Goal: Task Accomplishment & Management: Use online tool/utility

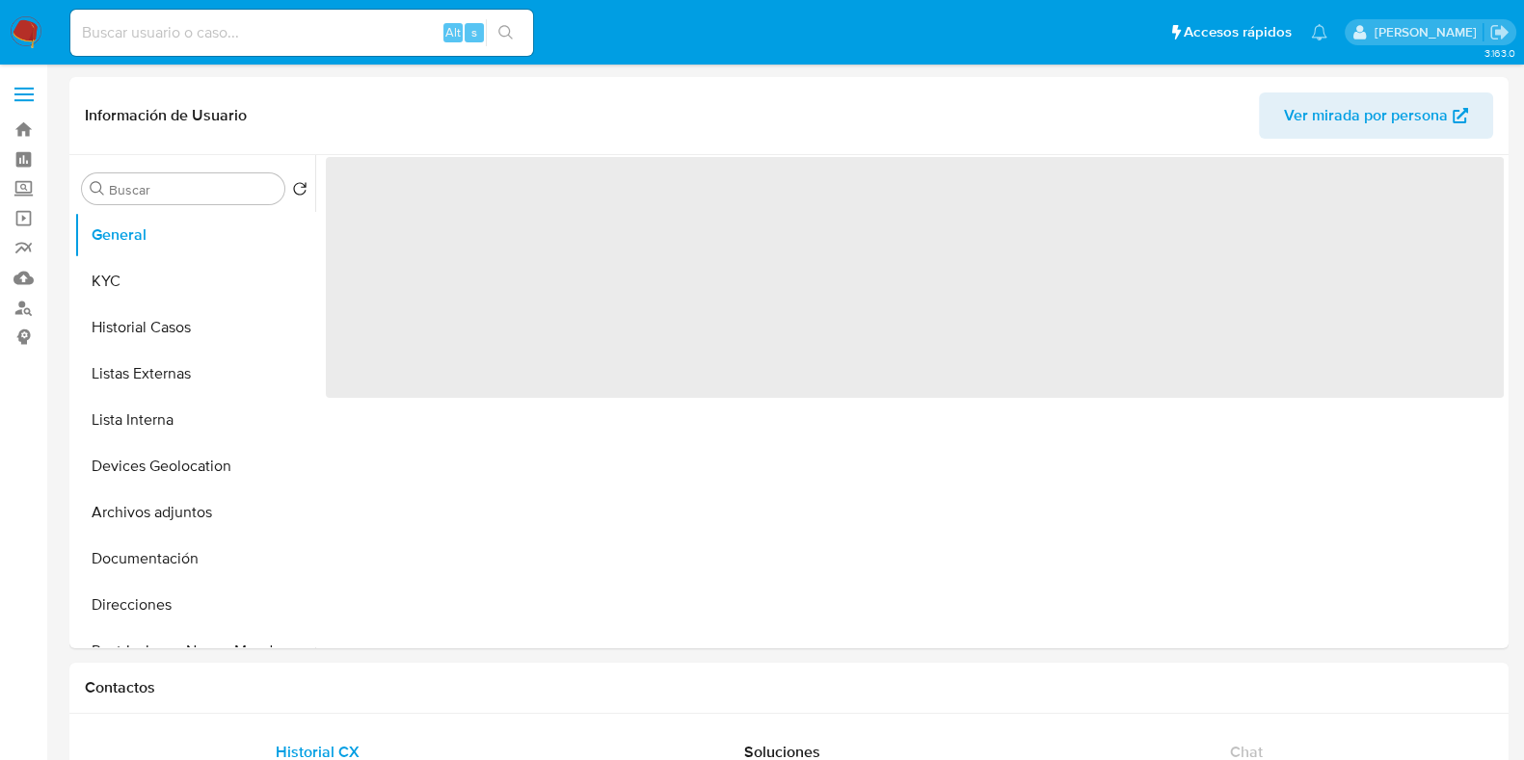
select select "10"
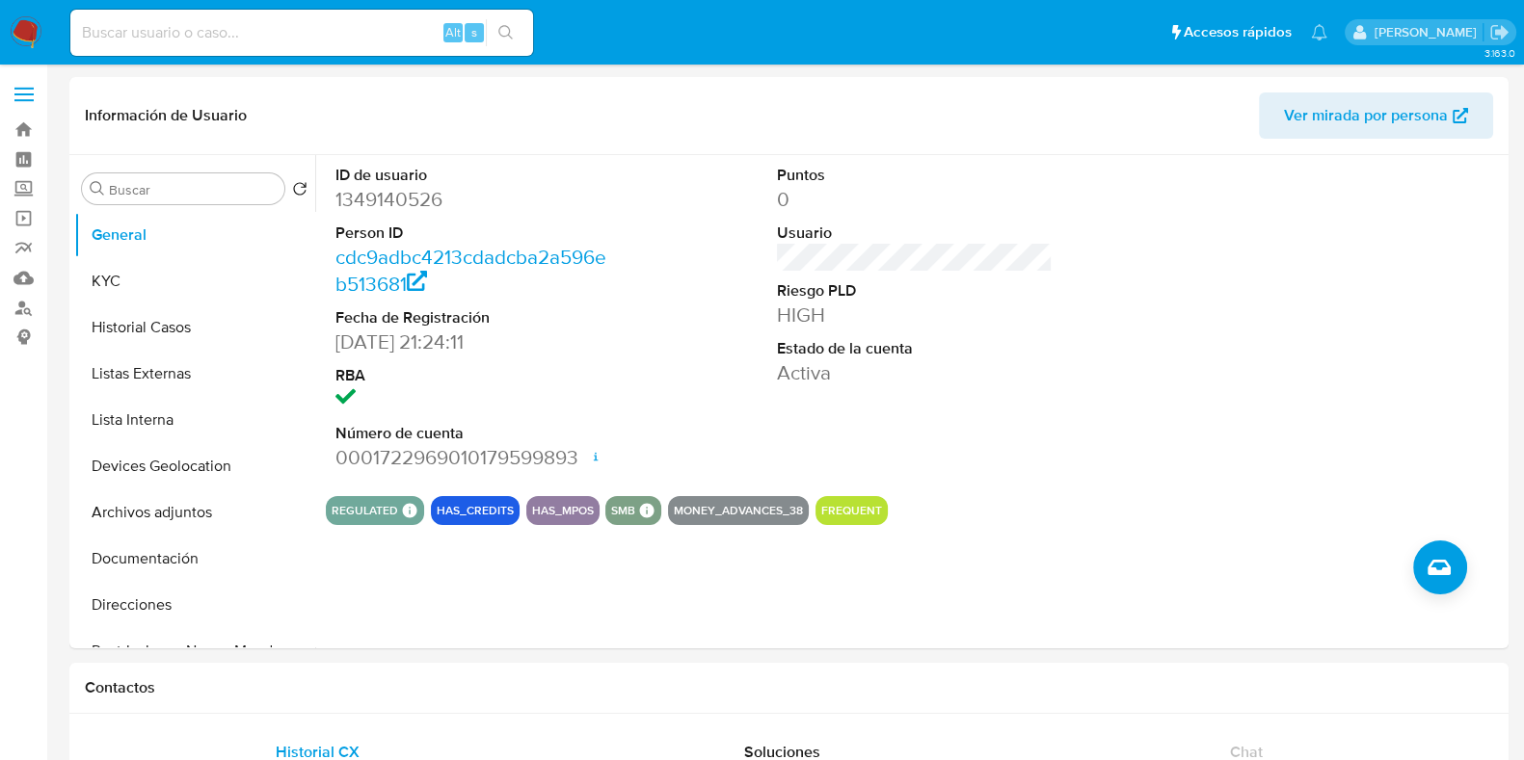
click at [26, 37] on img at bounding box center [26, 32] width 33 height 33
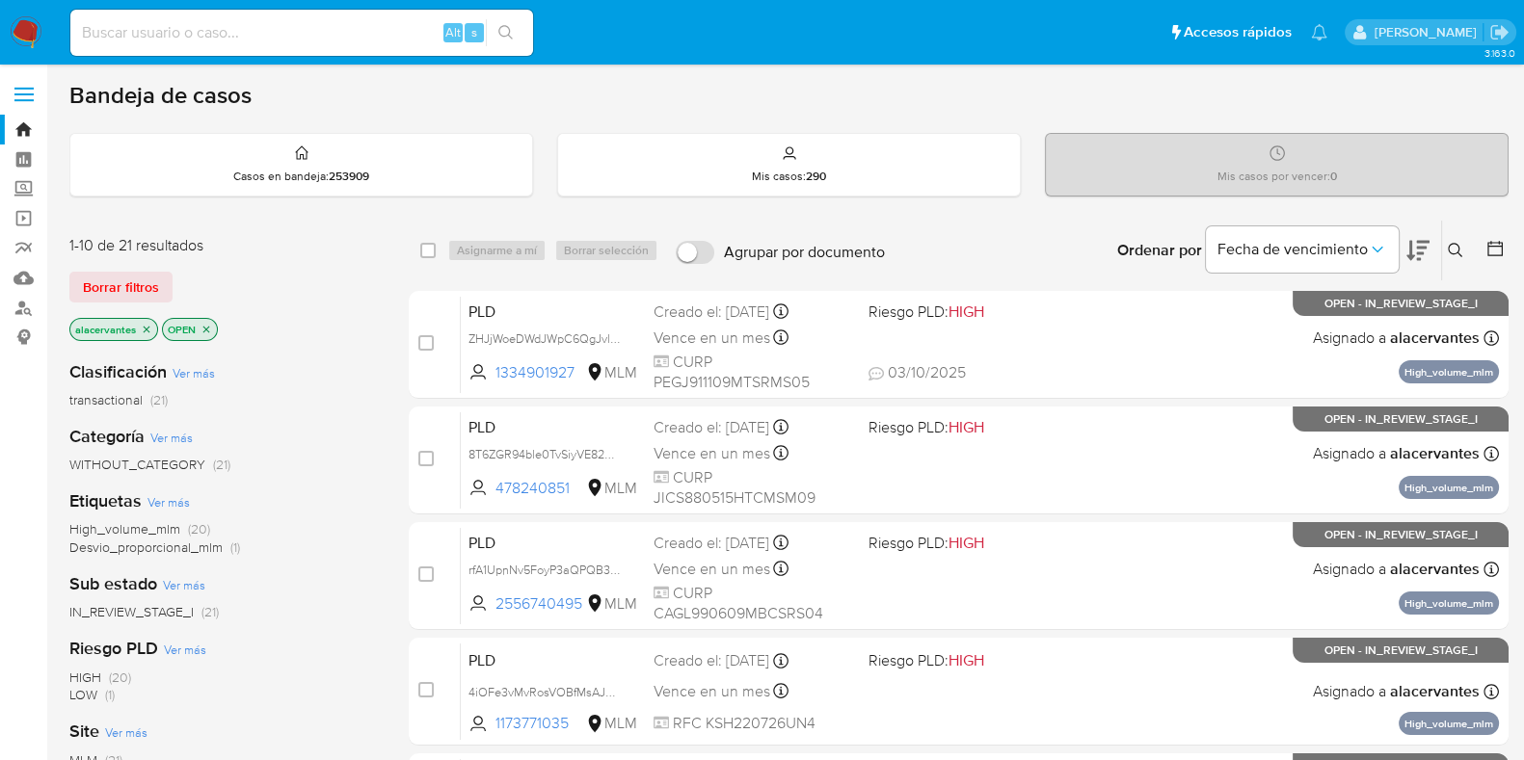
click at [1449, 255] on icon at bounding box center [1454, 250] width 15 height 15
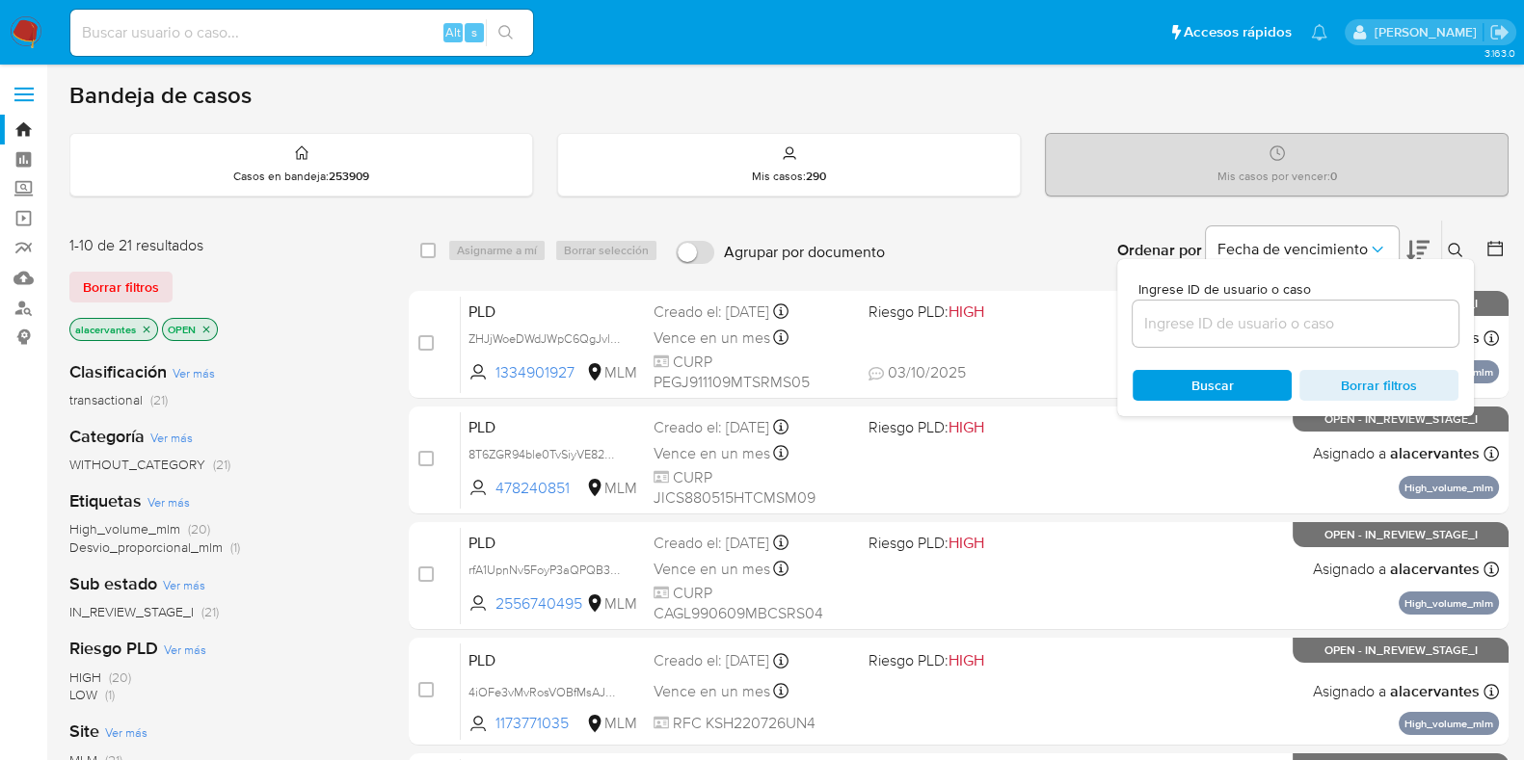
click at [1275, 321] on input at bounding box center [1295, 323] width 326 height 25
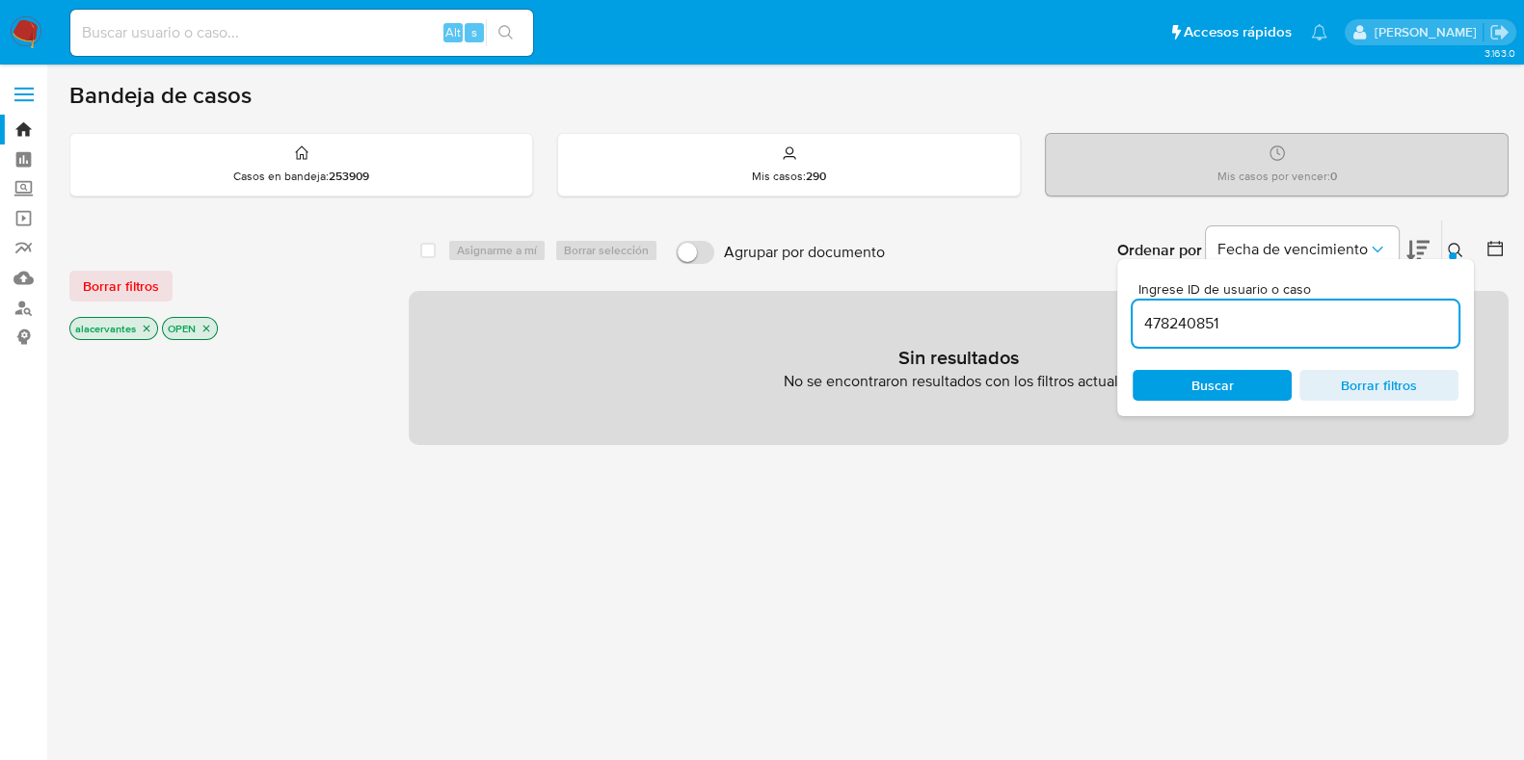
click at [1269, 311] on input "478240851" at bounding box center [1295, 323] width 326 height 25
type input "478240851"
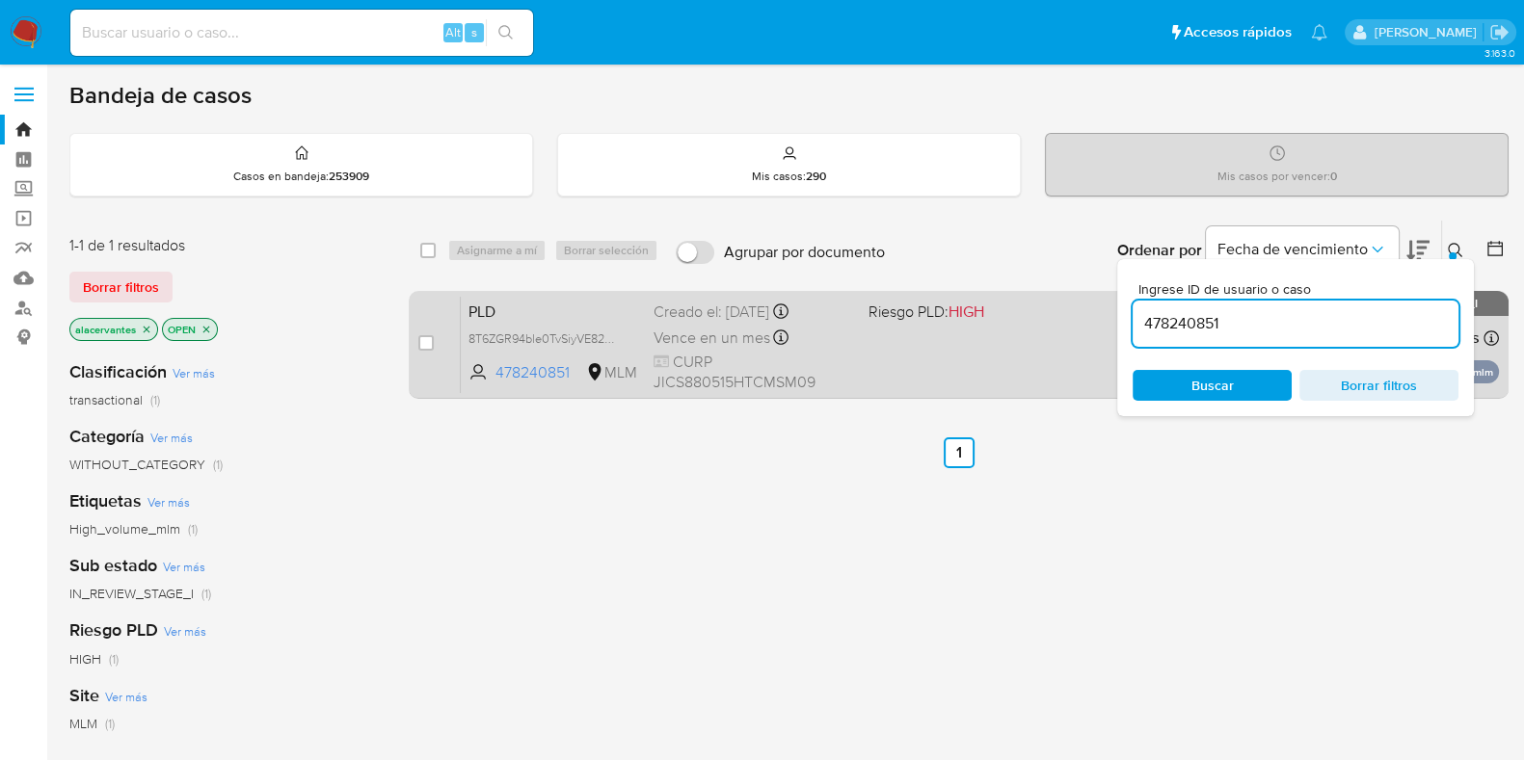
click at [1014, 318] on span "Riesgo PLD: HIGH" at bounding box center [967, 310] width 199 height 25
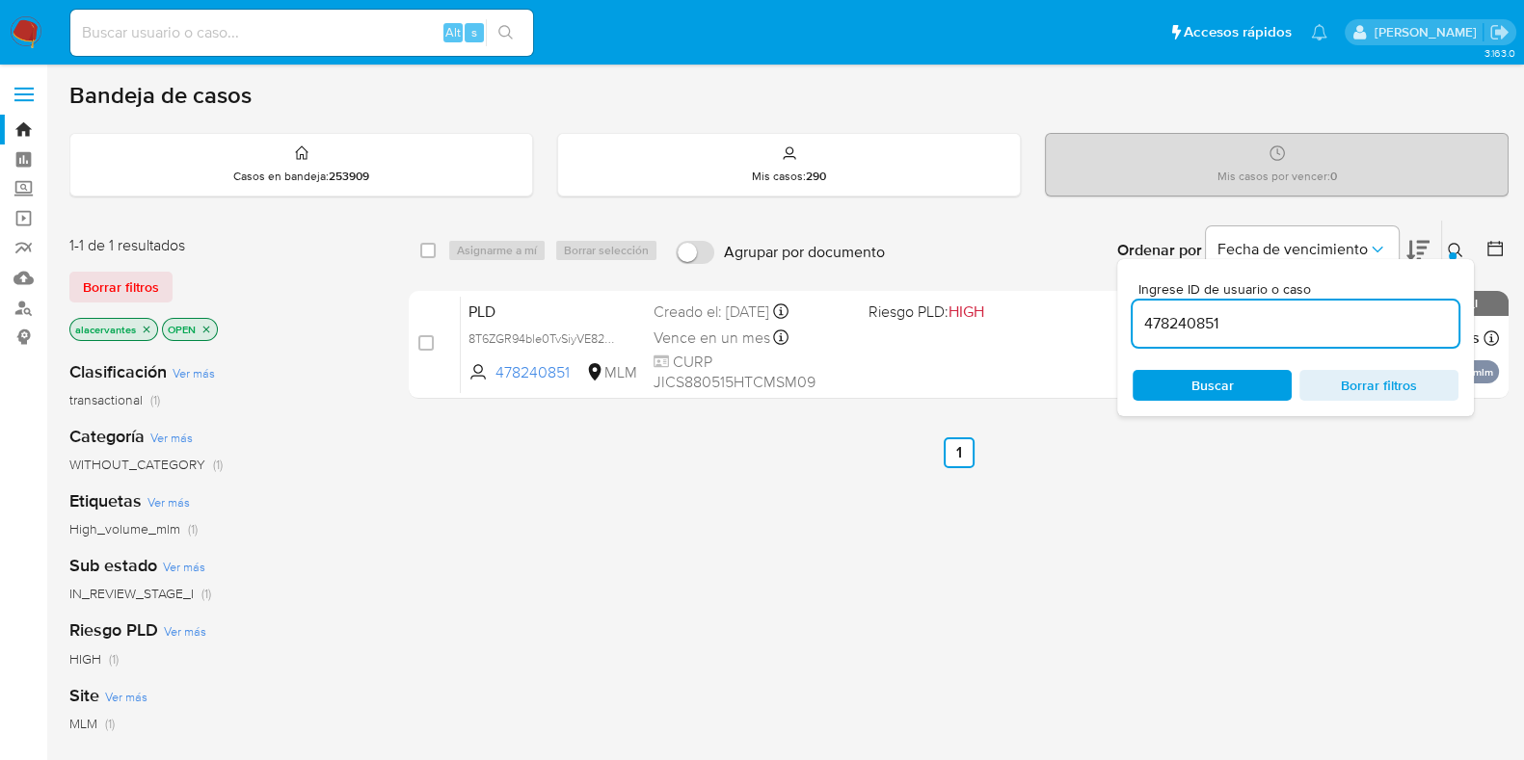
click at [1392, 389] on span "Borrar filtros" at bounding box center [1378, 385] width 132 height 27
click at [1368, 375] on span "Borrar filtros" at bounding box center [1378, 385] width 132 height 27
click at [1458, 249] on icon at bounding box center [1454, 250] width 14 height 14
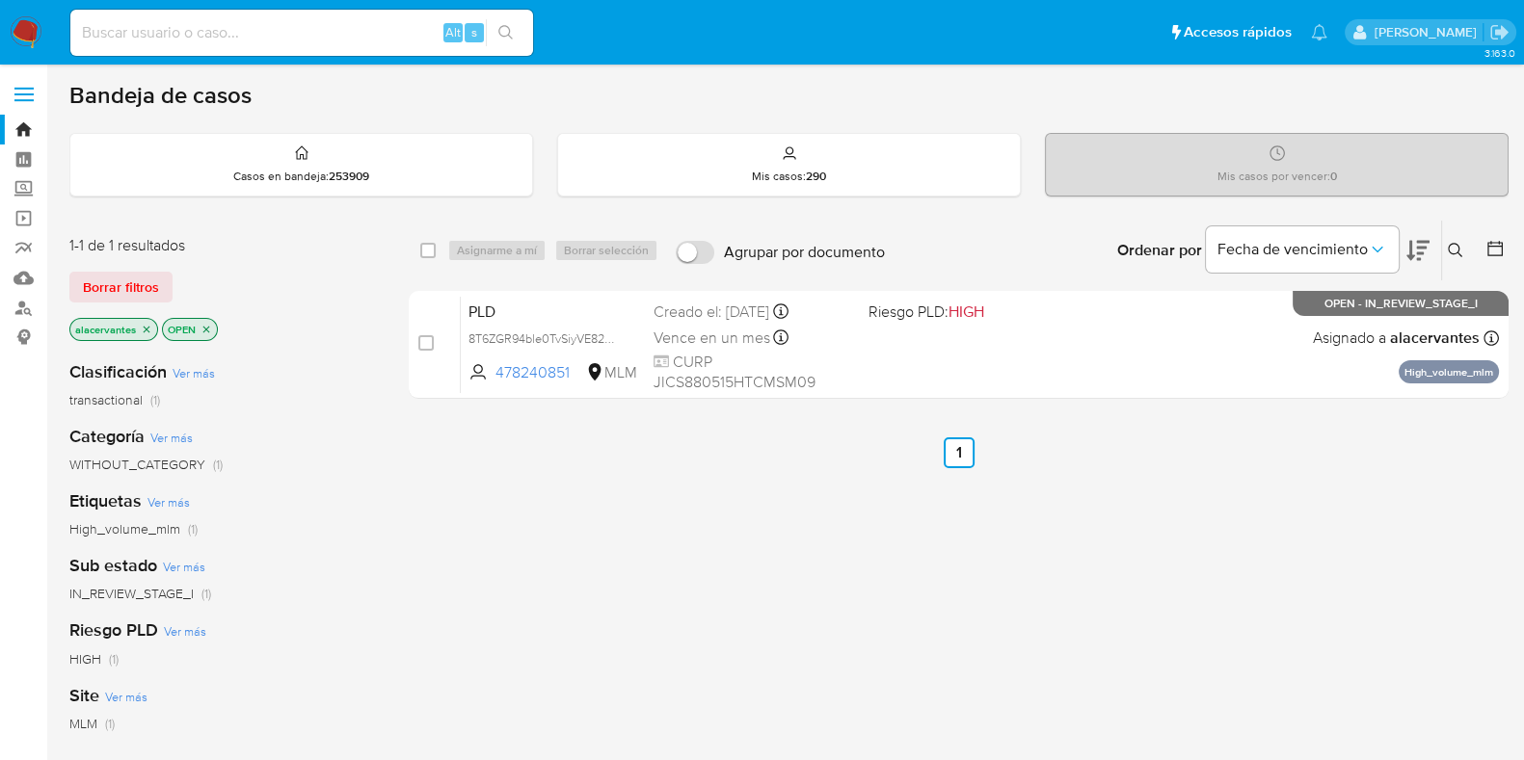
click at [1455, 243] on icon at bounding box center [1454, 250] width 14 height 14
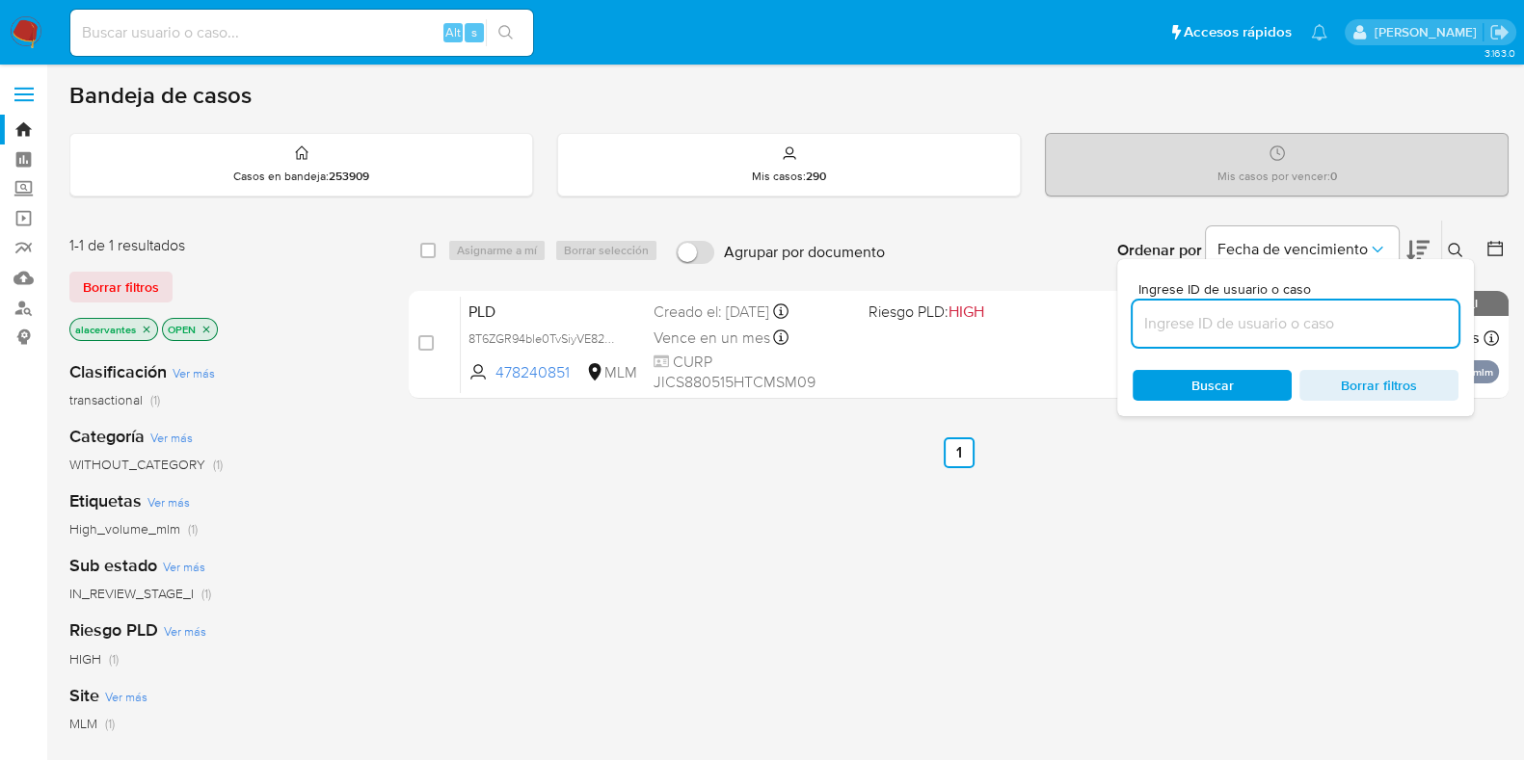
drag, startPoint x: 1233, startPoint y: 344, endPoint x: 1224, endPoint y: 340, distance: 10.4
click at [1233, 347] on div "Ingrese ID de usuario o caso Buscar Borrar filtros" at bounding box center [1295, 337] width 357 height 157
click at [1221, 326] on input at bounding box center [1295, 323] width 326 height 25
paste input "1151794970"
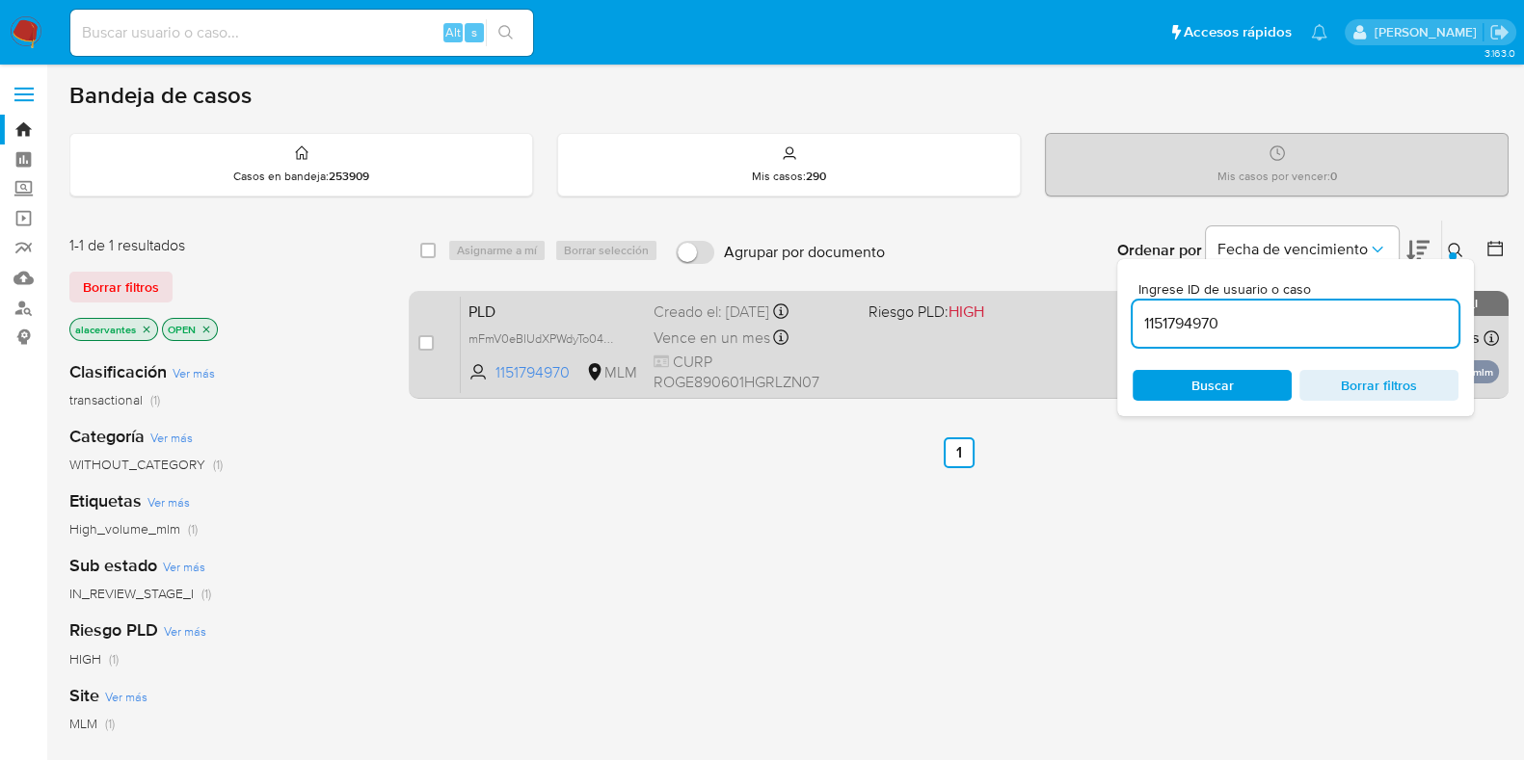
click at [992, 358] on div "PLD mFmV0eBIUdXPWdyTo04QPfx9 1151794970 MLM Riesgo PLD: HIGH Creado el: 12/09/2…" at bounding box center [980, 344] width 1038 height 97
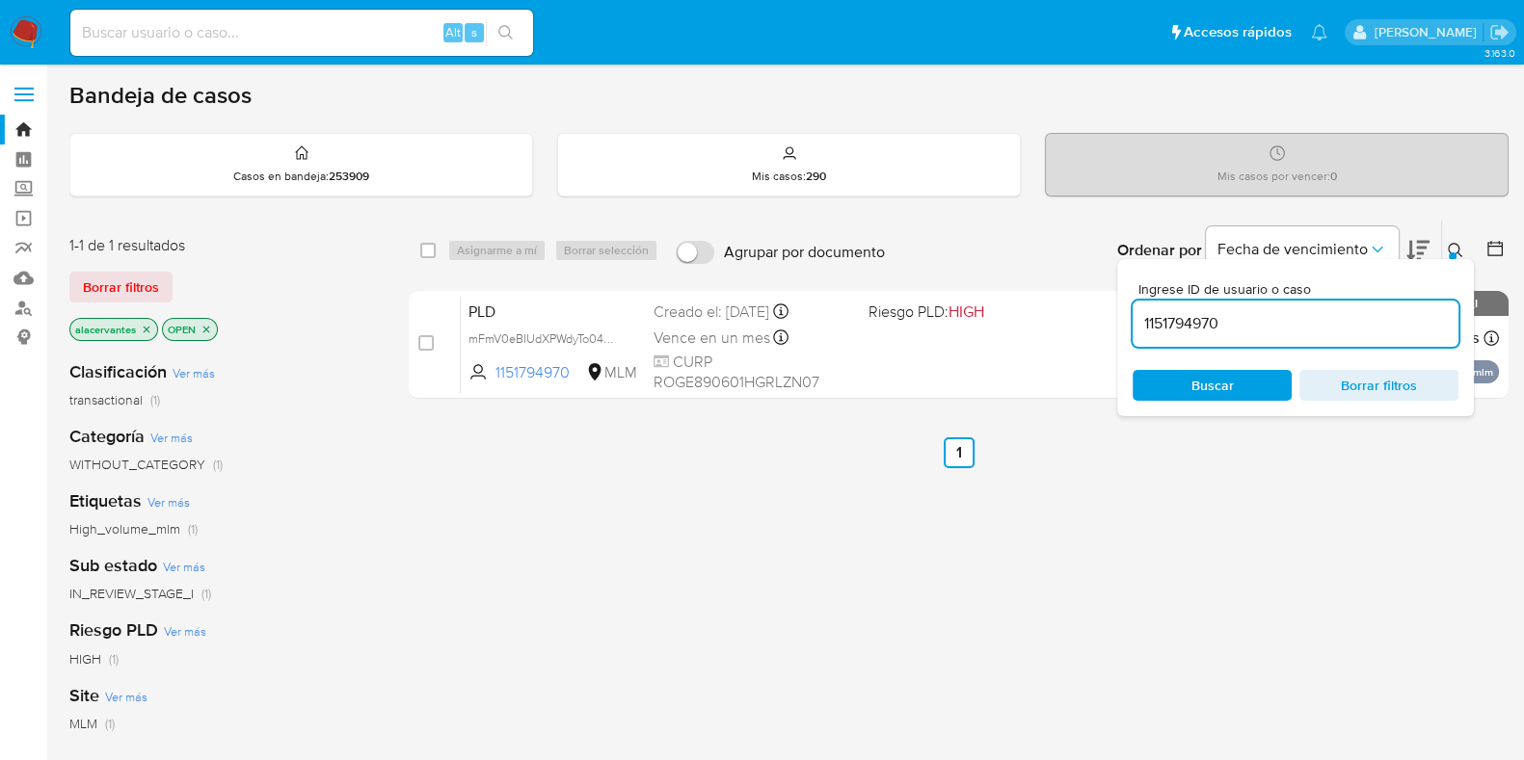
click at [1239, 316] on input "1151794970" at bounding box center [1295, 323] width 326 height 25
paste input "264449001"
type input "264449001"
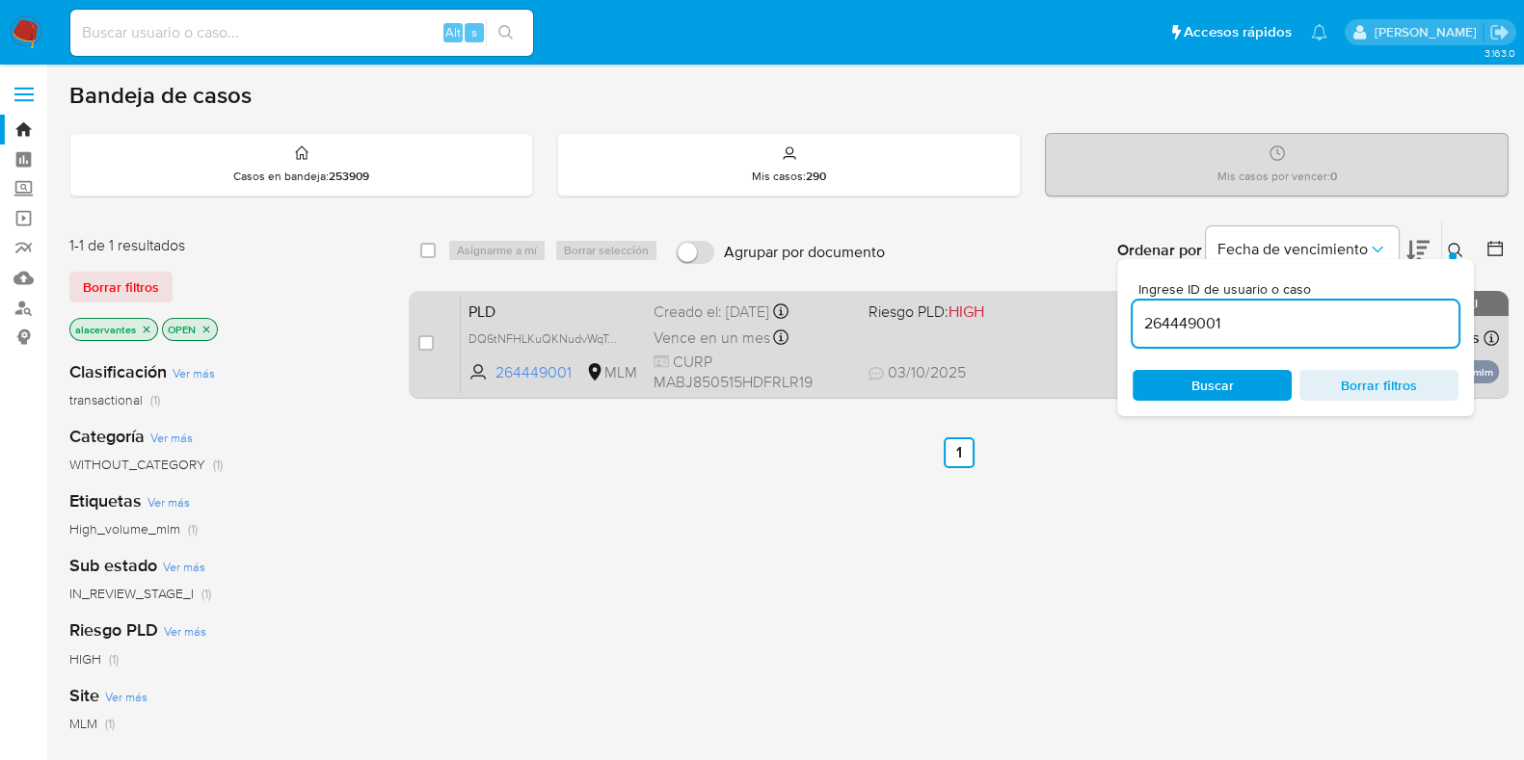
click at [1031, 335] on span at bounding box center [967, 337] width 199 height 4
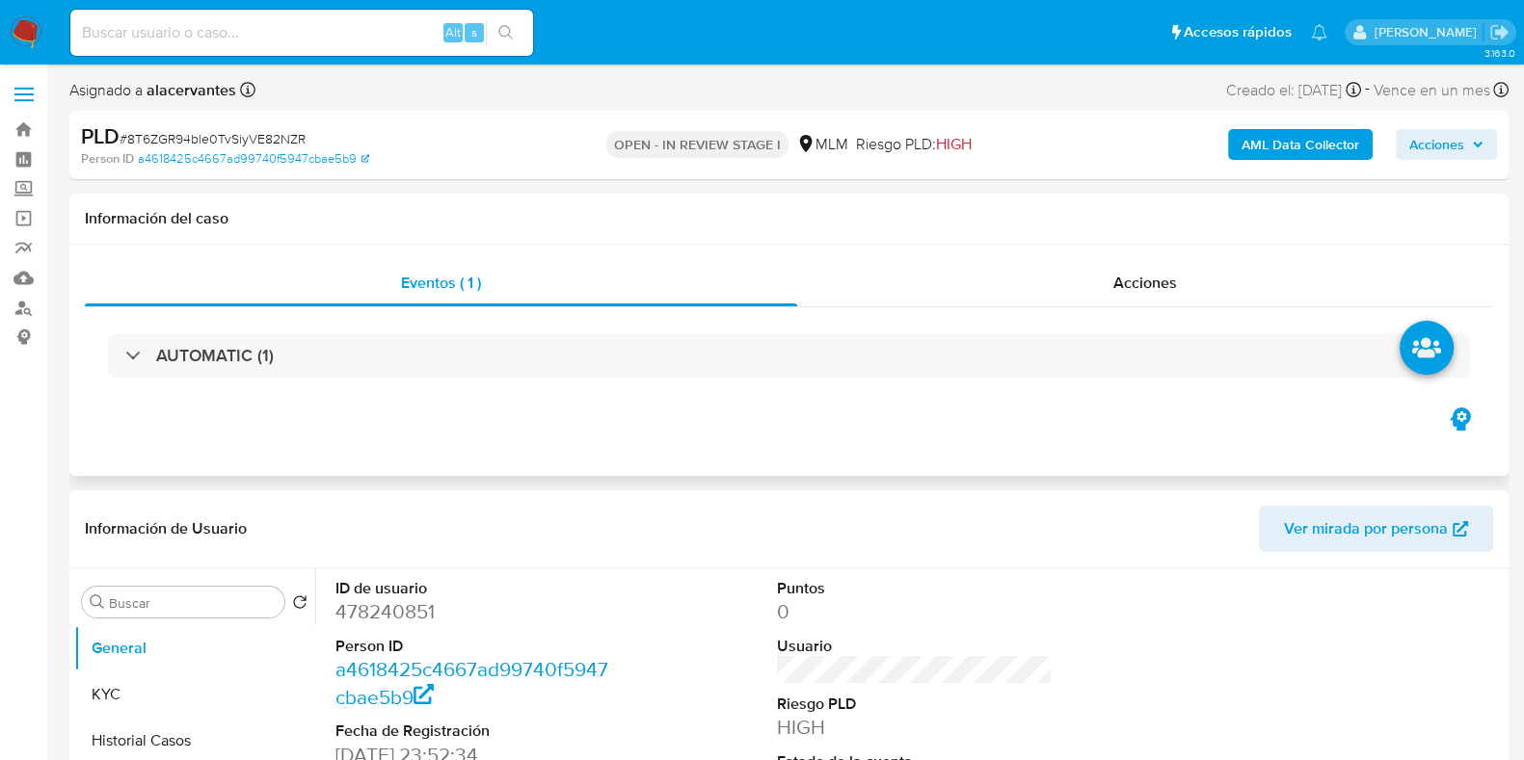
select select "10"
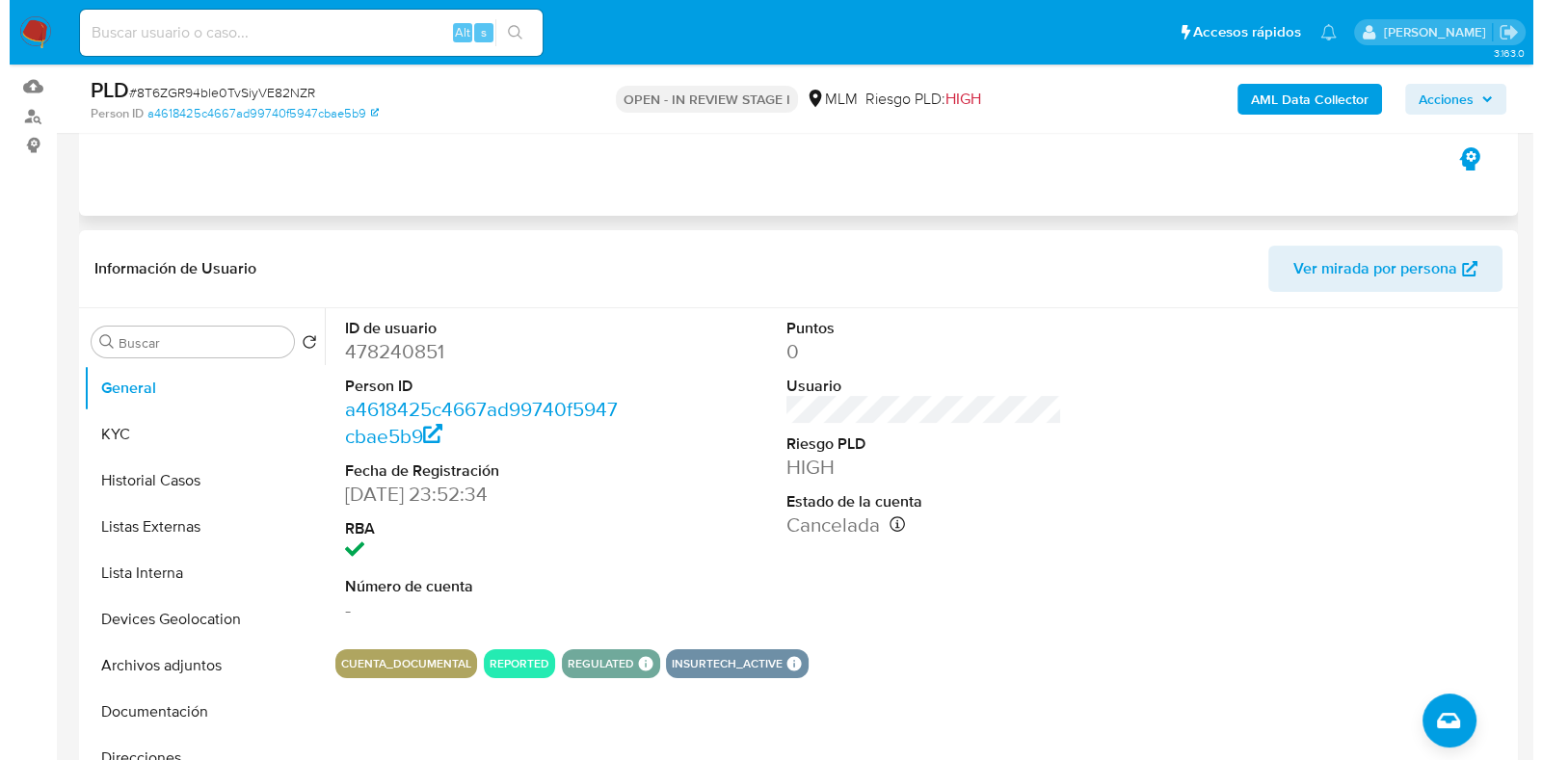
scroll to position [240, 0]
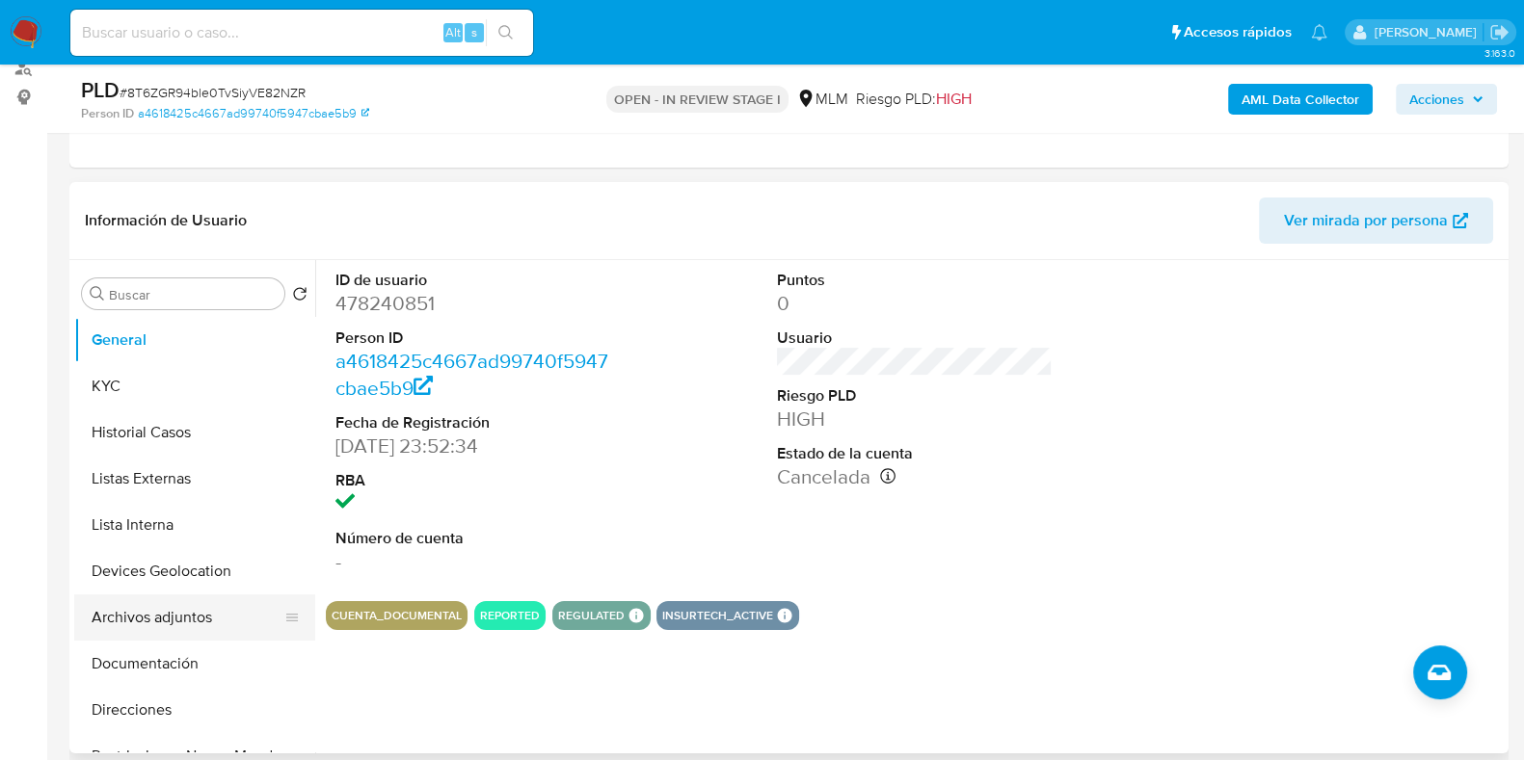
click at [195, 611] on button "Archivos adjuntos" at bounding box center [186, 618] width 225 height 46
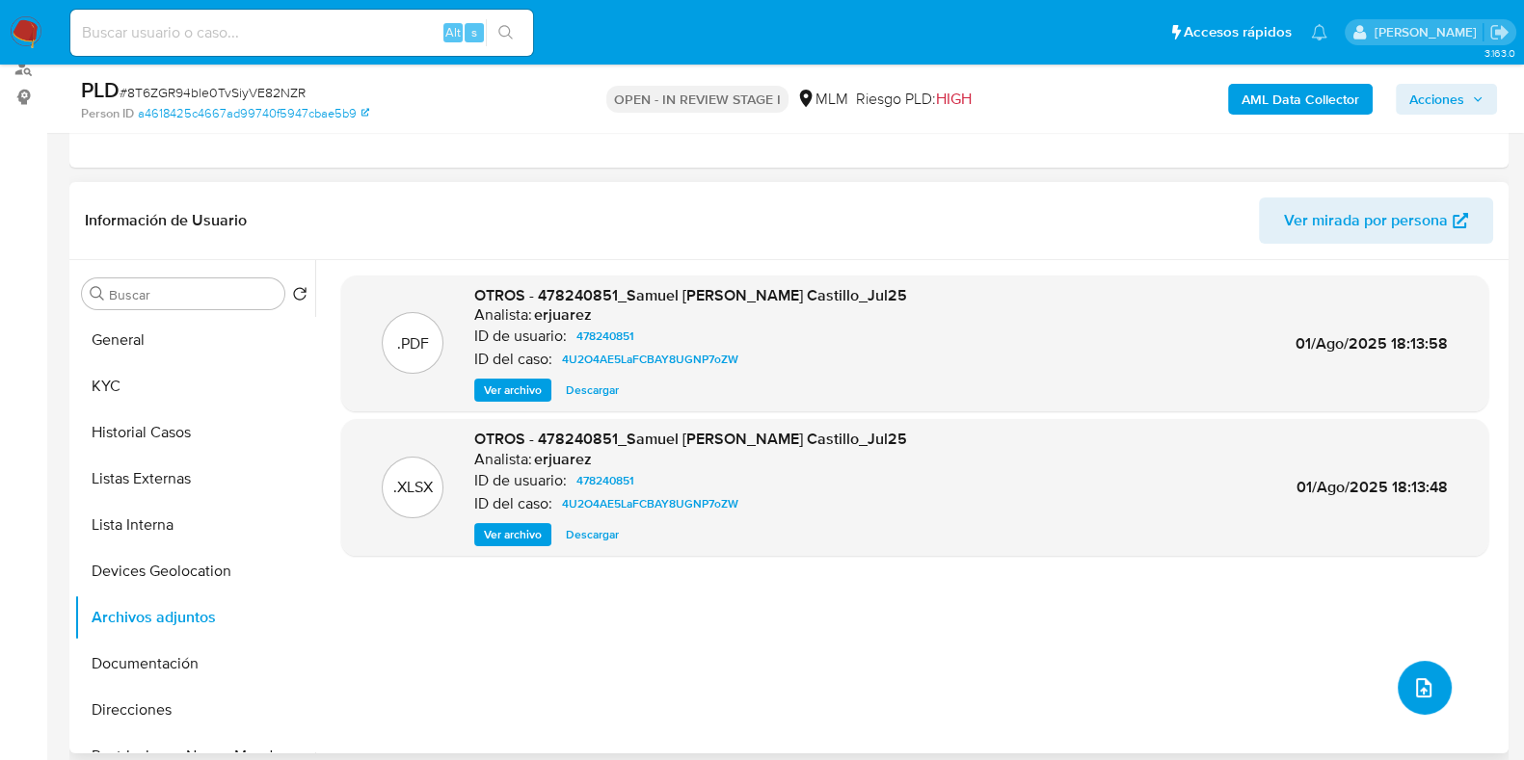
click at [1417, 677] on icon "upload-file" at bounding box center [1423, 687] width 23 height 23
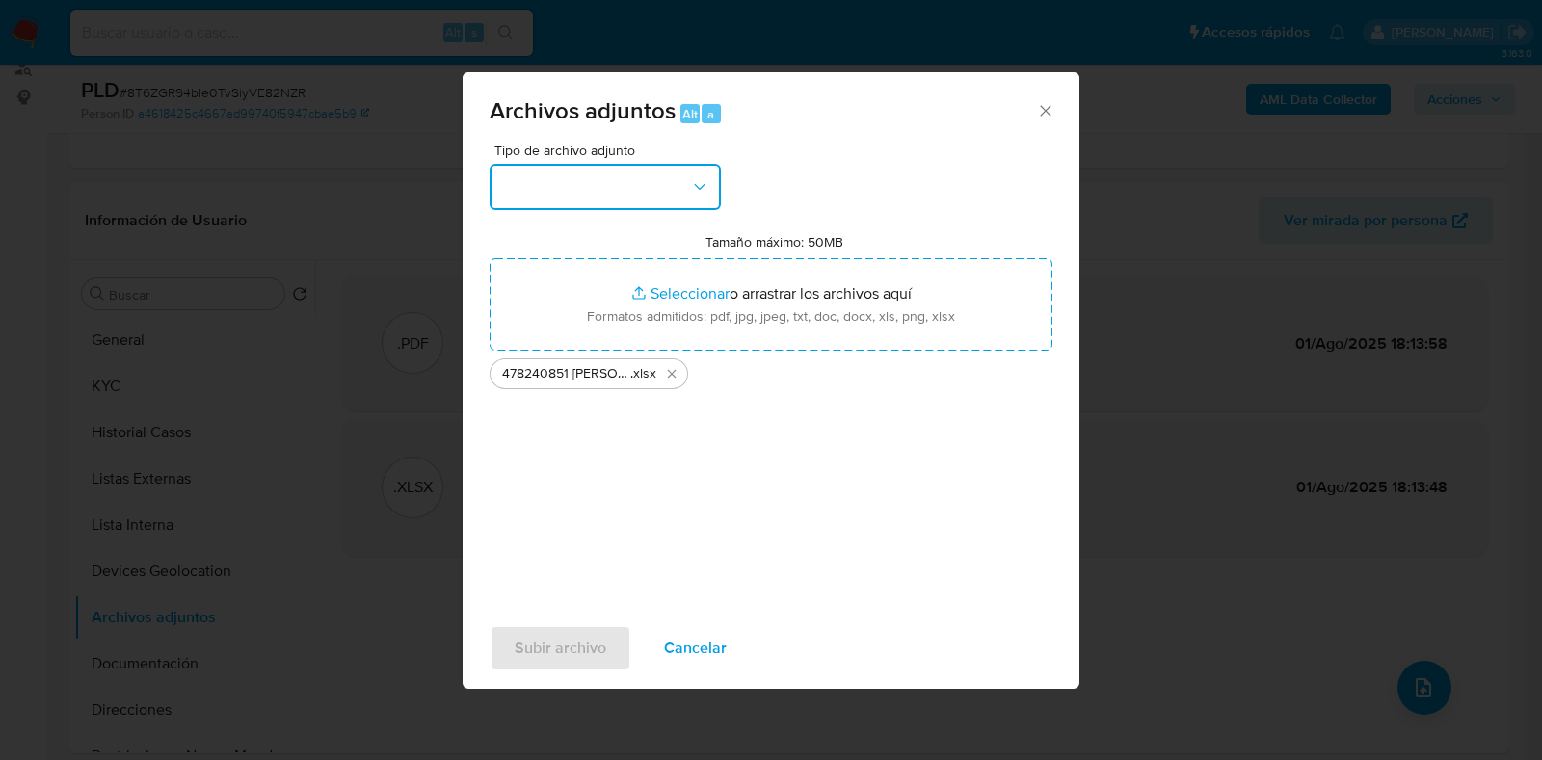
click at [627, 178] on button "button" at bounding box center [605, 187] width 231 height 46
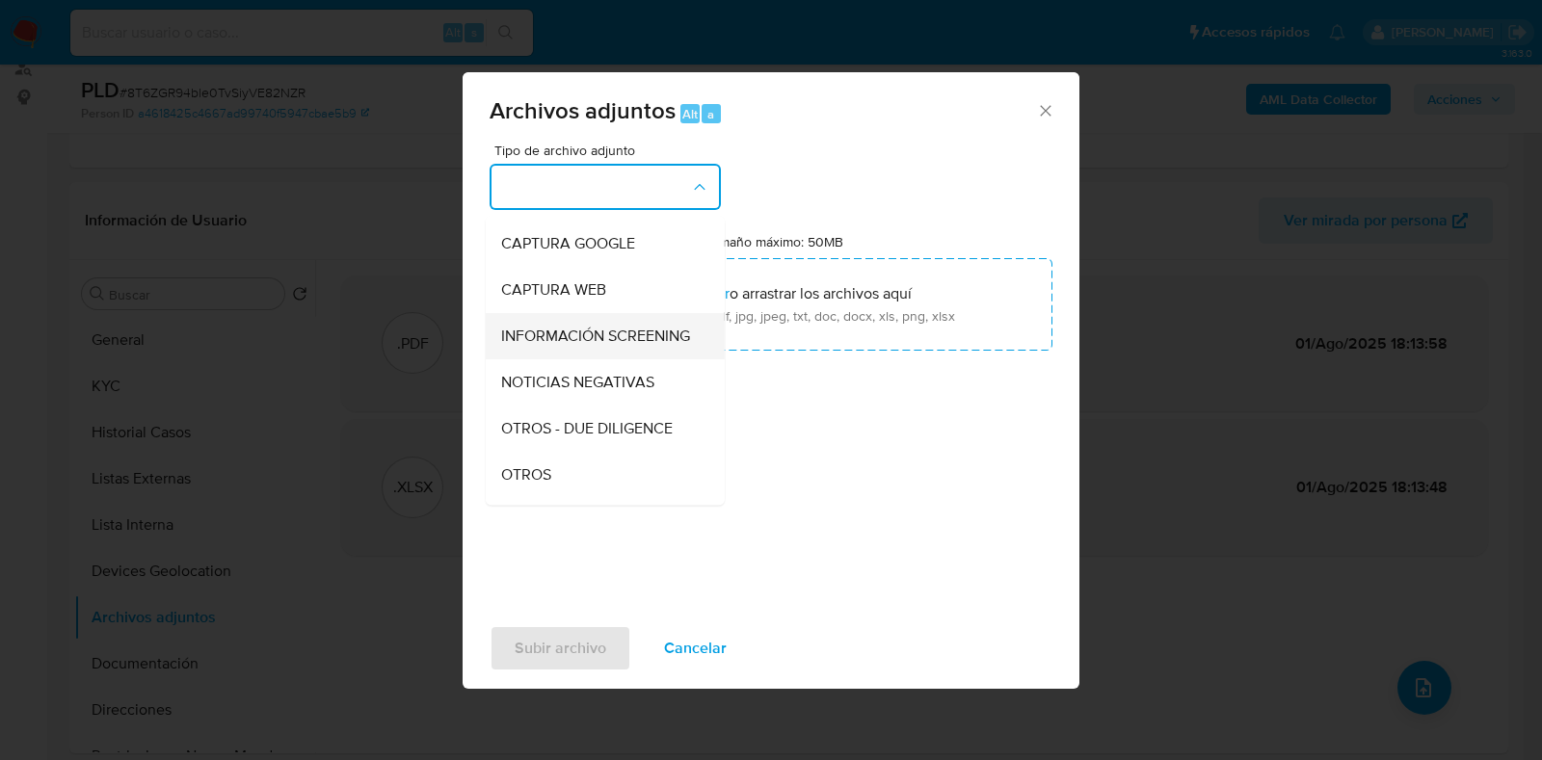
scroll to position [119, 0]
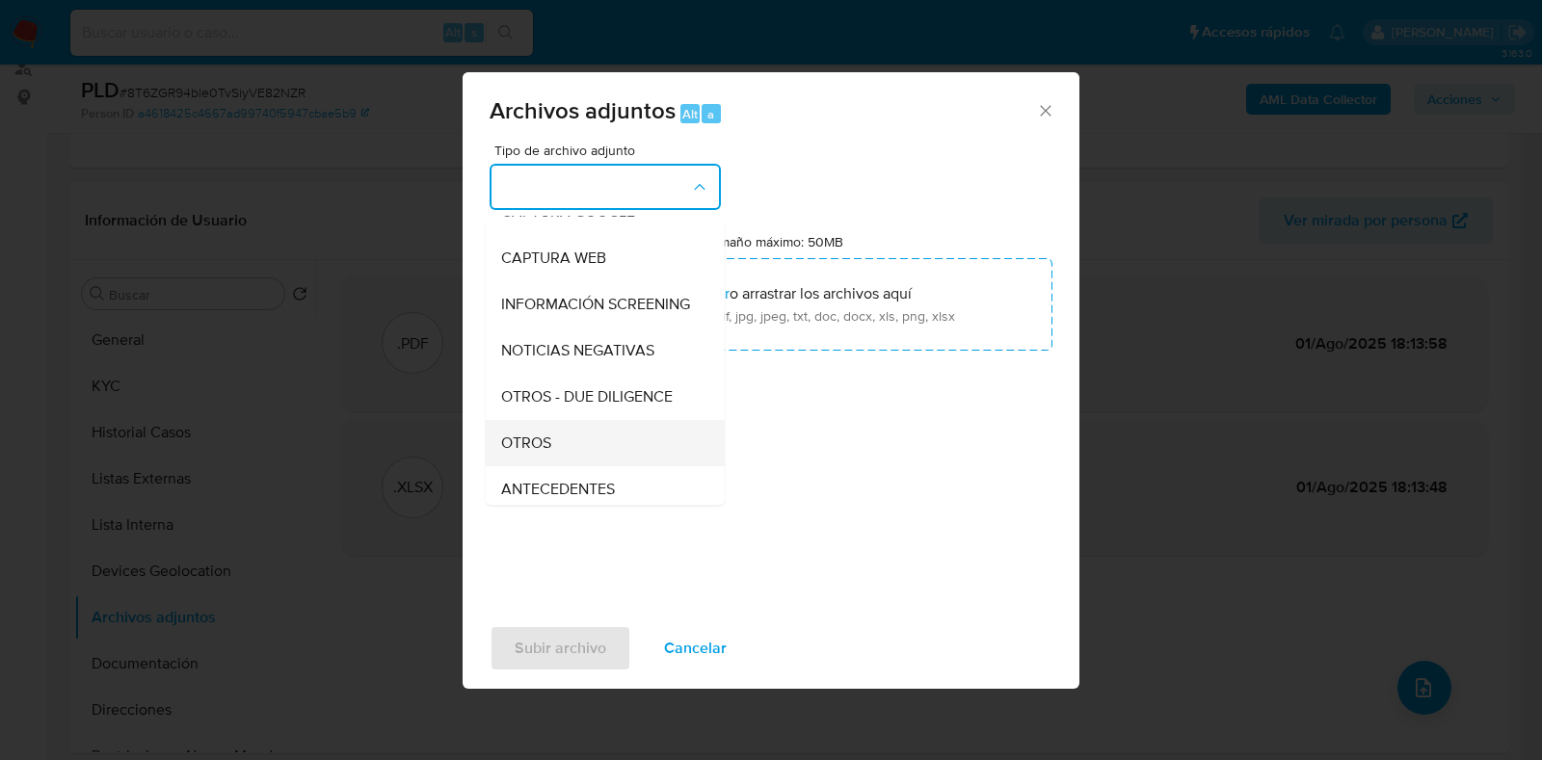
click at [593, 466] on div "OTROS" at bounding box center [599, 443] width 197 height 46
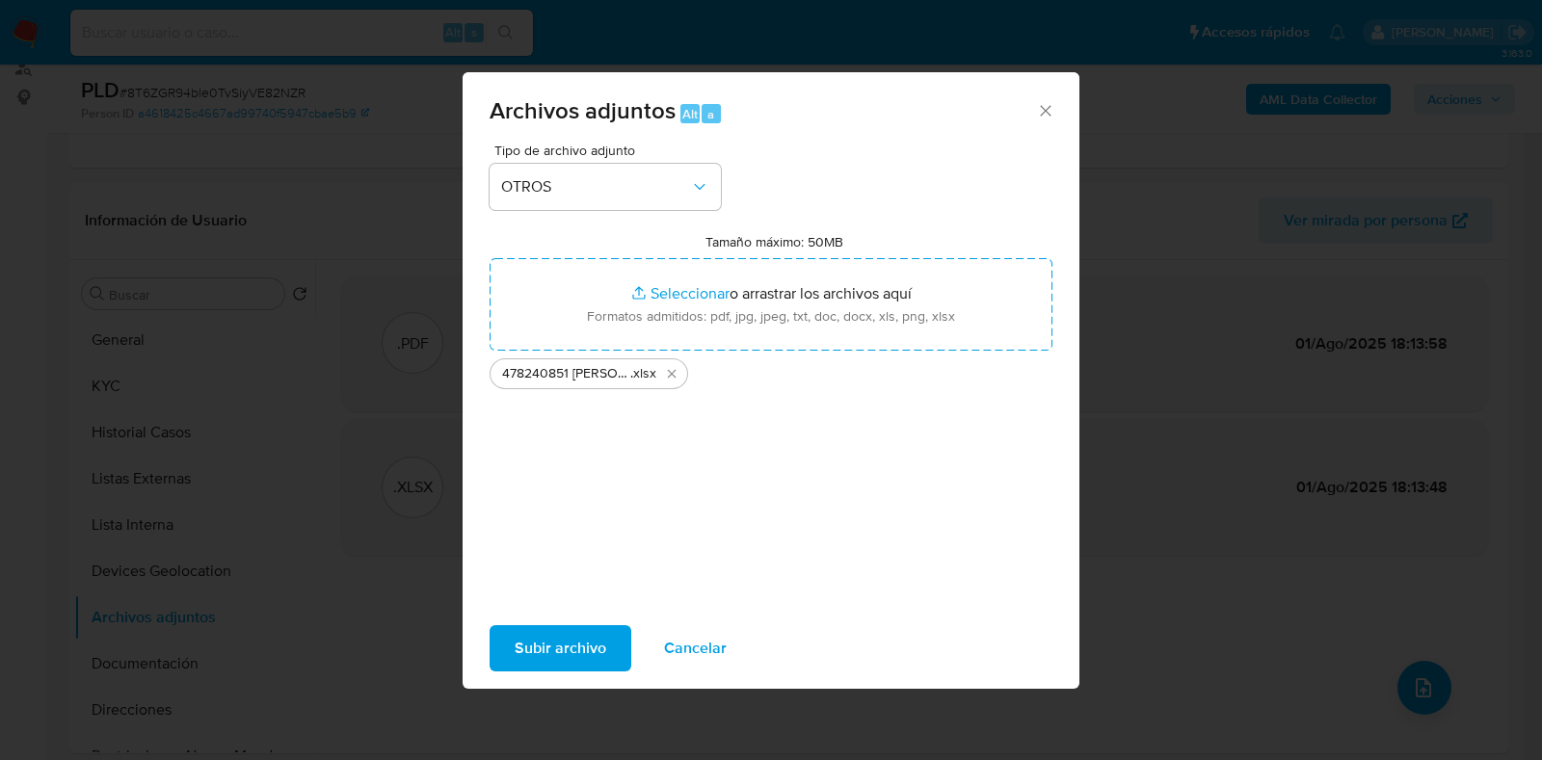
click at [564, 654] on span "Subir archivo" at bounding box center [561, 648] width 92 height 42
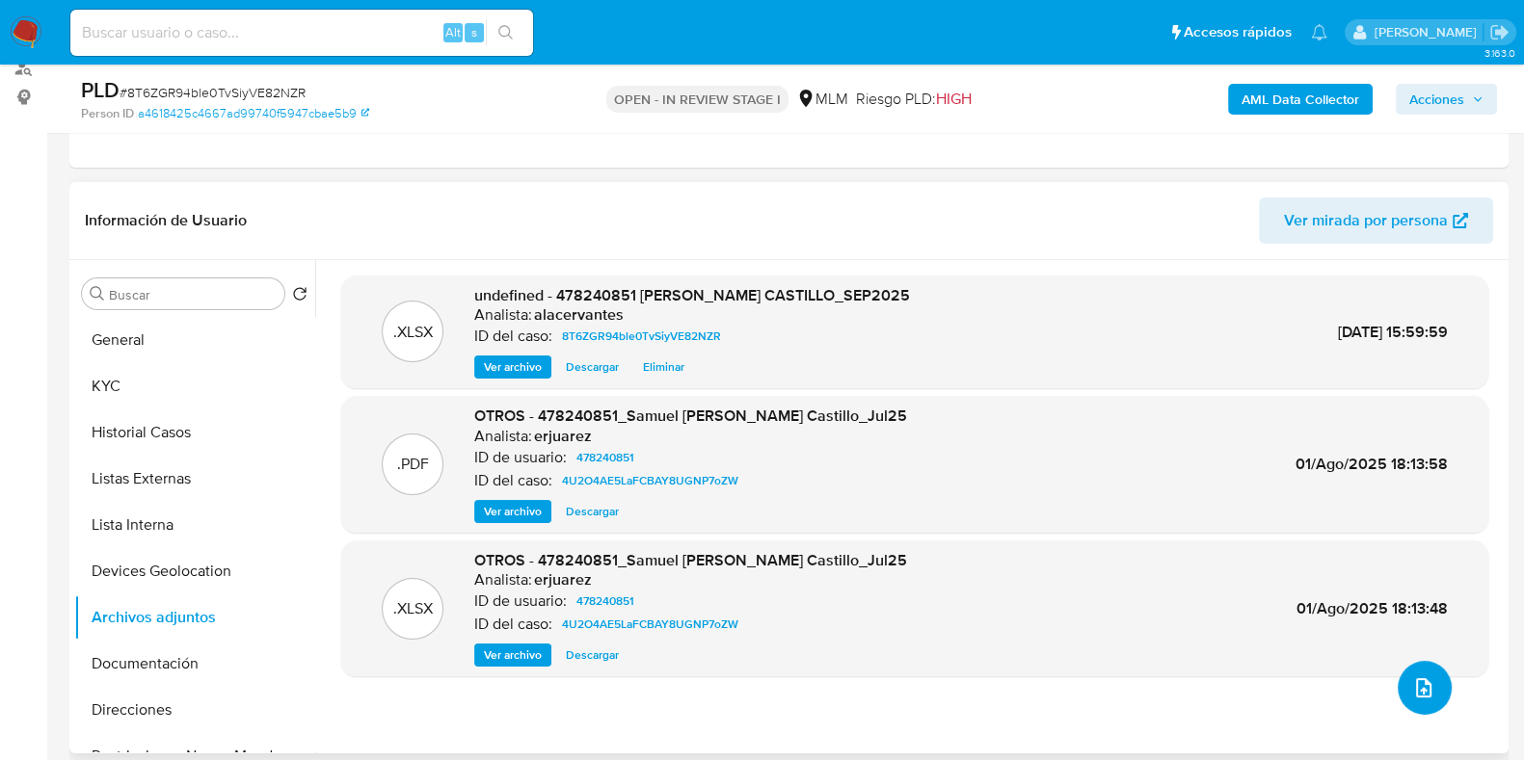
click at [1413, 697] on button "upload-file" at bounding box center [1424, 688] width 54 height 54
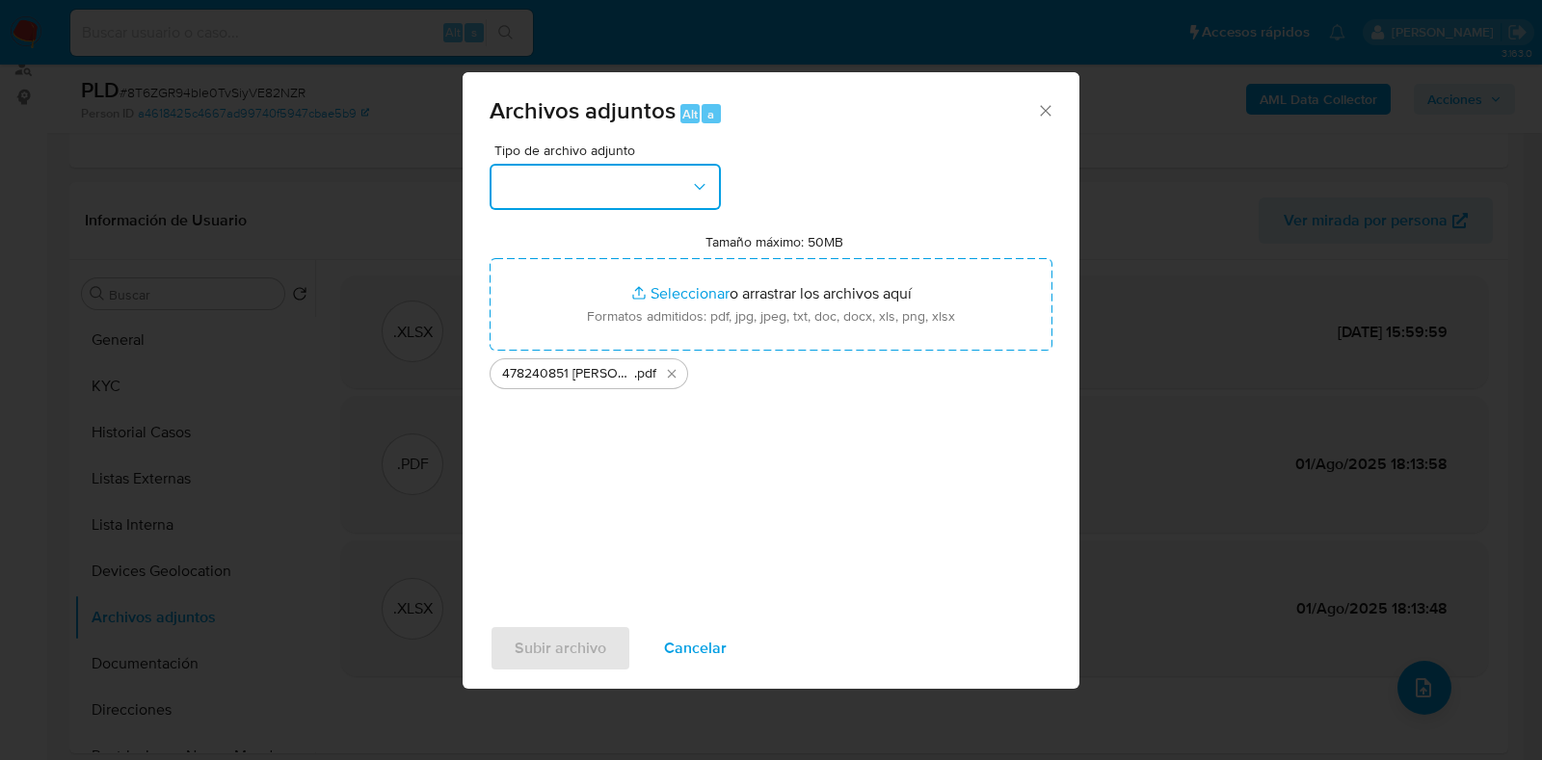
click at [617, 183] on button "button" at bounding box center [605, 187] width 231 height 46
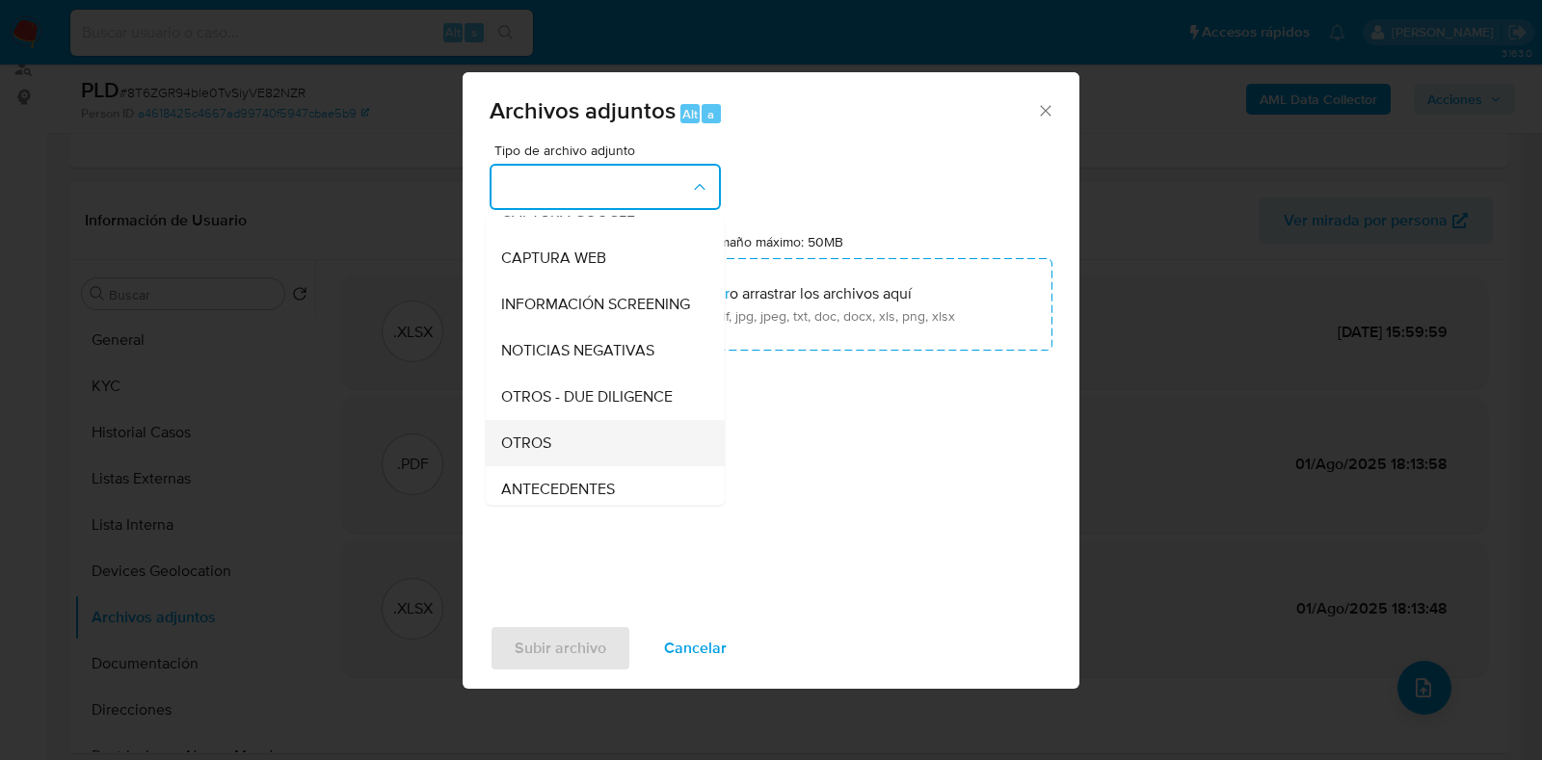
click at [583, 453] on div "OTROS" at bounding box center [599, 443] width 197 height 46
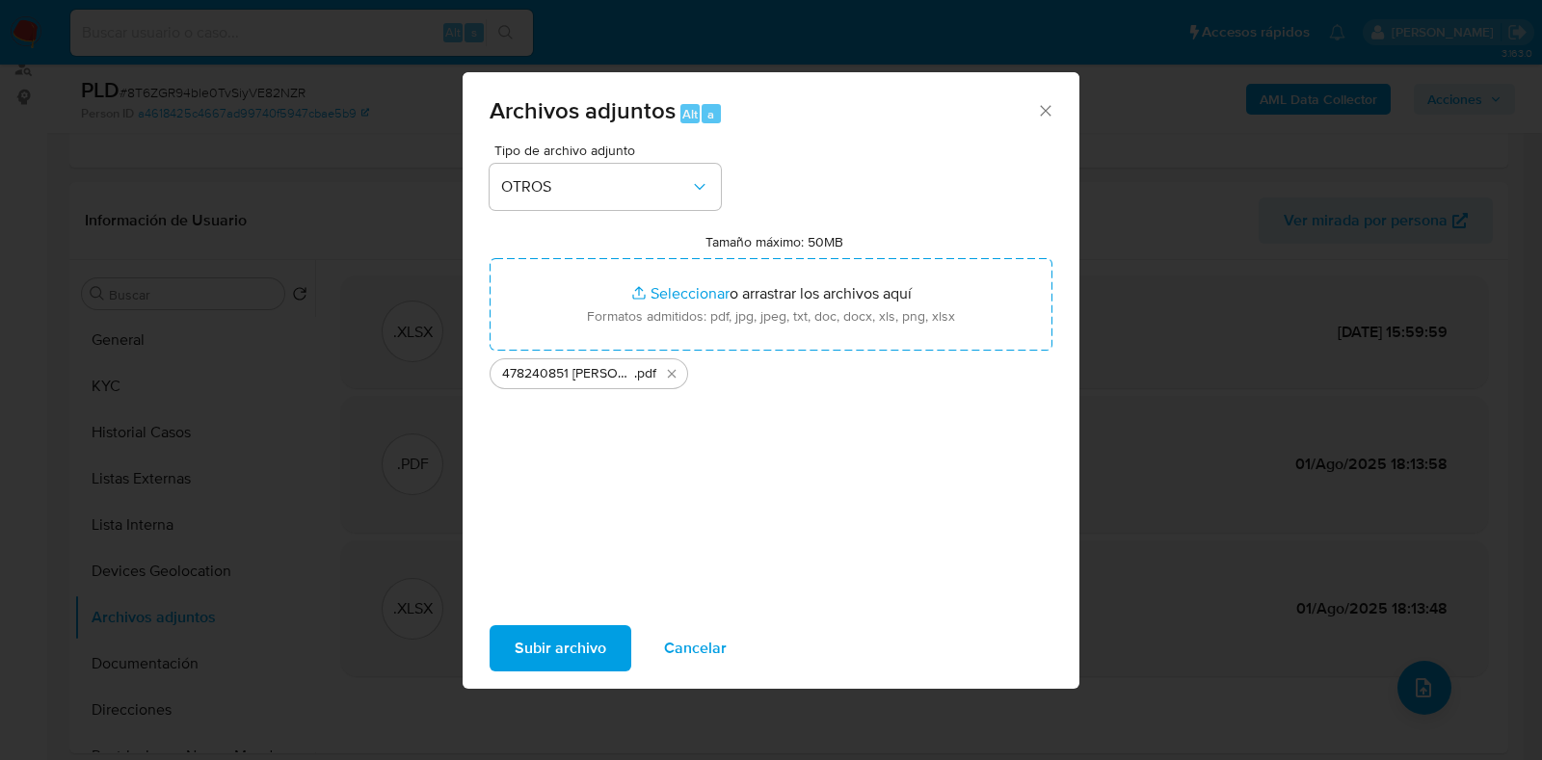
click at [558, 627] on span "Subir archivo" at bounding box center [561, 648] width 92 height 42
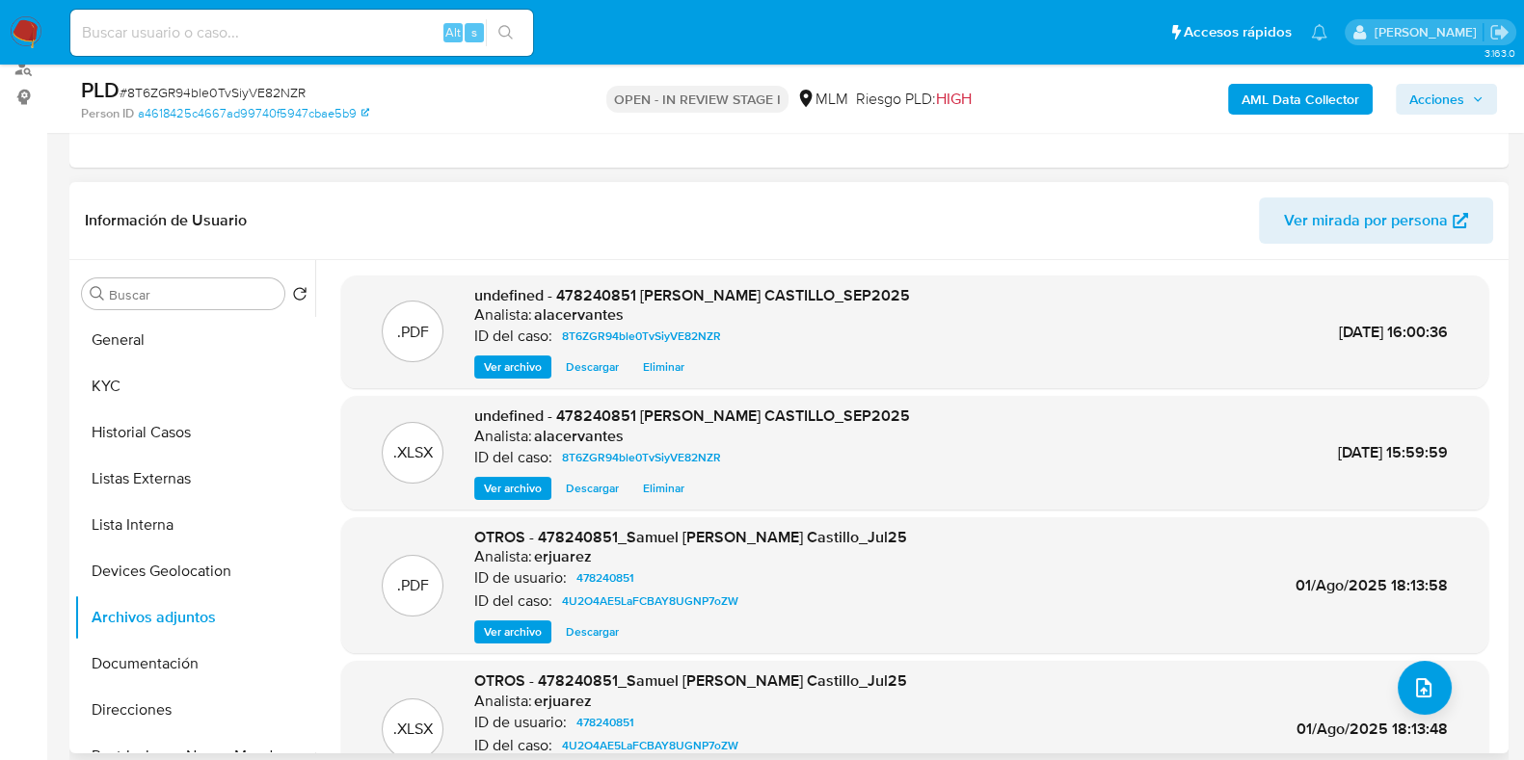
click at [507, 362] on span "Ver archivo" at bounding box center [513, 367] width 58 height 19
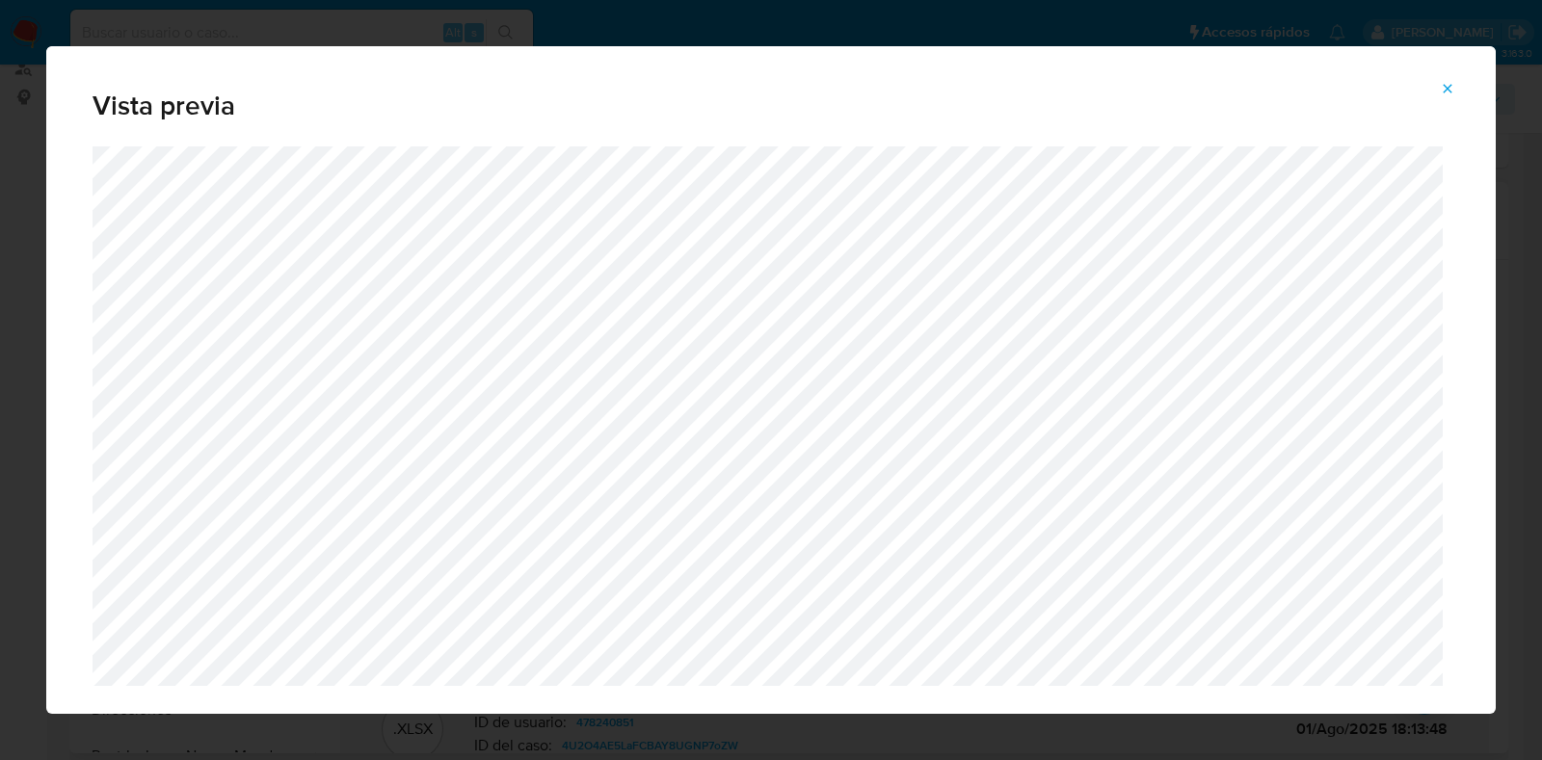
click at [1445, 95] on icon "Attachment preview" at bounding box center [1447, 88] width 15 height 15
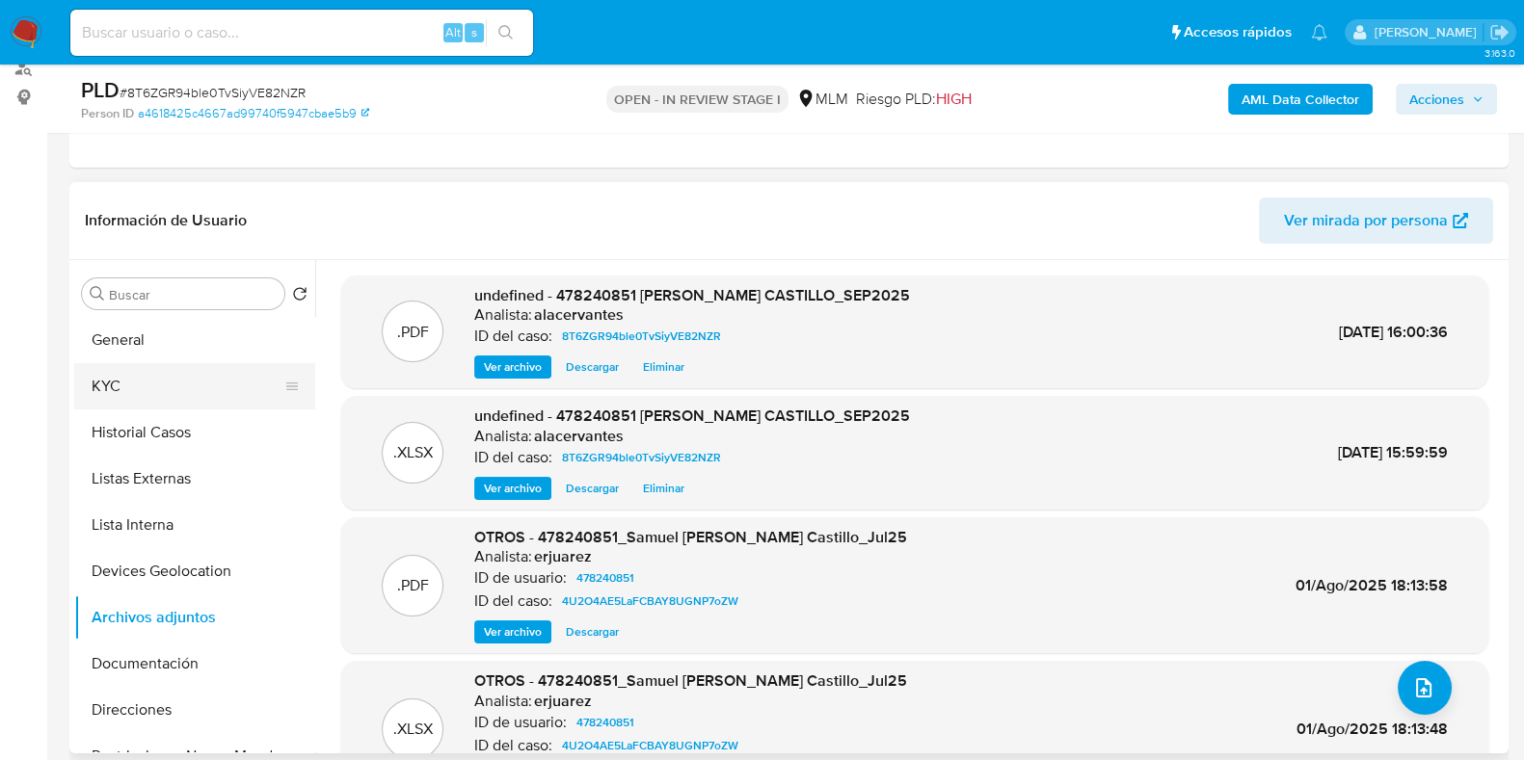
click at [173, 405] on button "KYC" at bounding box center [186, 386] width 225 height 46
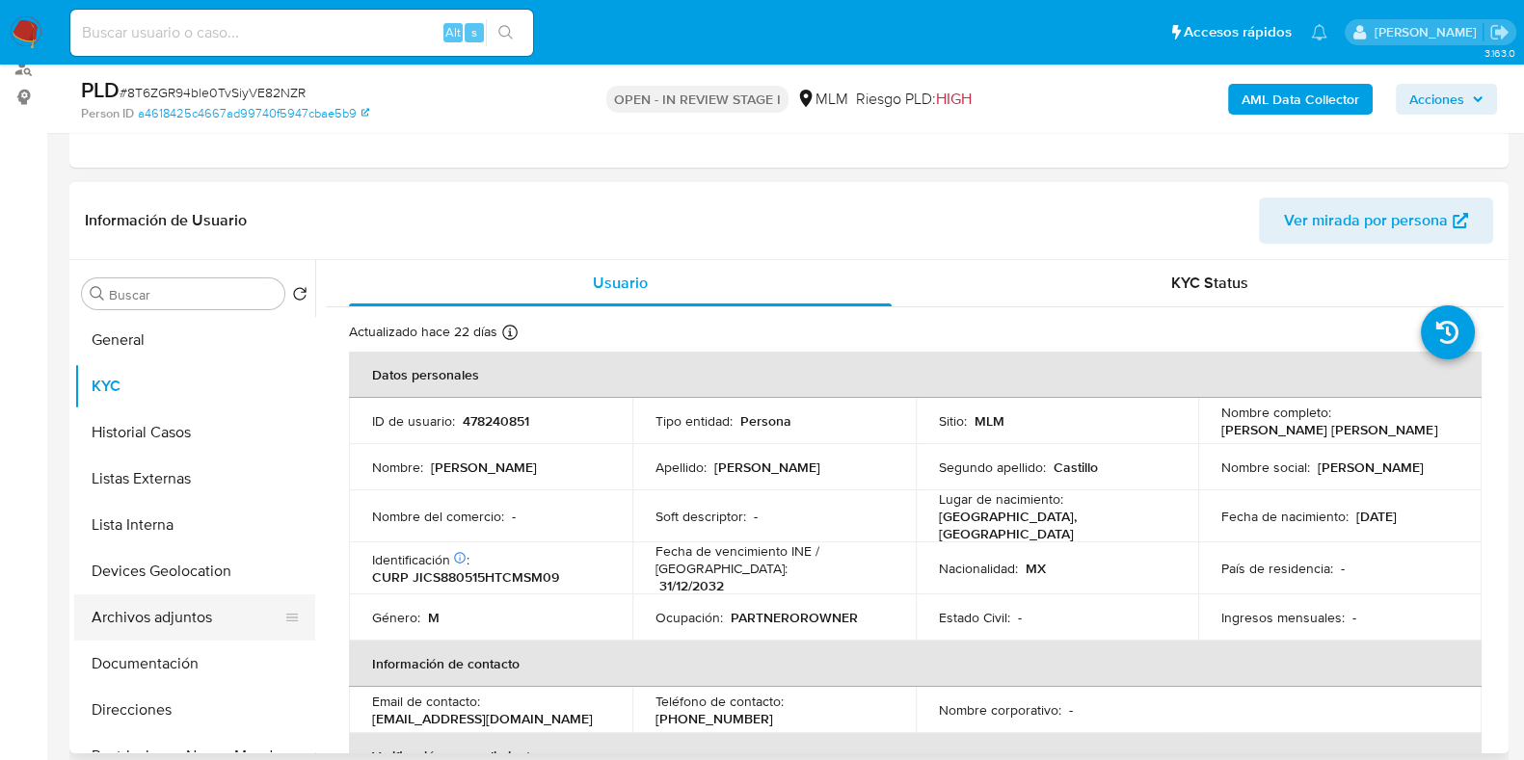
click at [177, 616] on button "Archivos adjuntos" at bounding box center [186, 618] width 225 height 46
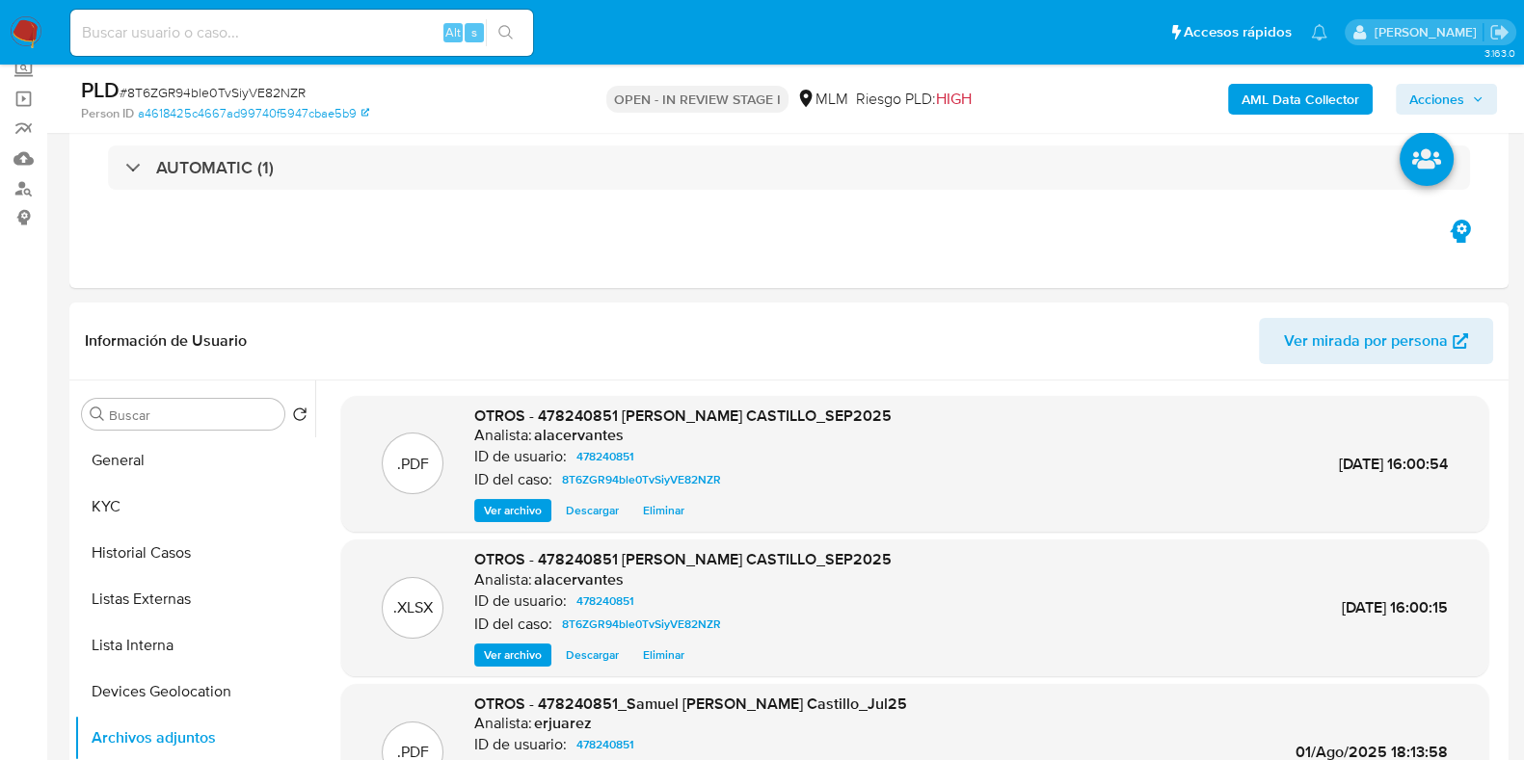
click at [1410, 109] on span "Acciones" at bounding box center [1436, 99] width 55 height 31
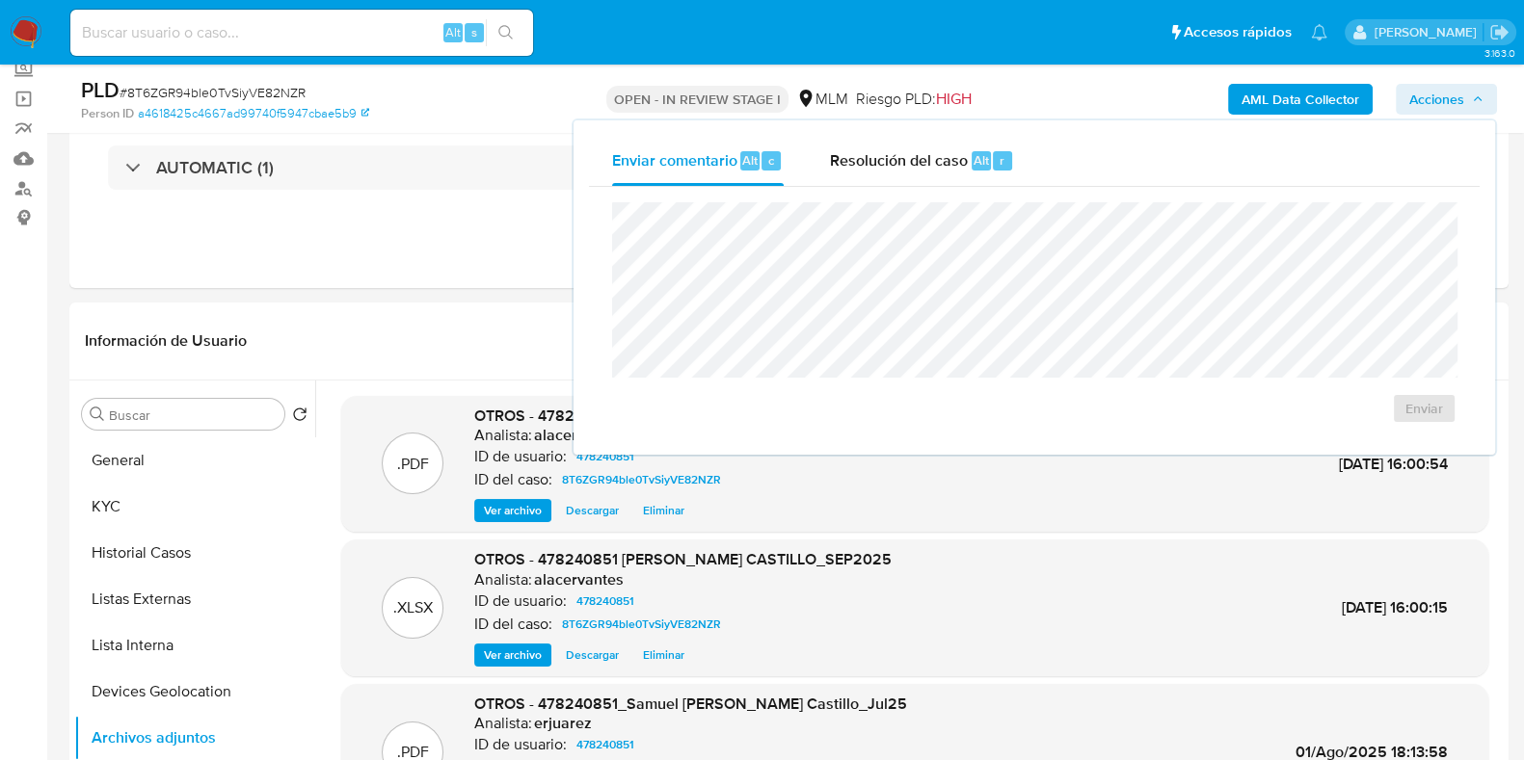
click at [944, 190] on div "Enviar" at bounding box center [1034, 313] width 890 height 252
click at [942, 182] on div "Resolución del caso Alt r" at bounding box center [922, 161] width 184 height 50
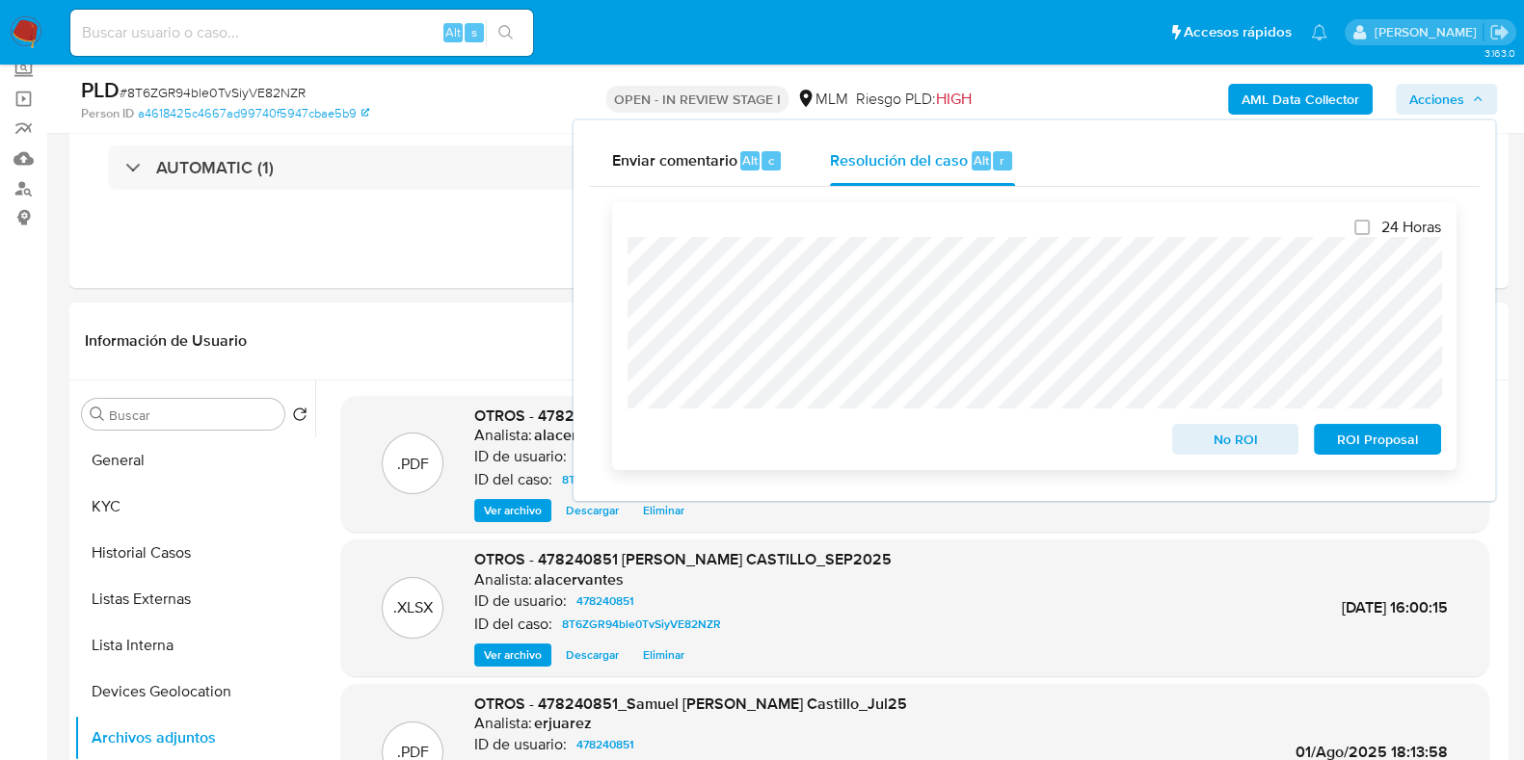
click at [1368, 435] on span "ROI Proposal" at bounding box center [1377, 439] width 100 height 27
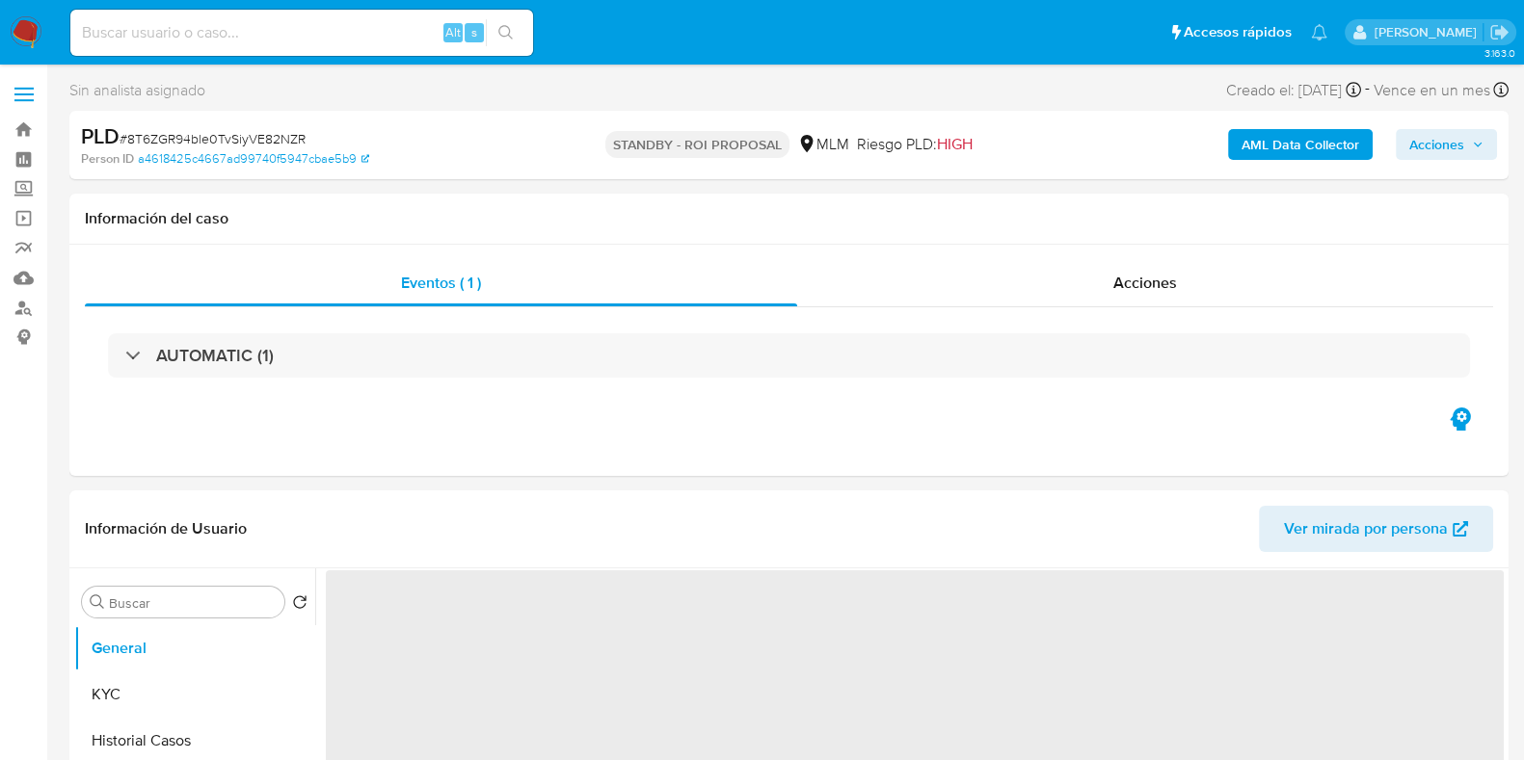
select select "10"
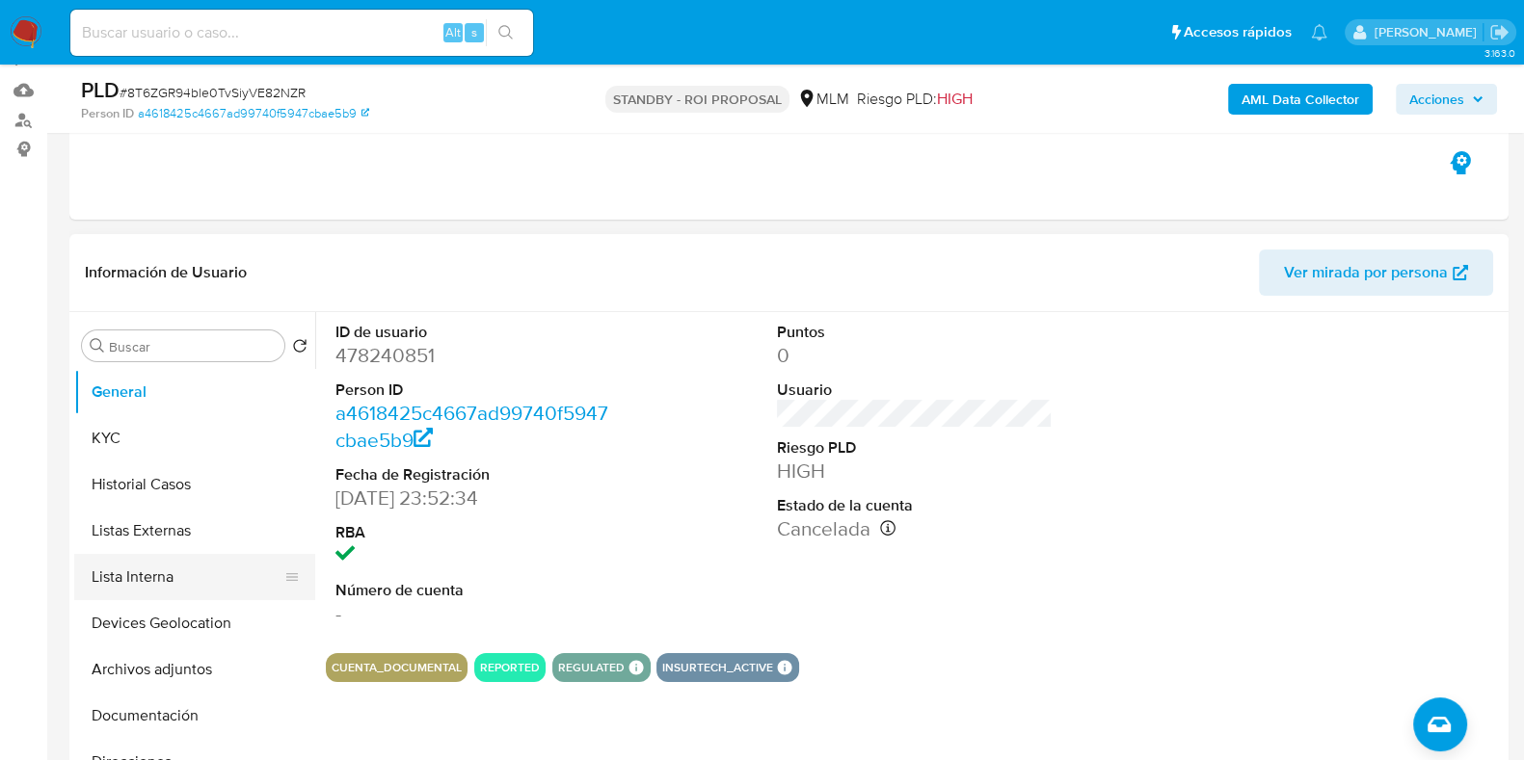
scroll to position [240, 0]
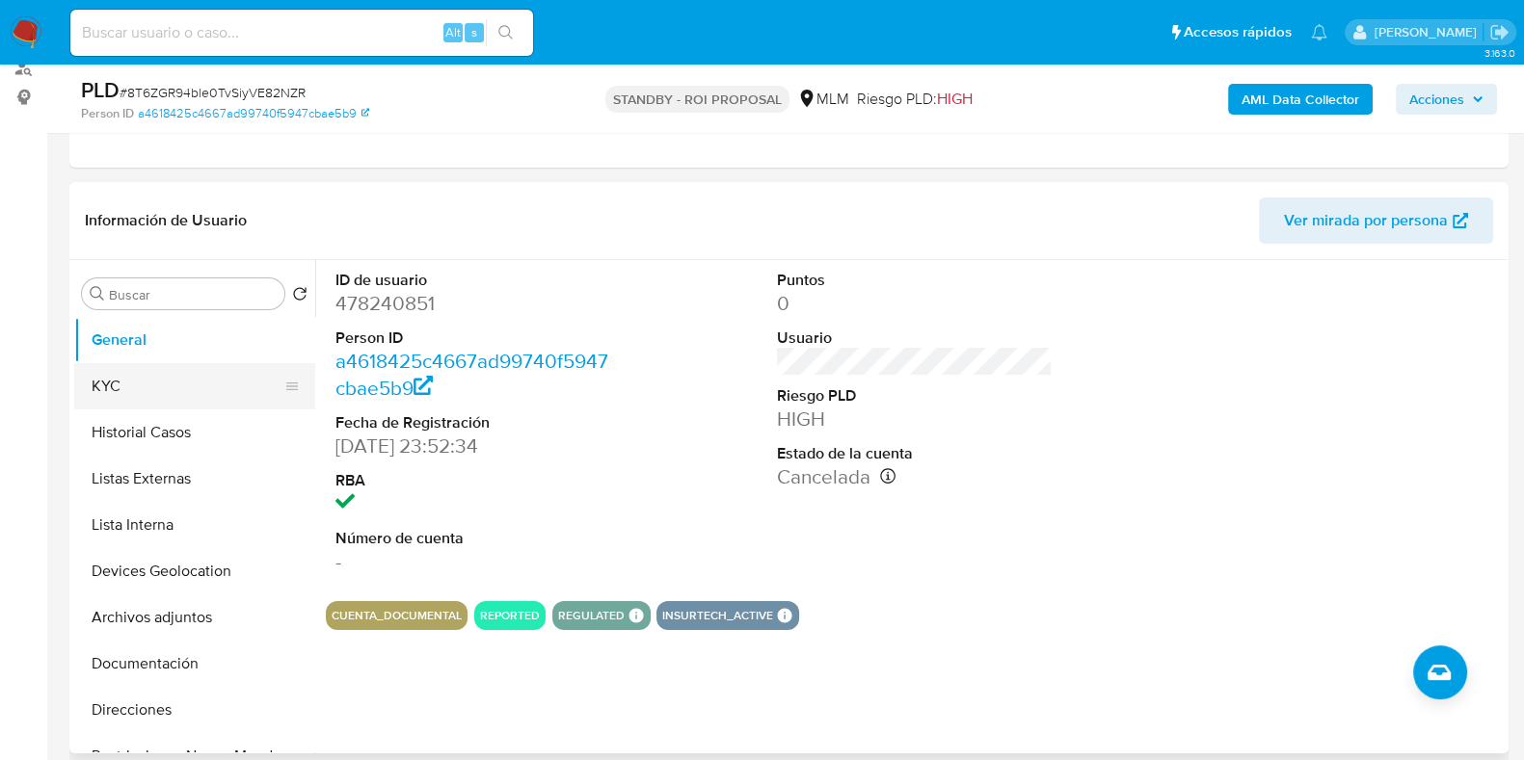
click at [164, 384] on button "KYC" at bounding box center [186, 386] width 225 height 46
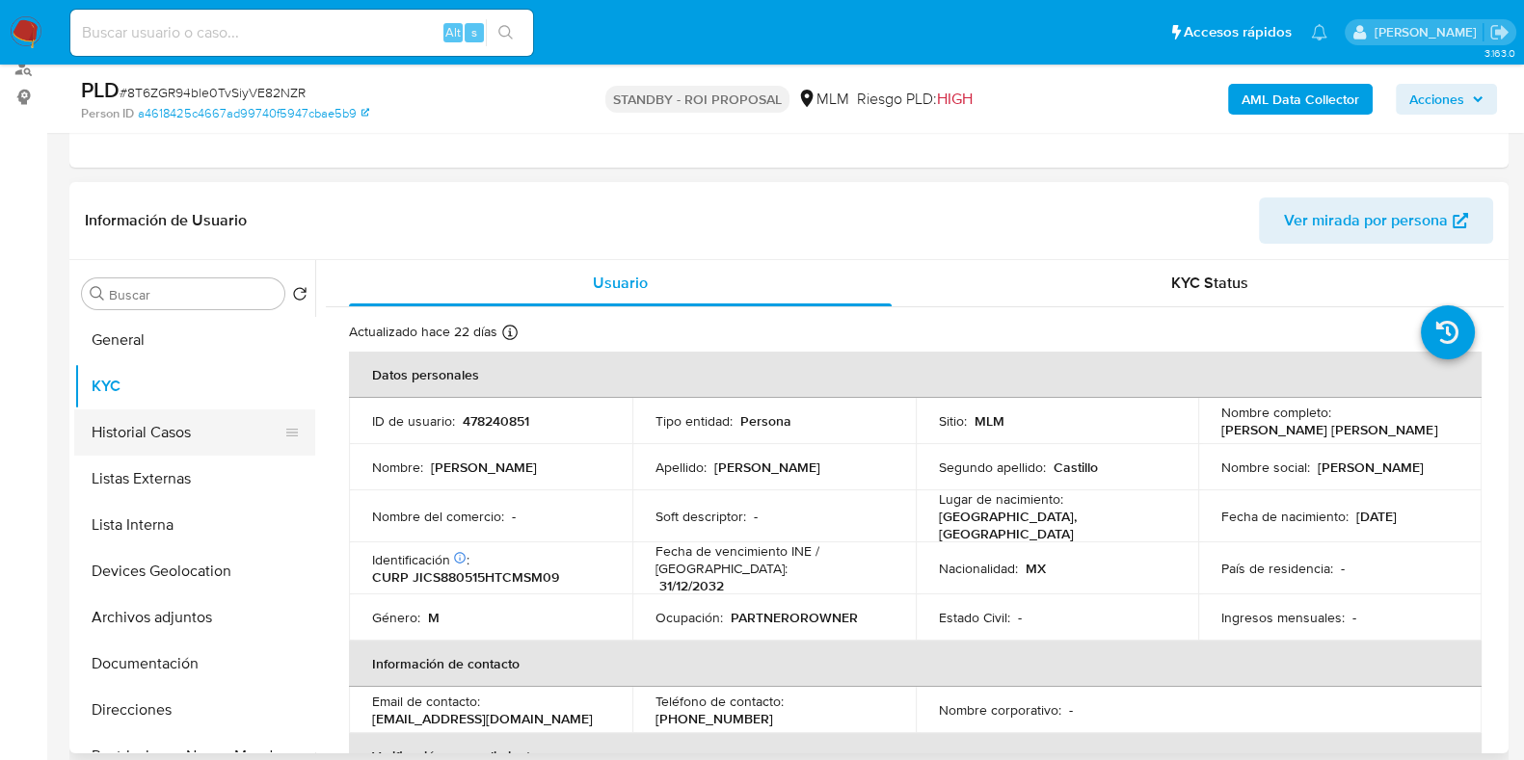
click at [233, 443] on button "Historial Casos" at bounding box center [186, 433] width 225 height 46
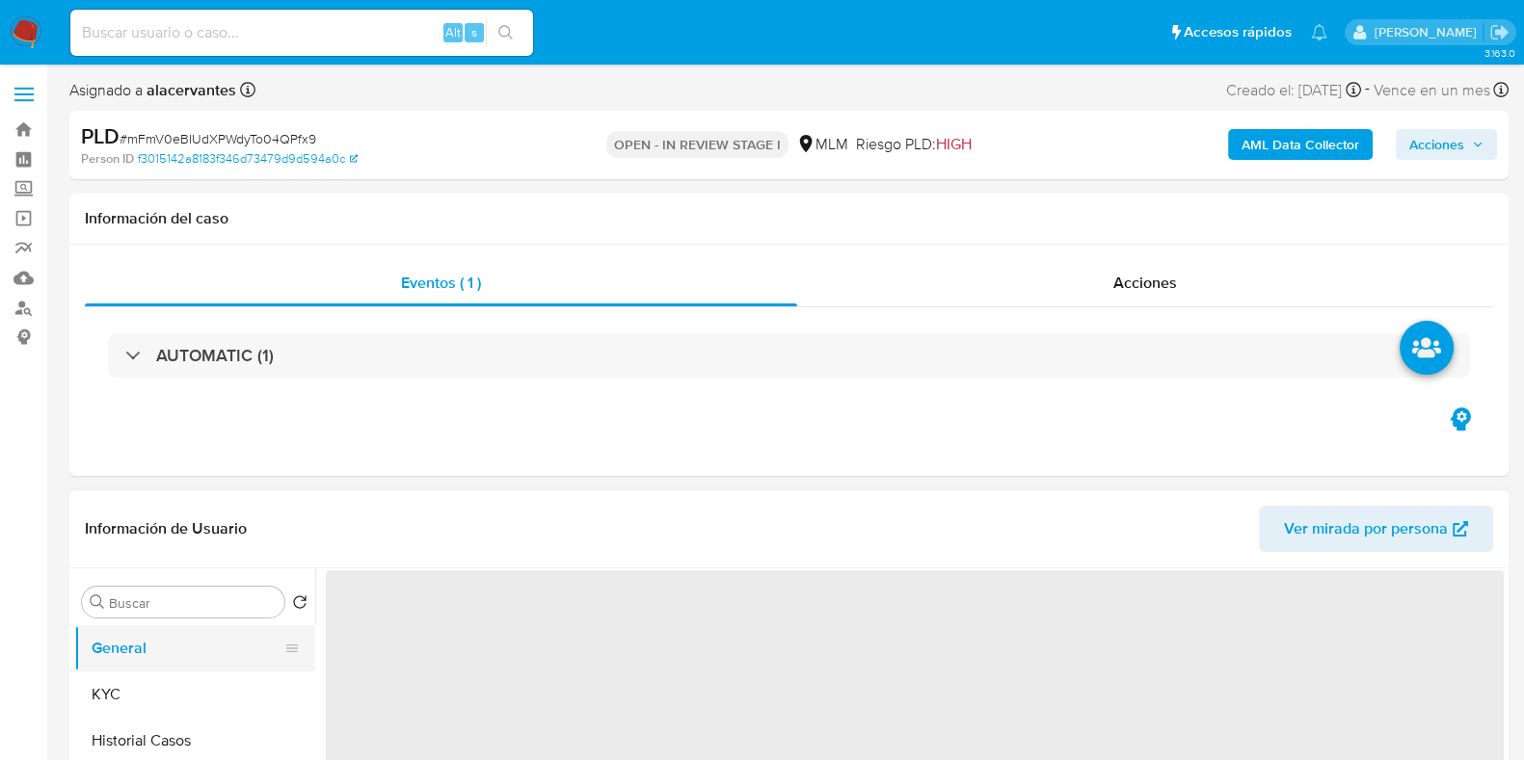
select select "10"
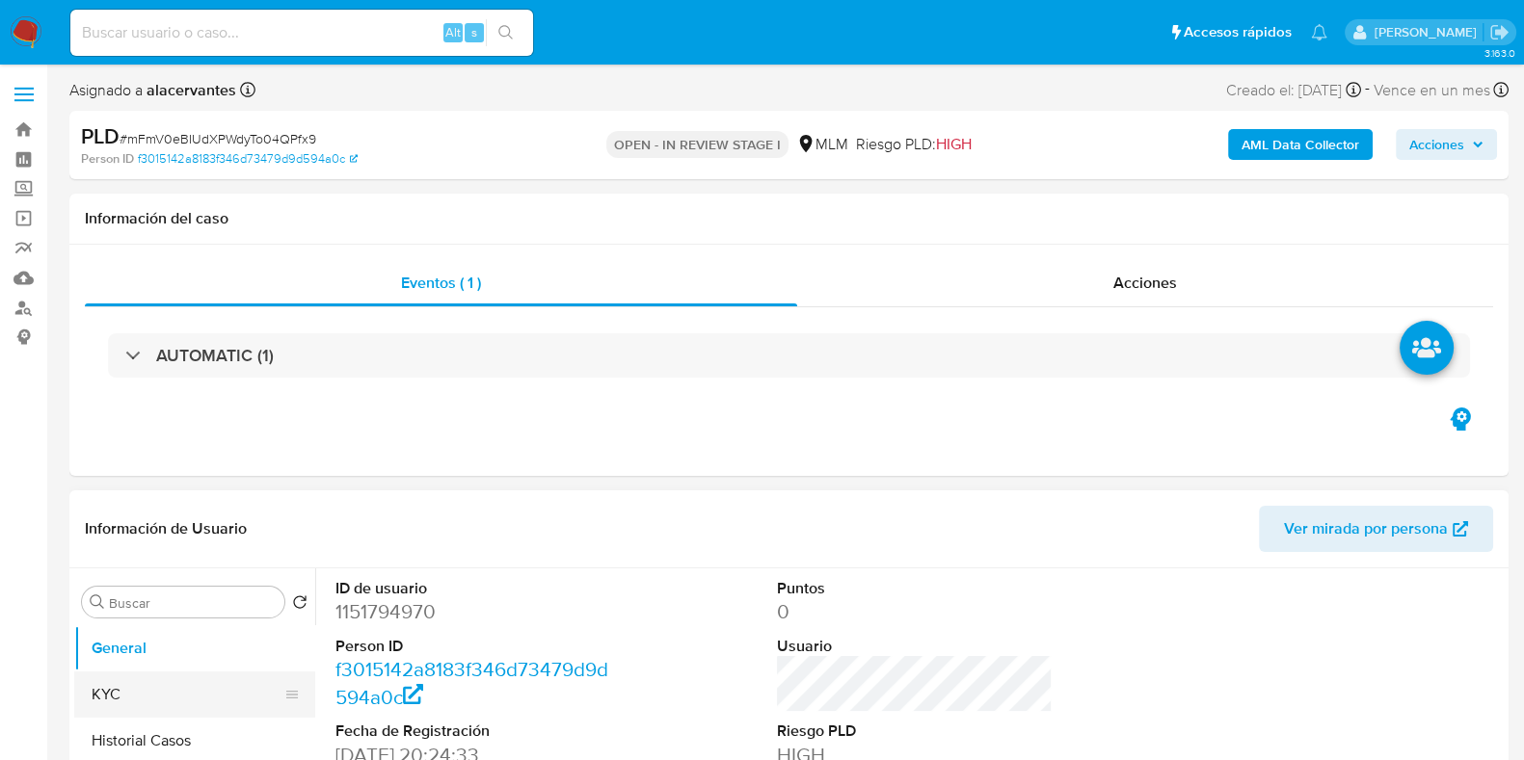
click at [173, 686] on button "KYC" at bounding box center [186, 695] width 225 height 46
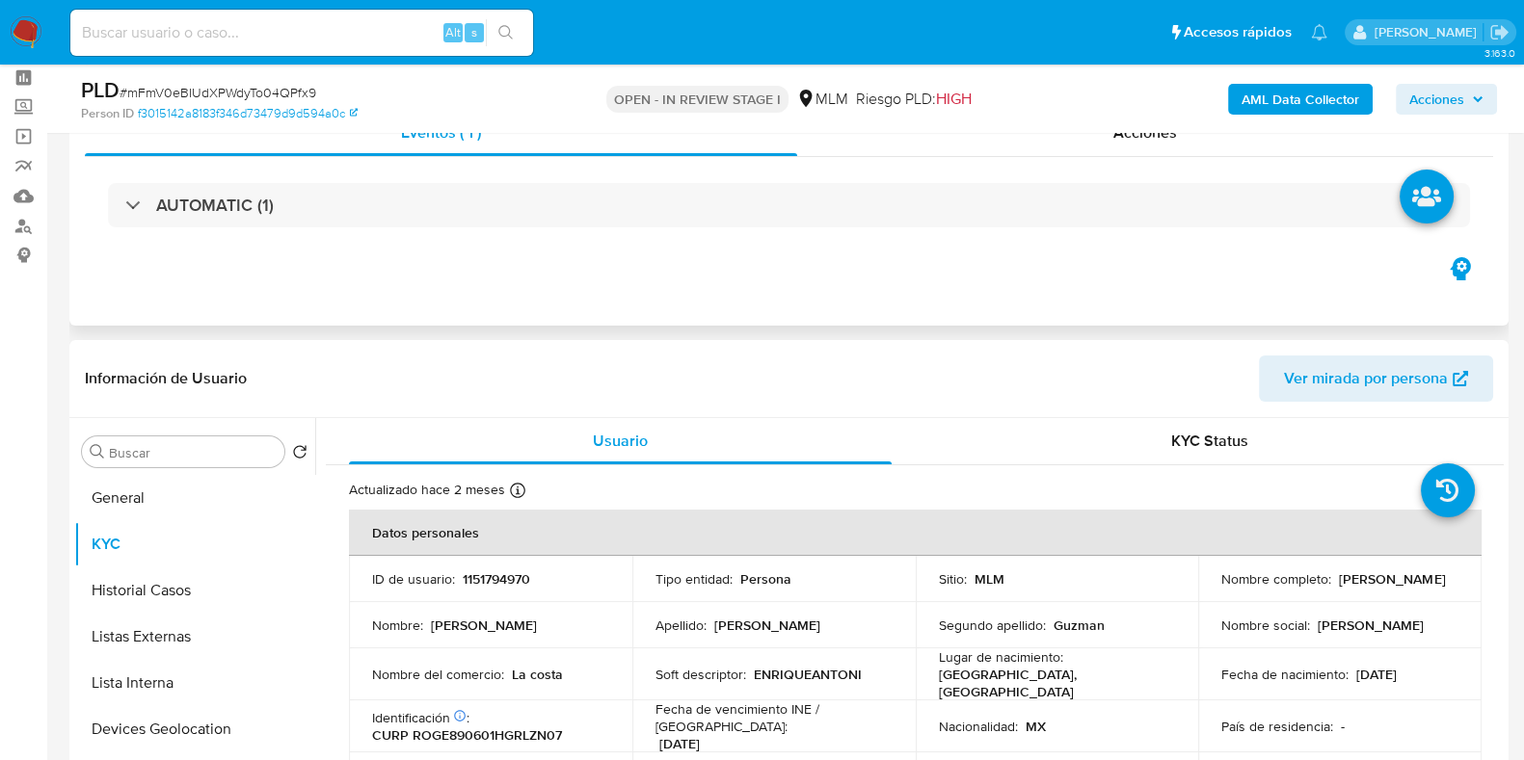
scroll to position [119, 0]
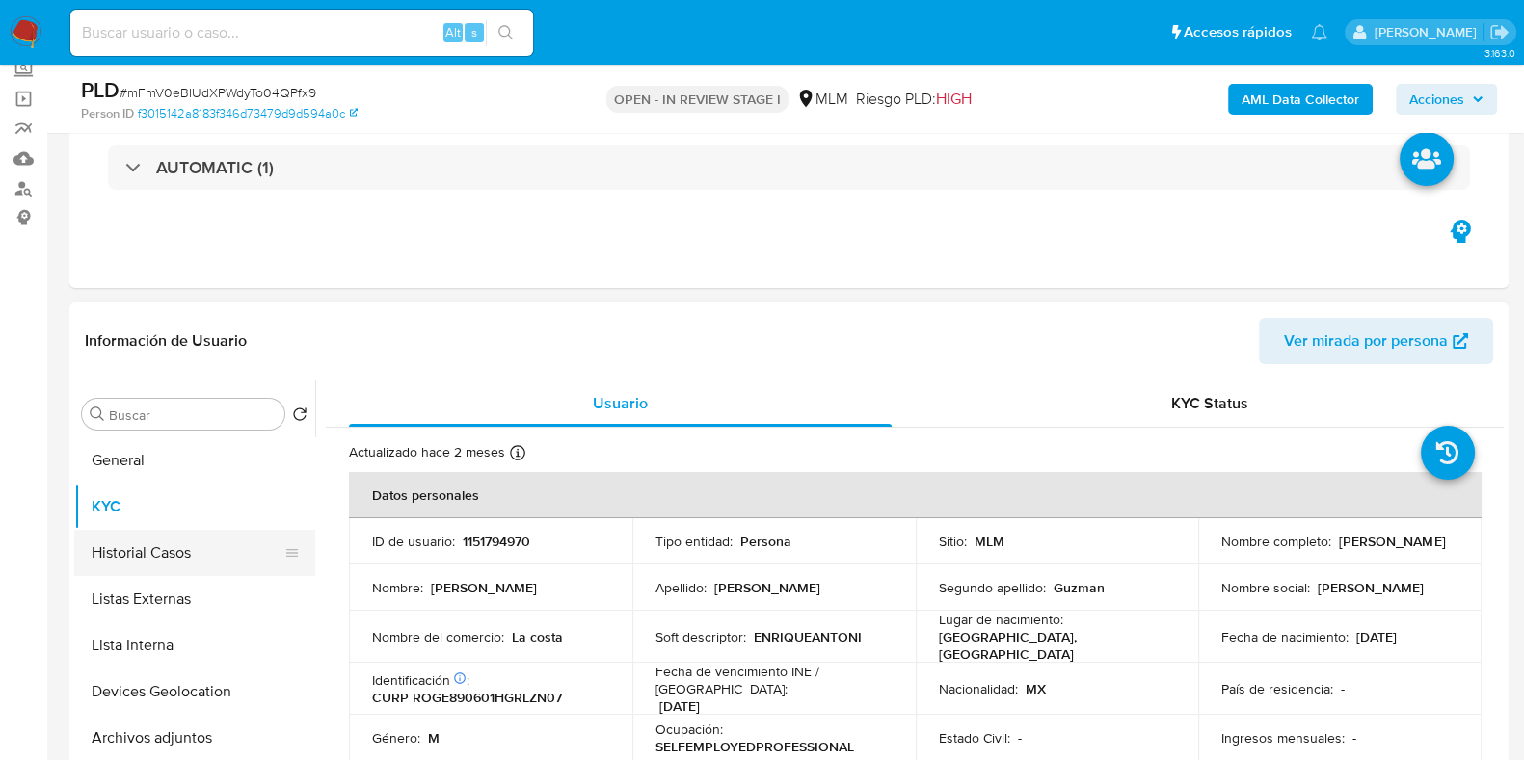
click at [202, 543] on button "Historial Casos" at bounding box center [186, 553] width 225 height 46
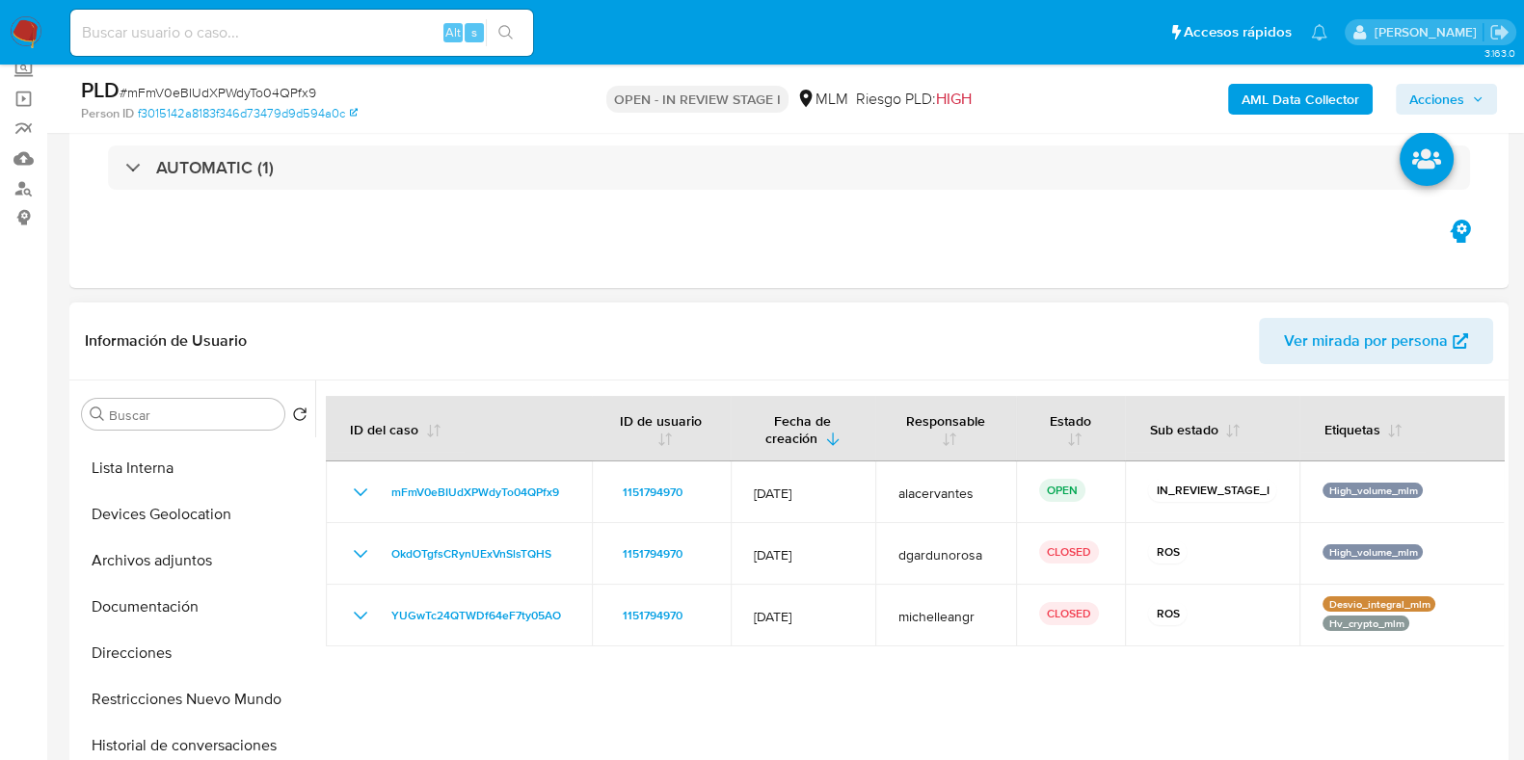
scroll to position [361, 0]
click at [204, 529] on button "Restricciones Nuevo Mundo" at bounding box center [186, 515] width 225 height 46
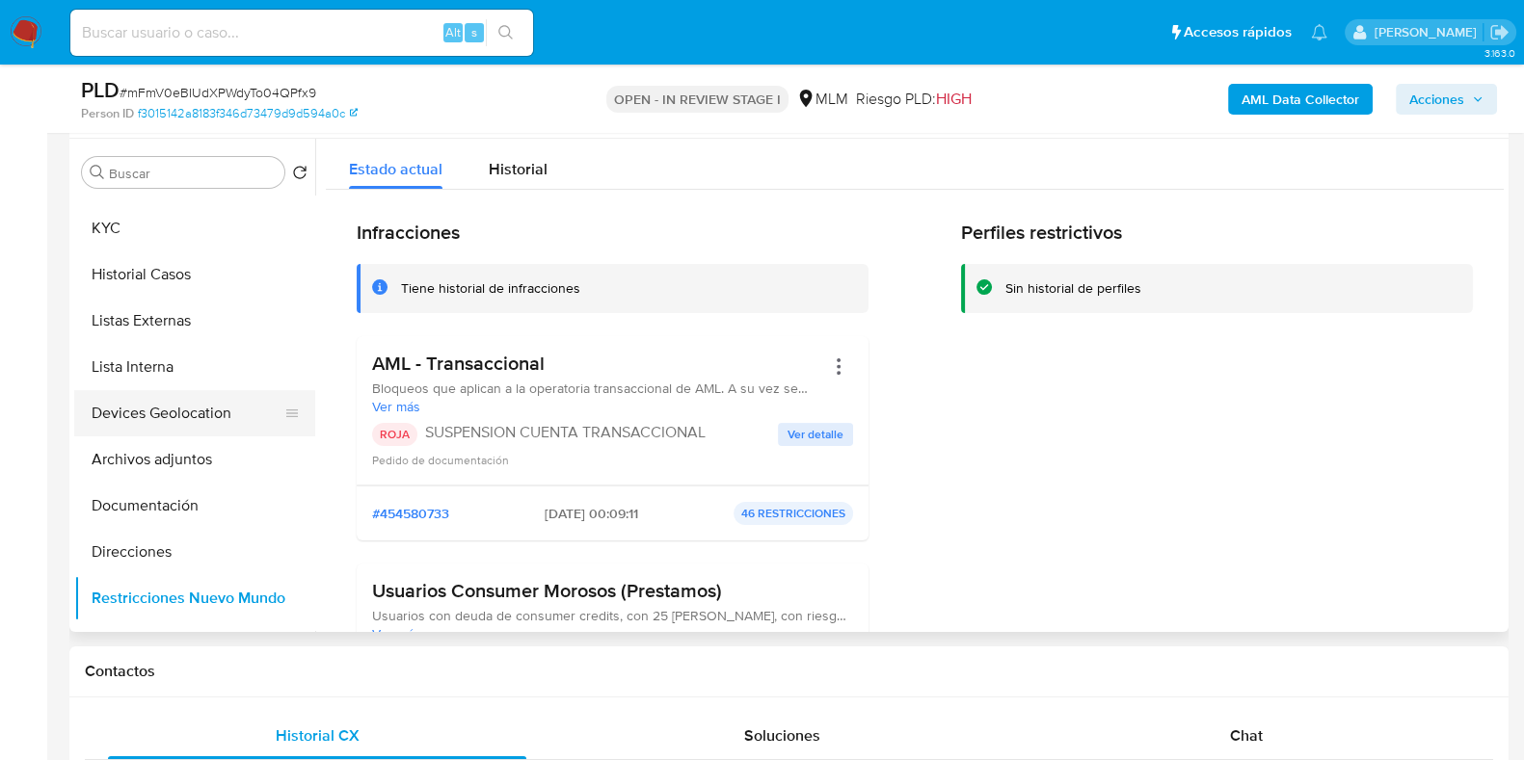
scroll to position [0, 0]
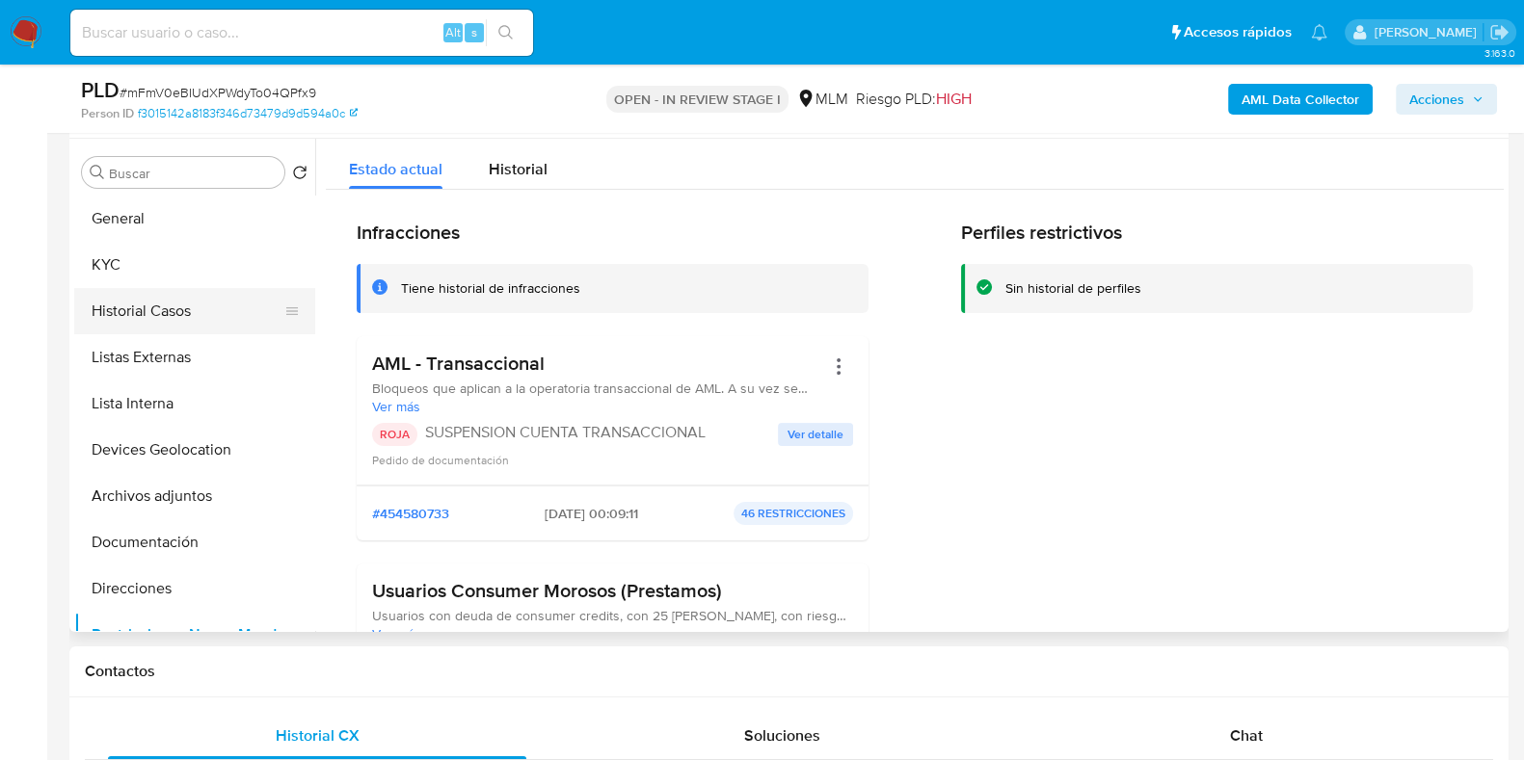
click at [198, 319] on button "Historial Casos" at bounding box center [186, 311] width 225 height 46
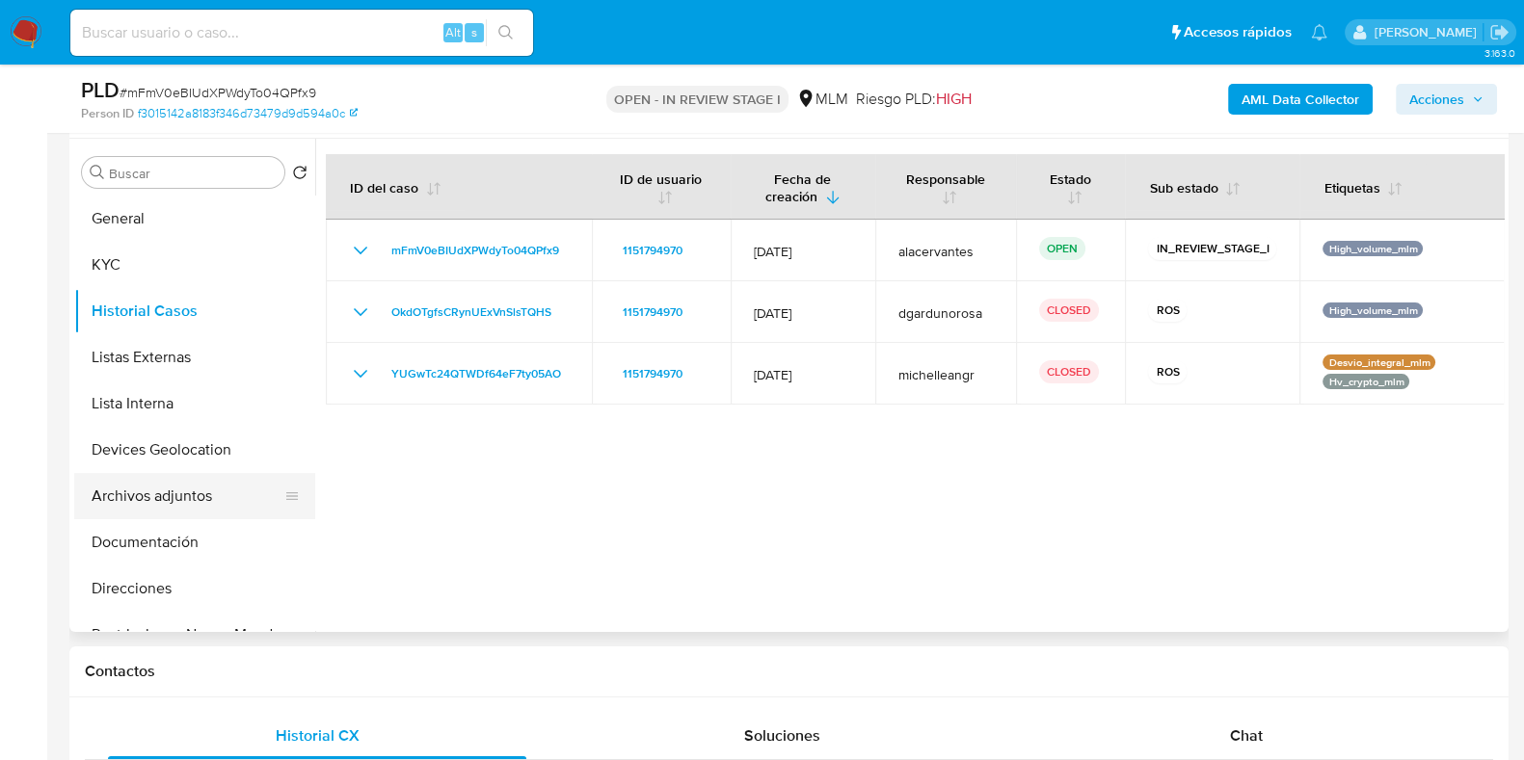
click at [184, 478] on button "Archivos adjuntos" at bounding box center [186, 496] width 225 height 46
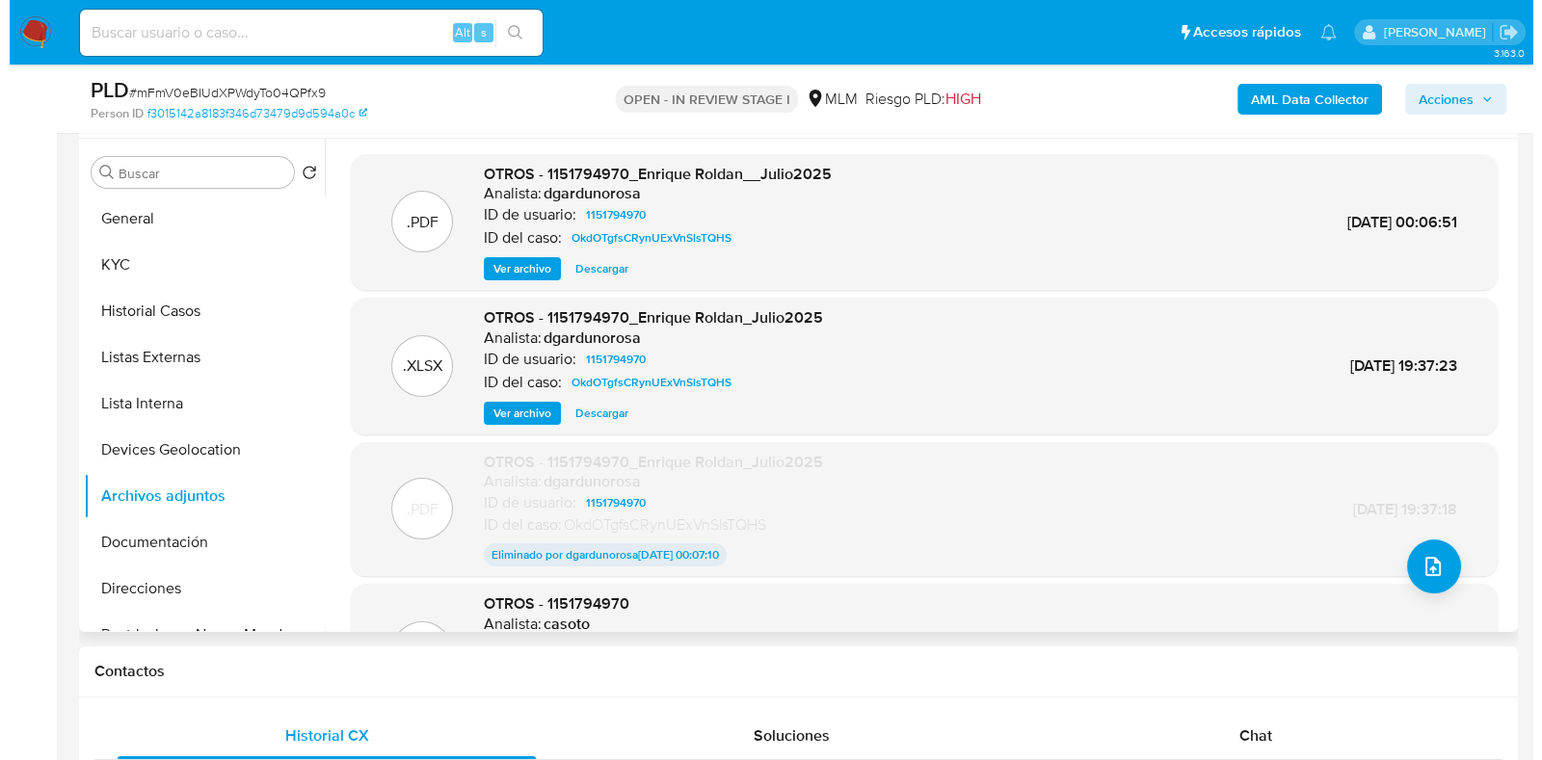
scroll to position [240, 0]
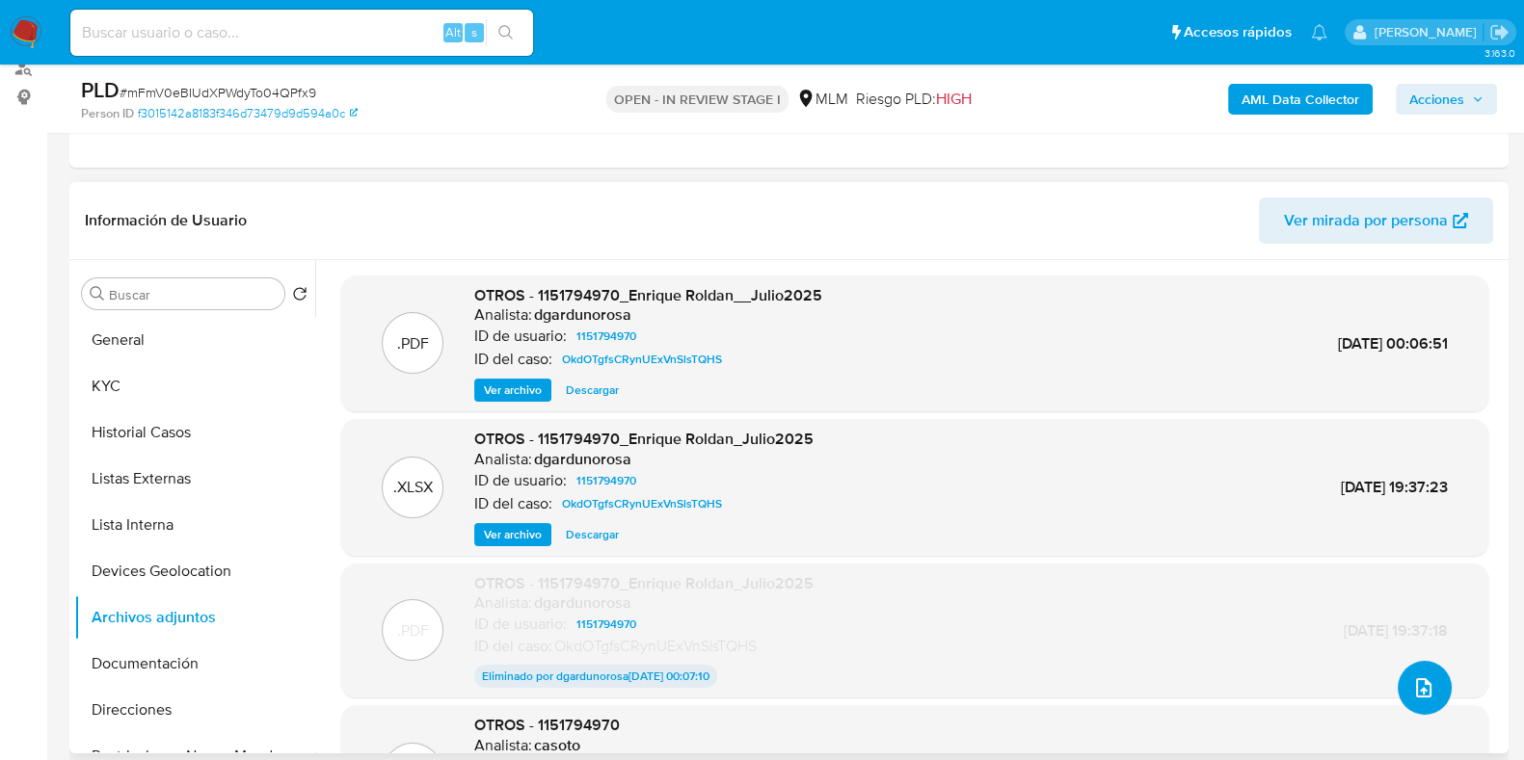
click at [1428, 671] on button "upload-file" at bounding box center [1424, 688] width 54 height 54
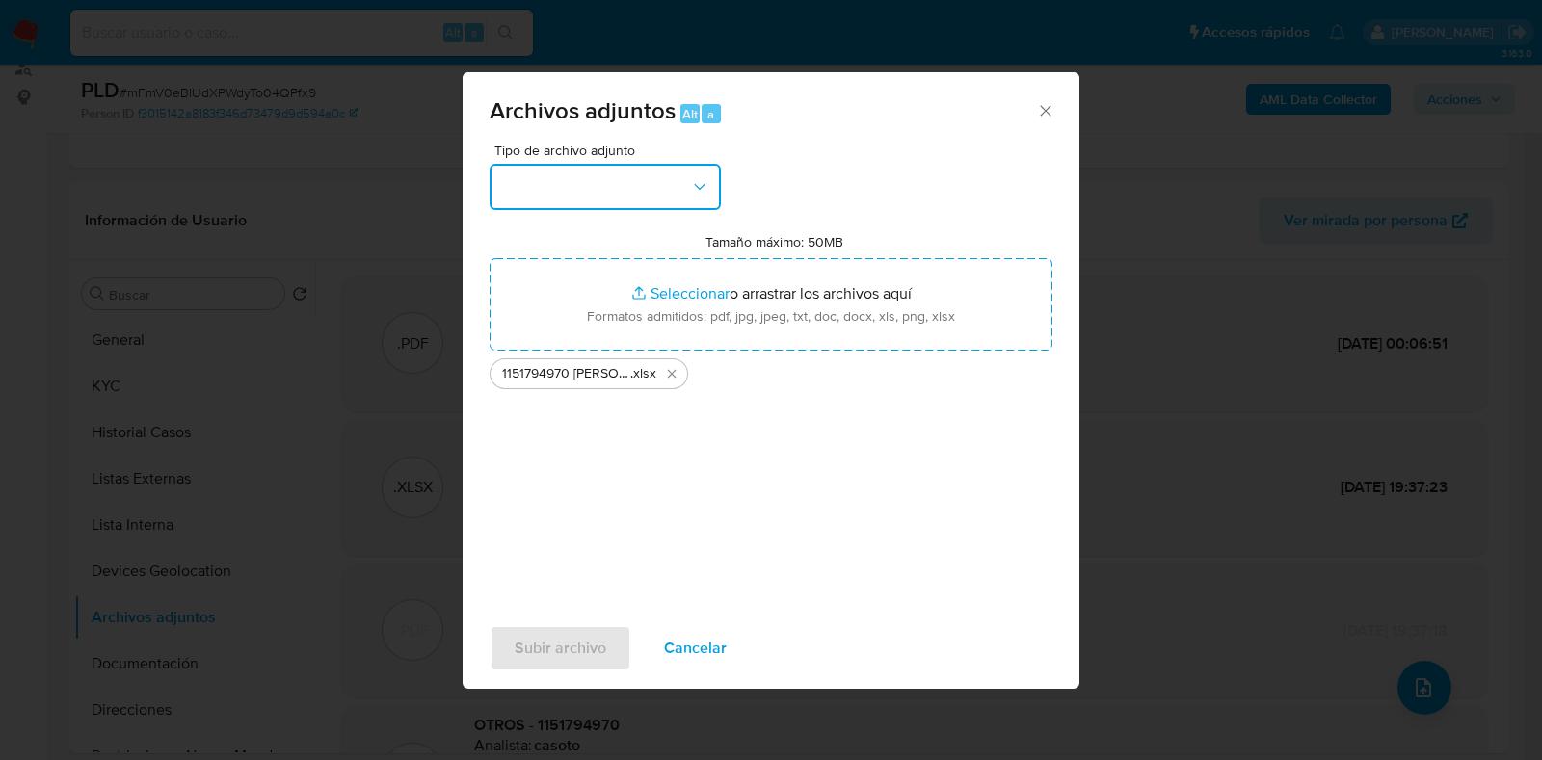
click at [660, 204] on button "button" at bounding box center [605, 187] width 231 height 46
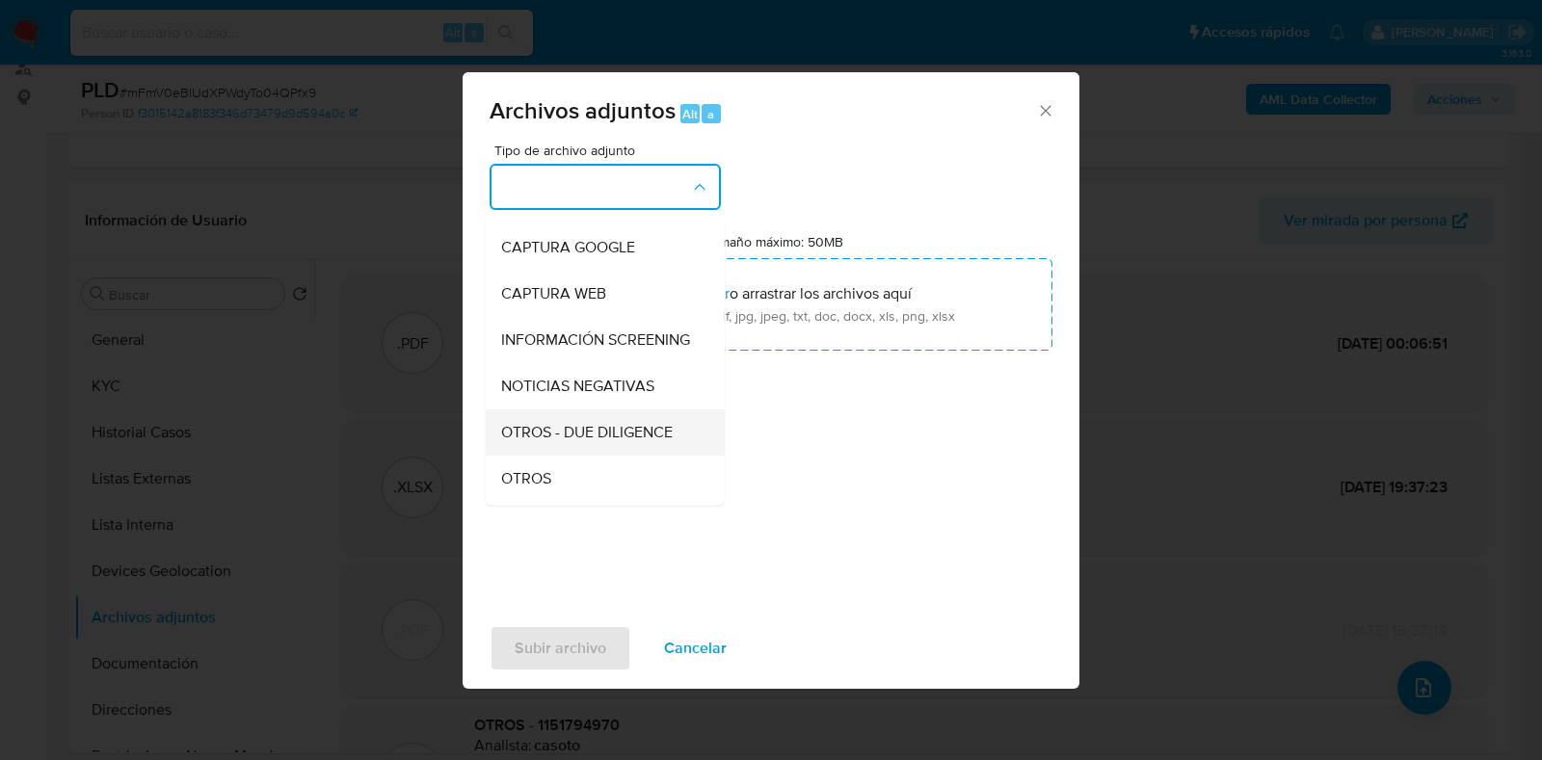
scroll to position [119, 0]
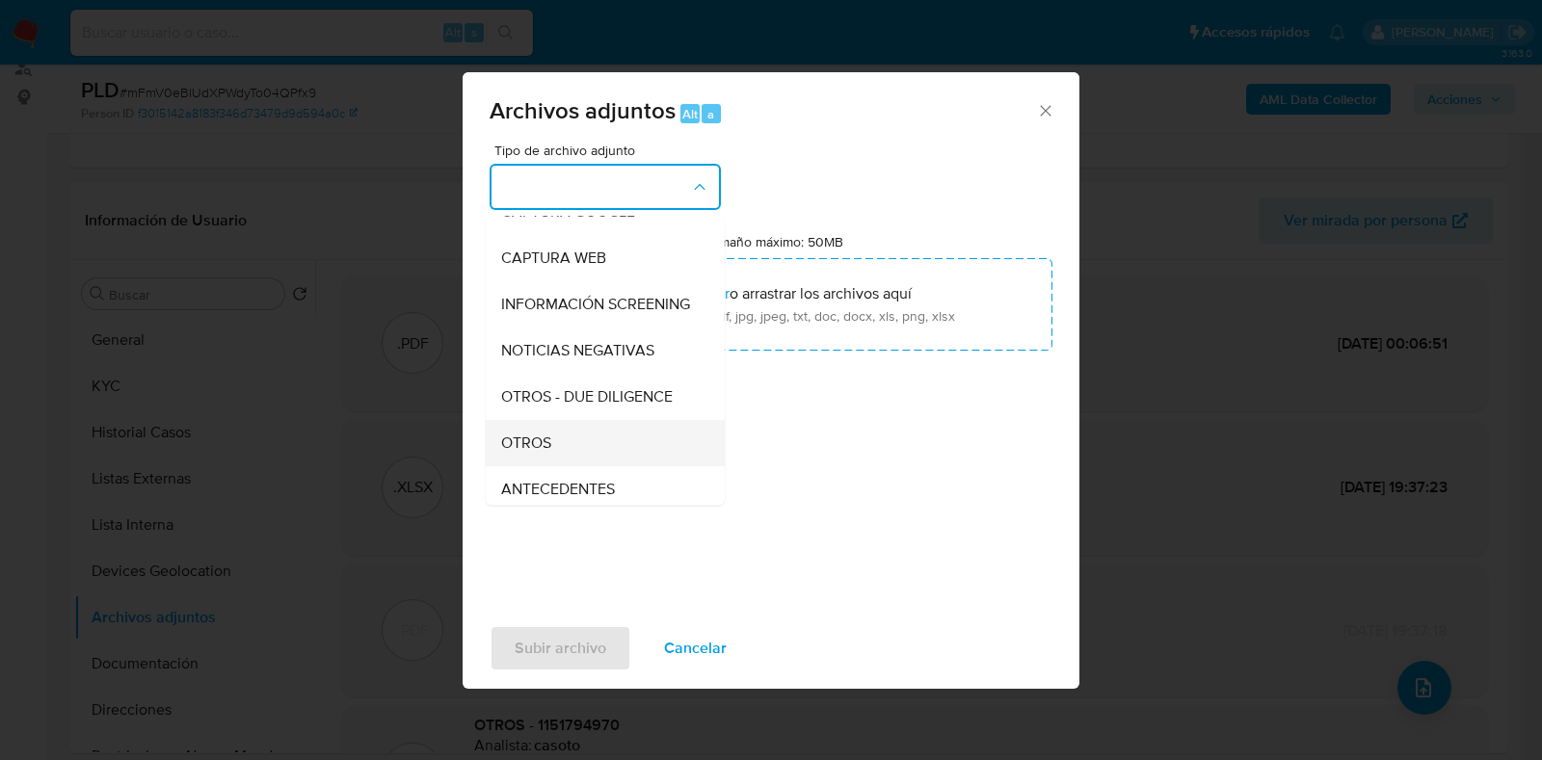
click at [579, 466] on div "OTROS" at bounding box center [599, 443] width 197 height 46
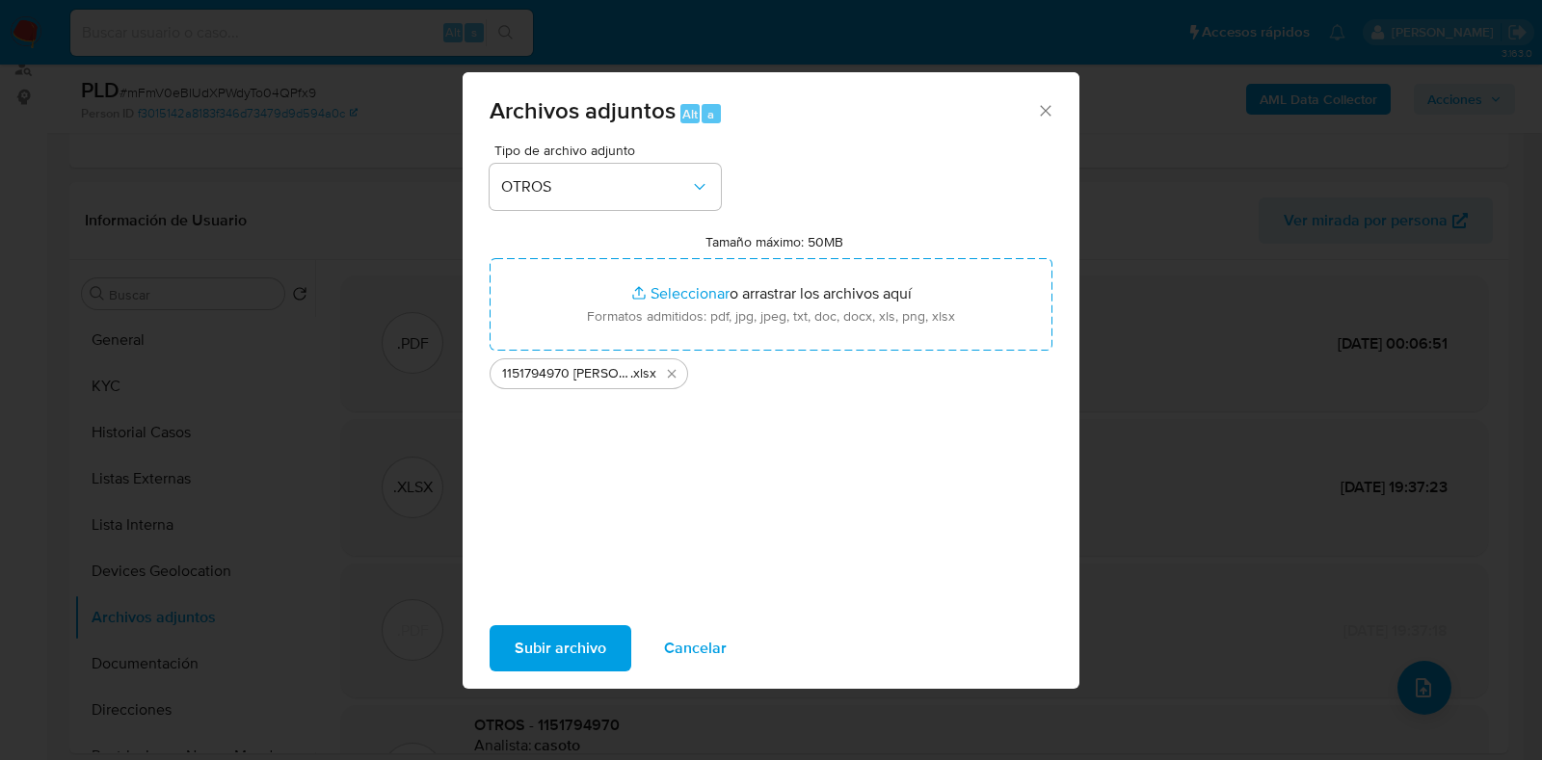
click at [594, 646] on span "Subir archivo" at bounding box center [561, 648] width 92 height 42
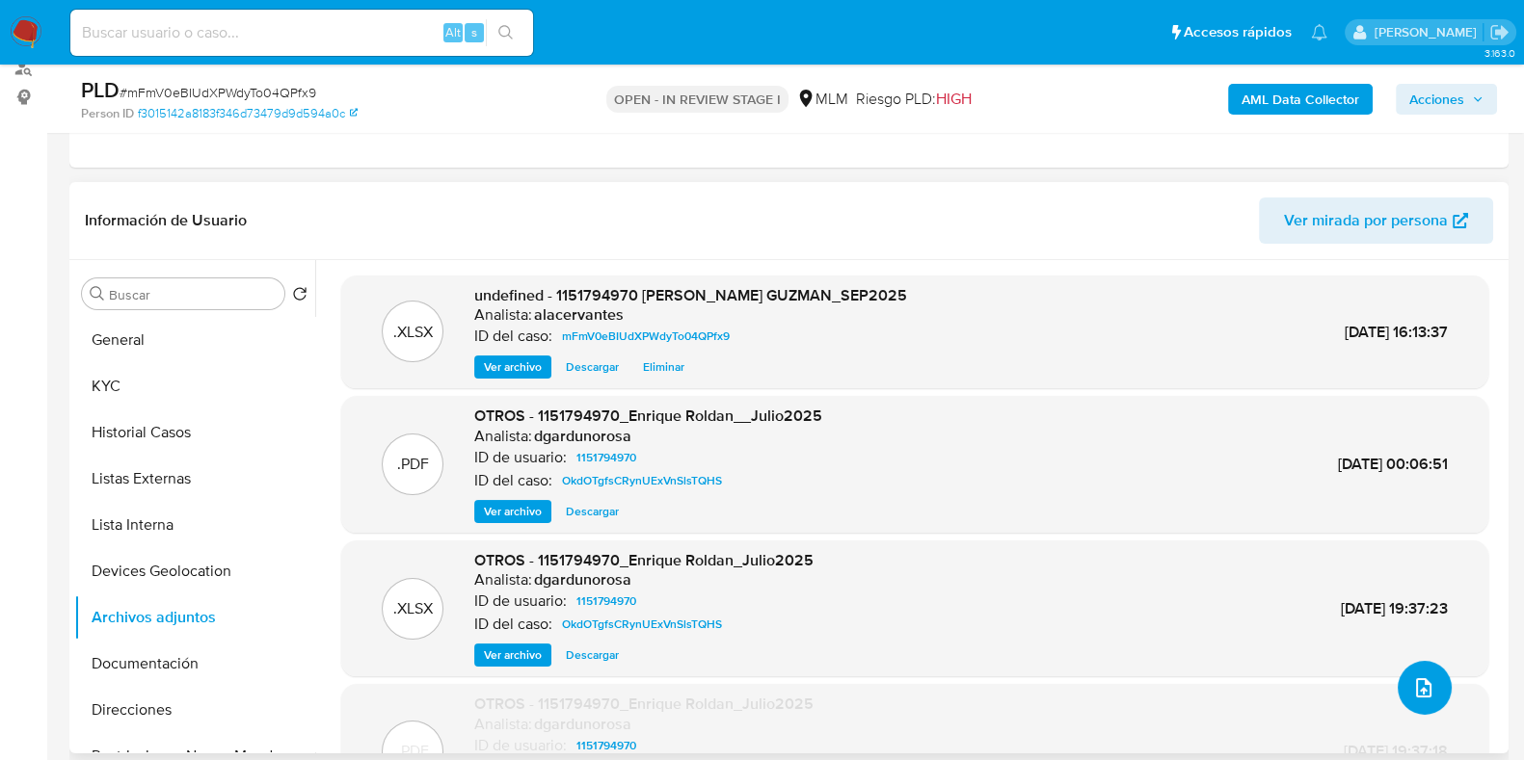
click at [1412, 690] on icon "upload-file" at bounding box center [1423, 687] width 23 height 23
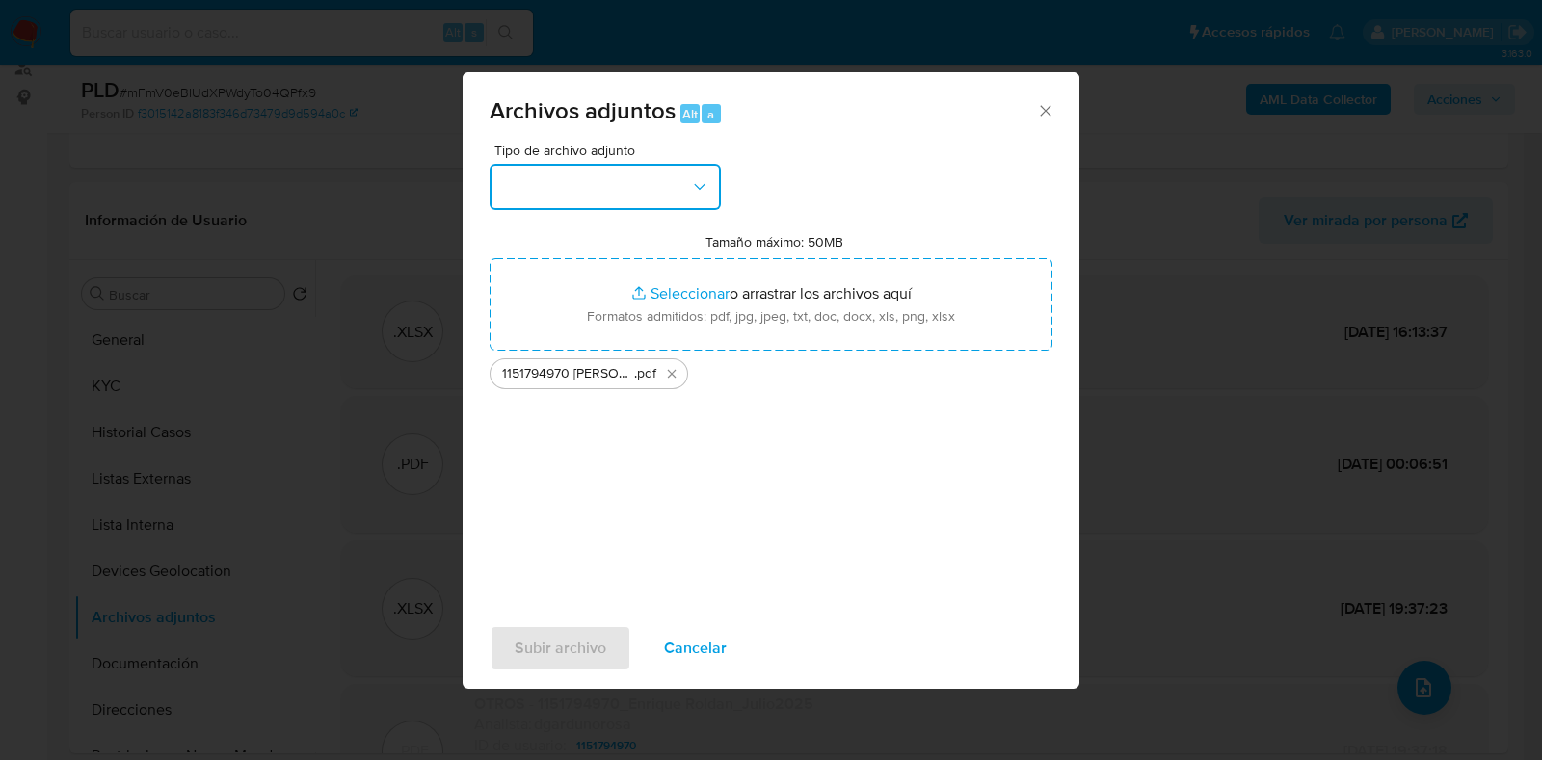
click at [578, 201] on button "button" at bounding box center [605, 187] width 231 height 46
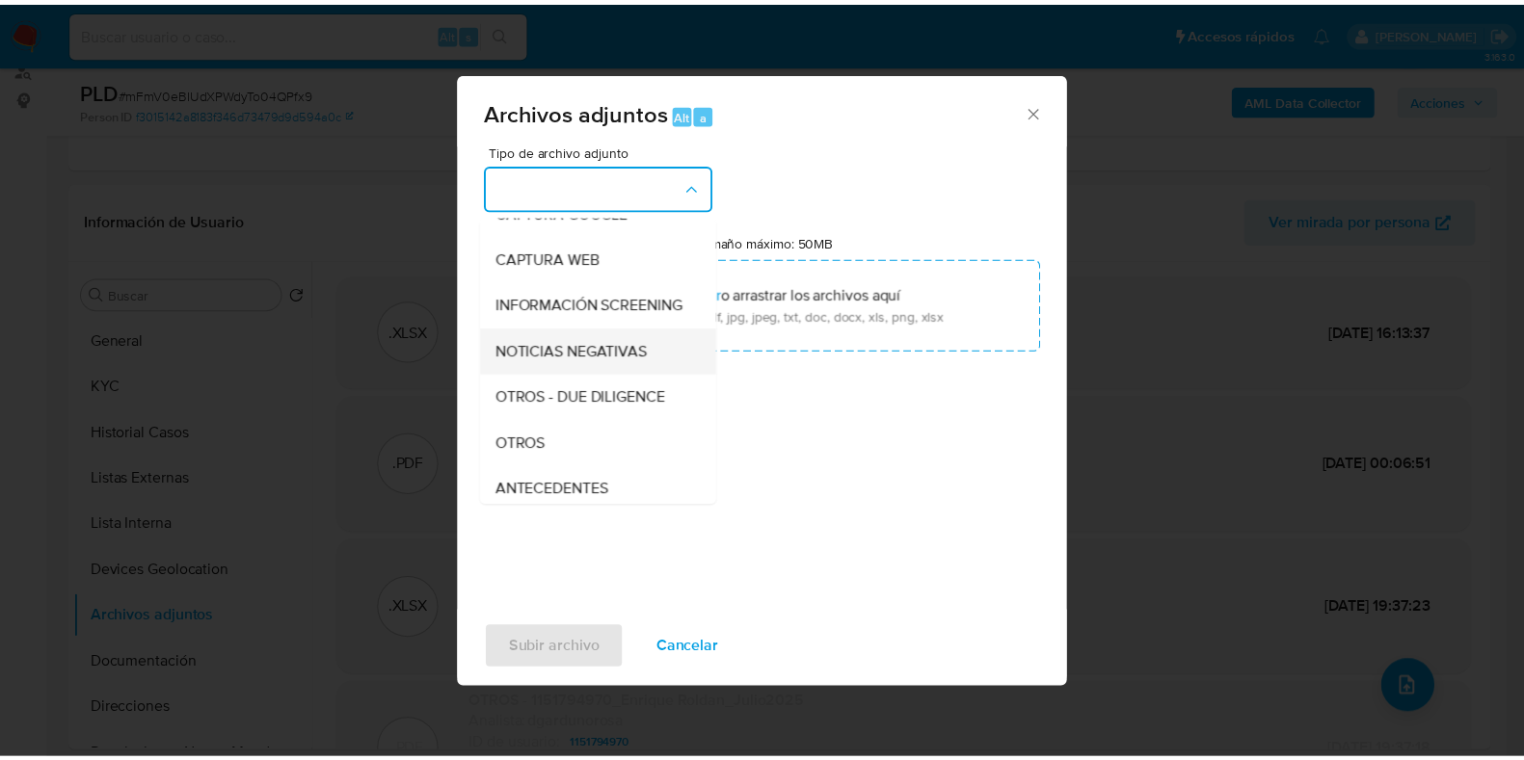
scroll to position [240, 0]
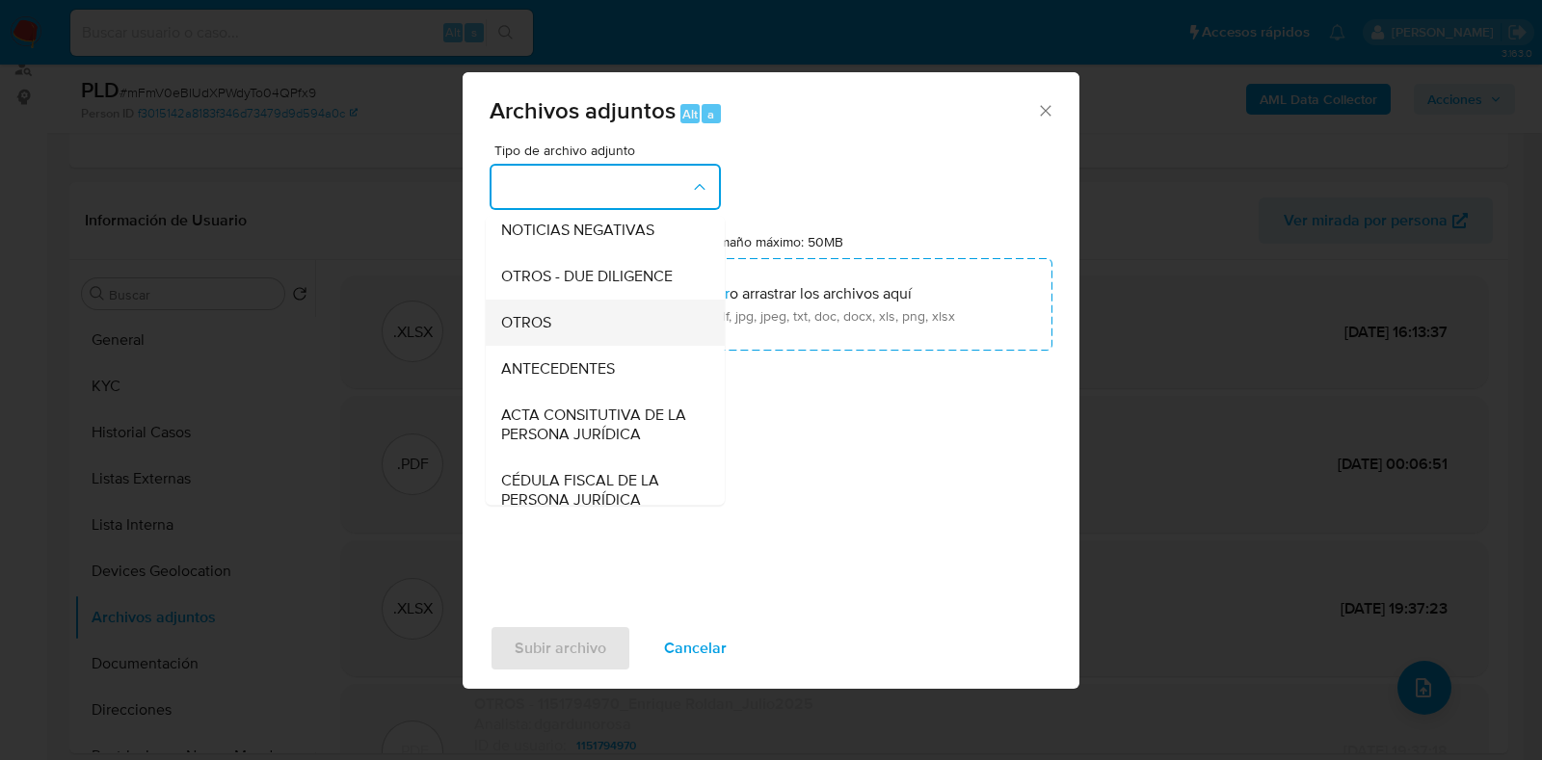
click at [554, 338] on div "OTROS" at bounding box center [599, 323] width 197 height 46
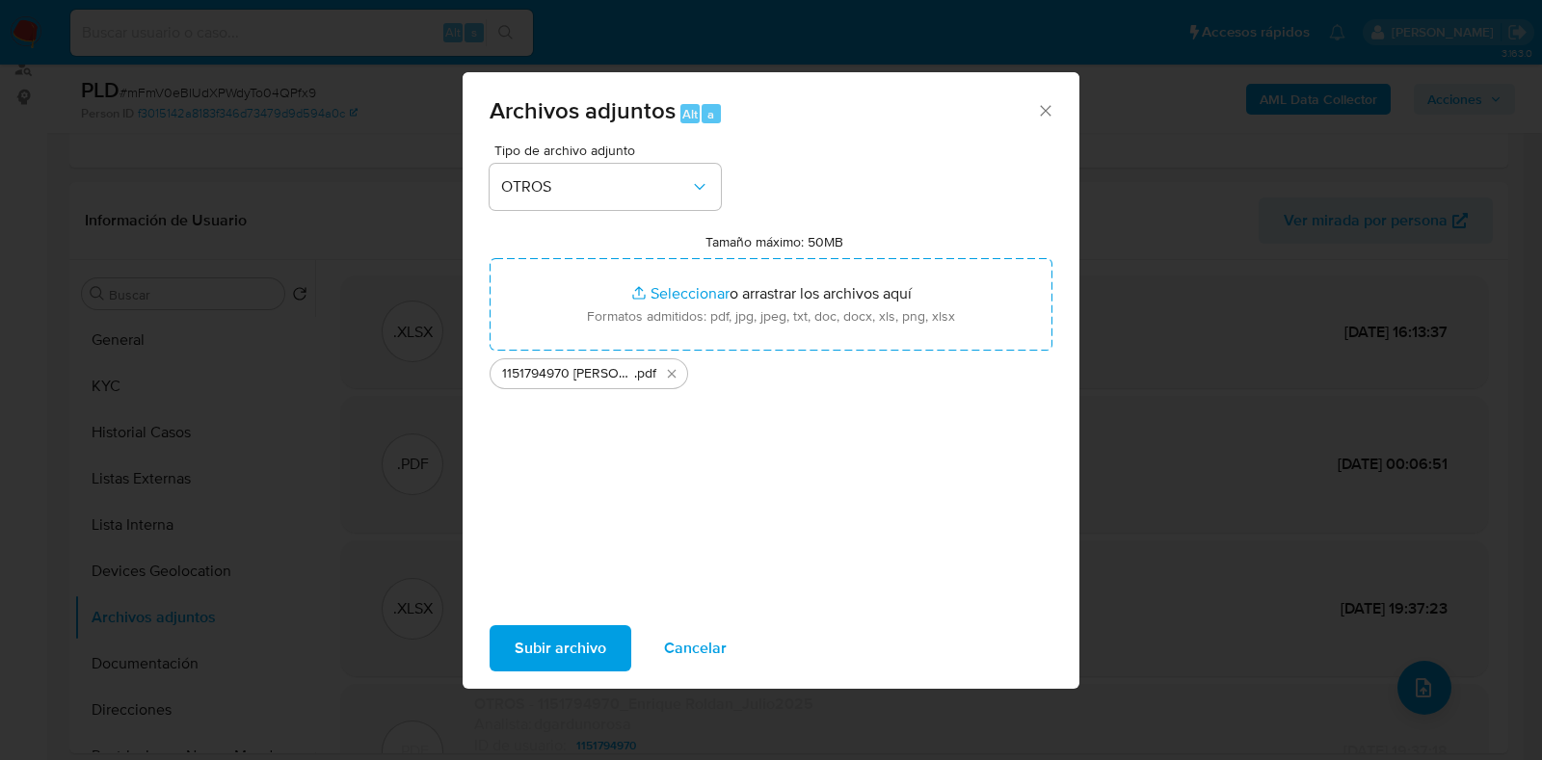
click at [580, 648] on span "Subir archivo" at bounding box center [561, 648] width 92 height 42
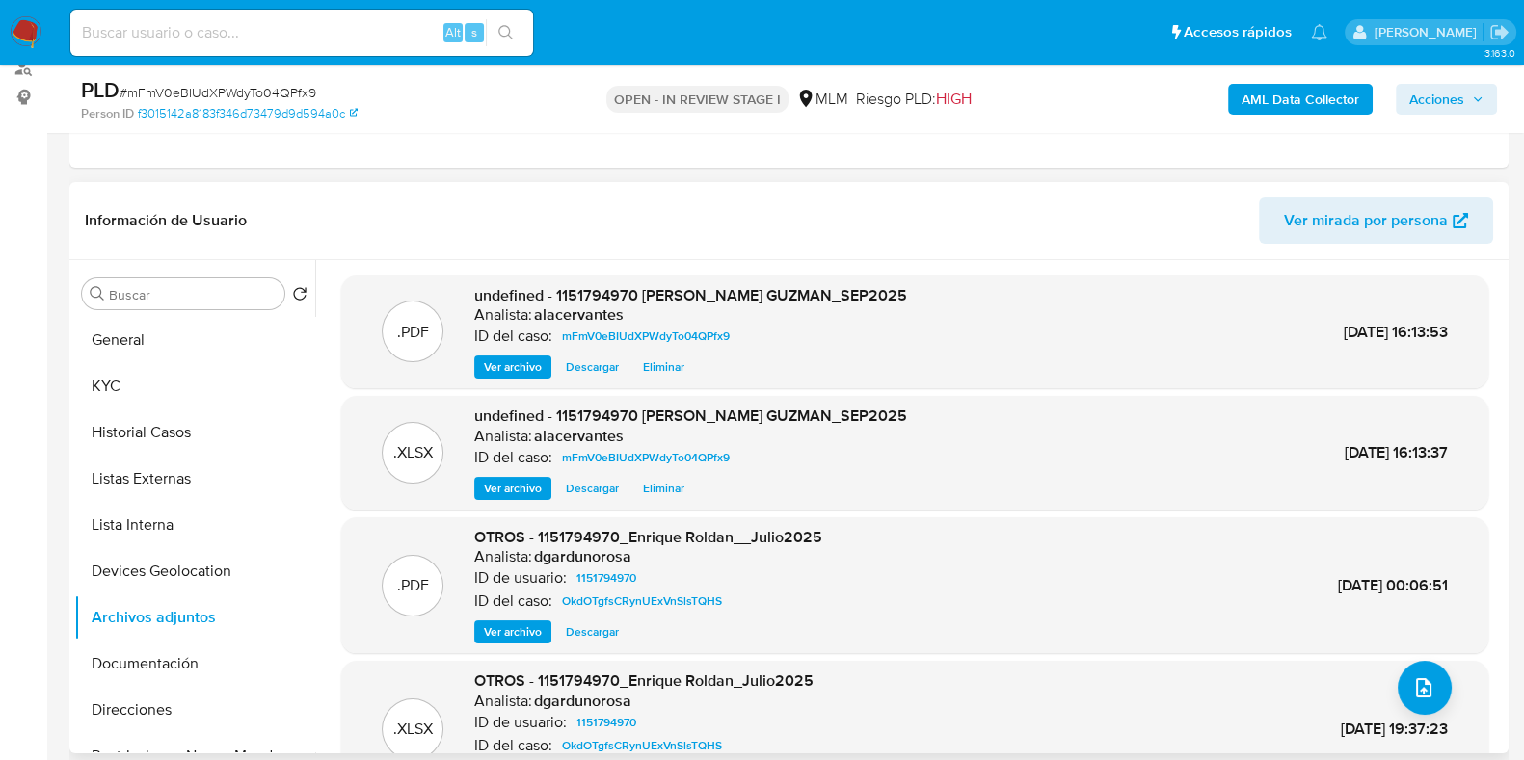
click at [524, 363] on span "Ver archivo" at bounding box center [513, 367] width 58 height 19
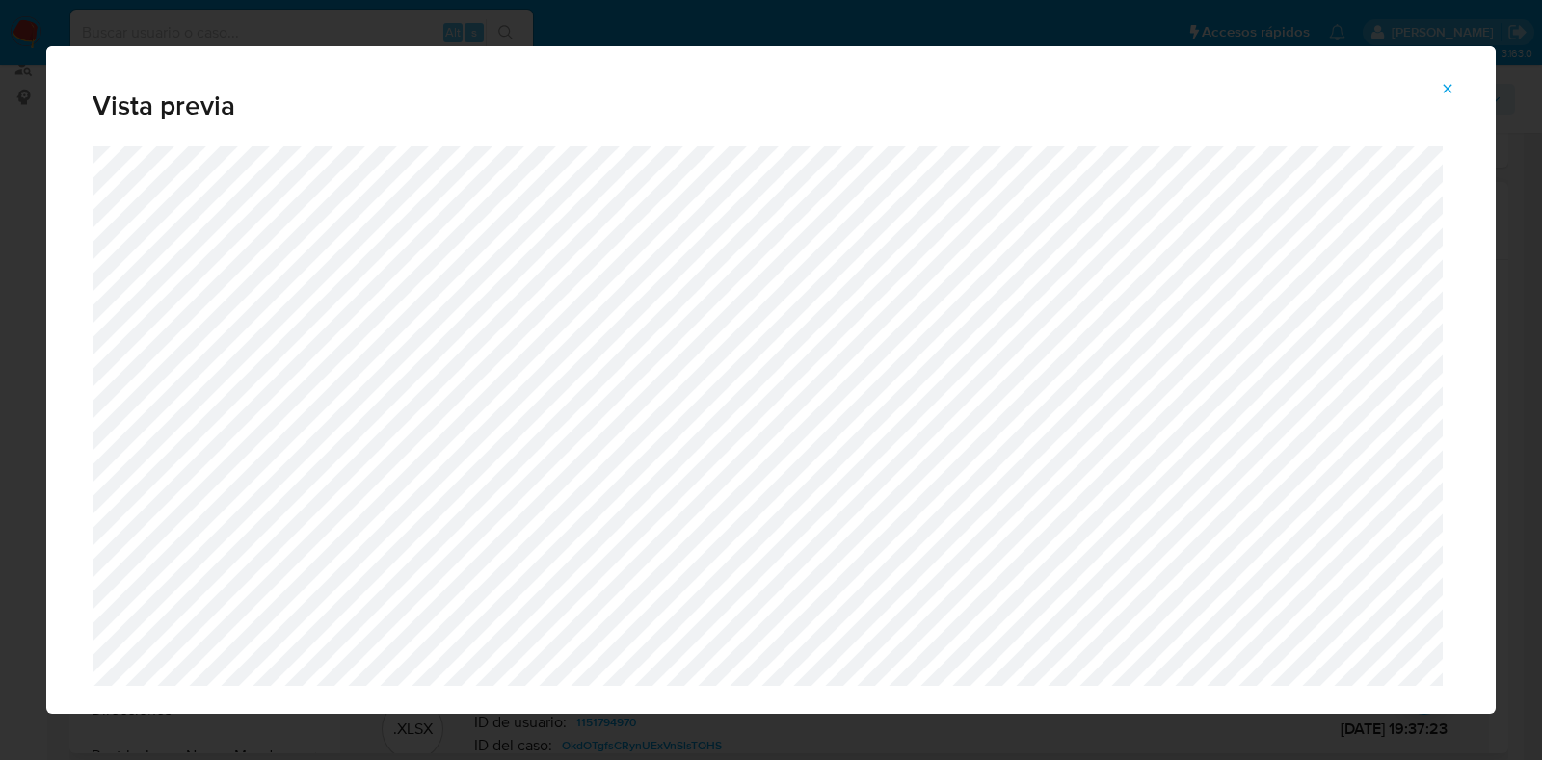
click at [1445, 89] on icon "Attachment preview" at bounding box center [1447, 88] width 15 height 15
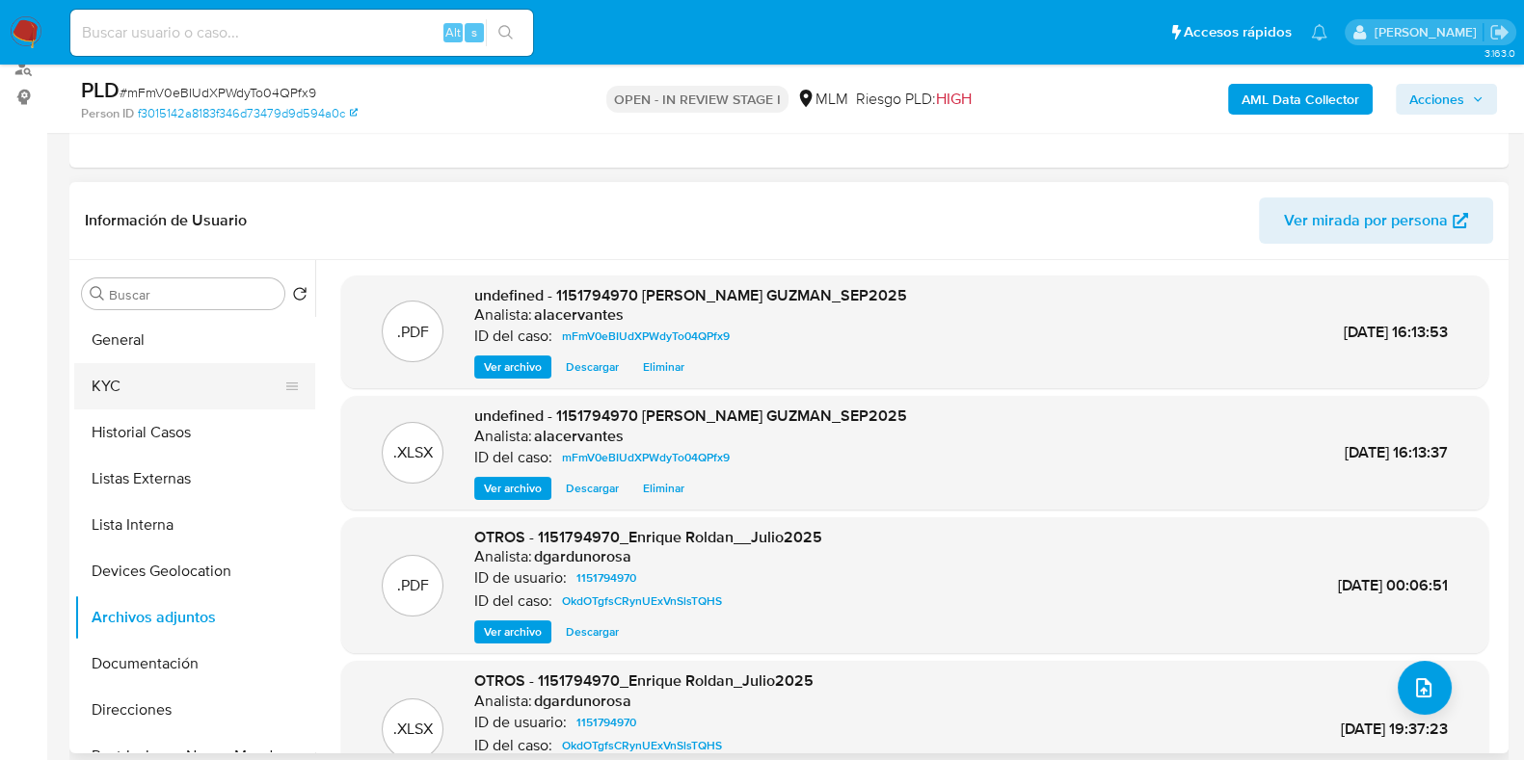
click at [137, 397] on button "KYC" at bounding box center [186, 386] width 225 height 46
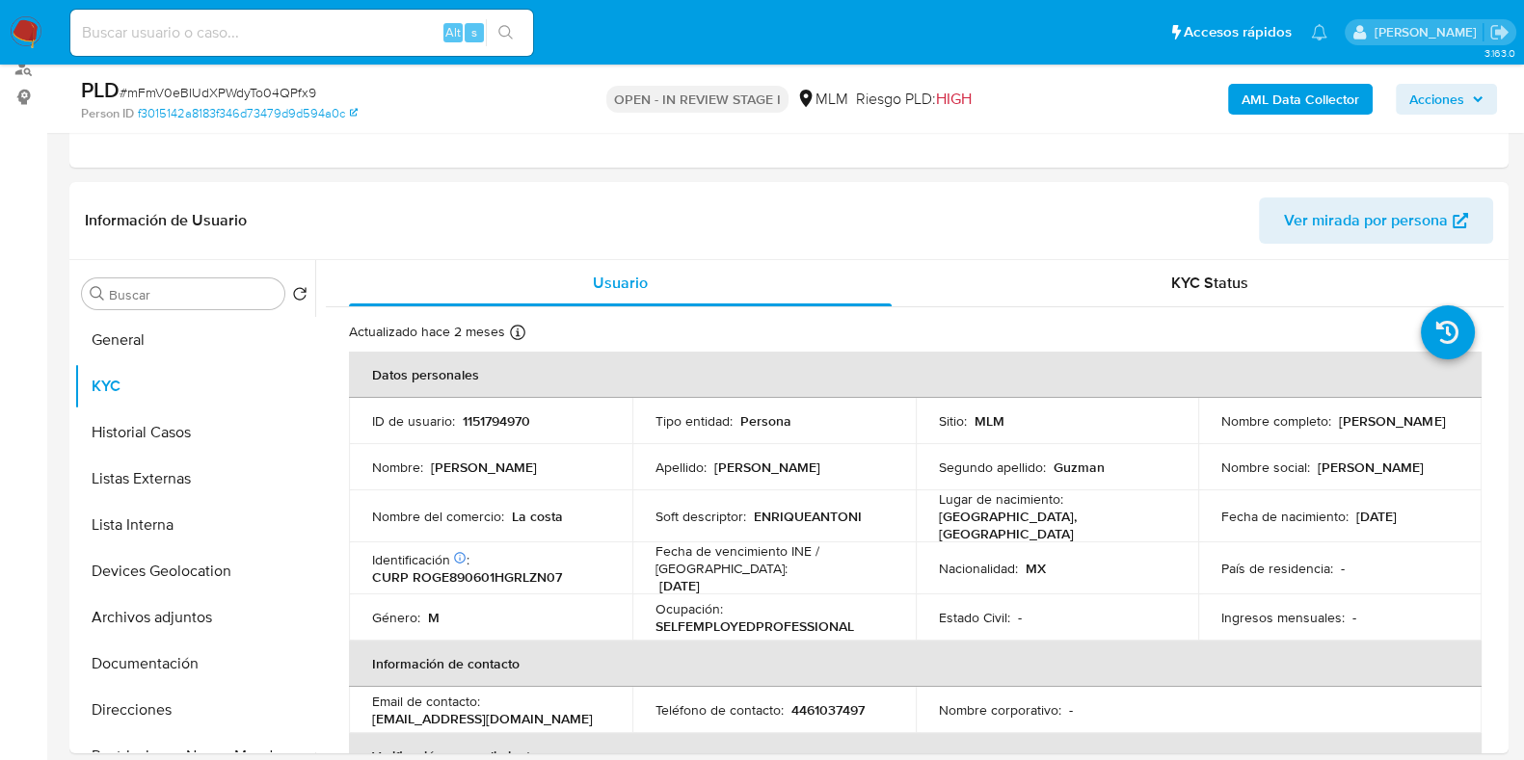
click at [1435, 103] on span "Acciones" at bounding box center [1436, 99] width 55 height 31
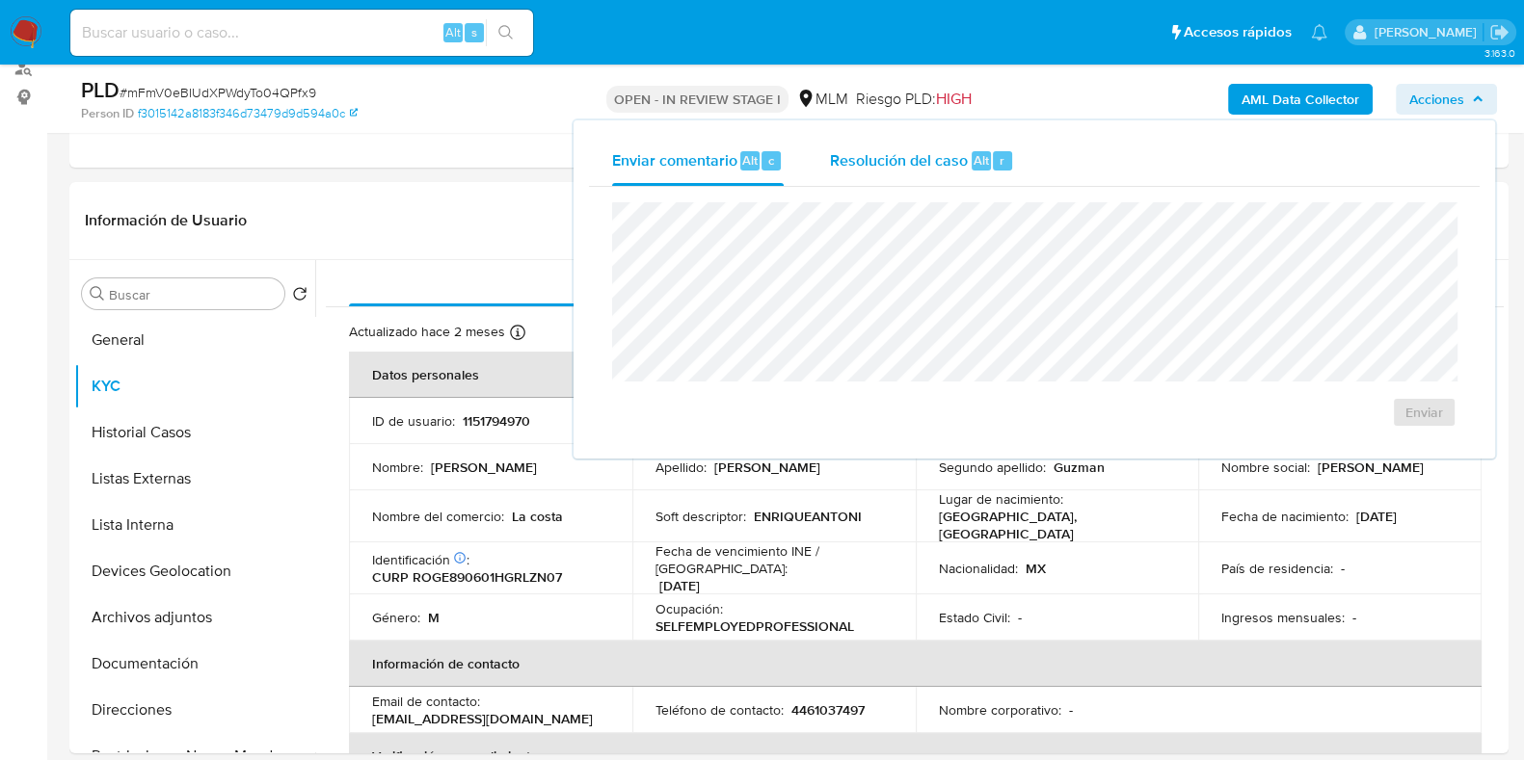
click at [960, 161] on span "Resolución del caso" at bounding box center [899, 159] width 138 height 22
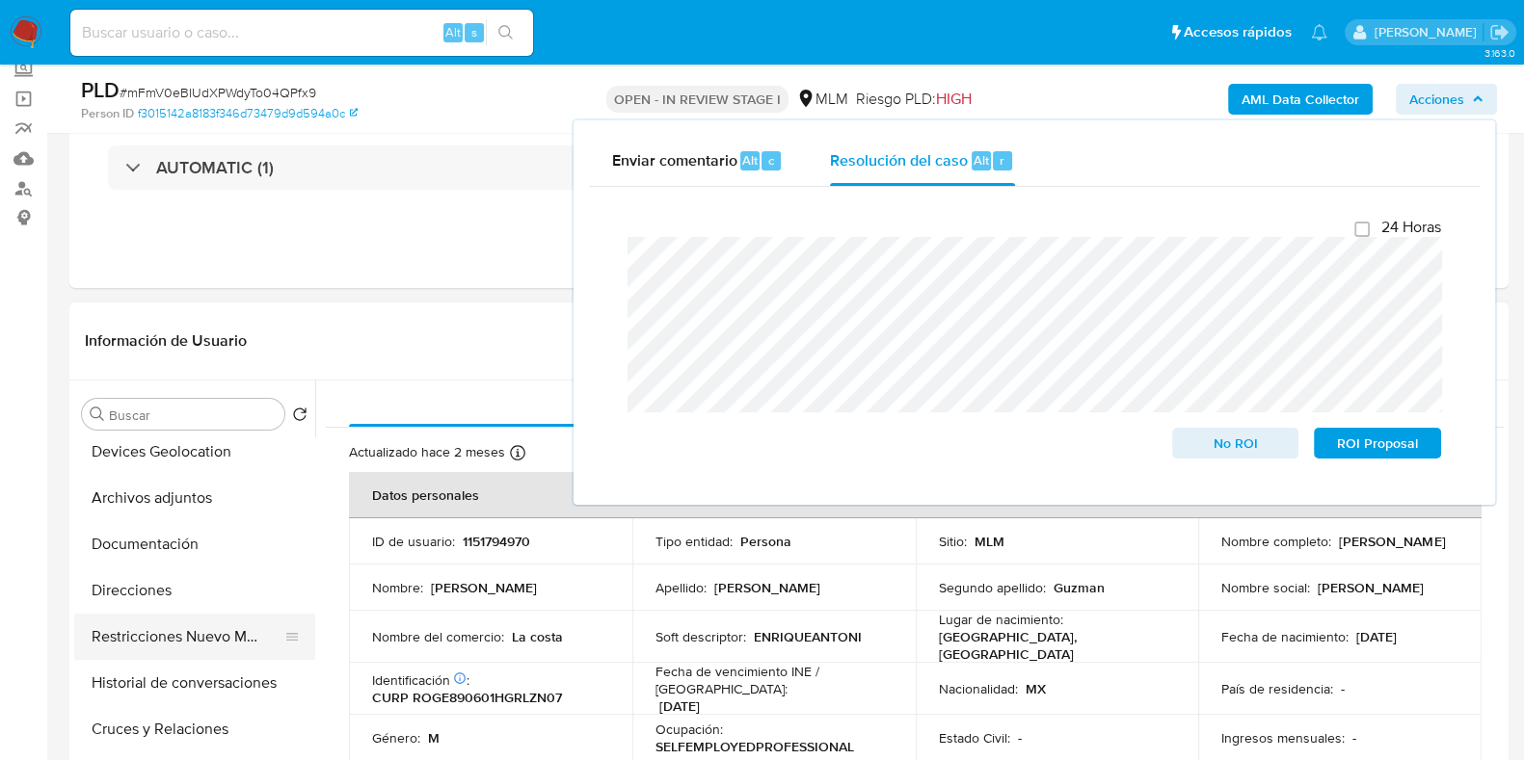
click at [178, 644] on button "Restricciones Nuevo Mundo" at bounding box center [186, 637] width 225 height 46
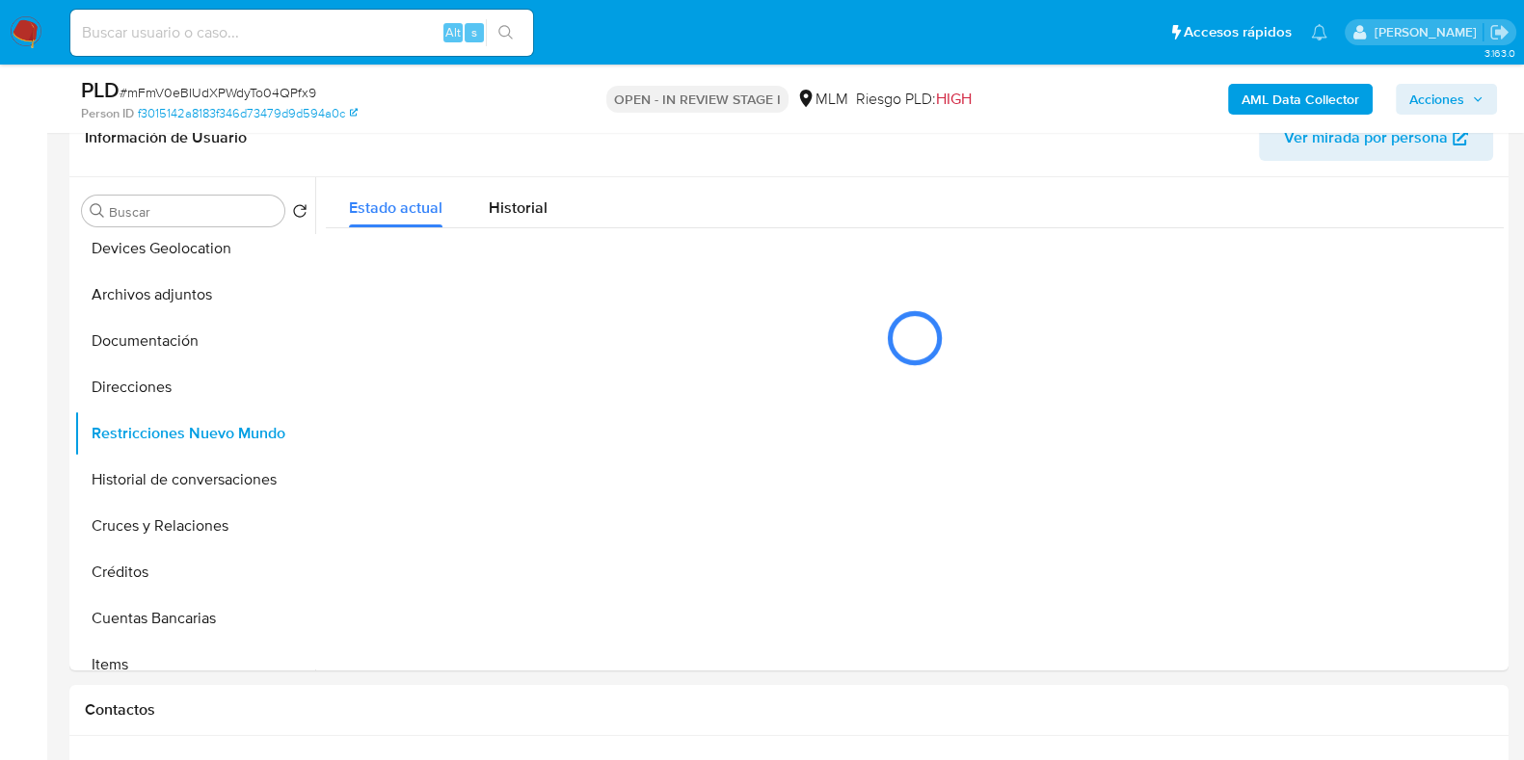
scroll to position [361, 0]
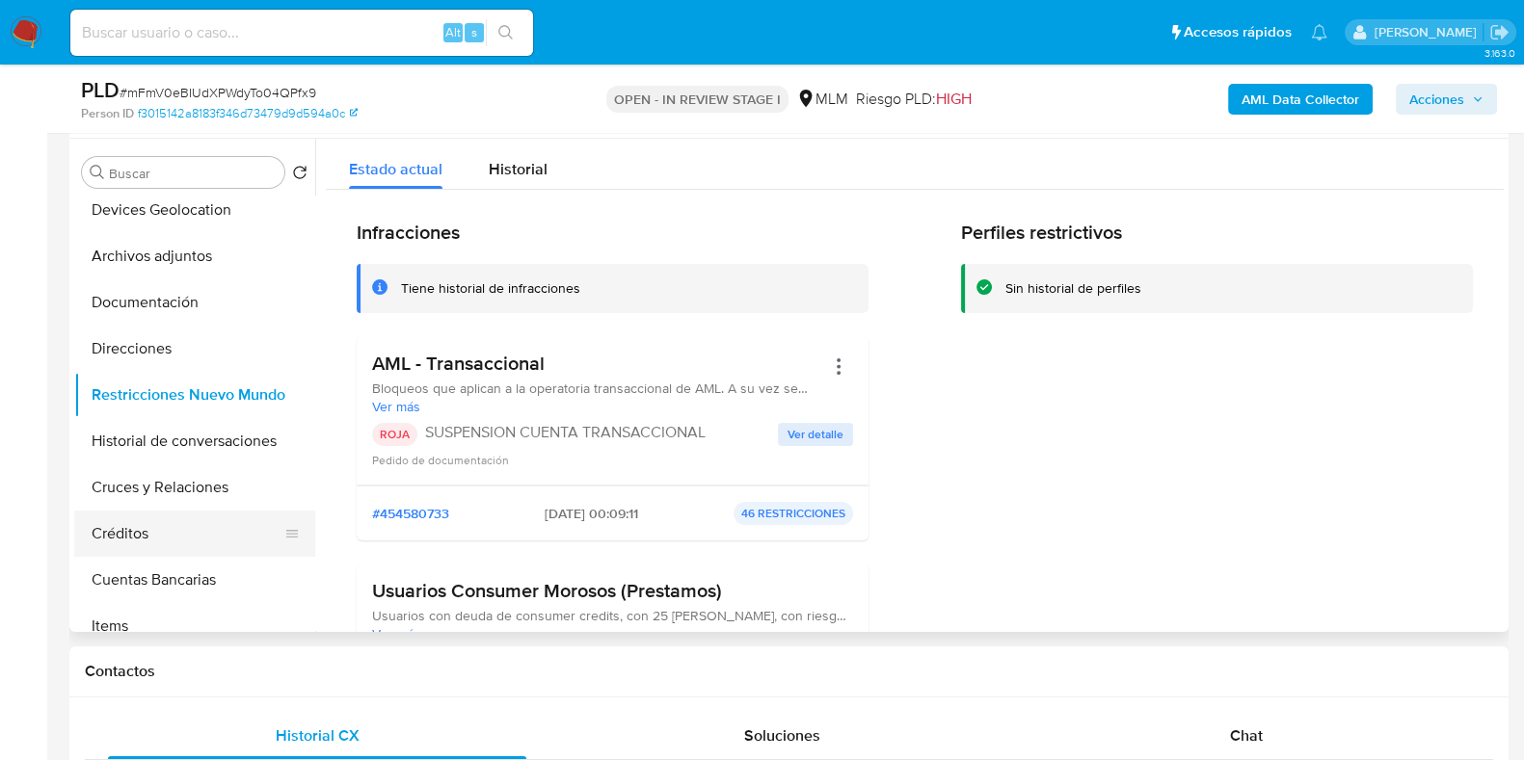
click at [183, 524] on button "Créditos" at bounding box center [186, 534] width 225 height 46
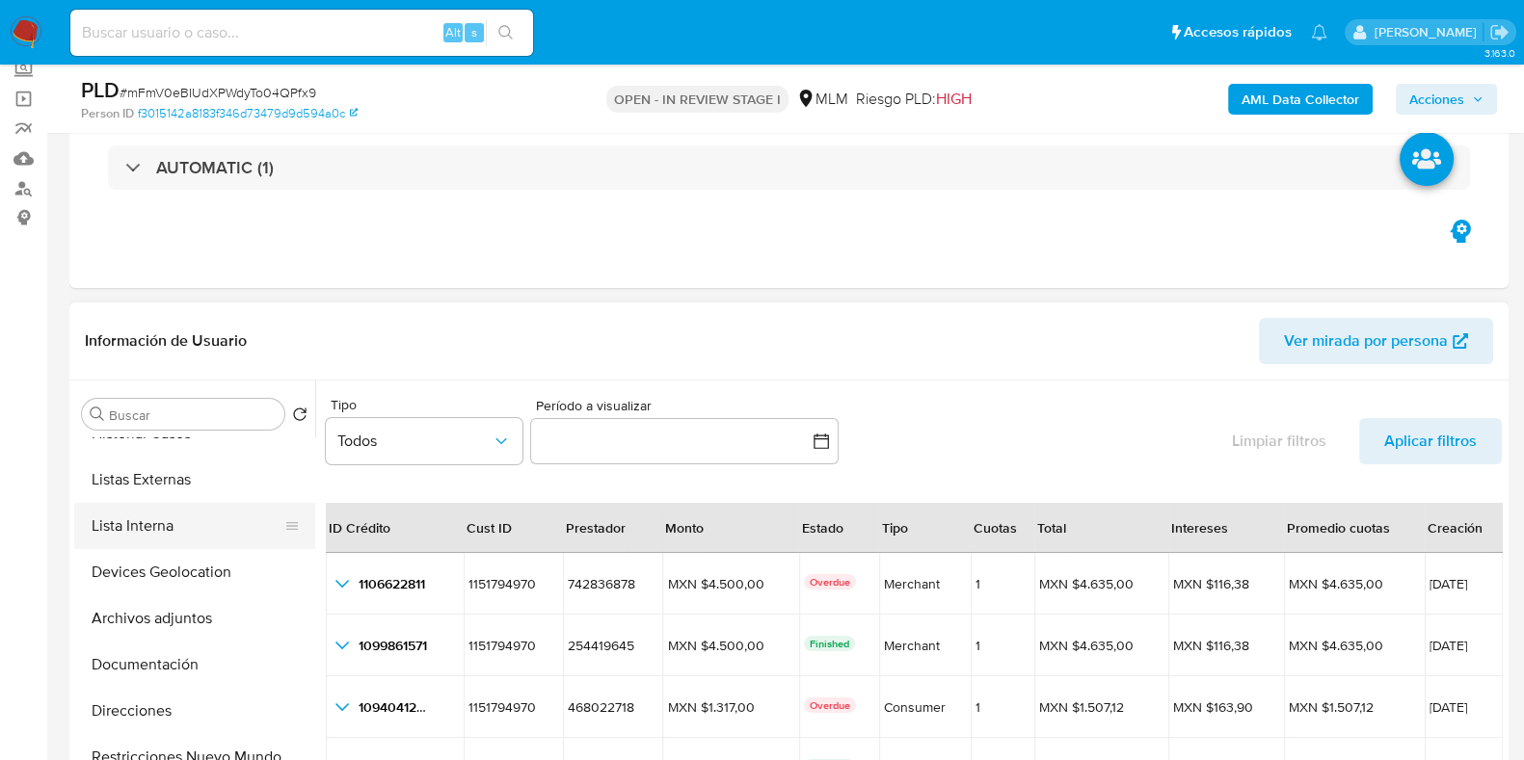
scroll to position [0, 0]
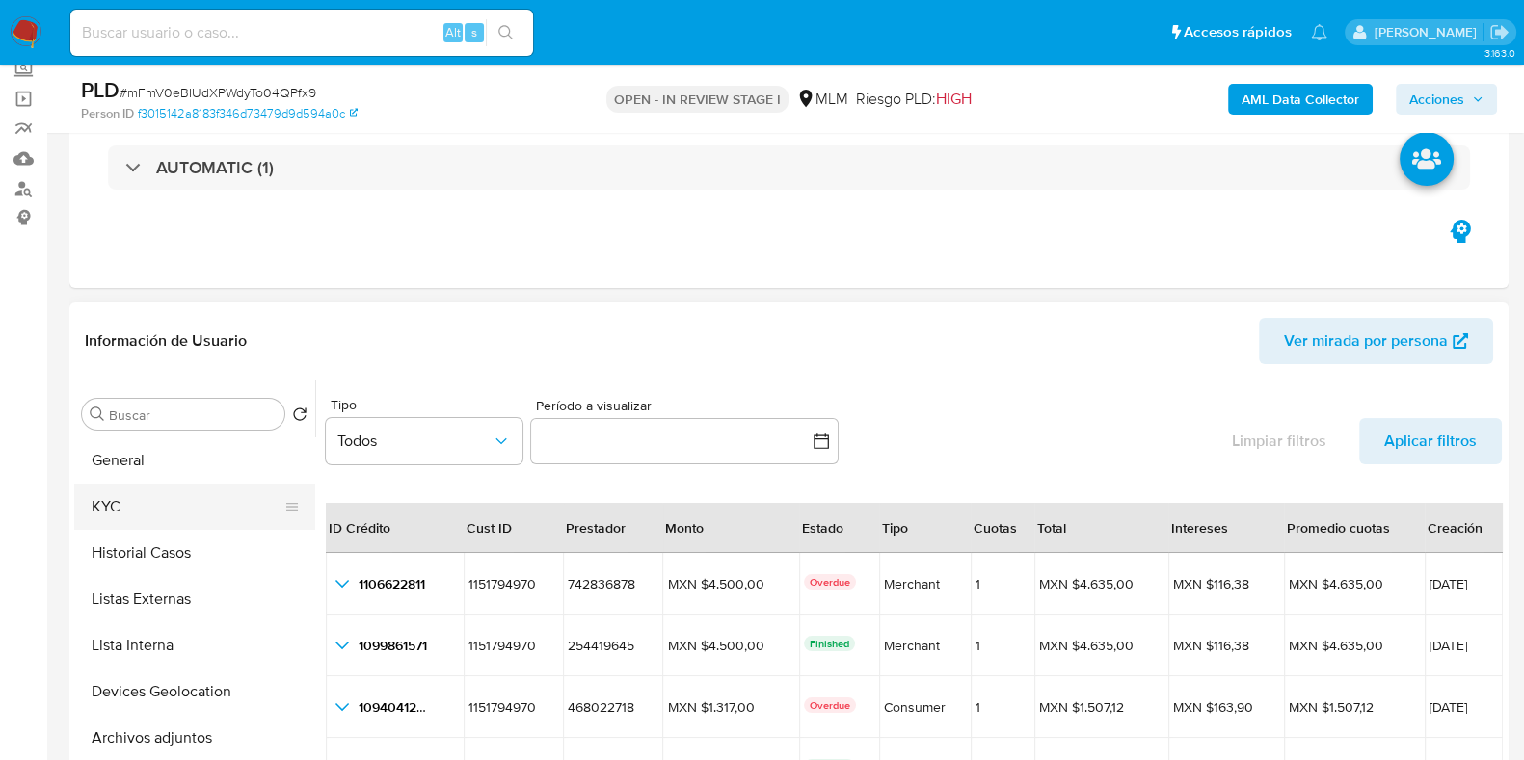
click at [199, 527] on button "KYC" at bounding box center [186, 507] width 225 height 46
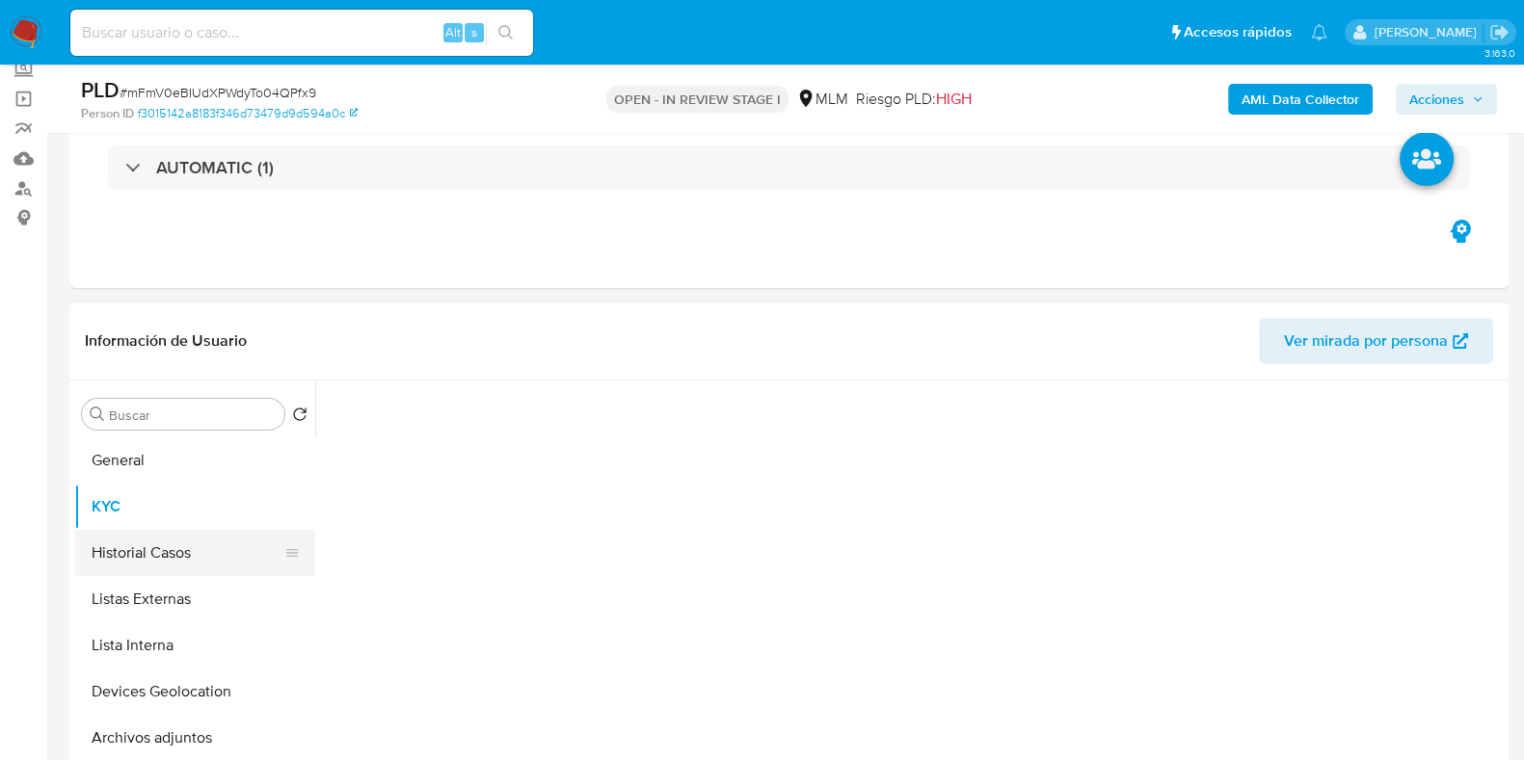
click at [202, 547] on button "Historial Casos" at bounding box center [186, 553] width 225 height 46
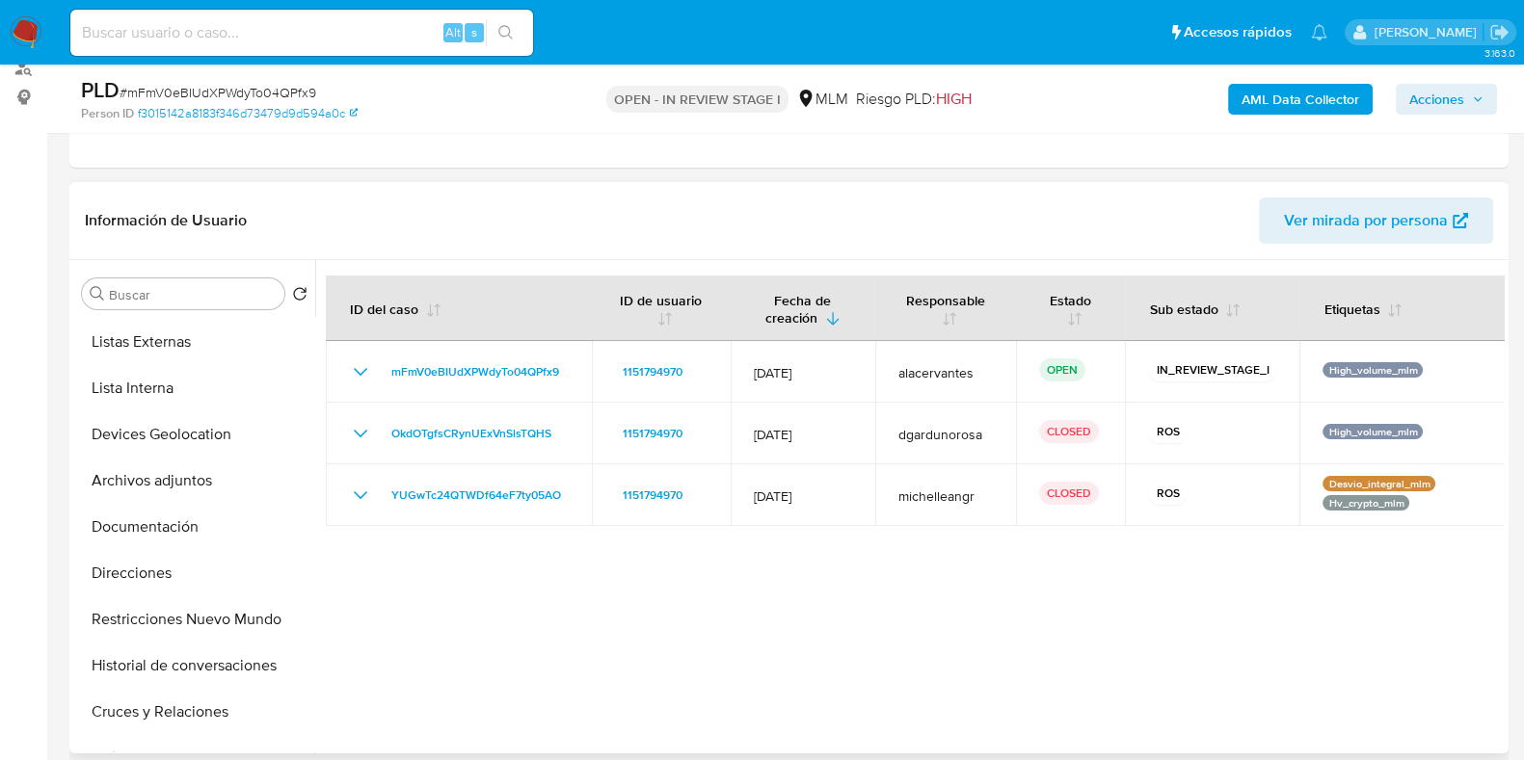
scroll to position [361, 0]
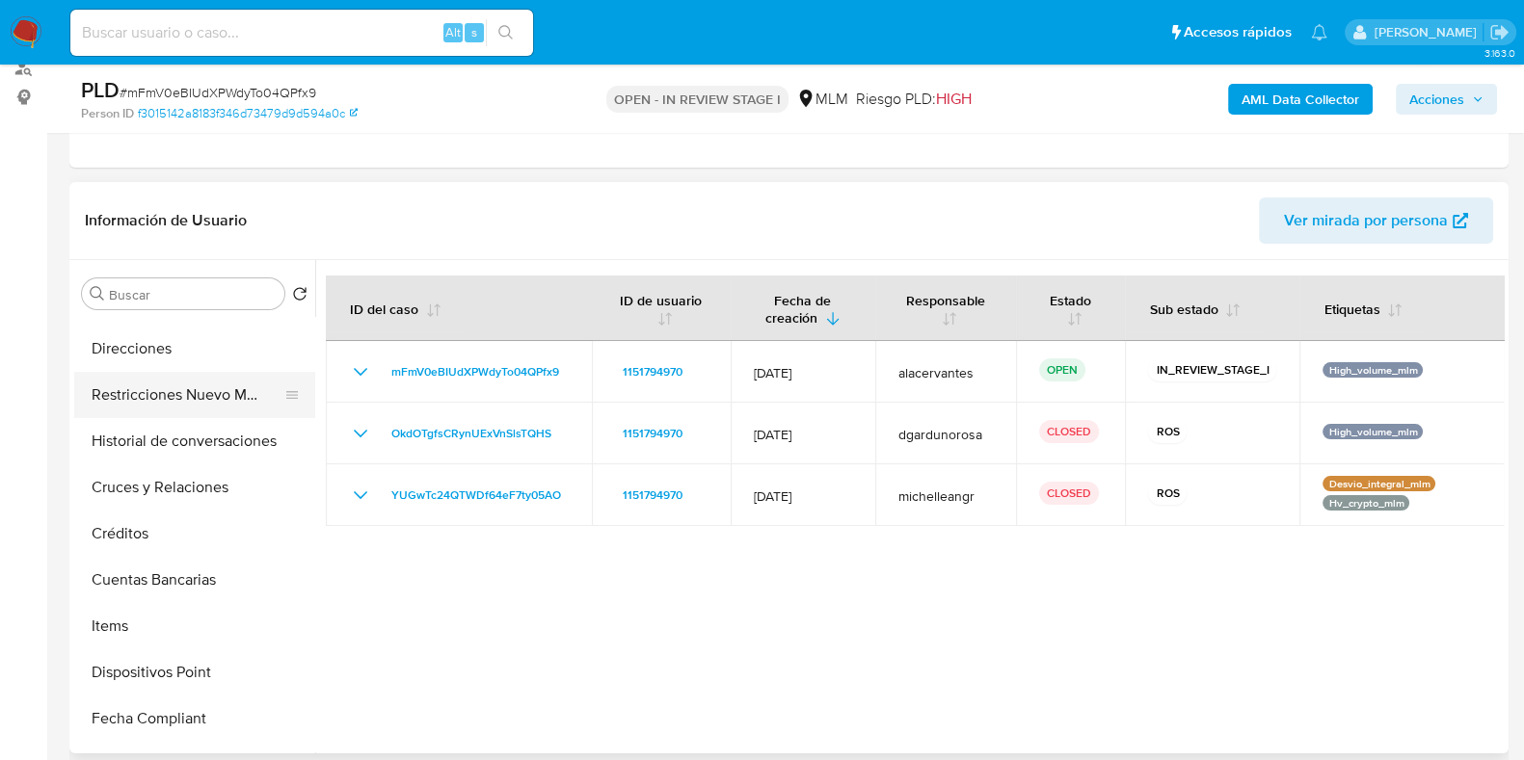
click at [197, 400] on button "Restricciones Nuevo Mundo" at bounding box center [186, 395] width 225 height 46
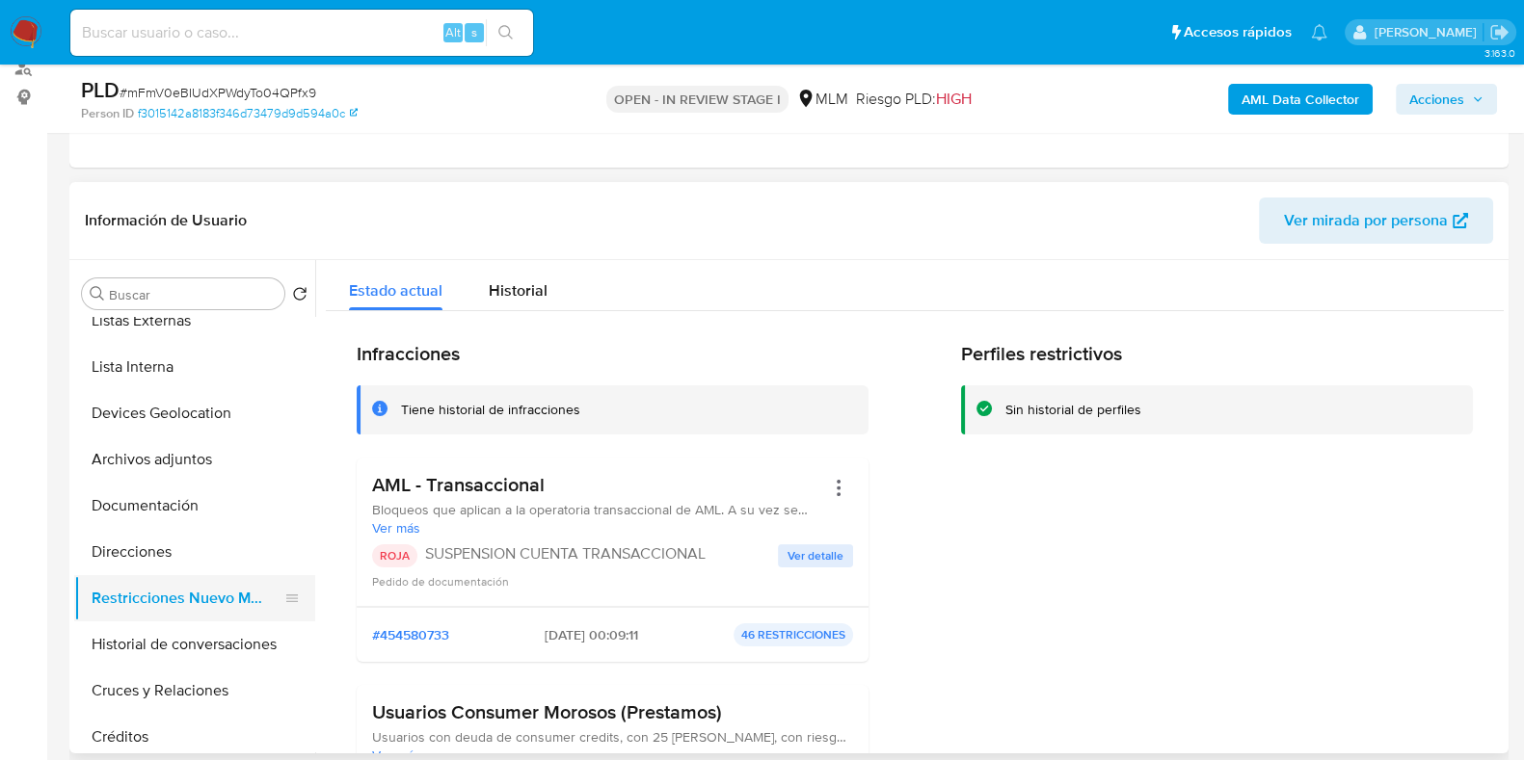
scroll to position [119, 0]
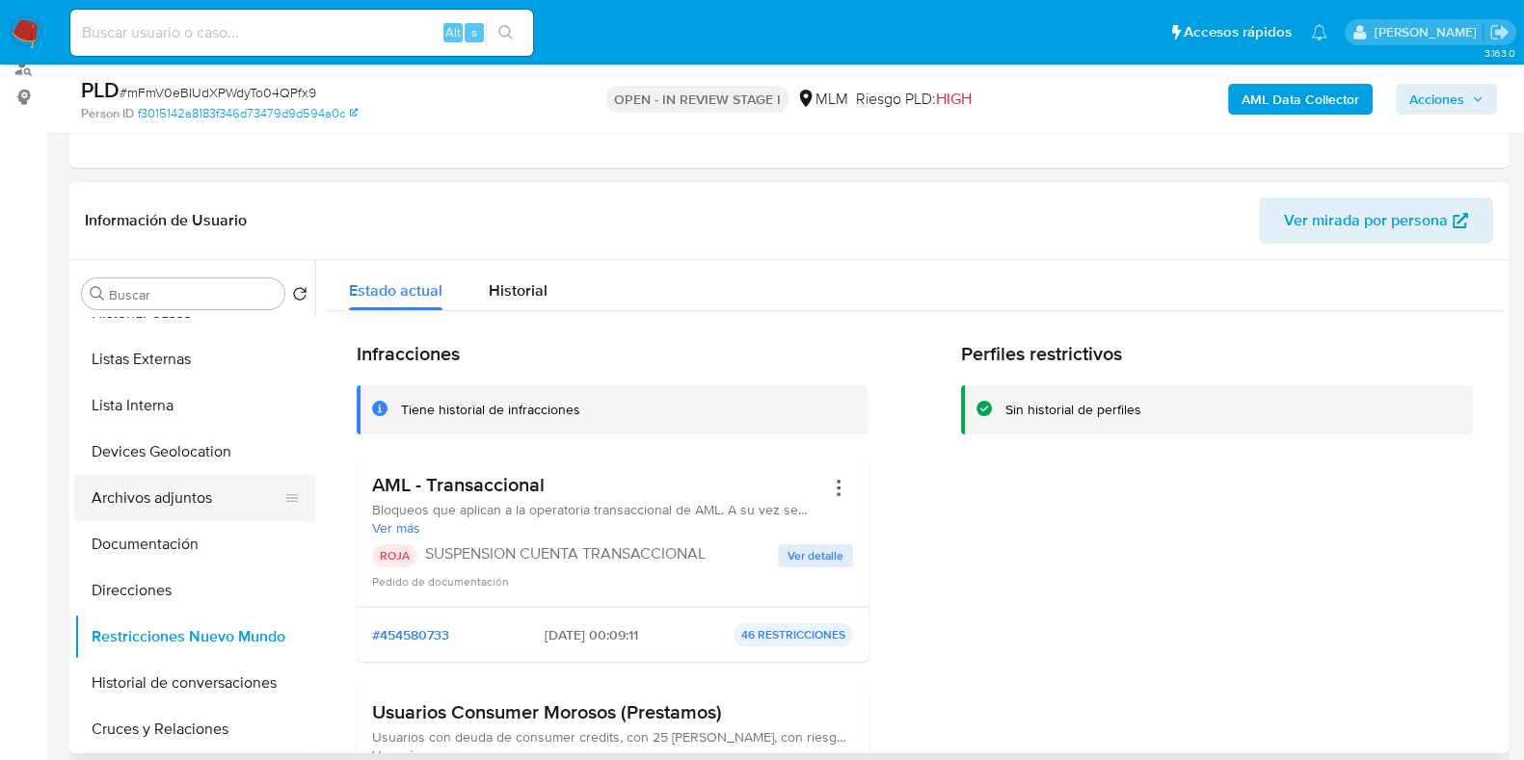
click at [183, 491] on button "Archivos adjuntos" at bounding box center [186, 498] width 225 height 46
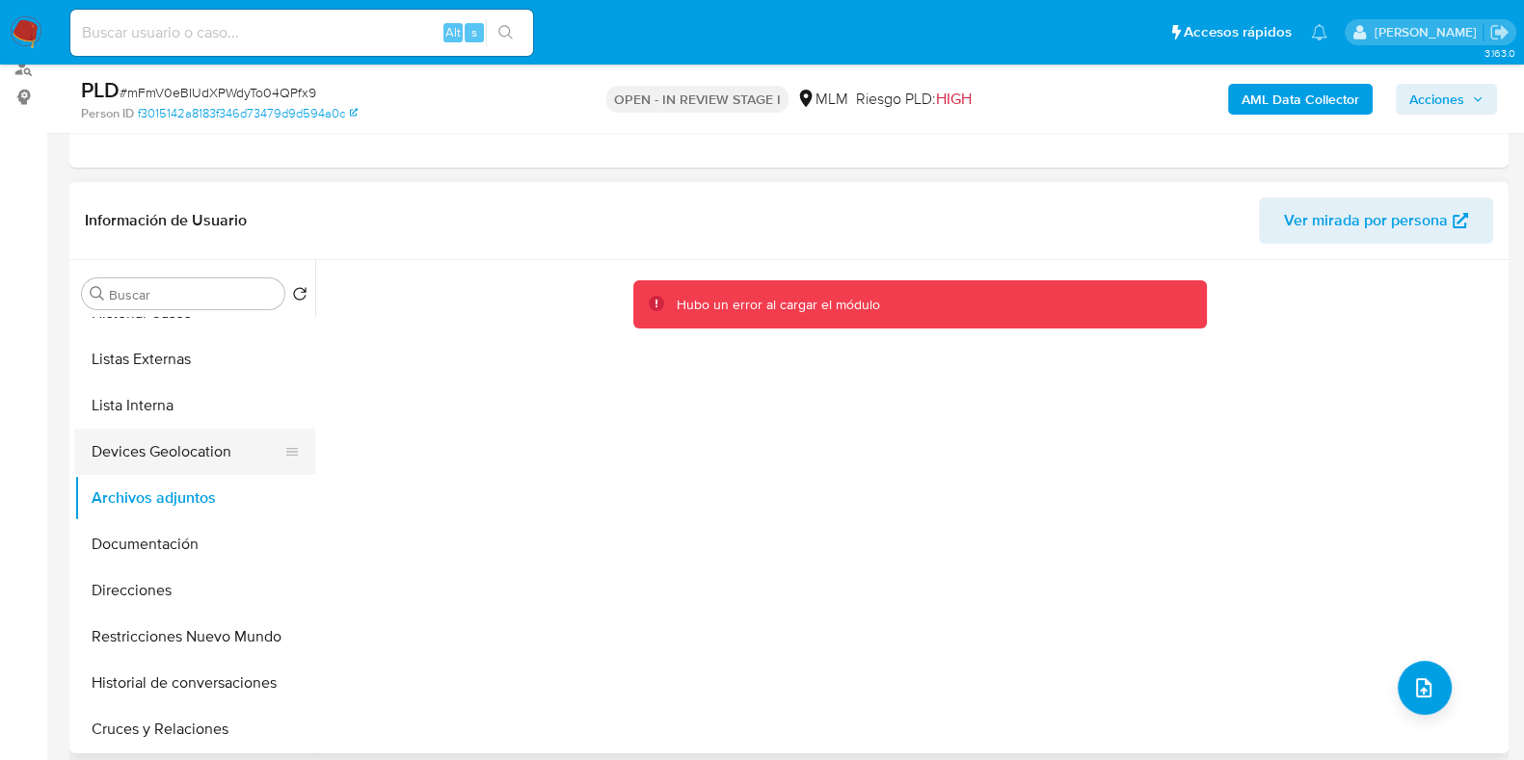
click at [144, 435] on button "Devices Geolocation" at bounding box center [186, 452] width 225 height 46
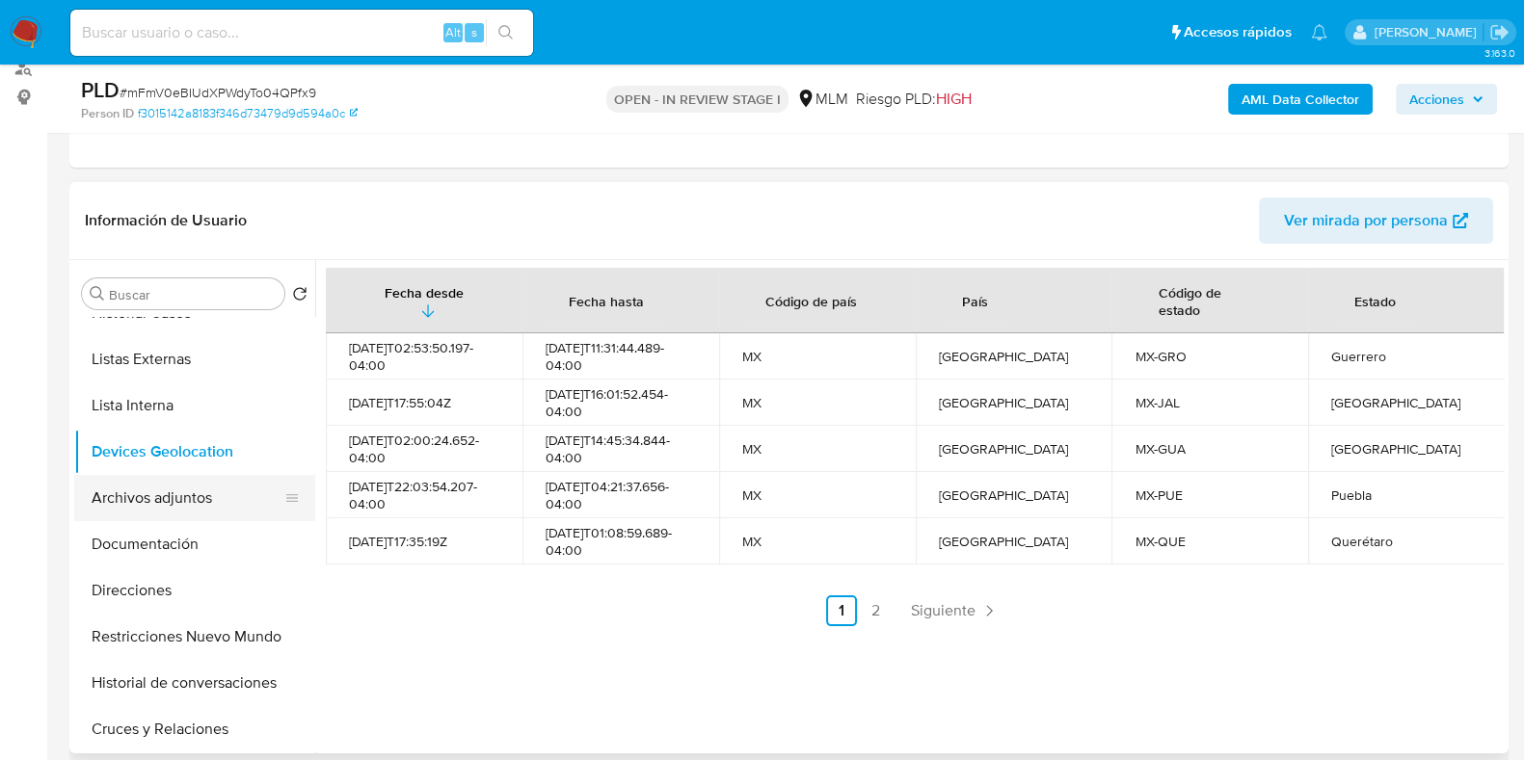
click at [154, 493] on button "Archivos adjuntos" at bounding box center [186, 498] width 225 height 46
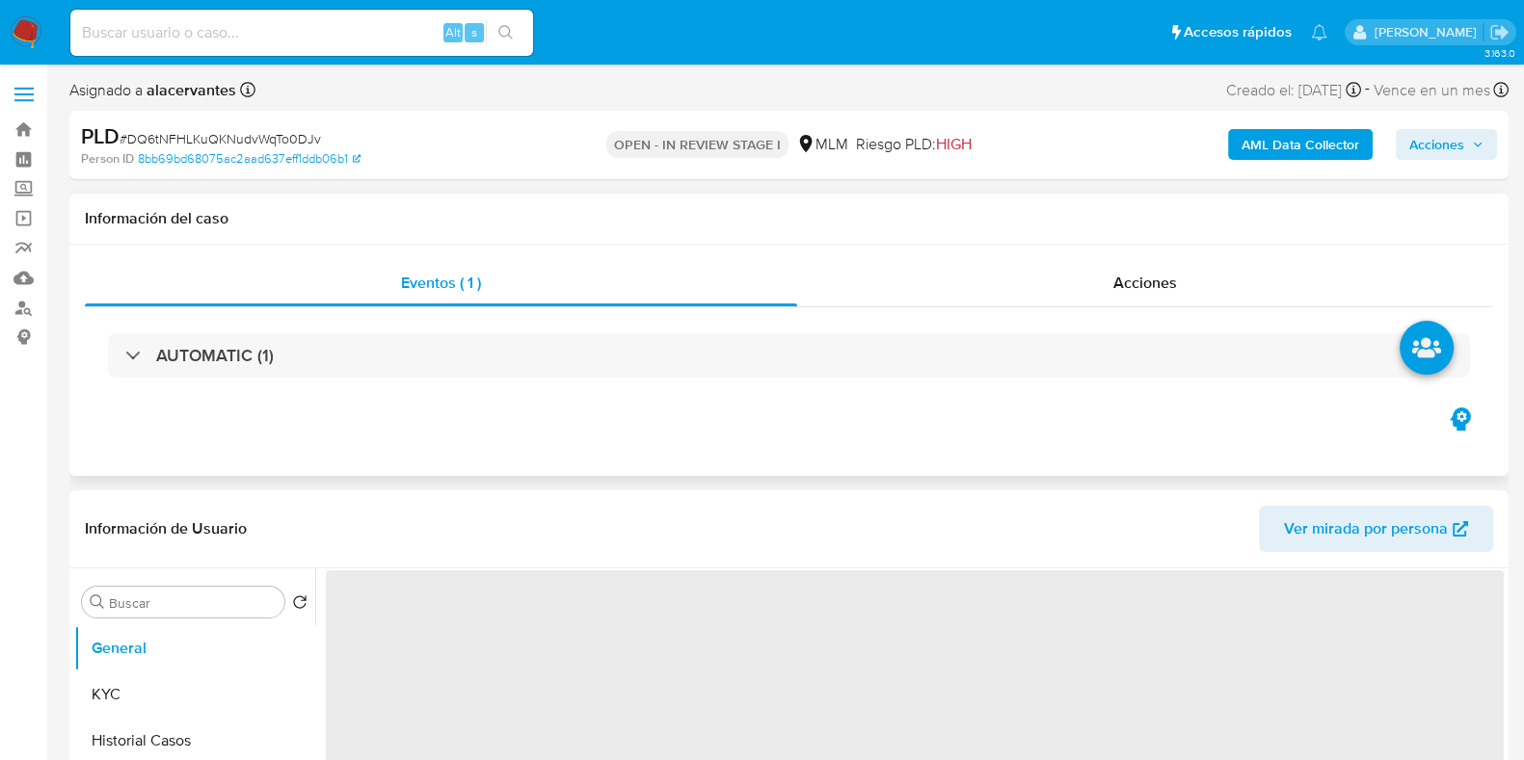
select select "10"
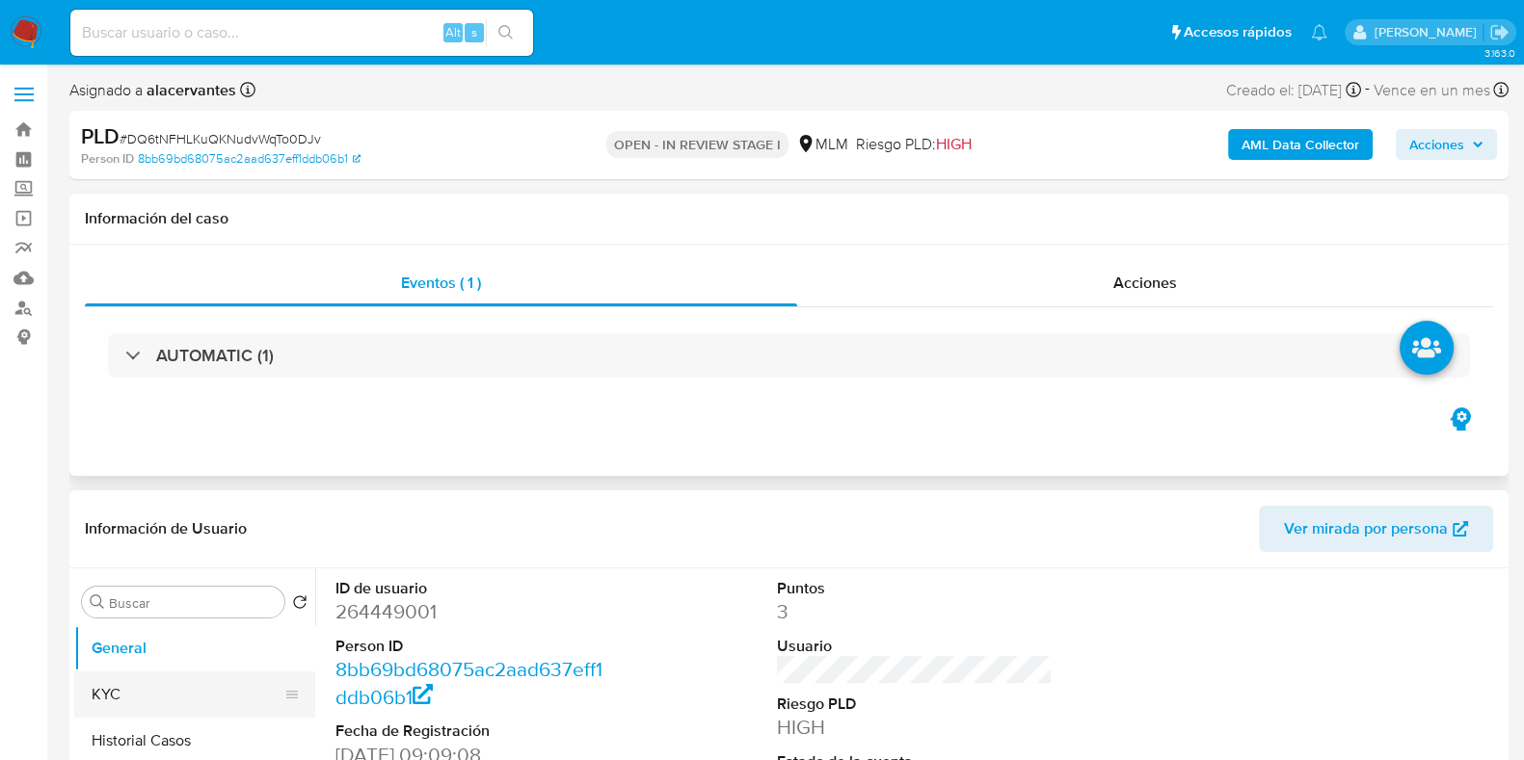
click at [117, 688] on button "KYC" at bounding box center [186, 695] width 225 height 46
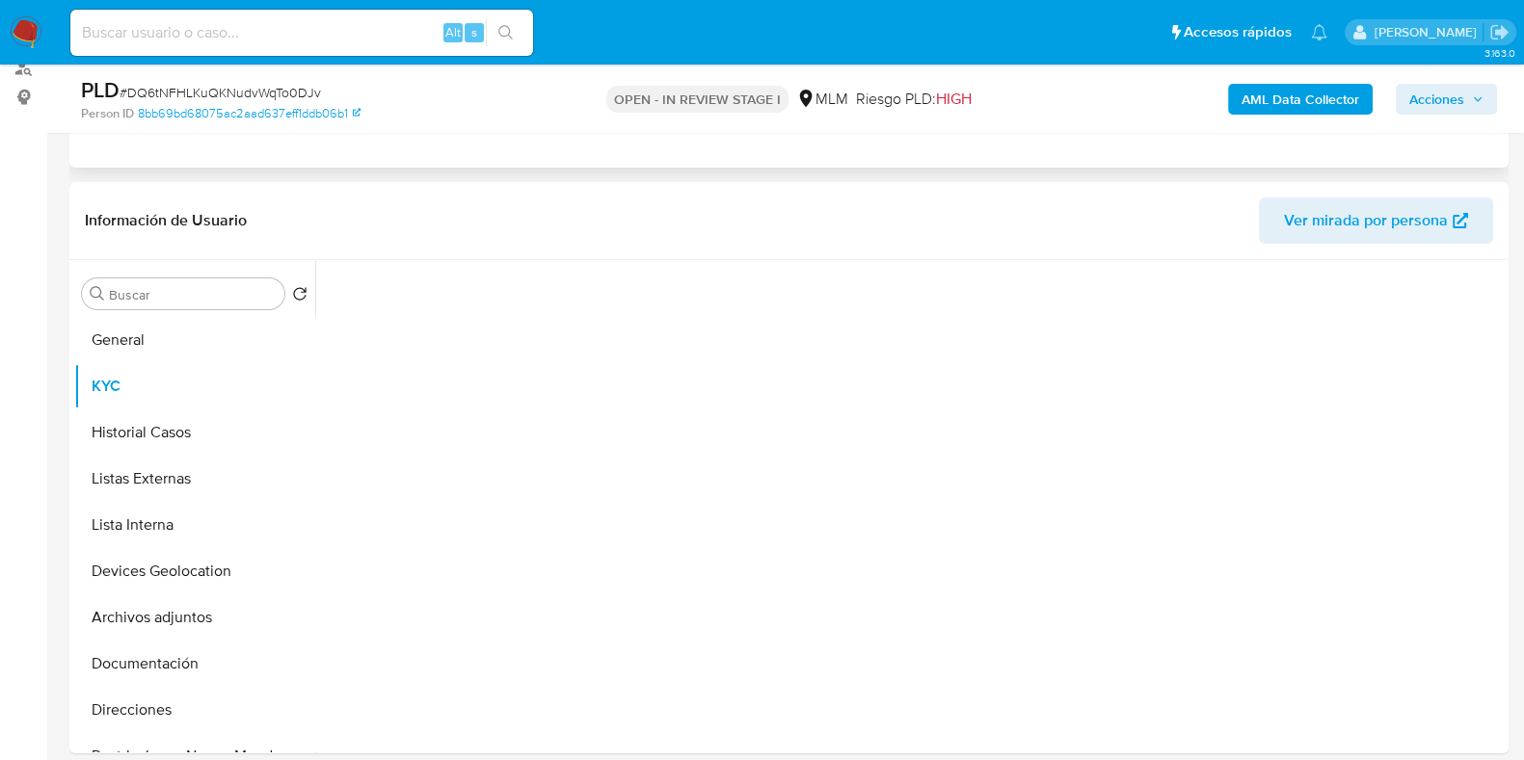
scroll to position [240, 0]
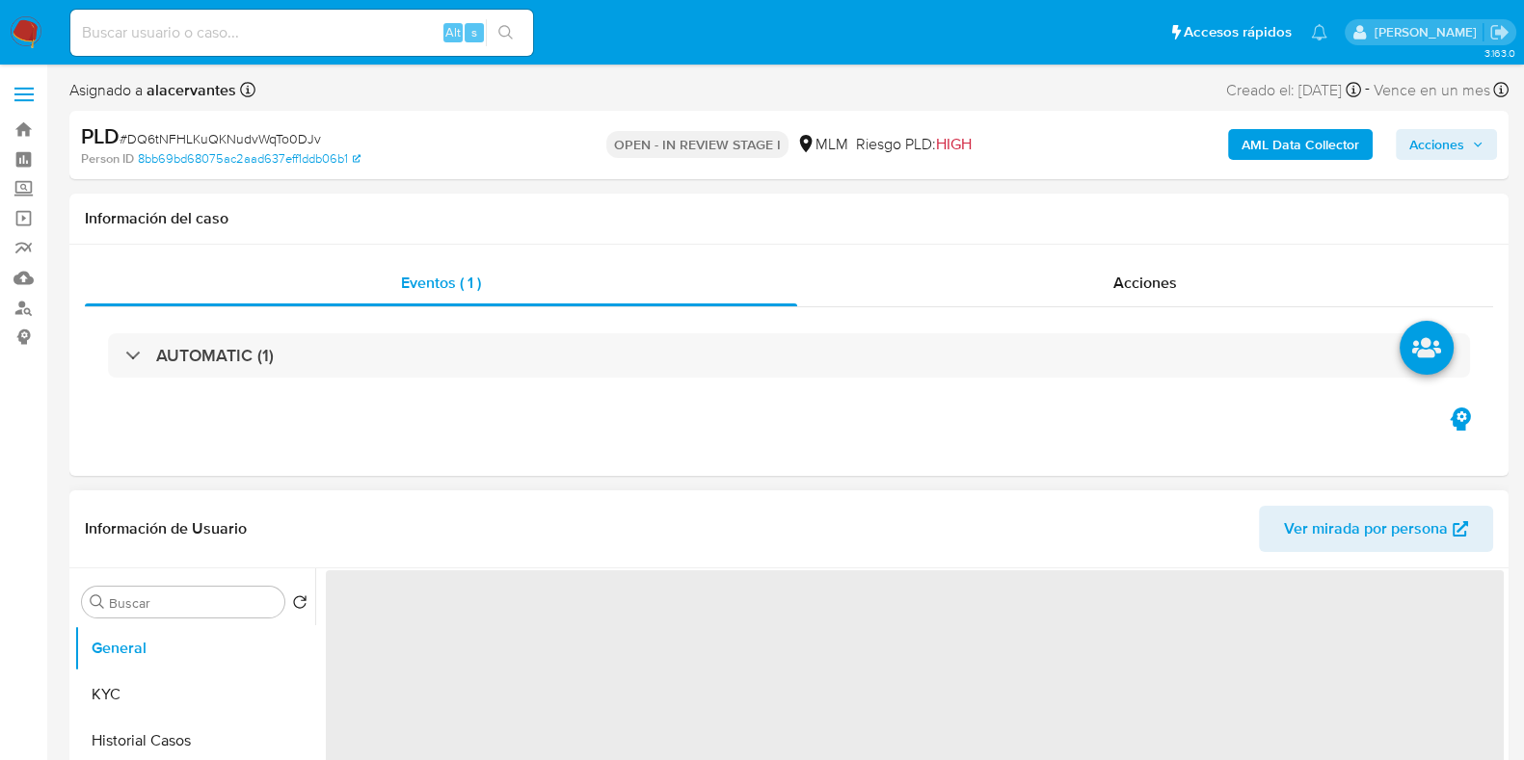
select select "10"
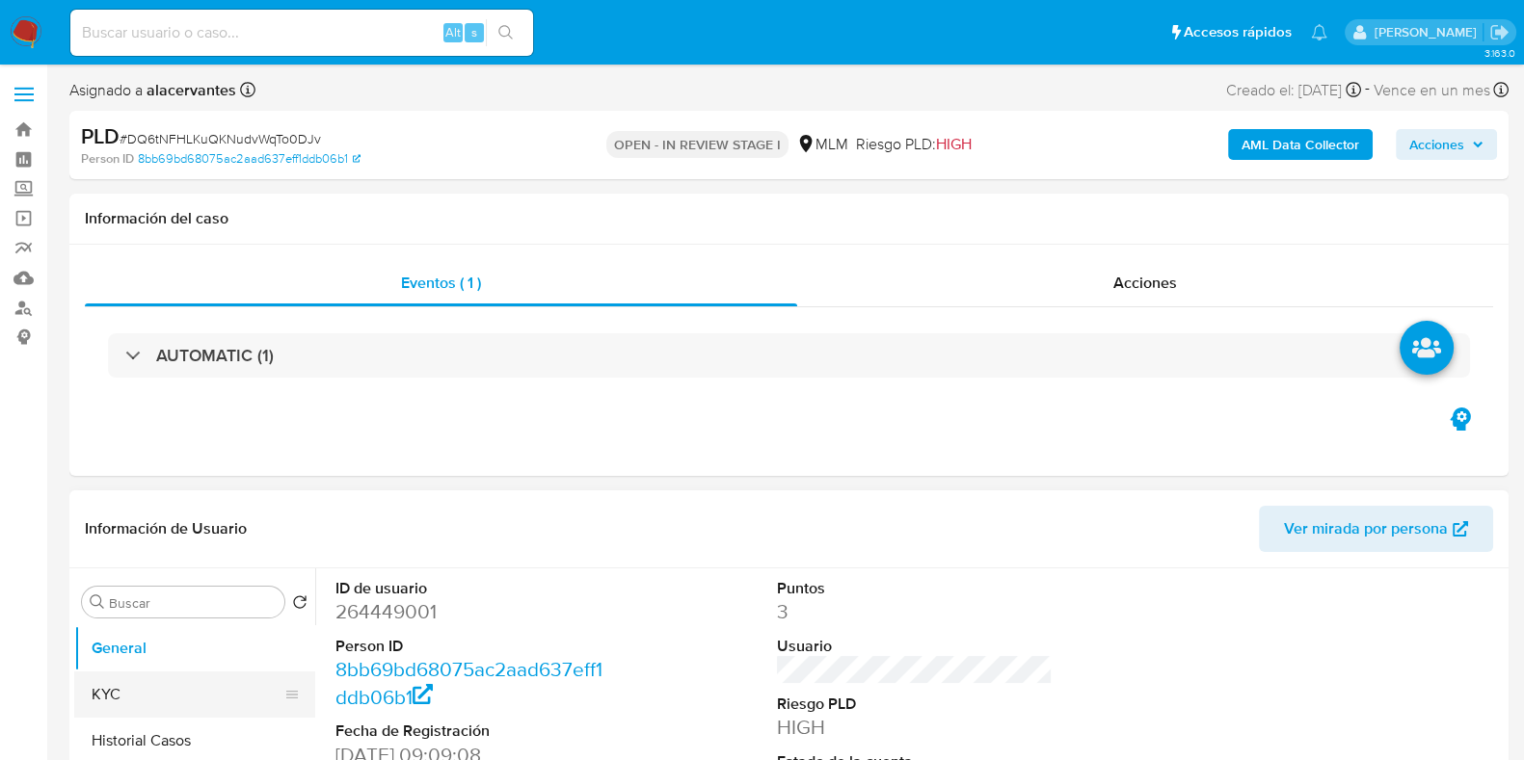
click at [104, 691] on button "KYC" at bounding box center [186, 695] width 225 height 46
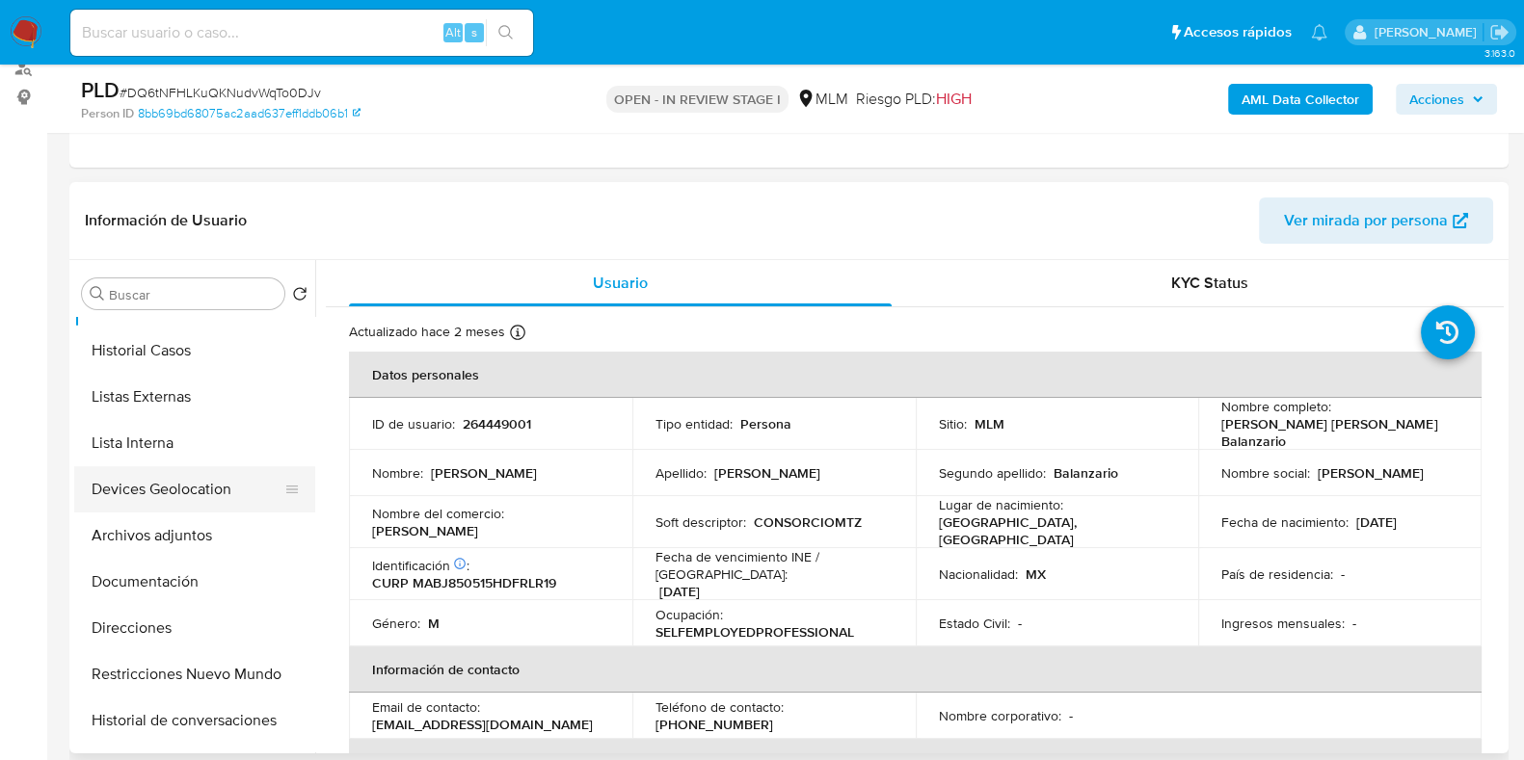
scroll to position [119, 0]
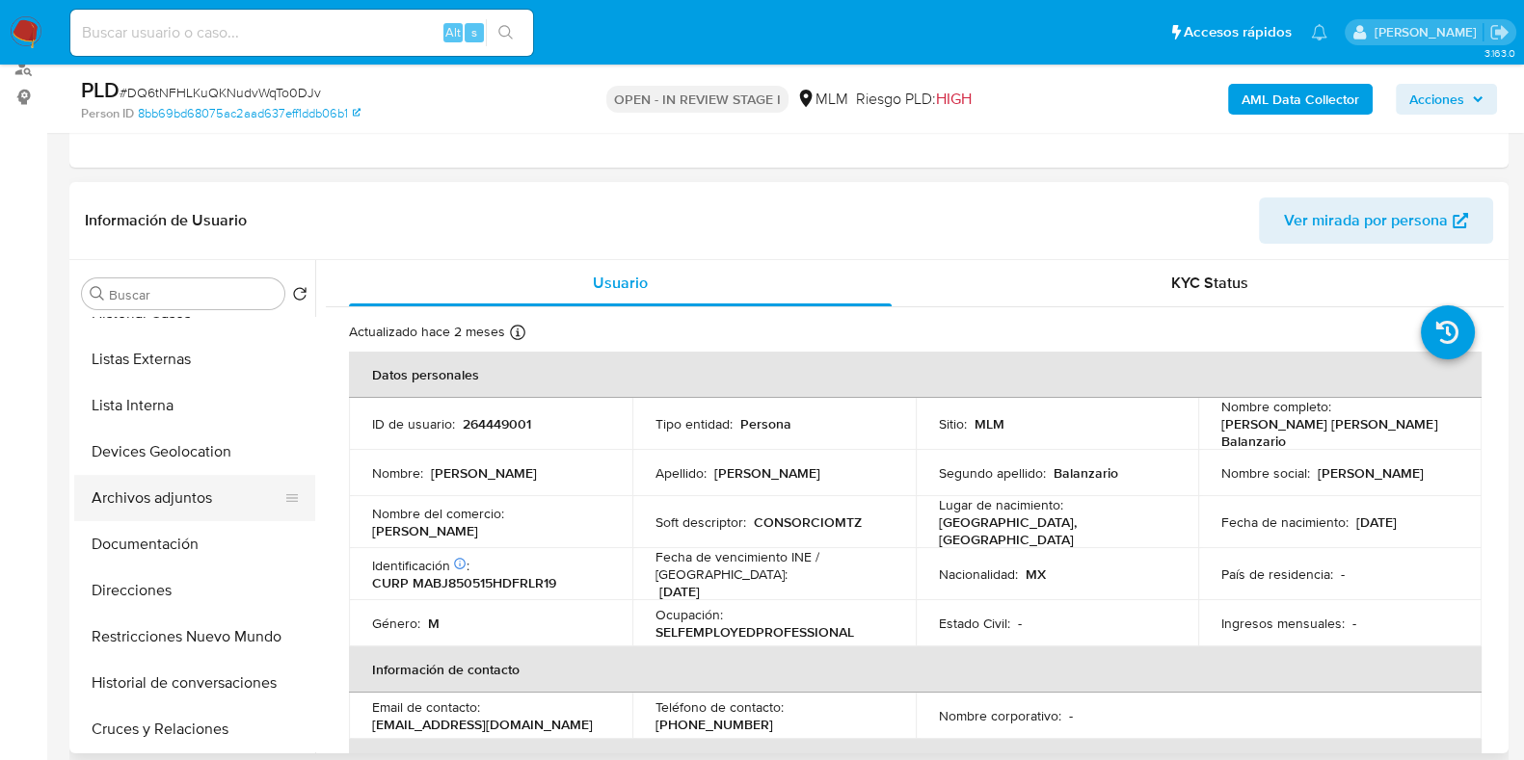
click at [198, 489] on button "Archivos adjuntos" at bounding box center [186, 498] width 225 height 46
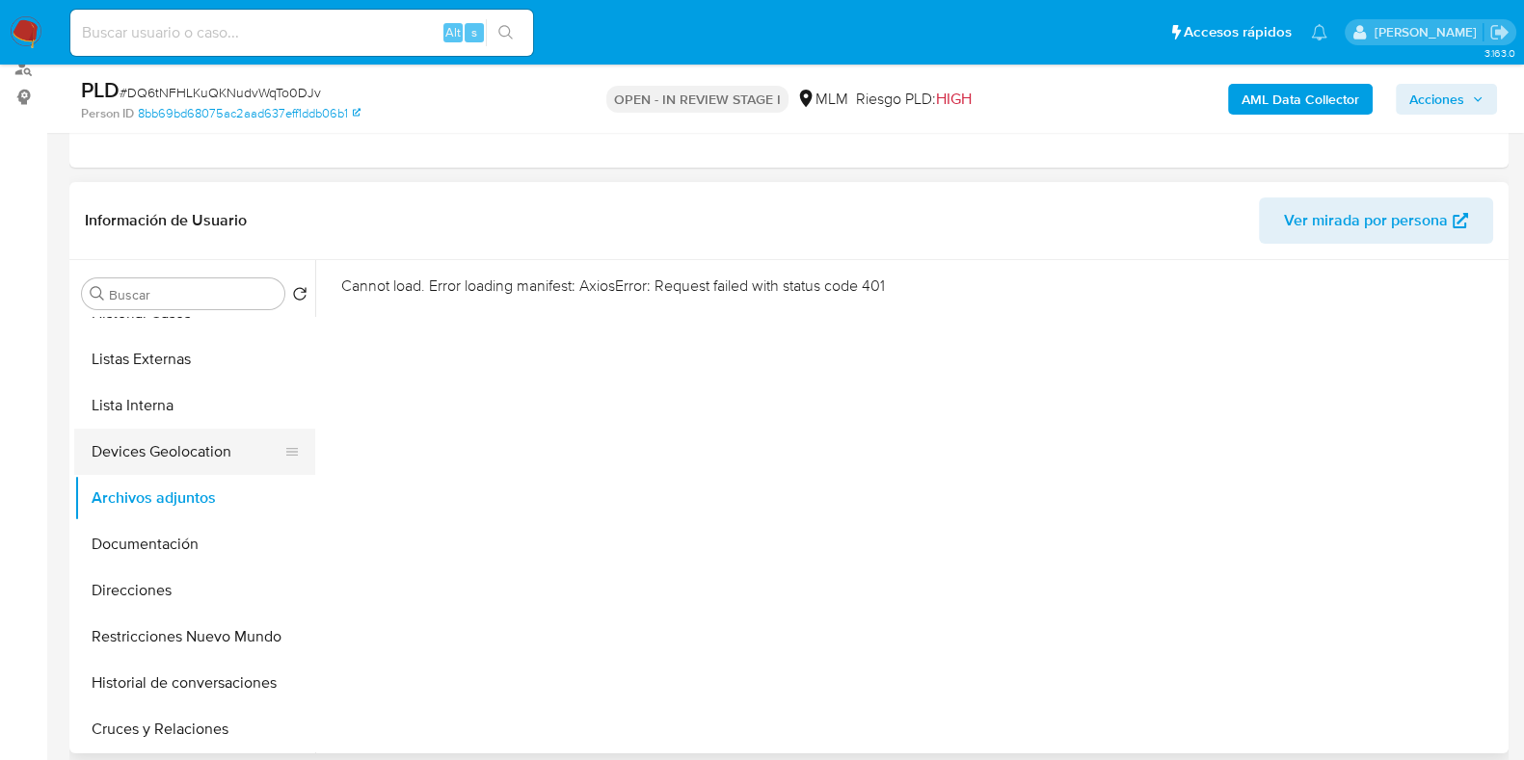
click at [180, 438] on button "Devices Geolocation" at bounding box center [186, 452] width 225 height 46
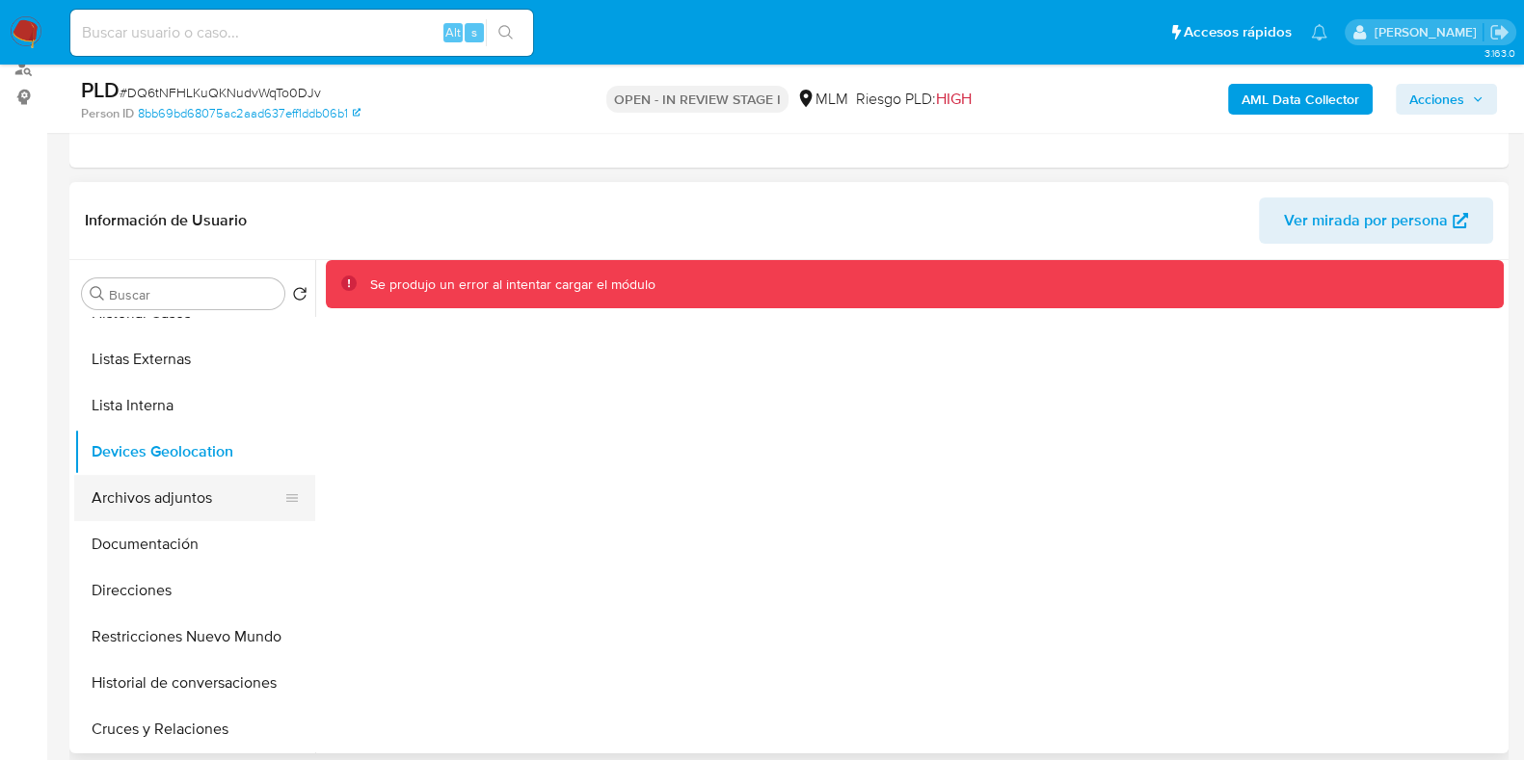
click at [177, 492] on button "Archivos adjuntos" at bounding box center [186, 498] width 225 height 46
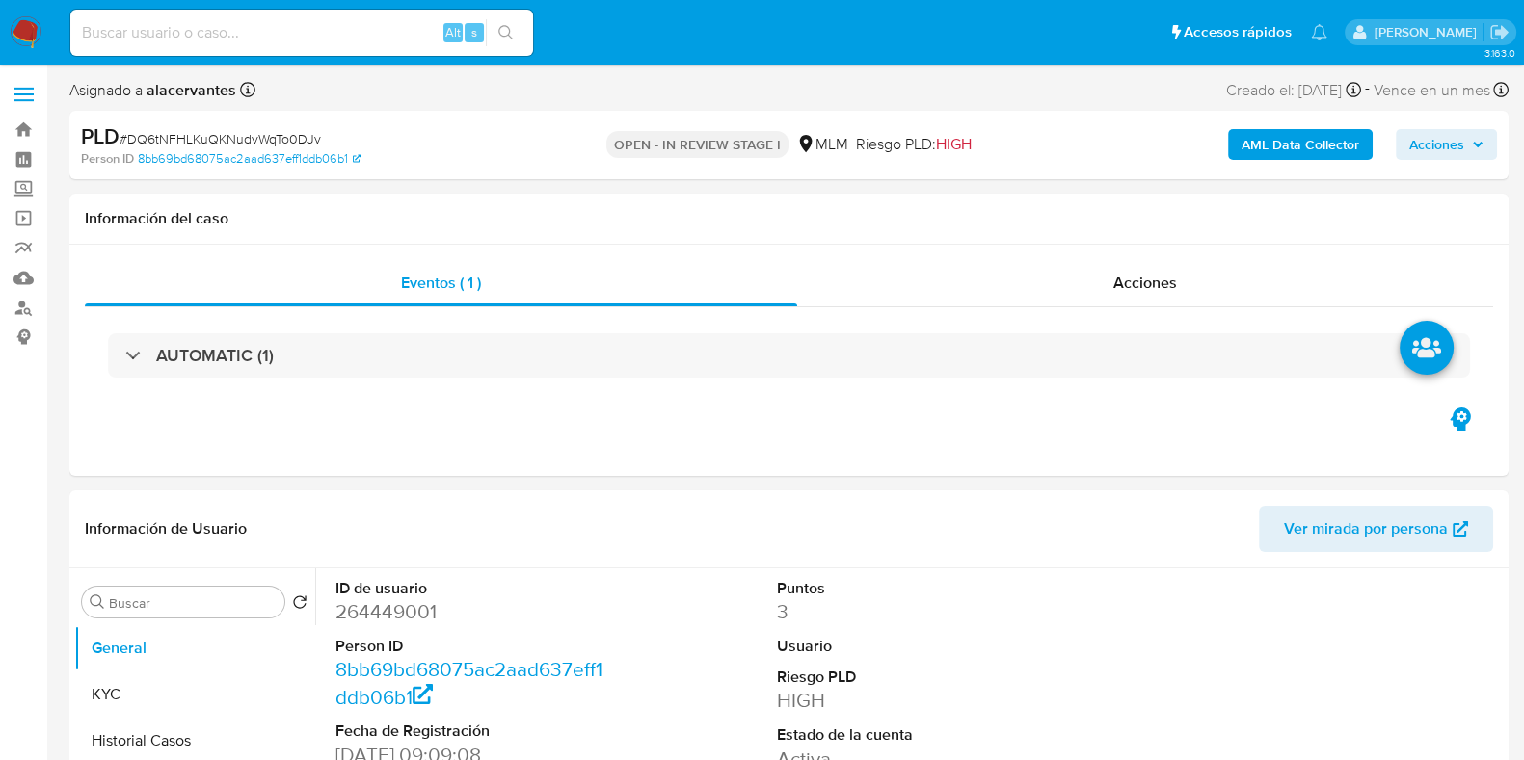
select select "10"
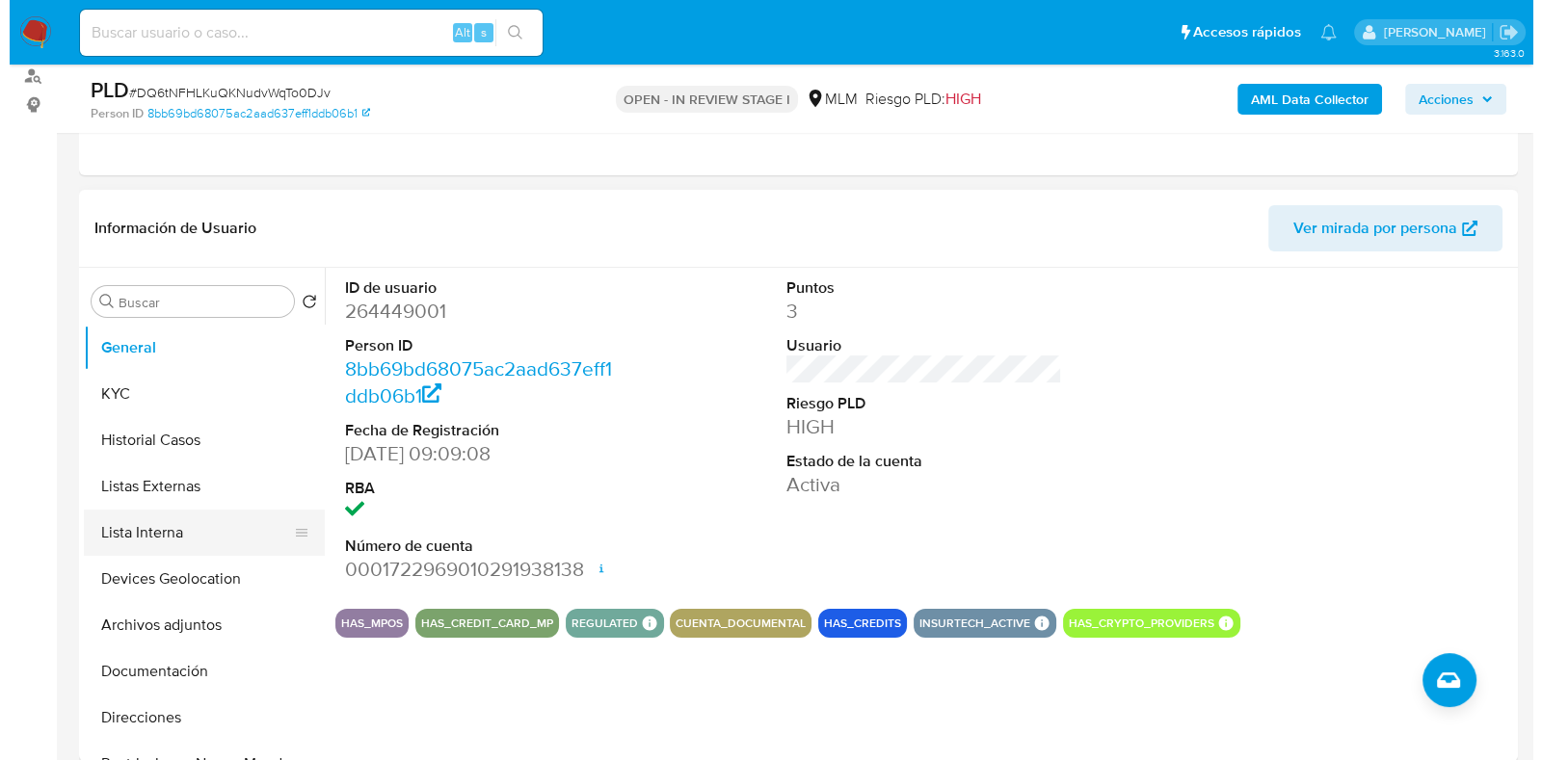
scroll to position [240, 0]
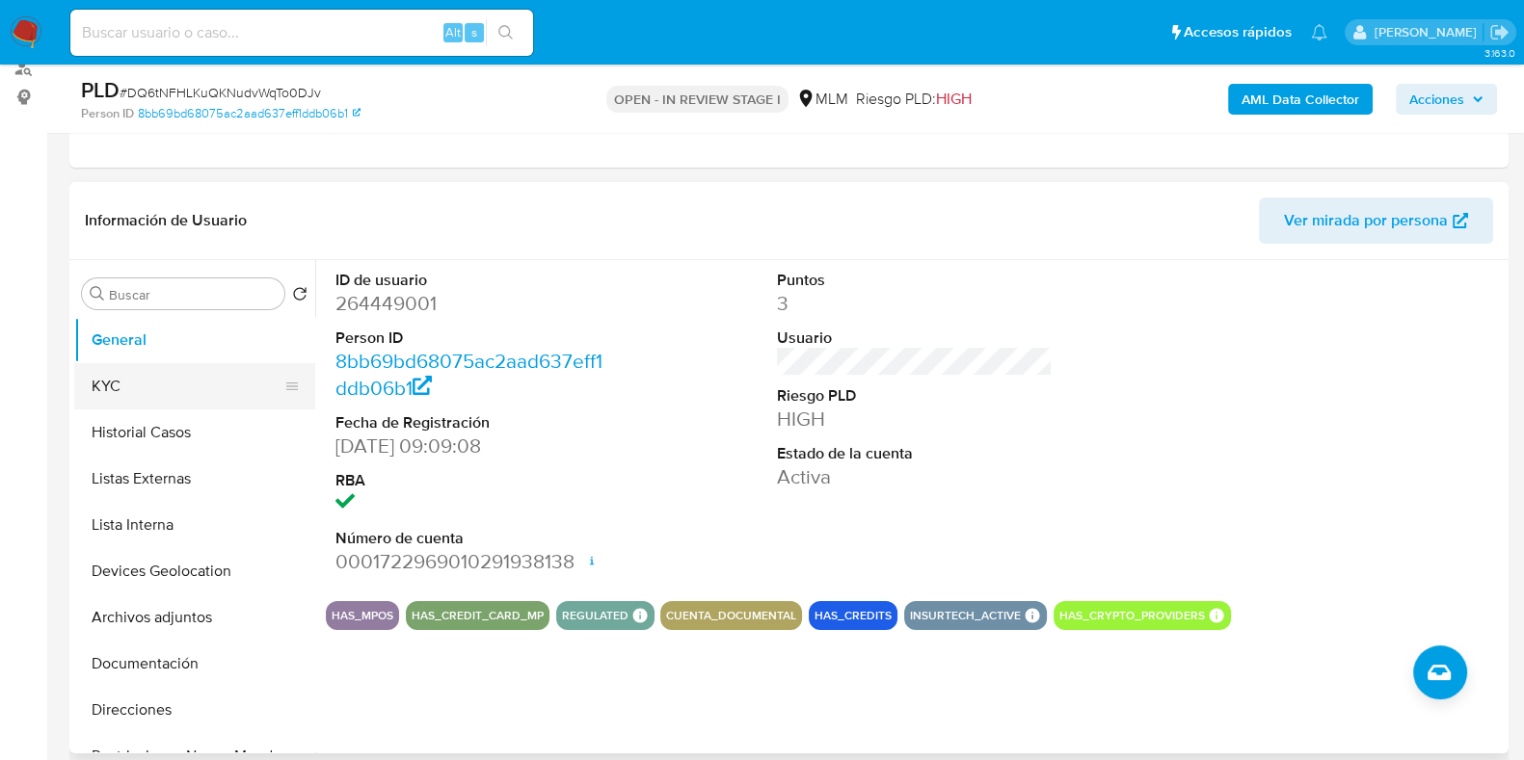
click at [159, 374] on button "KYC" at bounding box center [186, 386] width 225 height 46
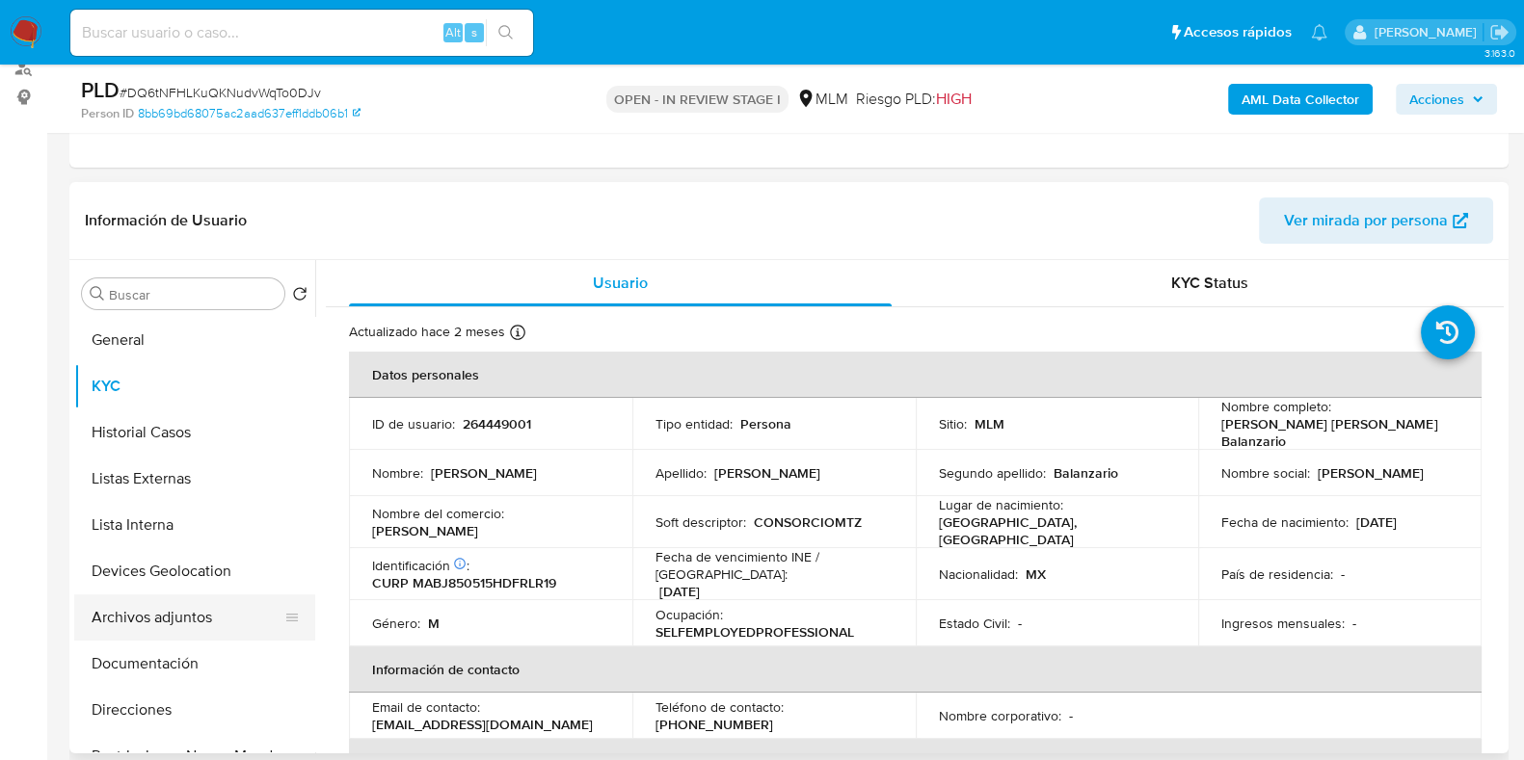
click at [184, 607] on button "Archivos adjuntos" at bounding box center [186, 618] width 225 height 46
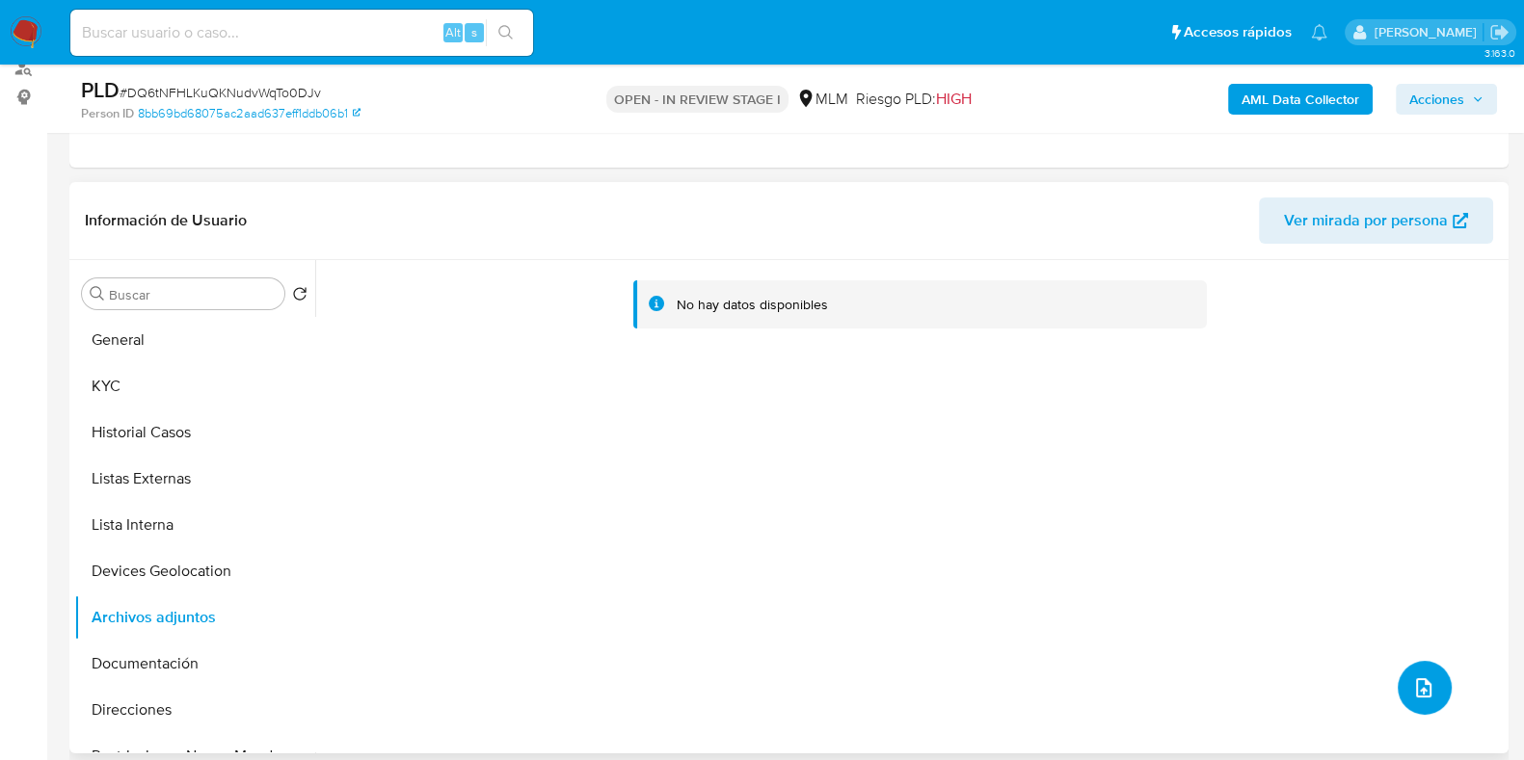
click at [1414, 676] on icon "upload-file" at bounding box center [1423, 687] width 23 height 23
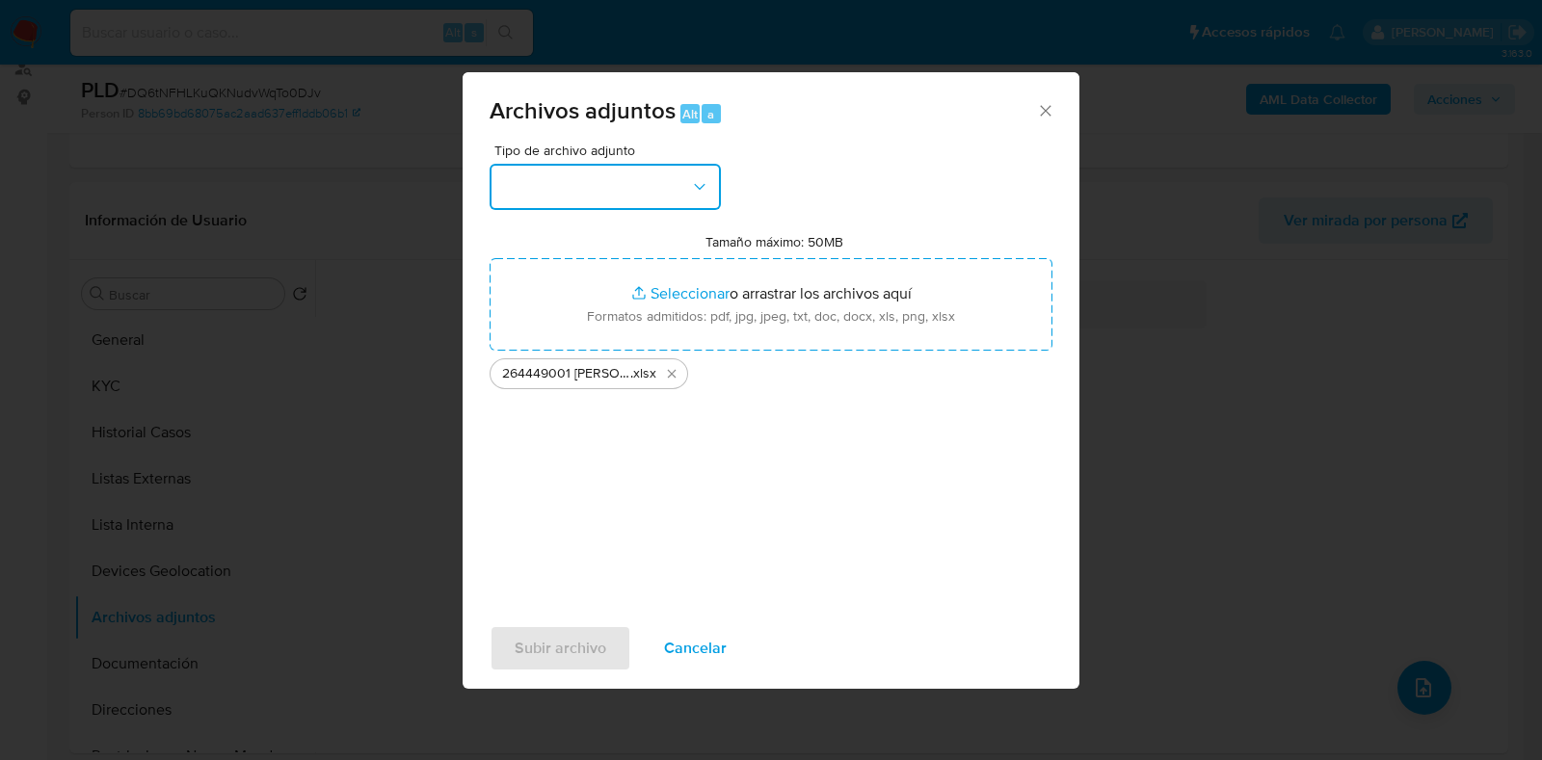
click at [693, 170] on button "button" at bounding box center [605, 187] width 231 height 46
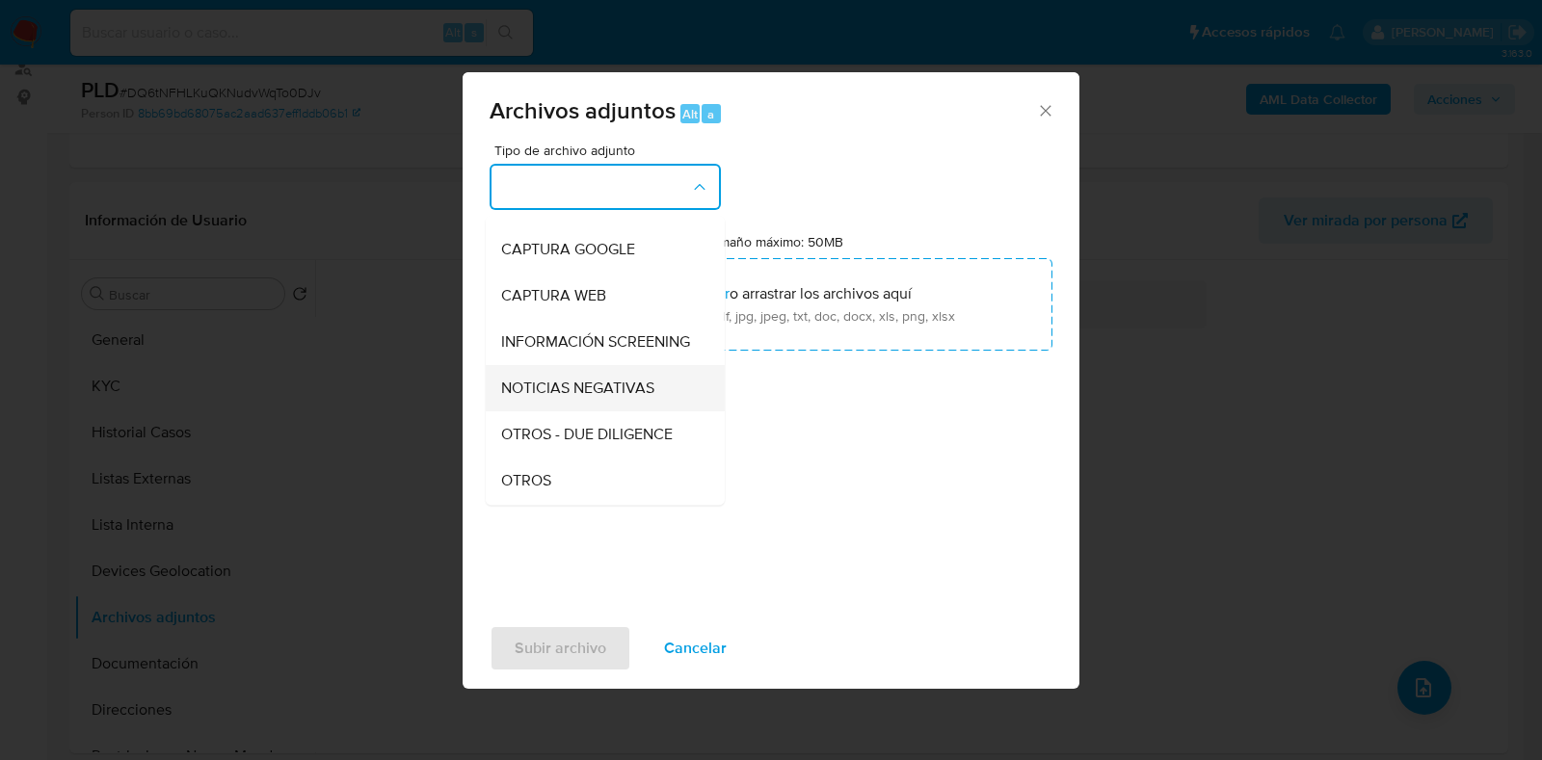
scroll to position [119, 0]
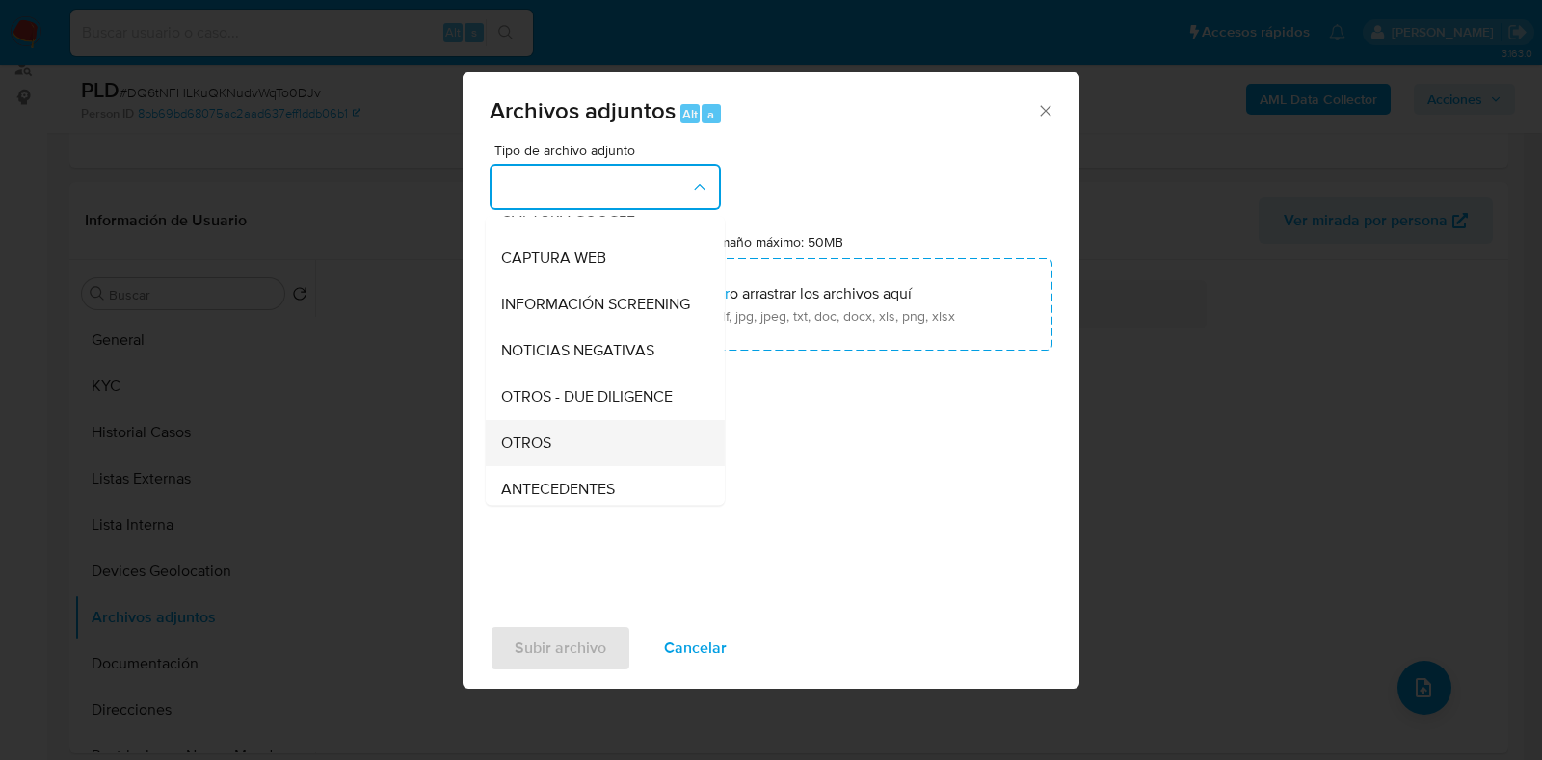
click at [580, 456] on div "OTROS" at bounding box center [599, 443] width 197 height 46
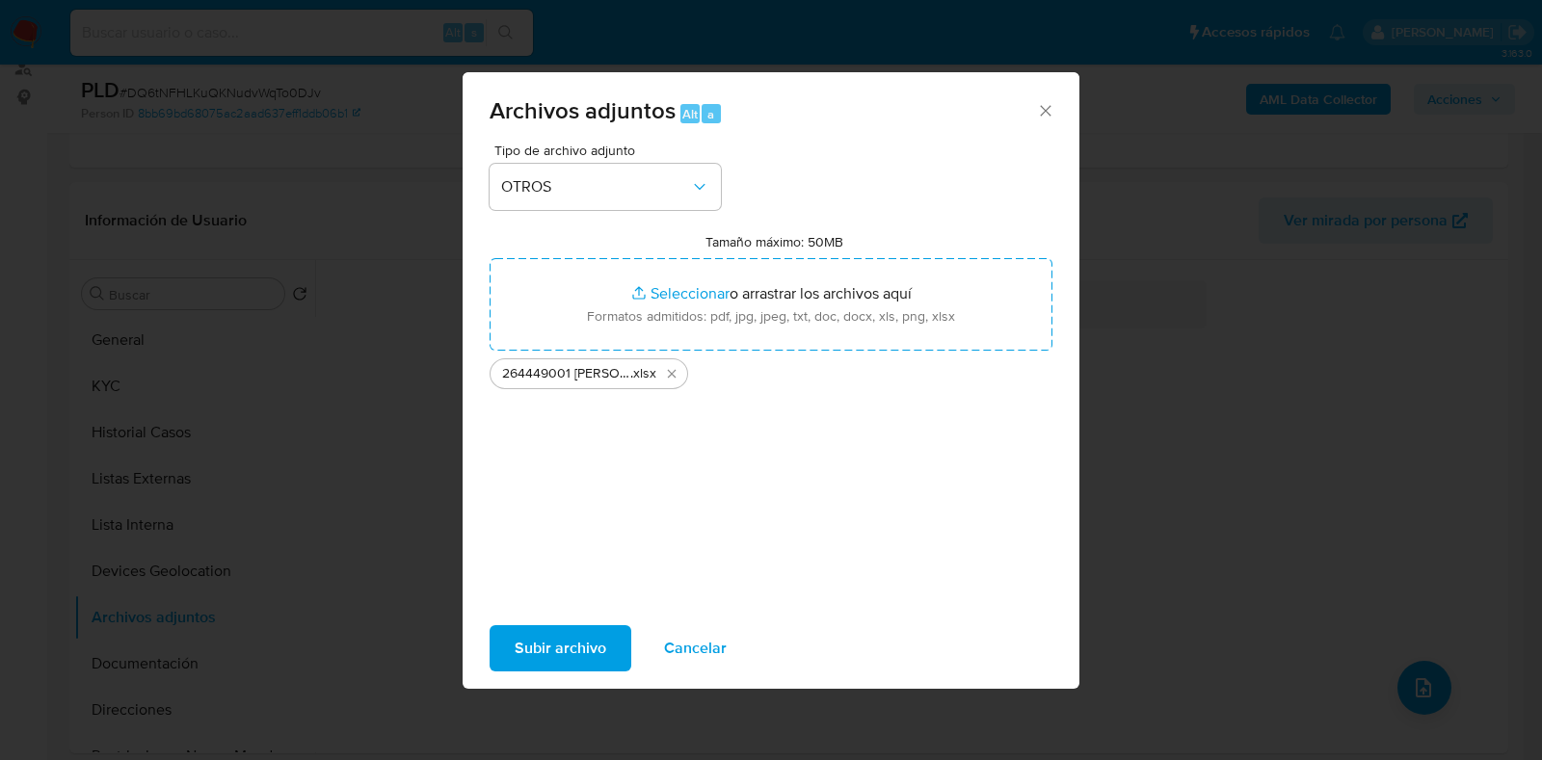
click at [605, 644] on button "Subir archivo" at bounding box center [561, 648] width 142 height 46
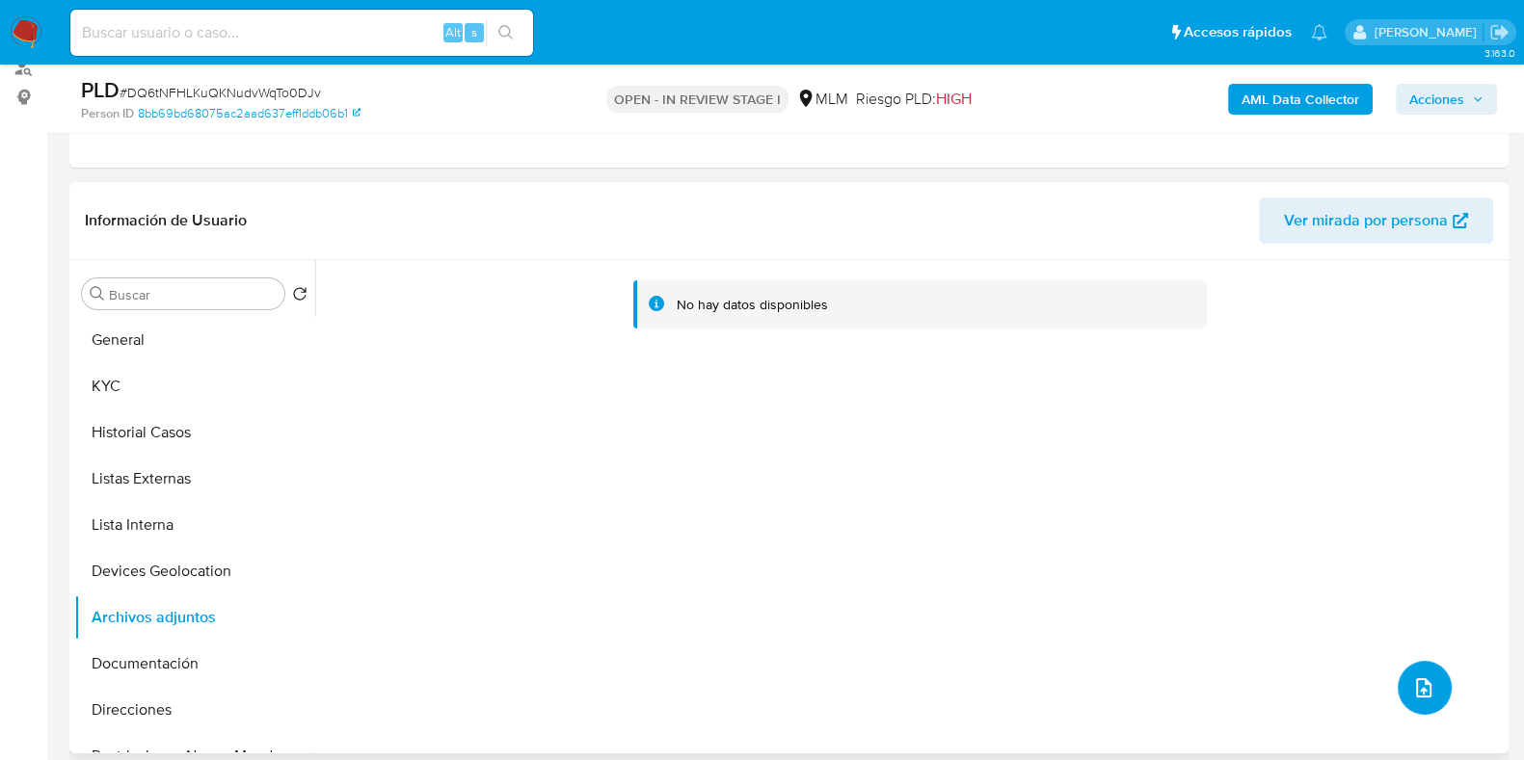
click at [1417, 689] on icon "upload-file" at bounding box center [1423, 687] width 23 height 23
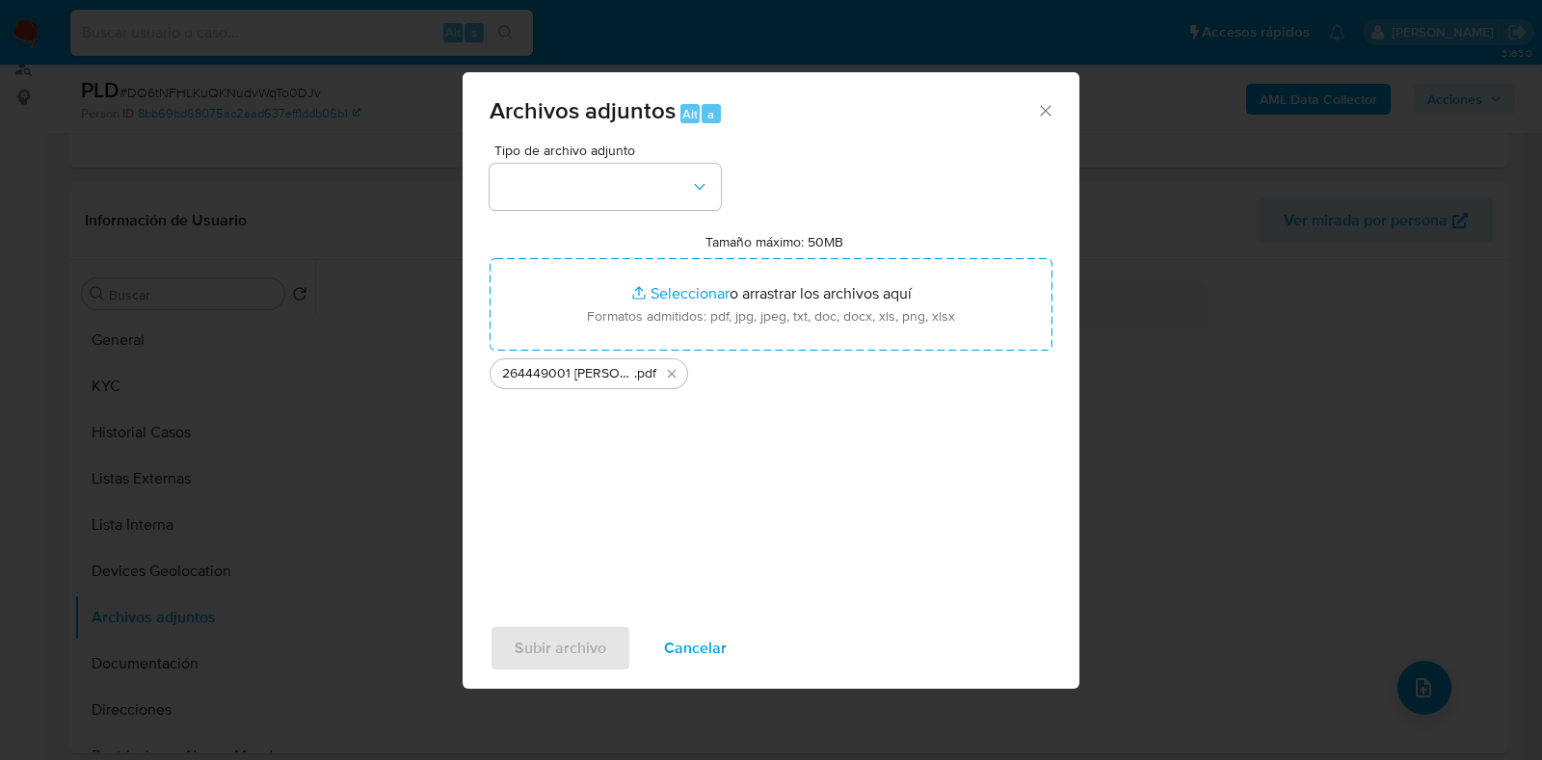
click at [638, 224] on div "Tipo de archivo adjunto Tamaño máximo: 50MB Seleccionar archivos Seleccionar o …" at bounding box center [771, 371] width 563 height 455
click at [644, 192] on button "button" at bounding box center [605, 187] width 231 height 46
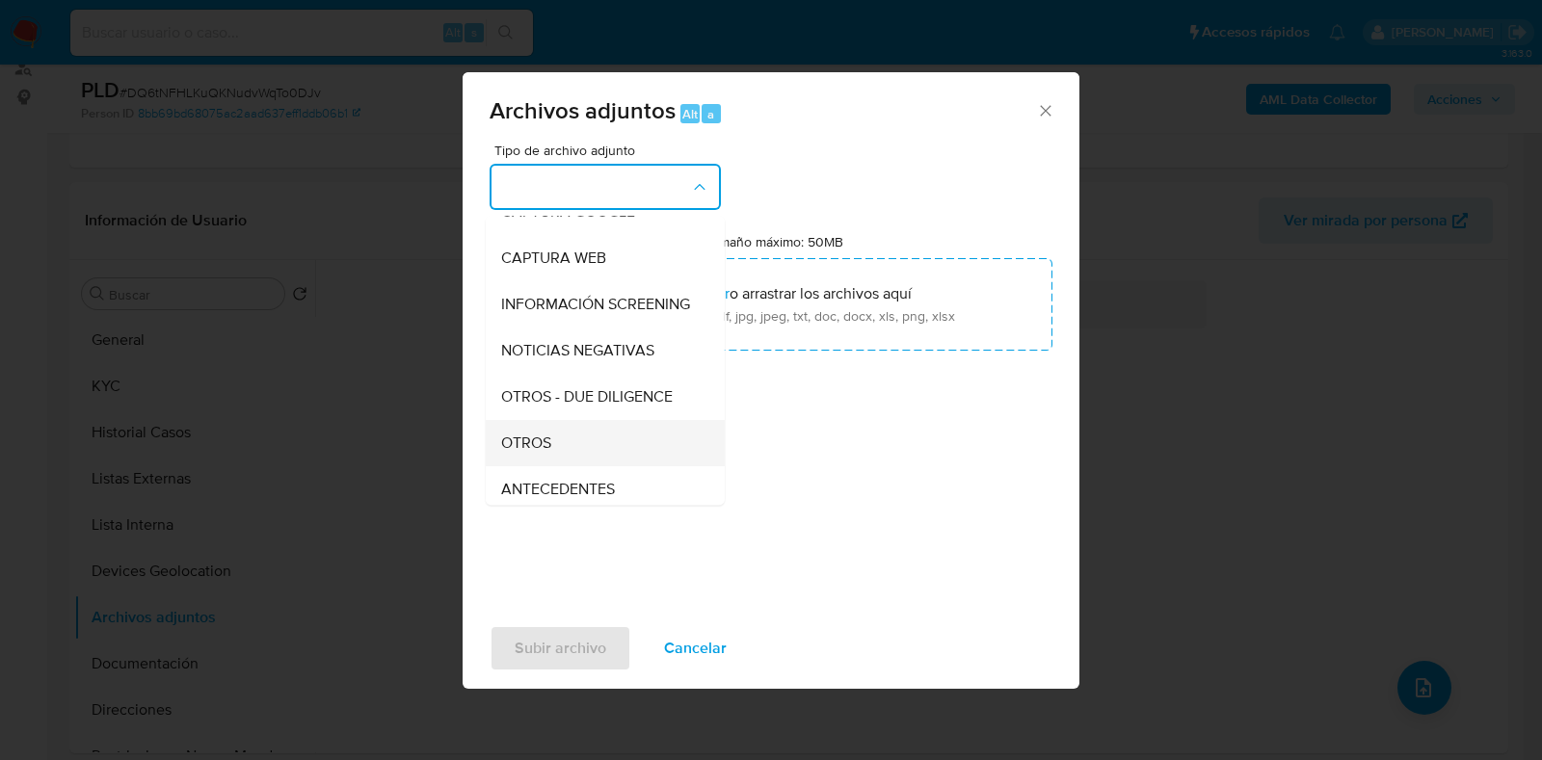
click at [564, 460] on div "OTROS" at bounding box center [599, 443] width 197 height 46
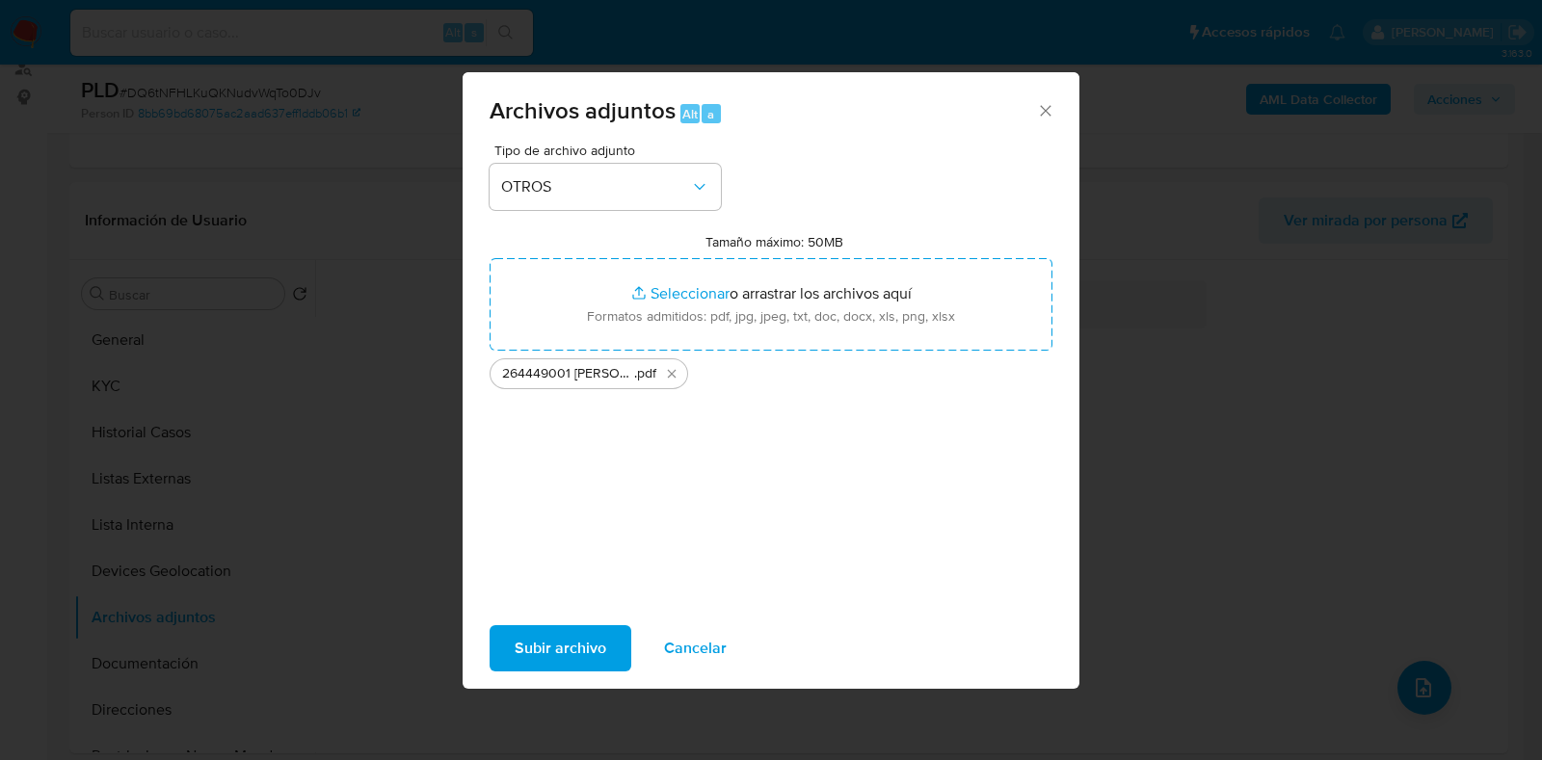
click at [587, 639] on span "Subir archivo" at bounding box center [561, 648] width 92 height 42
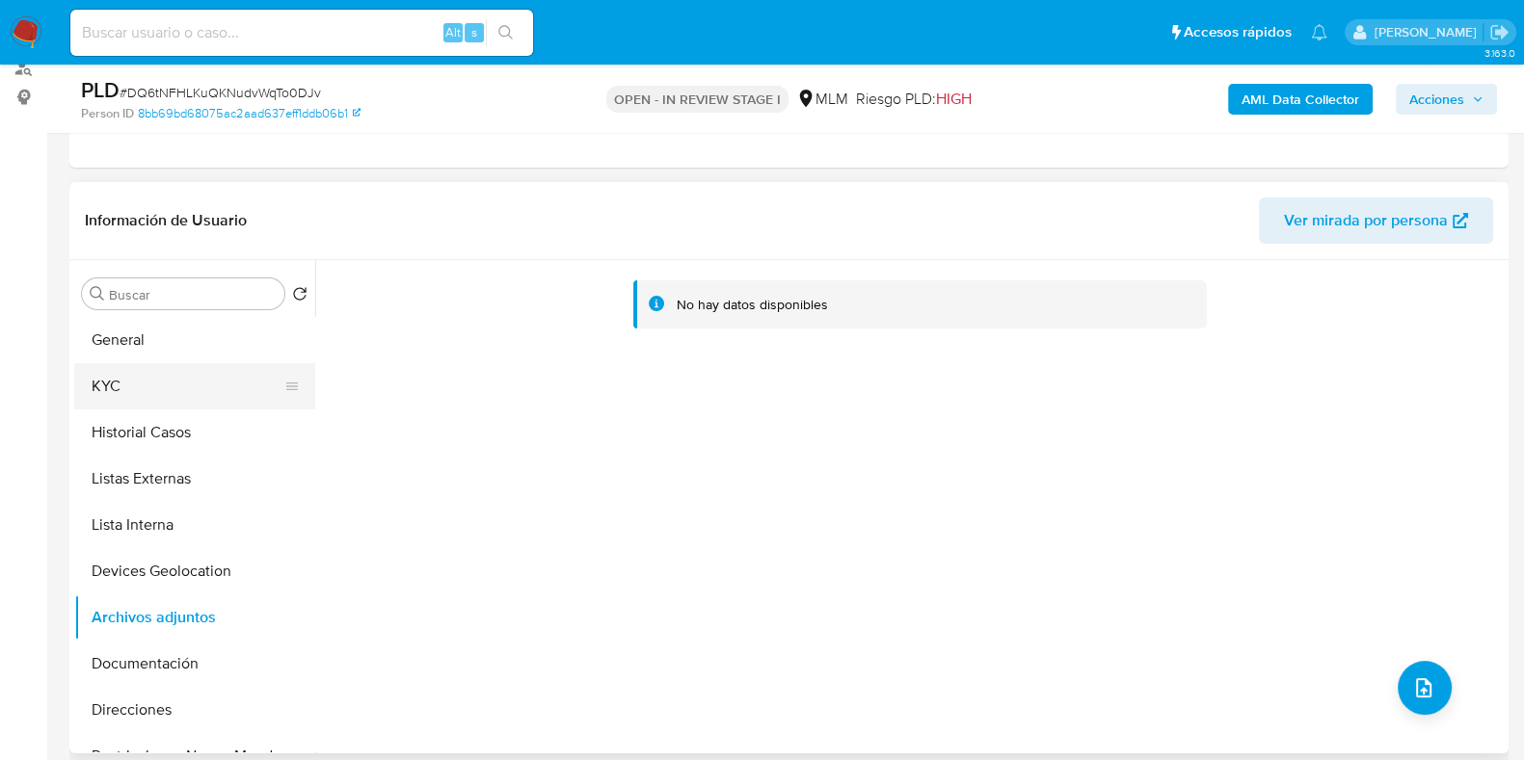
click at [184, 389] on button "KYC" at bounding box center [186, 386] width 225 height 46
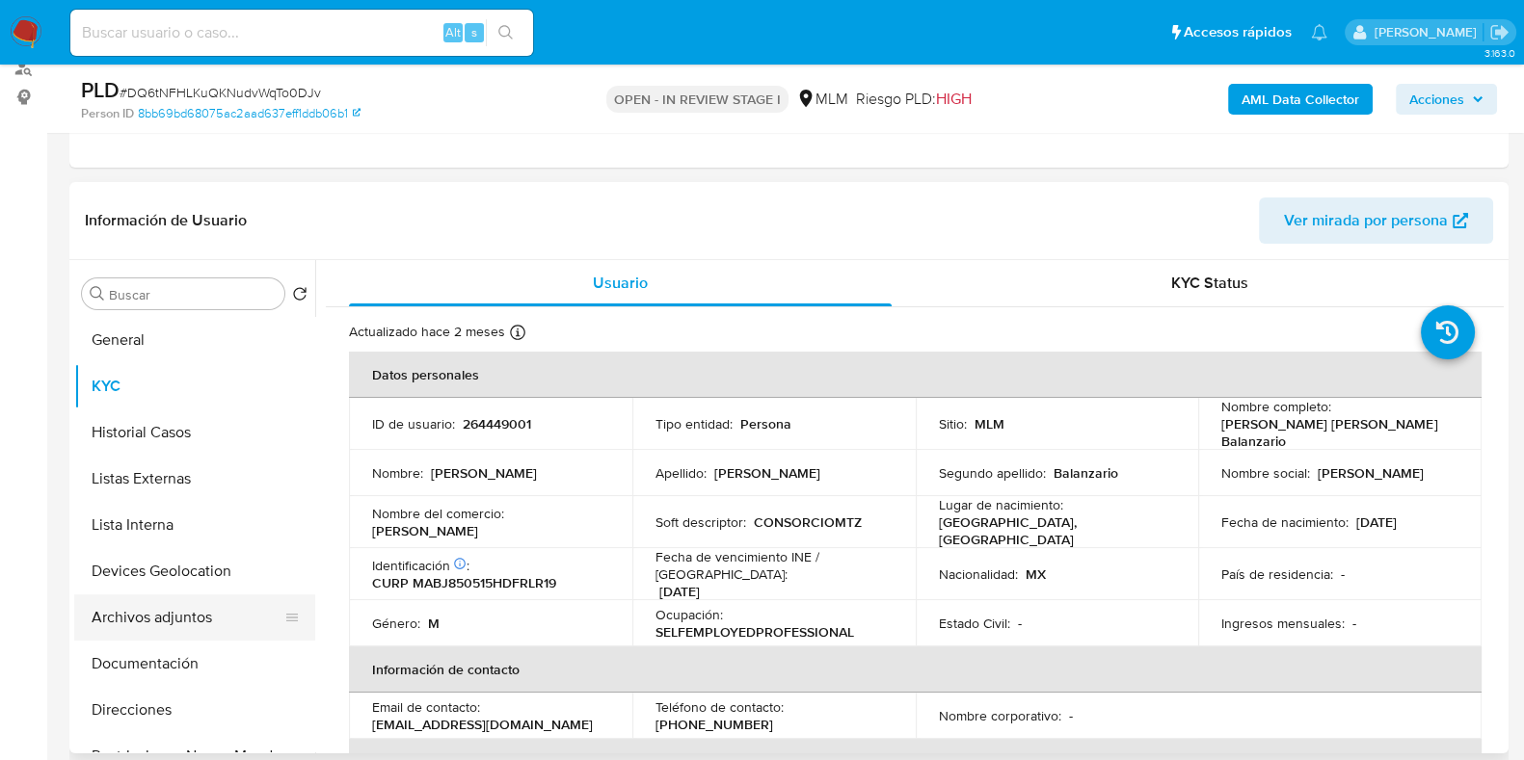
click at [200, 617] on button "Archivos adjuntos" at bounding box center [186, 618] width 225 height 46
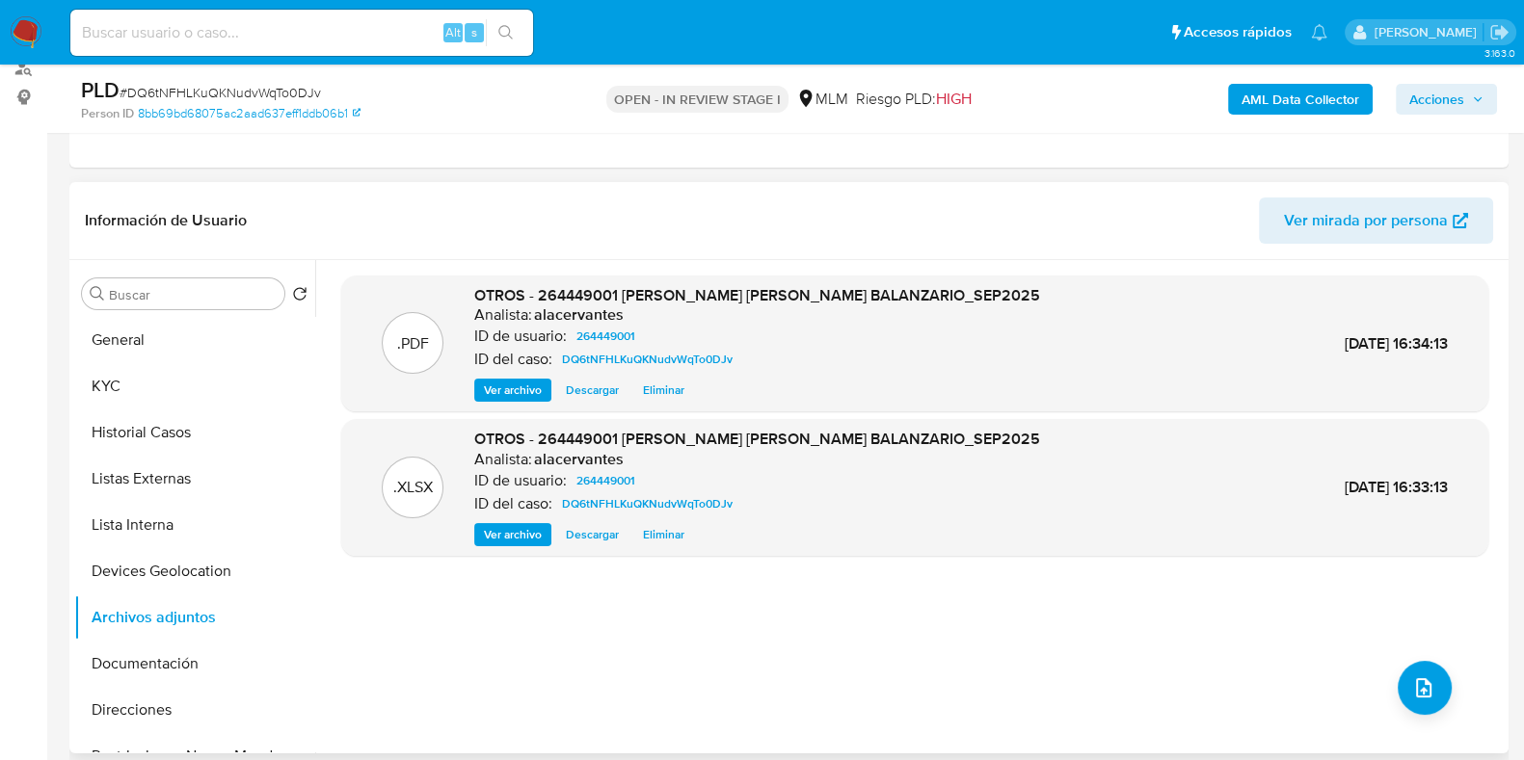
click at [518, 386] on span "Ver archivo" at bounding box center [513, 390] width 58 height 19
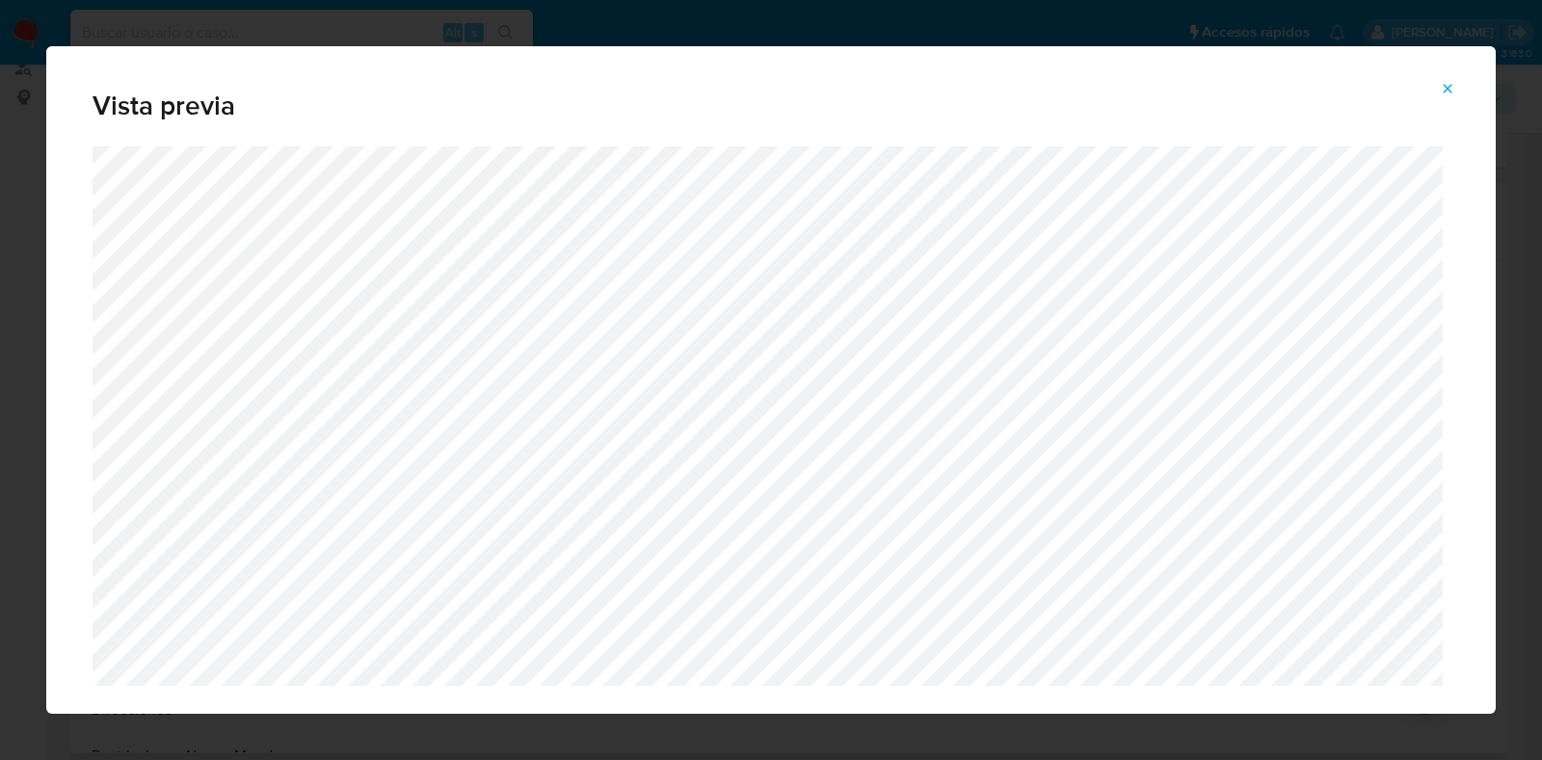
click at [1458, 88] on button "Attachment preview" at bounding box center [1447, 88] width 42 height 31
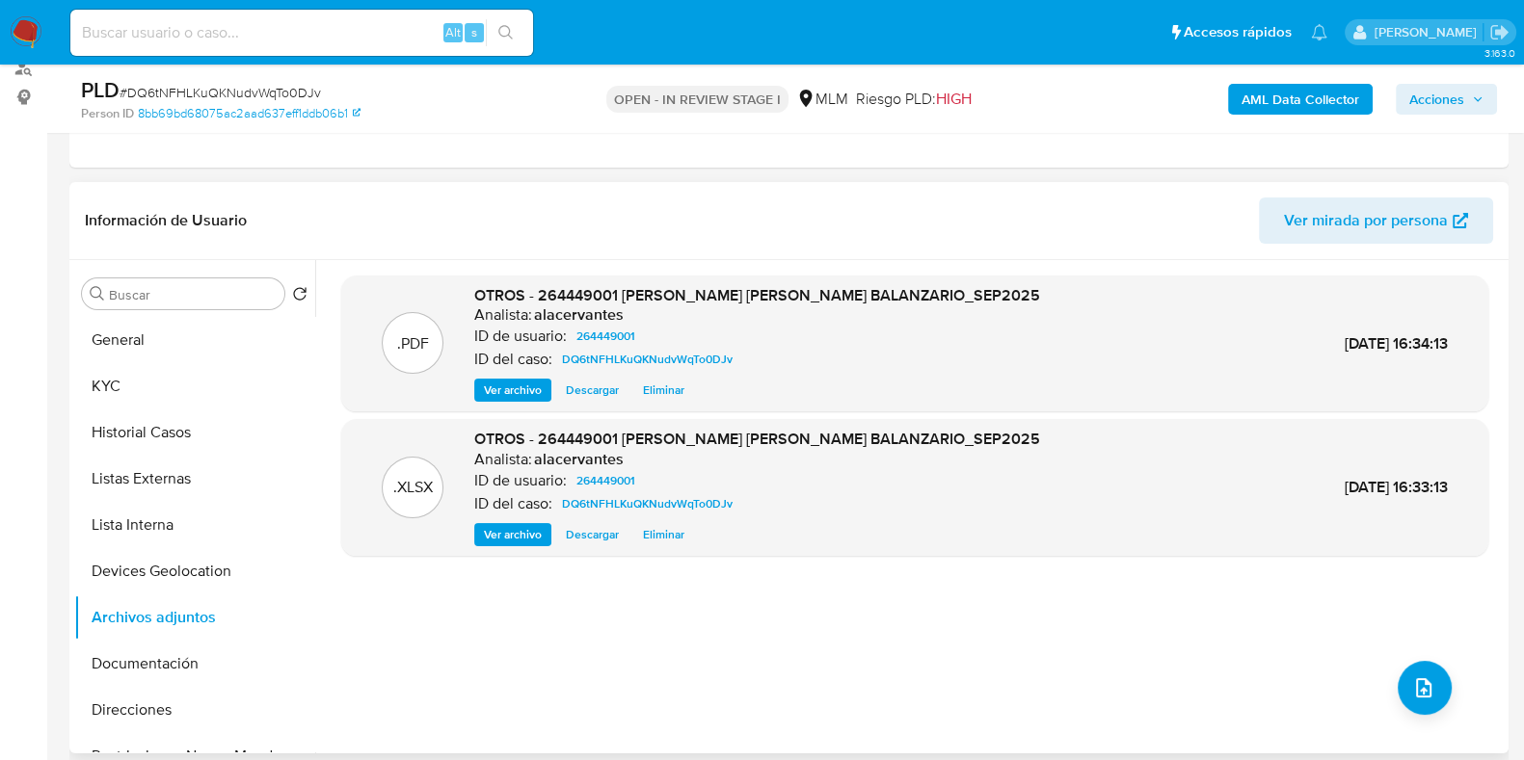
click at [1460, 78] on div "AML Data Collector Acciones" at bounding box center [1263, 98] width 466 height 45
click at [1464, 95] on span "Acciones" at bounding box center [1436, 99] width 55 height 31
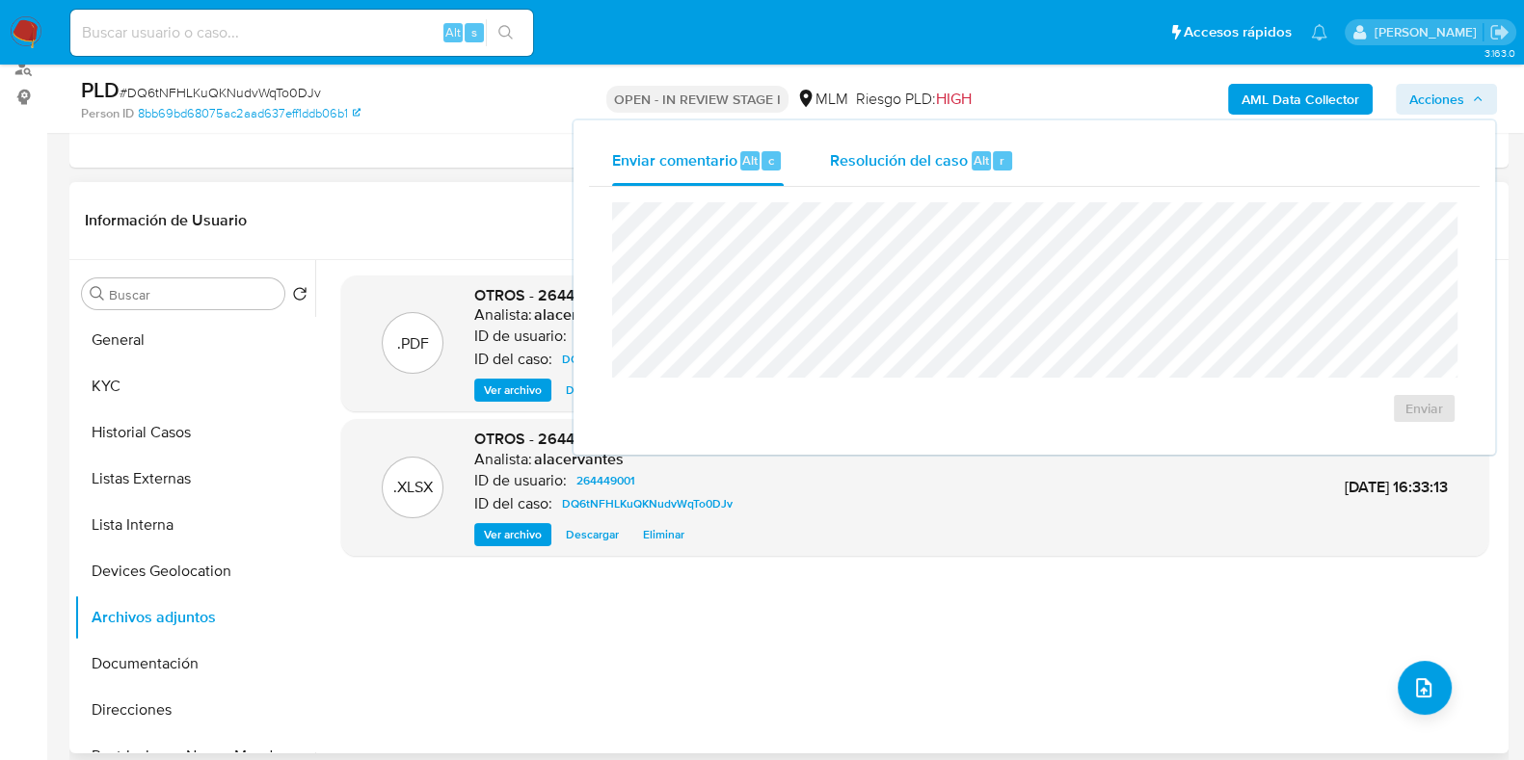
drag, startPoint x: 973, startPoint y: 141, endPoint x: 954, endPoint y: 156, distance: 24.7
click at [970, 141] on div "Resolución del caso Alt r" at bounding box center [922, 161] width 184 height 50
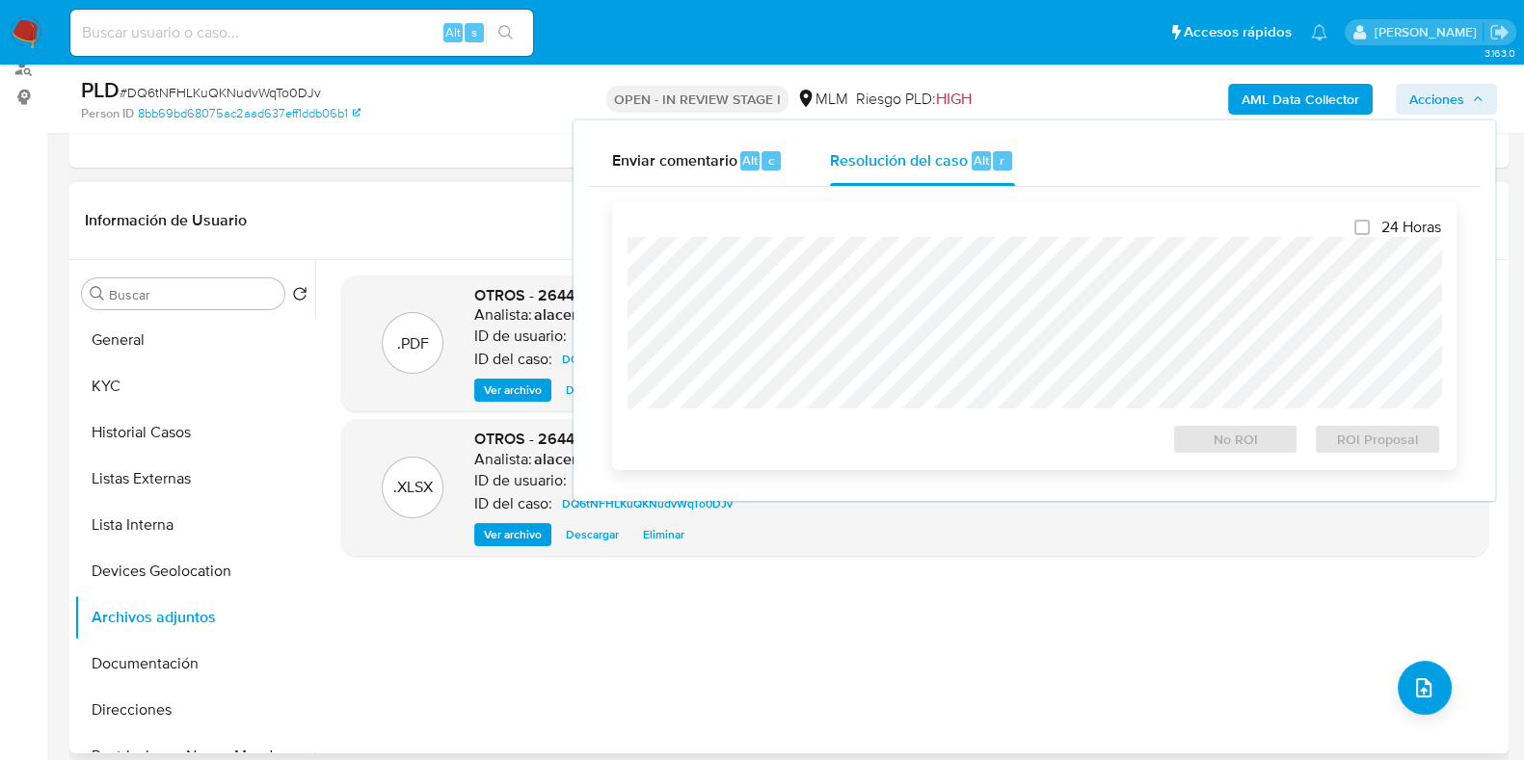
click at [915, 238] on div at bounding box center [1033, 323] width 813 height 172
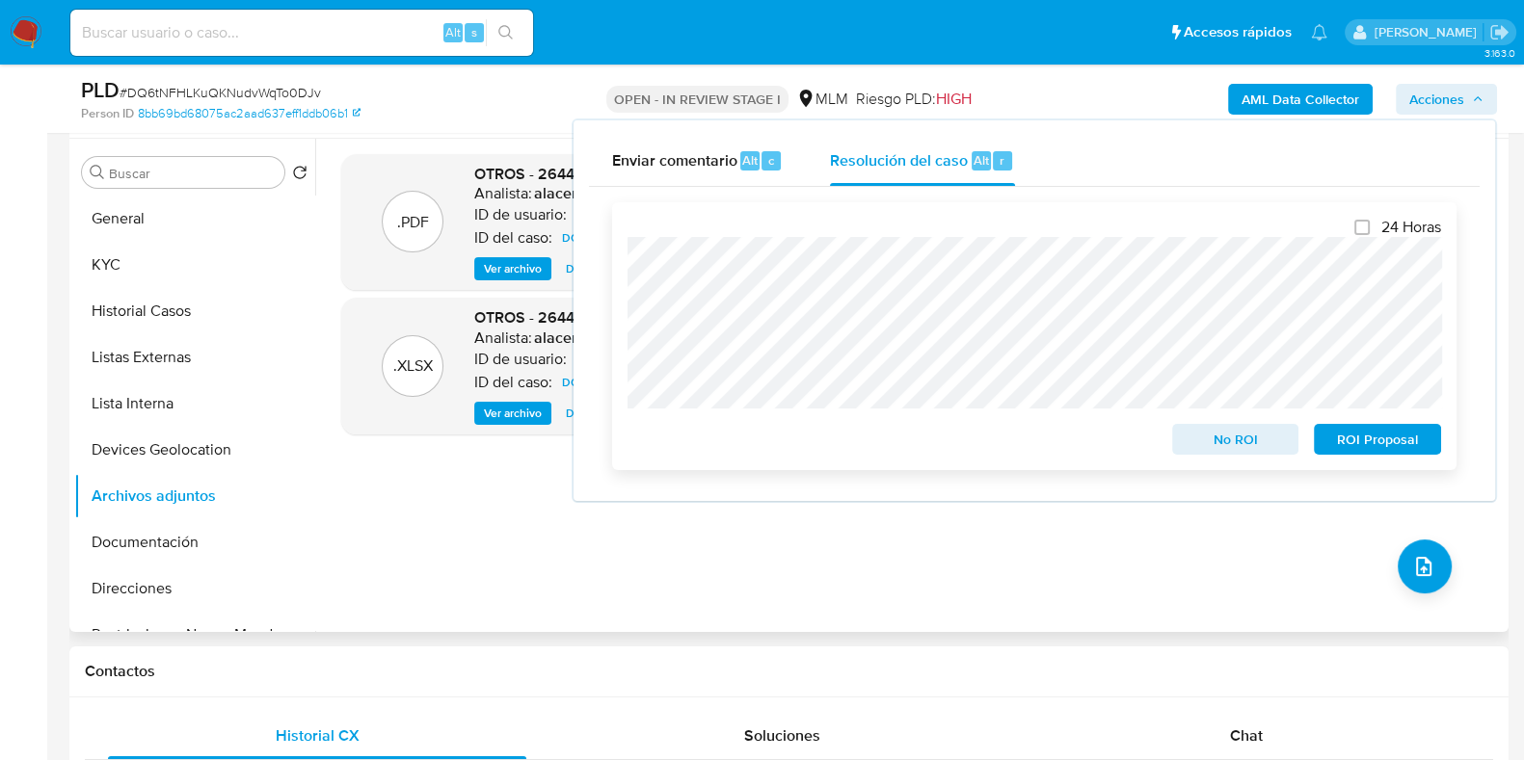
click at [1262, 437] on span "No ROI" at bounding box center [1235, 439] width 100 height 27
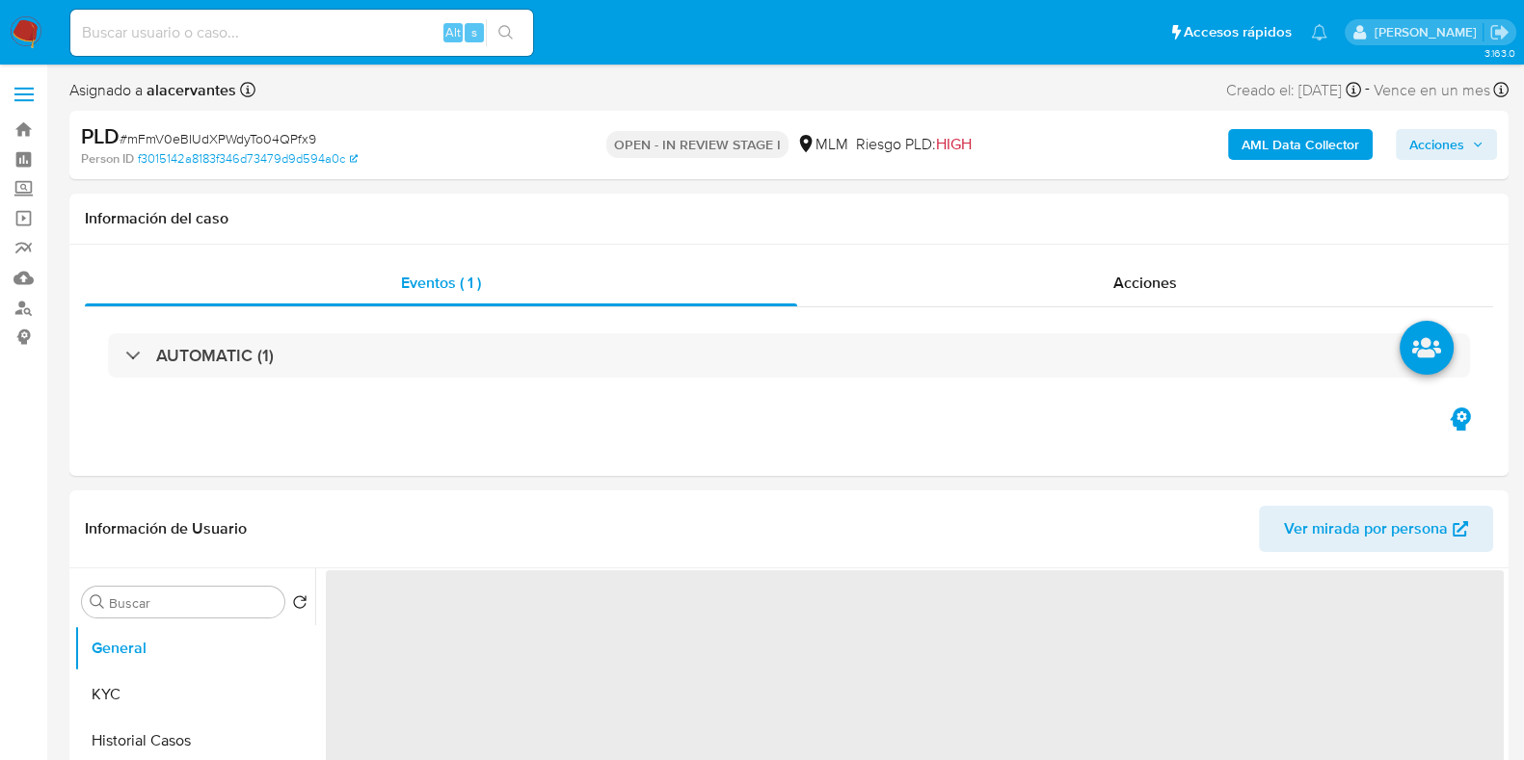
select select "10"
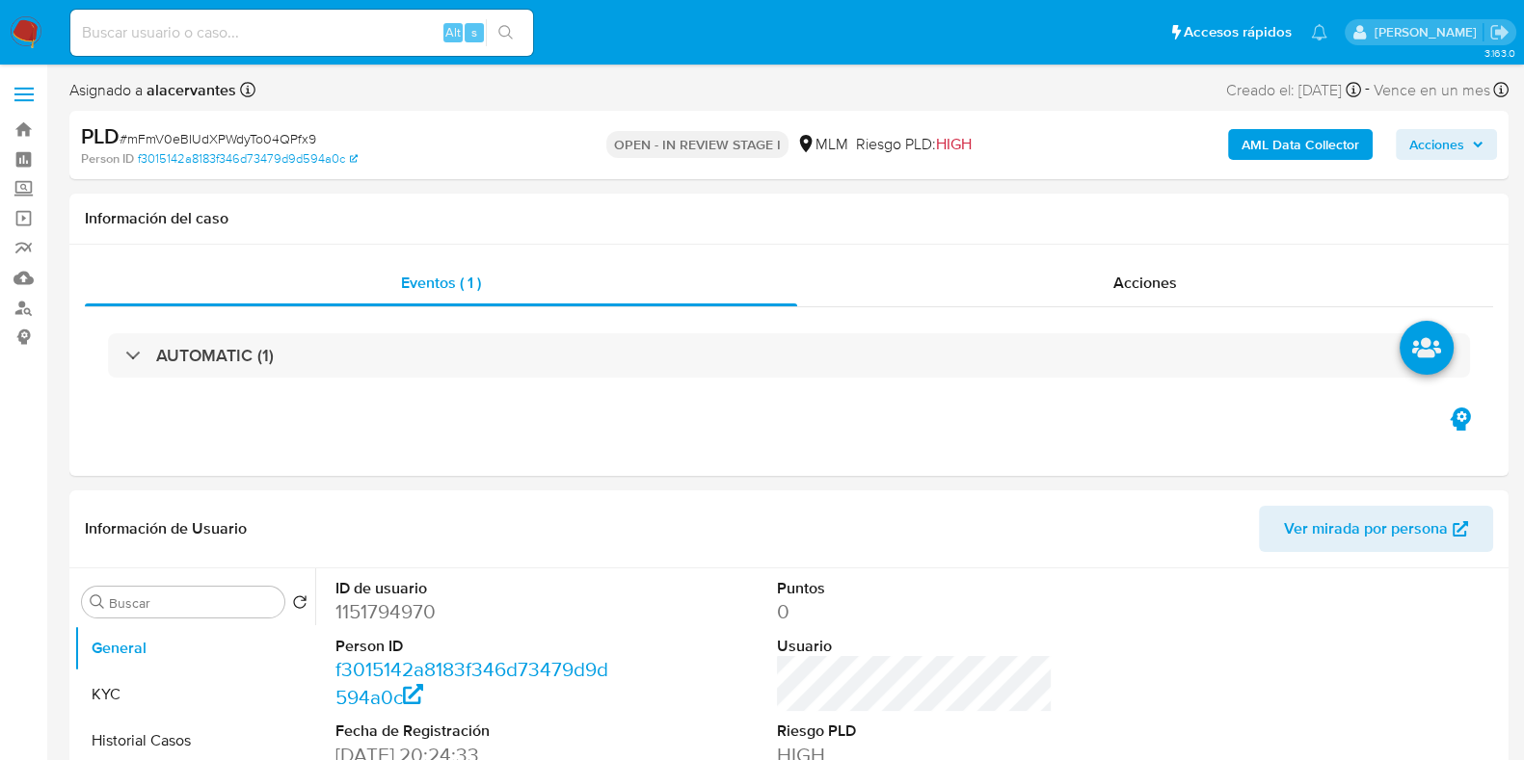
click at [387, 34] on input at bounding box center [301, 32] width 463 height 25
paste input "1334901927"
type input "1334901927"
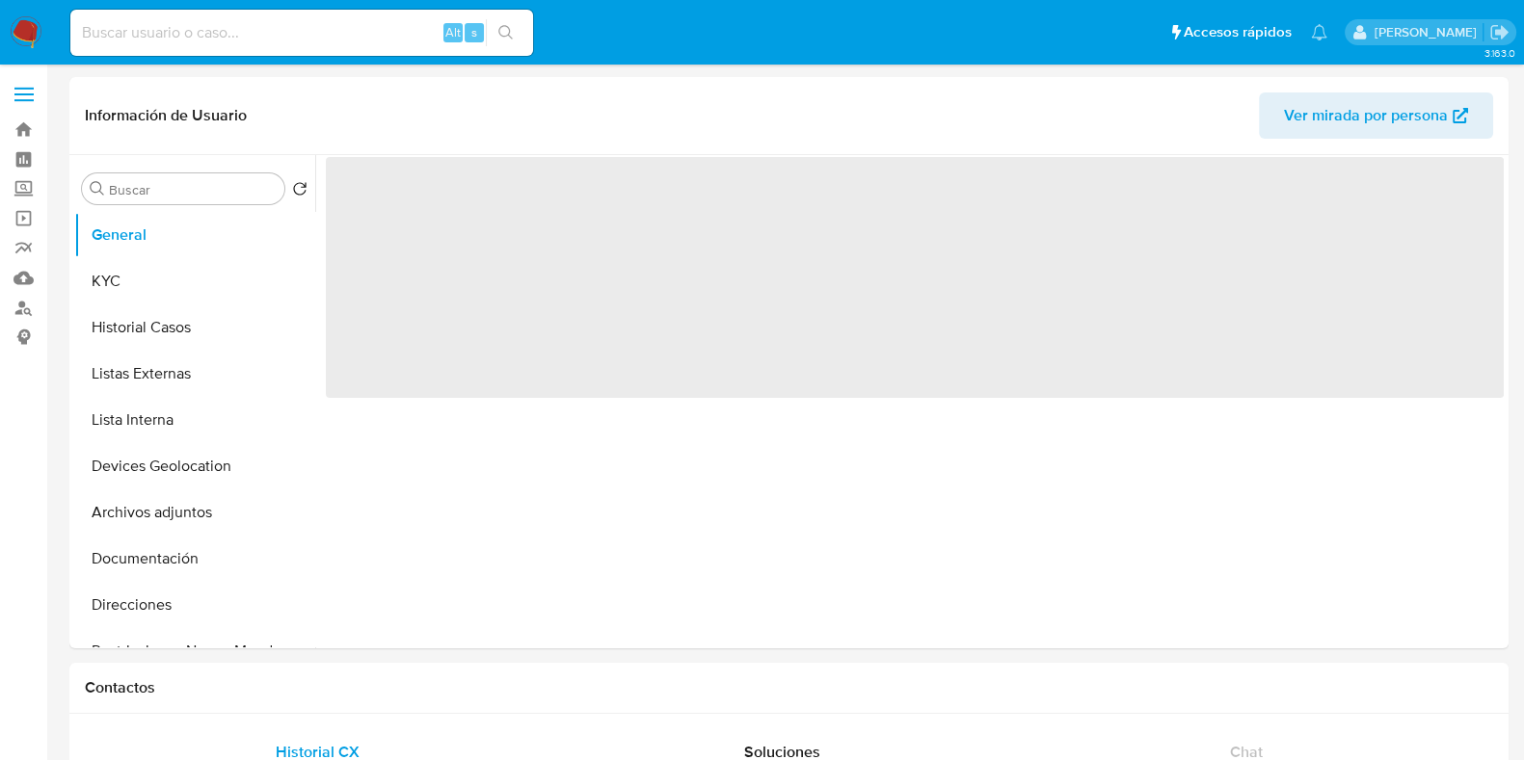
select select "10"
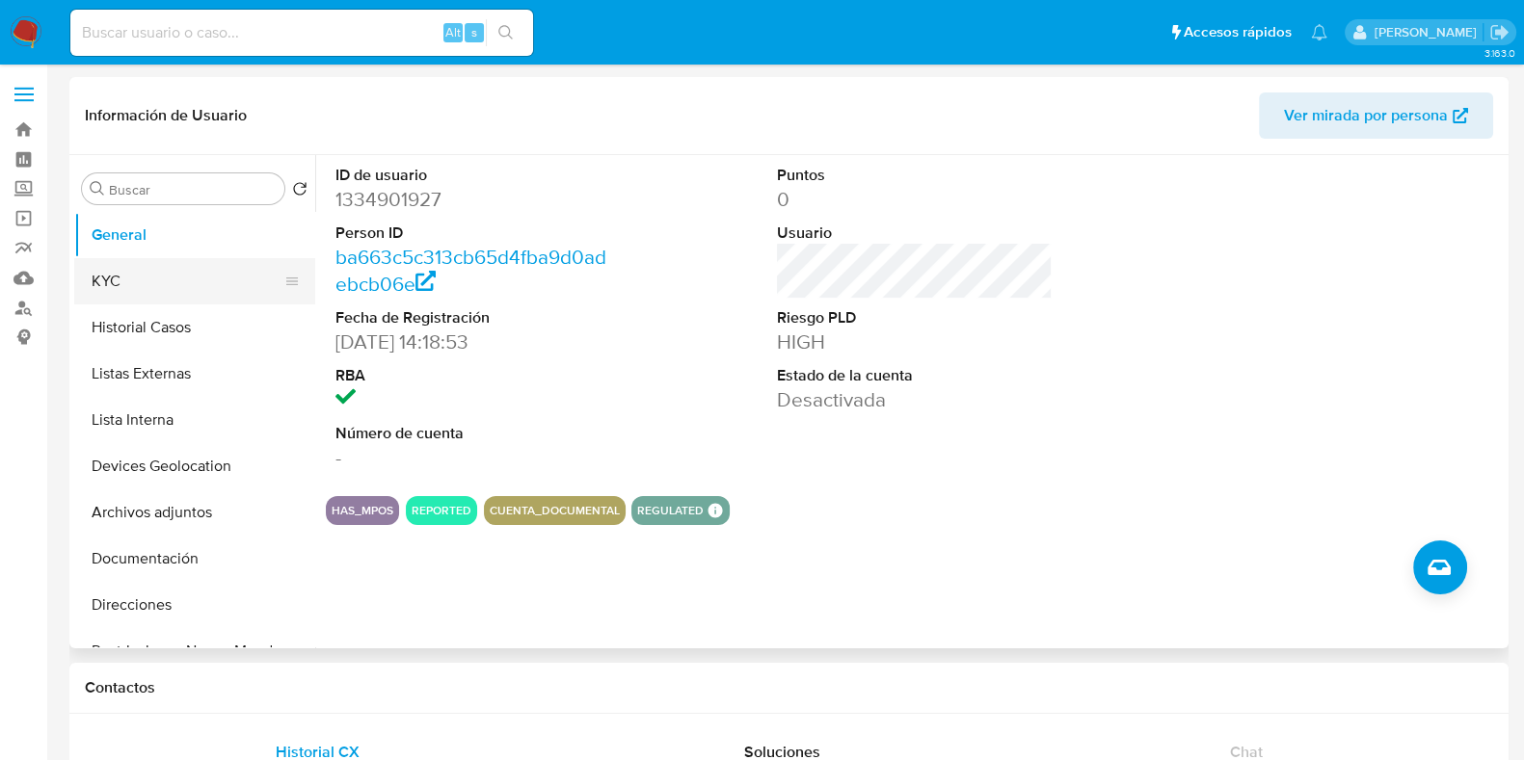
click at [130, 285] on button "KYC" at bounding box center [186, 281] width 225 height 46
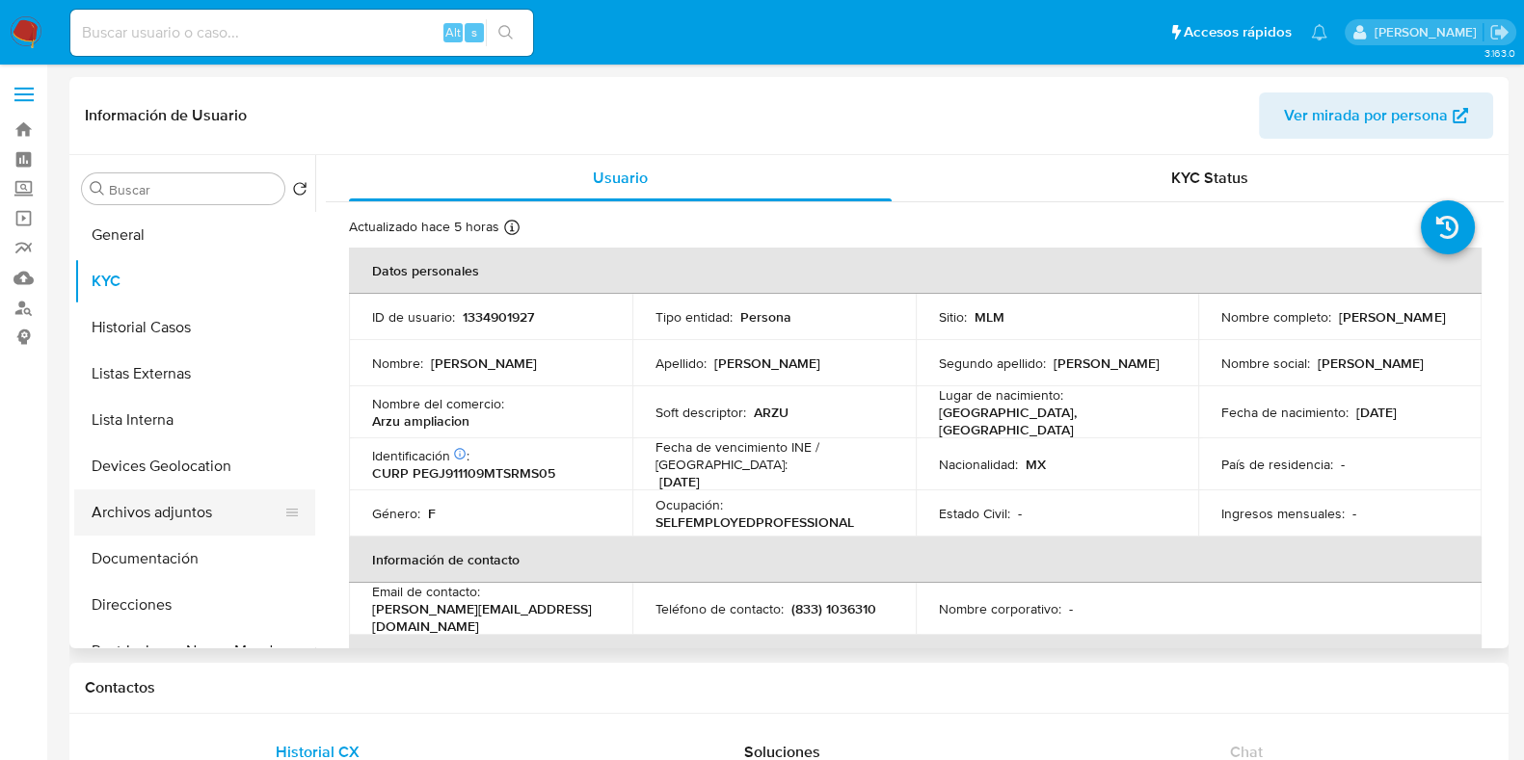
click at [193, 510] on button "Archivos adjuntos" at bounding box center [186, 513] width 225 height 46
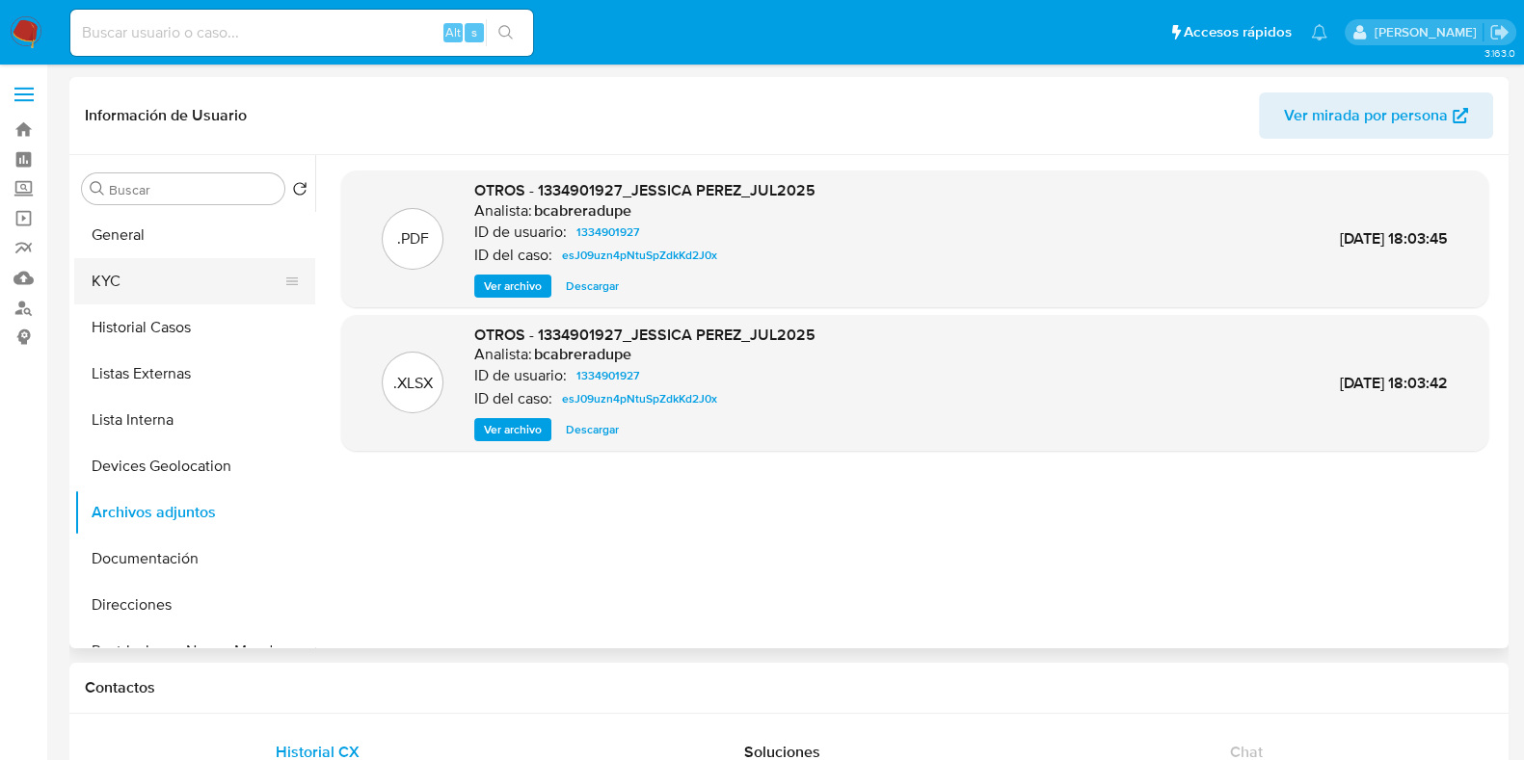
click at [169, 293] on button "KYC" at bounding box center [186, 281] width 225 height 46
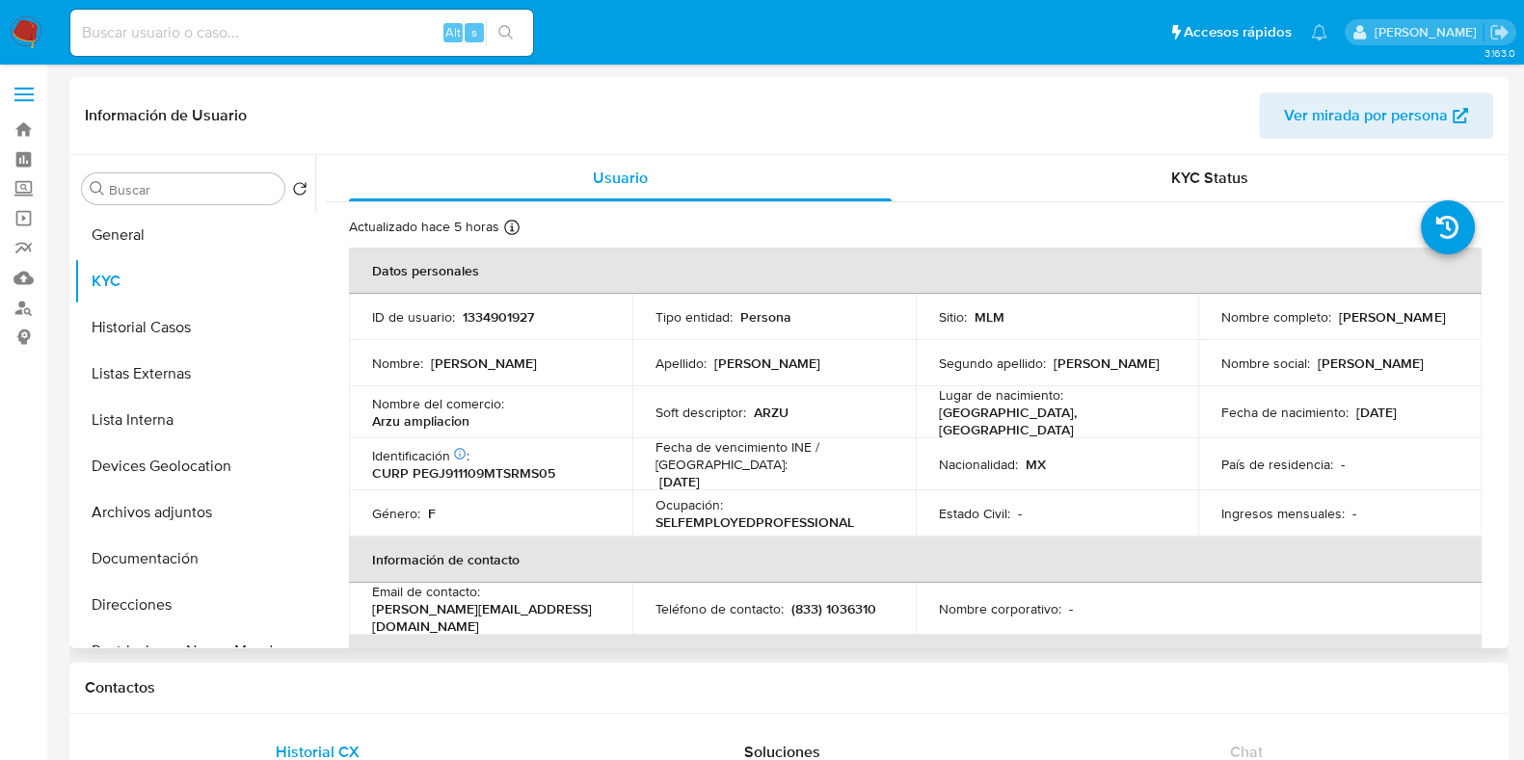
click at [516, 317] on p "1334901927" at bounding box center [498, 316] width 71 height 17
copy p "1334901927"
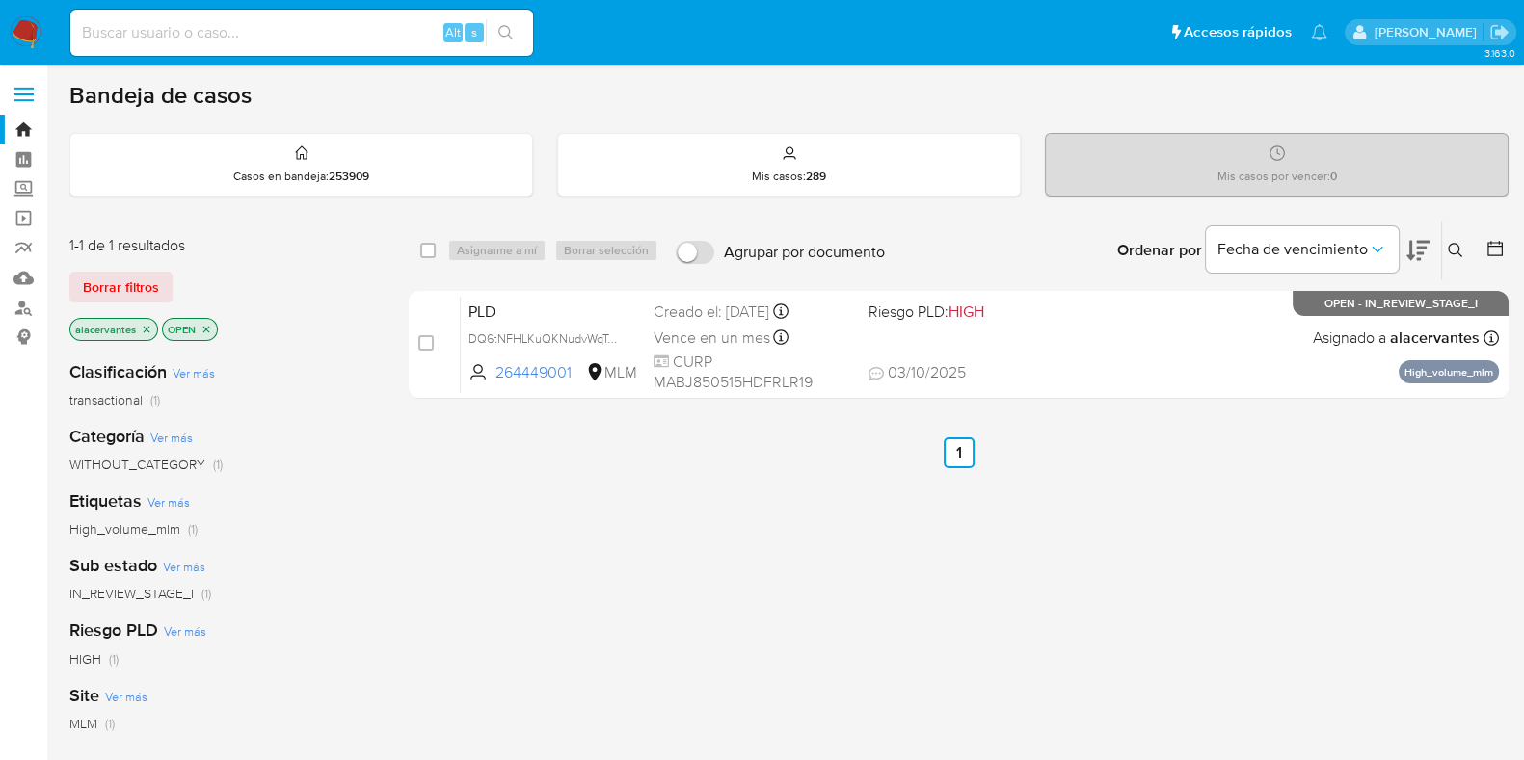
click at [1450, 249] on icon at bounding box center [1454, 250] width 15 height 15
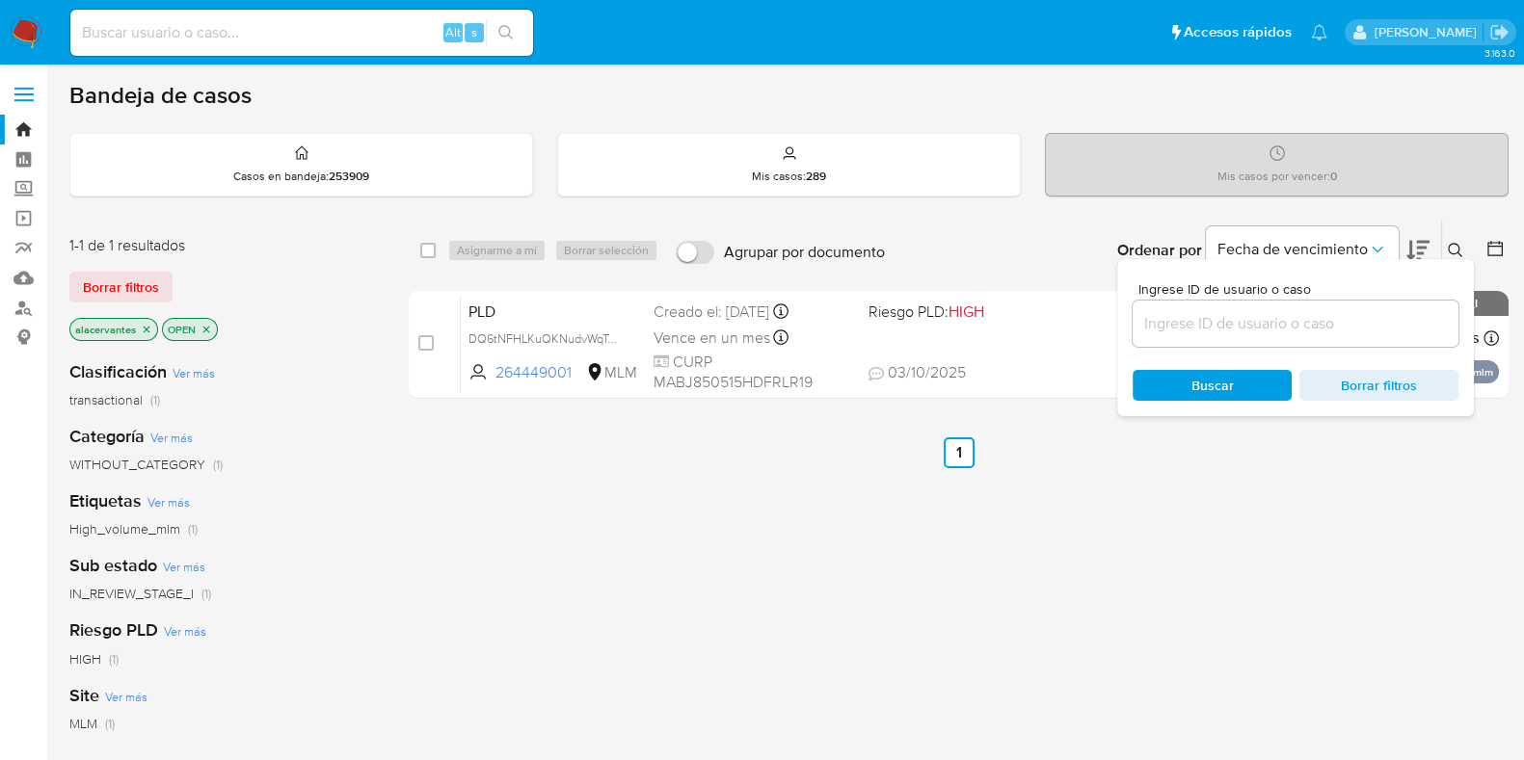
click at [1232, 324] on input at bounding box center [1295, 323] width 326 height 25
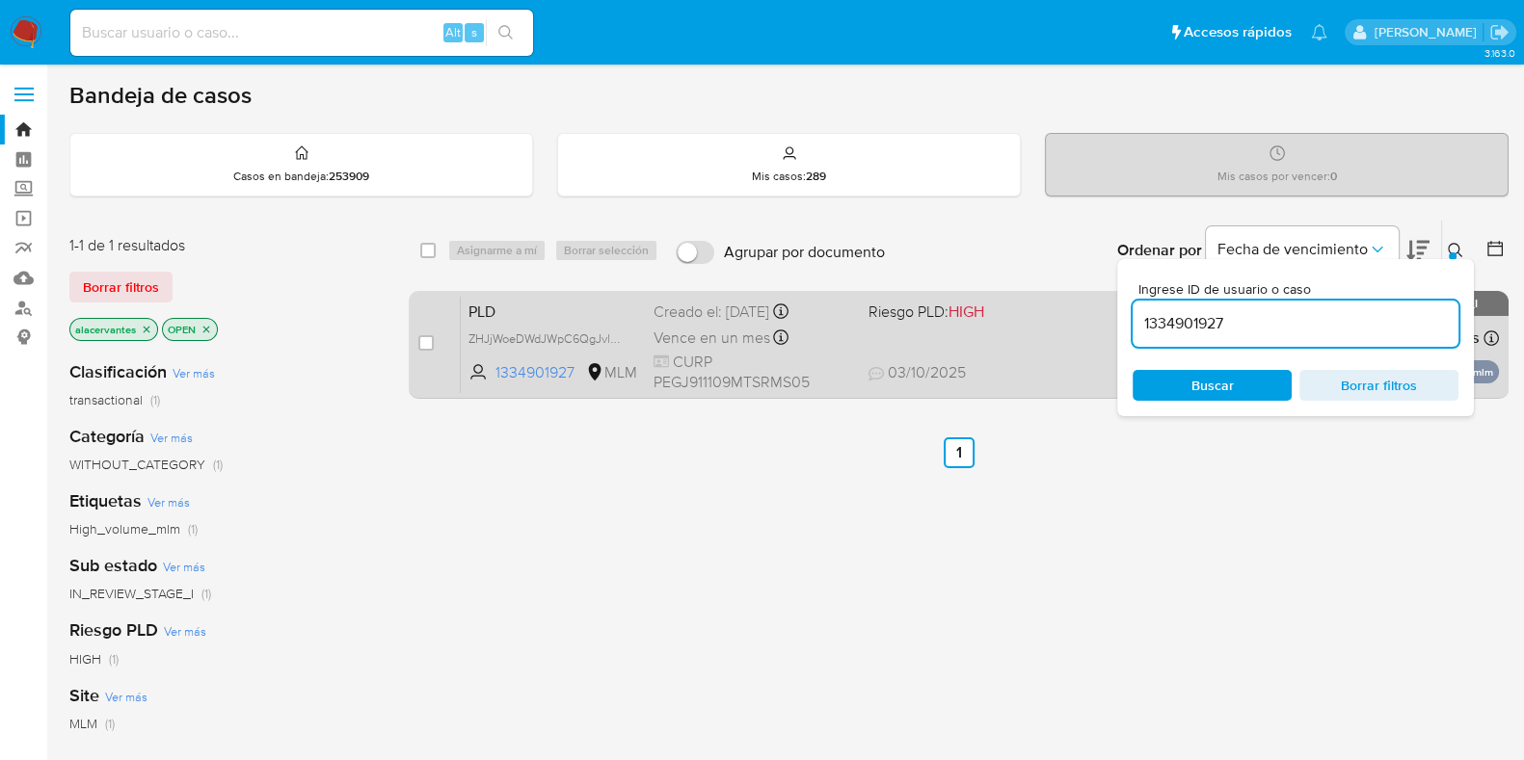
click at [930, 317] on span "Riesgo PLD: HIGH" at bounding box center [926, 311] width 116 height 21
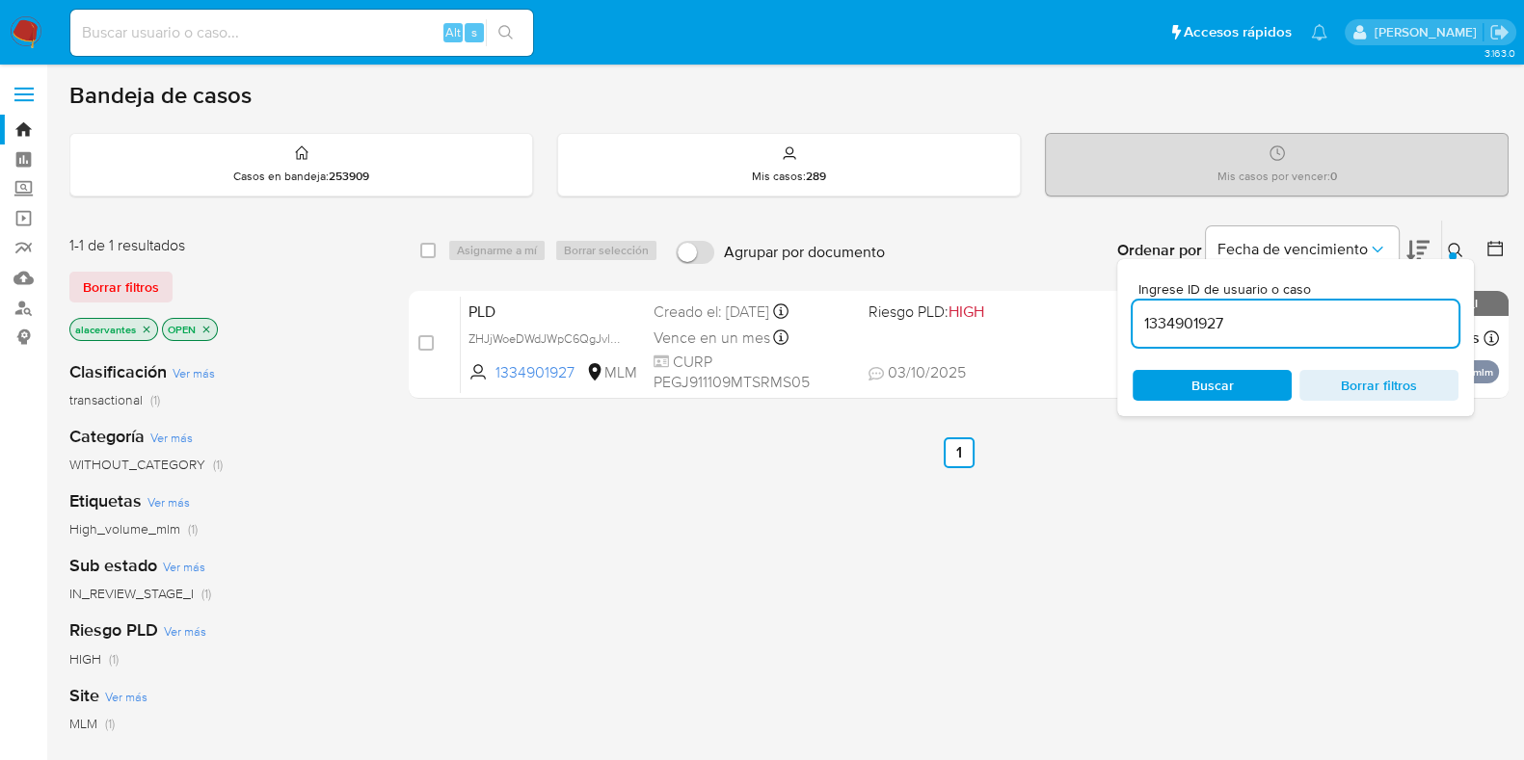
click at [1171, 325] on input "1334901927" at bounding box center [1295, 323] width 326 height 25
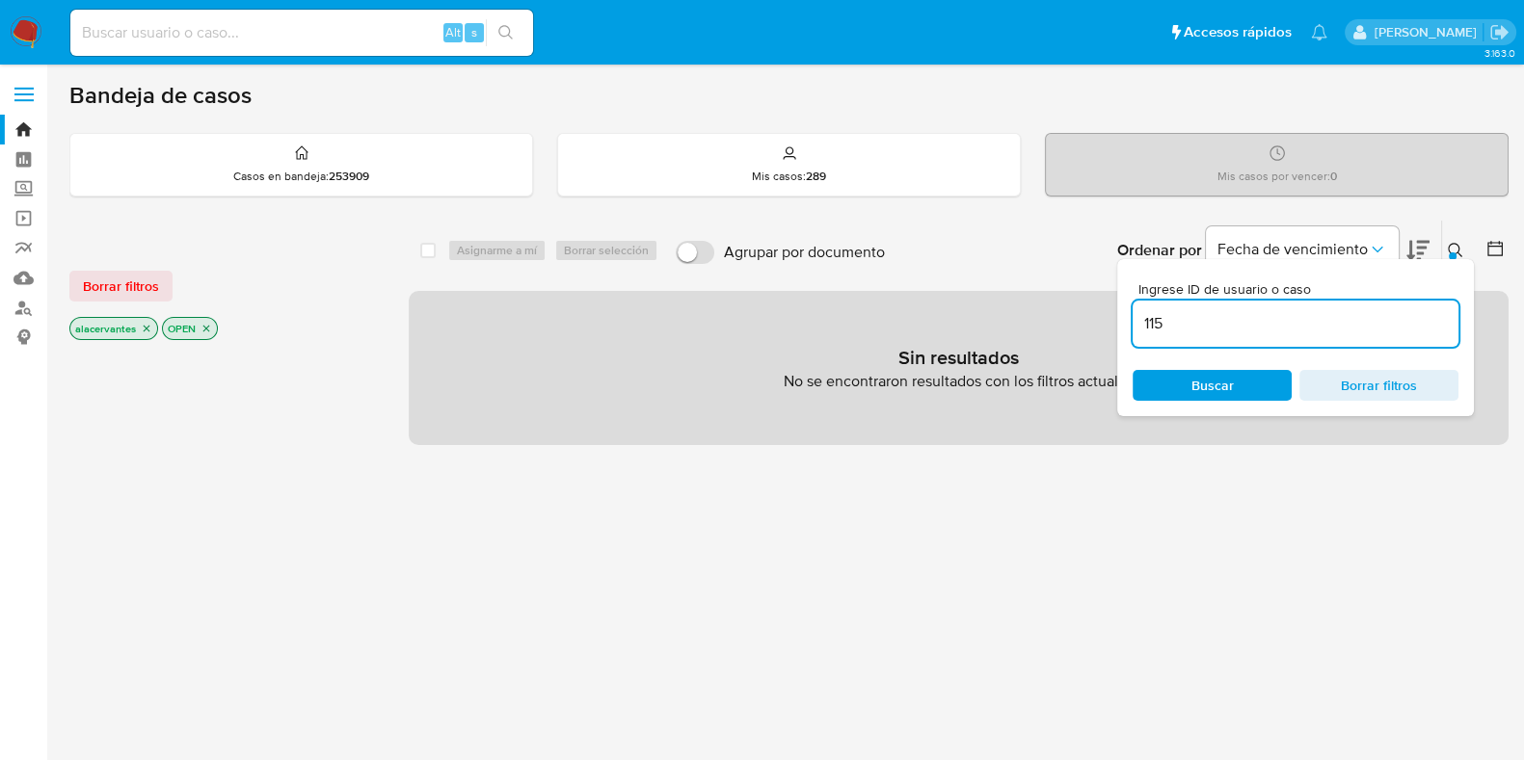
click at [1171, 325] on input "115" at bounding box center [1295, 323] width 326 height 25
click at [1208, 329] on input "115179" at bounding box center [1295, 323] width 326 height 25
click at [1208, 329] on input "11517949" at bounding box center [1295, 323] width 326 height 25
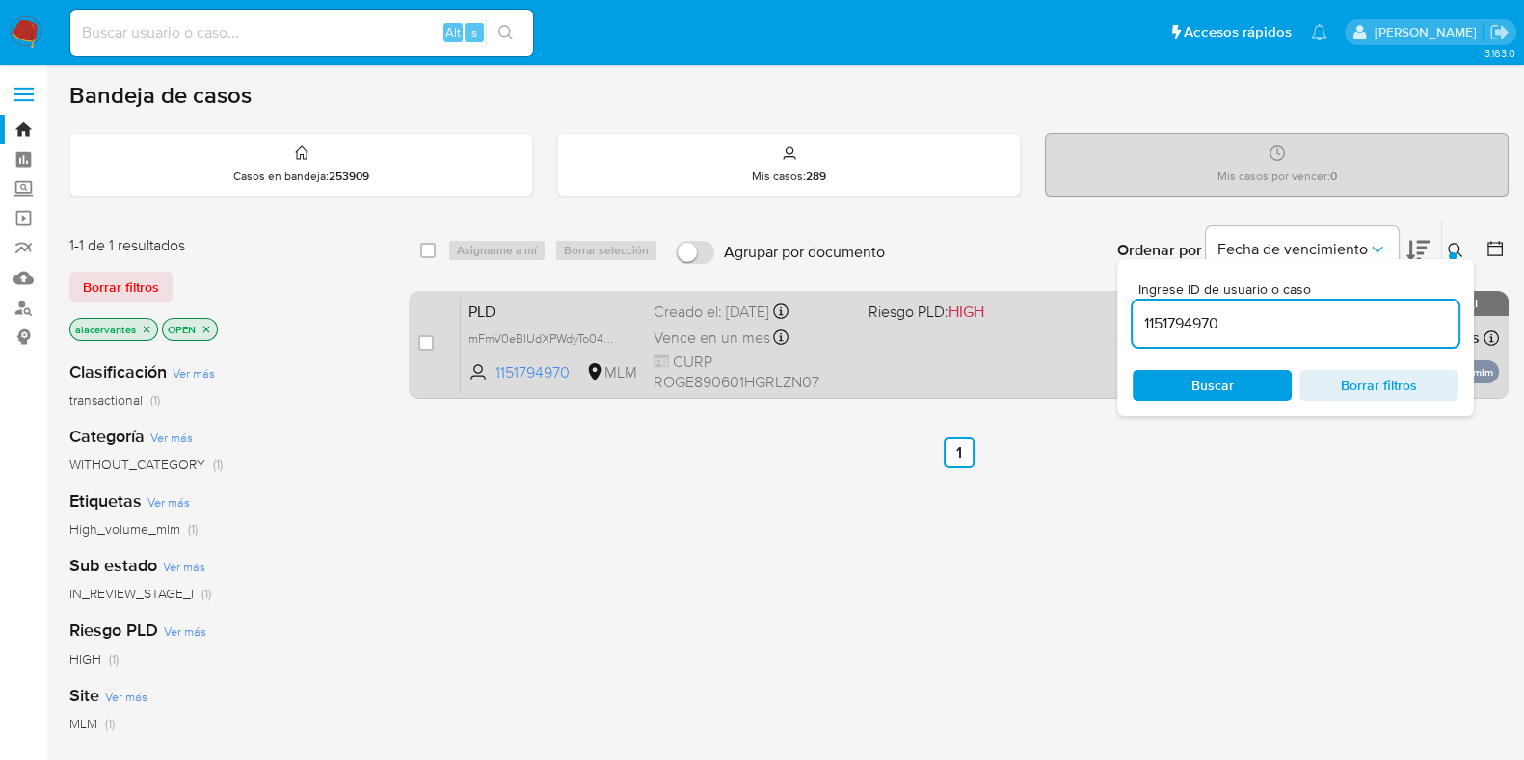
click at [1017, 319] on span "Riesgo PLD: HIGH" at bounding box center [967, 310] width 199 height 25
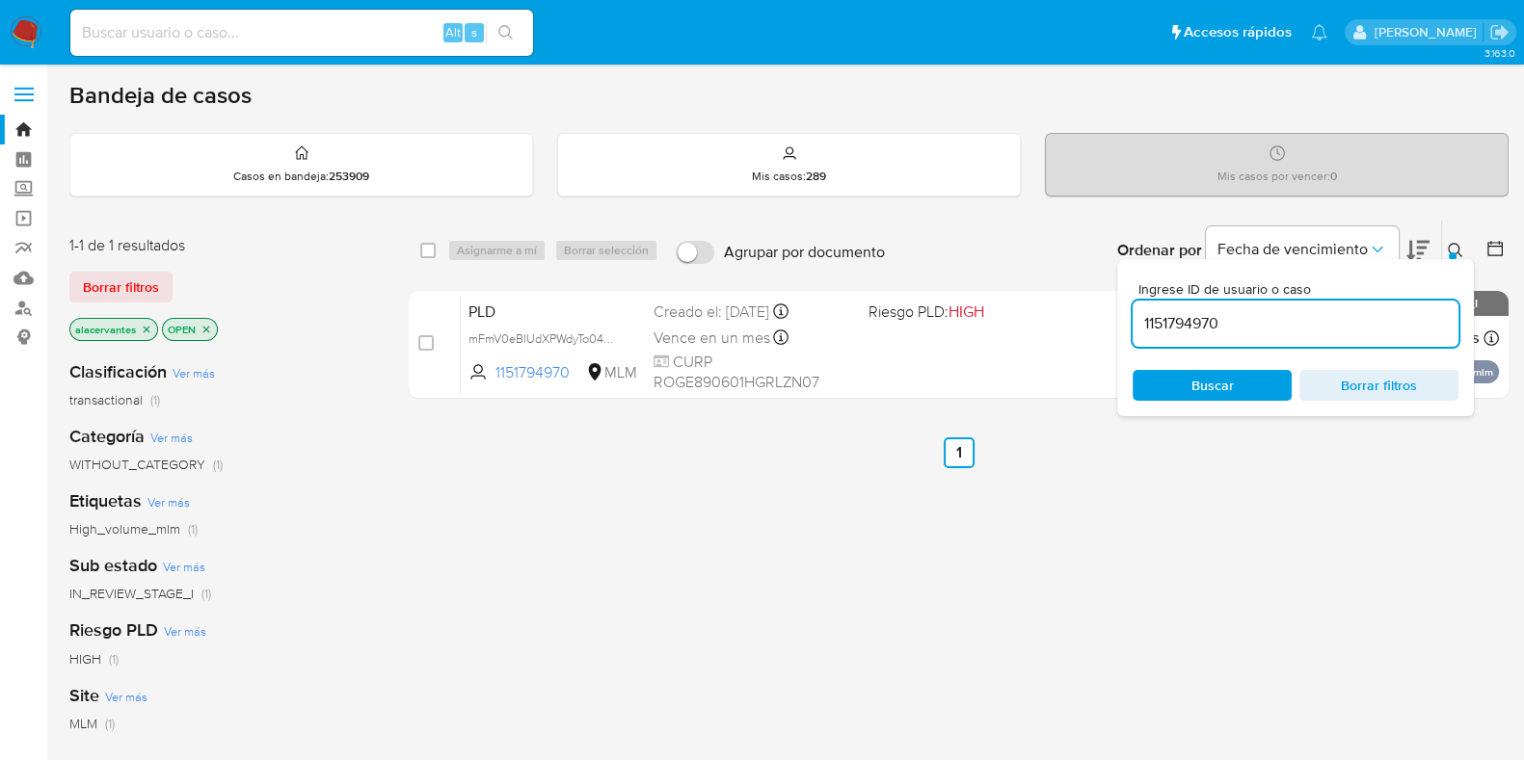
drag, startPoint x: 1262, startPoint y: 346, endPoint x: 1258, endPoint y: 337, distance: 9.9
click at [1262, 346] on div "Ingrese ID de usuario o caso 1151794970 Buscar Borrar filtros" at bounding box center [1295, 337] width 357 height 157
click at [1255, 317] on input "1151794970" at bounding box center [1295, 323] width 326 height 25
paste input "650223998"
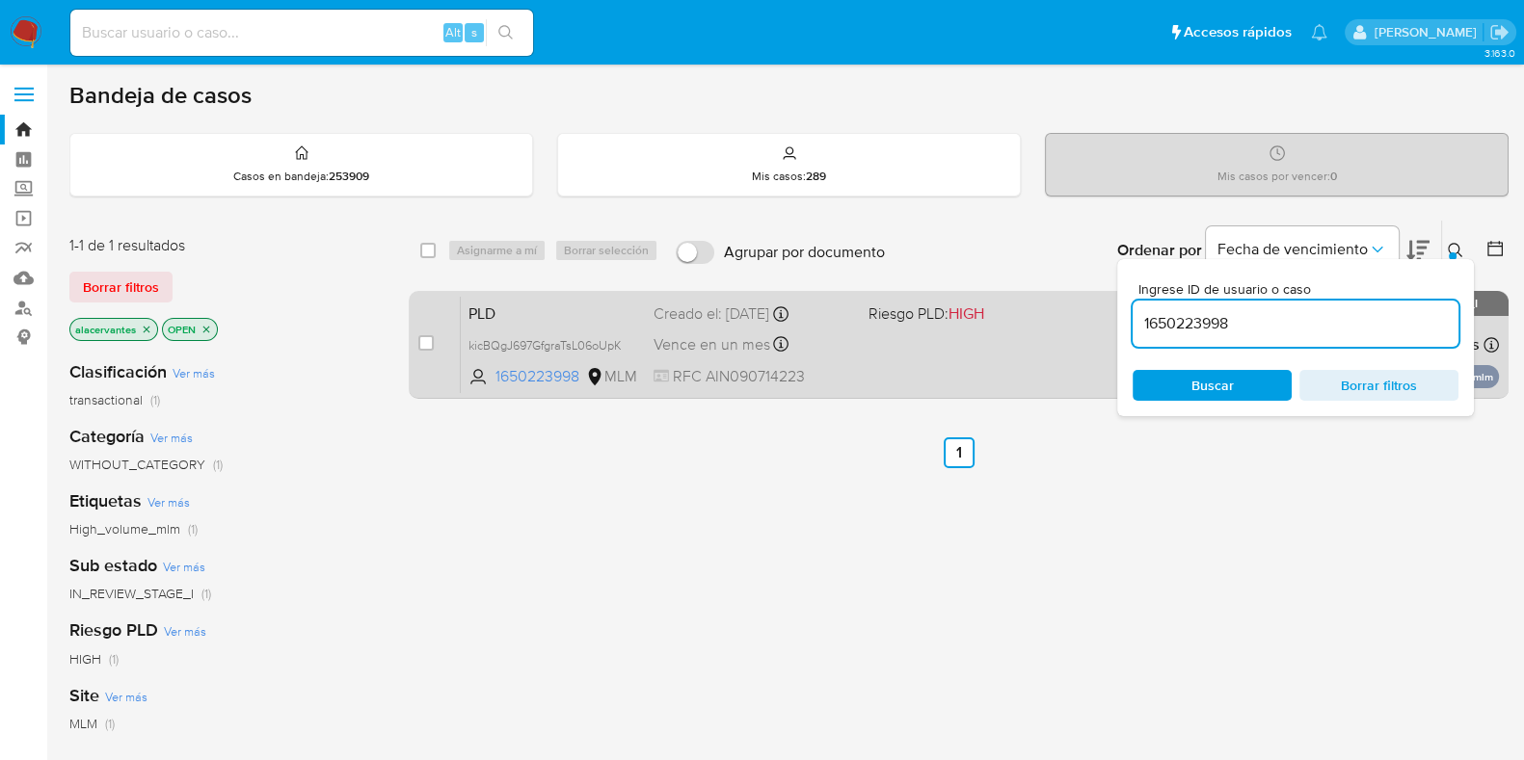
click at [905, 346] on div "PLD kicBQgJ697GfgraTsL06oUpK 1650223998 MLM Riesgo PLD: HIGH Creado el: 12/09/2…" at bounding box center [980, 344] width 1038 height 97
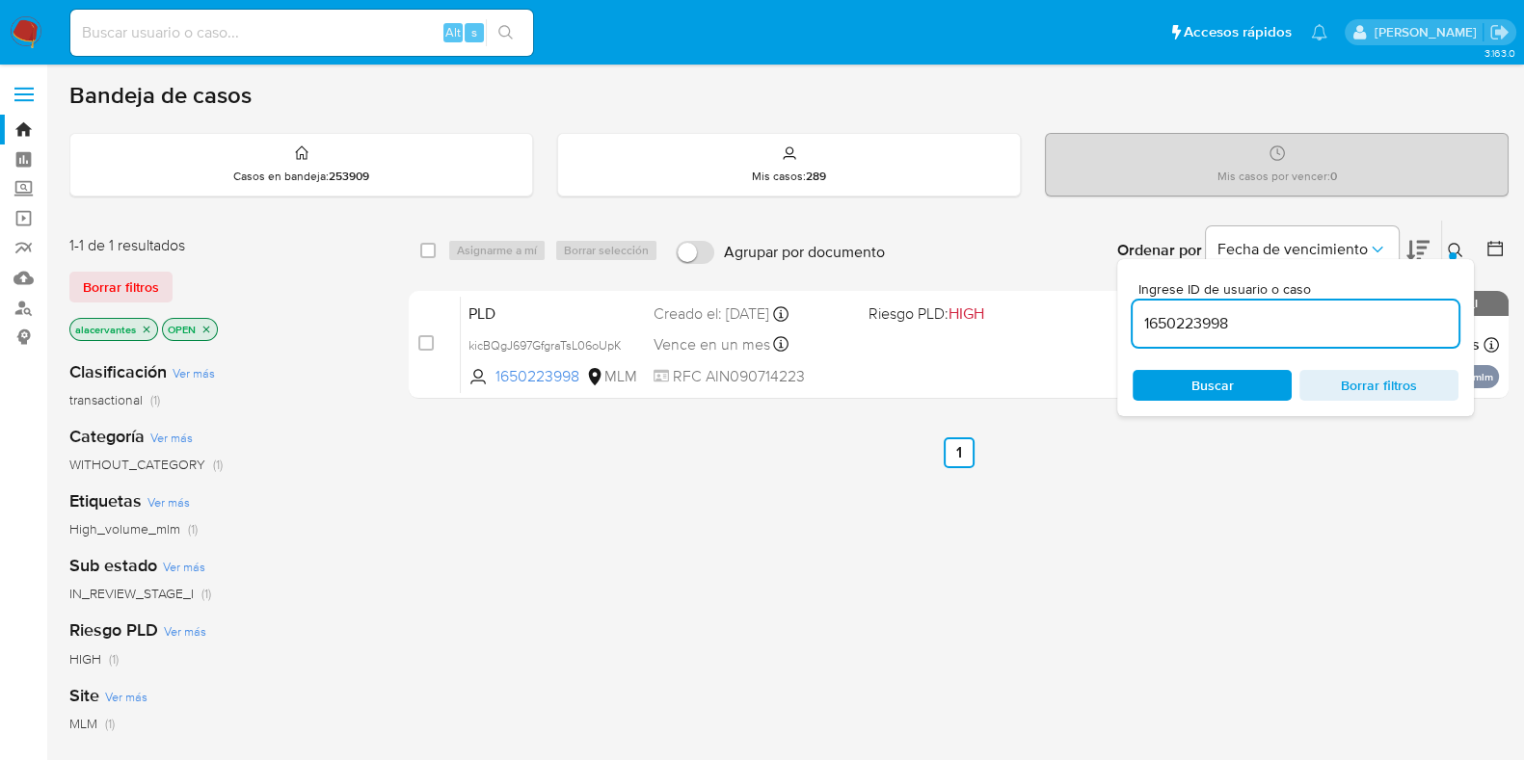
click at [1246, 320] on input "1650223998" at bounding box center [1295, 323] width 326 height 25
paste input "2195310905"
type input "2195310905"
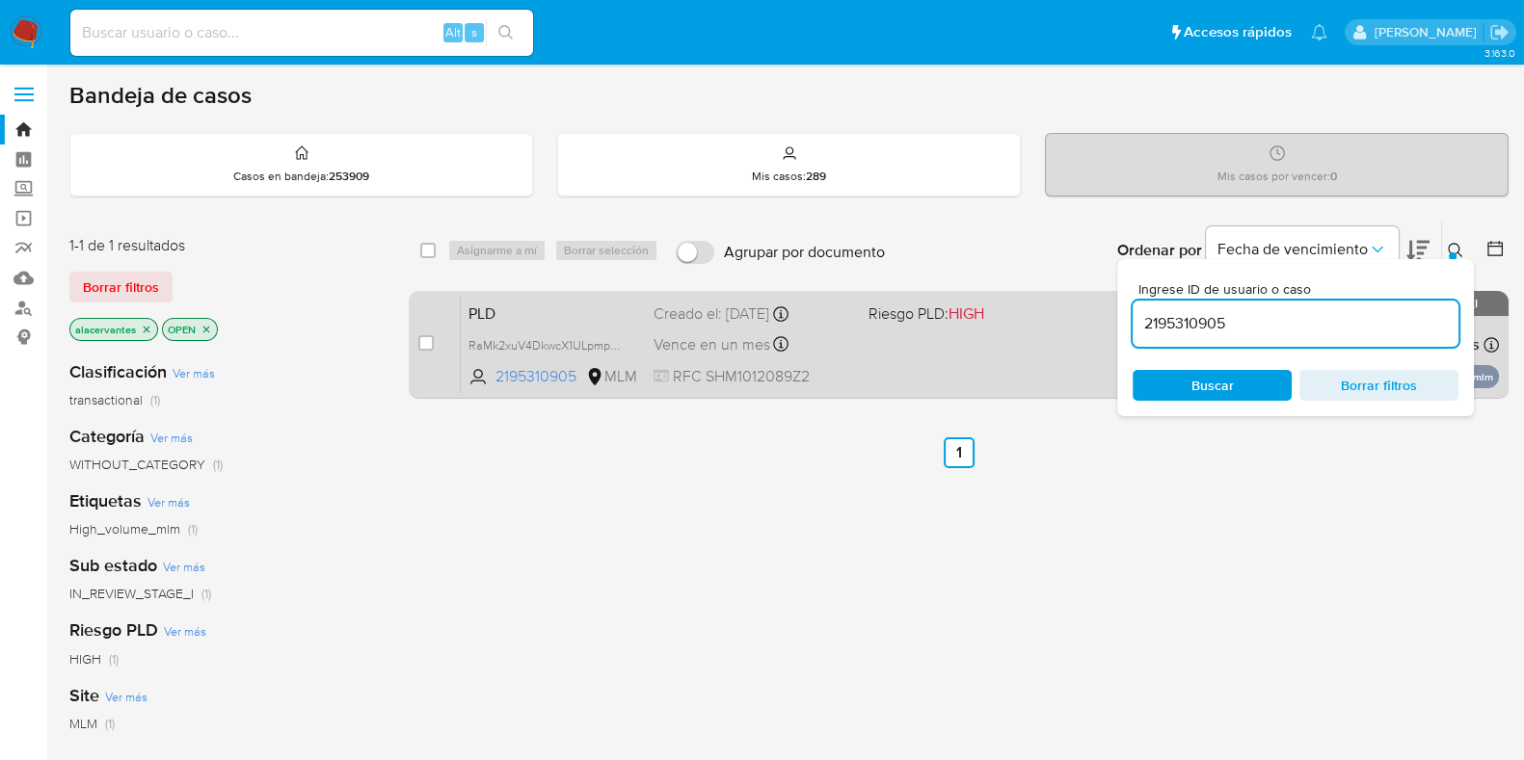
click at [945, 338] on div "PLD RaMk2xuV4DkwcX1ULpmp6FhH 2195310905 MLM Riesgo PLD: HIGH Creado el: 12/09/2…" at bounding box center [980, 344] width 1038 height 97
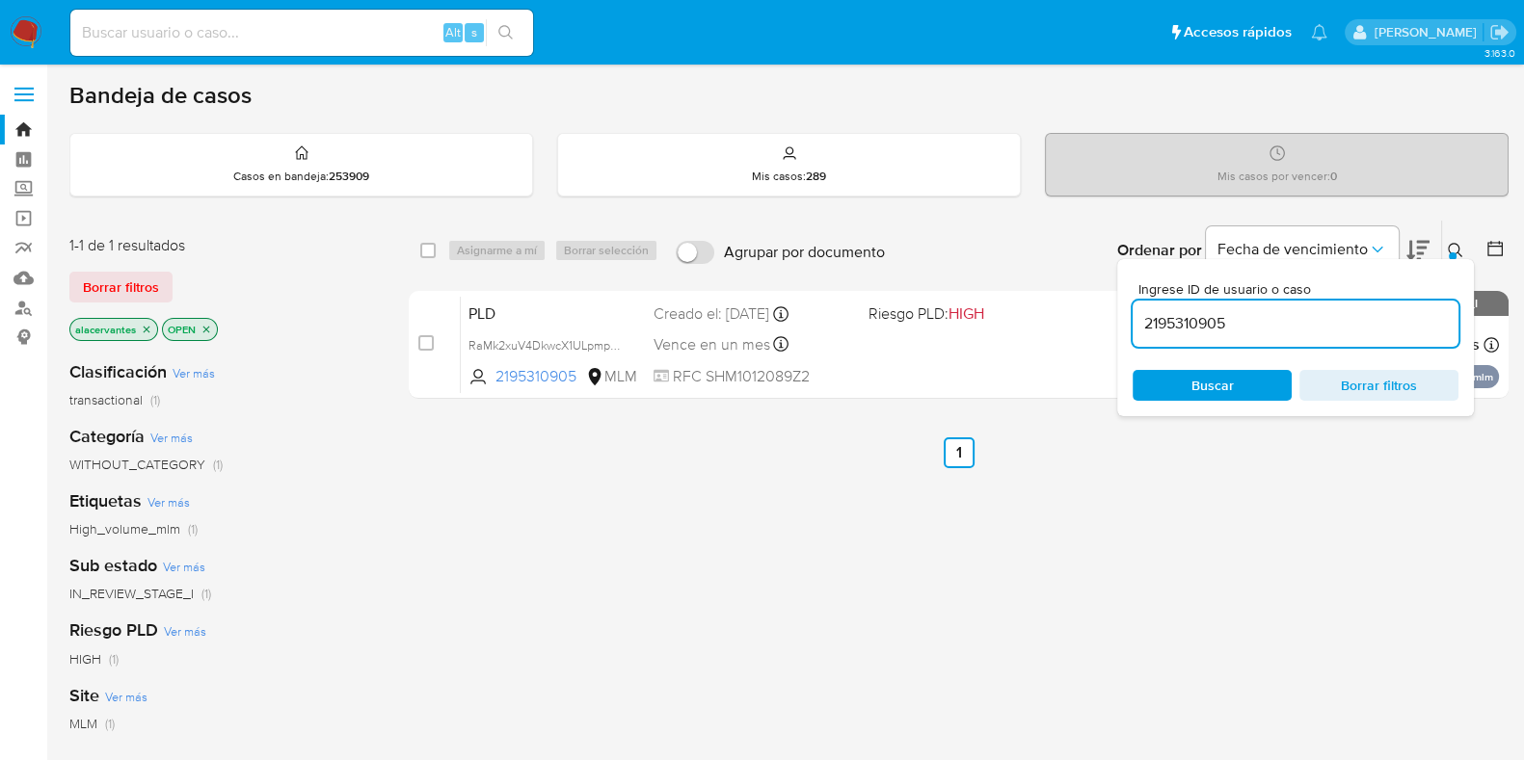
drag, startPoint x: 34, startPoint y: 41, endPoint x: 52, endPoint y: 30, distance: 21.7
click at [34, 41] on img at bounding box center [26, 32] width 33 height 33
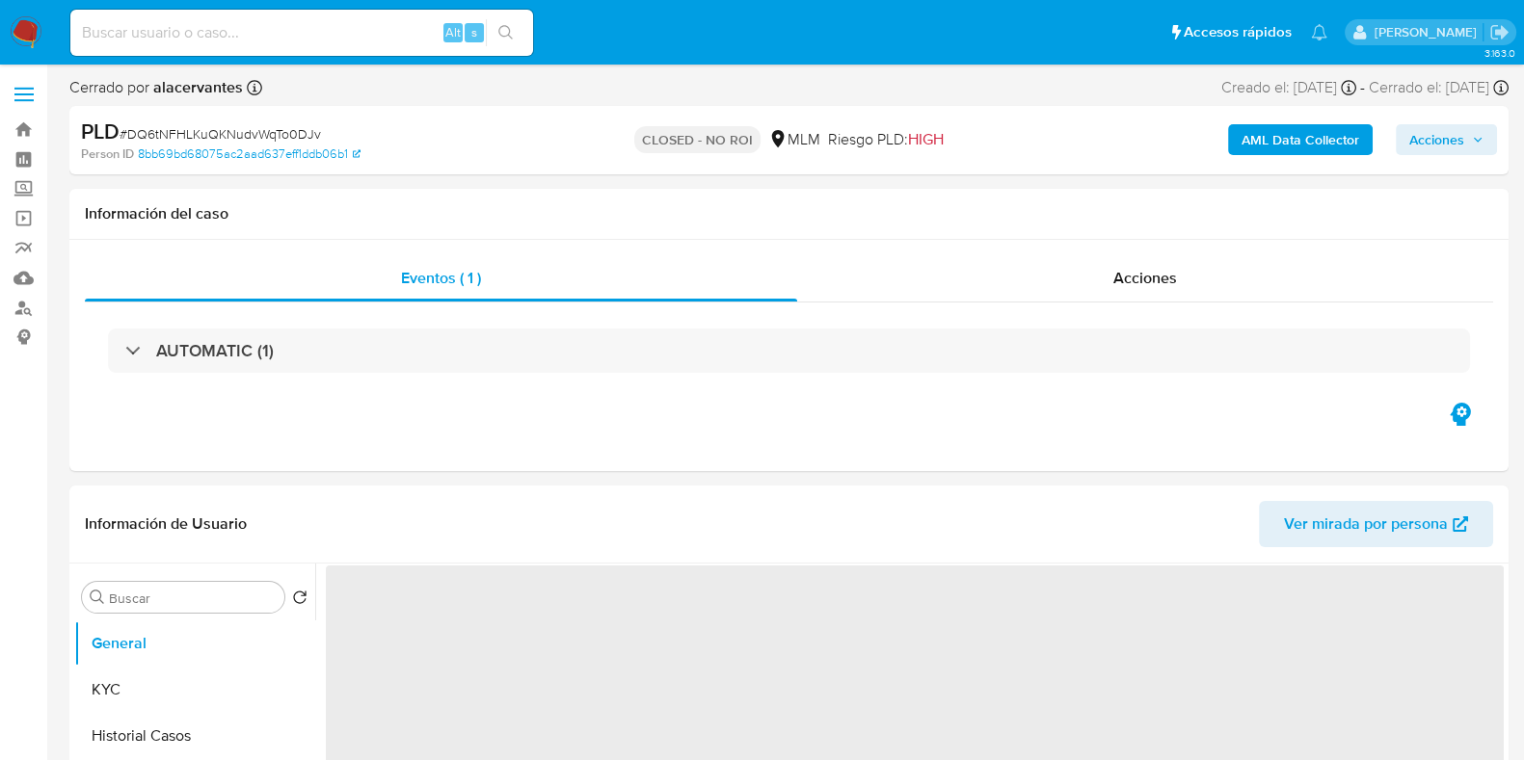
select select "10"
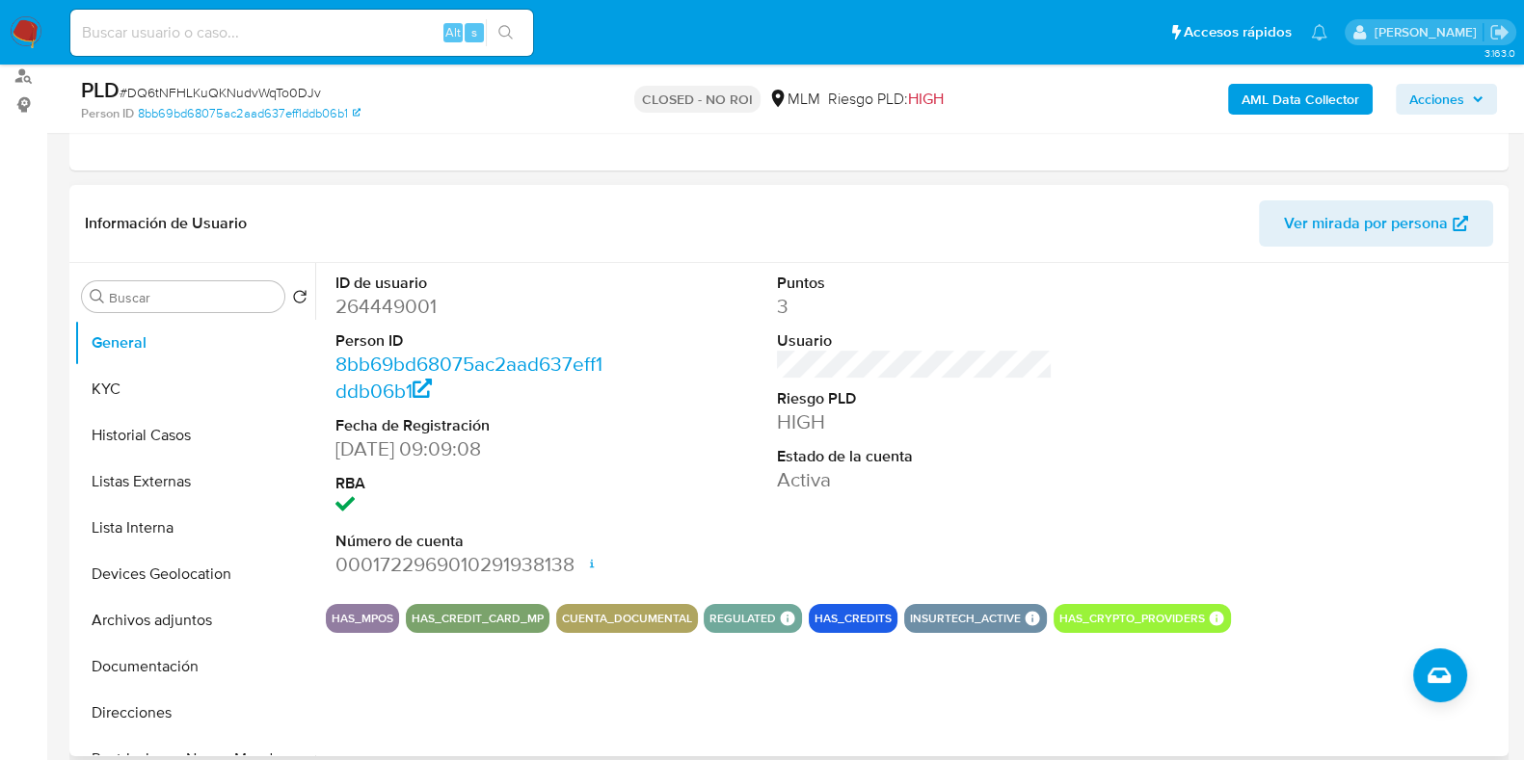
scroll to position [240, 0]
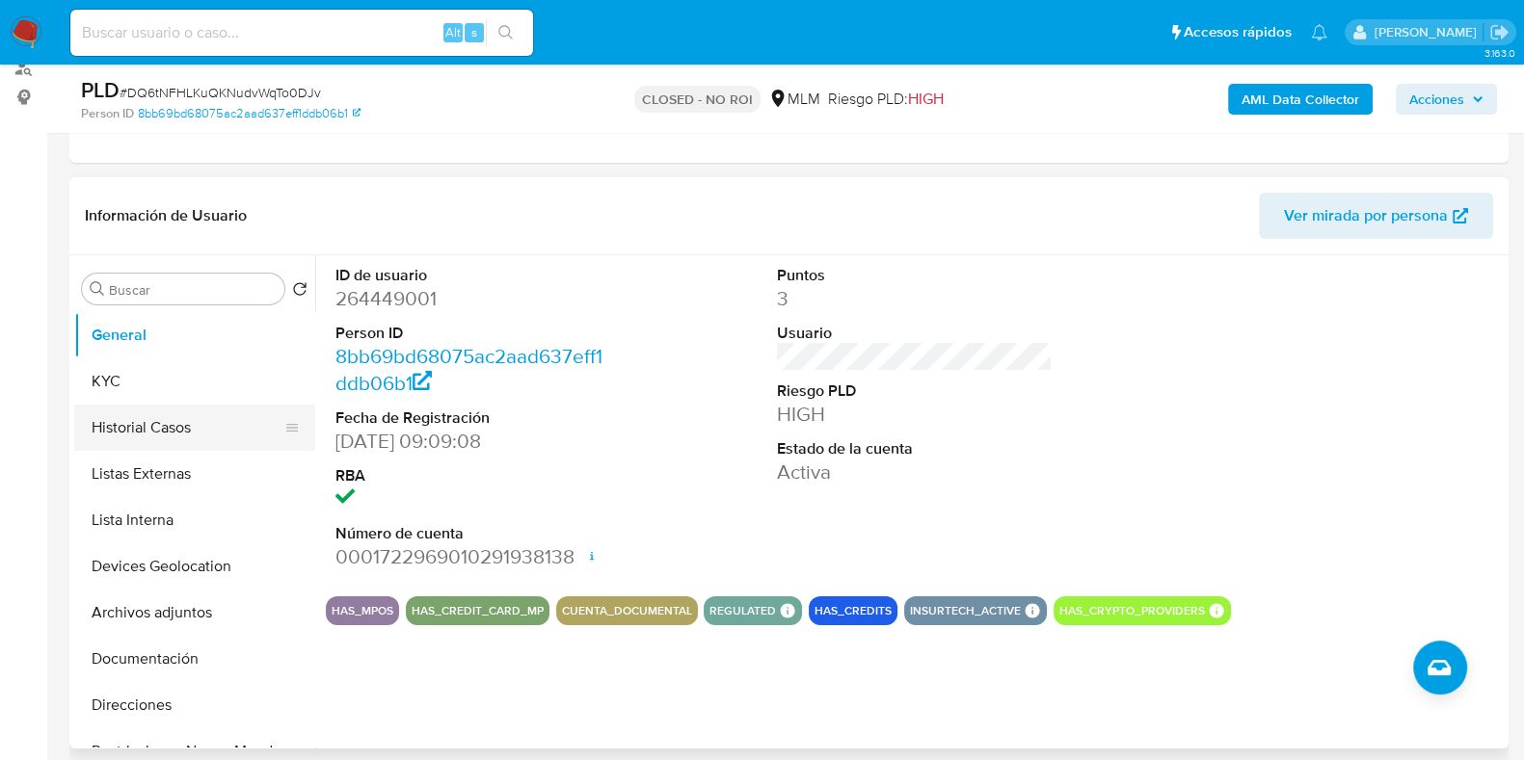
click at [138, 436] on button "Historial Casos" at bounding box center [186, 428] width 225 height 46
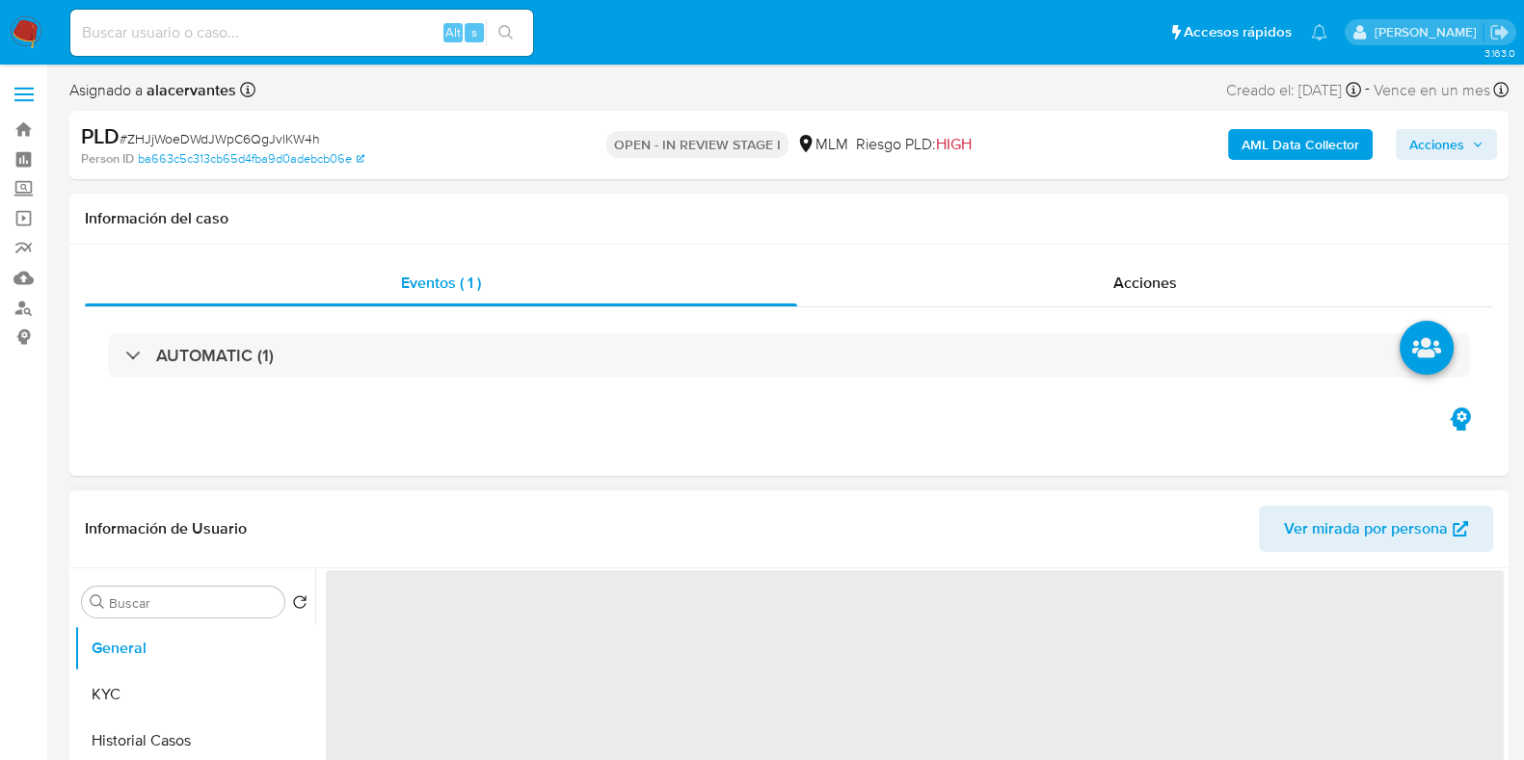
select select "10"
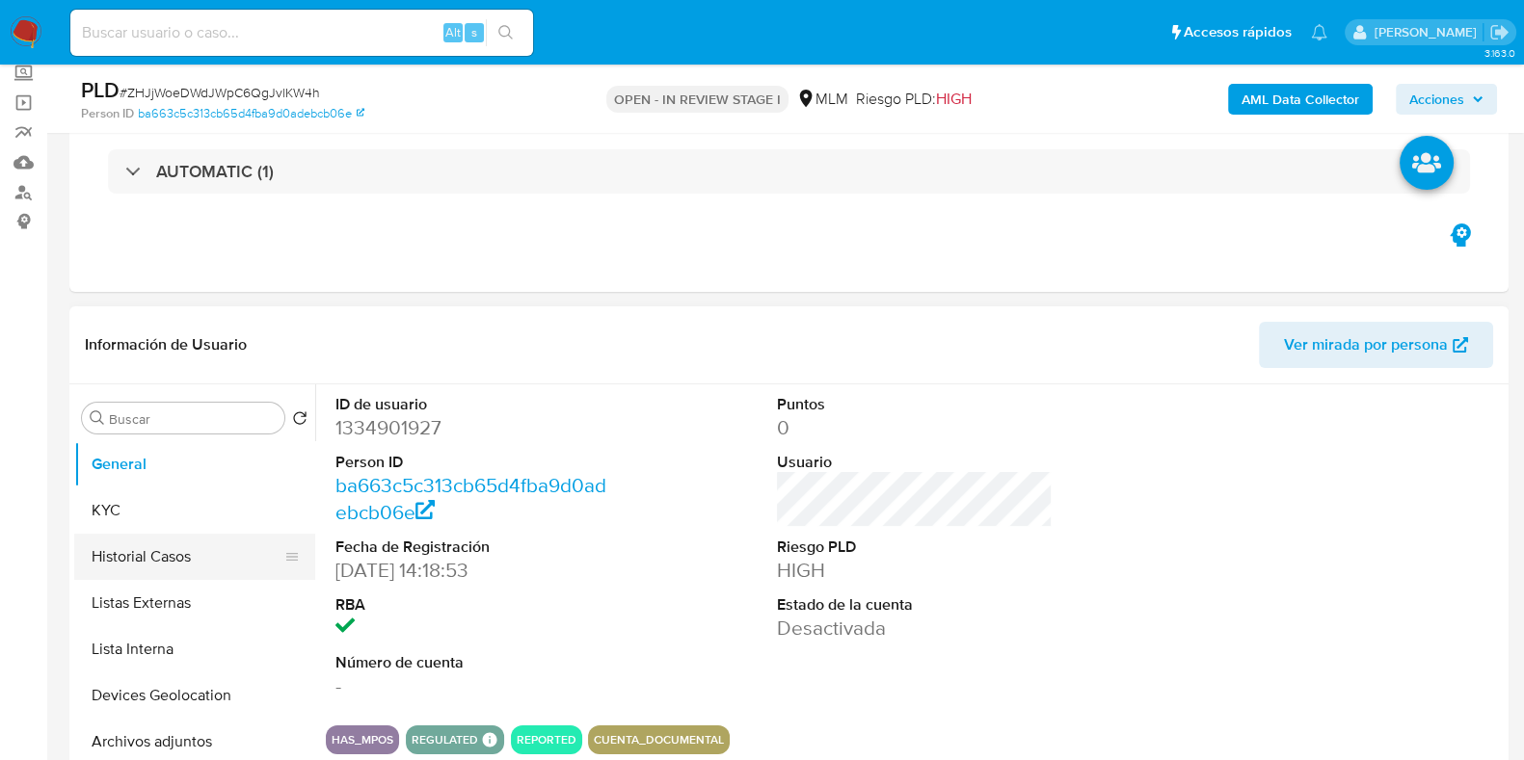
scroll to position [119, 0]
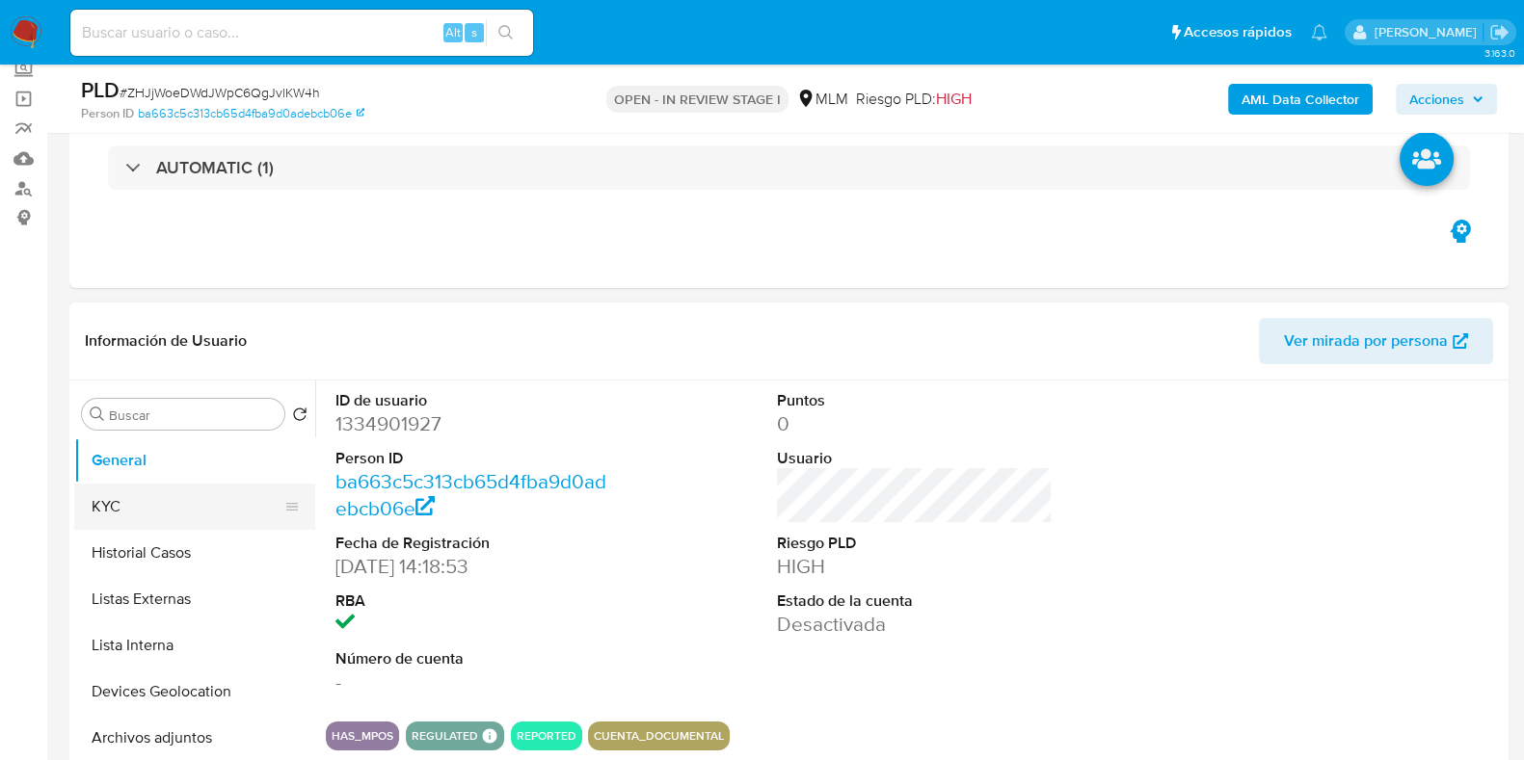
click at [177, 491] on button "KYC" at bounding box center [186, 507] width 225 height 46
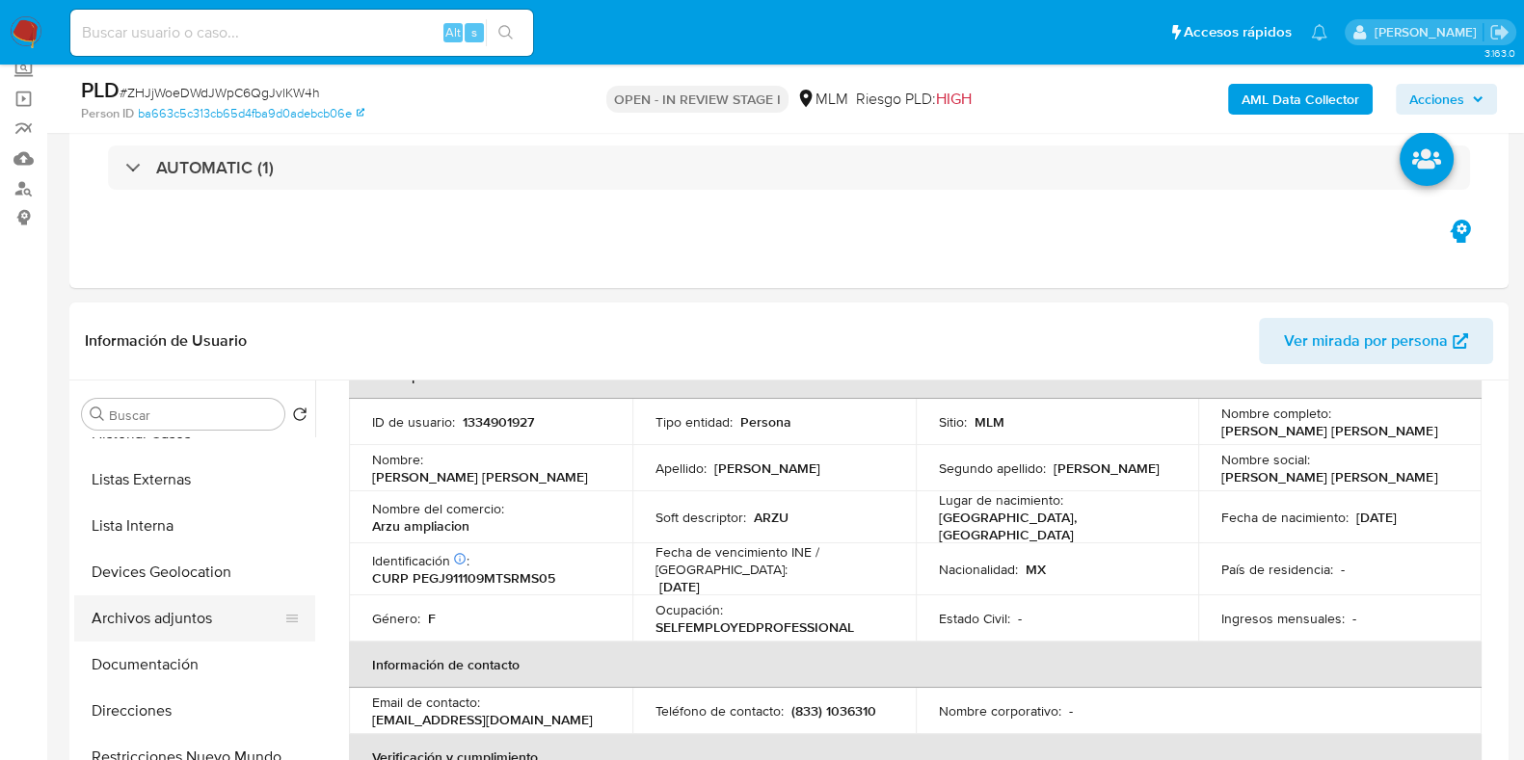
click at [174, 625] on button "Archivos adjuntos" at bounding box center [186, 619] width 225 height 46
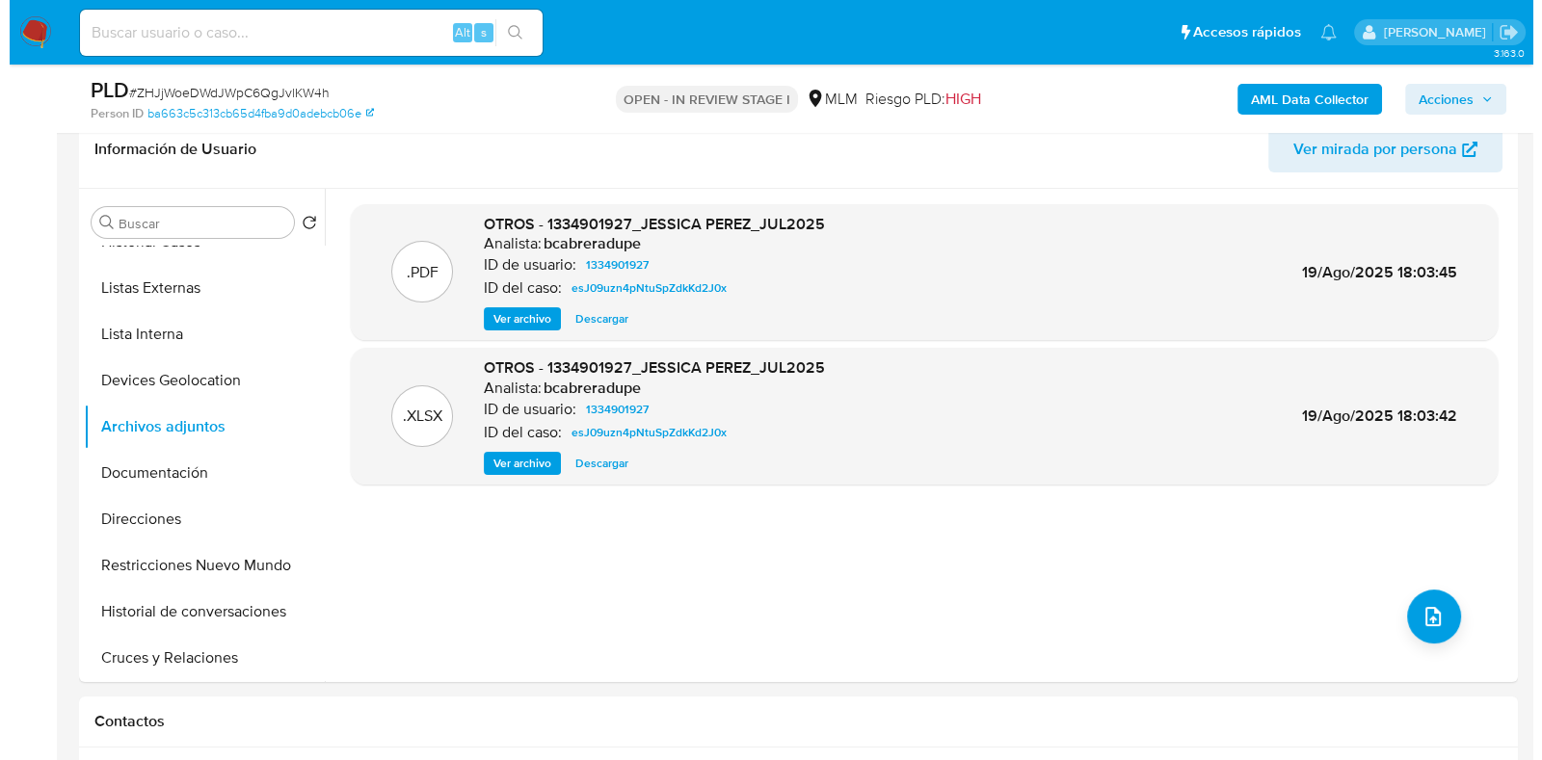
scroll to position [361, 0]
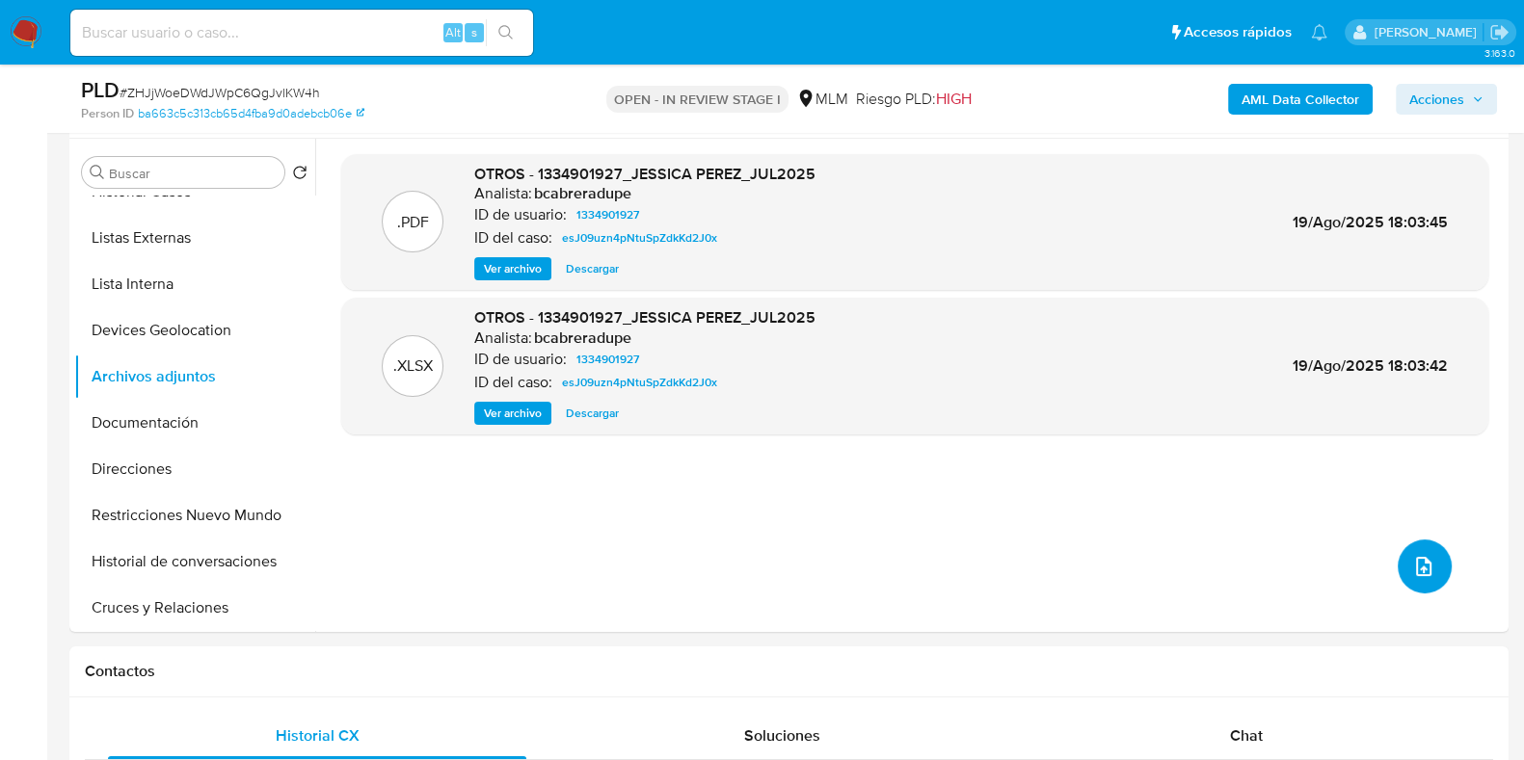
click at [1428, 573] on button "upload-file" at bounding box center [1424, 567] width 54 height 54
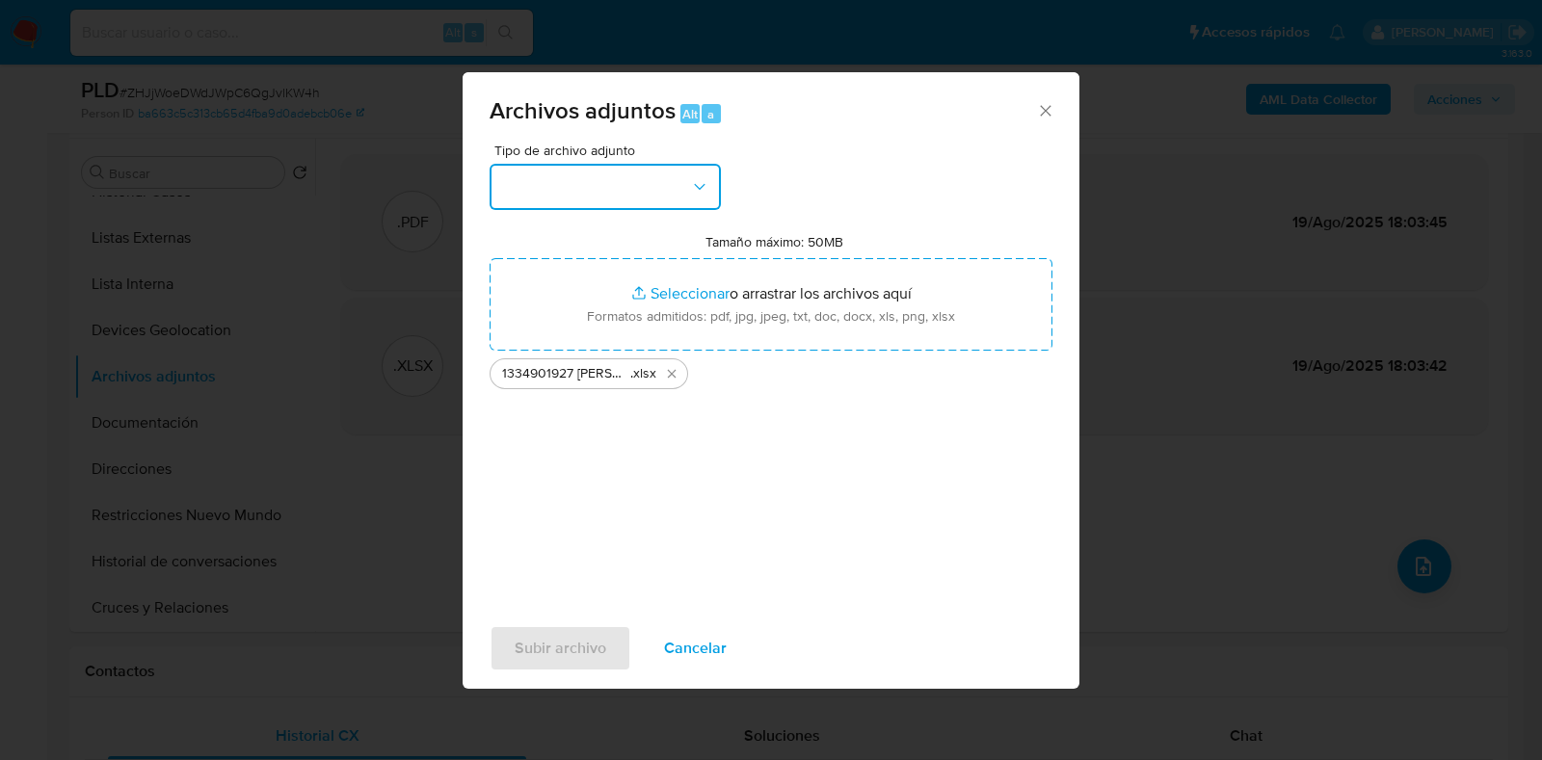
drag, startPoint x: 690, startPoint y: 167, endPoint x: 675, endPoint y: 195, distance: 31.9
click at [689, 166] on button "button" at bounding box center [605, 187] width 231 height 46
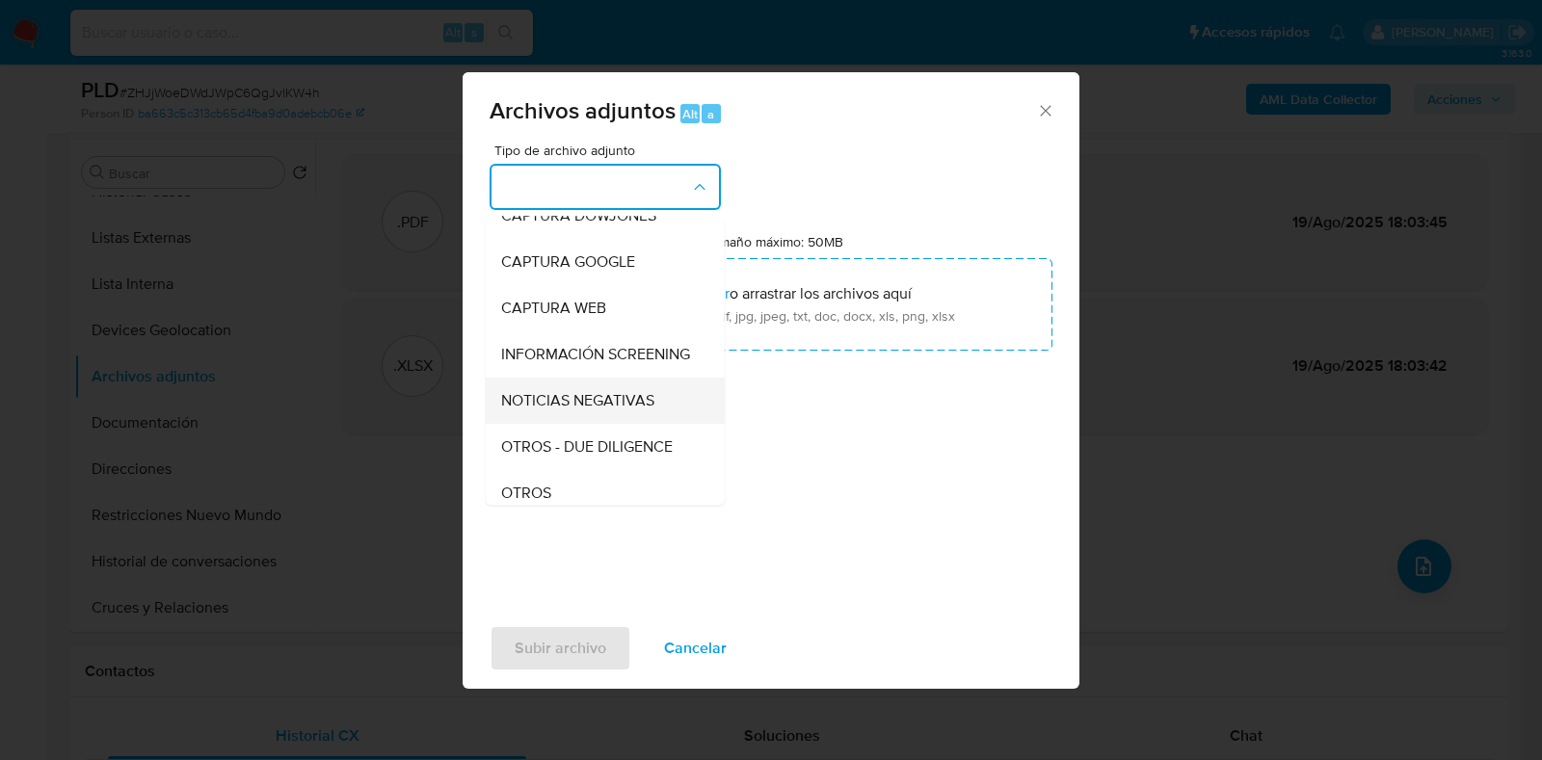
scroll to position [119, 0]
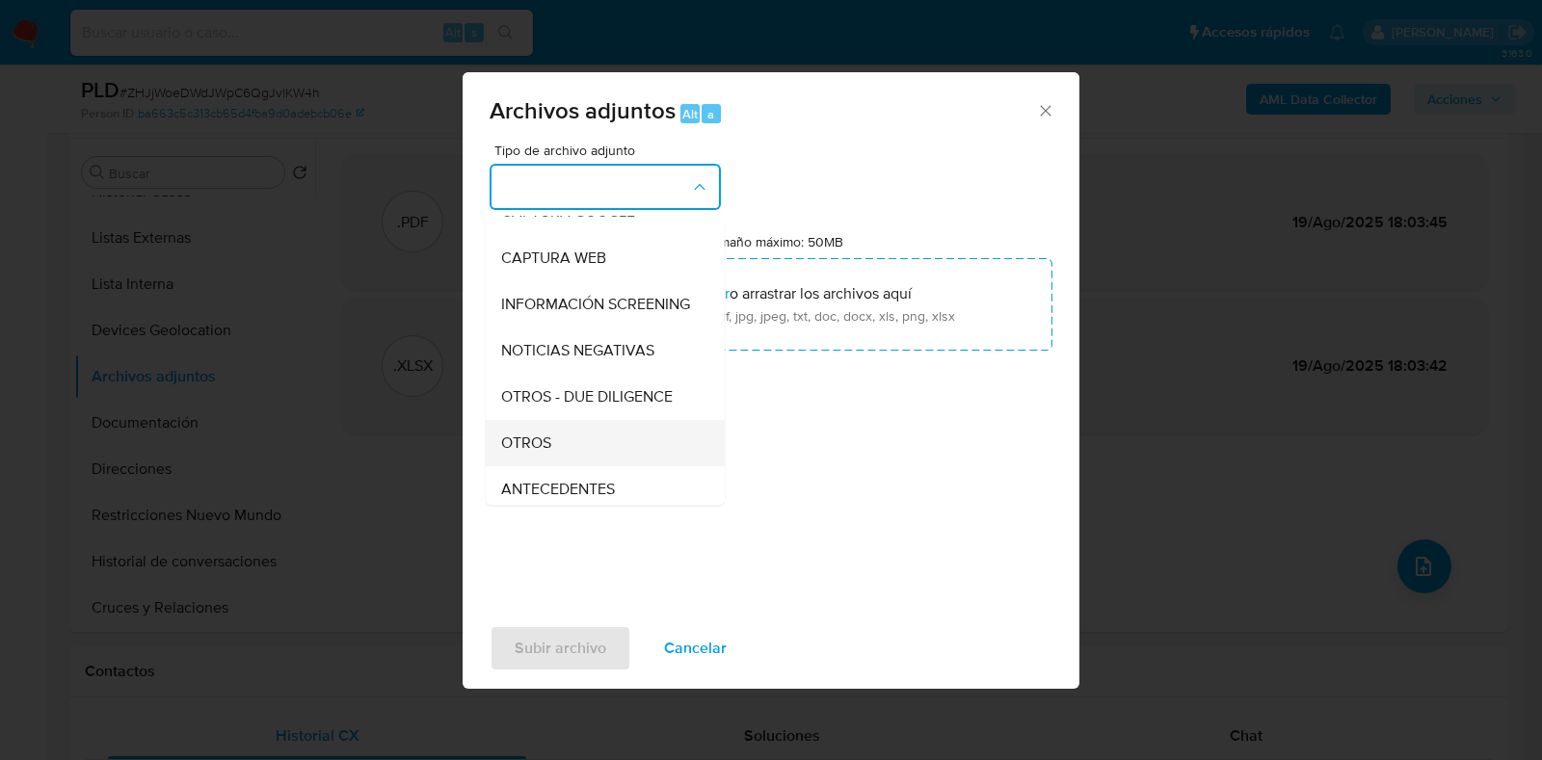
click at [574, 455] on div "OTROS" at bounding box center [599, 443] width 197 height 46
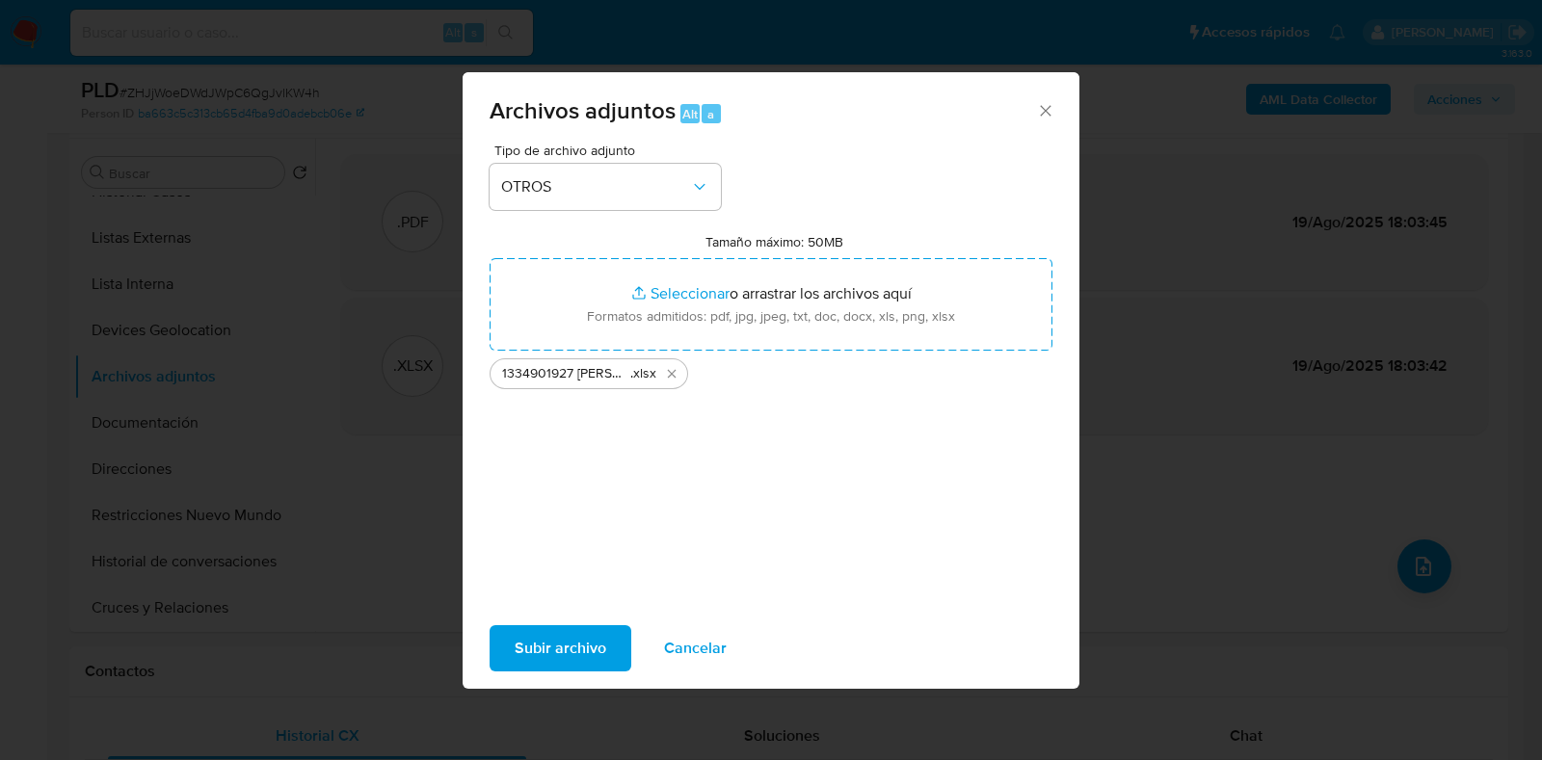
click at [593, 645] on span "Subir archivo" at bounding box center [561, 648] width 92 height 42
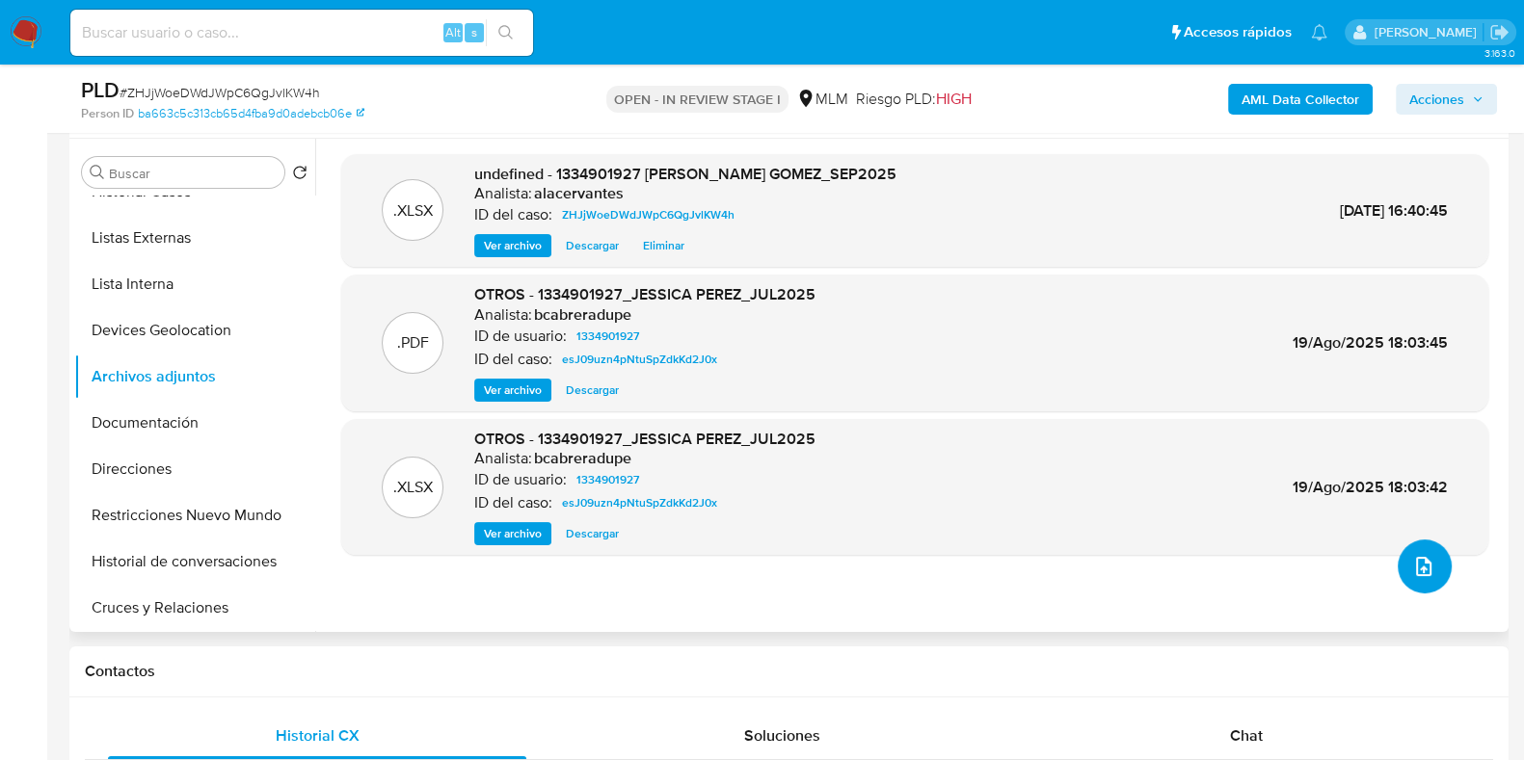
click at [1432, 569] on button "upload-file" at bounding box center [1424, 567] width 54 height 54
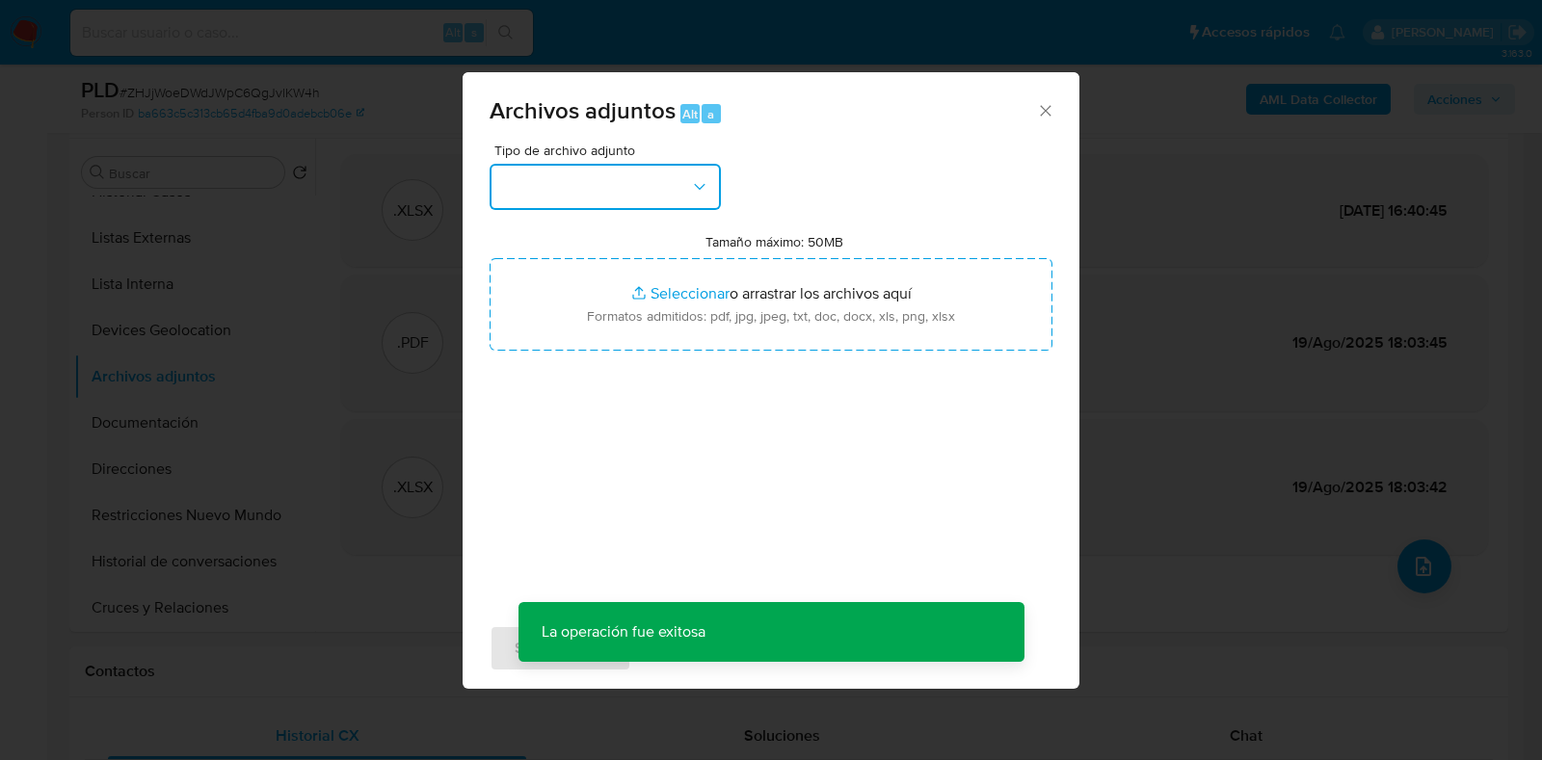
click at [717, 201] on button "button" at bounding box center [605, 187] width 231 height 46
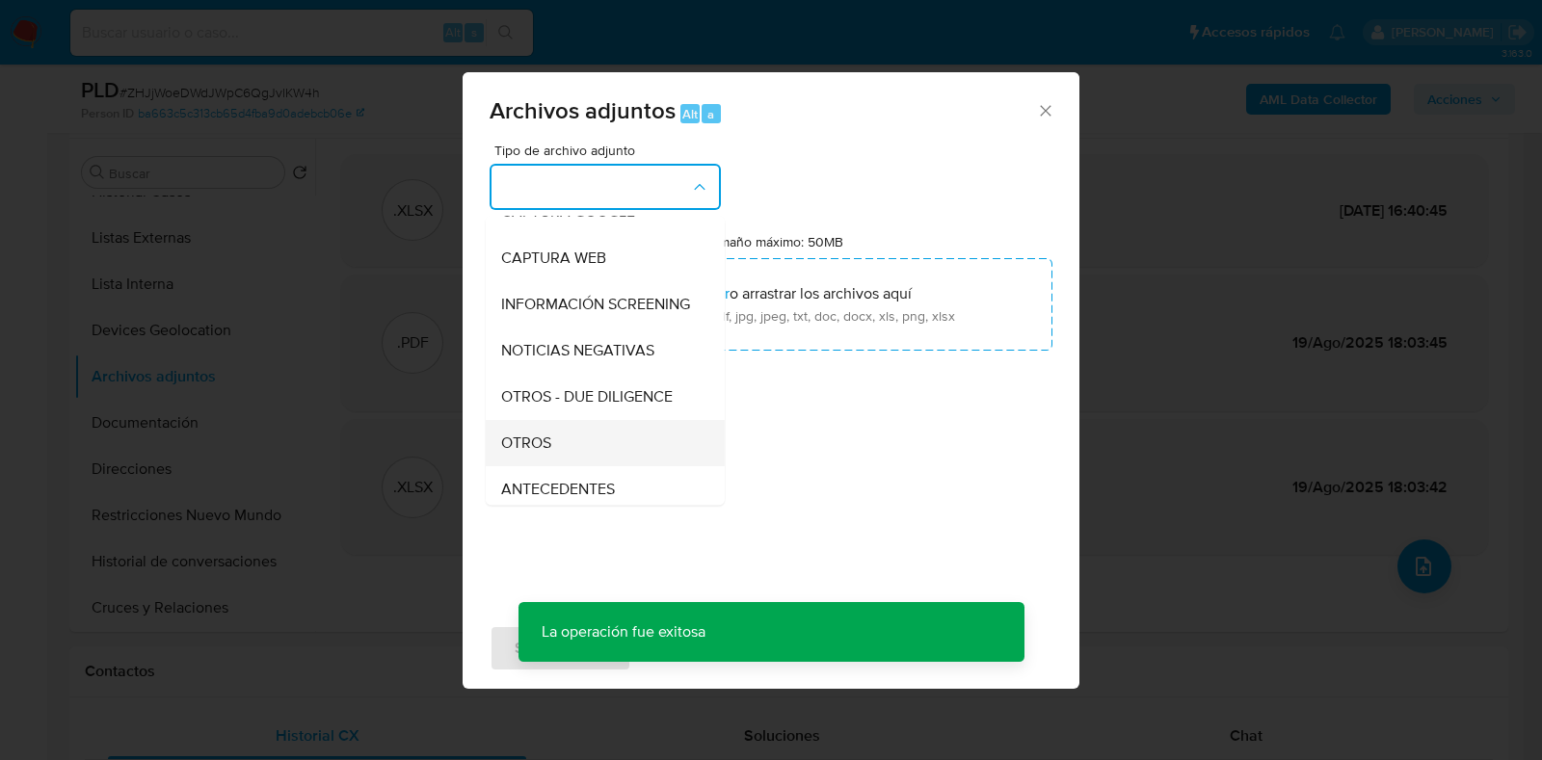
click at [578, 464] on div "OTROS" at bounding box center [599, 443] width 197 height 46
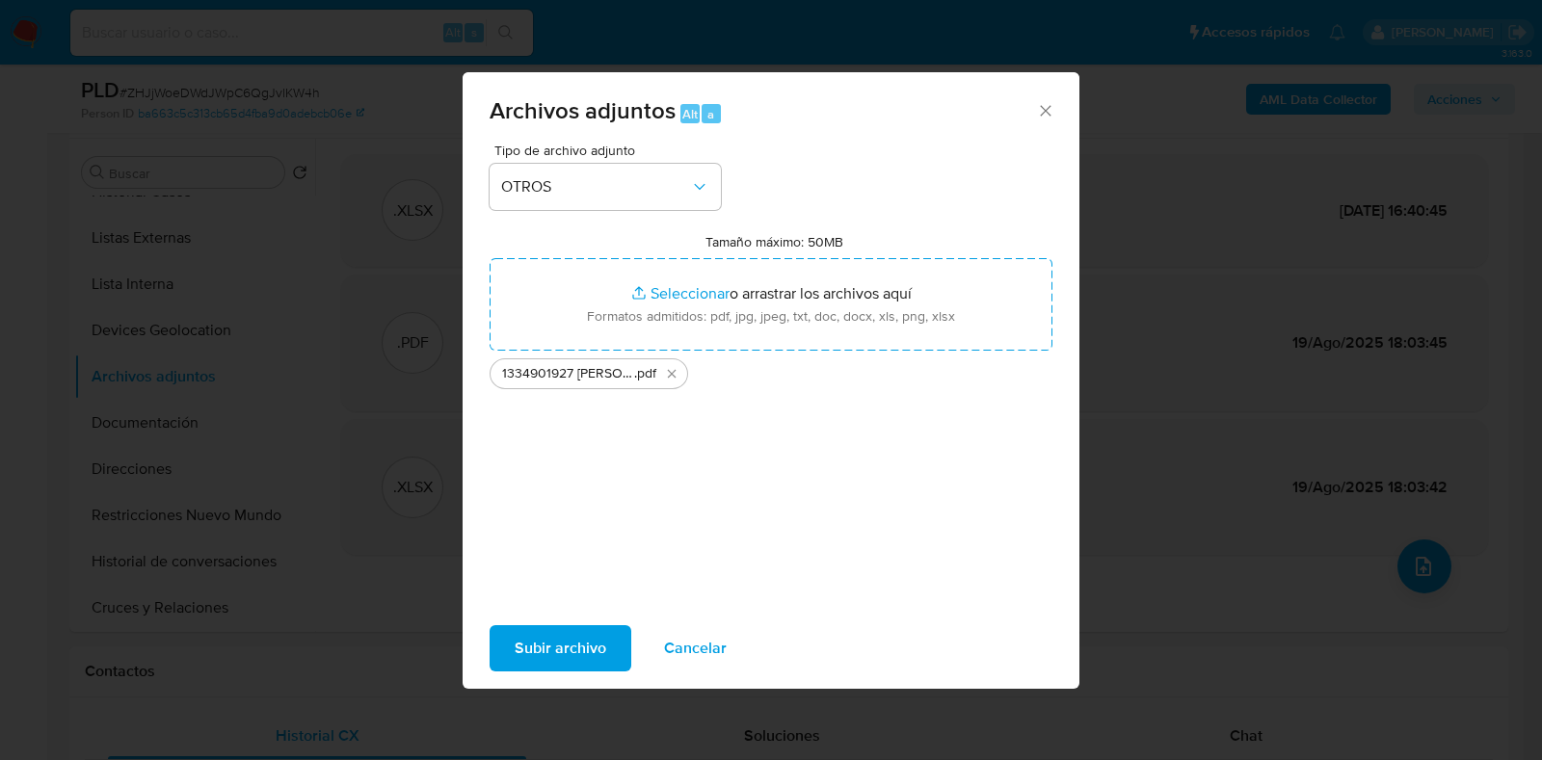
click at [563, 647] on span "Subir archivo" at bounding box center [561, 648] width 92 height 42
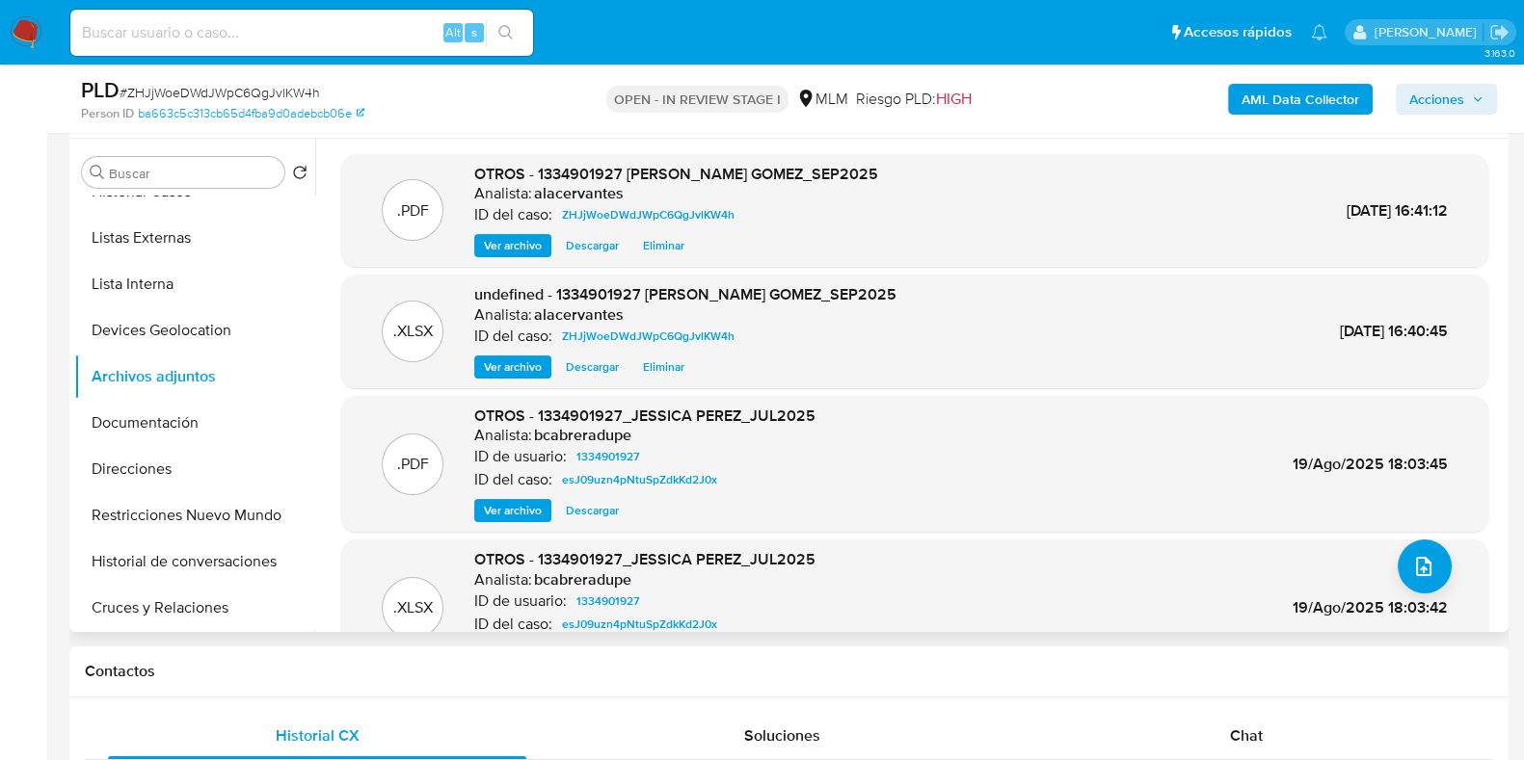
click at [516, 257] on div ".PDF OTROS - 1334901927 [PERSON_NAME] GOMEZ_SEP2025 Analista: alacervantes ID d…" at bounding box center [914, 211] width 1147 height 114
click at [518, 244] on span "Ver archivo" at bounding box center [513, 245] width 58 height 19
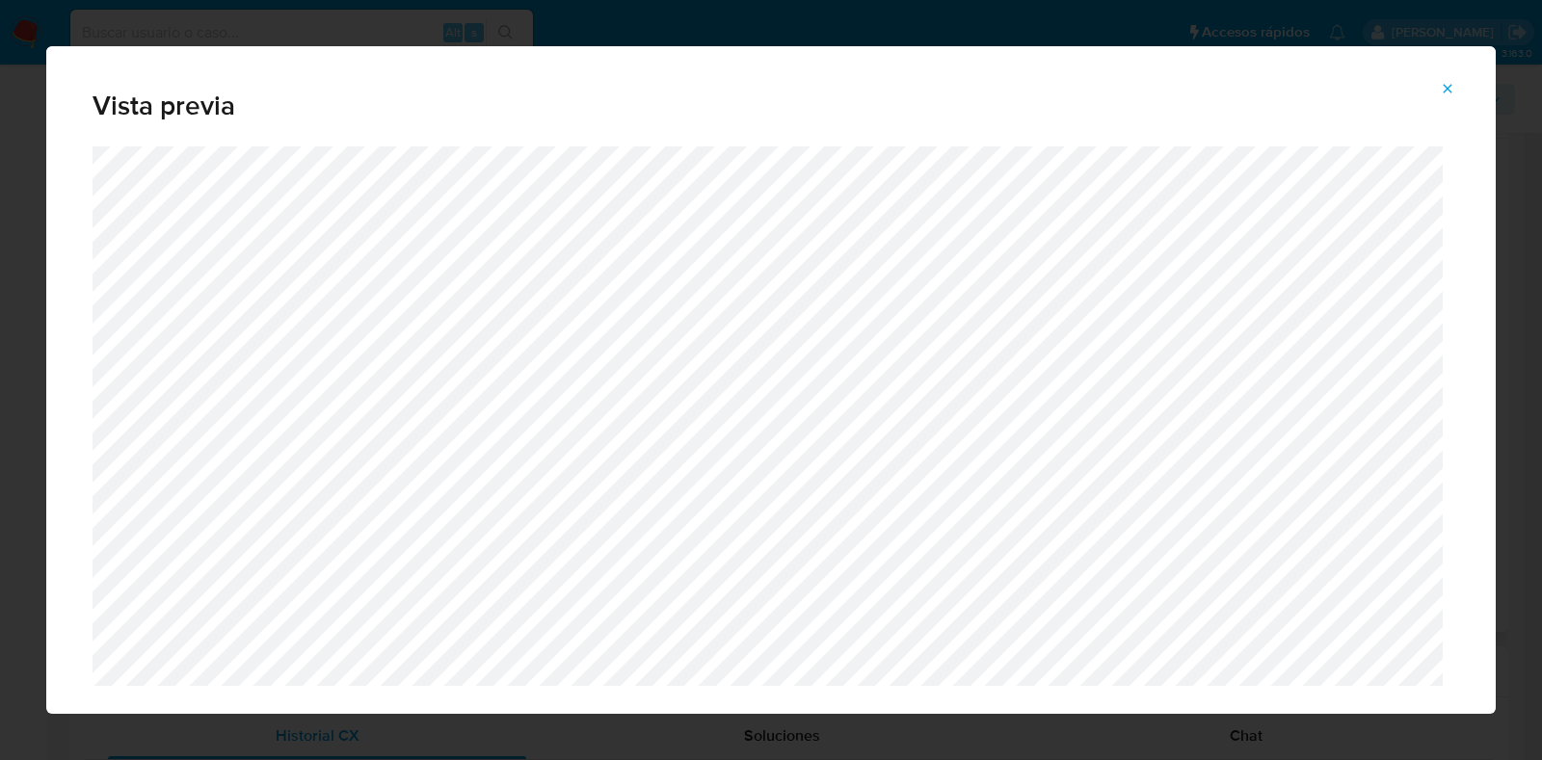
click at [1451, 85] on icon "Attachment preview" at bounding box center [1447, 88] width 15 height 15
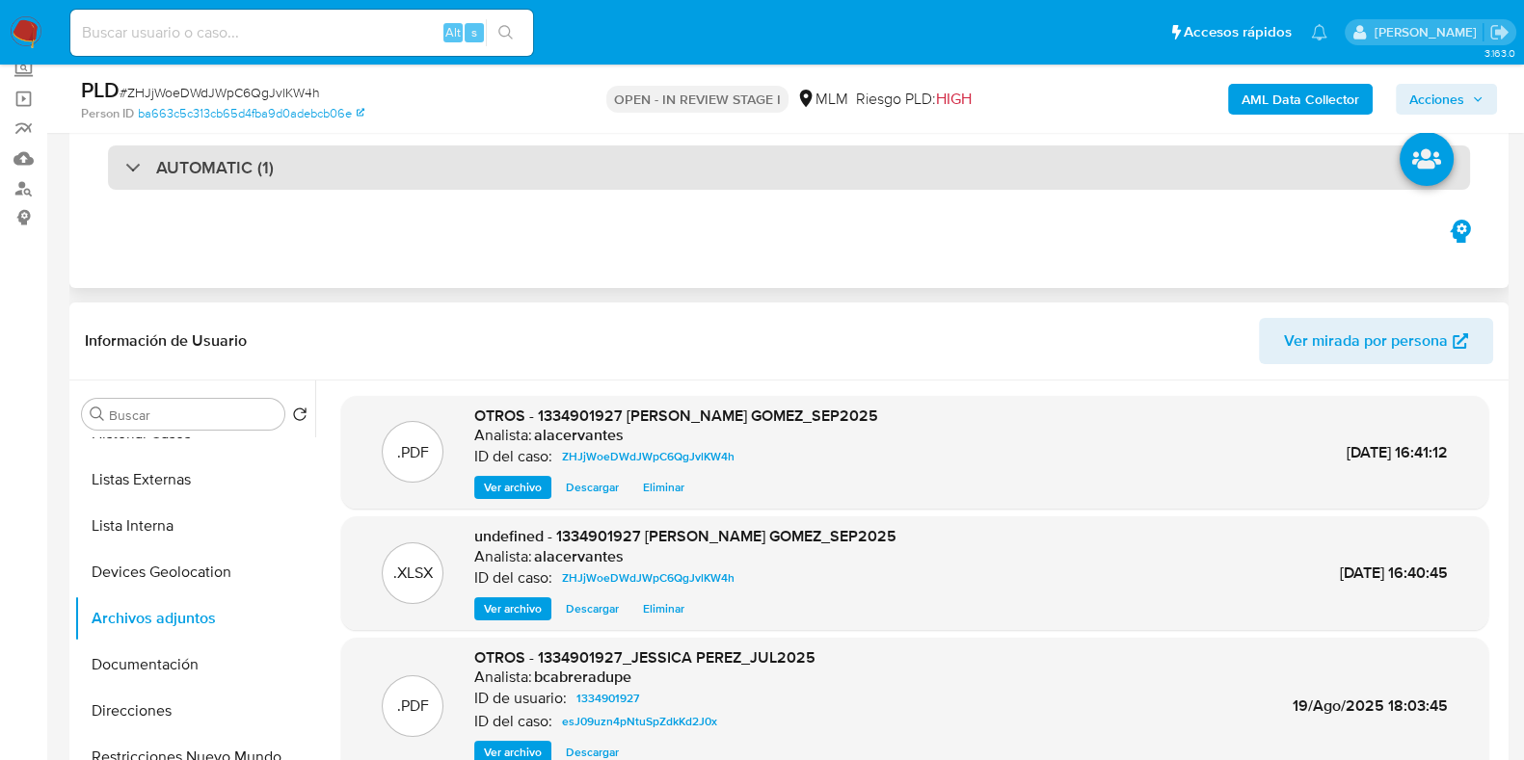
scroll to position [0, 0]
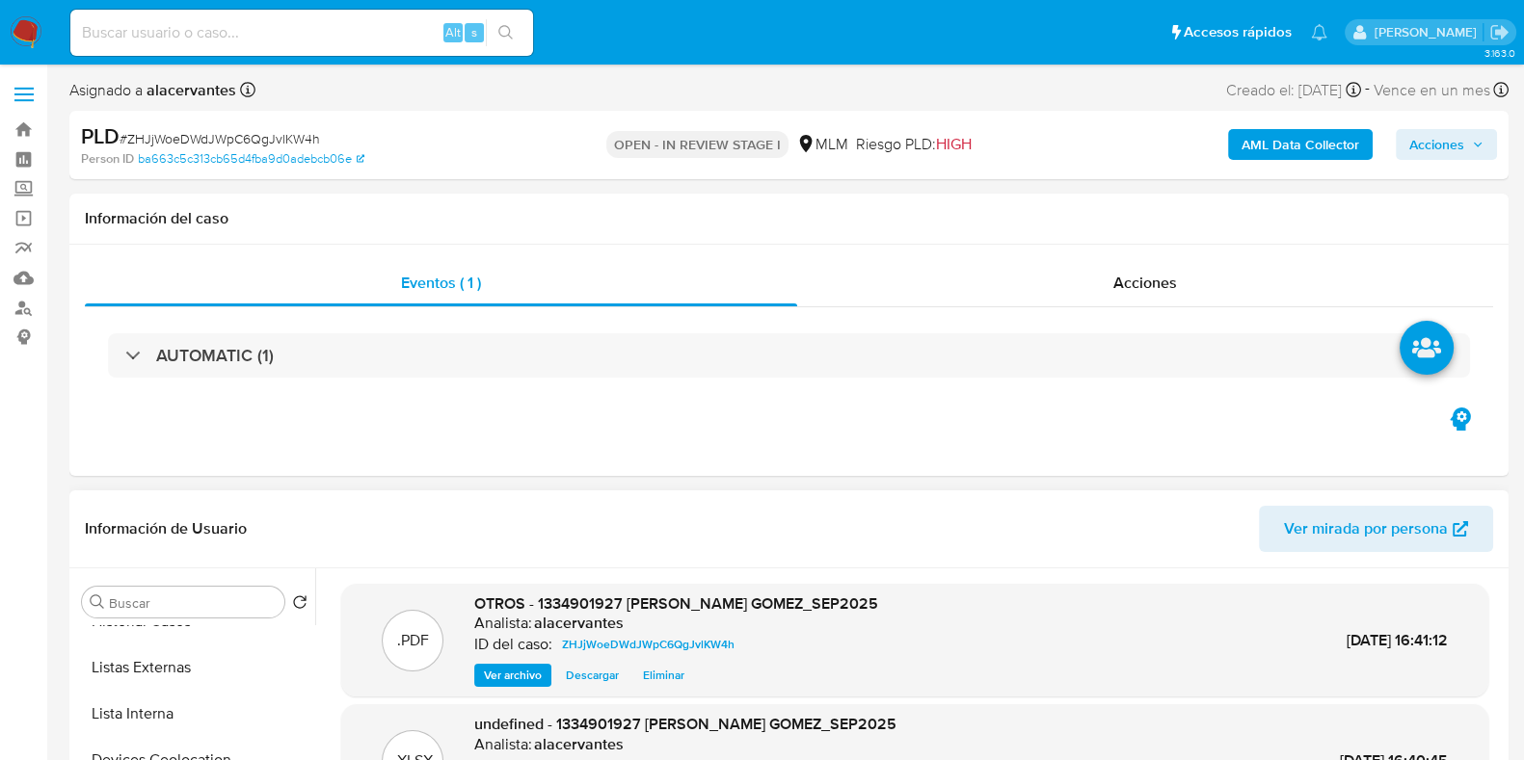
click at [1406, 141] on button "Acciones" at bounding box center [1445, 144] width 101 height 31
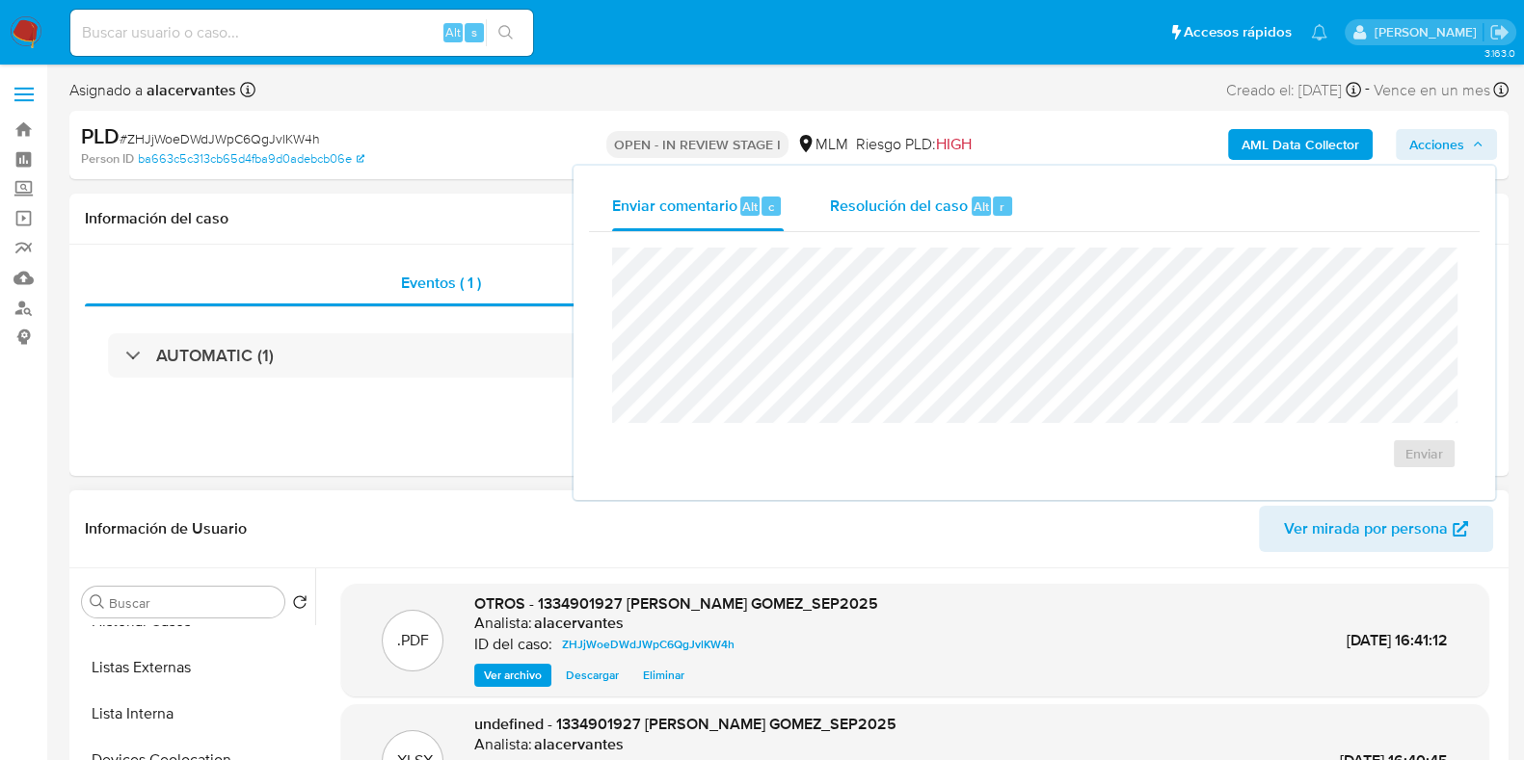
click at [849, 211] on span "Resolución del caso" at bounding box center [899, 206] width 138 height 22
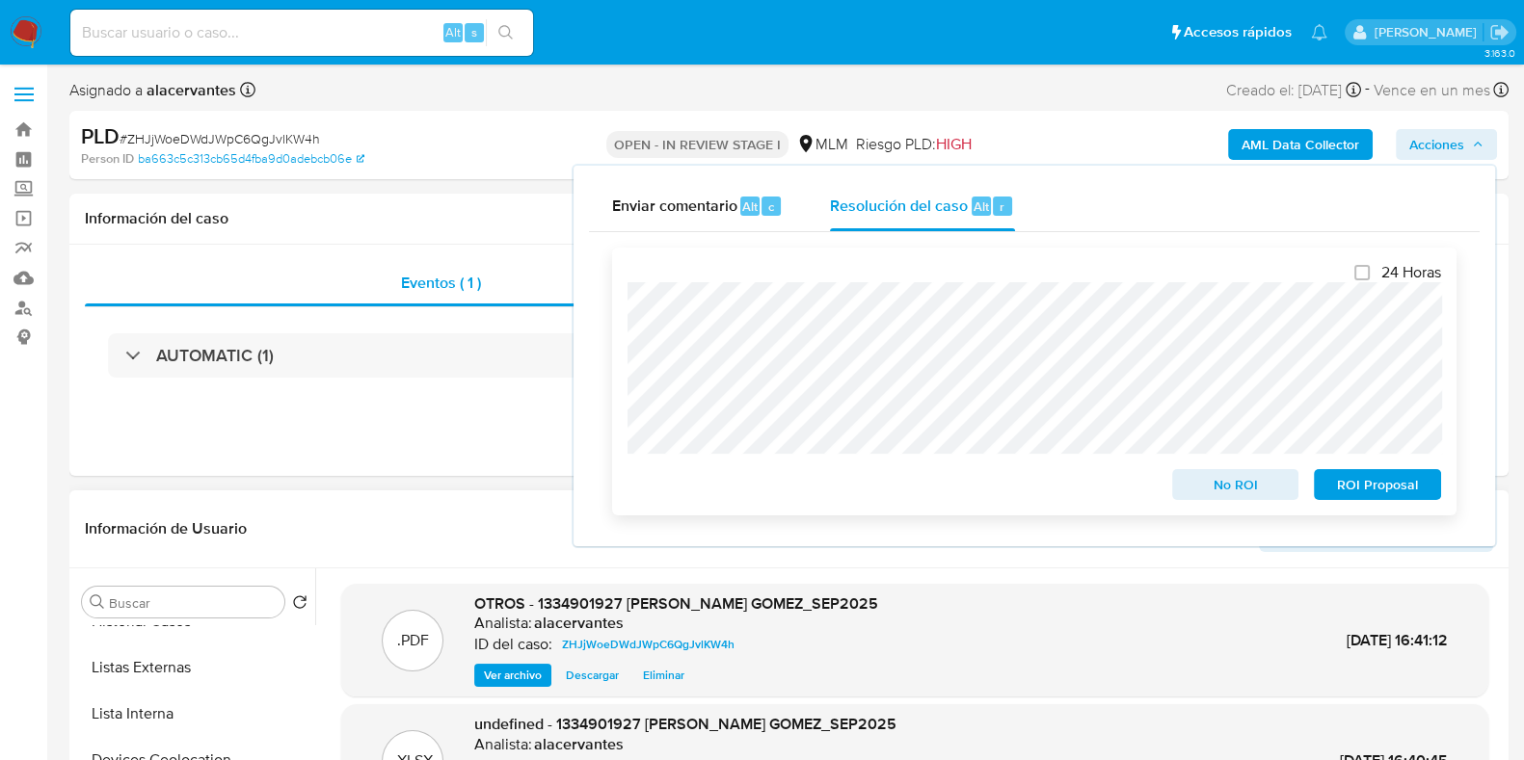
click at [1256, 486] on span "No ROI" at bounding box center [1235, 484] width 100 height 27
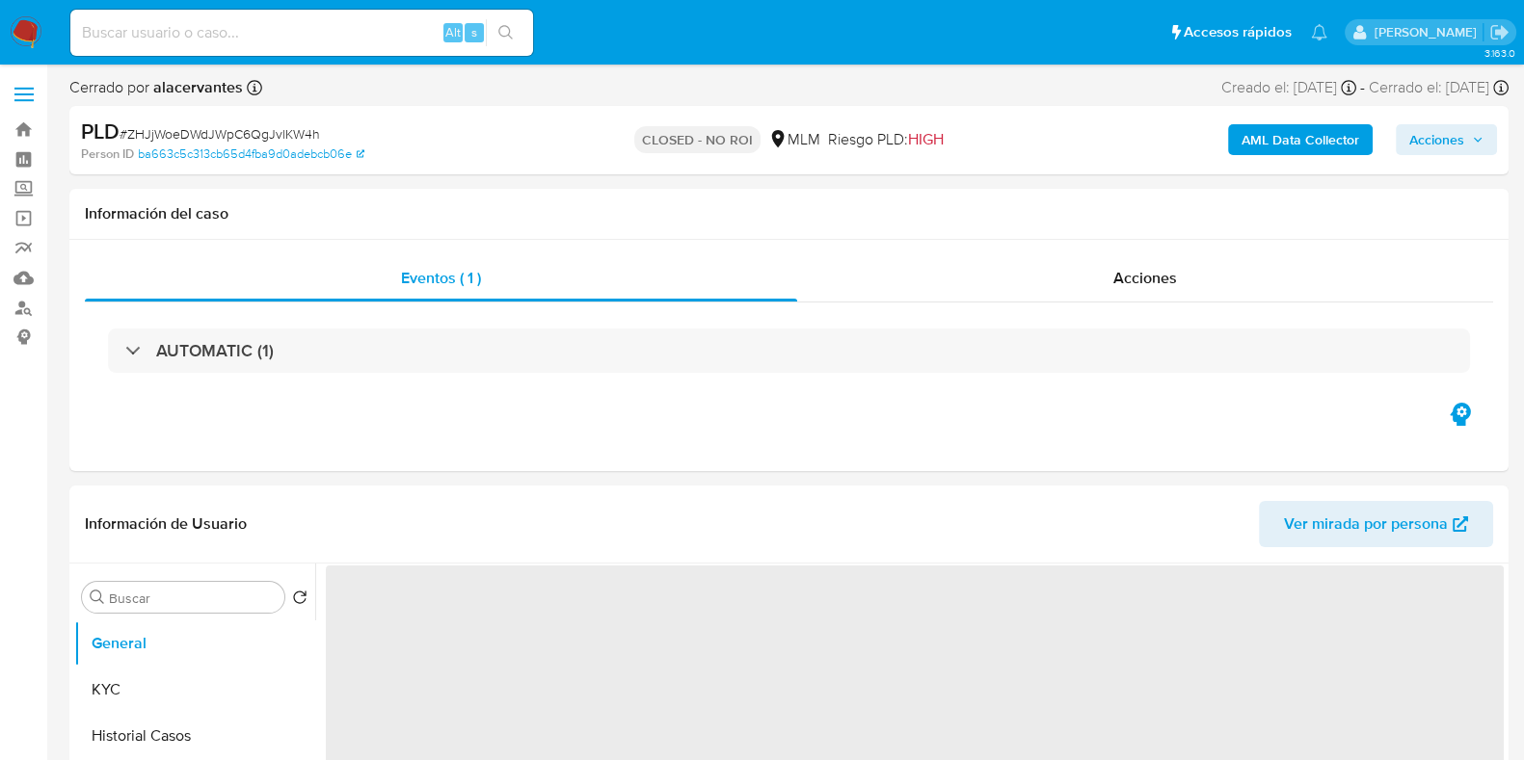
select select "10"
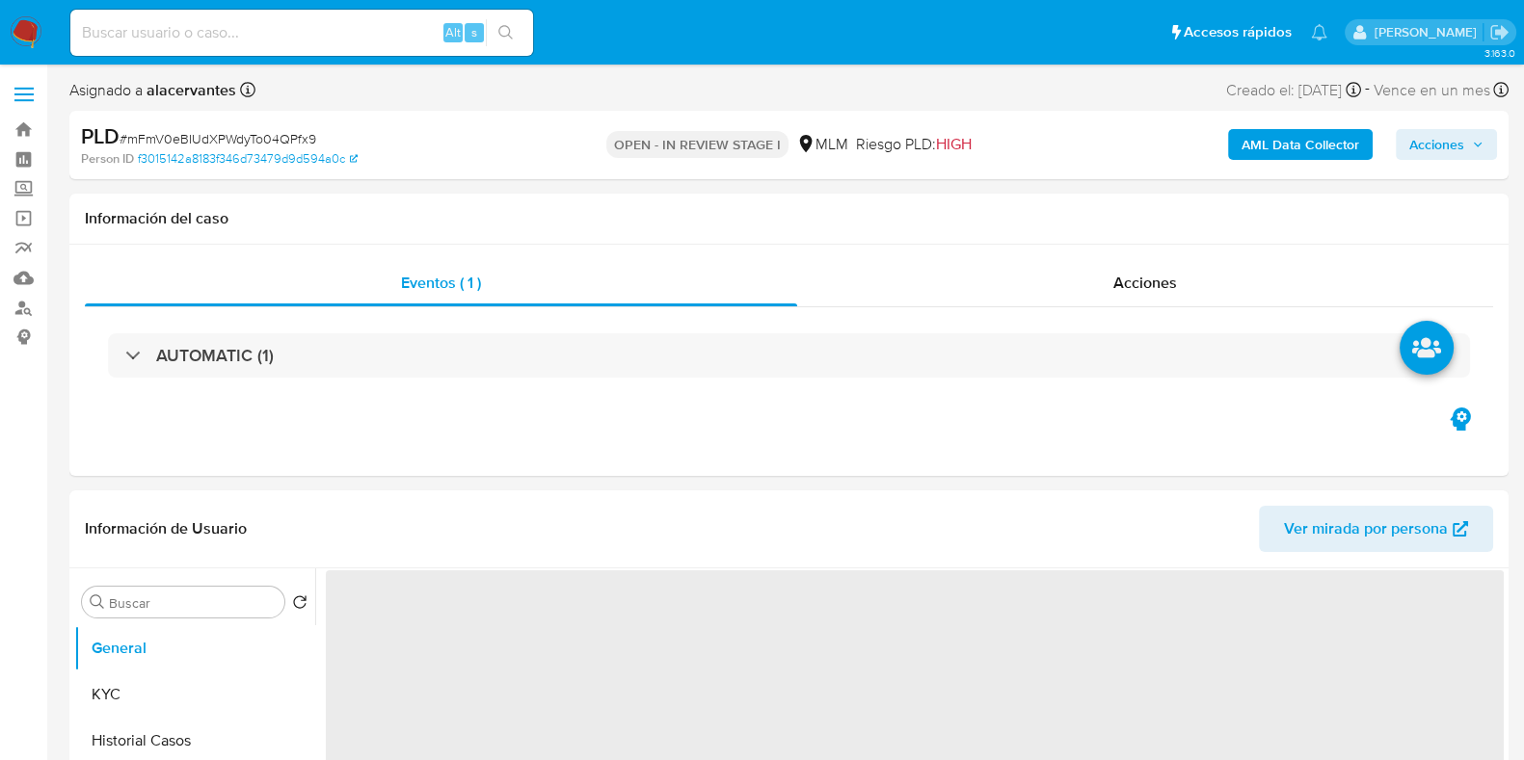
select select "10"
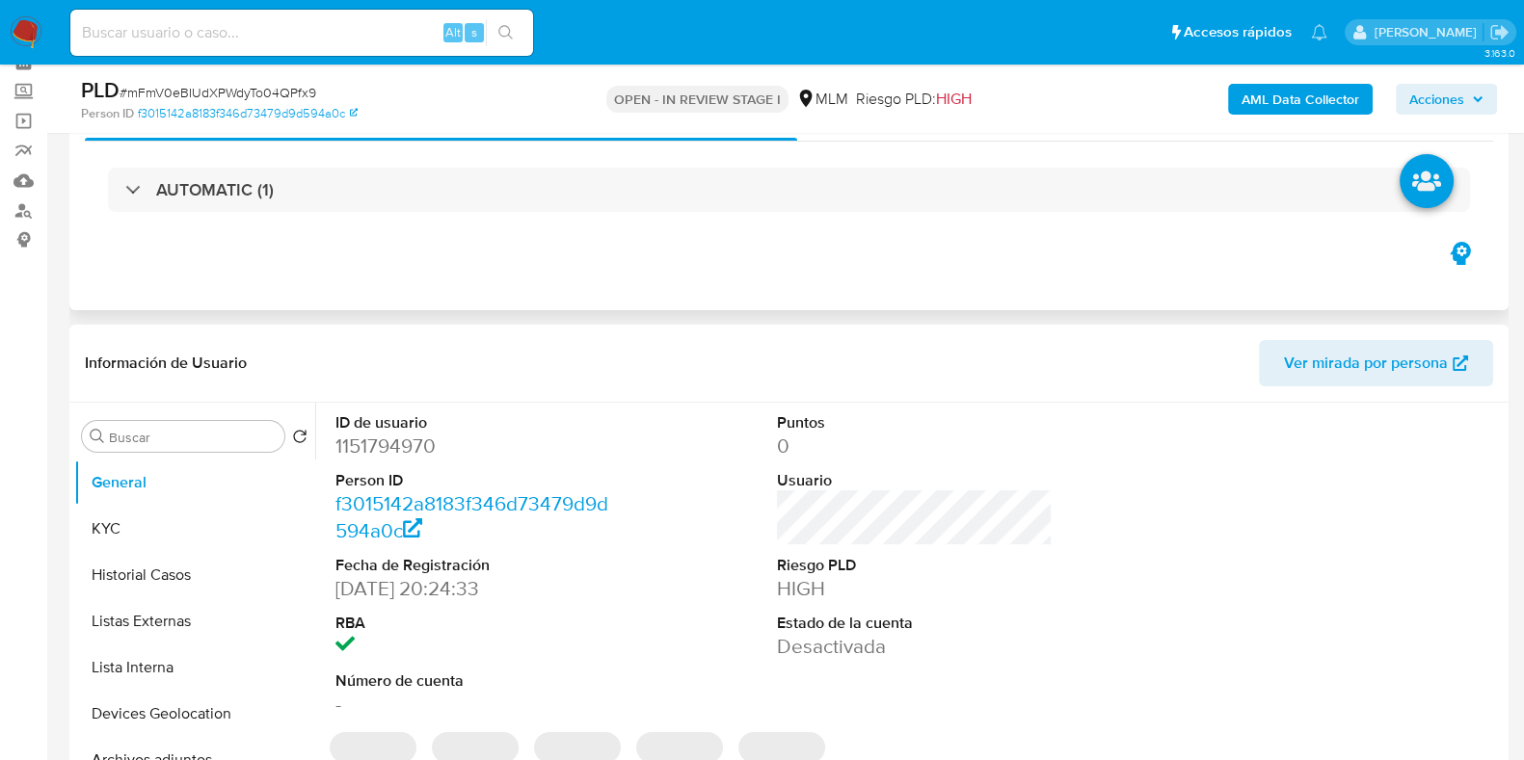
scroll to position [119, 0]
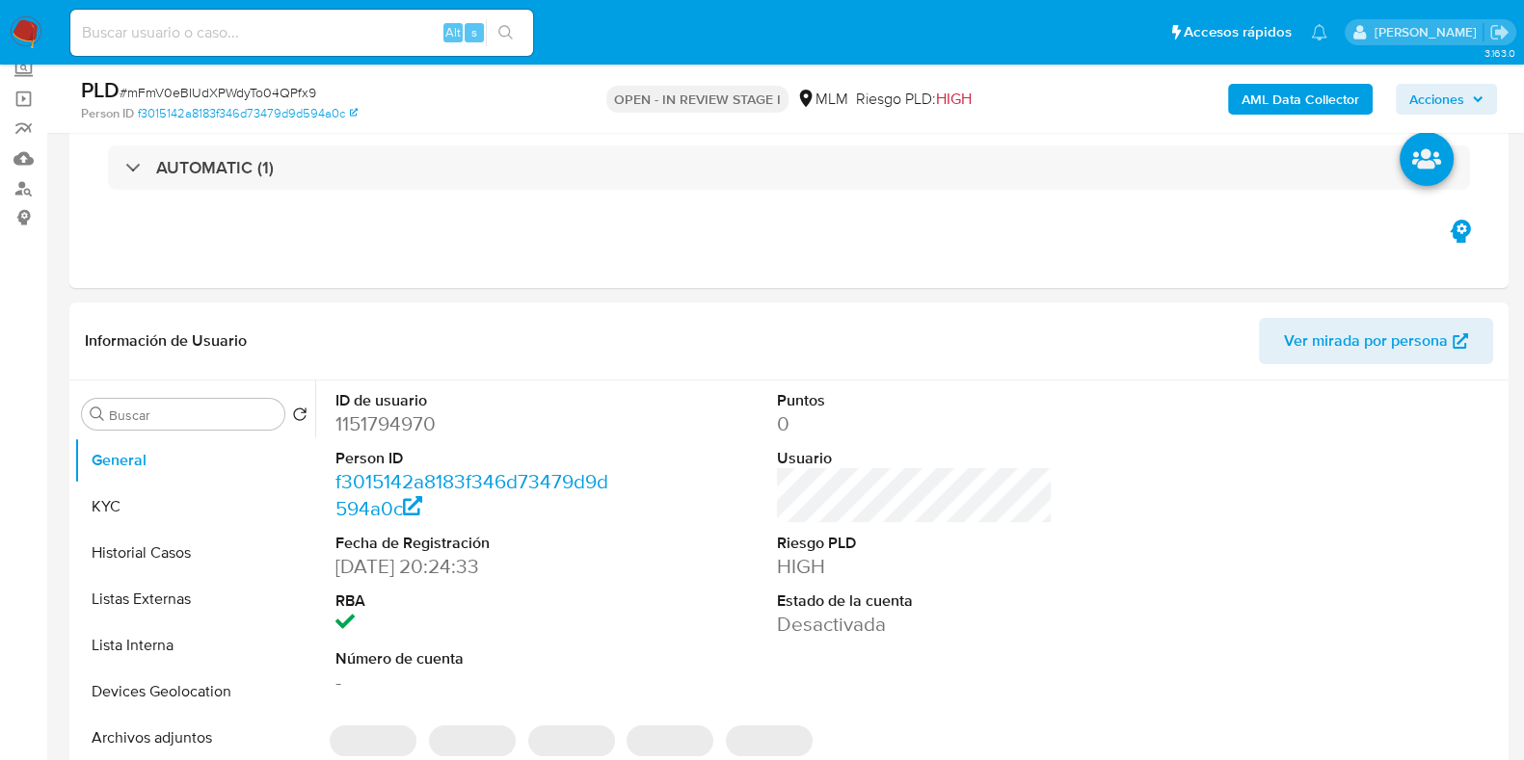
click at [1417, 99] on span "Acciones" at bounding box center [1436, 99] width 55 height 31
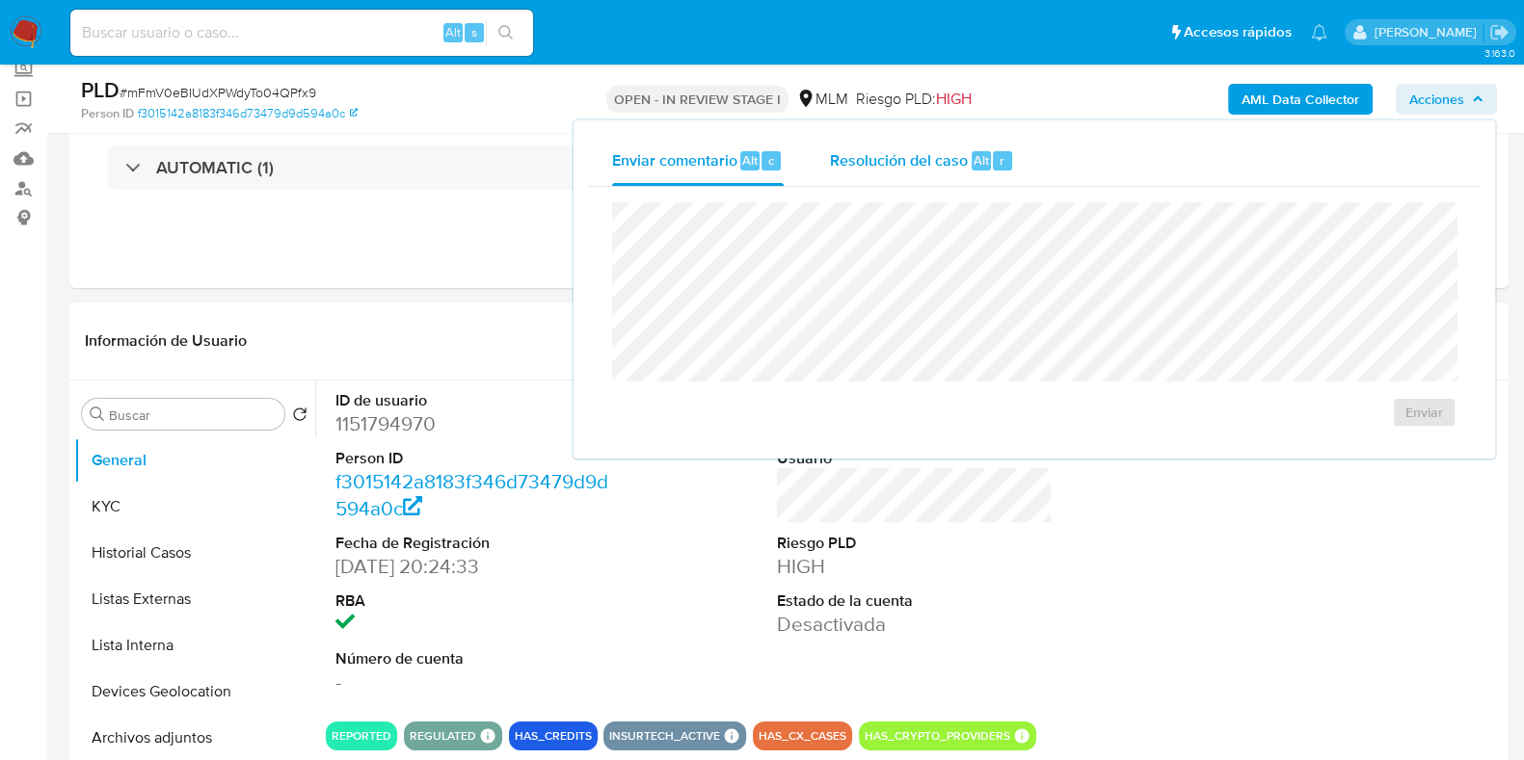
click at [963, 165] on span "Resolución del caso" at bounding box center [899, 159] width 138 height 22
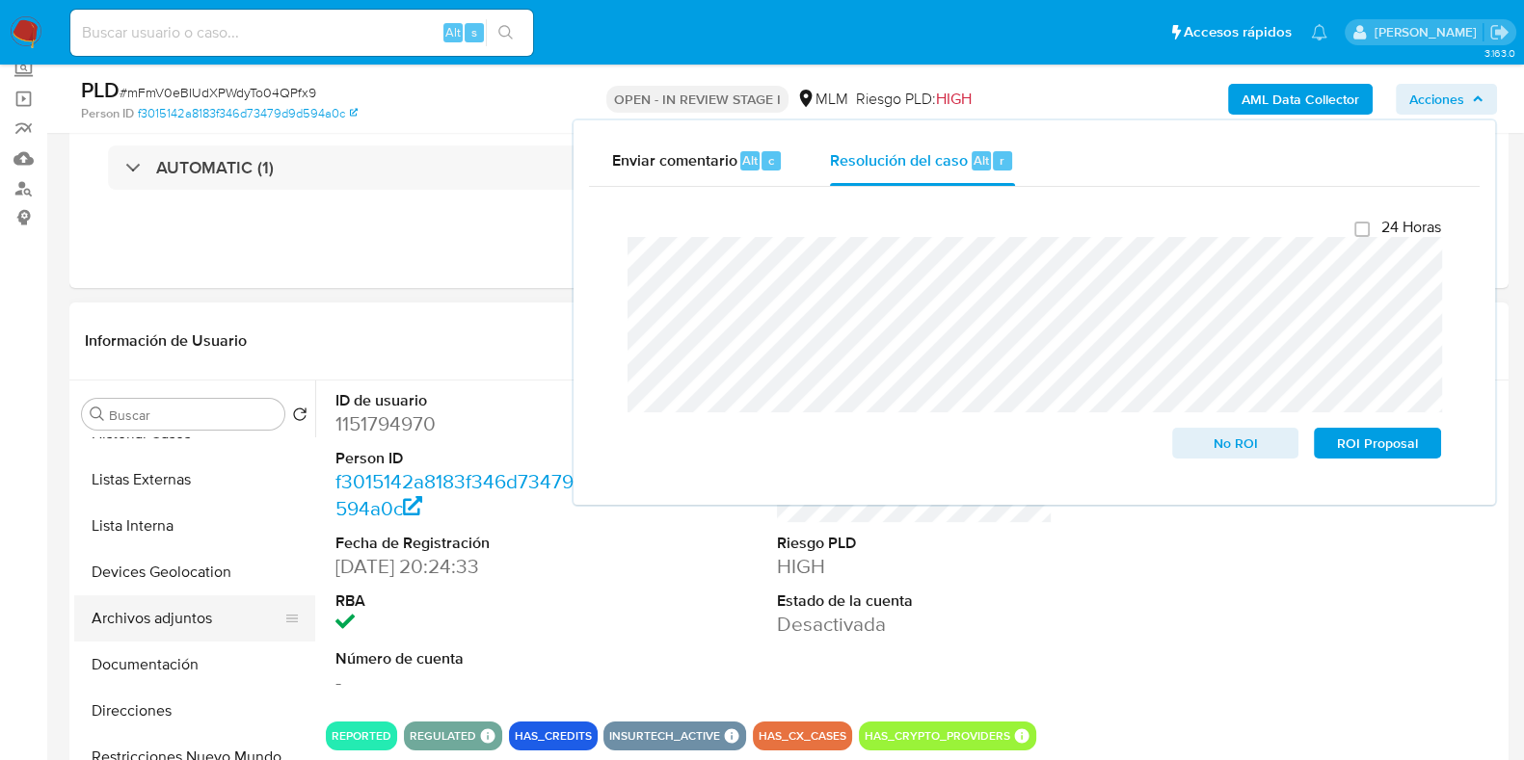
click at [202, 609] on button "Archivos adjuntos" at bounding box center [186, 619] width 225 height 46
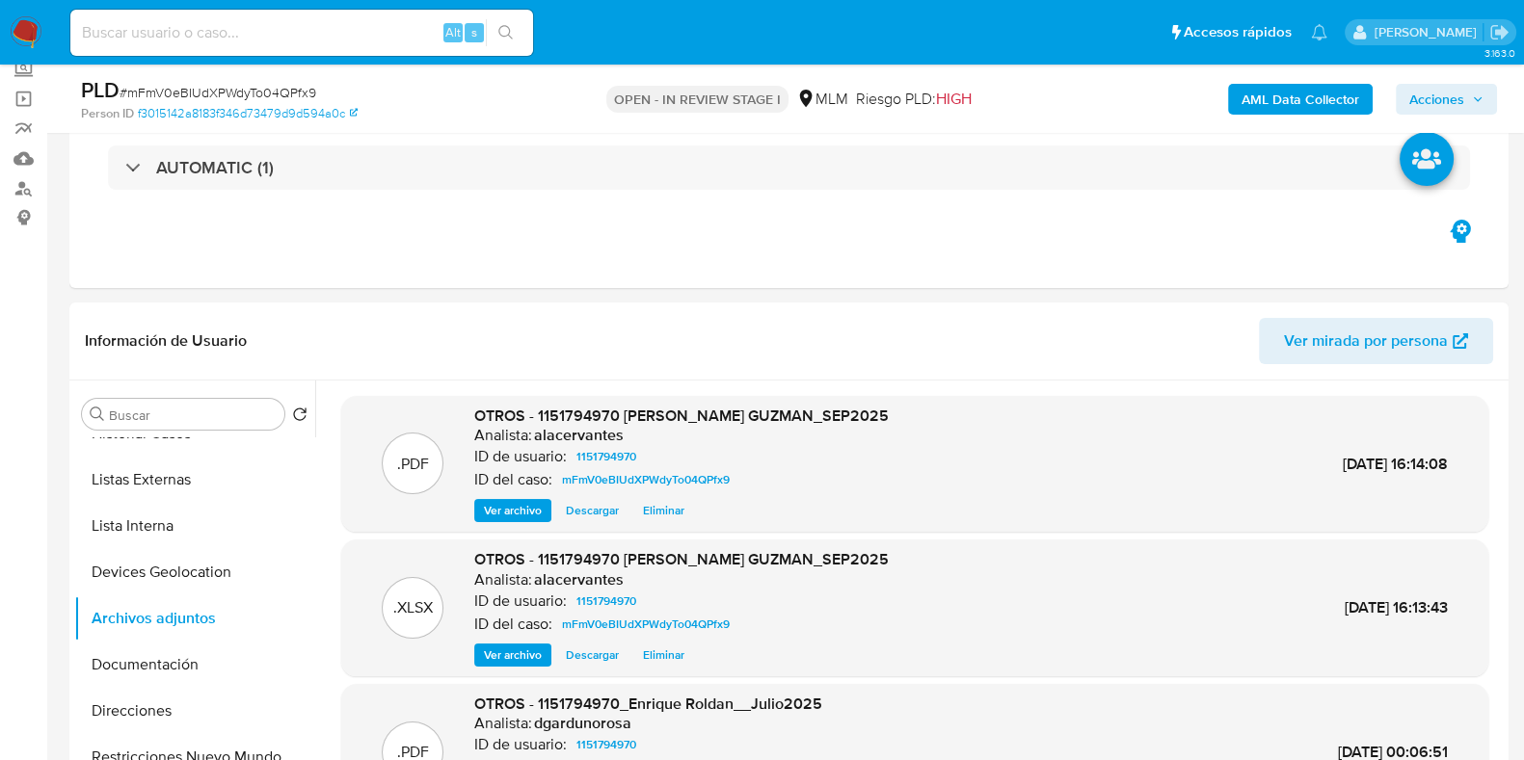
click at [1439, 95] on span "Acciones" at bounding box center [1436, 99] width 55 height 31
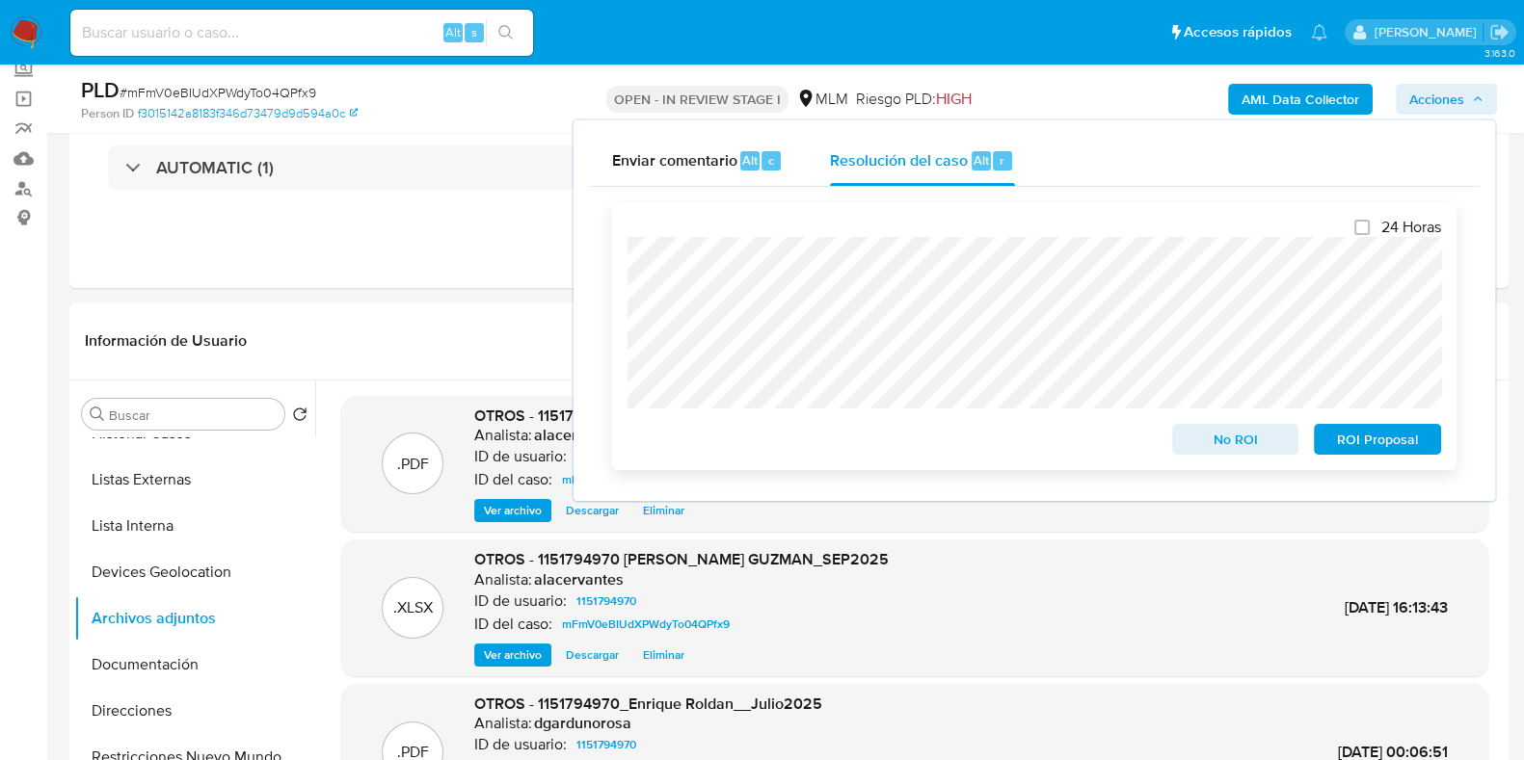
click at [1239, 440] on span "No ROI" at bounding box center [1235, 439] width 100 height 27
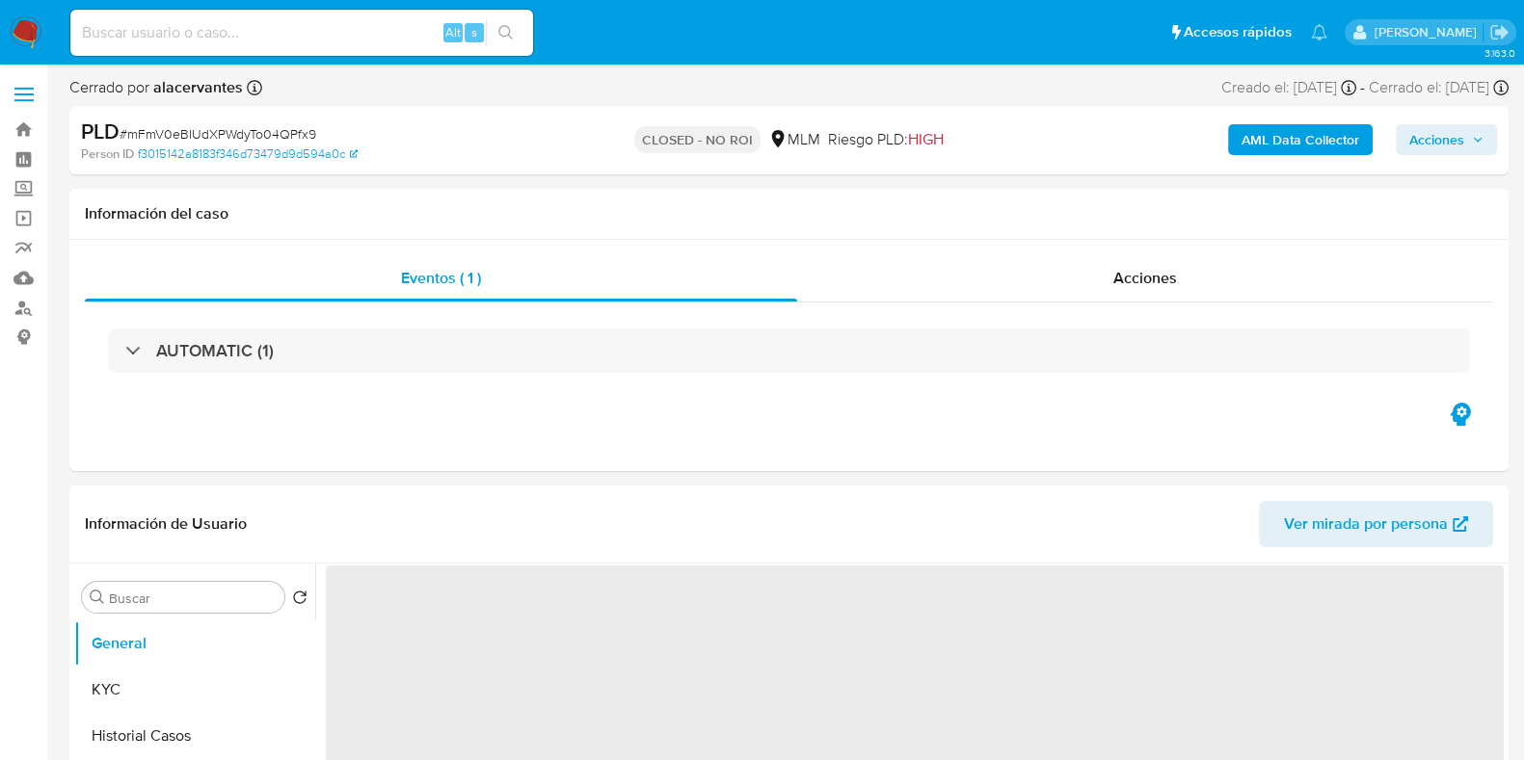
select select "10"
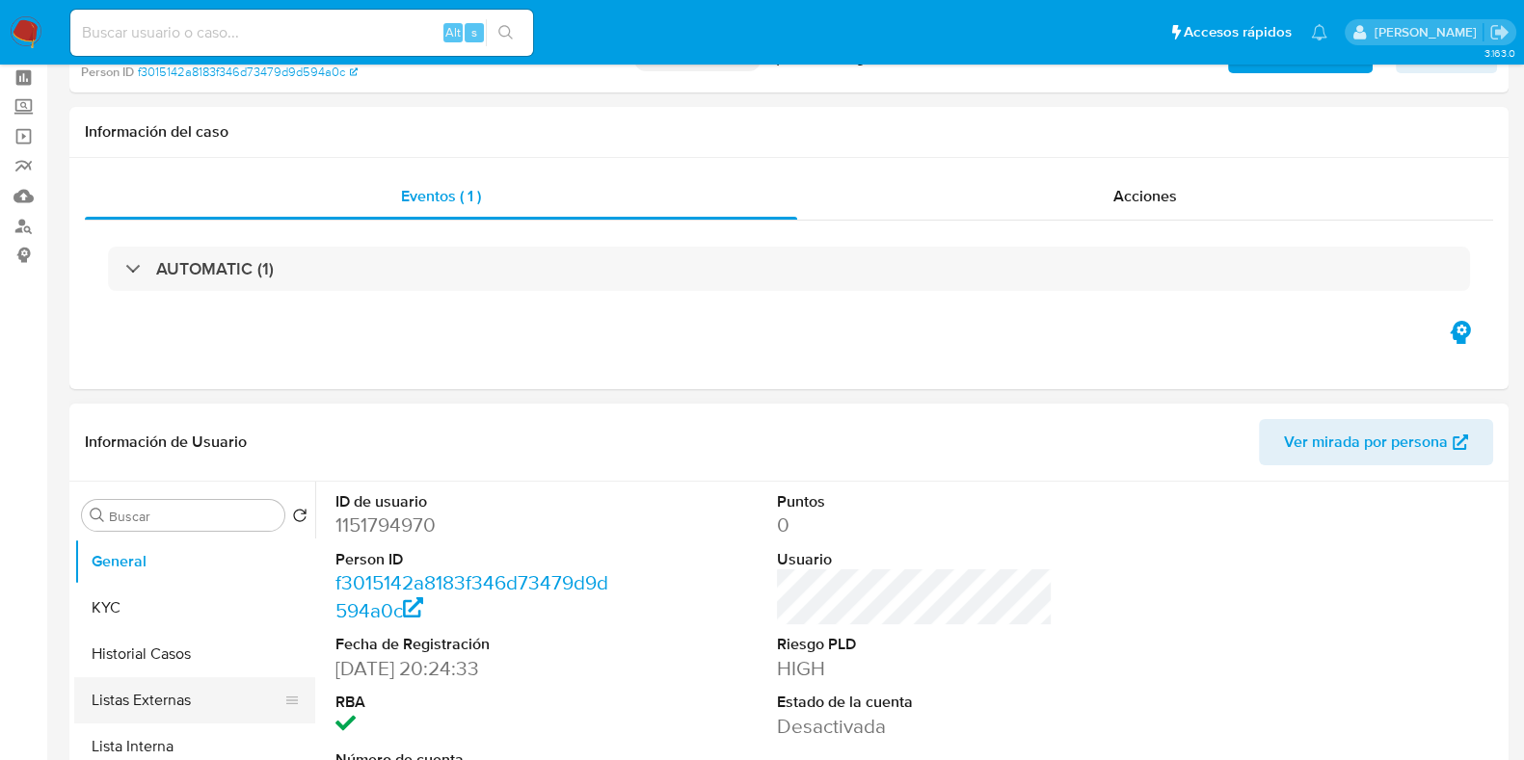
scroll to position [119, 0]
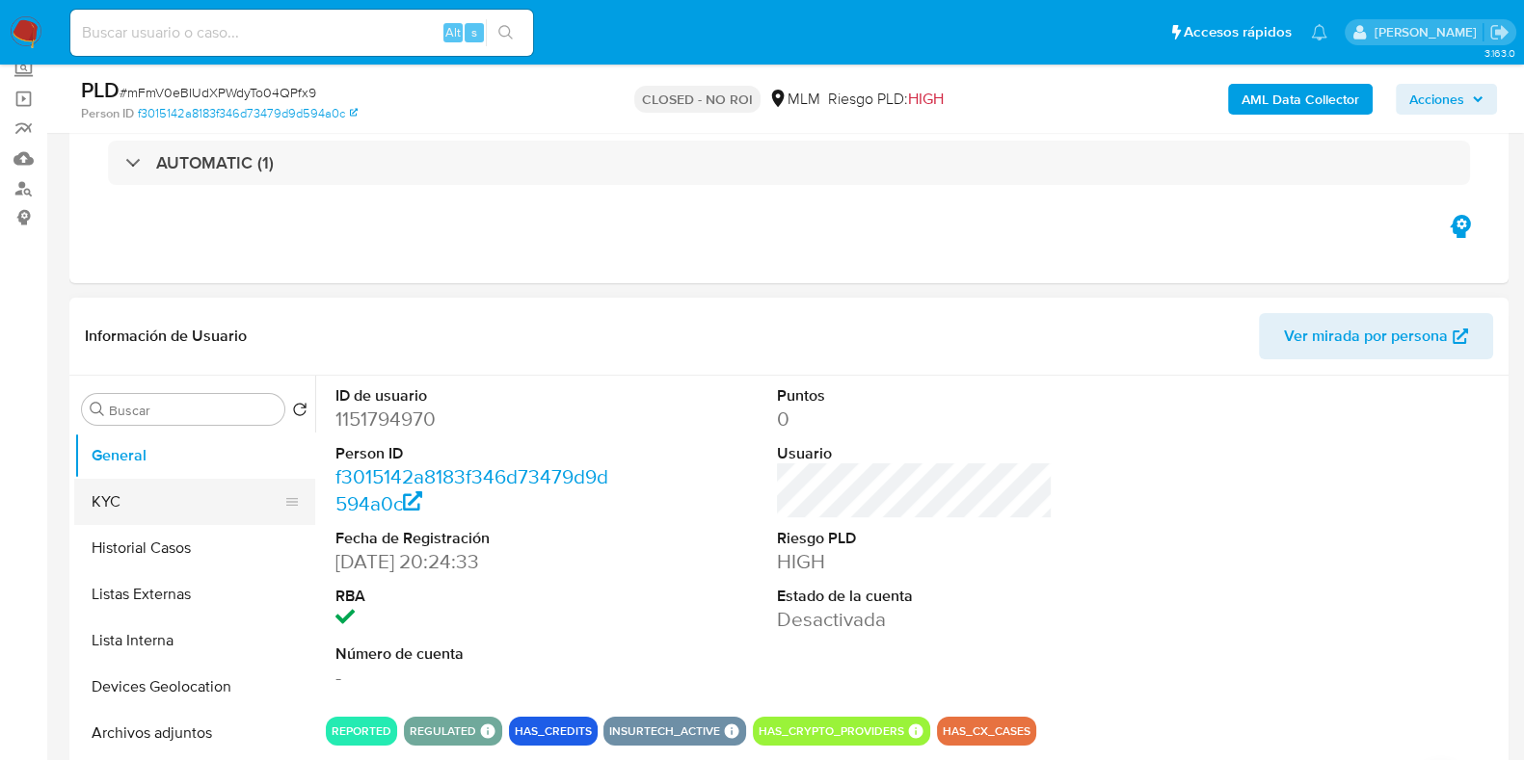
click at [152, 519] on button "KYC" at bounding box center [186, 502] width 225 height 46
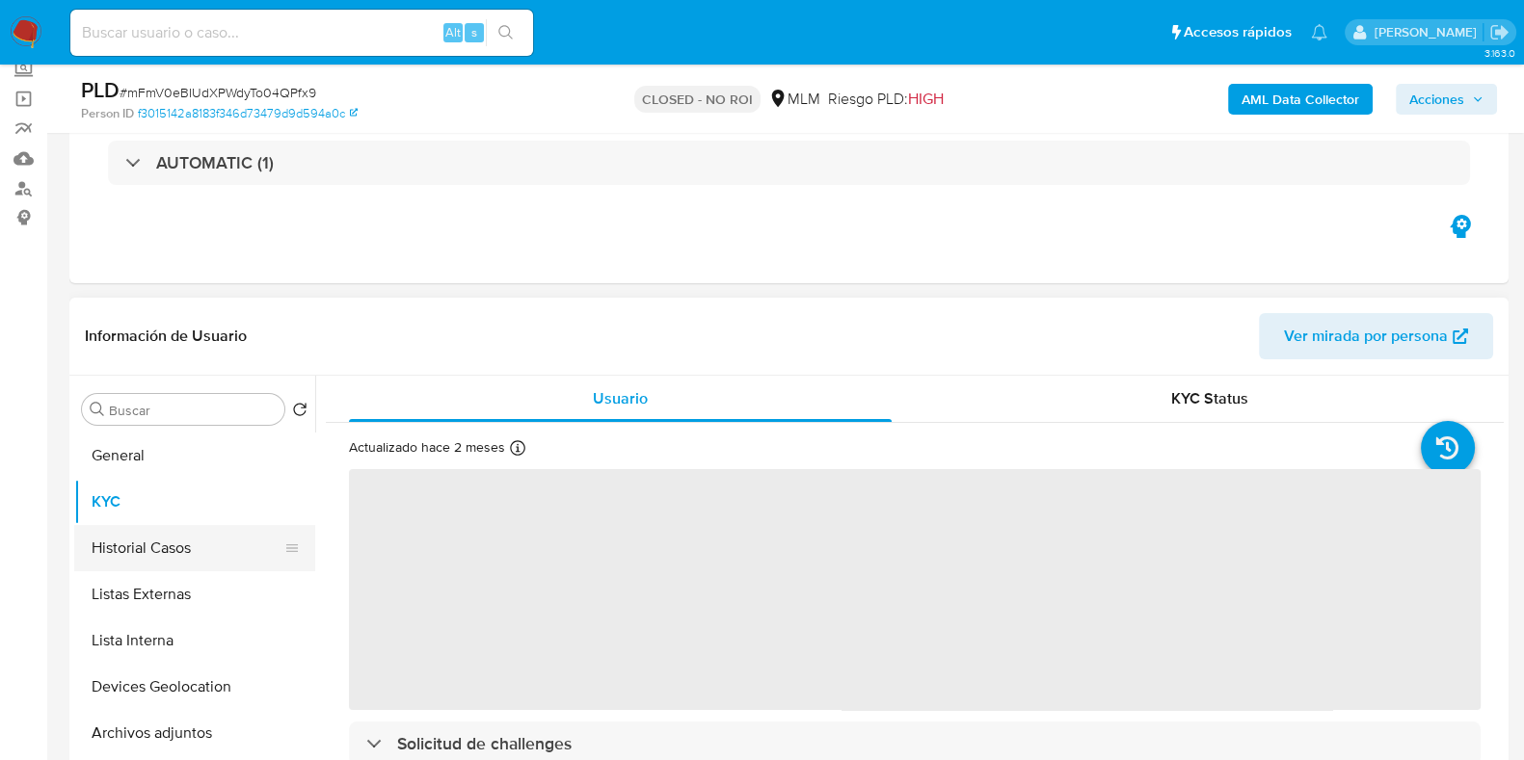
click at [159, 539] on button "Historial Casos" at bounding box center [186, 548] width 225 height 46
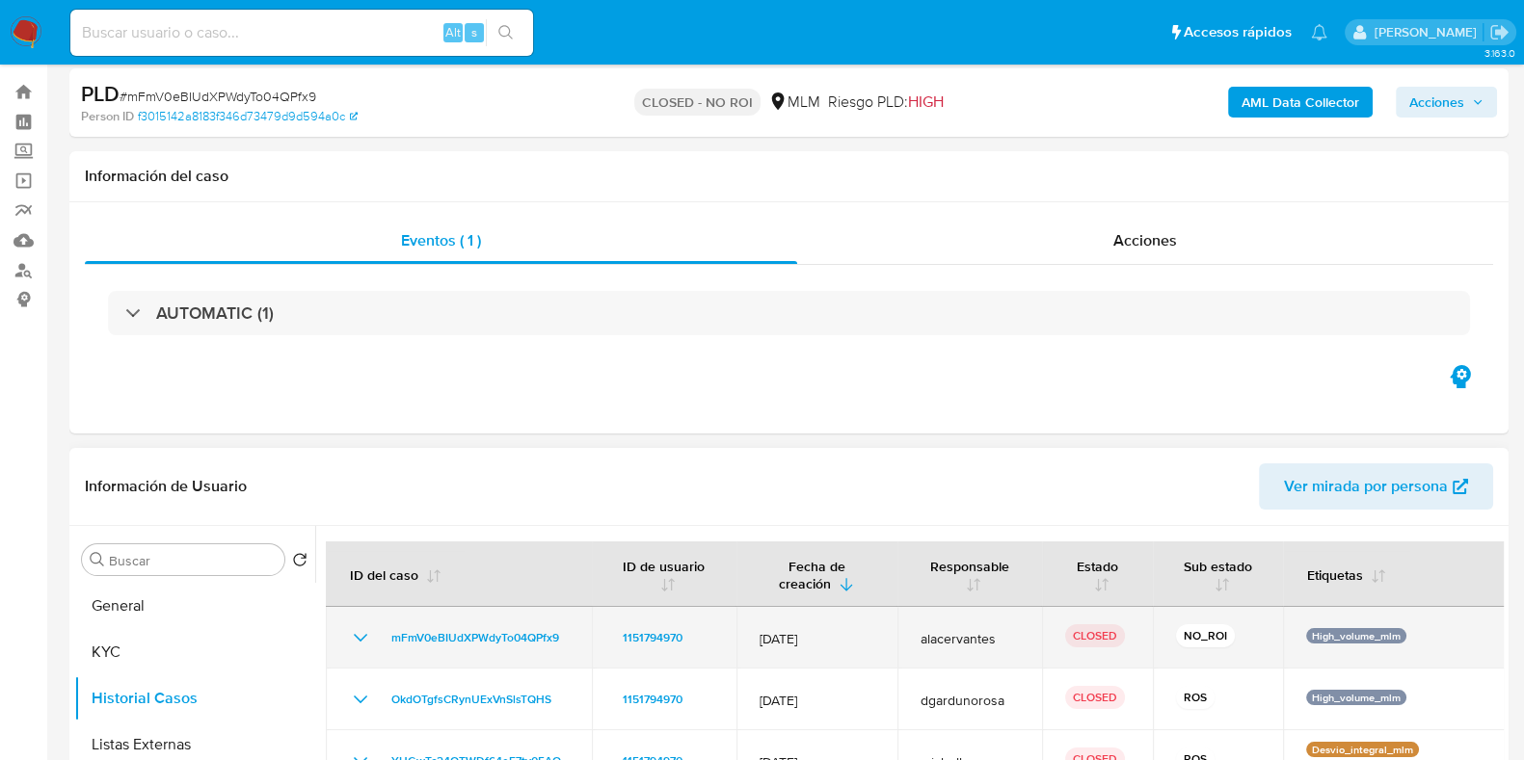
scroll to position [0, 0]
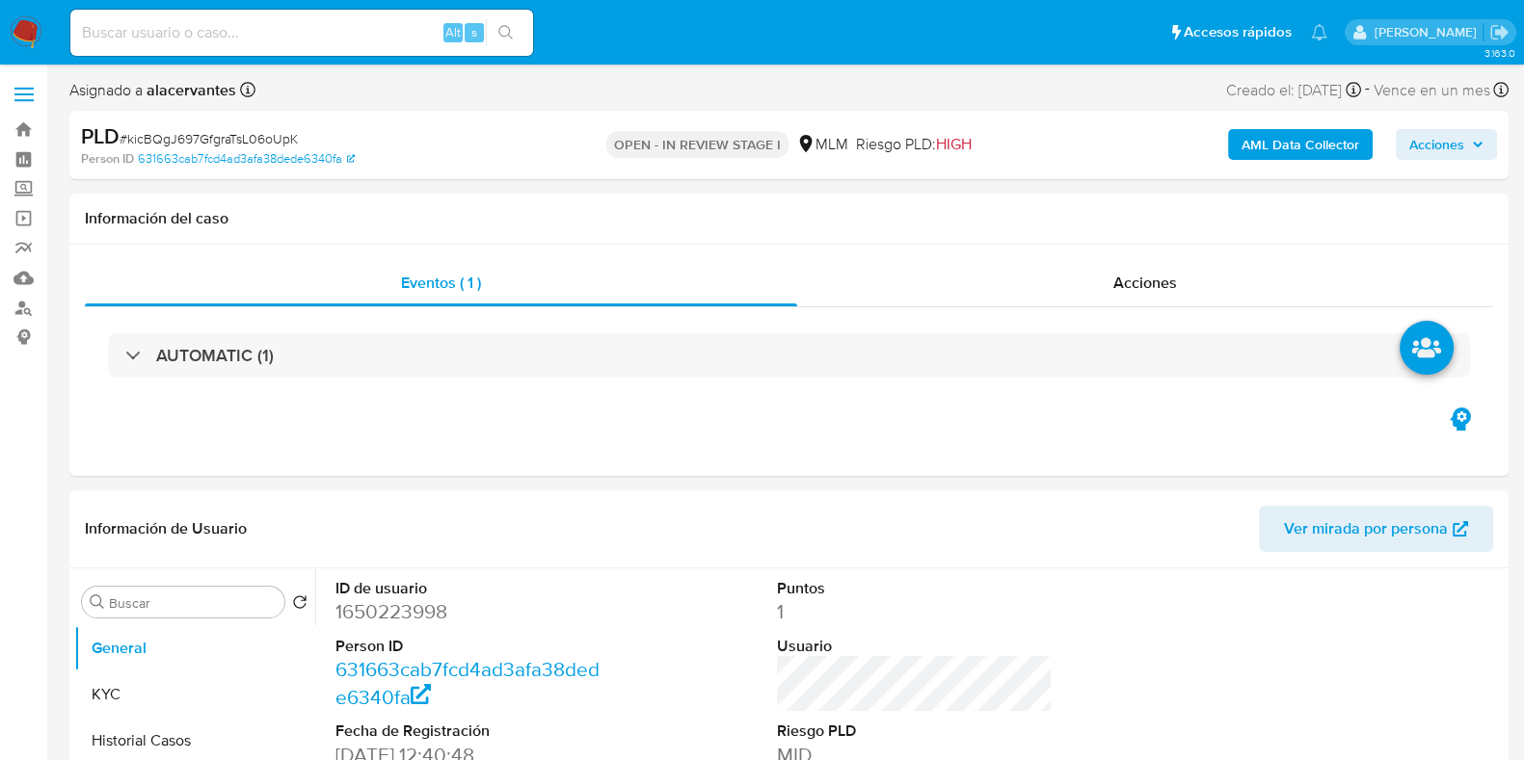
select select "10"
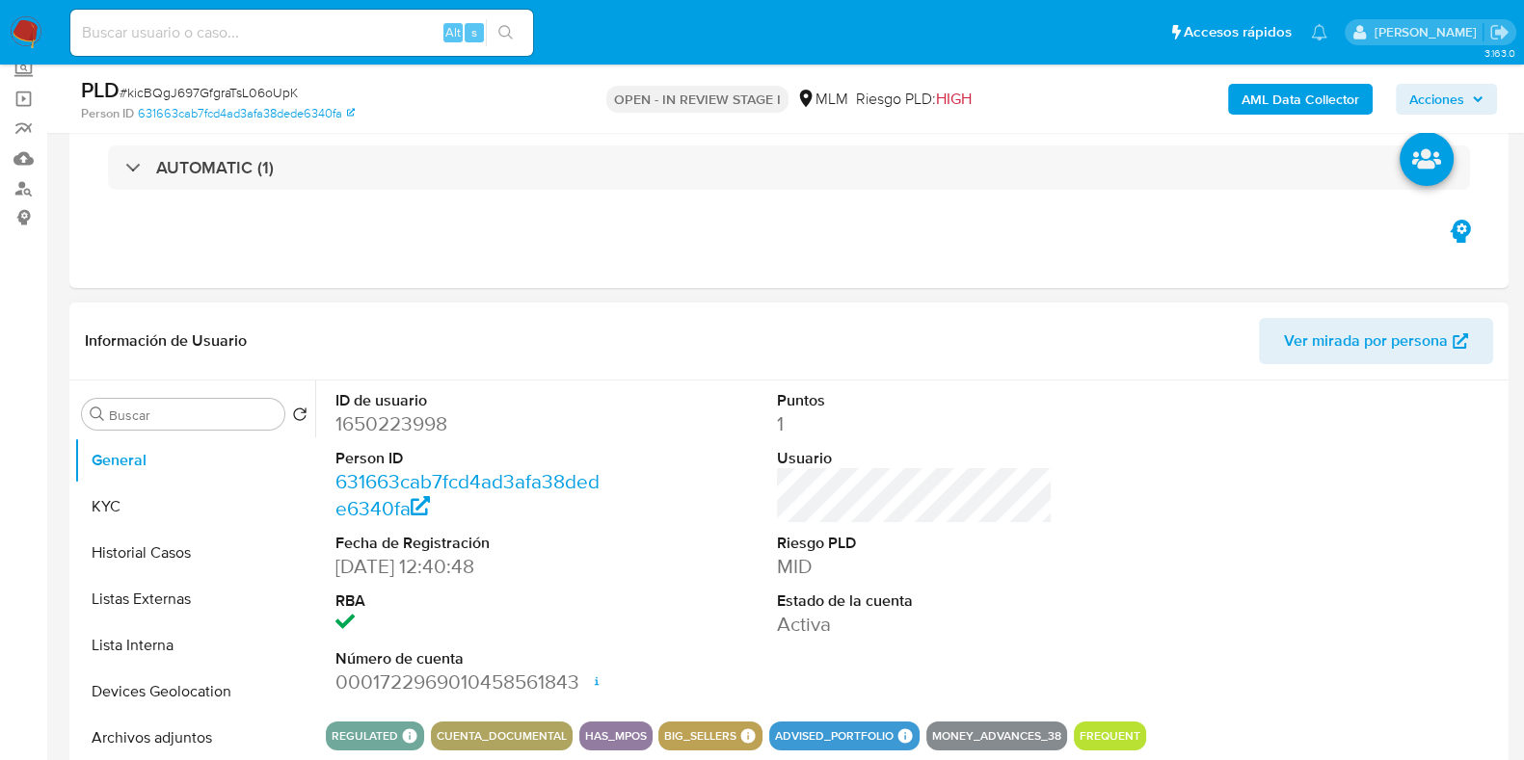
scroll to position [240, 0]
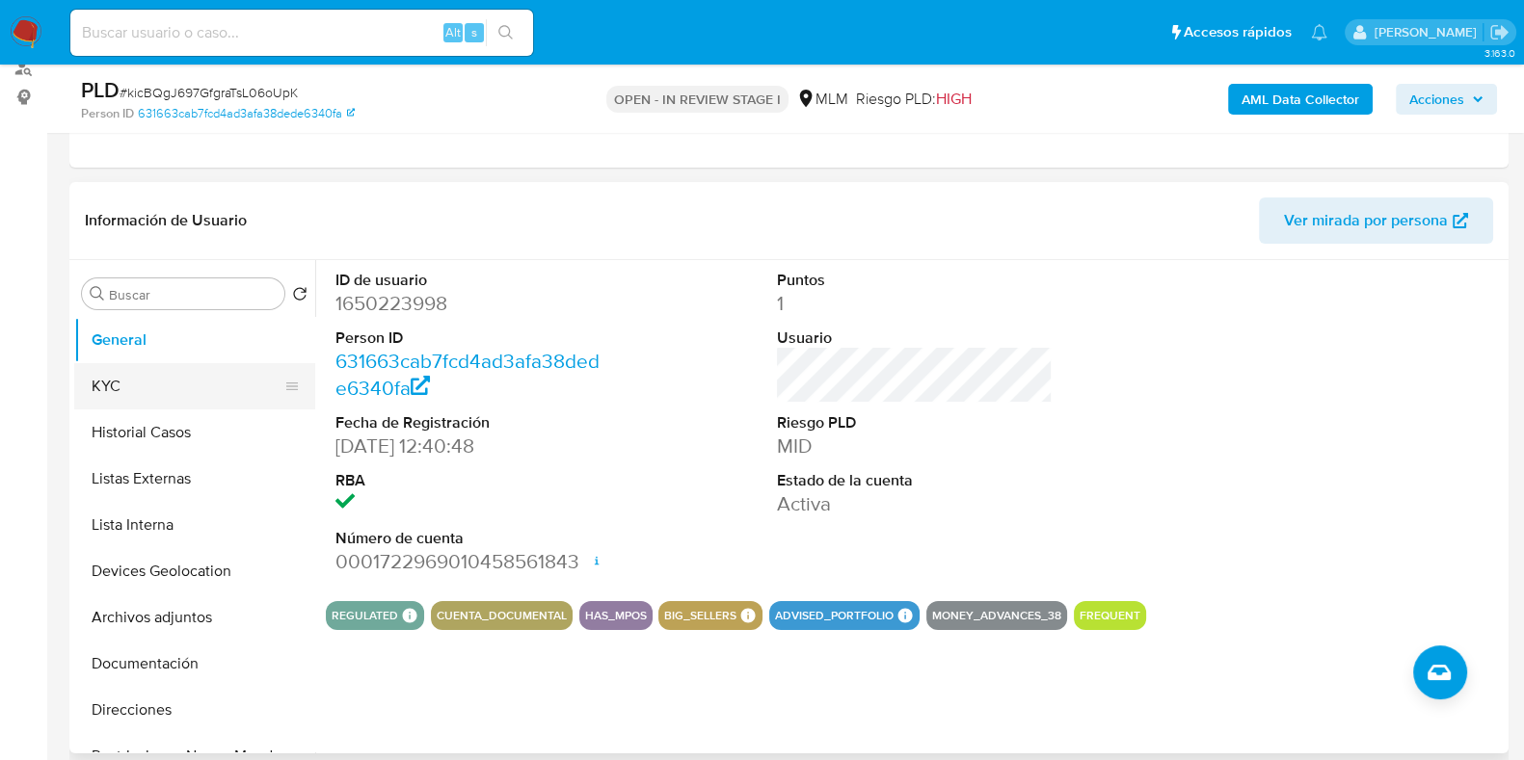
click at [133, 391] on button "KYC" at bounding box center [186, 386] width 225 height 46
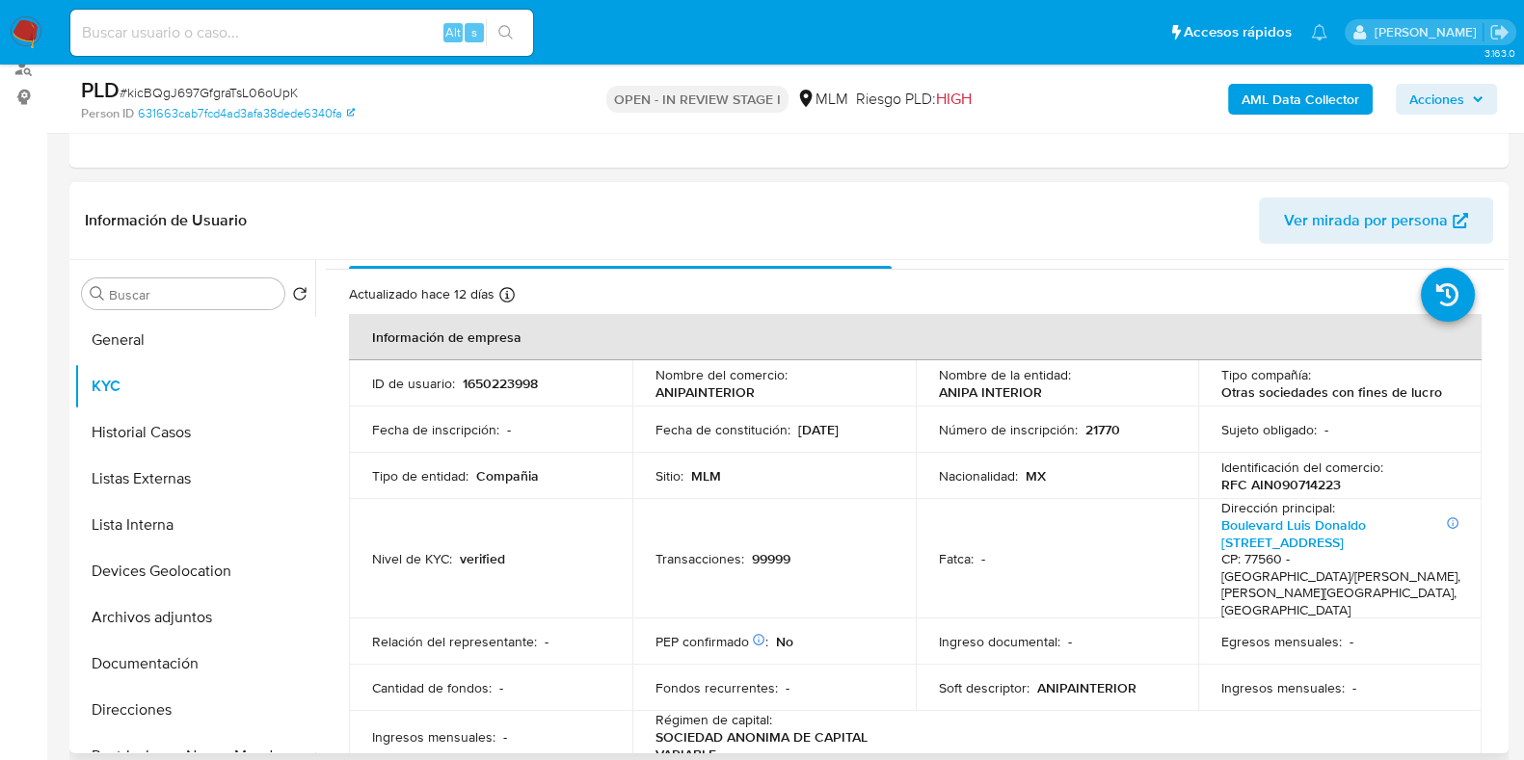
scroll to position [0, 0]
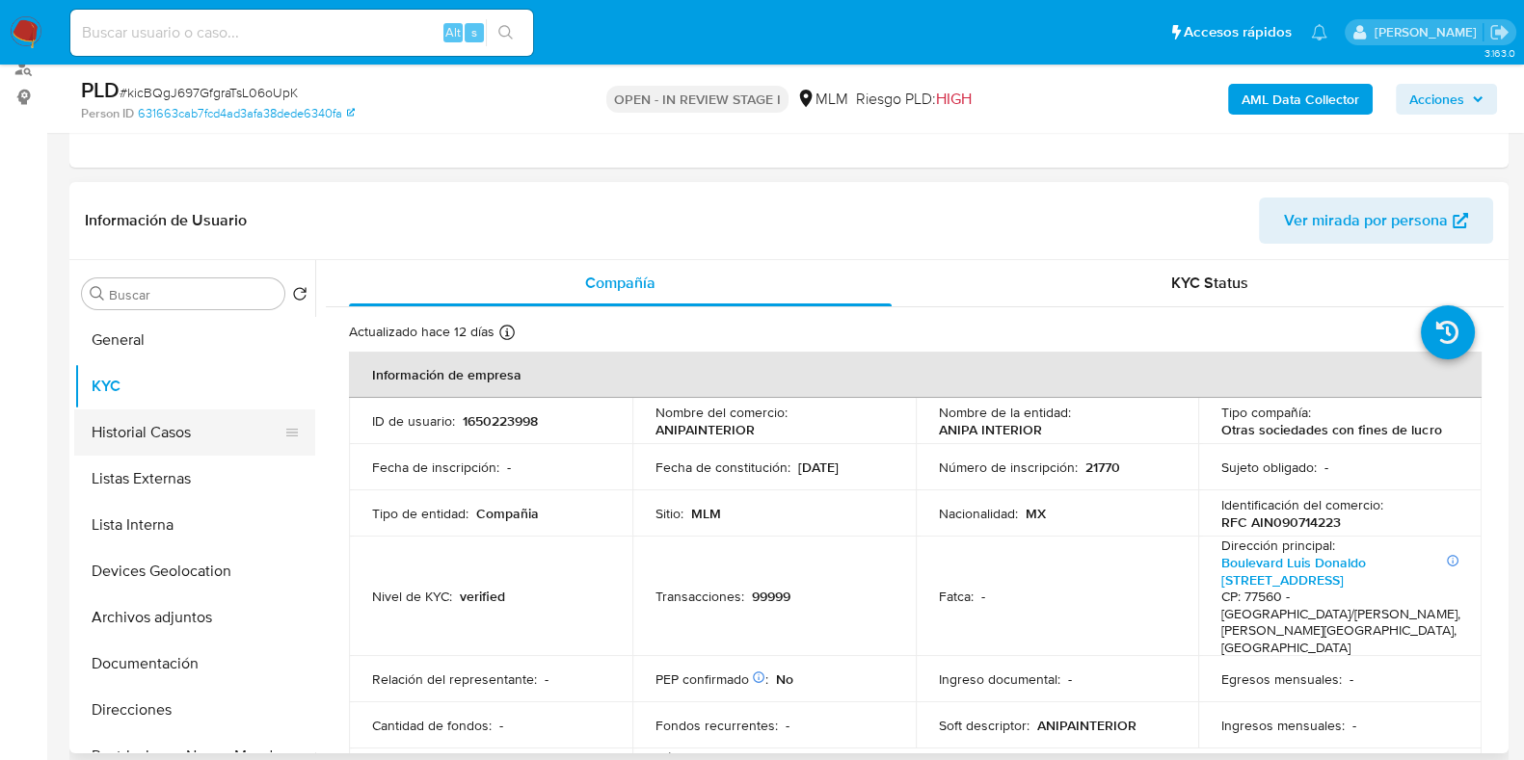
click at [174, 426] on button "Historial Casos" at bounding box center [186, 433] width 225 height 46
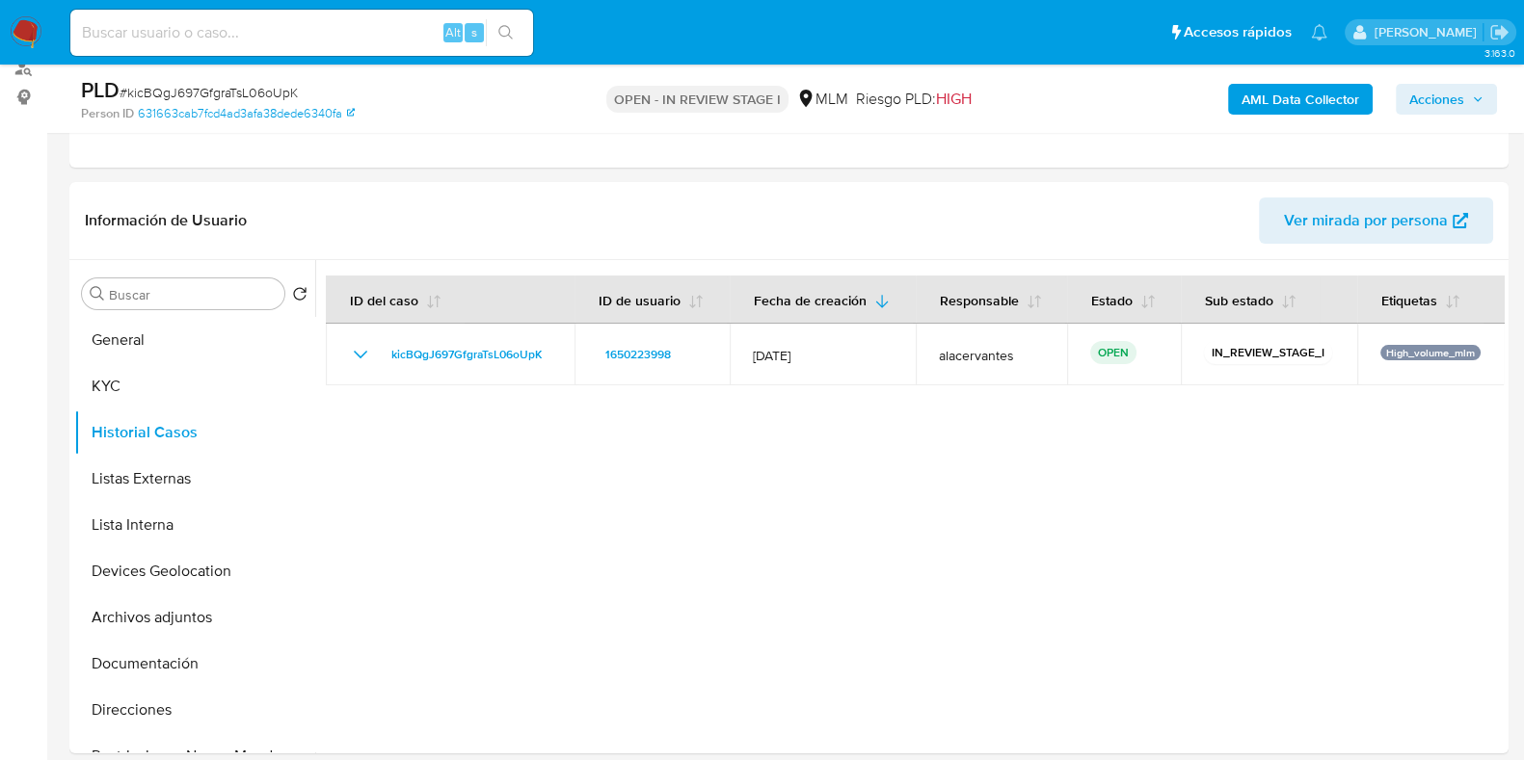
drag, startPoint x: 5, startPoint y: 323, endPoint x: 13, endPoint y: 397, distance: 74.6
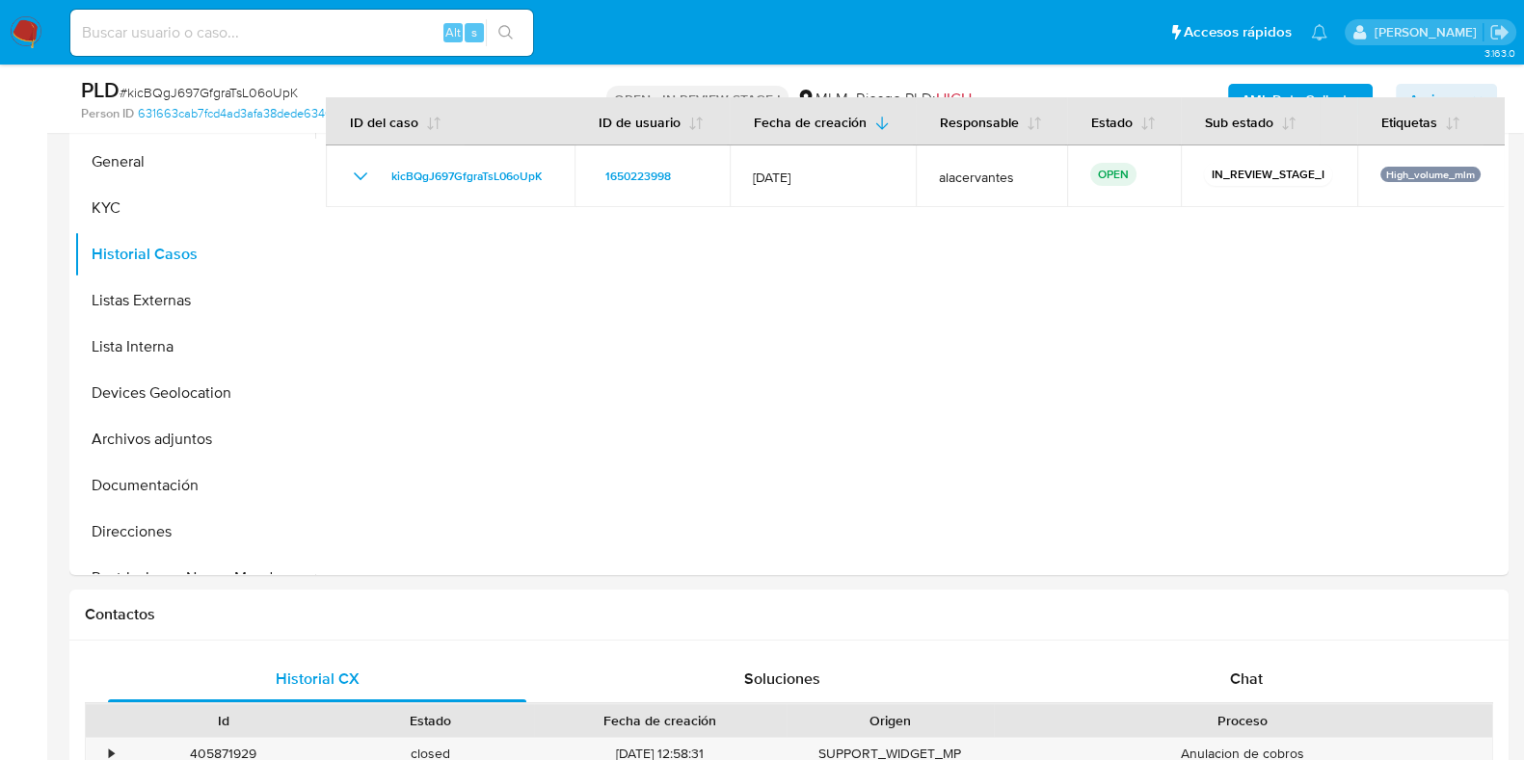
scroll to position [602, 0]
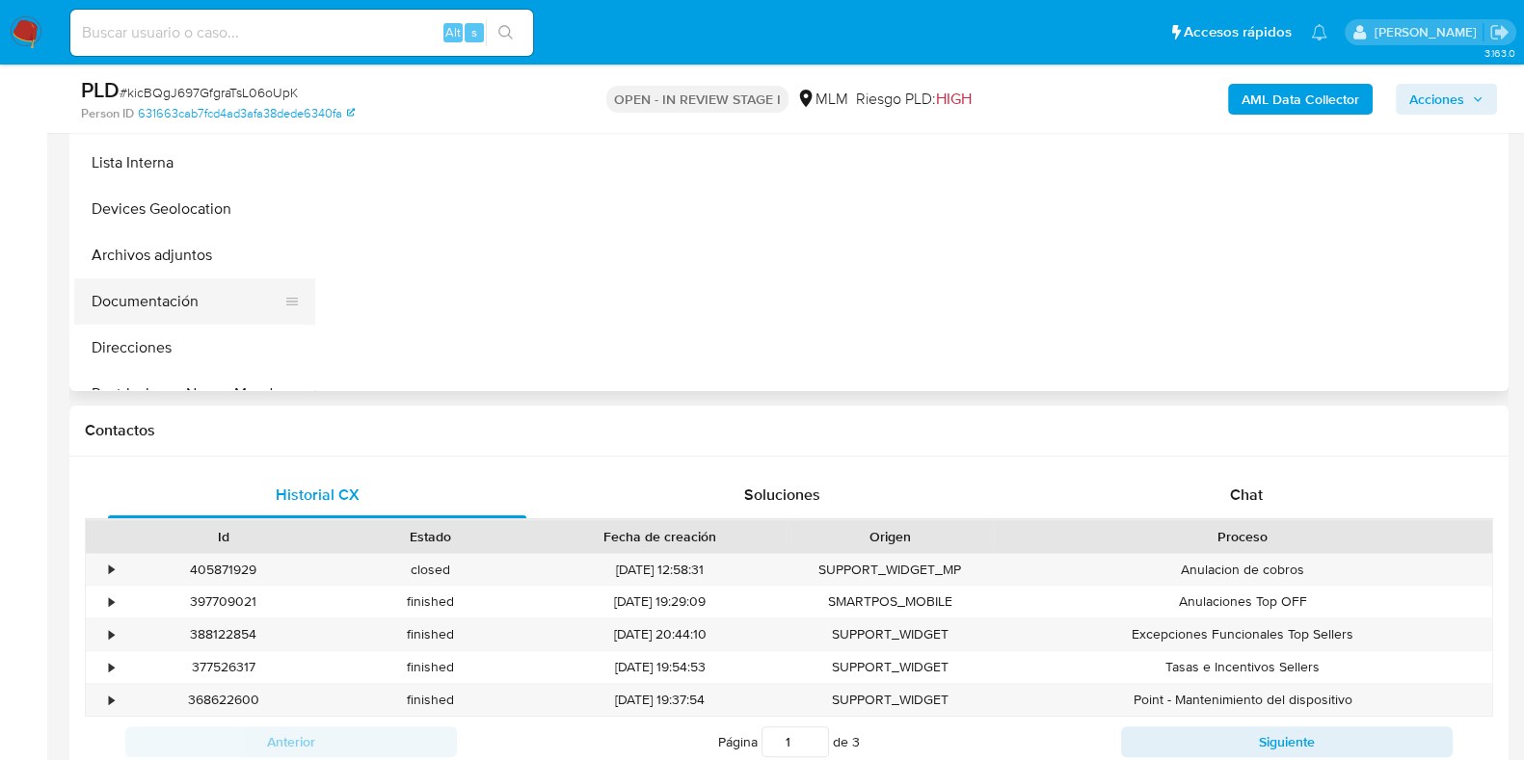
click at [151, 286] on button "Documentación" at bounding box center [186, 301] width 225 height 46
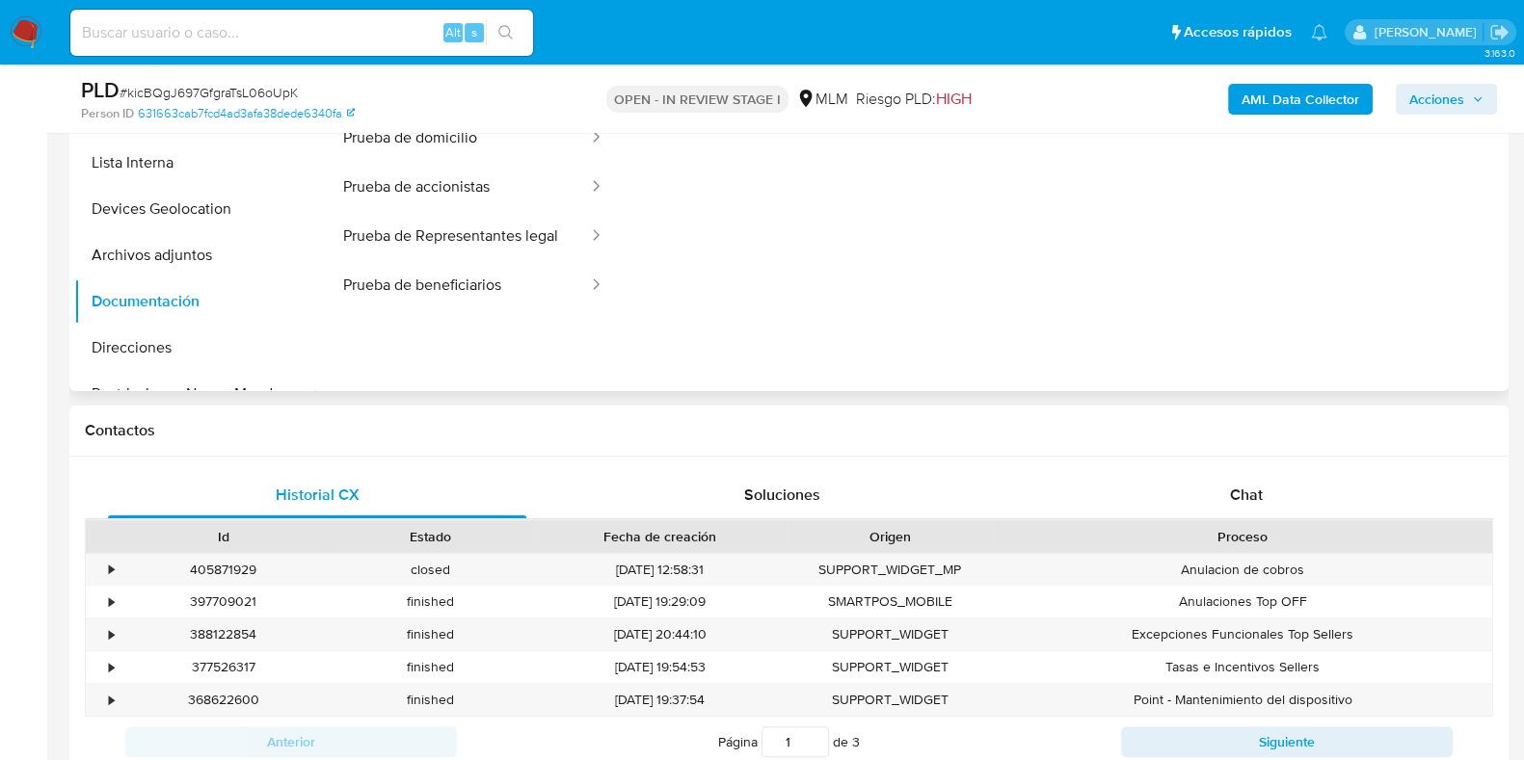
scroll to position [481, 0]
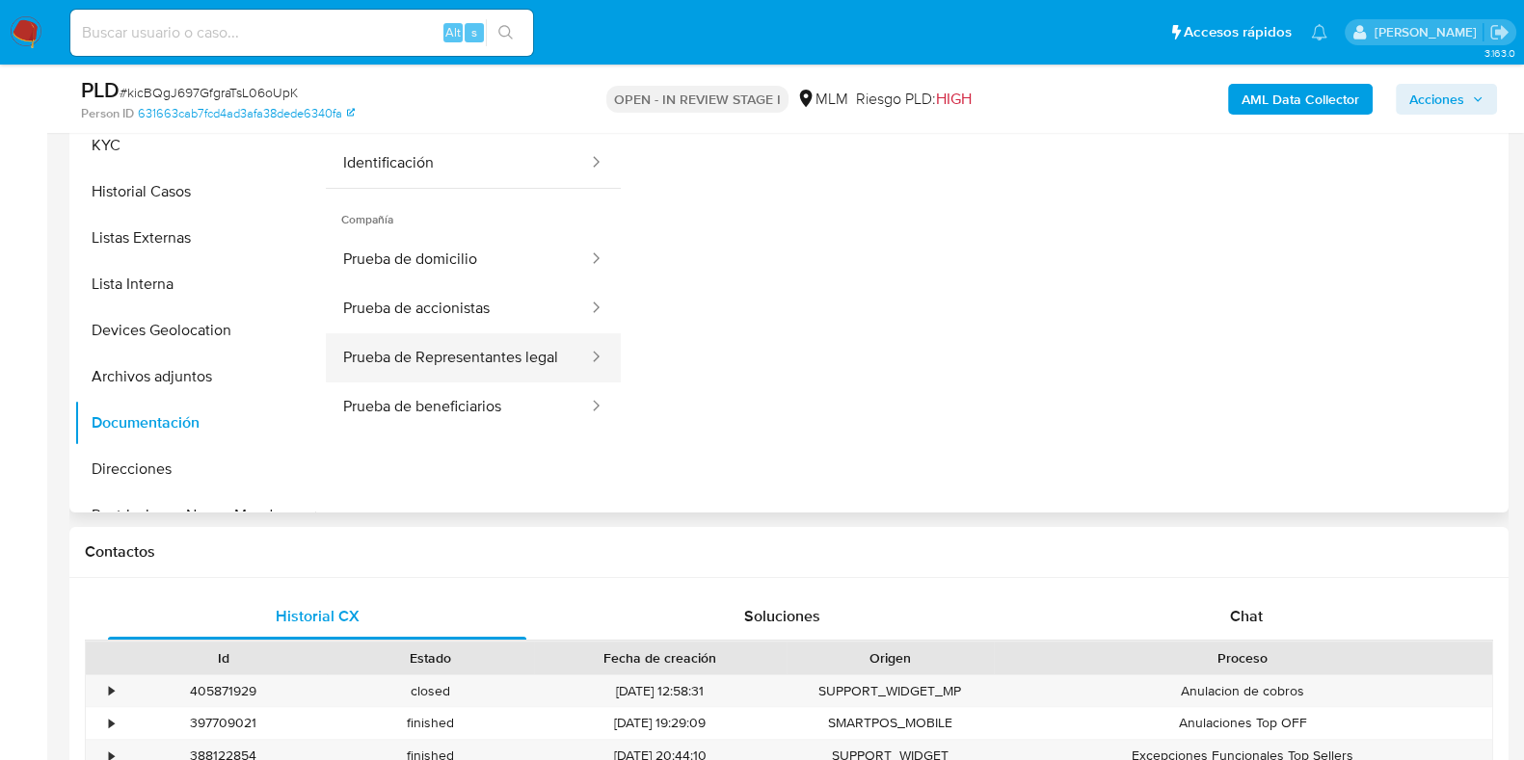
click at [504, 344] on button "Prueba de Representantes legal" at bounding box center [458, 357] width 264 height 49
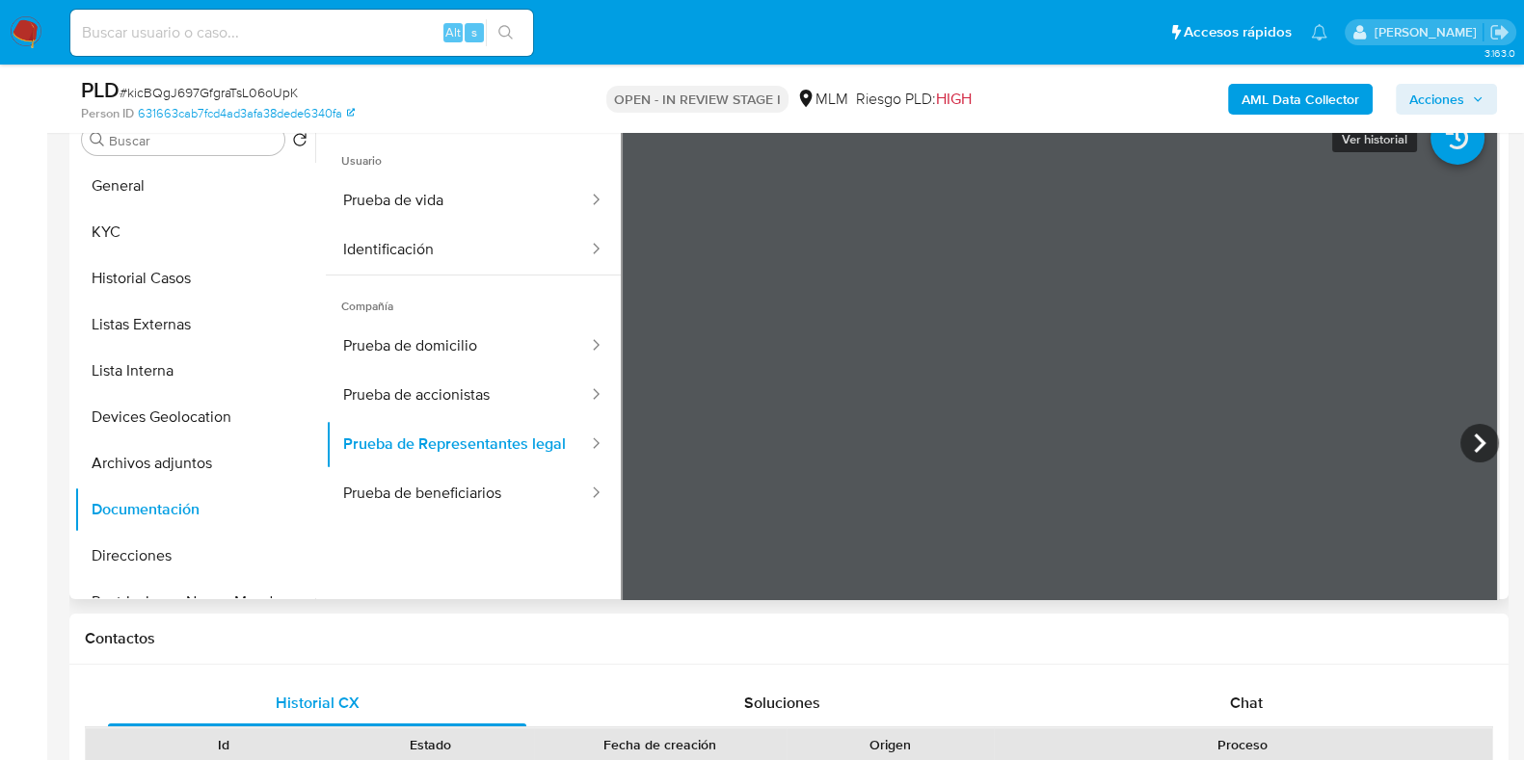
scroll to position [361, 0]
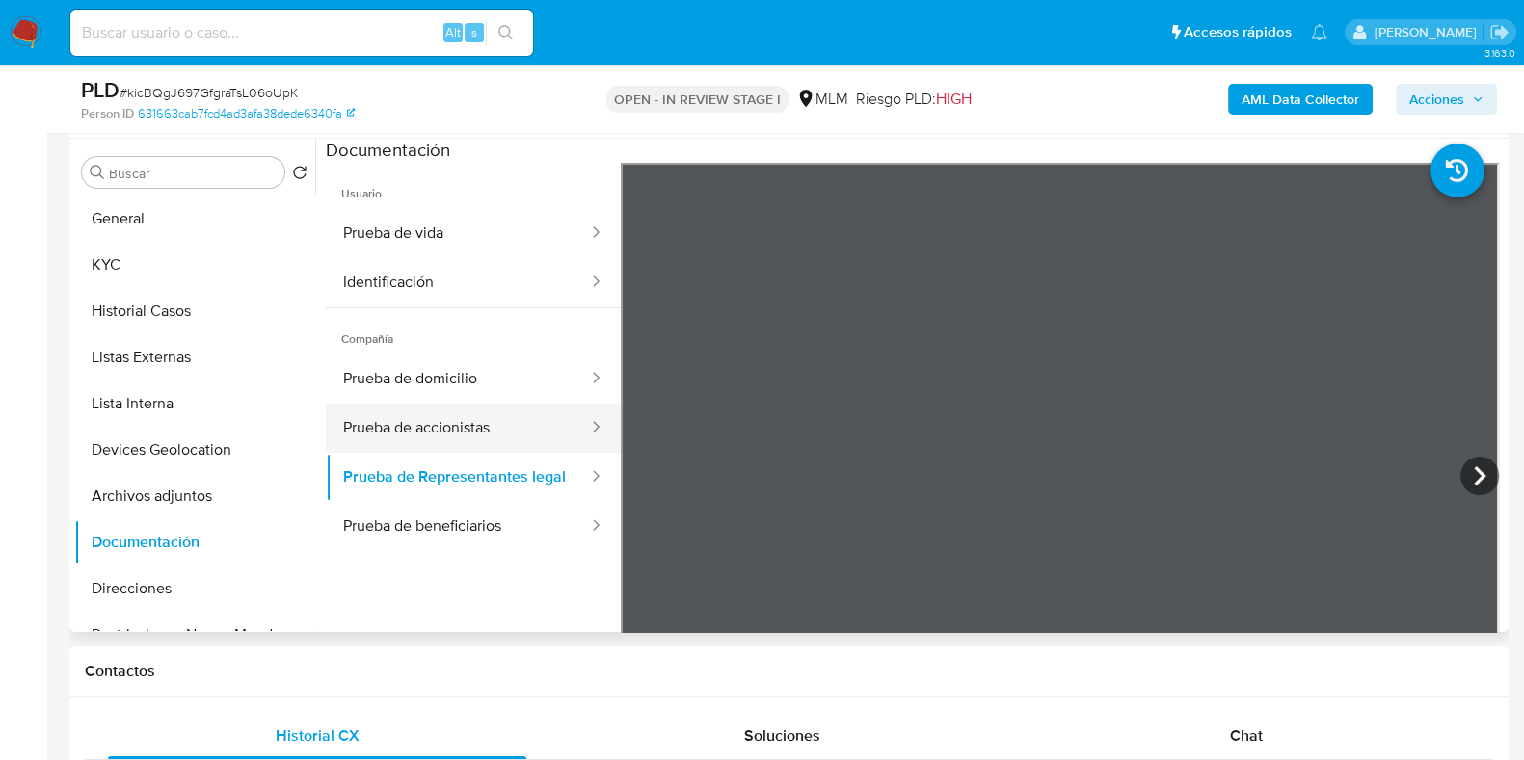
click at [511, 417] on button "Prueba de accionistas" at bounding box center [458, 428] width 264 height 49
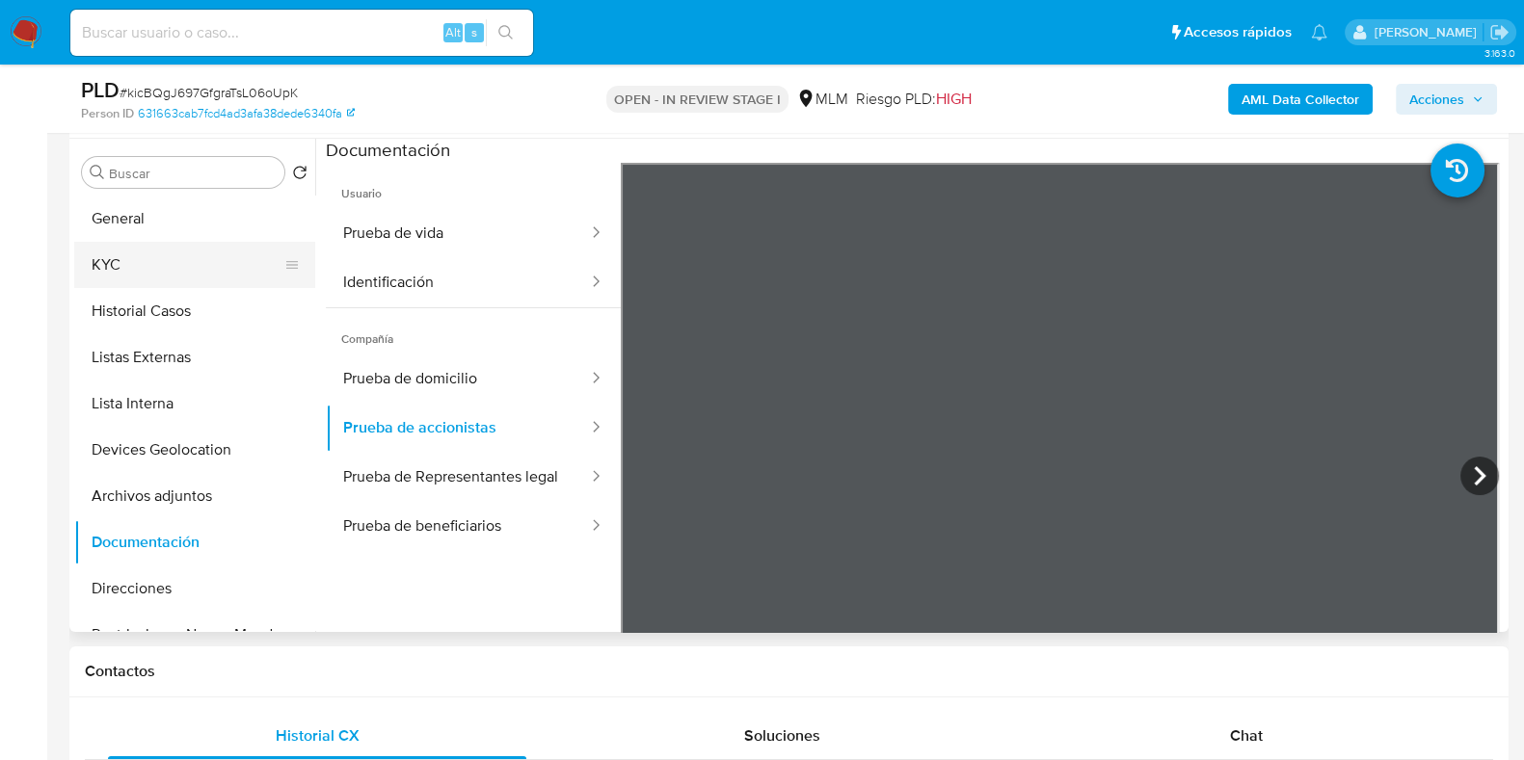
drag, startPoint x: 119, startPoint y: 235, endPoint x: 120, endPoint y: 247, distance: 11.7
click at [119, 235] on button "General" at bounding box center [194, 219] width 241 height 46
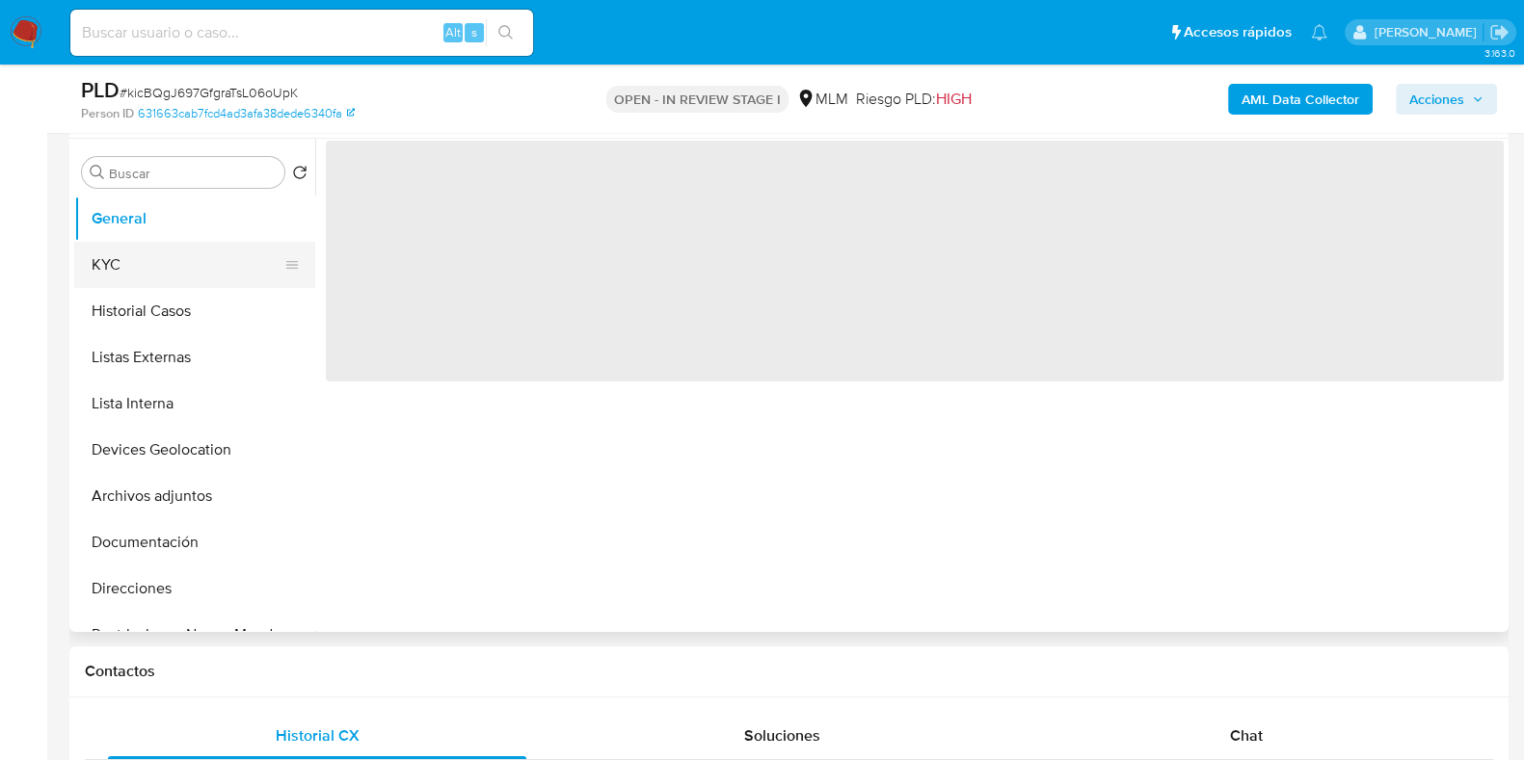
click at [120, 270] on button "KYC" at bounding box center [186, 265] width 225 height 46
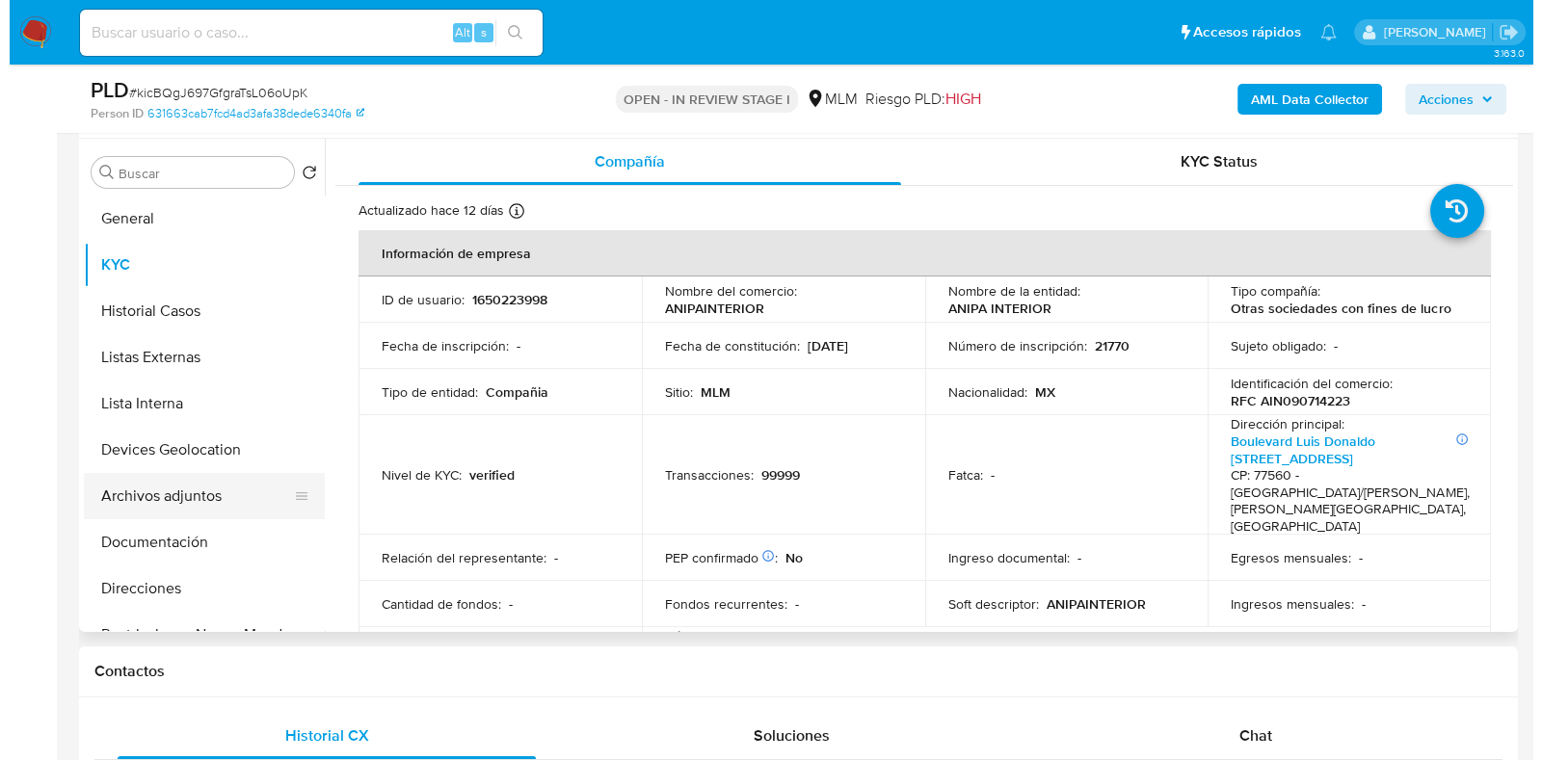
scroll to position [119, 0]
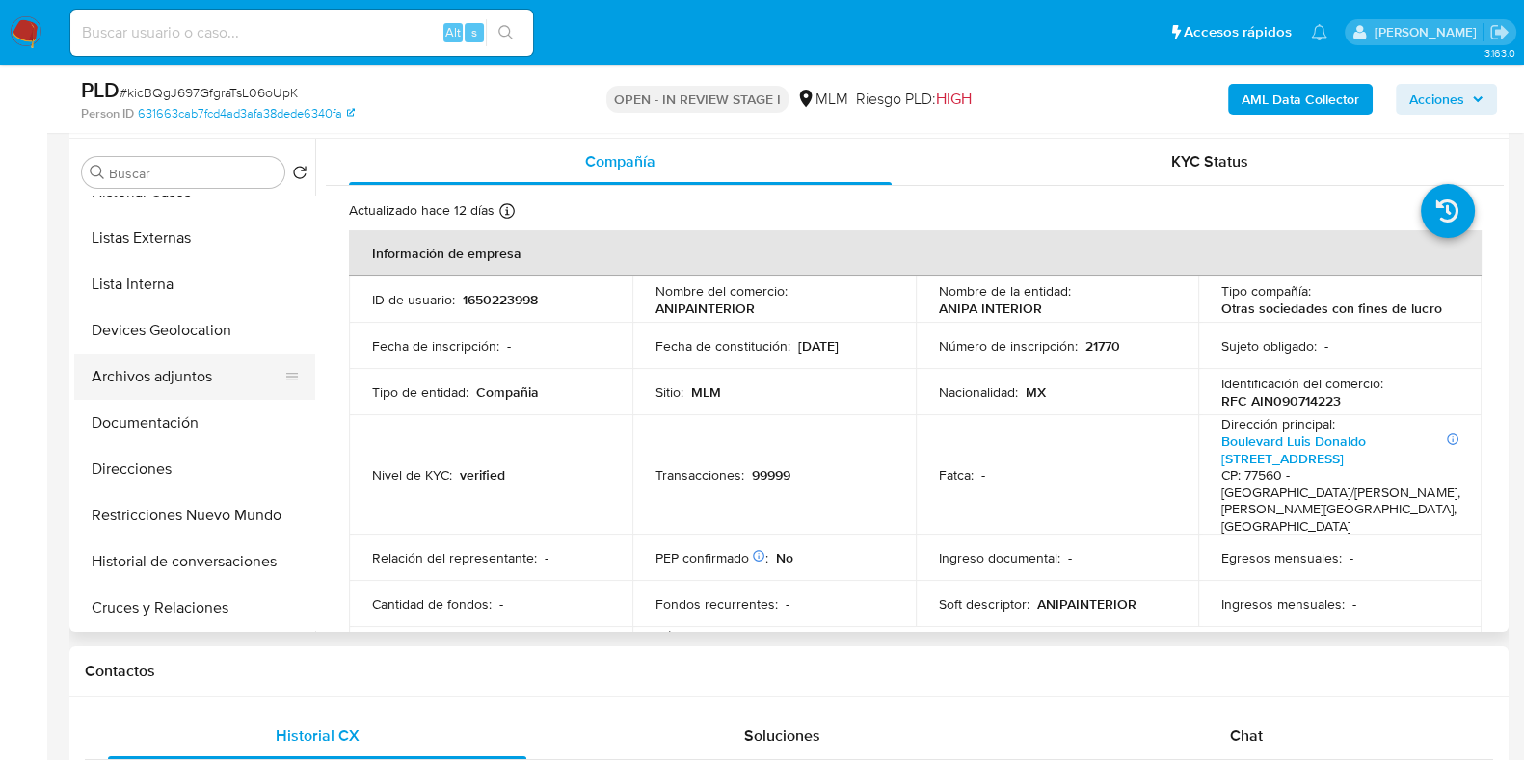
click at [163, 378] on button "Archivos adjuntos" at bounding box center [186, 377] width 225 height 46
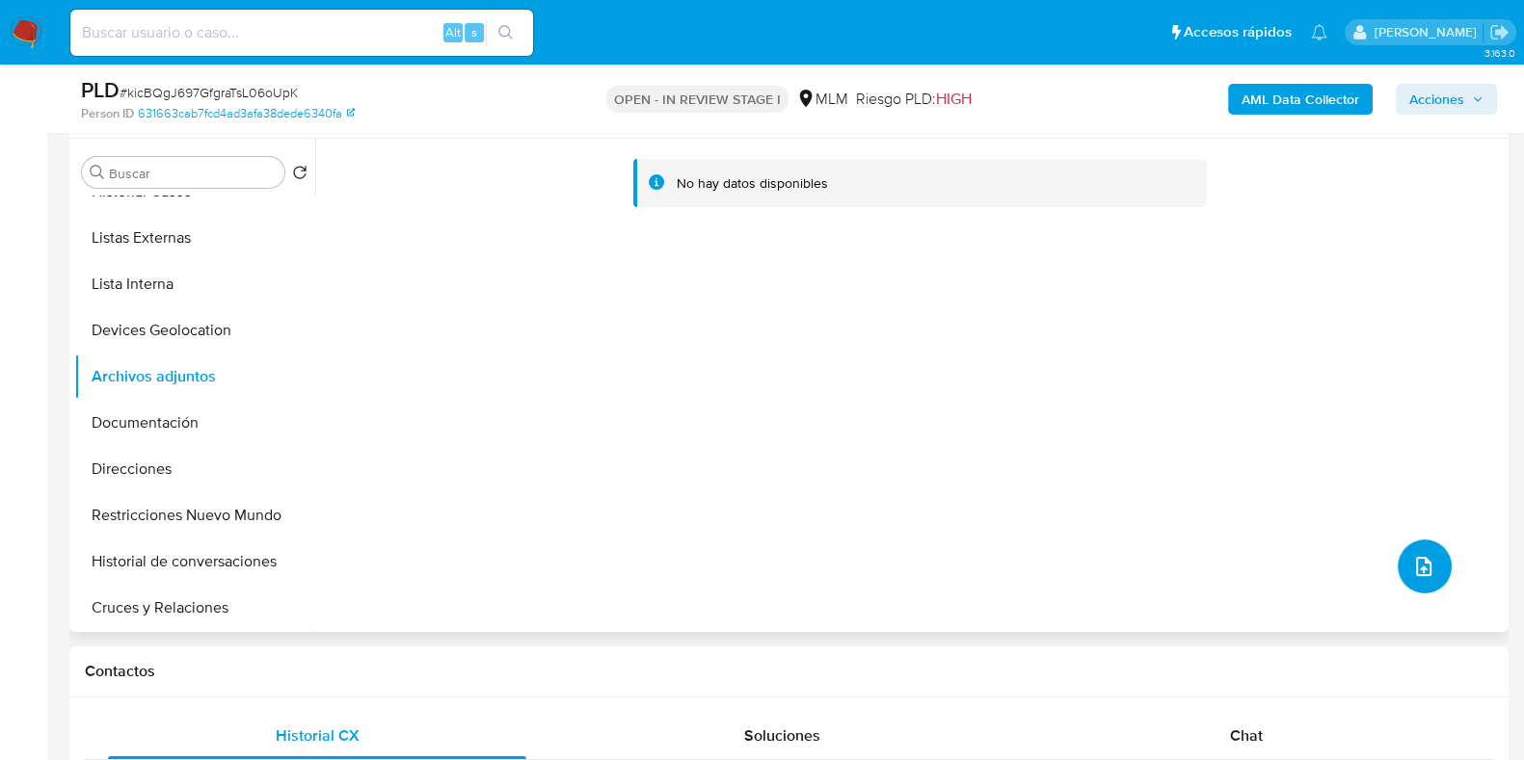
click at [1430, 570] on button "upload-file" at bounding box center [1424, 567] width 54 height 54
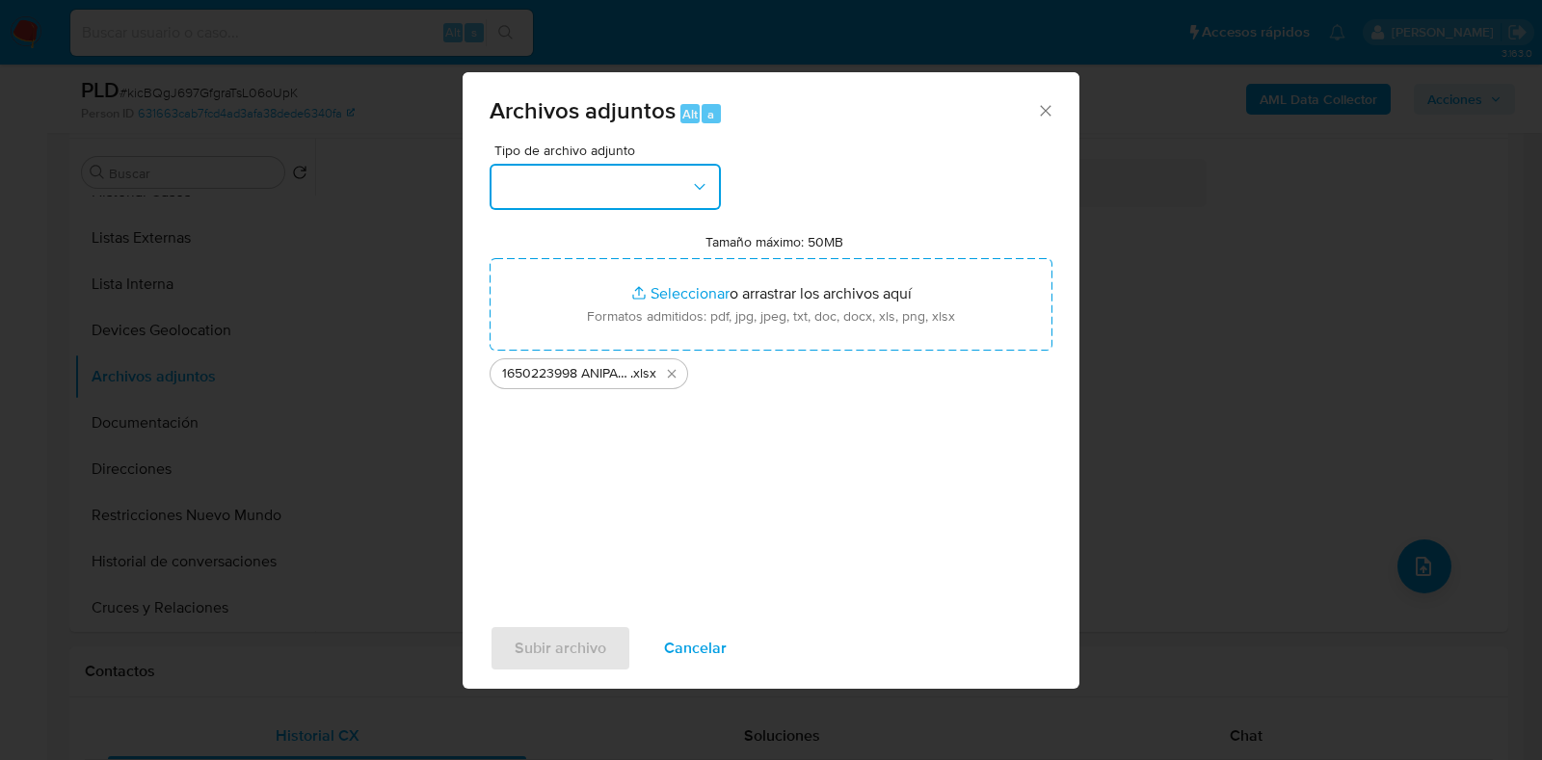
click at [562, 175] on button "button" at bounding box center [605, 187] width 231 height 46
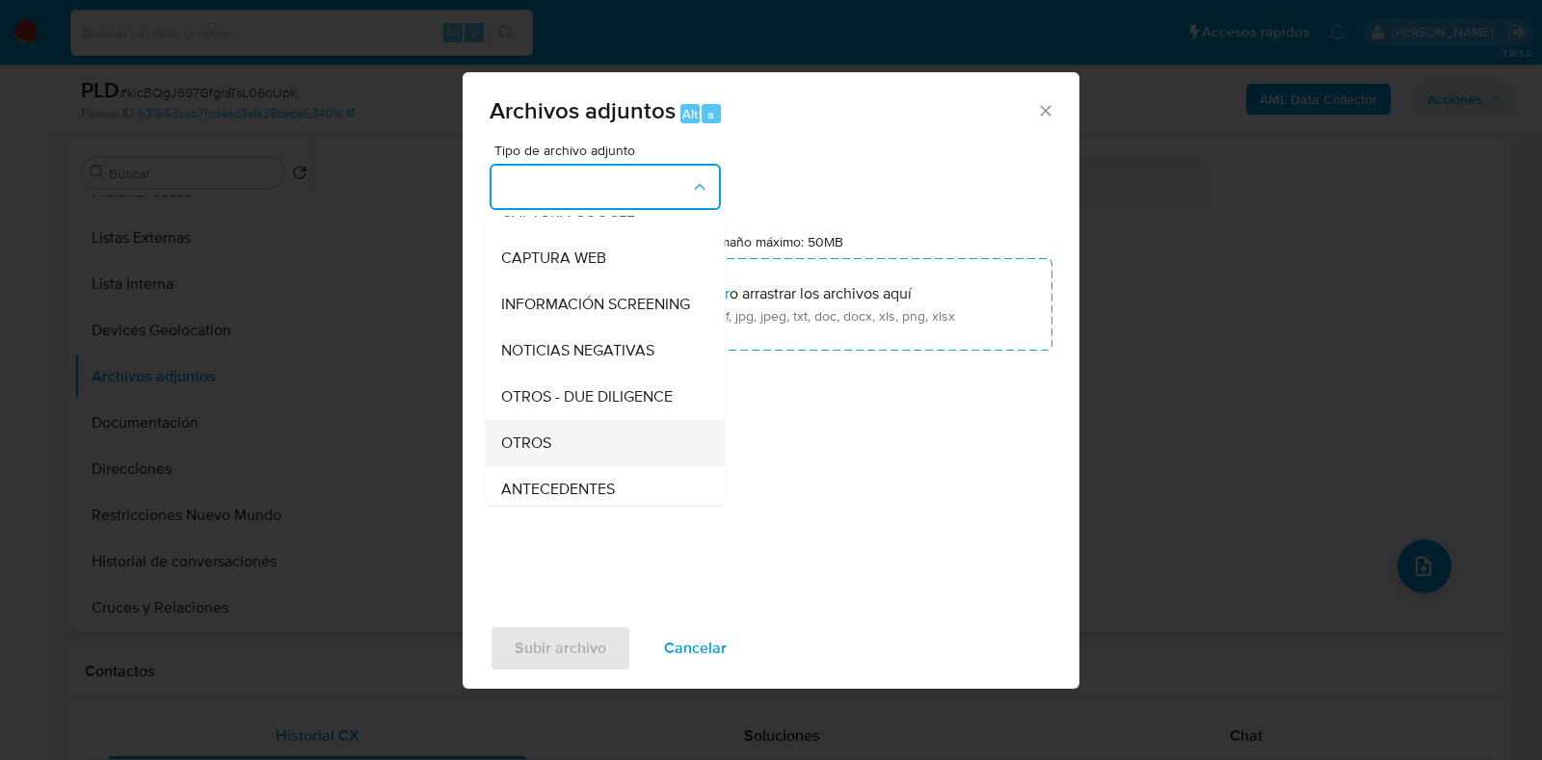
click at [564, 466] on div "OTROS" at bounding box center [599, 443] width 197 height 46
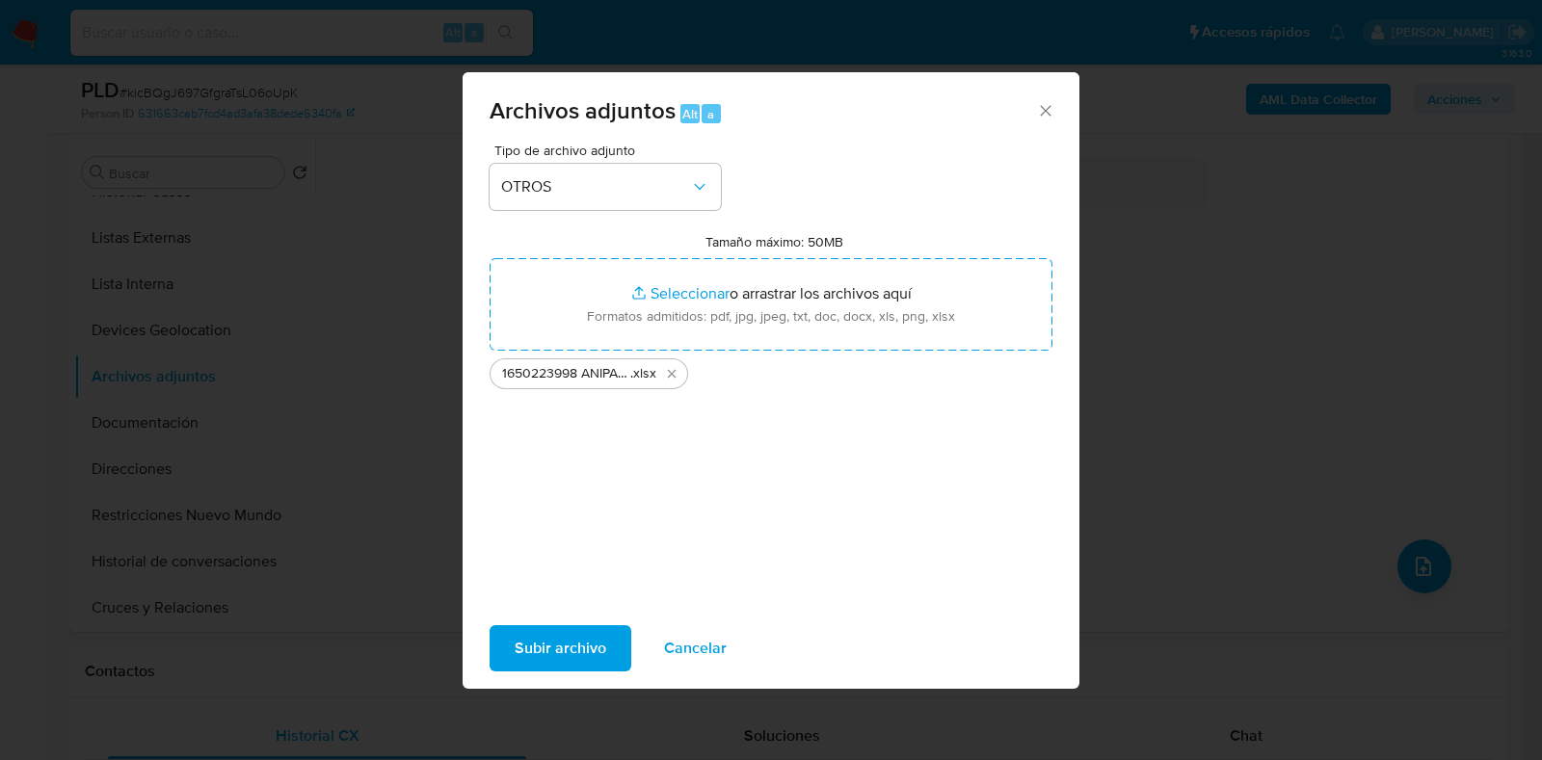
click at [558, 648] on span "Subir archivo" at bounding box center [561, 648] width 92 height 42
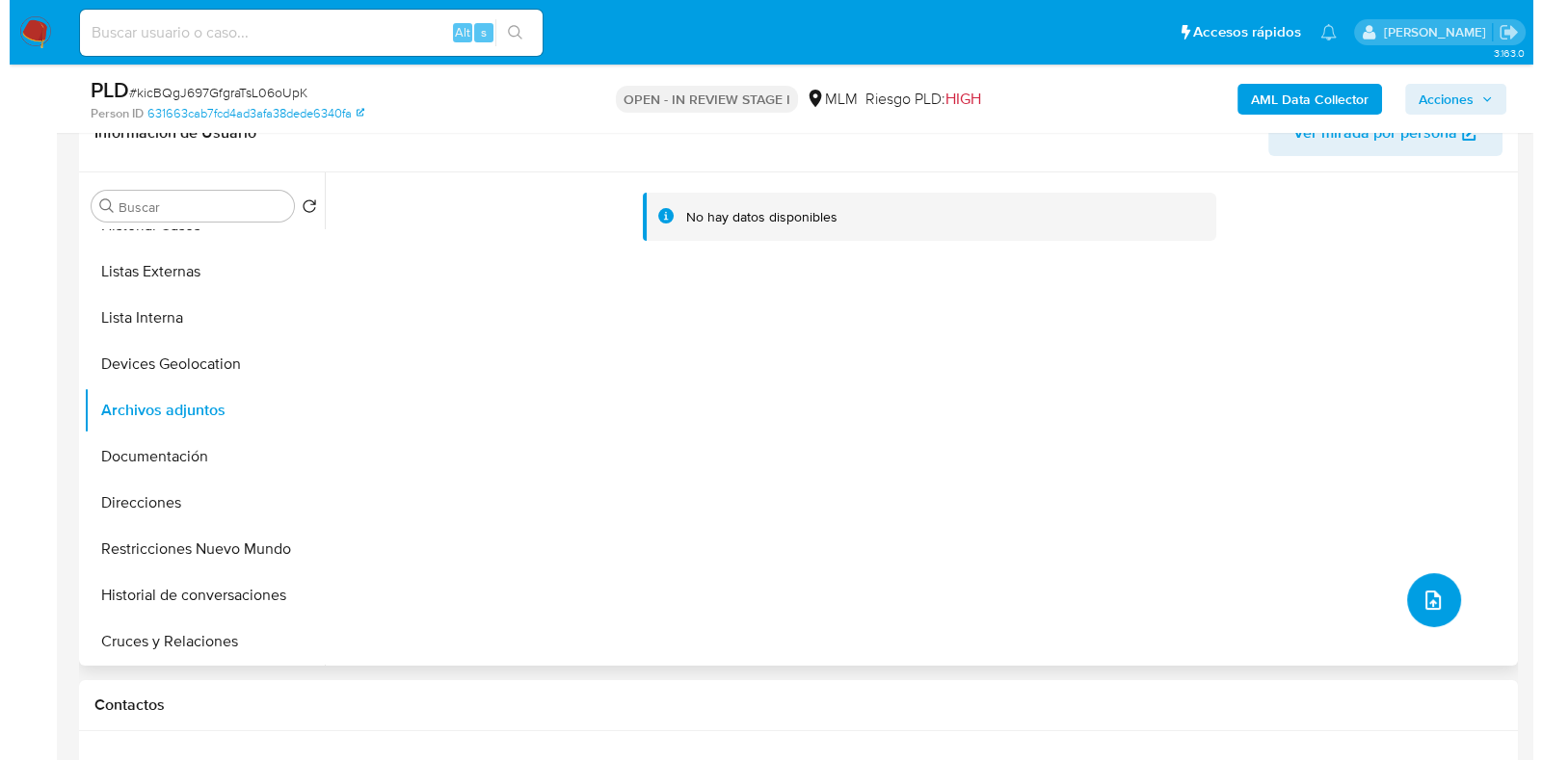
scroll to position [361, 0]
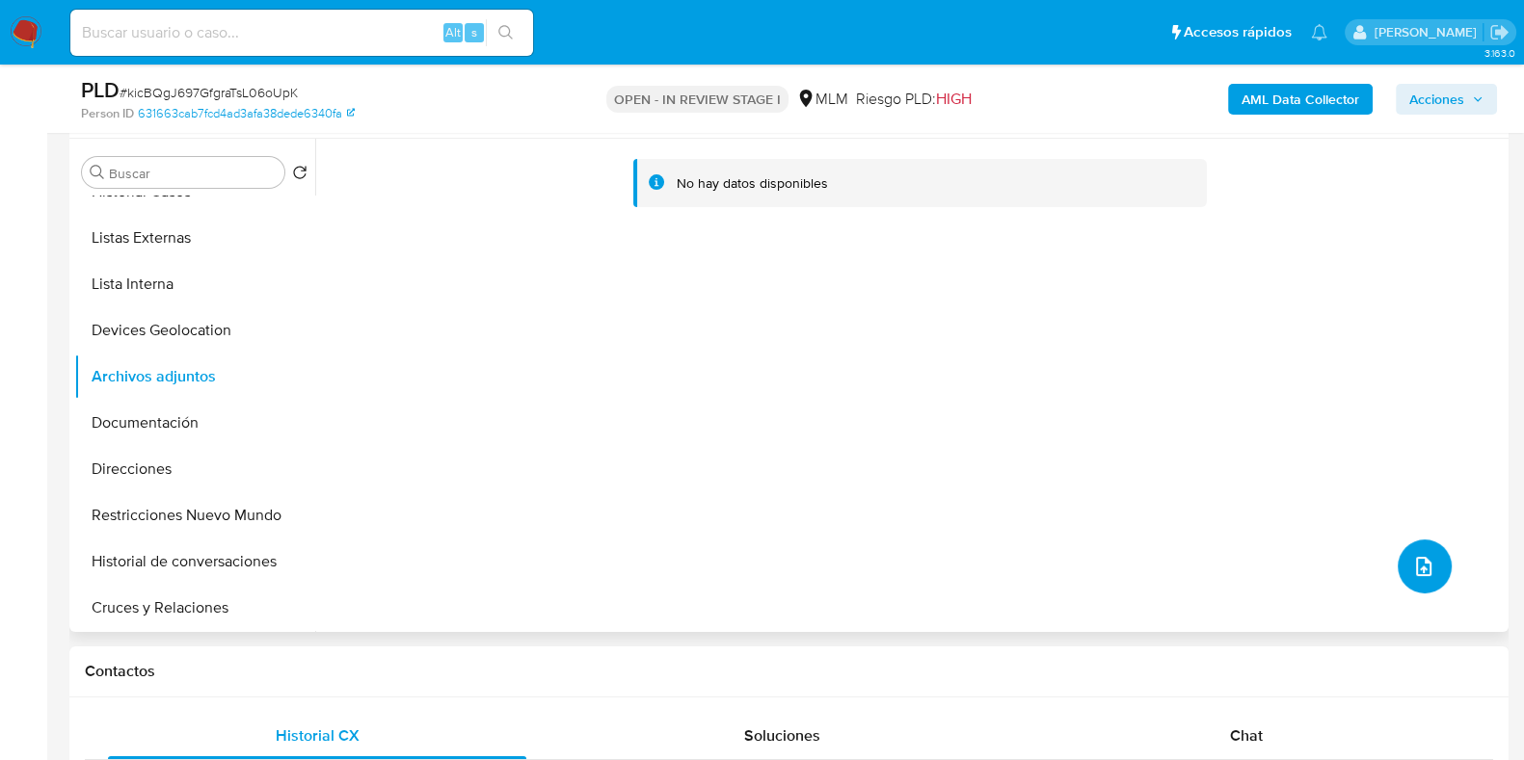
click at [1397, 562] on button "upload-file" at bounding box center [1424, 567] width 54 height 54
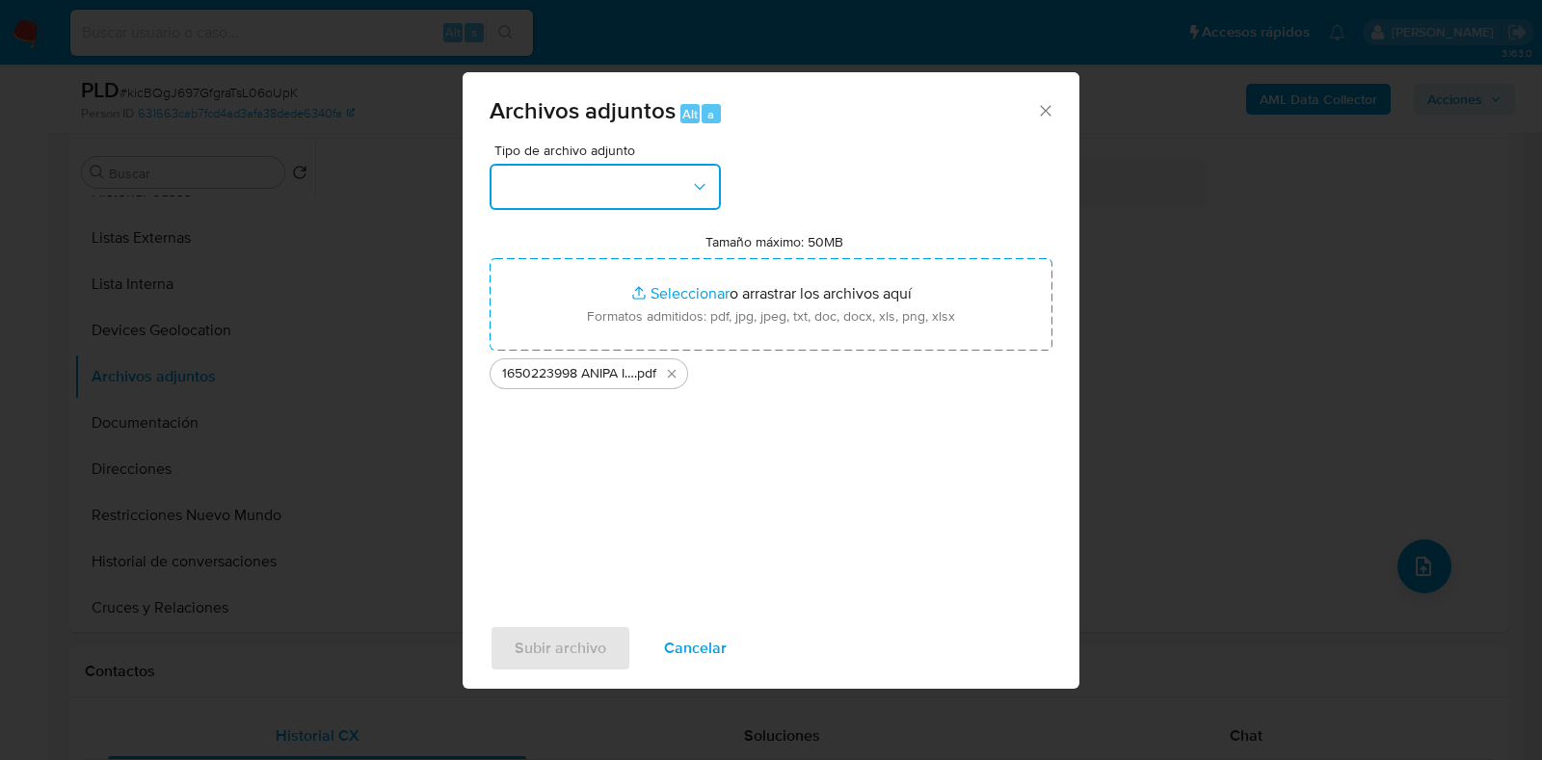
click at [593, 177] on button "button" at bounding box center [605, 187] width 231 height 46
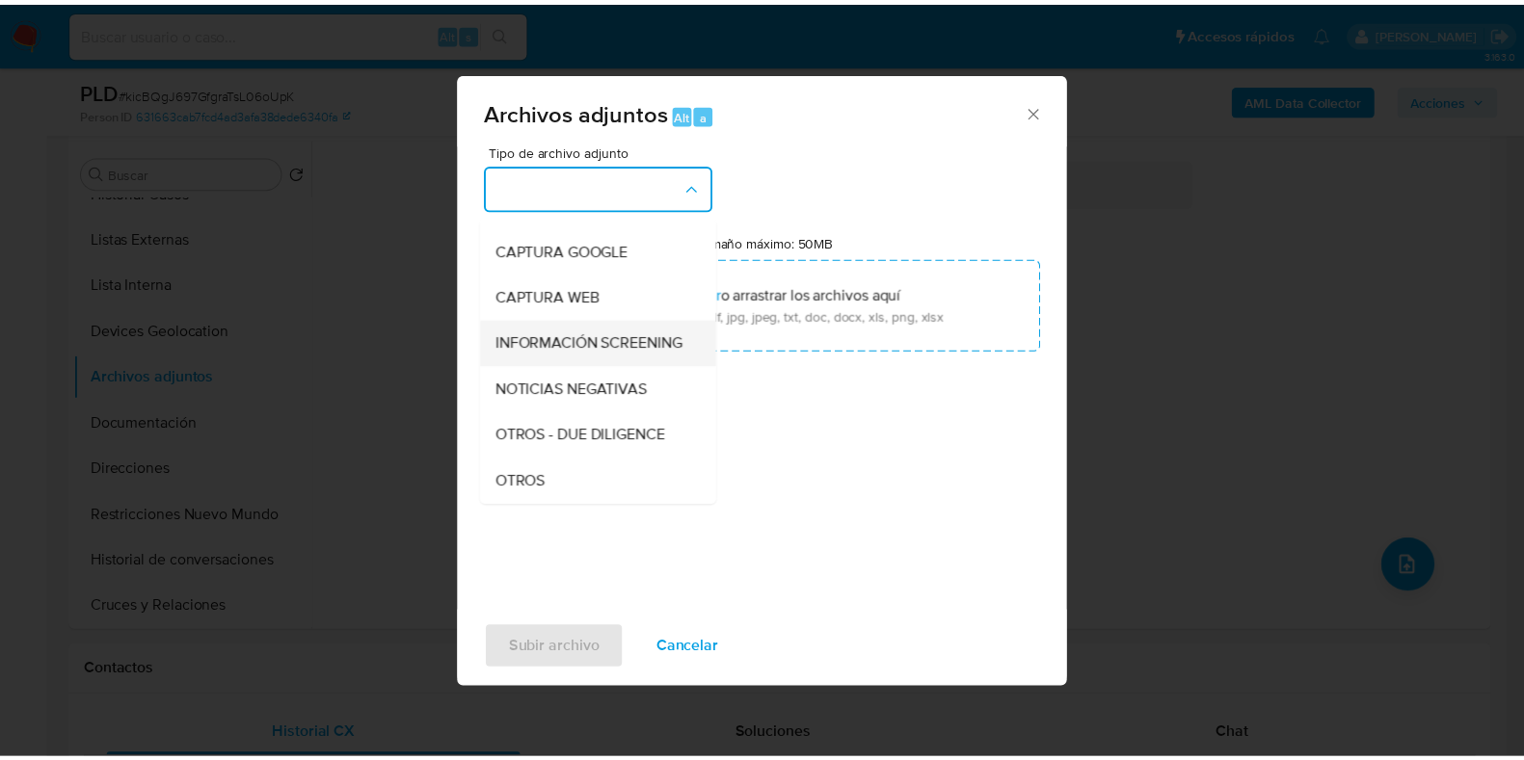
scroll to position [119, 0]
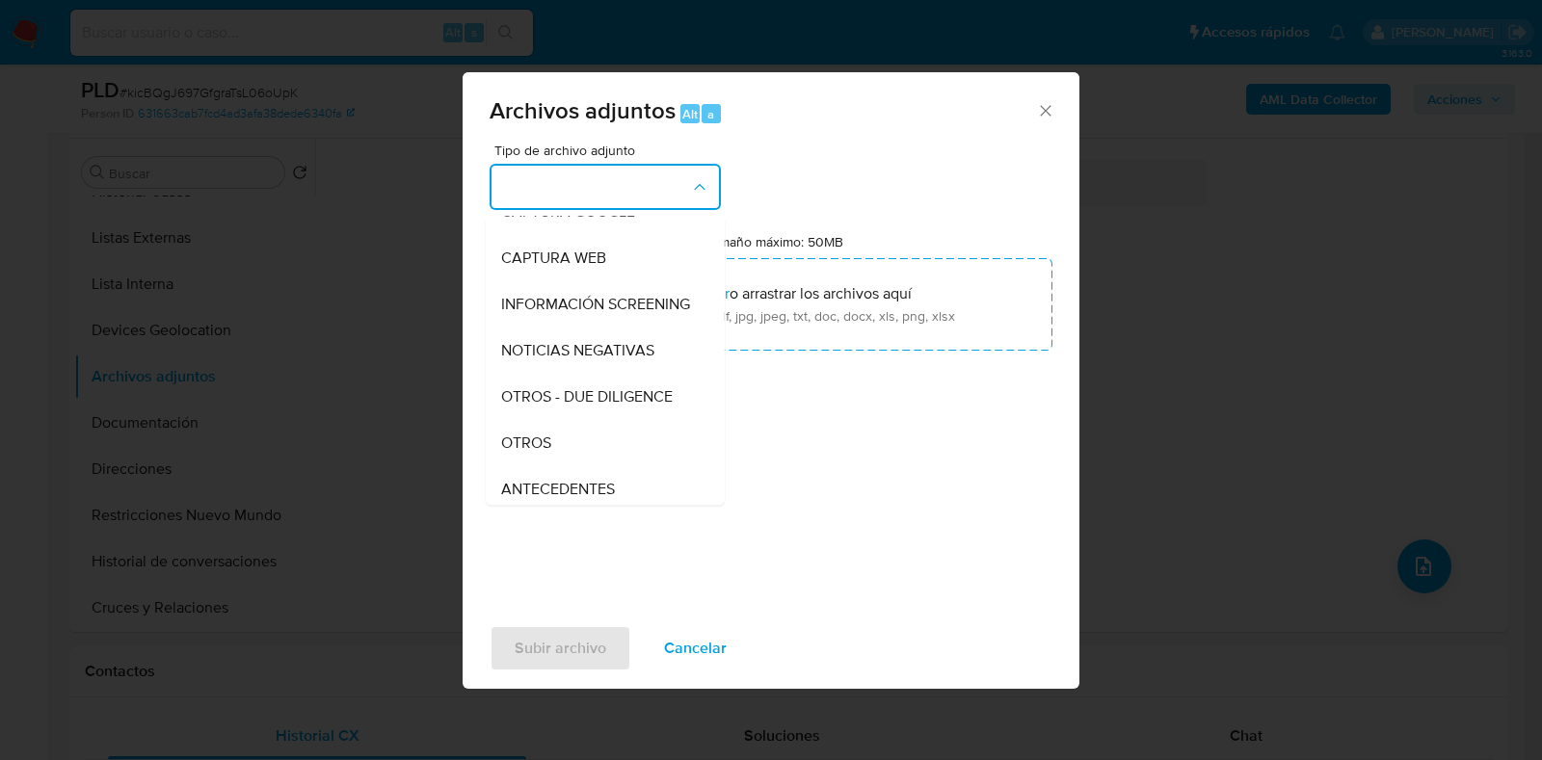
click at [579, 441] on div "OTROS" at bounding box center [599, 443] width 197 height 46
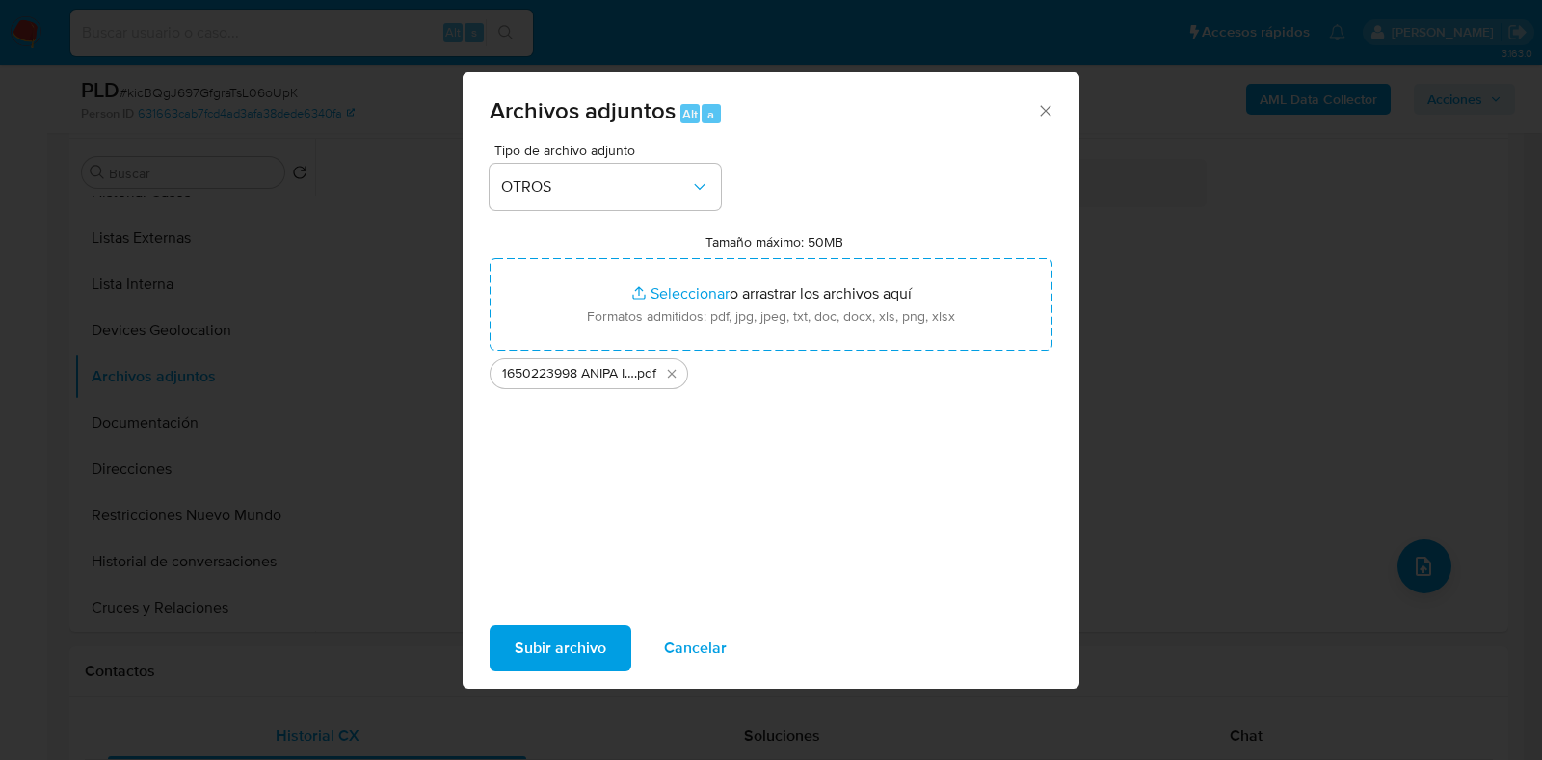
click at [547, 648] on span "Subir archivo" at bounding box center [561, 648] width 92 height 42
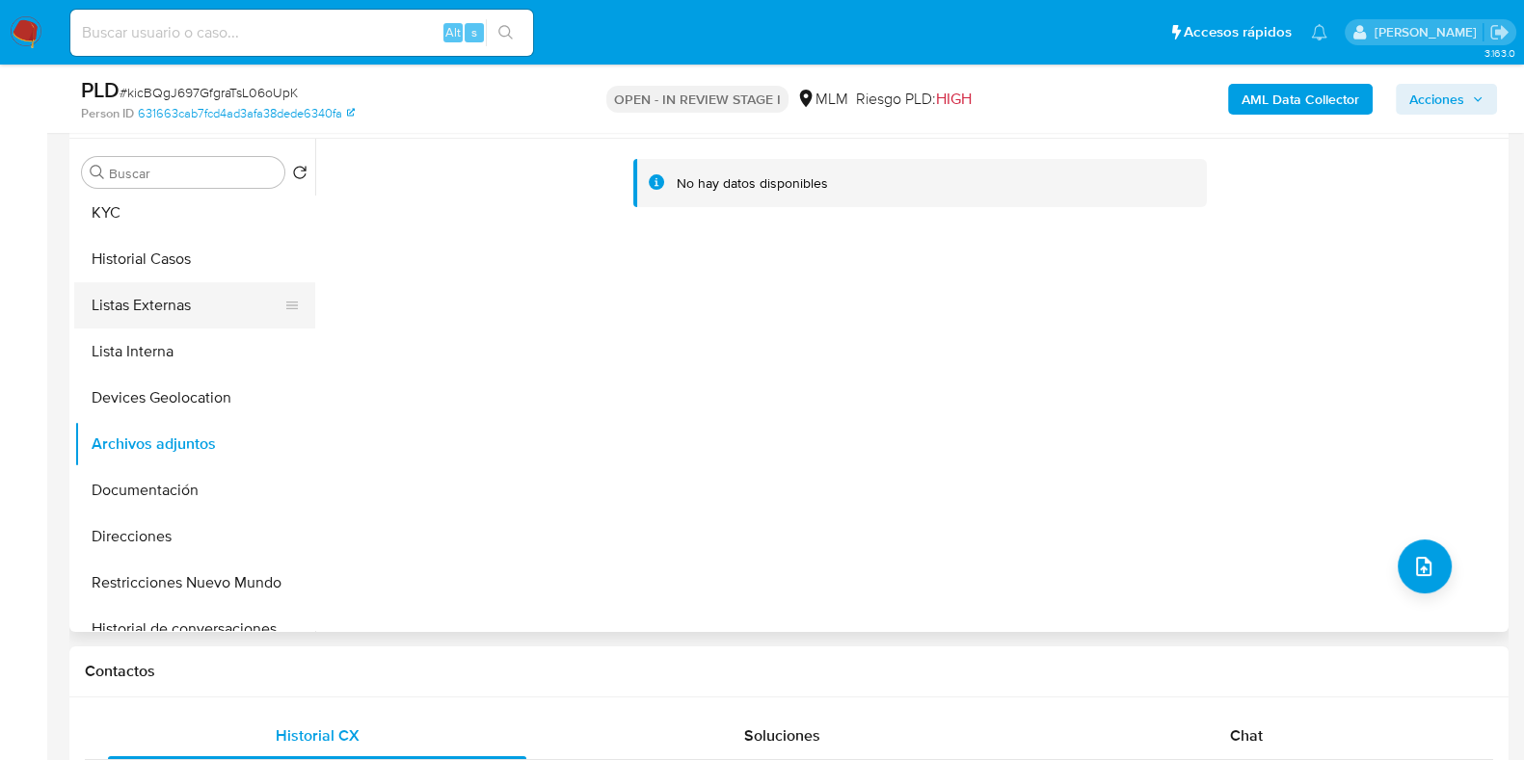
scroll to position [0, 0]
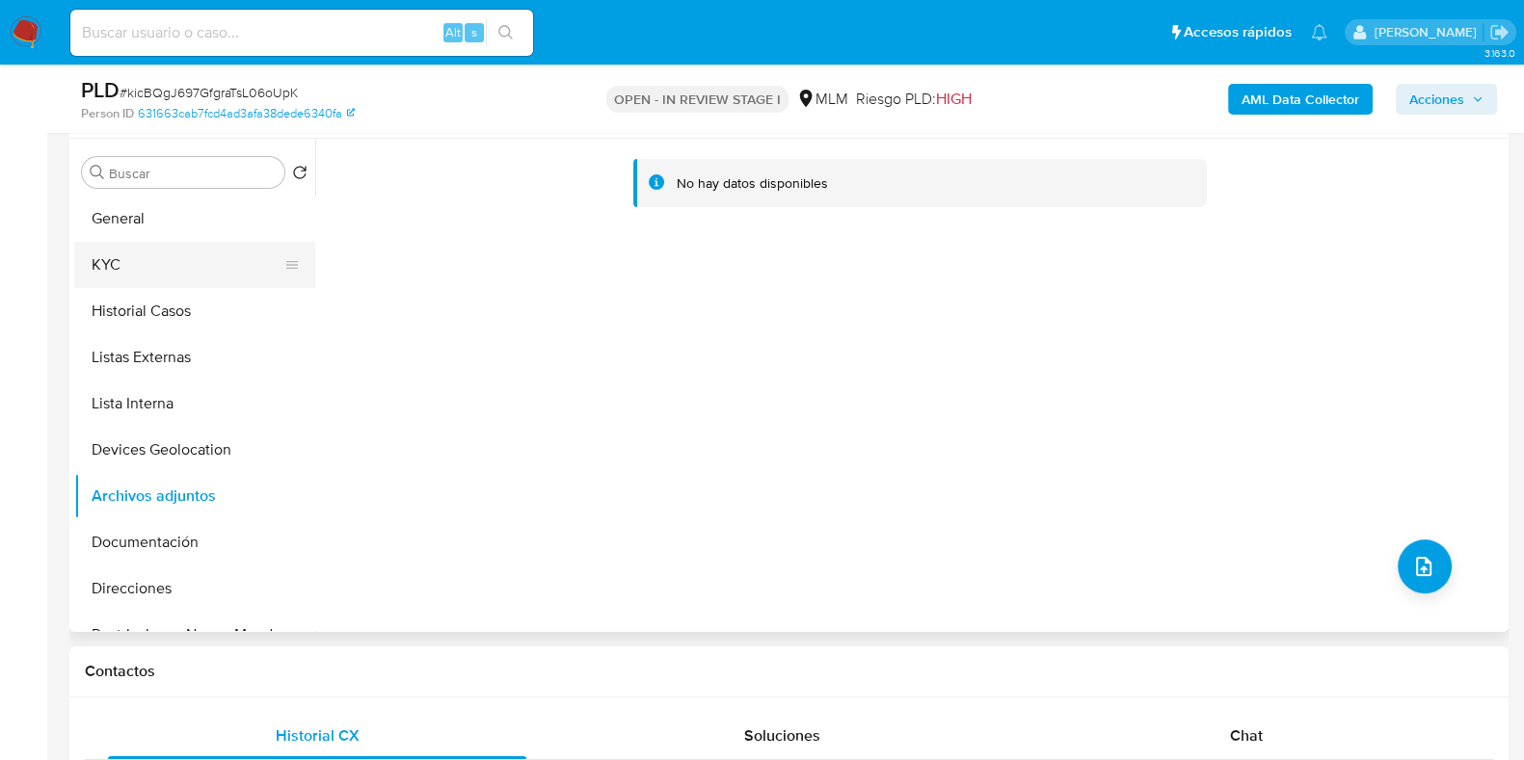
click at [154, 264] on button "KYC" at bounding box center [186, 265] width 225 height 46
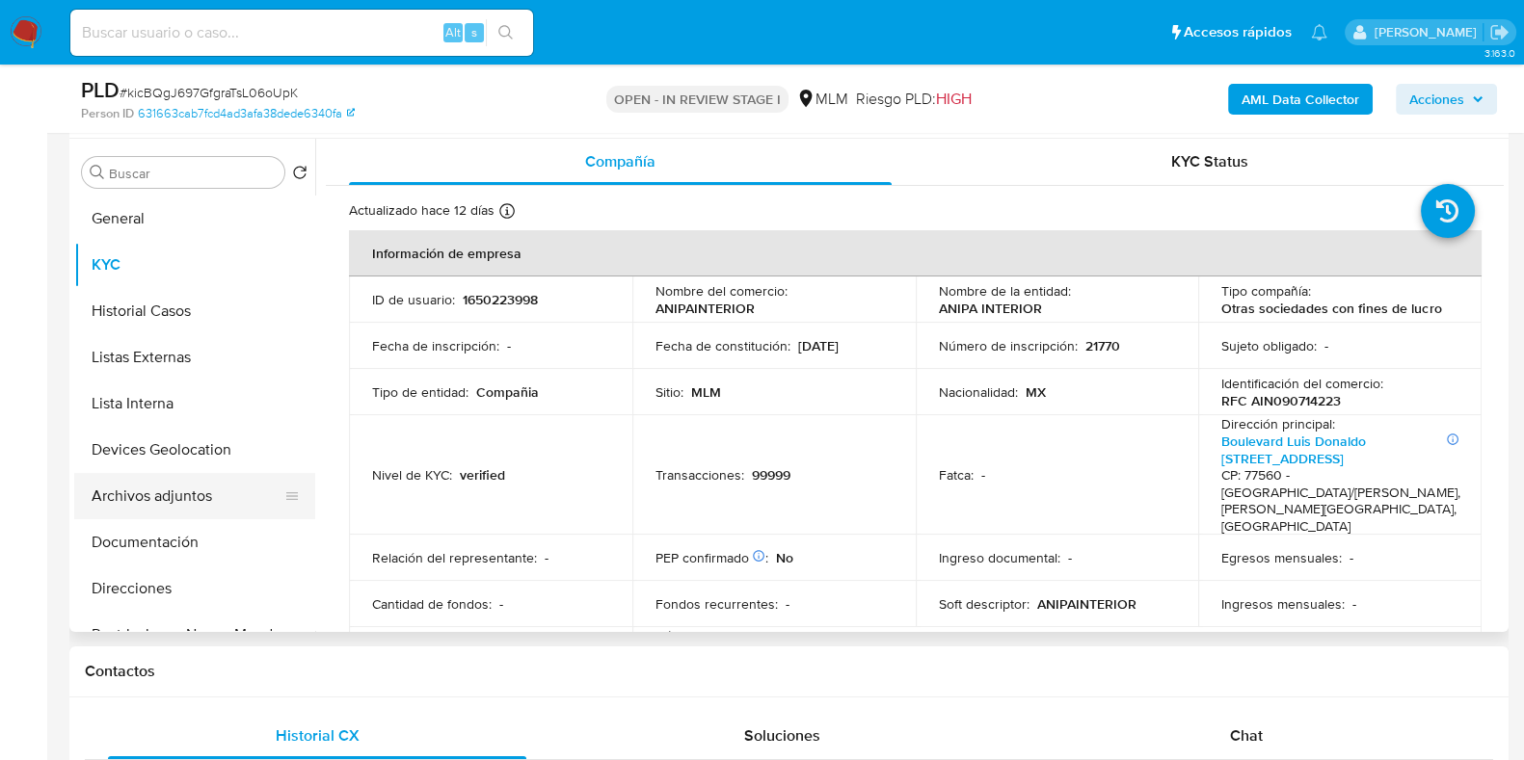
click at [122, 509] on button "Archivos adjuntos" at bounding box center [186, 496] width 225 height 46
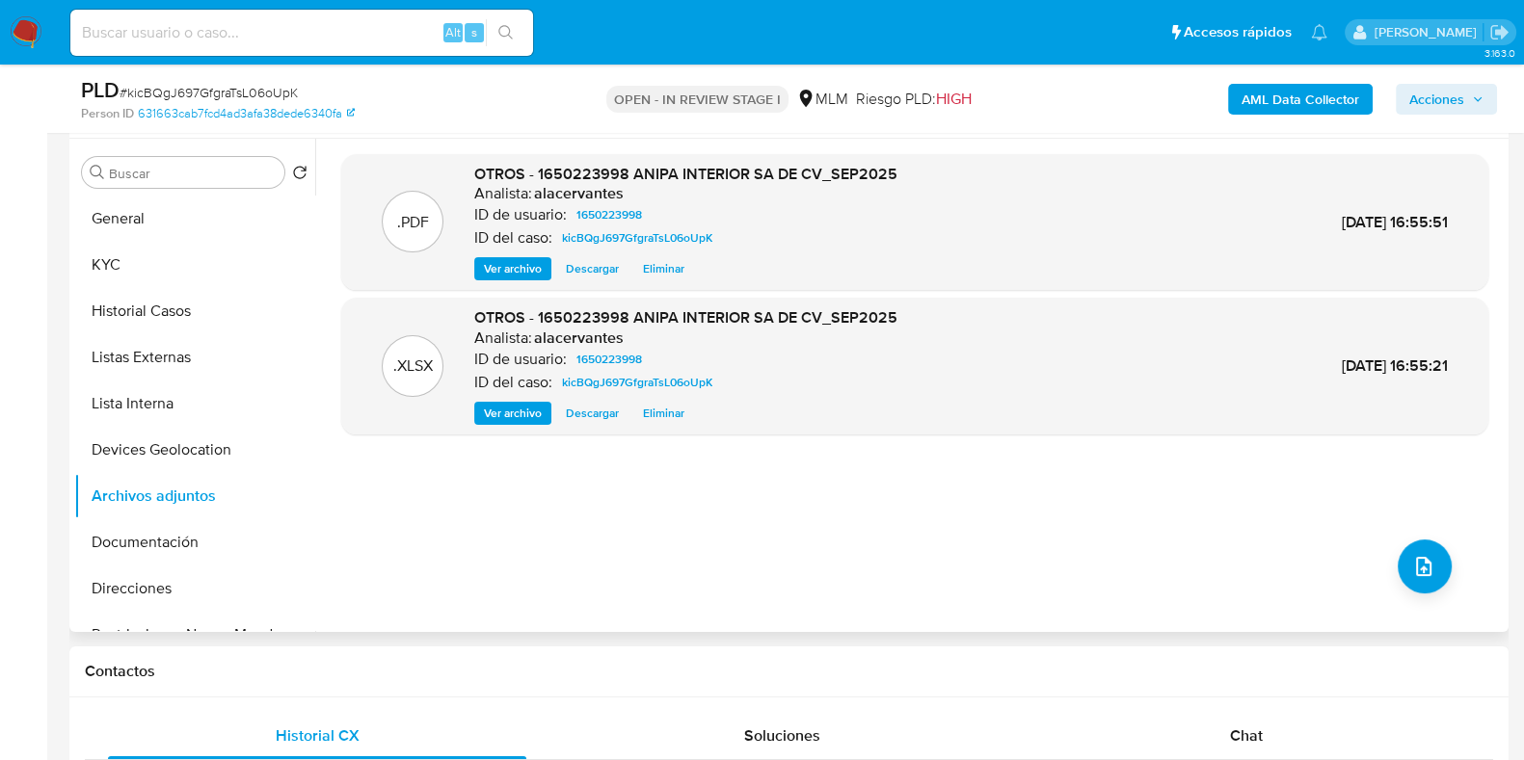
click at [512, 271] on span "Ver archivo" at bounding box center [513, 268] width 58 height 19
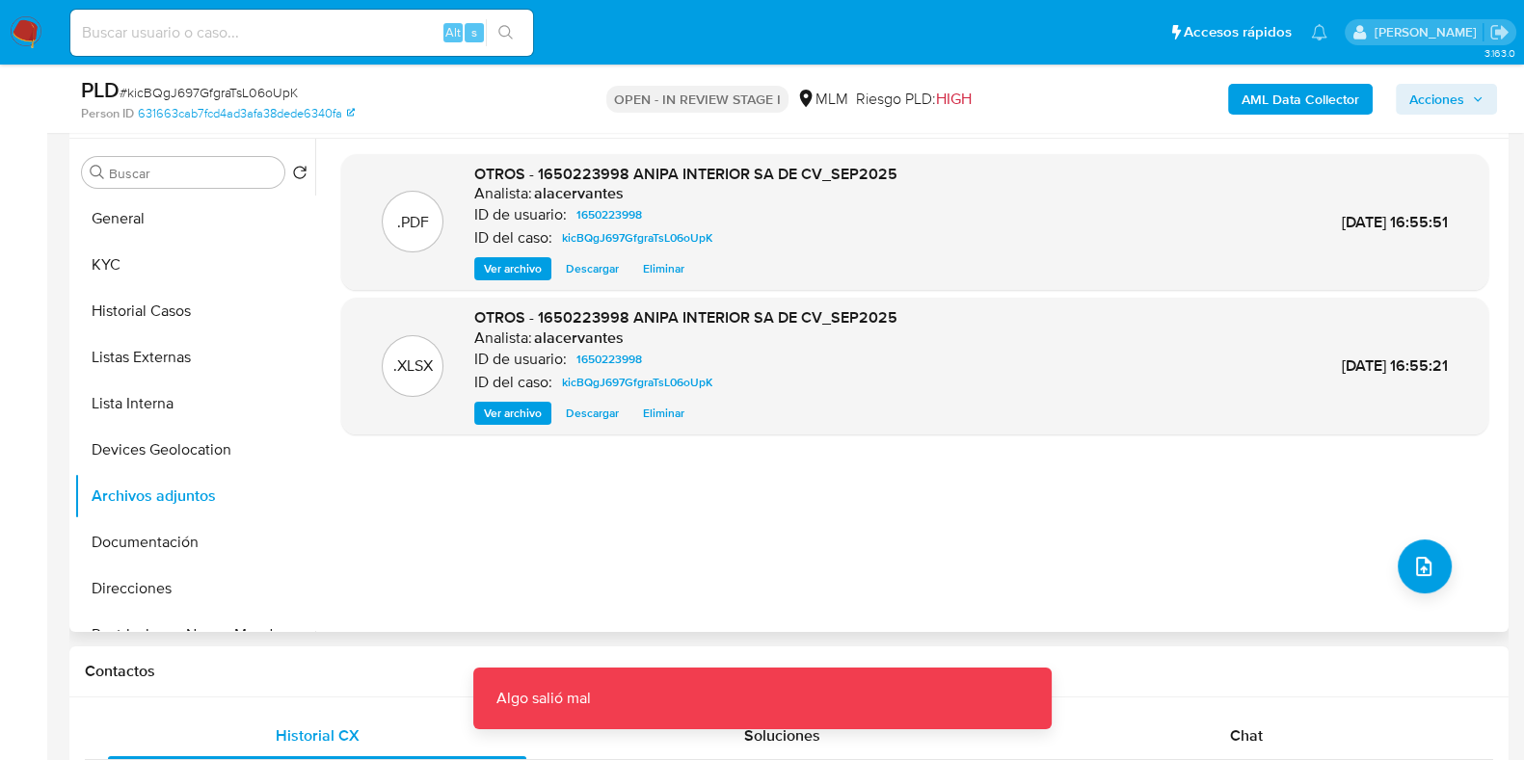
click at [525, 271] on span "Ver archivo" at bounding box center [513, 268] width 58 height 19
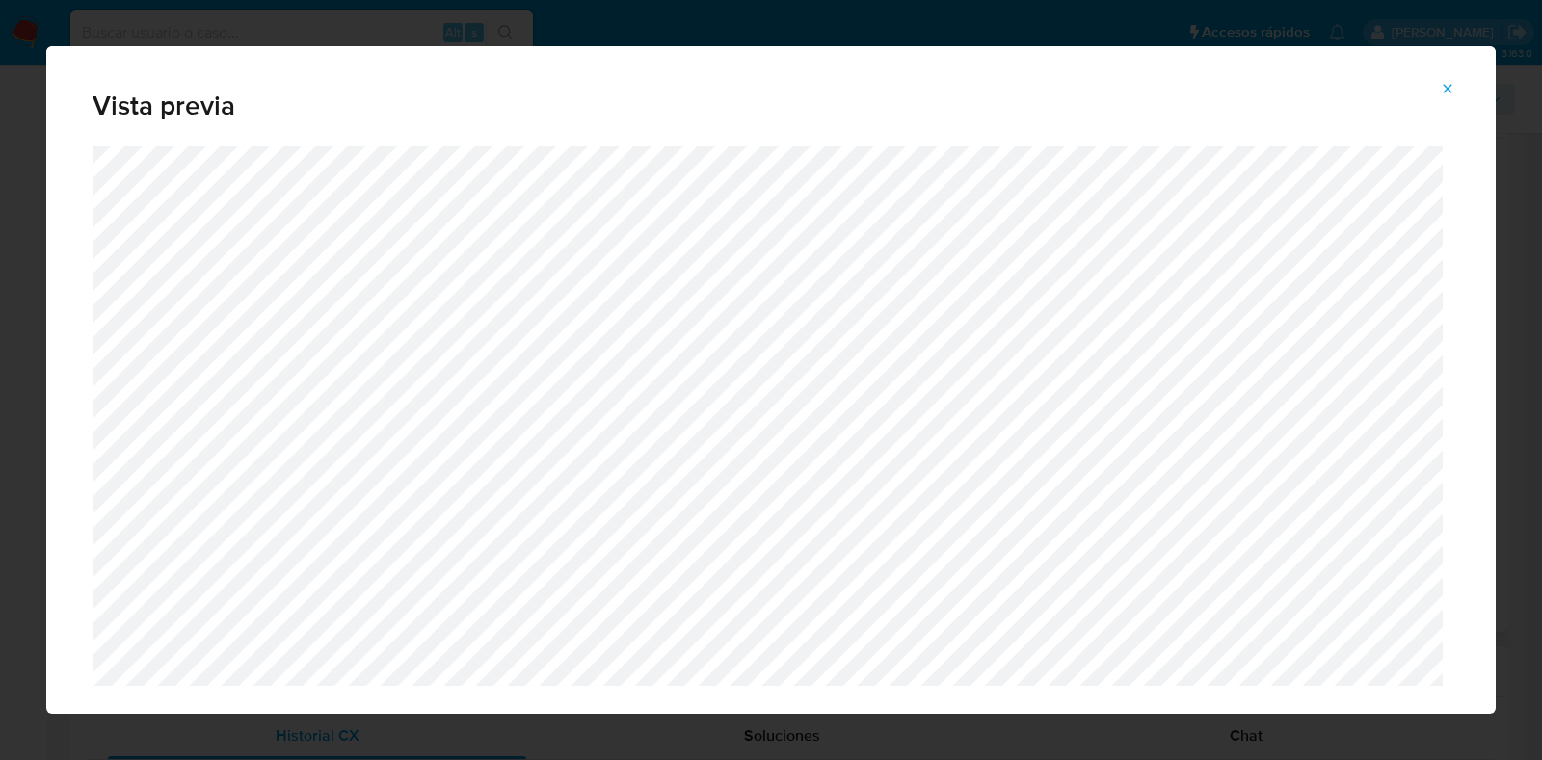
click at [1445, 76] on span "Attachment preview" at bounding box center [1447, 88] width 15 height 27
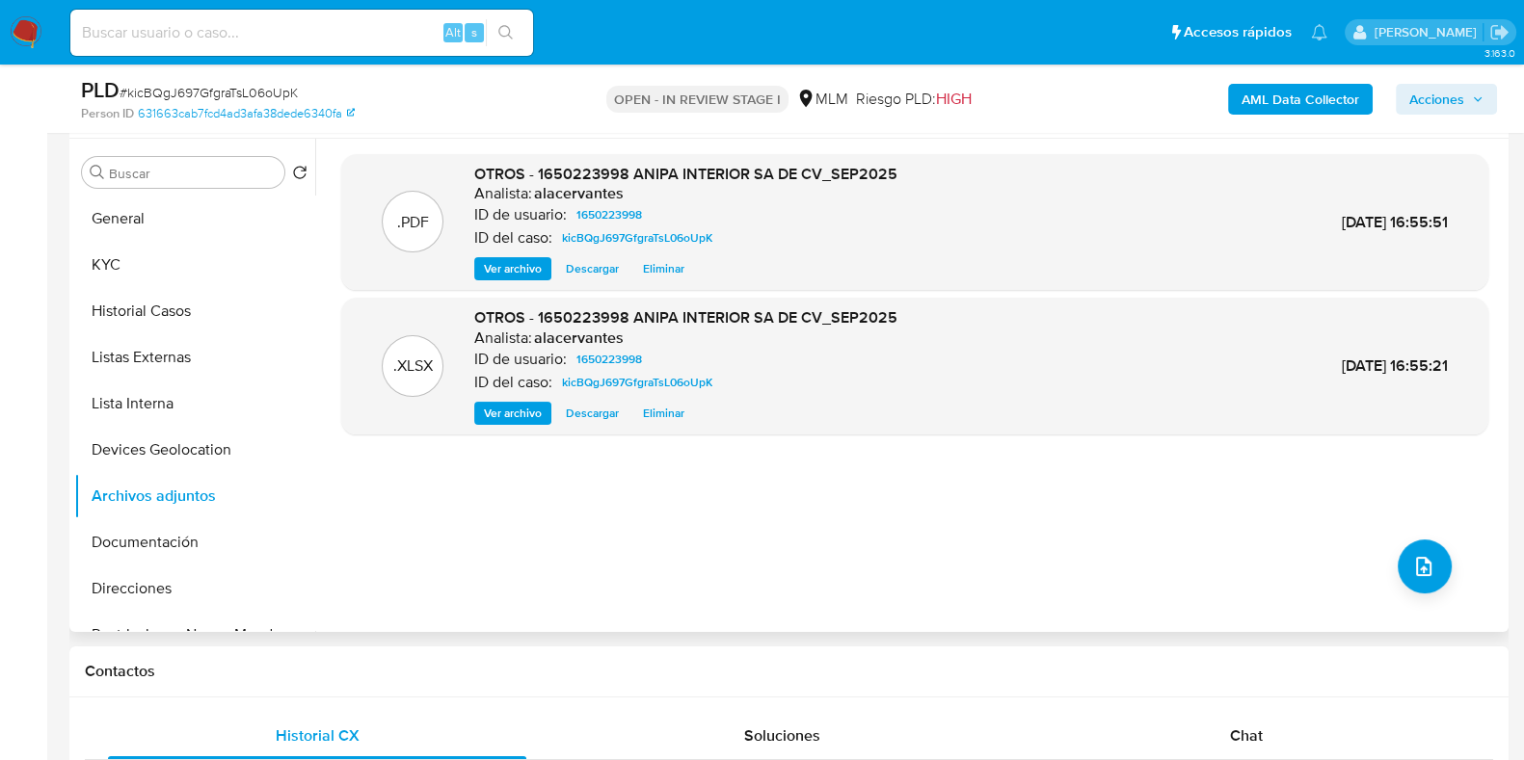
click at [1450, 113] on span "Acciones" at bounding box center [1436, 99] width 55 height 31
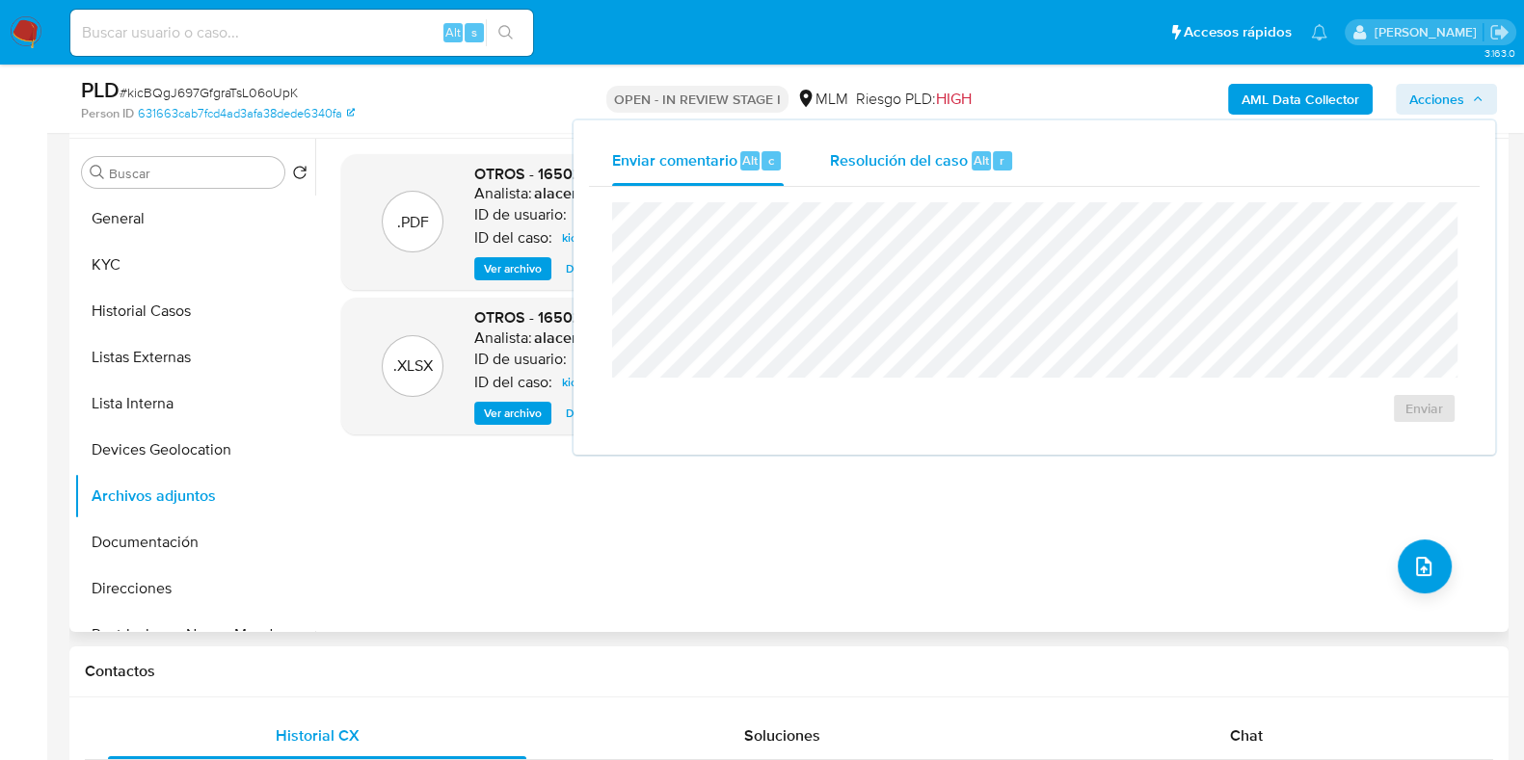
click at [926, 164] on span "Resolución del caso" at bounding box center [899, 159] width 138 height 22
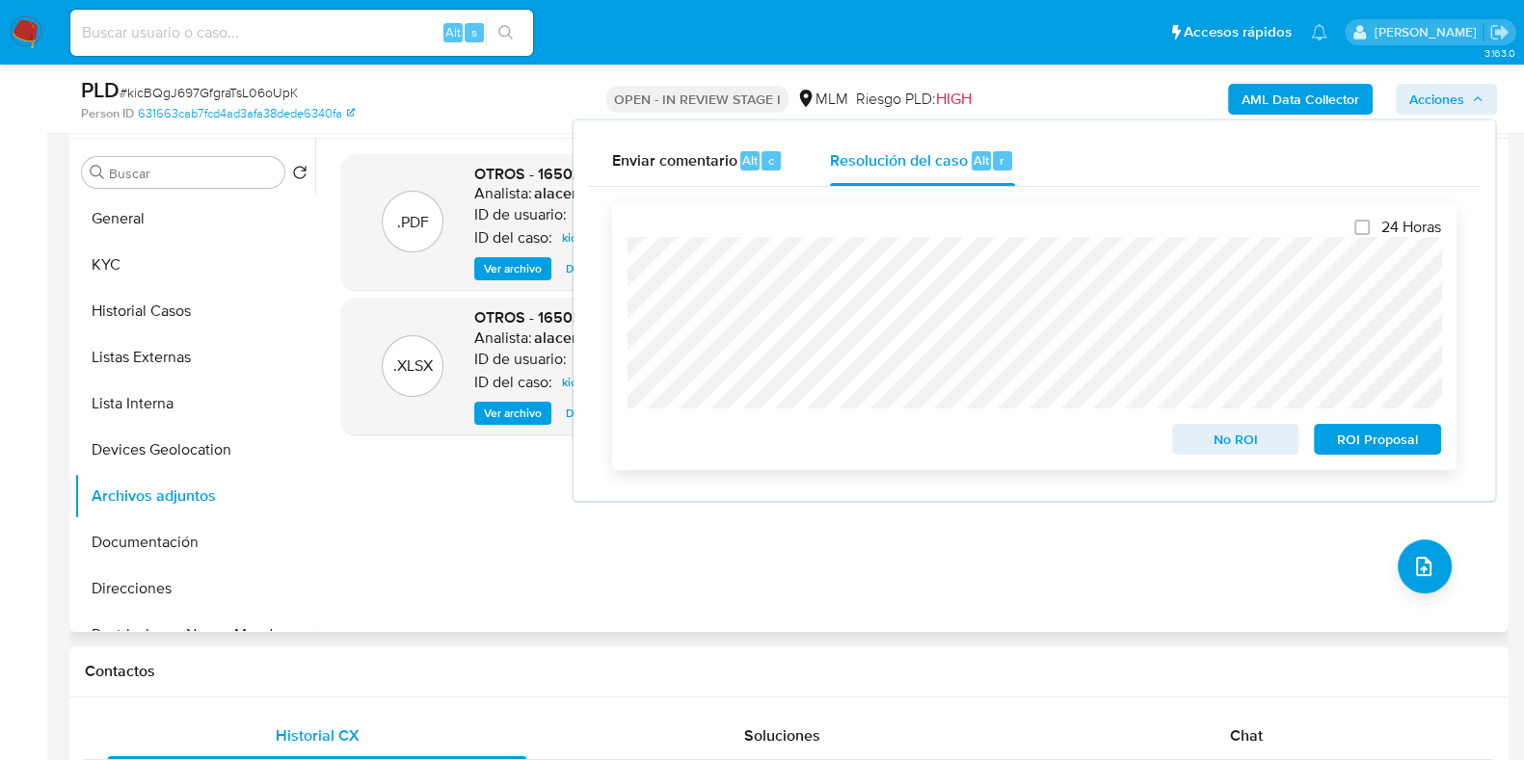
click at [1251, 445] on span "No ROI" at bounding box center [1235, 439] width 100 height 27
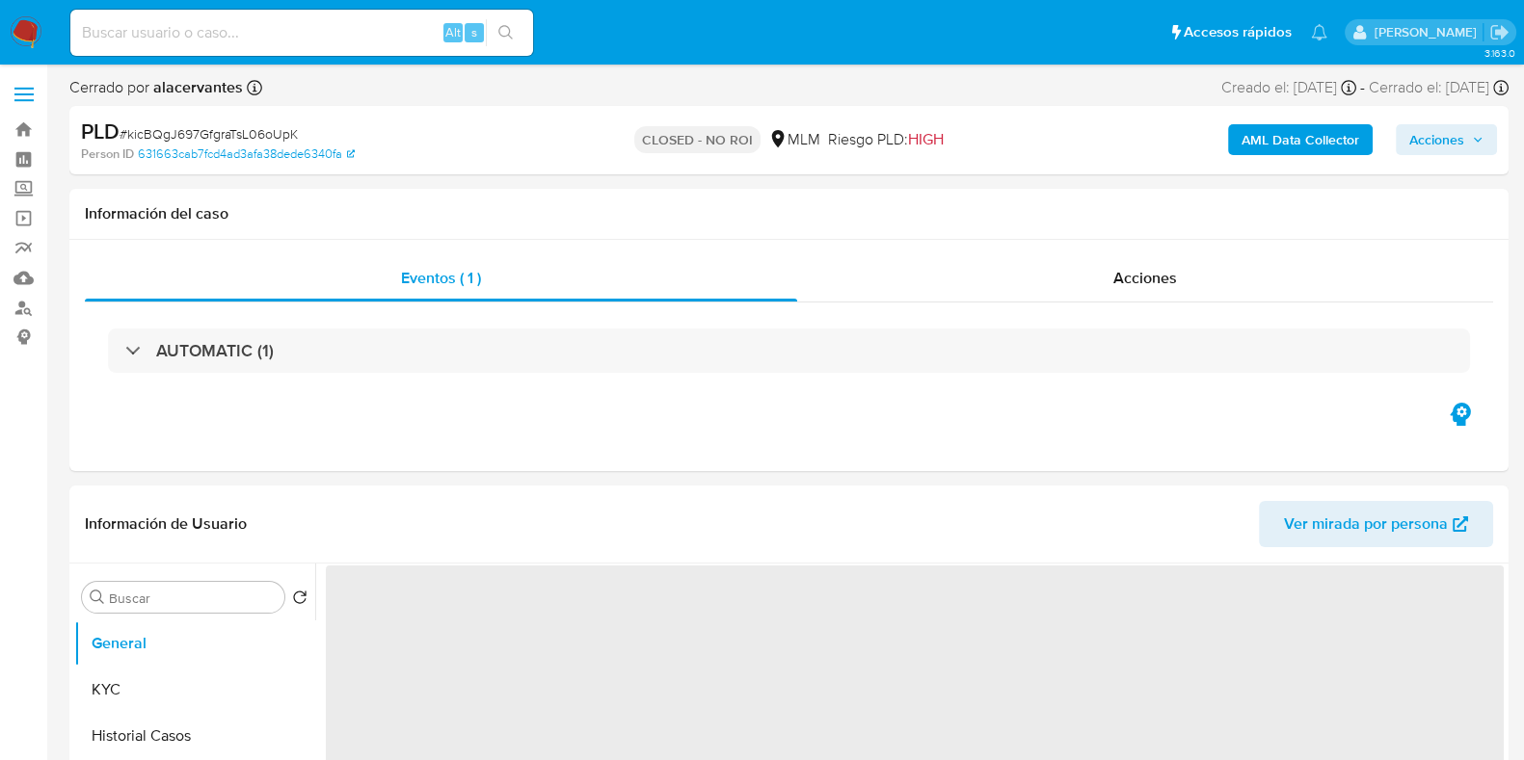
select select "10"
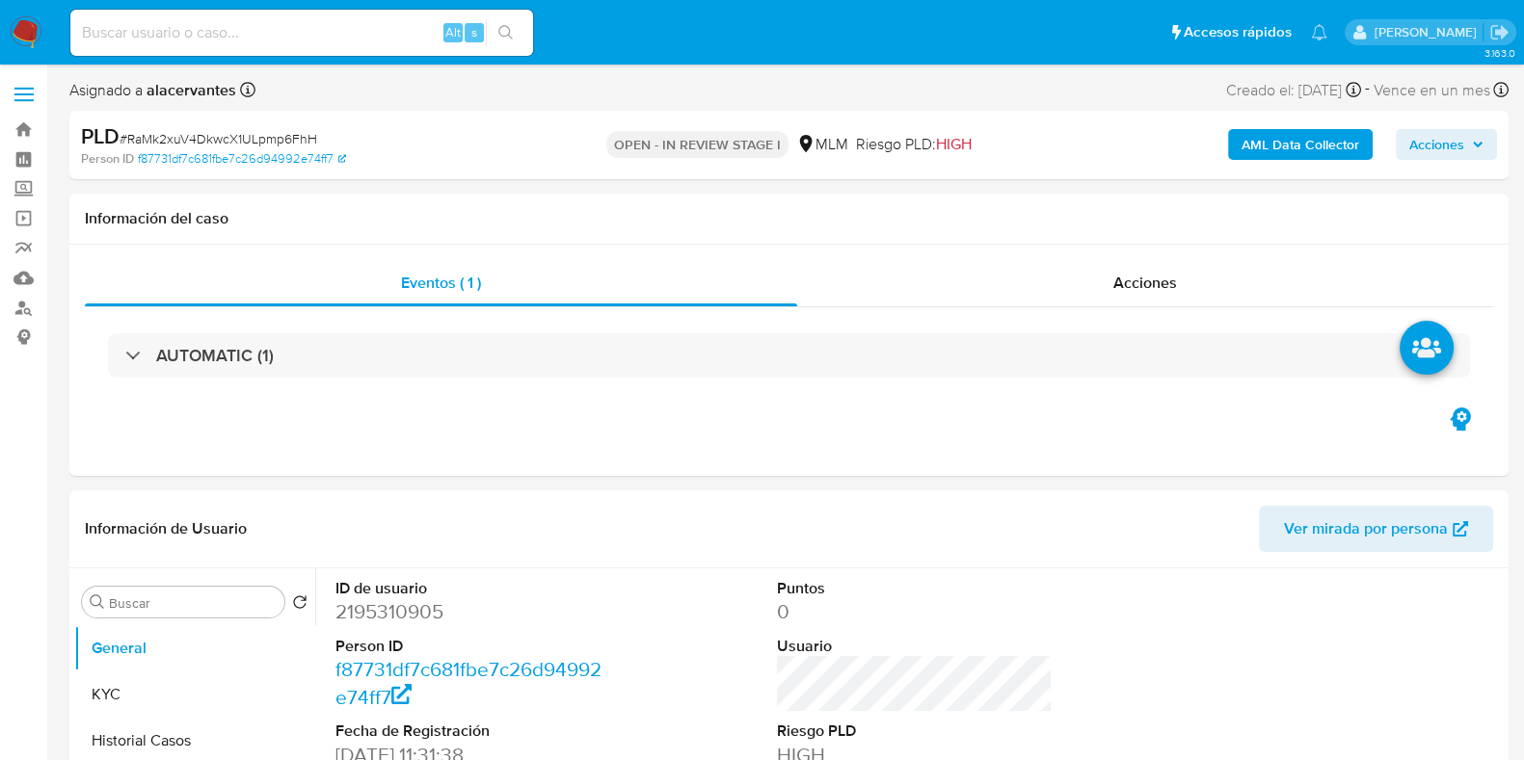
select select "10"
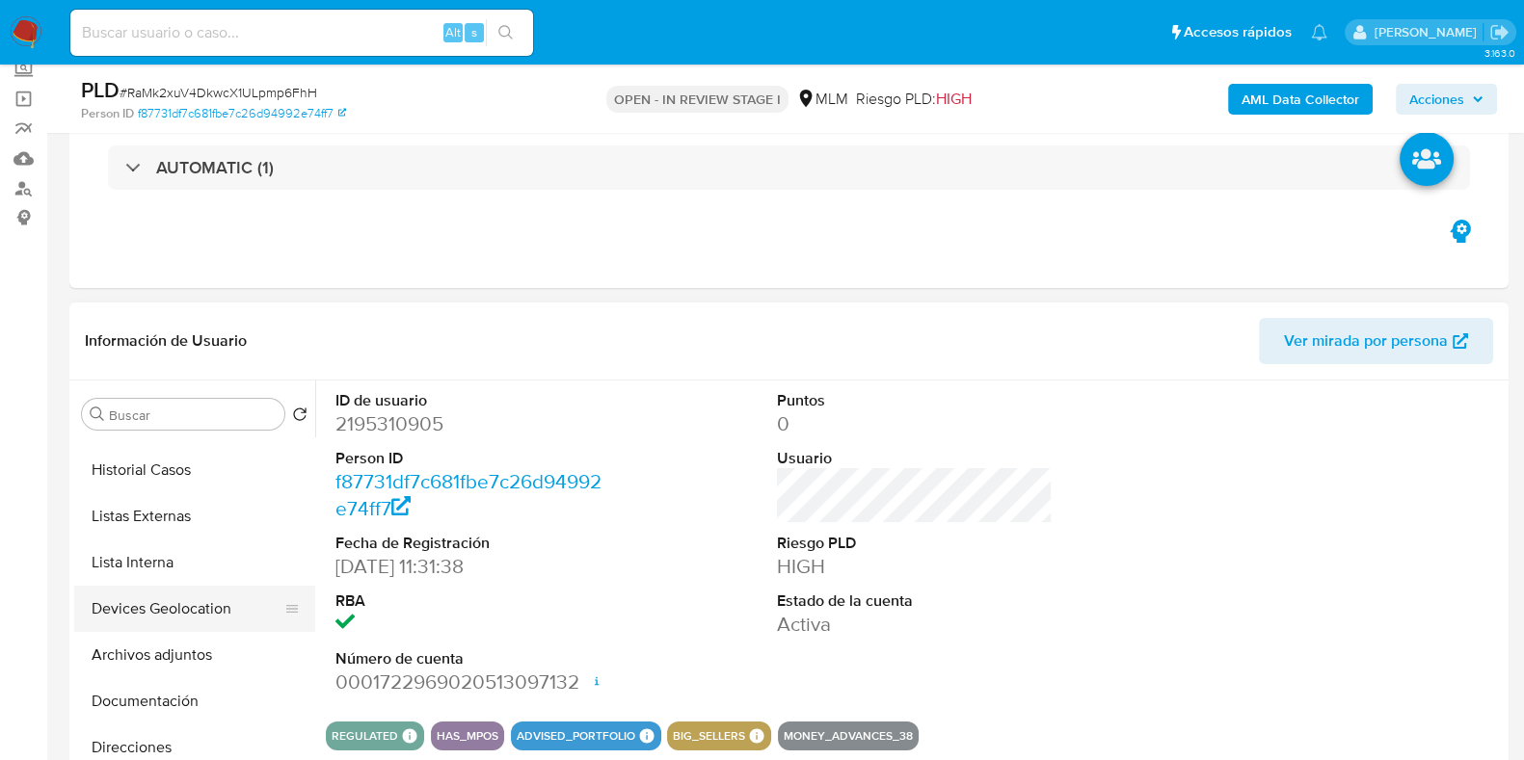
scroll to position [119, 0]
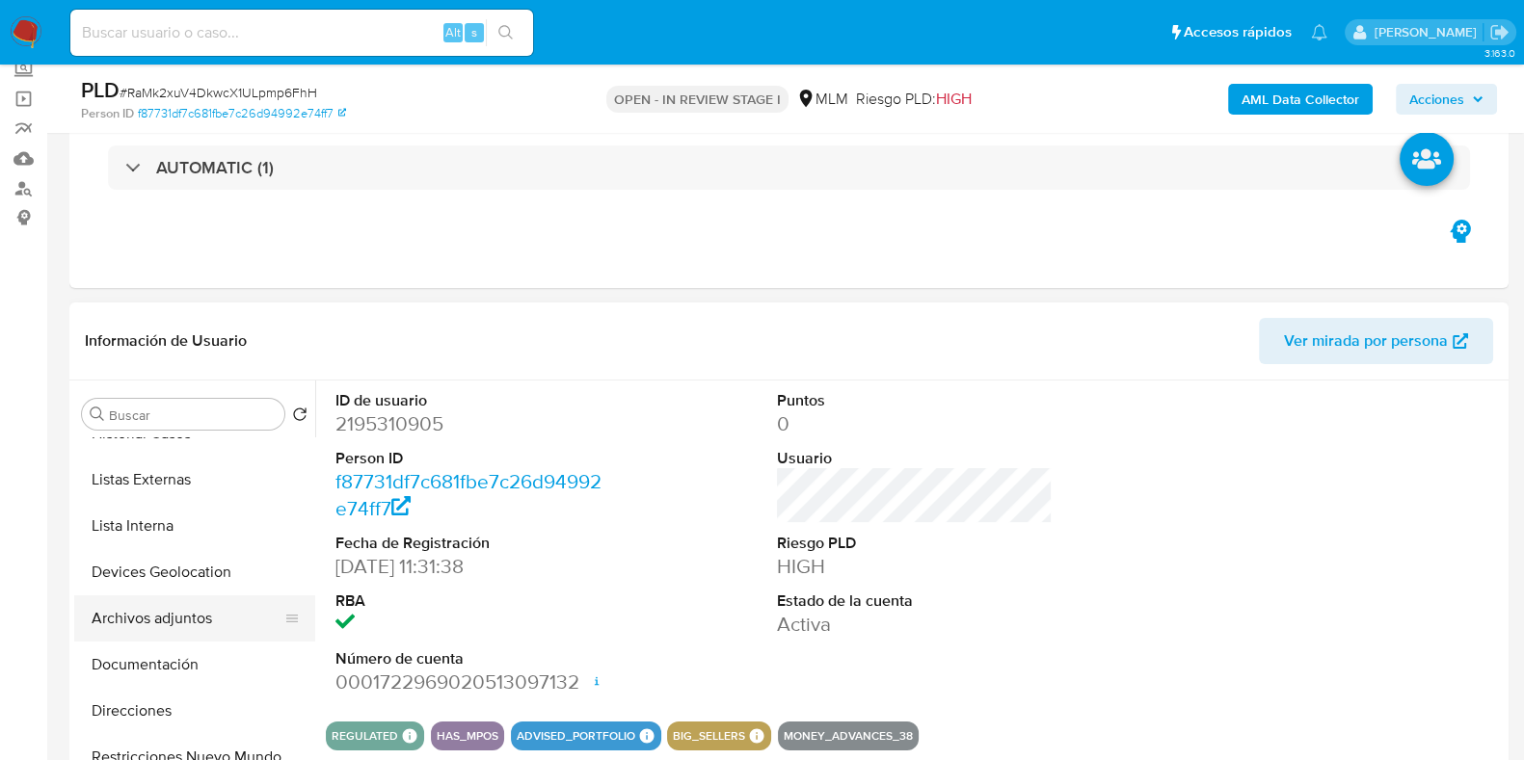
click at [185, 613] on button "Archivos adjuntos" at bounding box center [186, 619] width 225 height 46
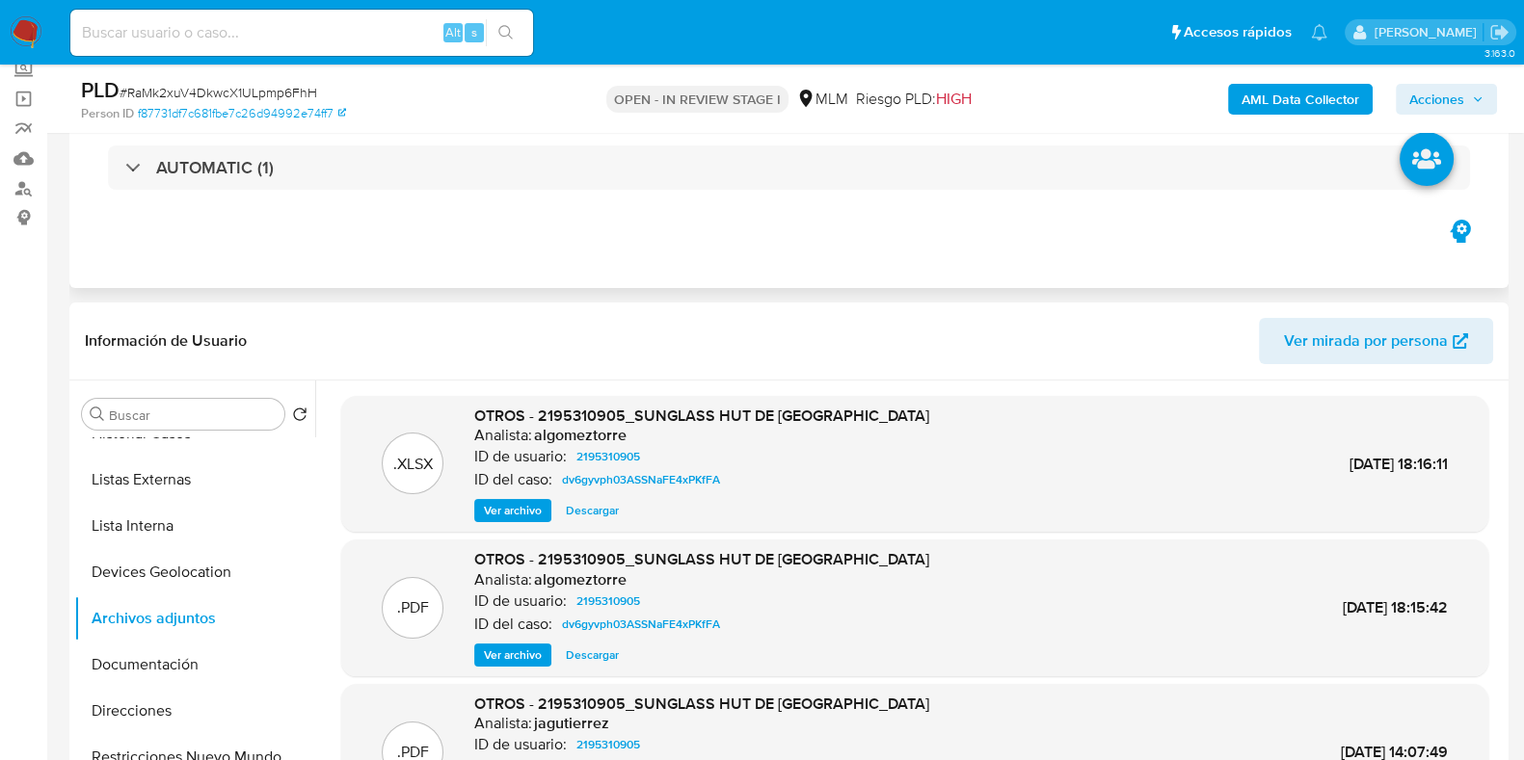
click at [1108, 223] on div "Eventos ( 1 ) Acciones AUTOMATIC (1)" at bounding box center [788, 172] width 1439 height 231
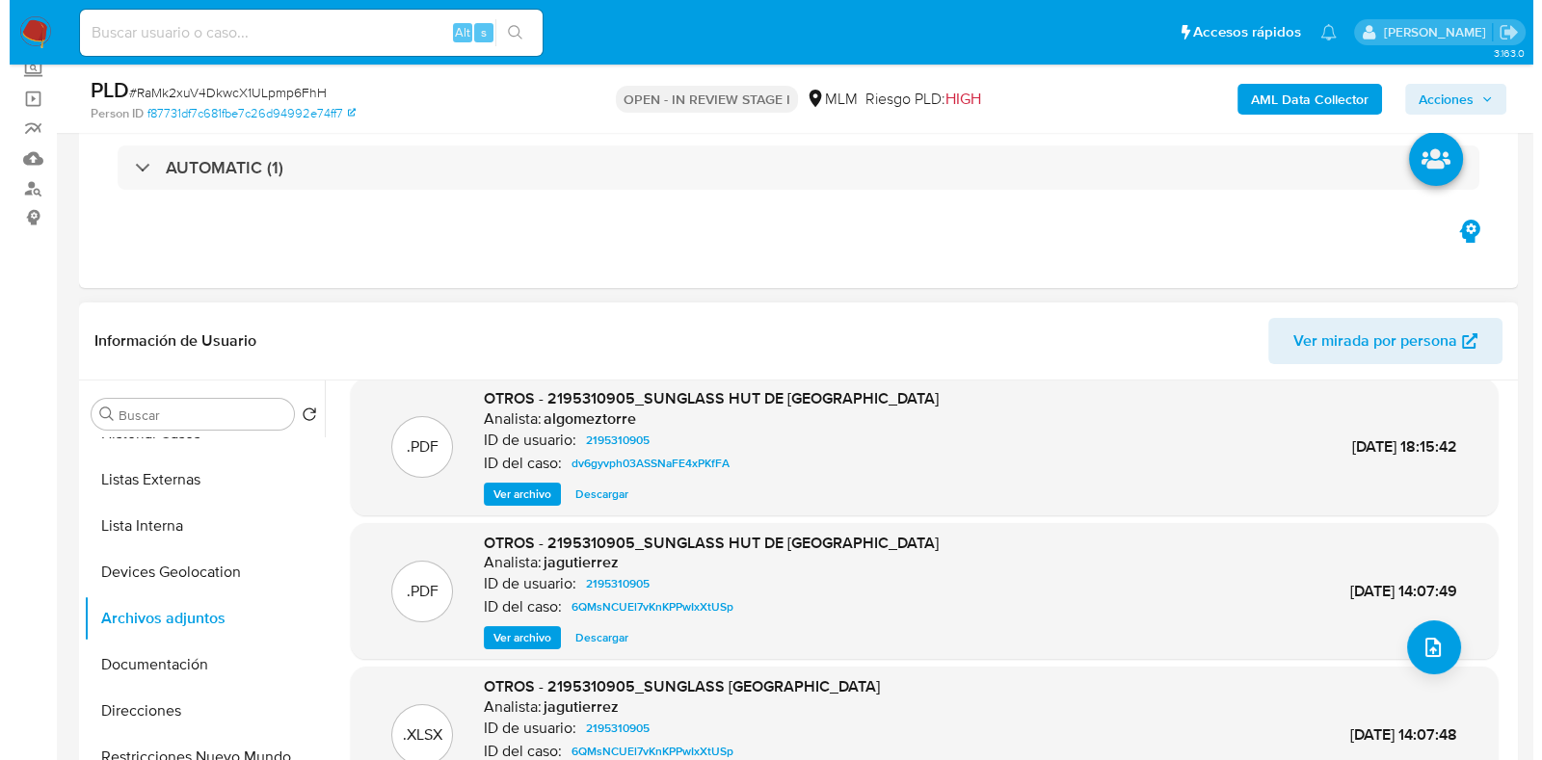
scroll to position [162, 0]
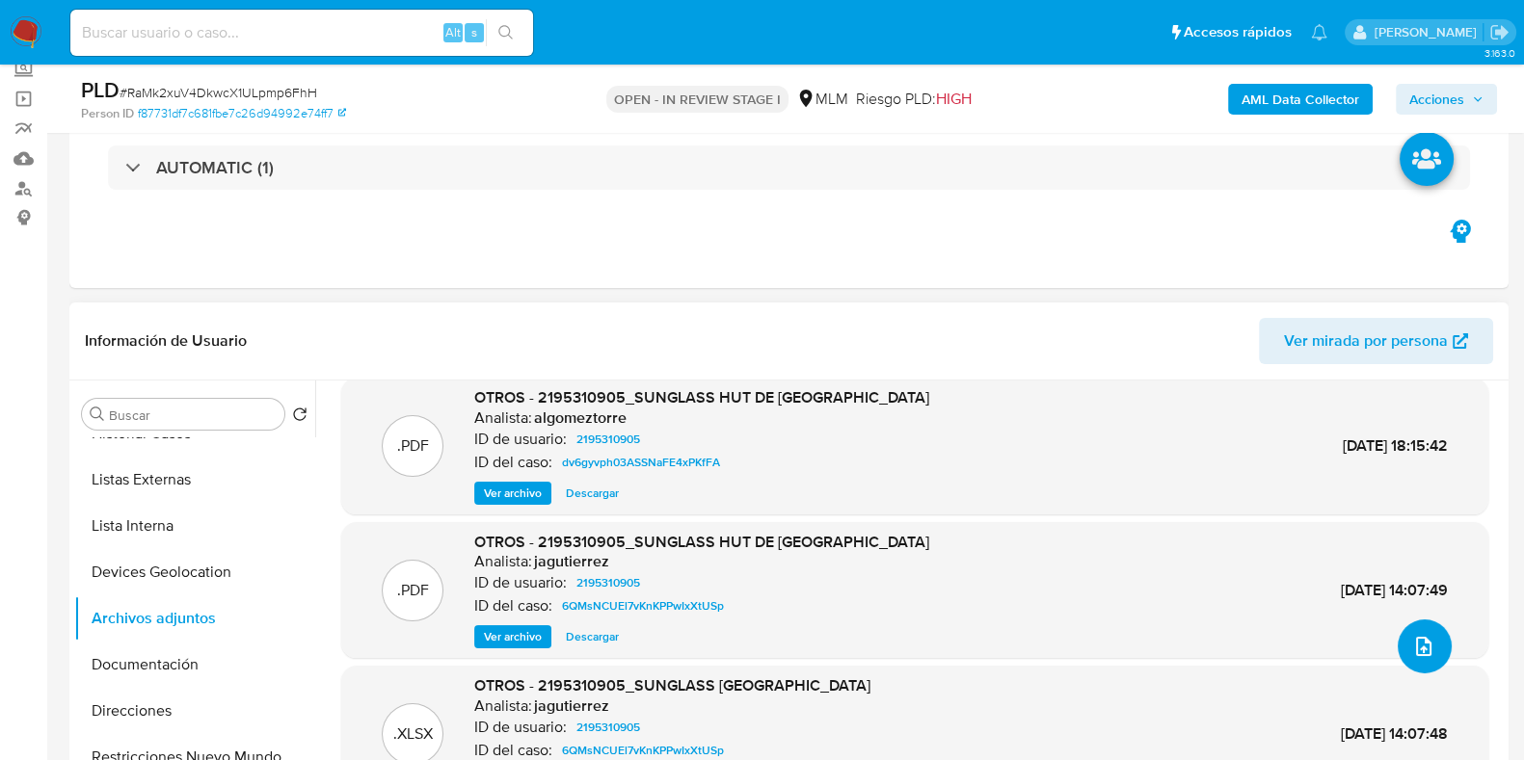
click at [1402, 638] on button "upload-file" at bounding box center [1424, 647] width 54 height 54
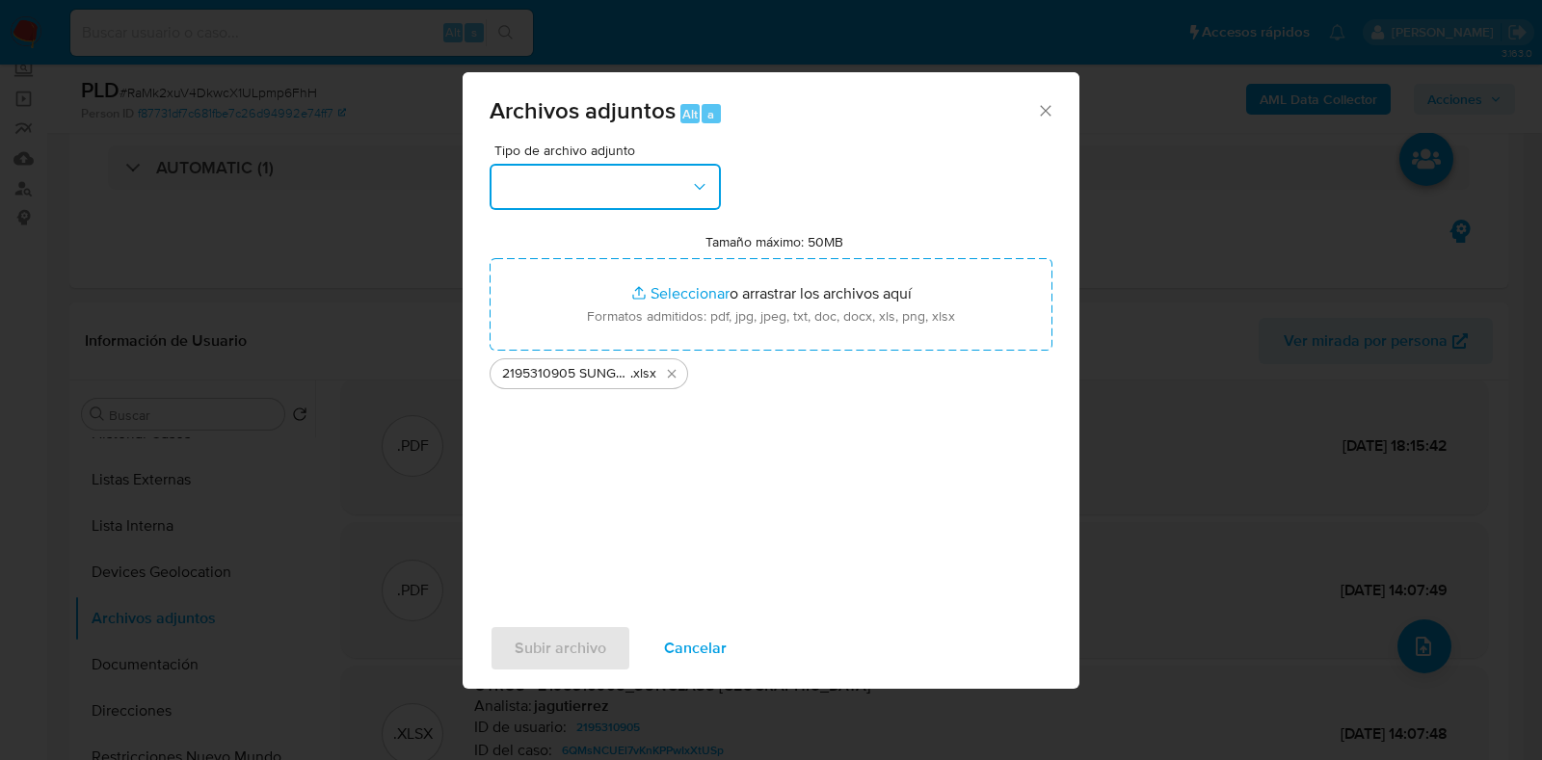
click at [578, 172] on button "button" at bounding box center [605, 187] width 231 height 46
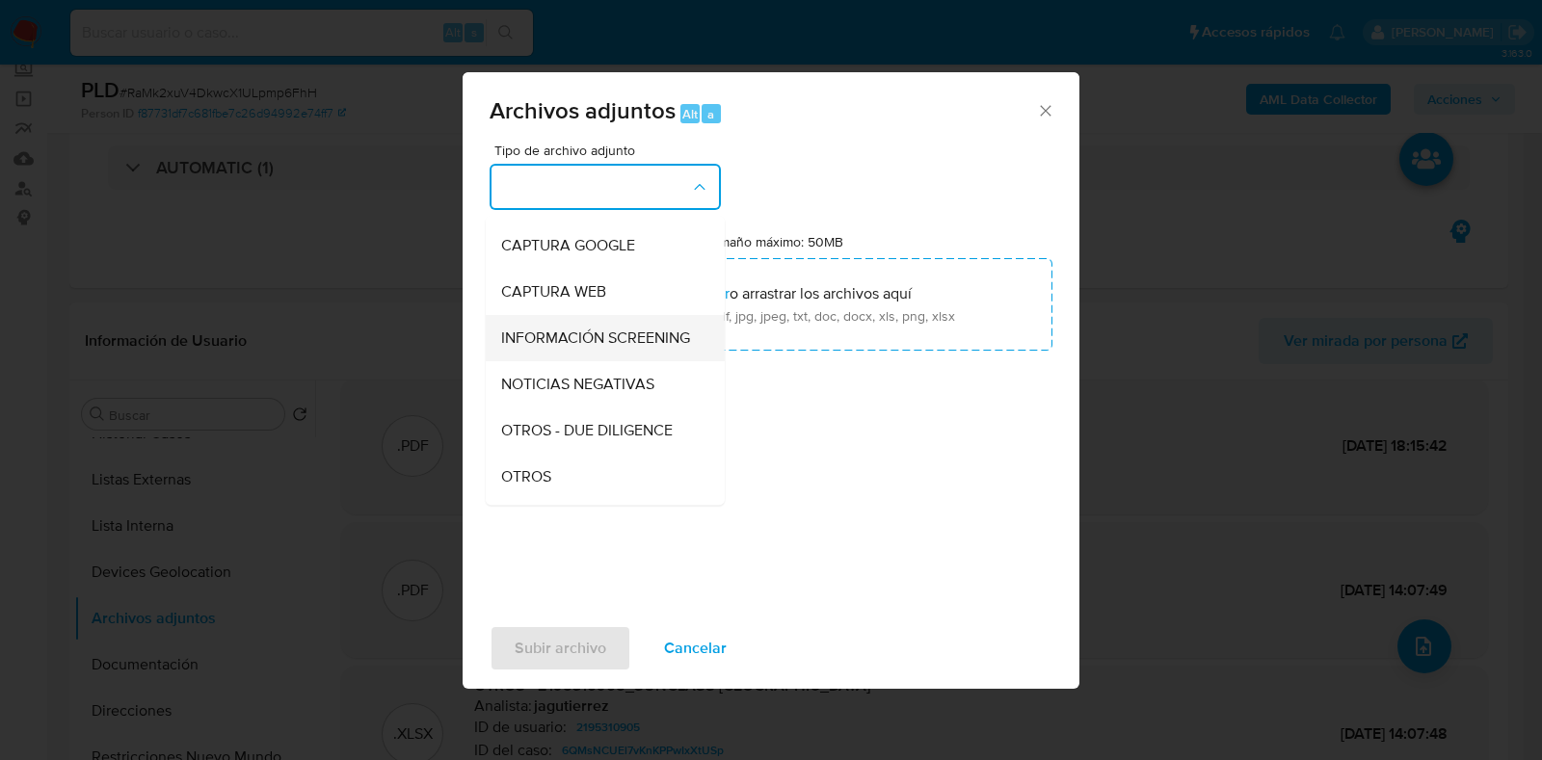
scroll to position [119, 0]
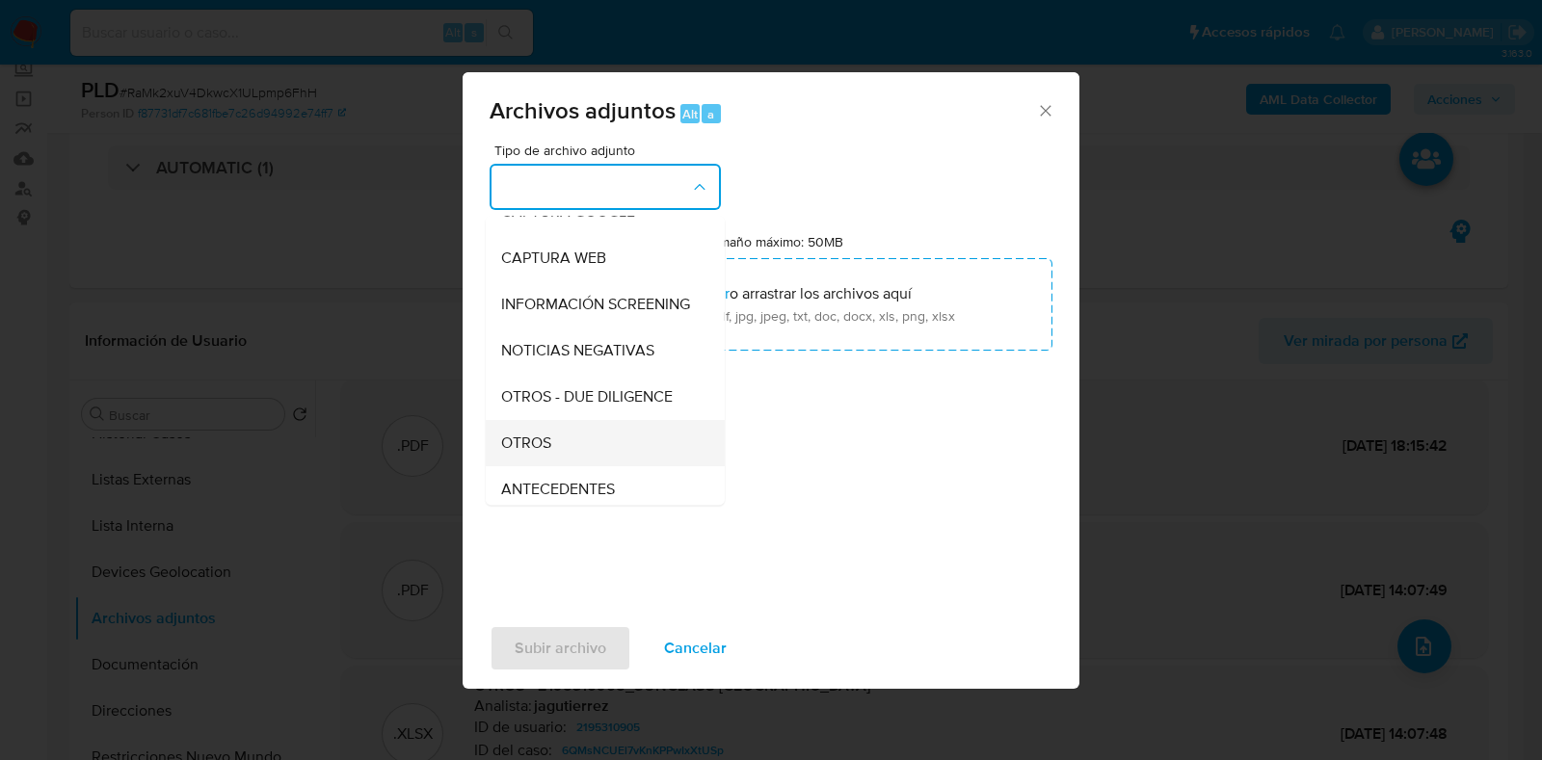
click at [578, 448] on div "OTROS" at bounding box center [599, 443] width 197 height 46
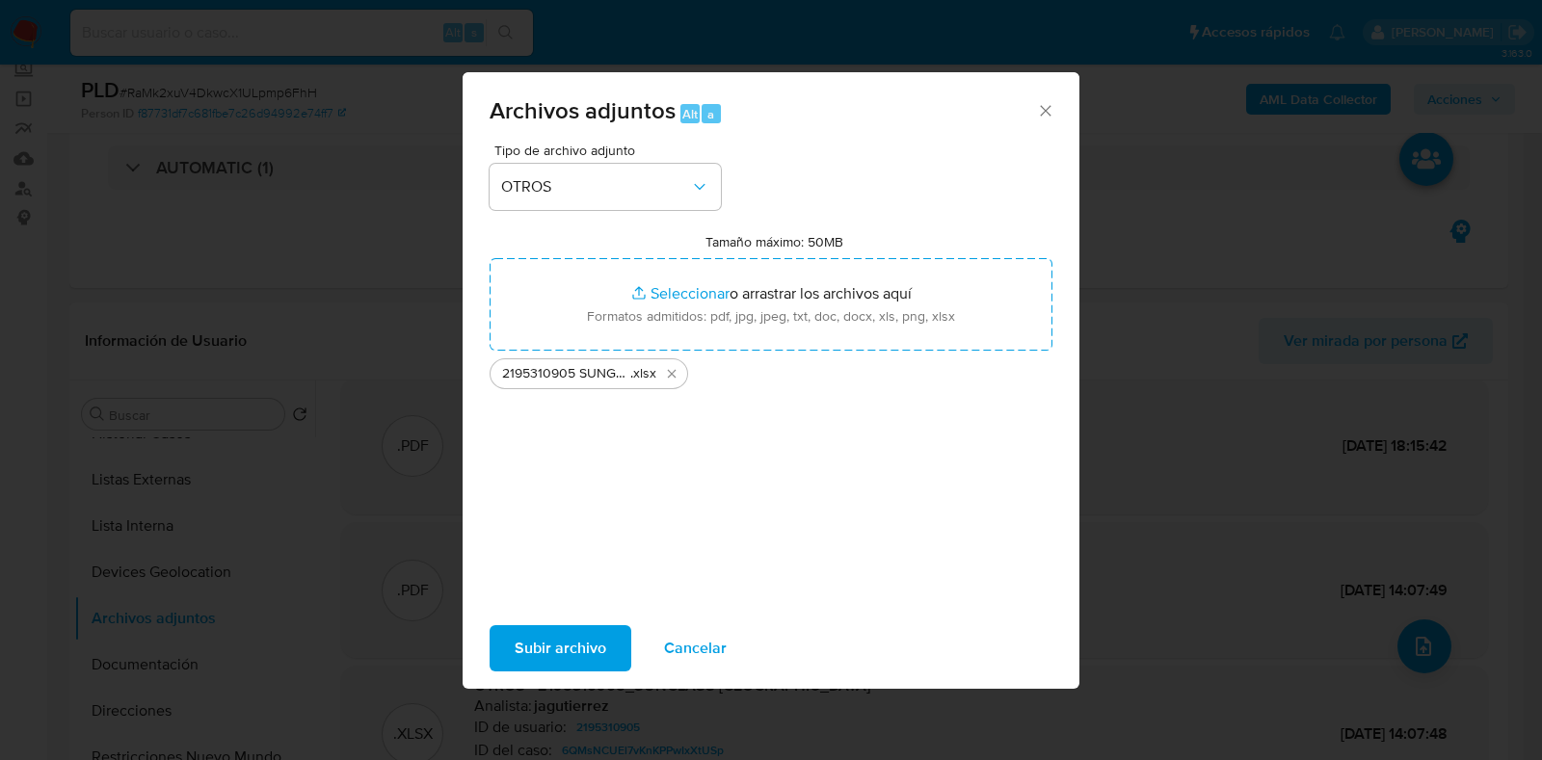
click at [578, 650] on span "Subir archivo" at bounding box center [561, 648] width 92 height 42
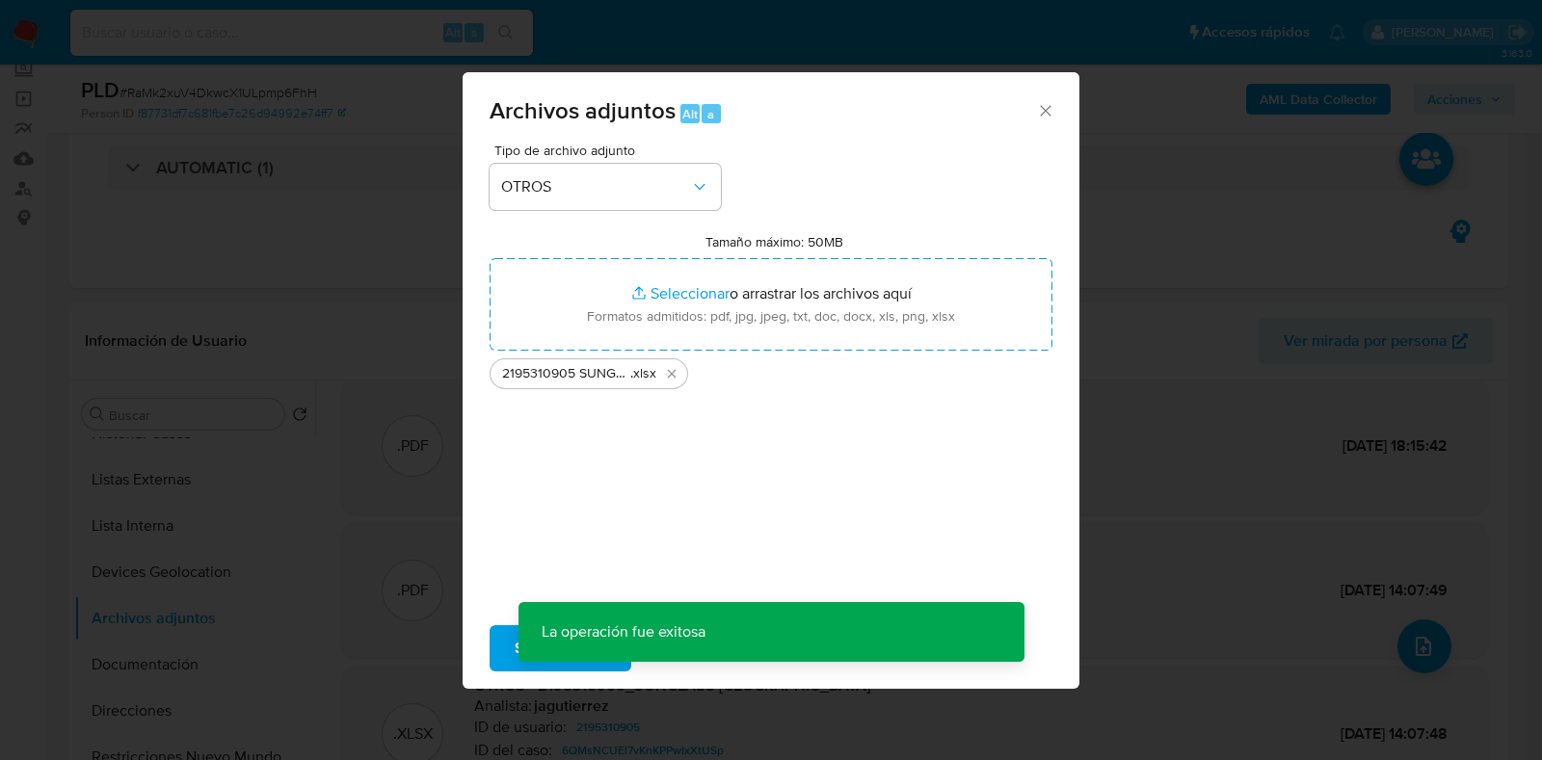
scroll to position [140, 0]
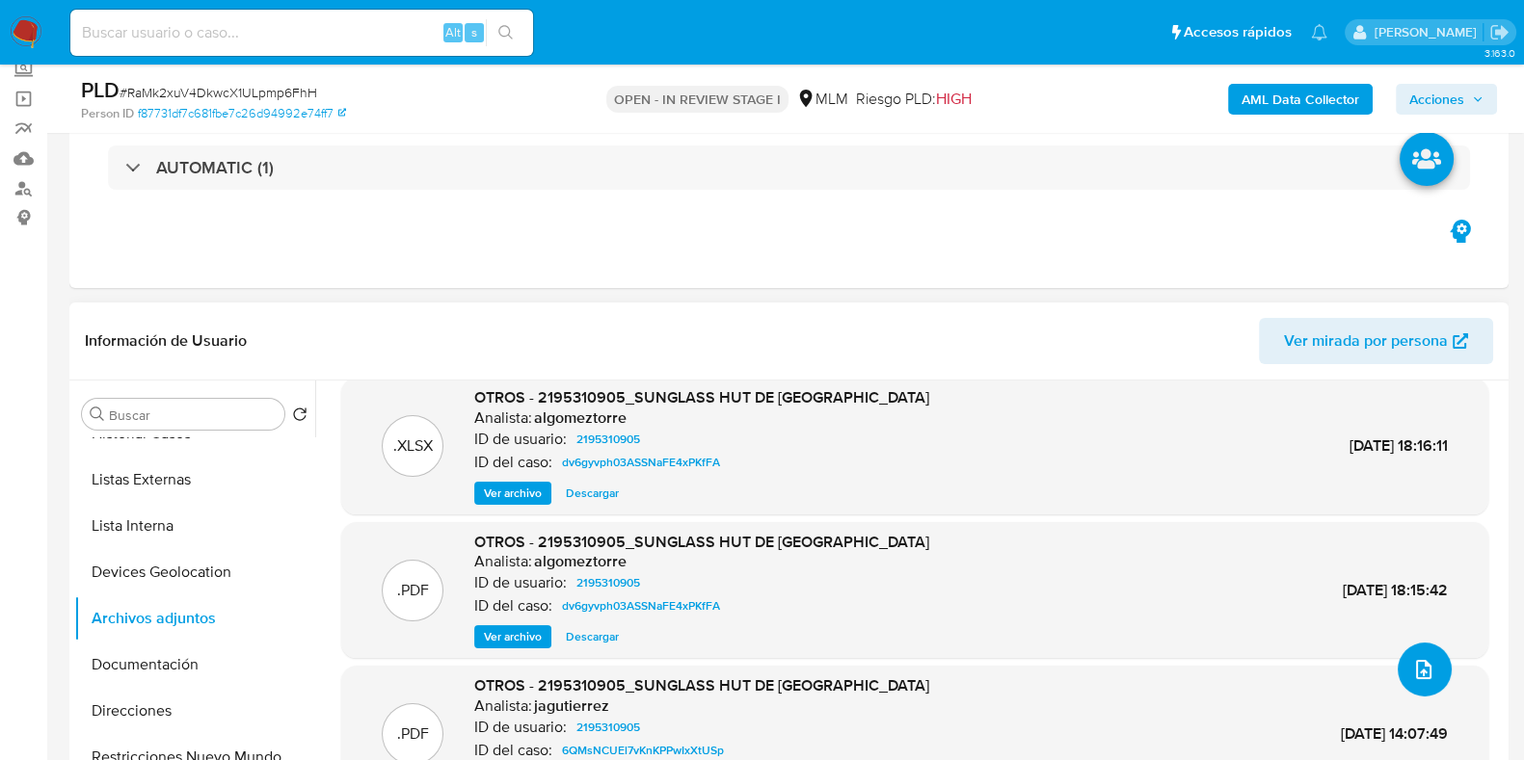
click at [1422, 659] on icon "upload-file" at bounding box center [1423, 669] width 23 height 23
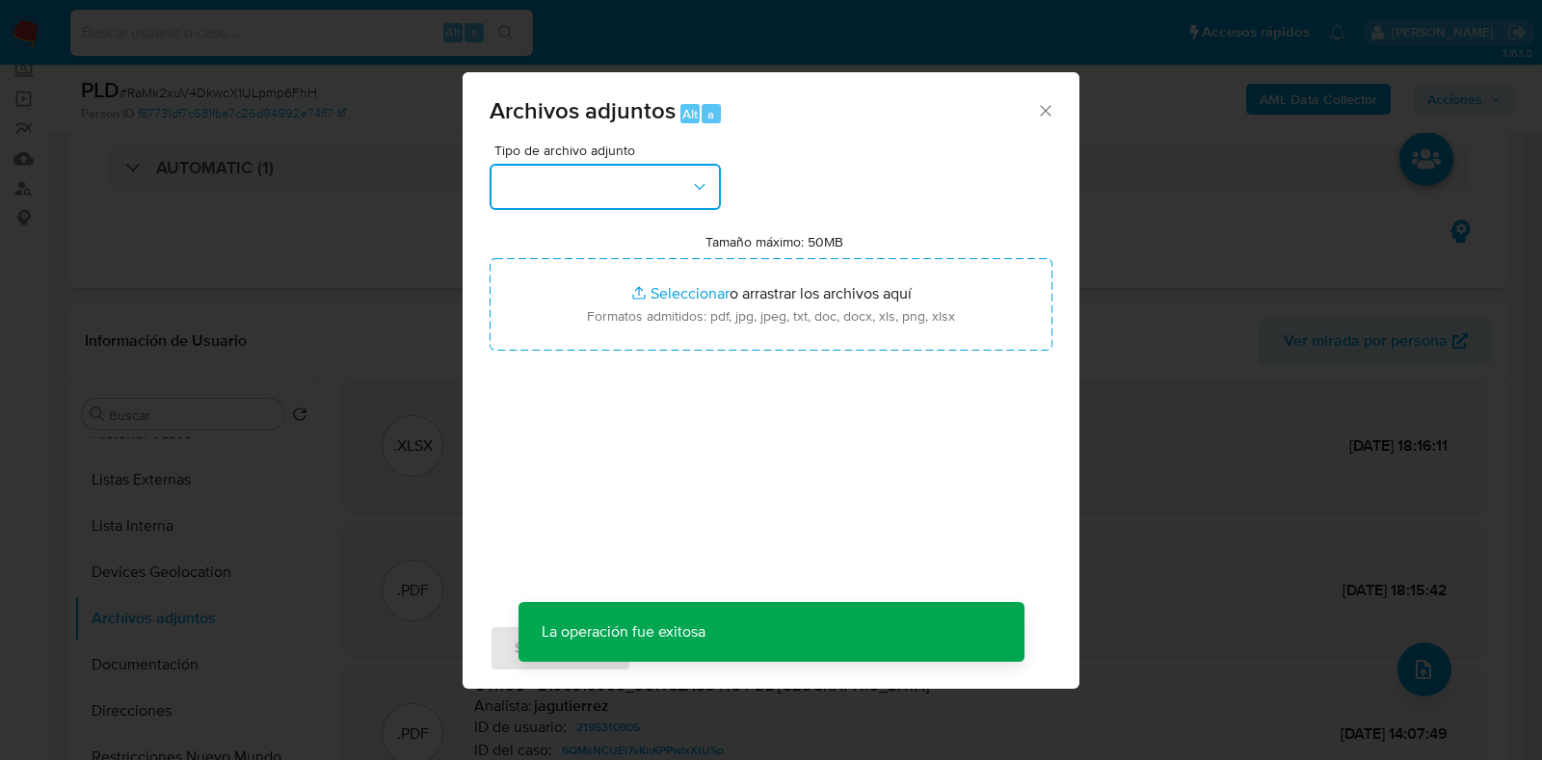
click at [673, 190] on button "button" at bounding box center [605, 187] width 231 height 46
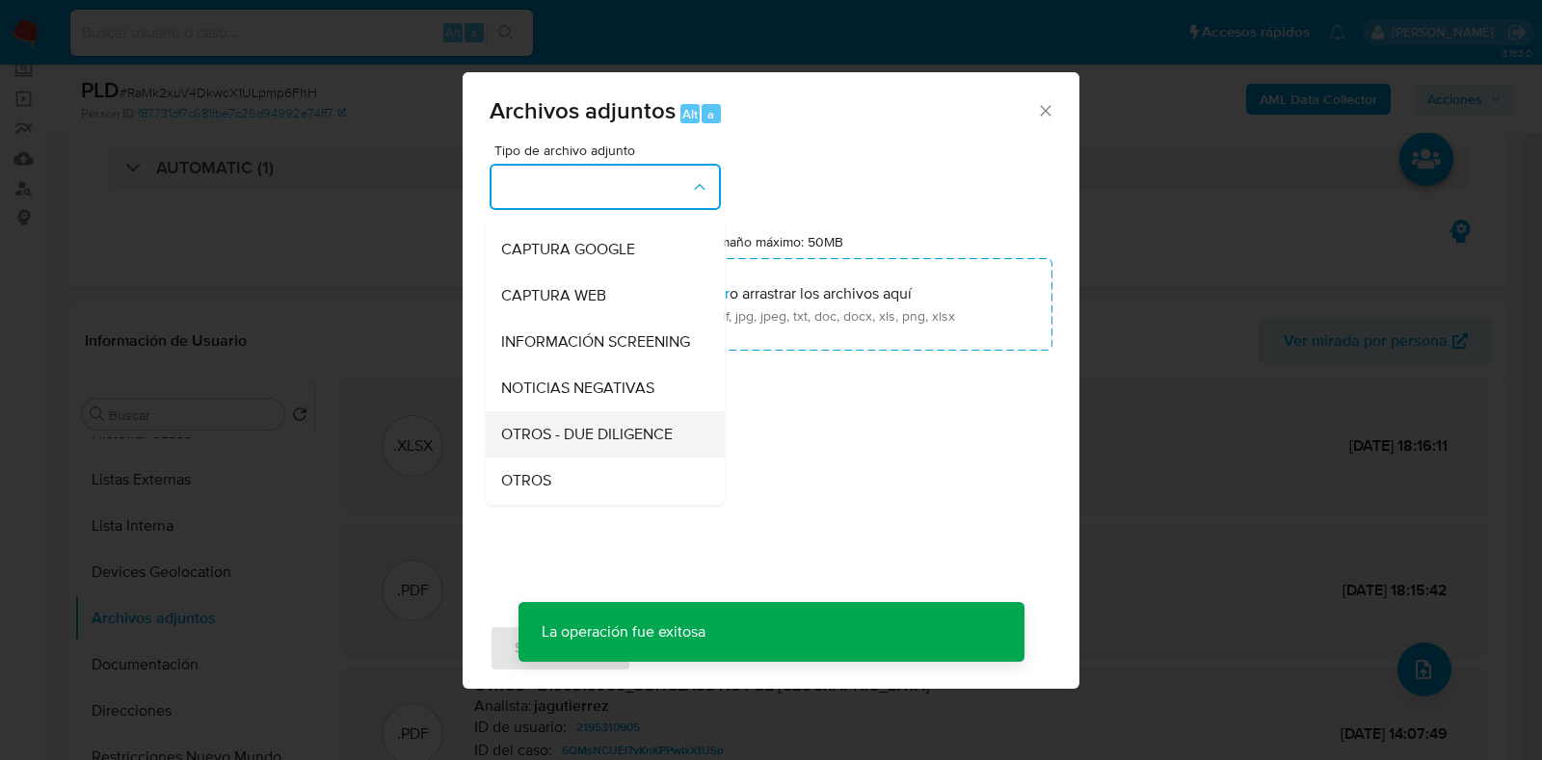
scroll to position [119, 0]
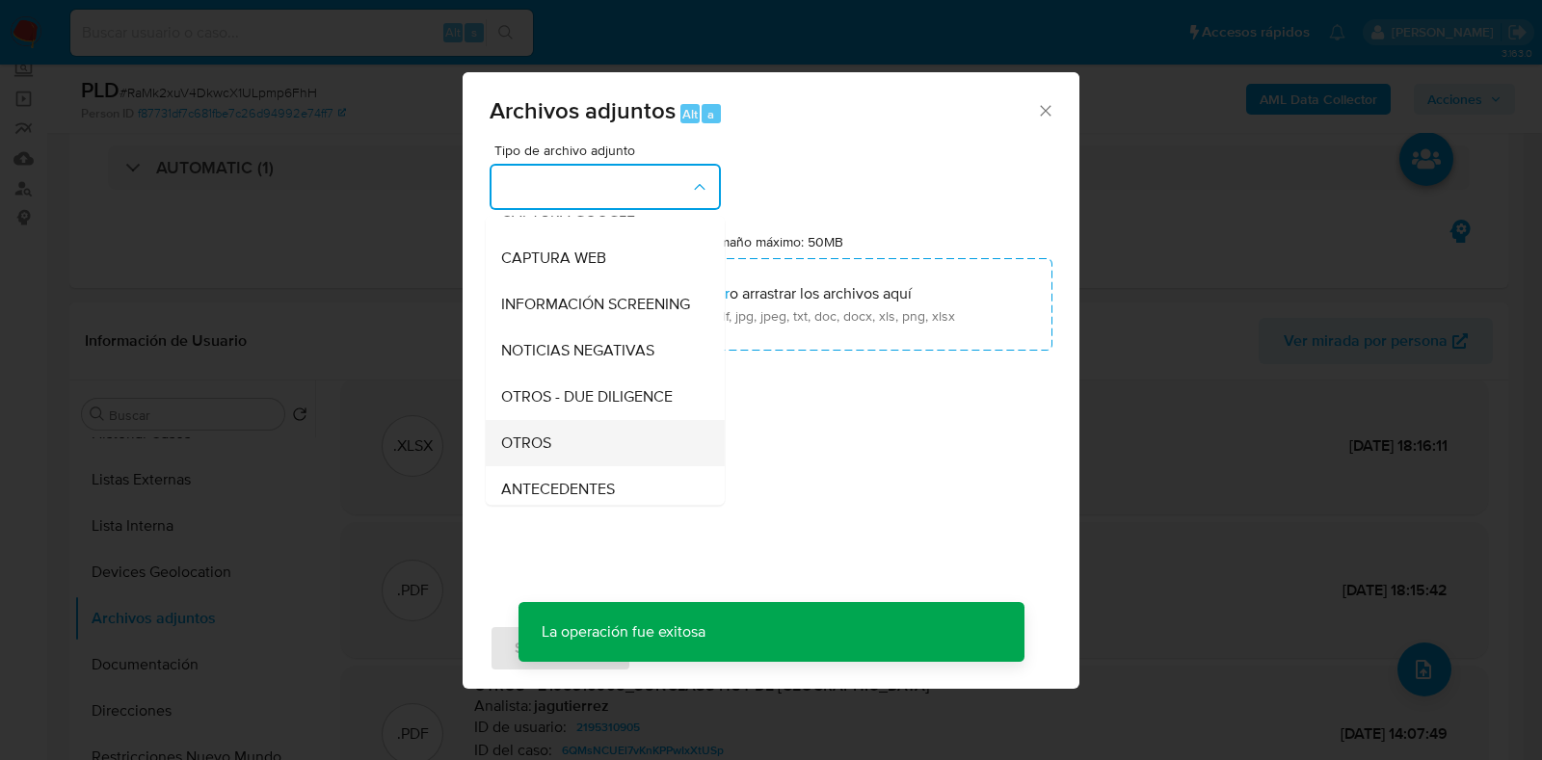
click at [595, 464] on div "OTROS" at bounding box center [599, 443] width 197 height 46
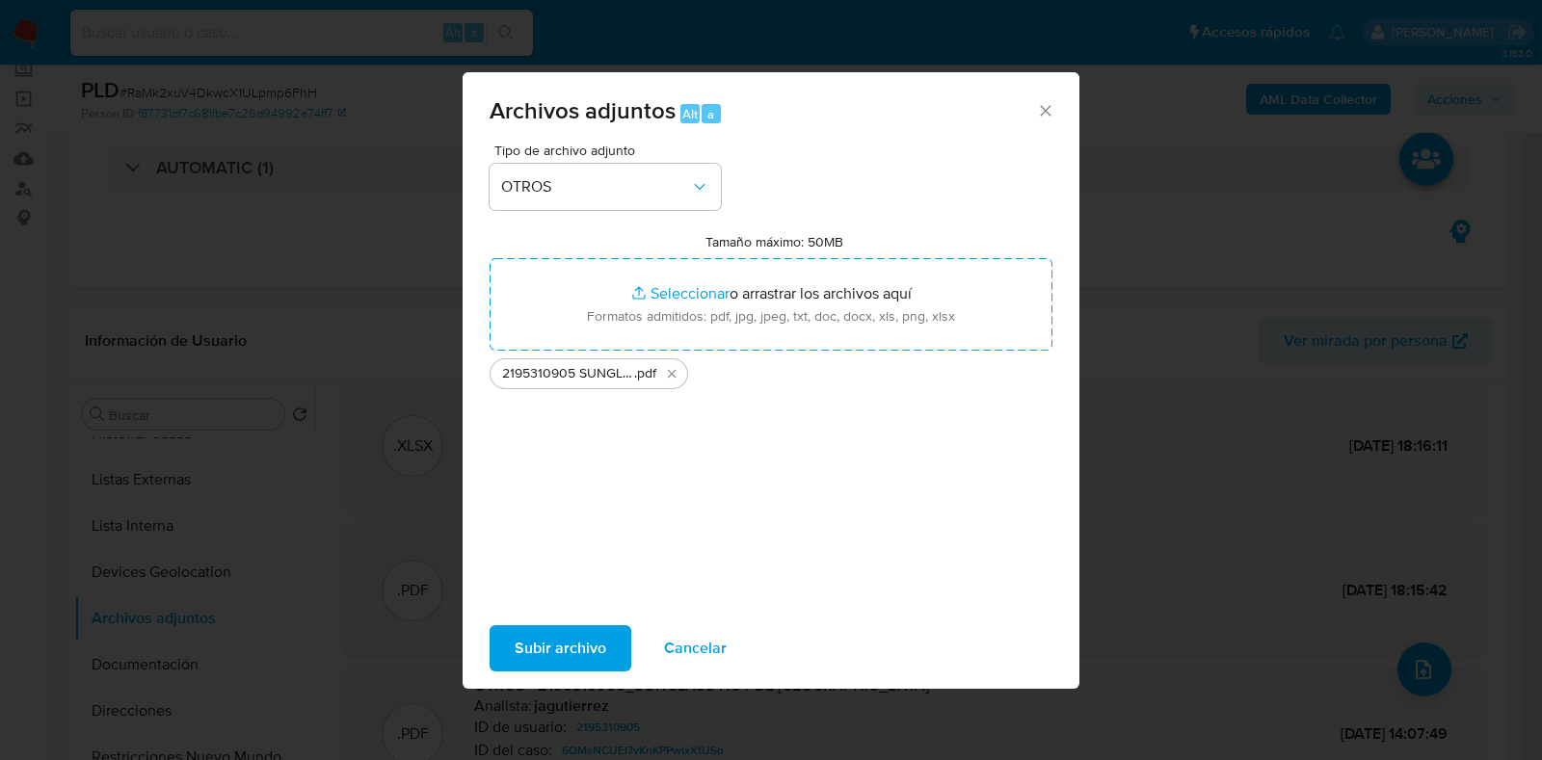
click at [588, 654] on span "Subir archivo" at bounding box center [561, 648] width 92 height 42
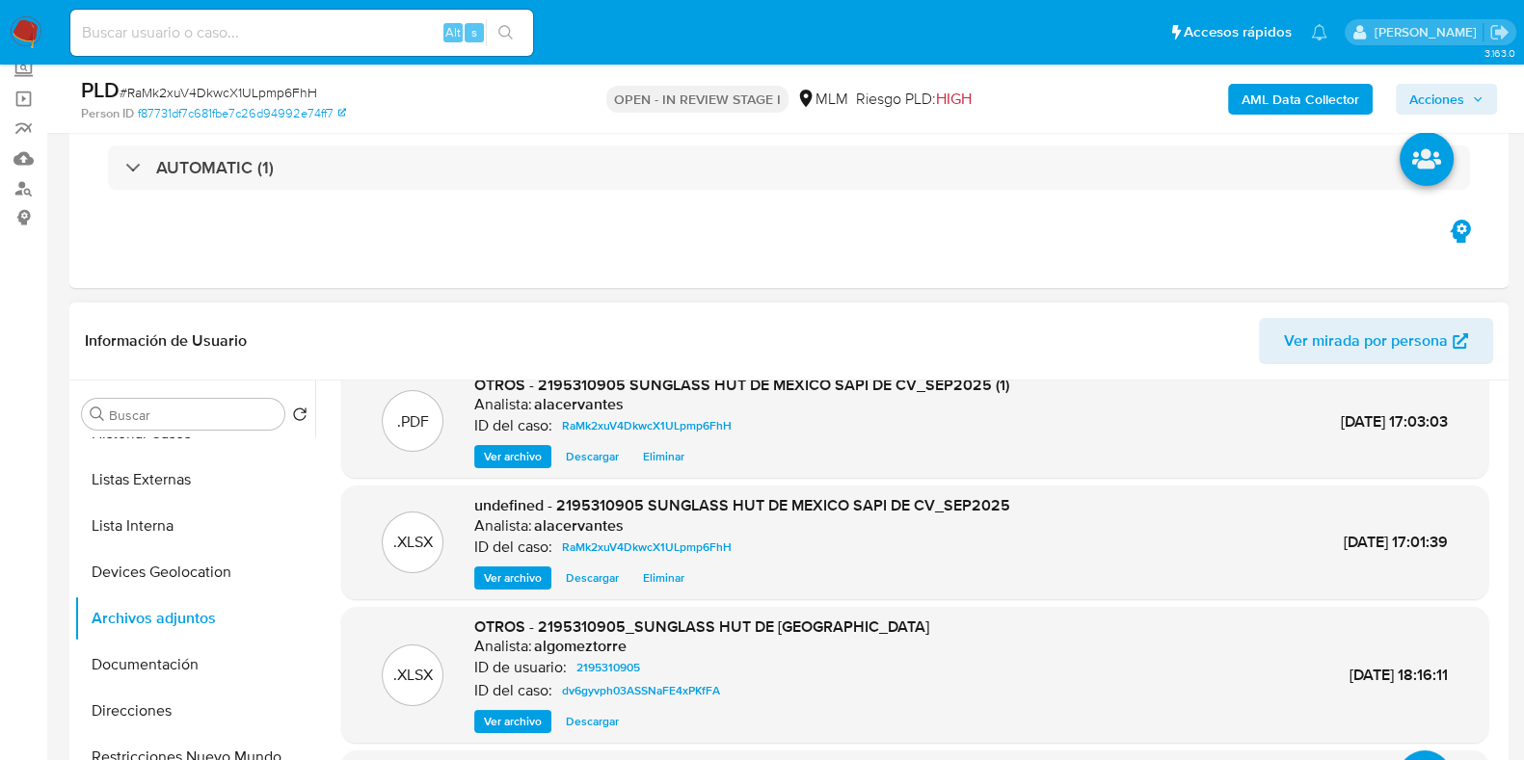
scroll to position [0, 0]
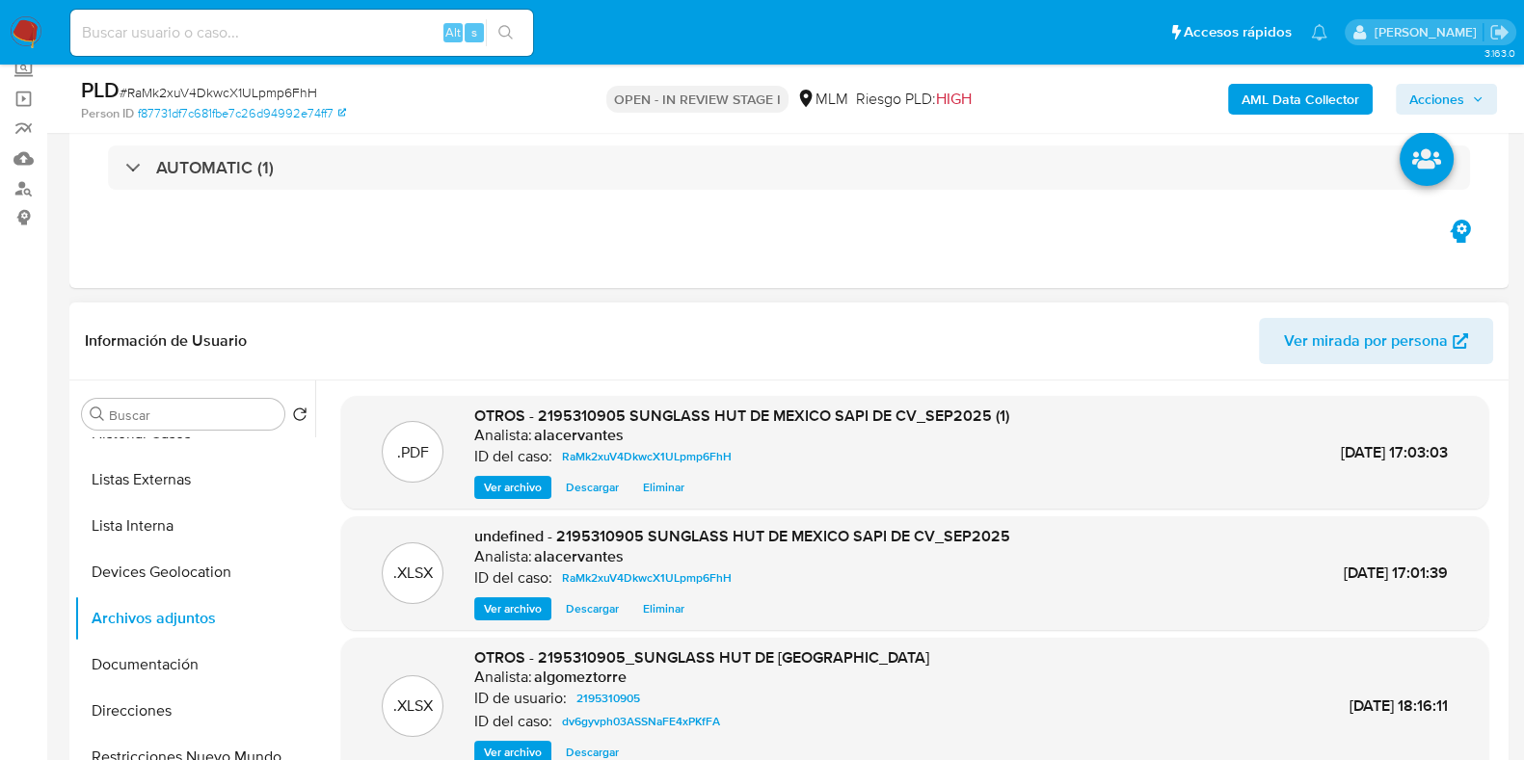
click at [529, 478] on span "Ver archivo" at bounding box center [513, 487] width 58 height 19
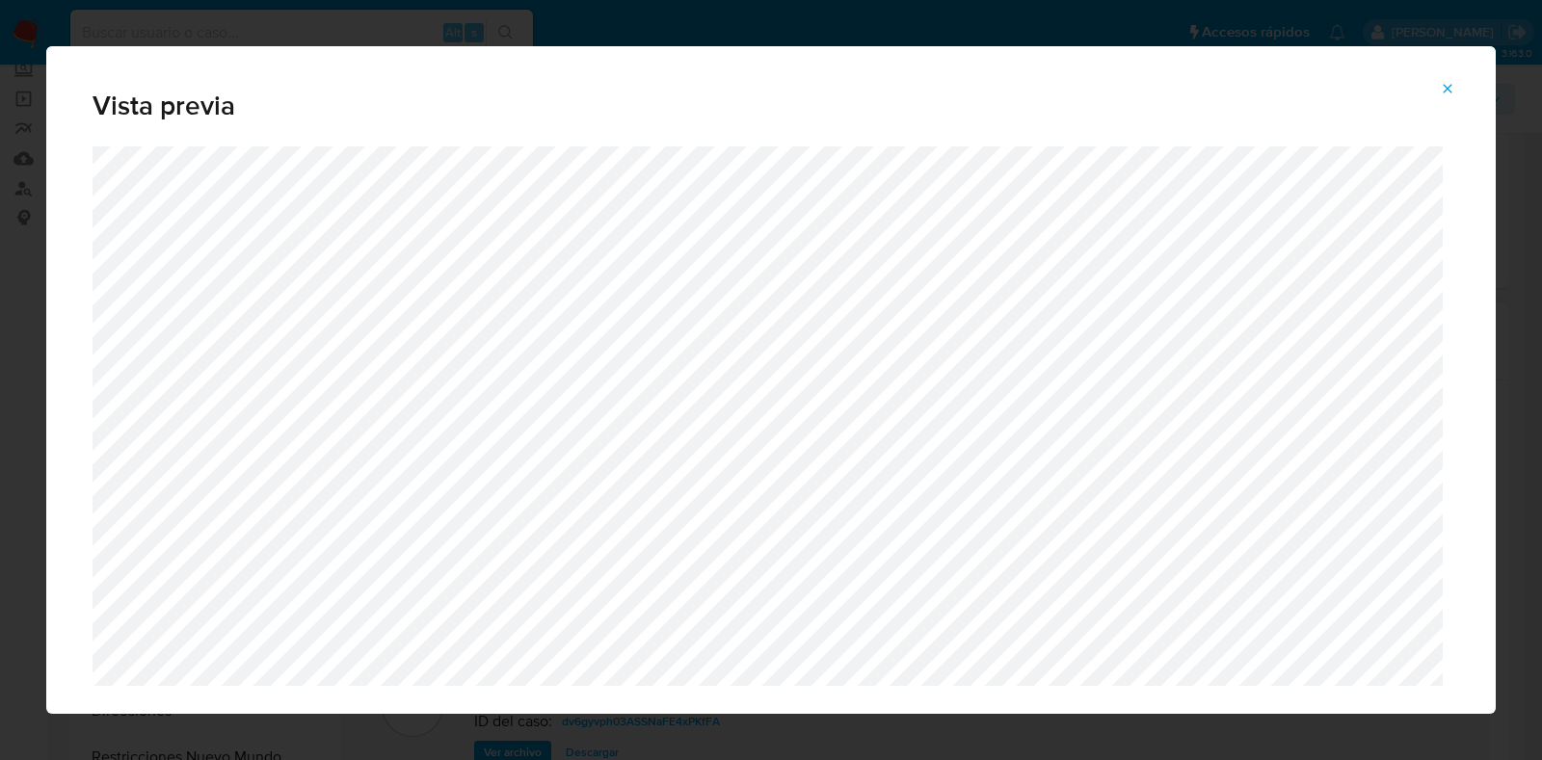
click at [1460, 83] on button "Attachment preview" at bounding box center [1447, 88] width 42 height 31
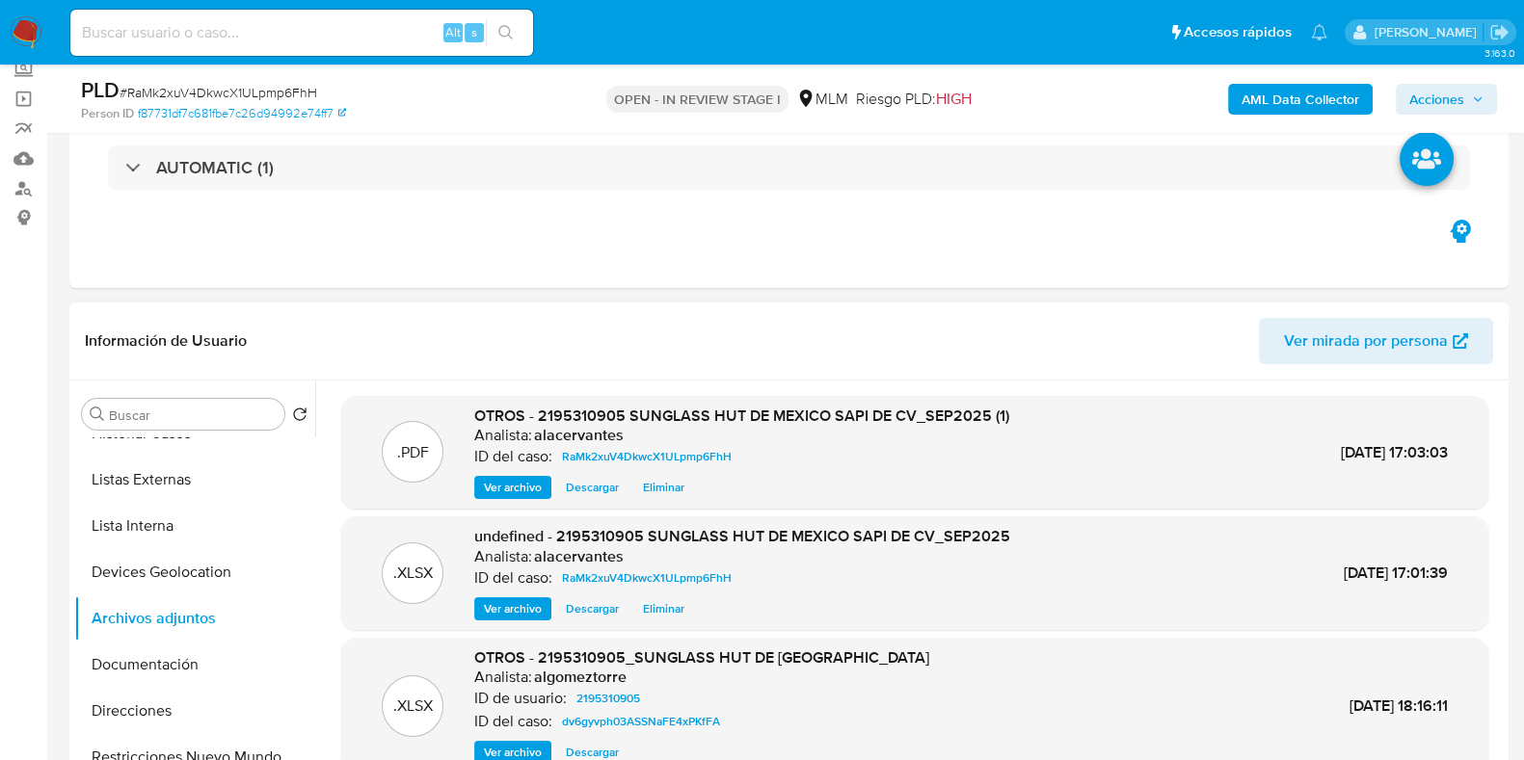
click at [1443, 101] on span "Acciones" at bounding box center [1436, 99] width 55 height 31
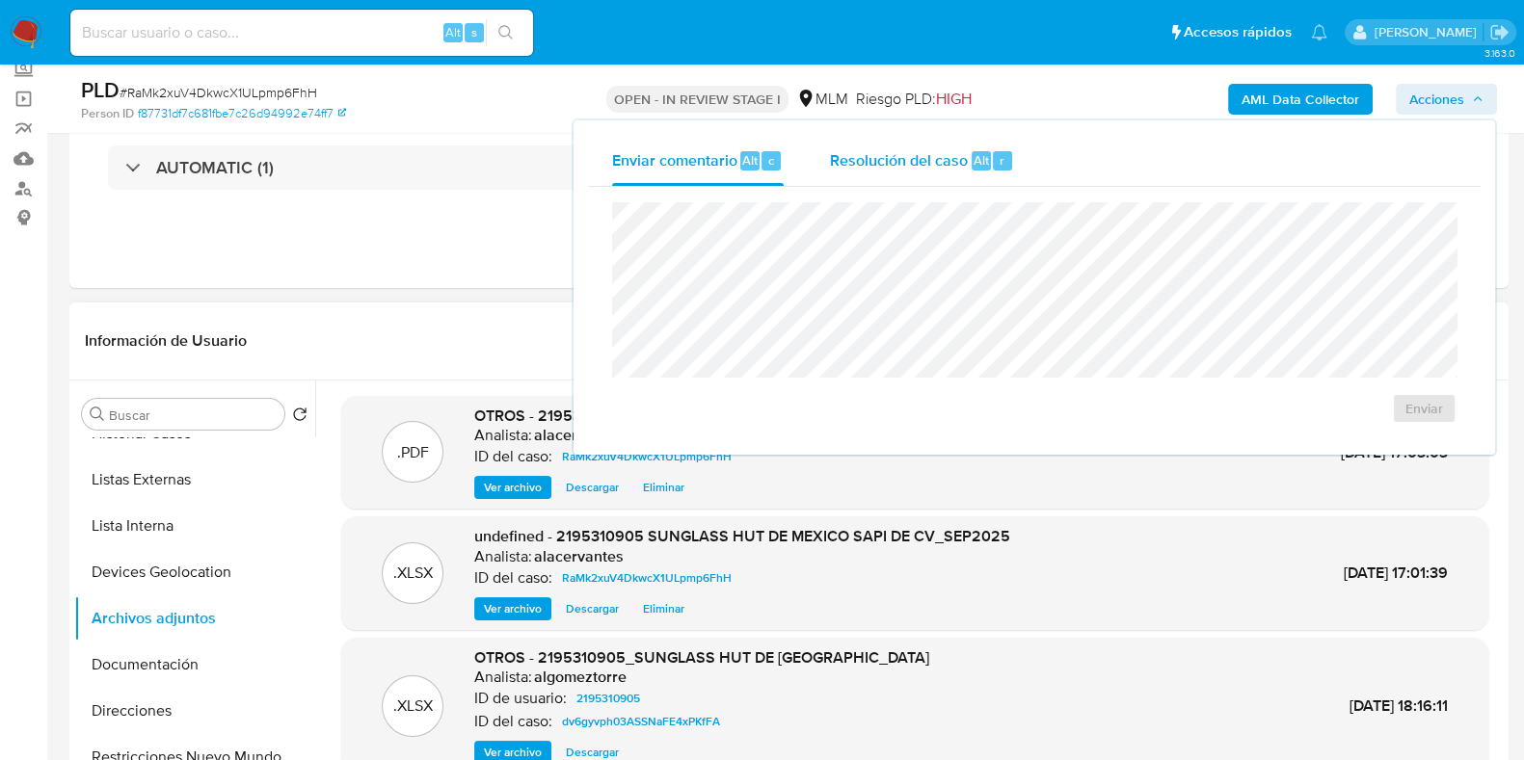
drag, startPoint x: 995, startPoint y: 163, endPoint x: 973, endPoint y: 164, distance: 22.2
click at [994, 163] on div "r" at bounding box center [1002, 160] width 19 height 19
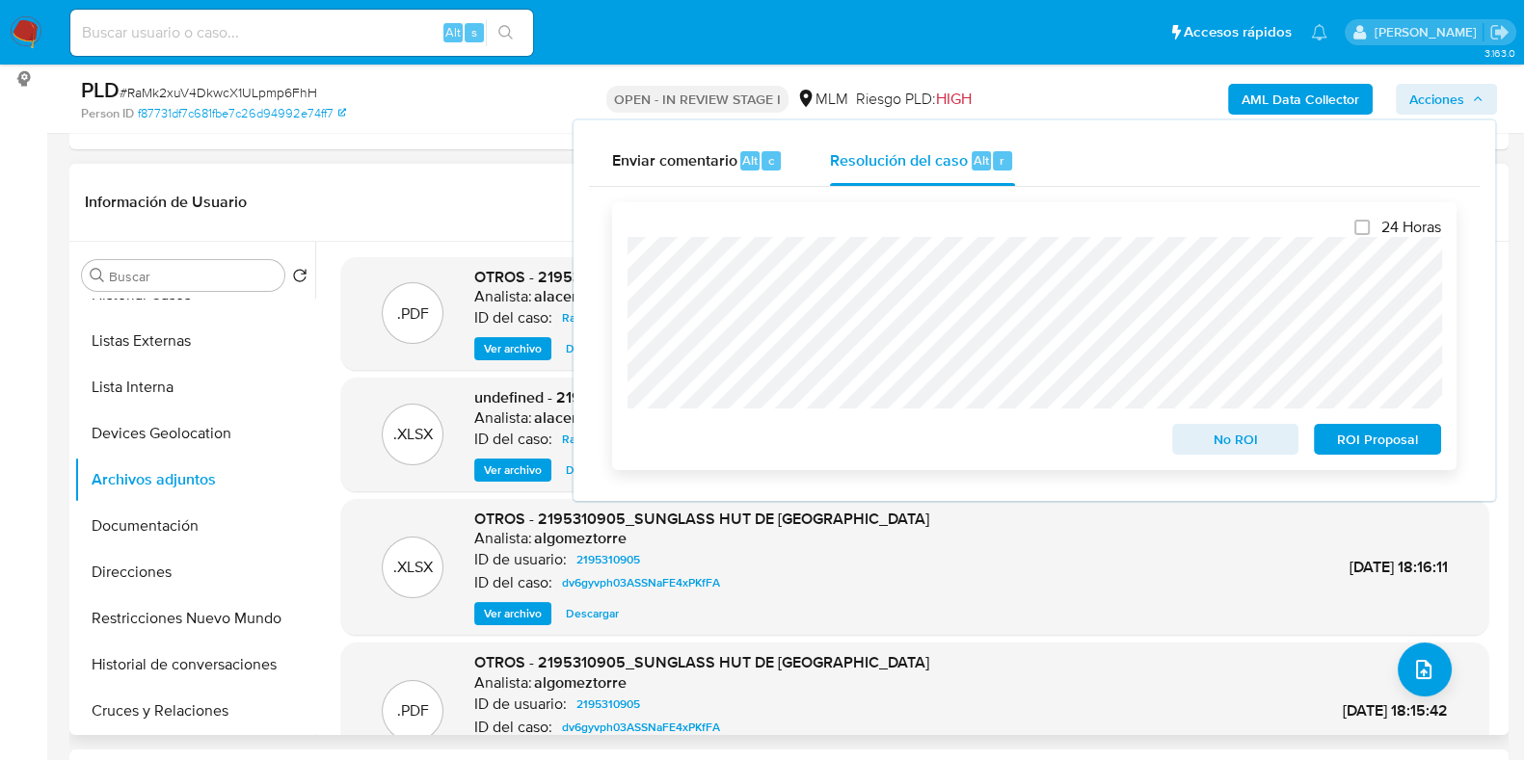
scroll to position [361, 0]
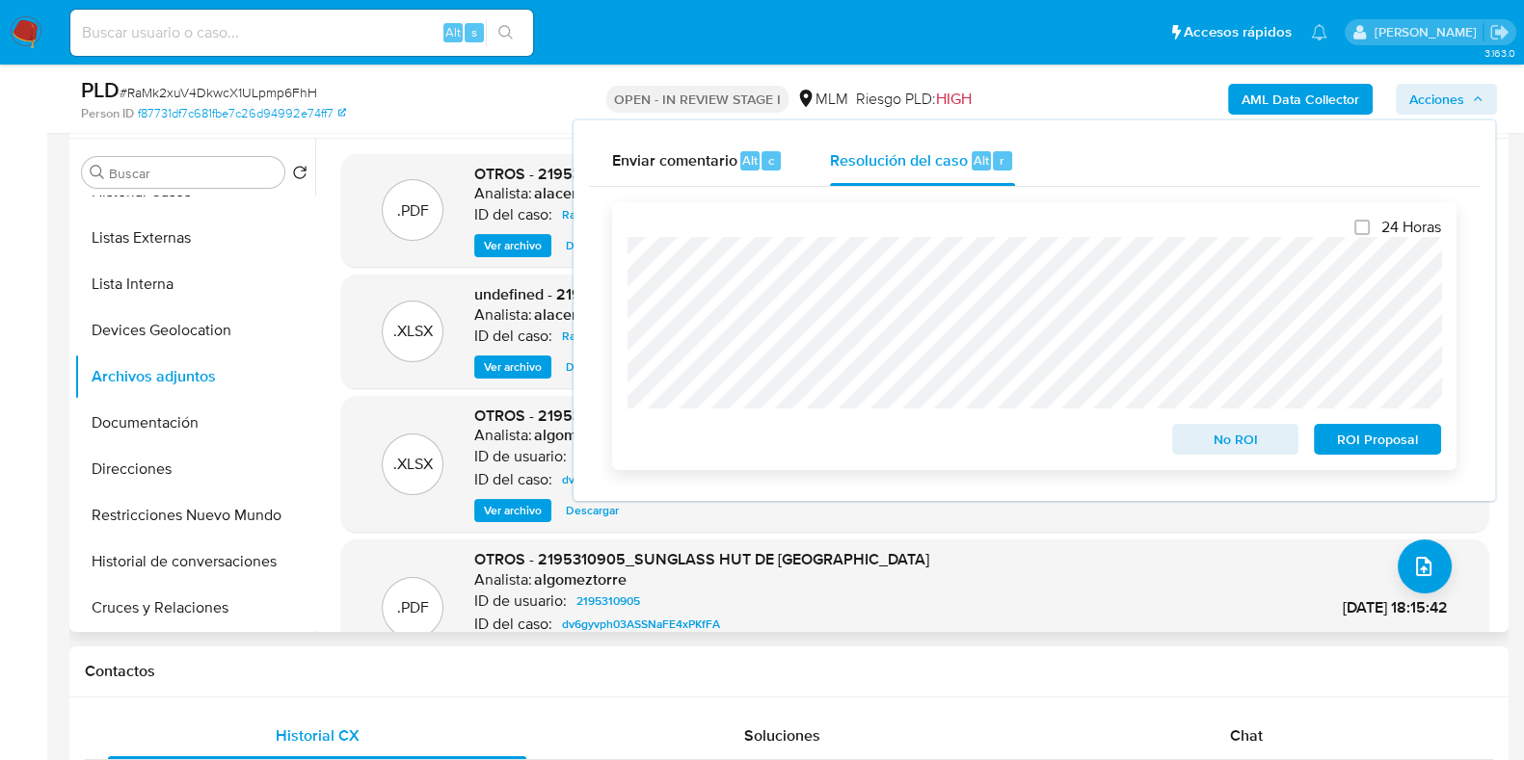
click at [1263, 444] on span "No ROI" at bounding box center [1235, 439] width 100 height 27
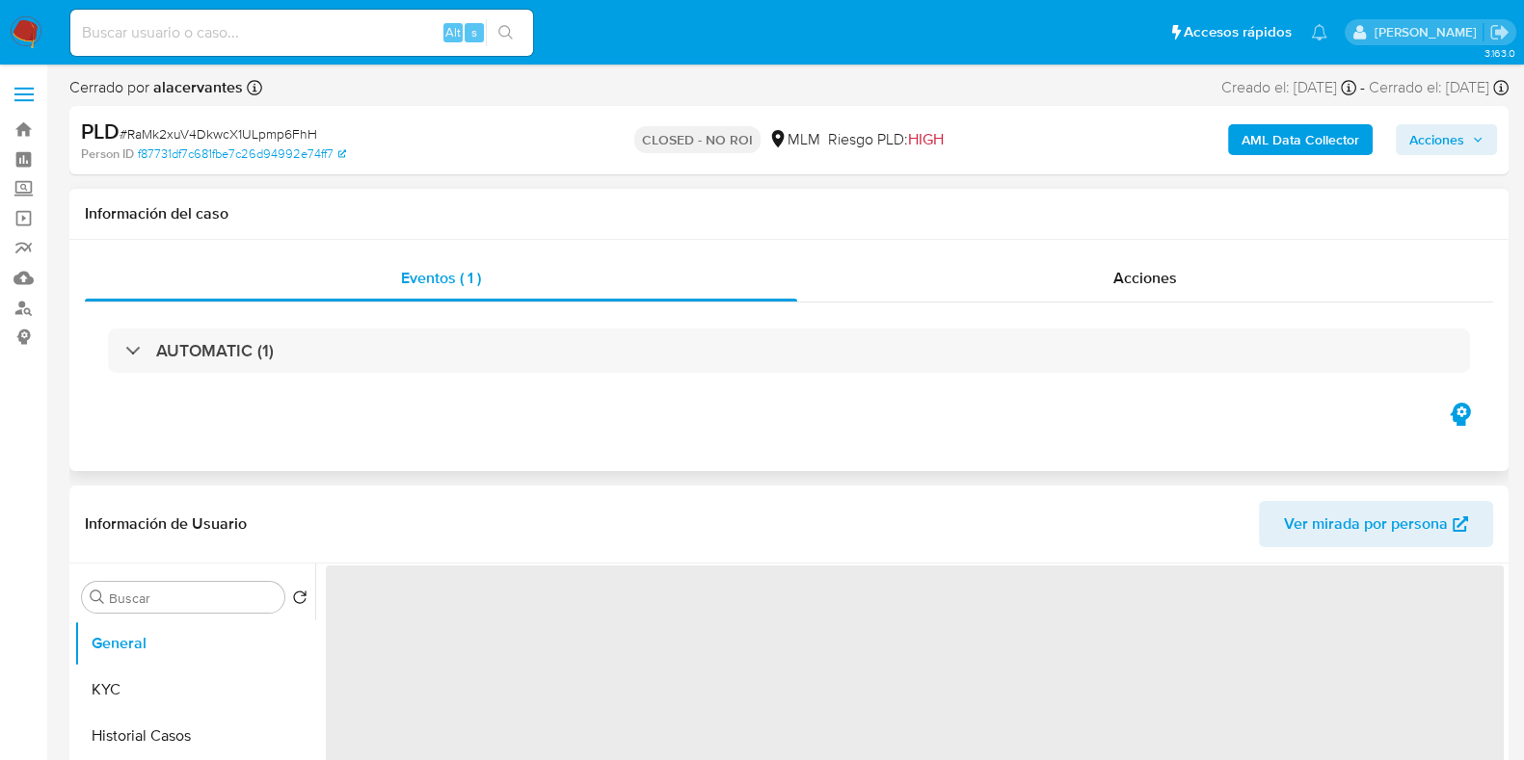
select select "10"
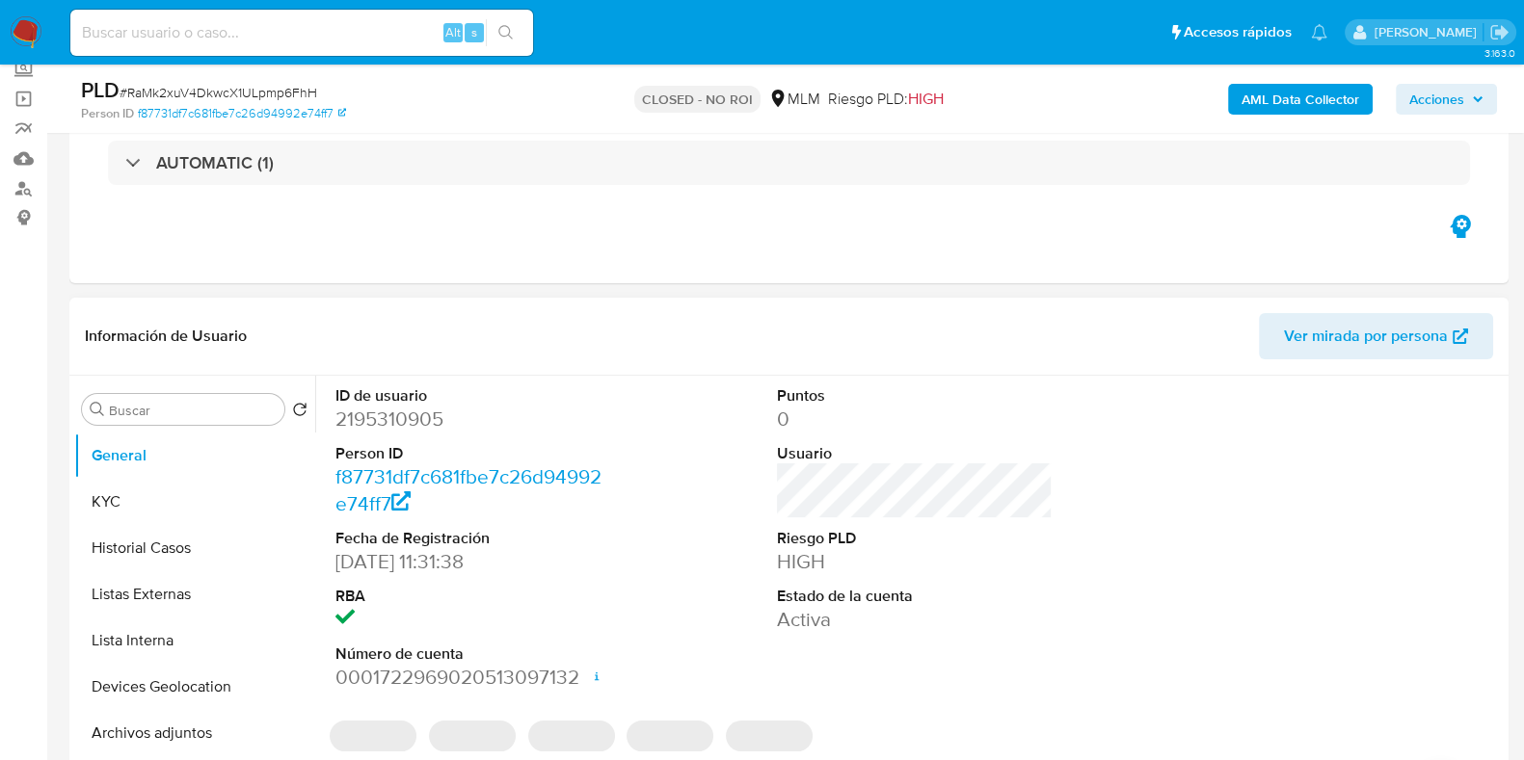
scroll to position [240, 0]
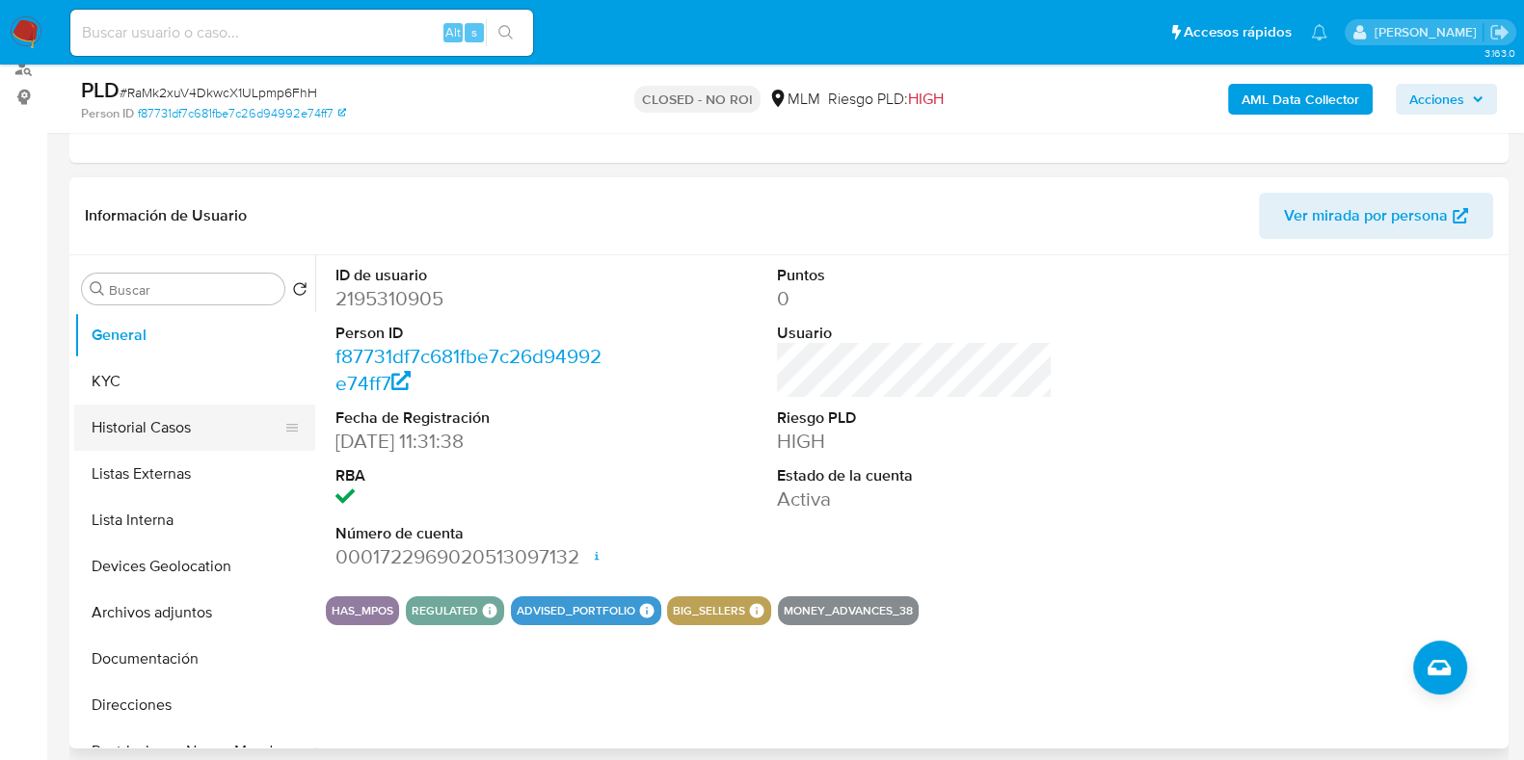
click at [184, 432] on button "Historial Casos" at bounding box center [186, 428] width 225 height 46
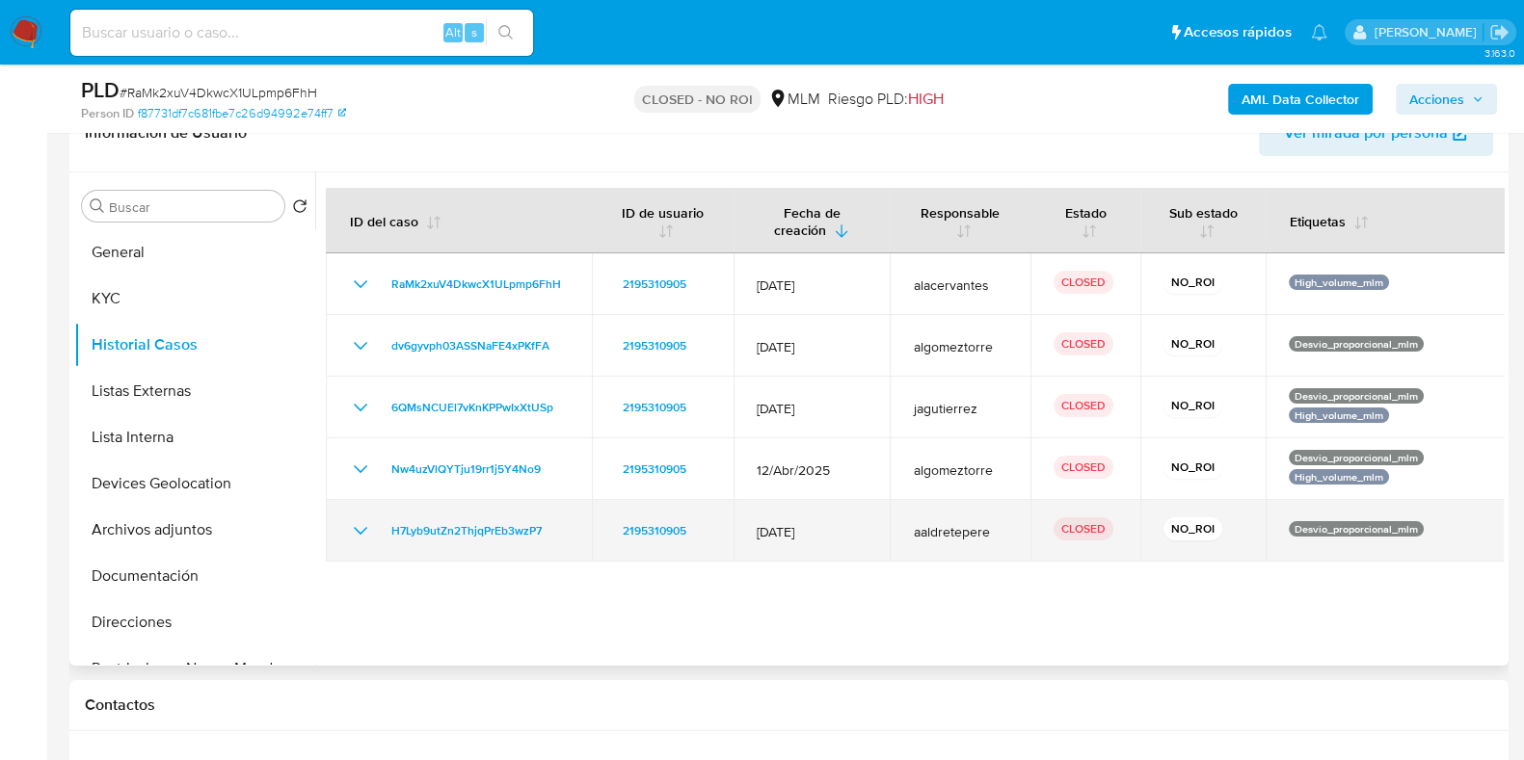
scroll to position [361, 0]
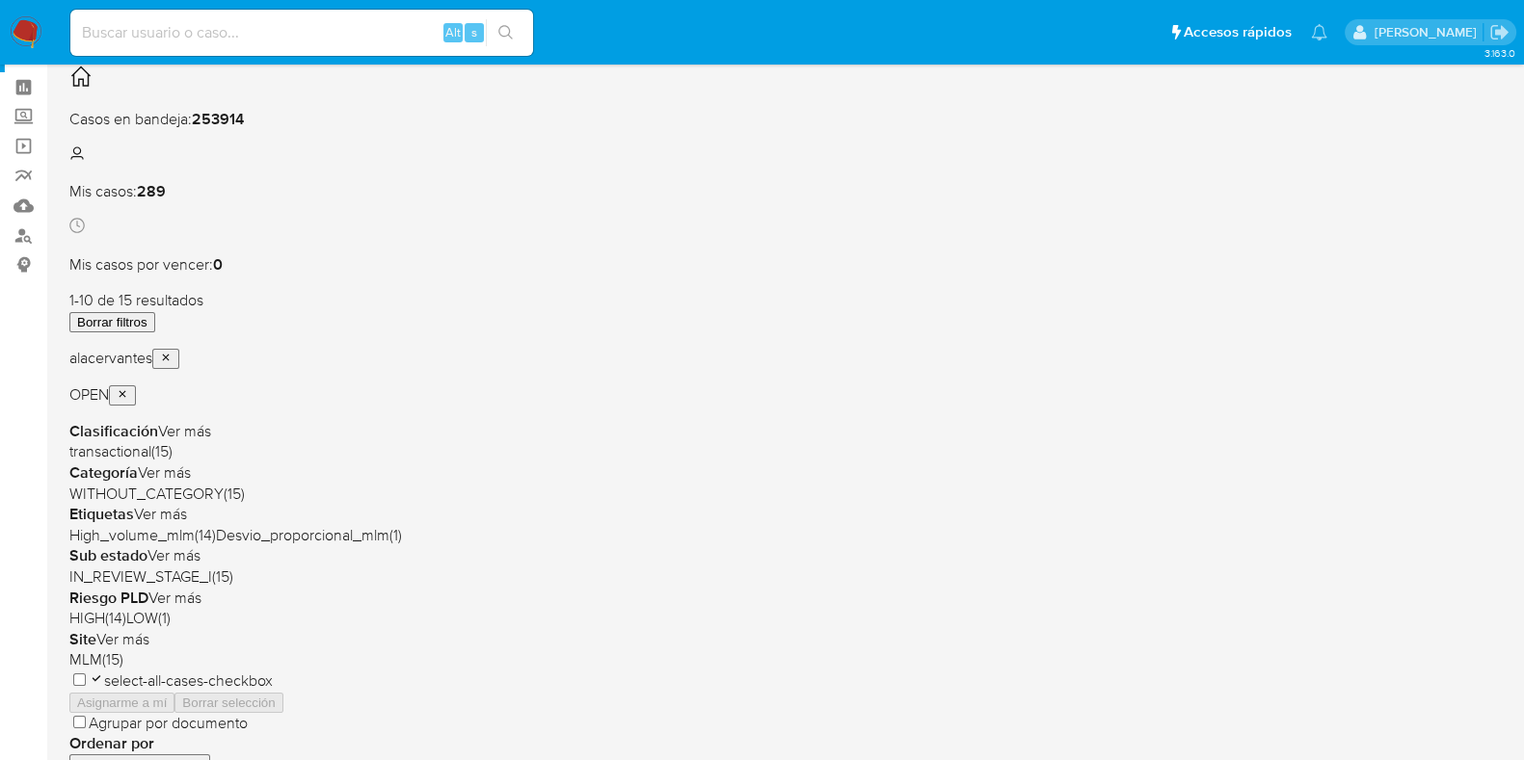
scroll to position [119, 0]
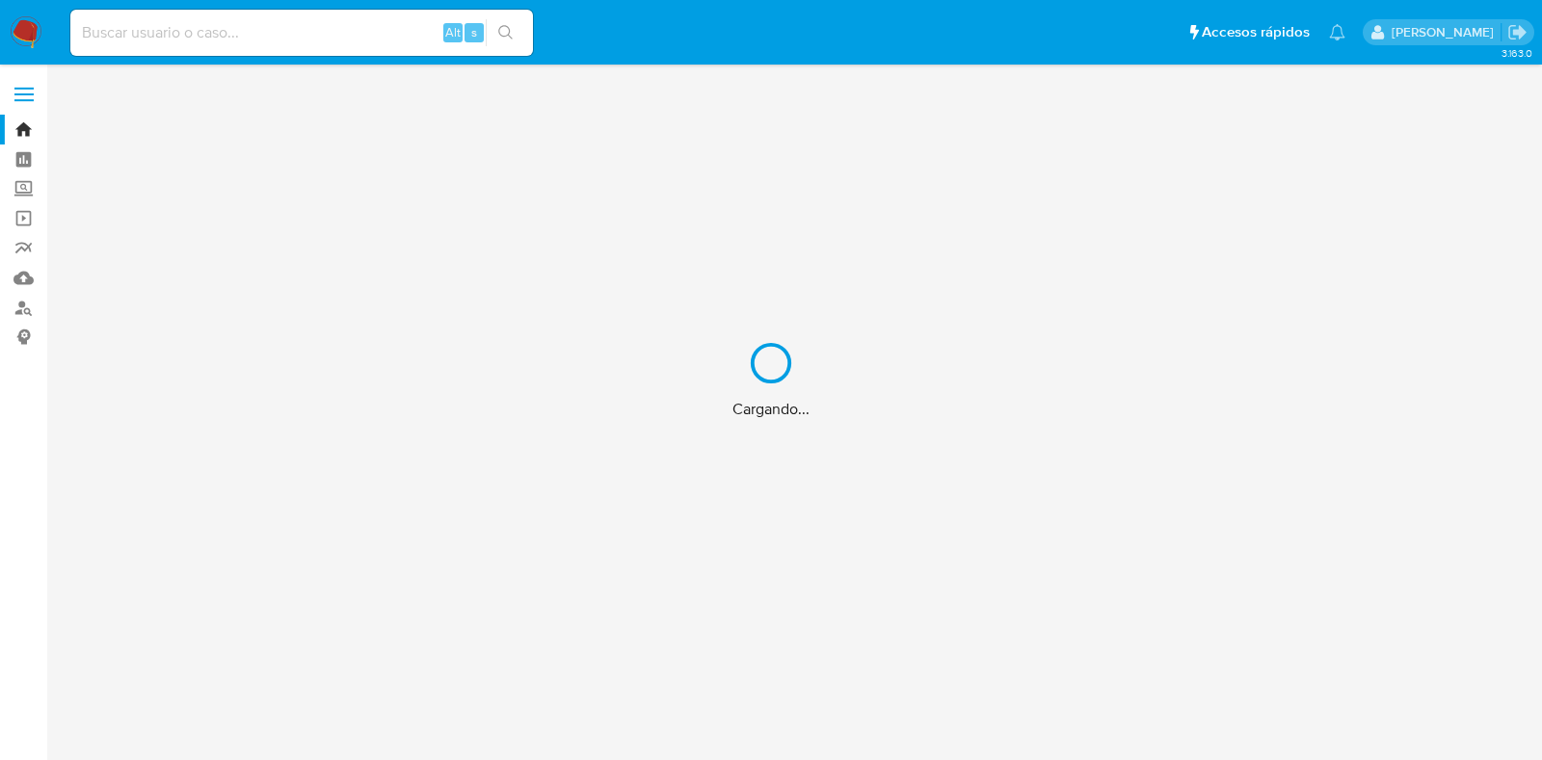
click at [283, 24] on div "Cargando..." at bounding box center [771, 380] width 1542 height 760
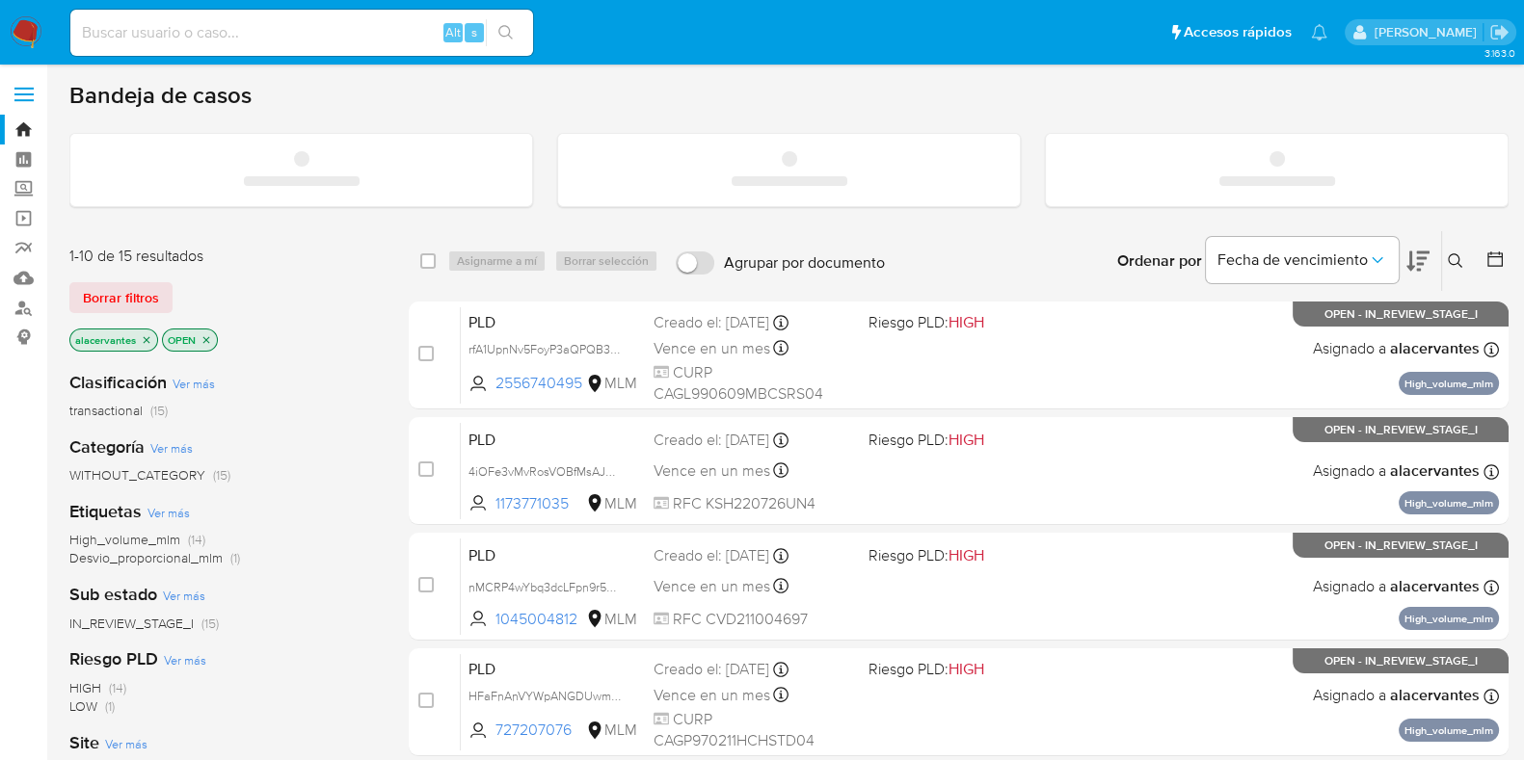
click at [274, 31] on input at bounding box center [301, 32] width 463 height 25
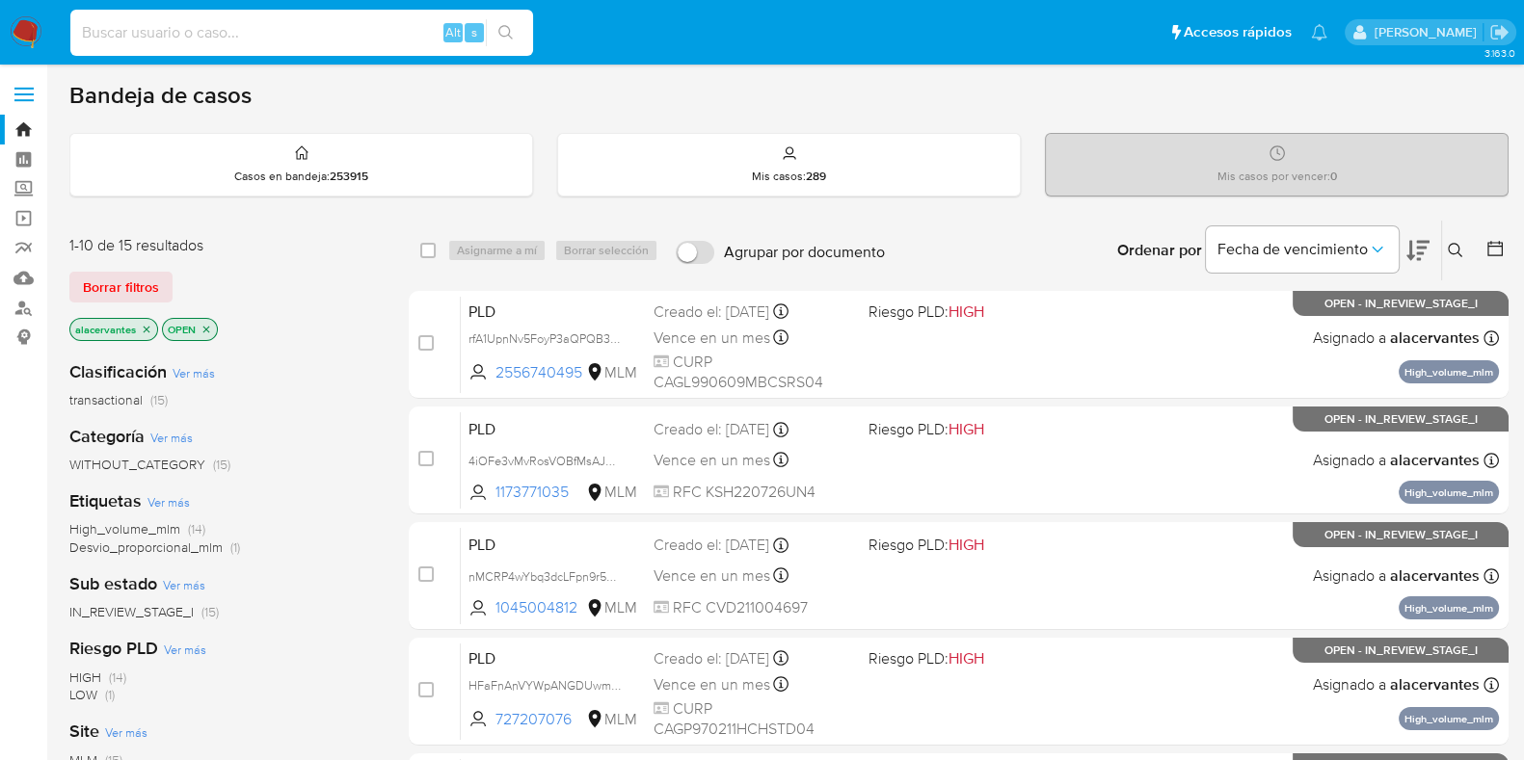
click at [273, 31] on input at bounding box center [301, 32] width 463 height 25
paste input "2646443584"
type input "2646443584"
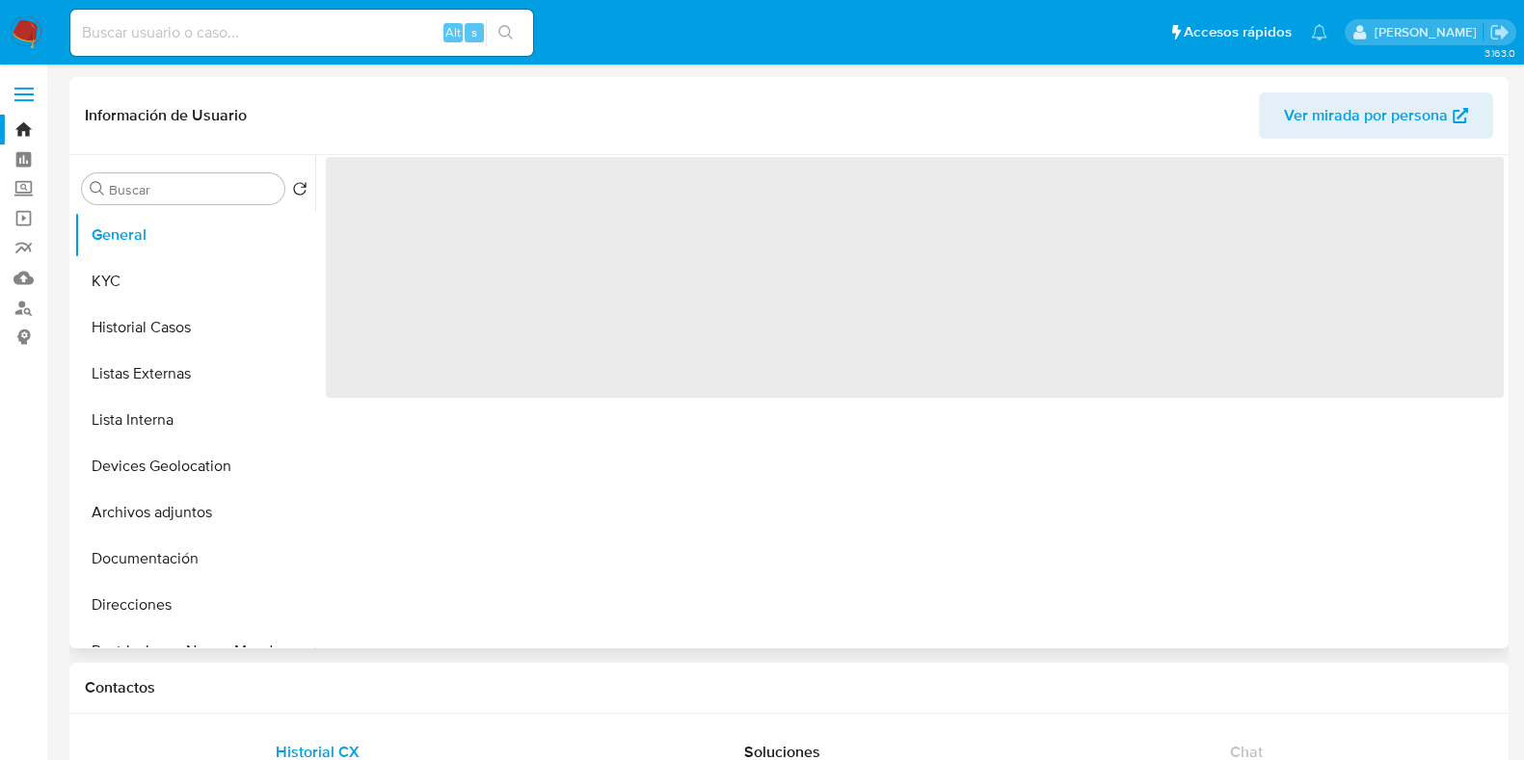
select select "10"
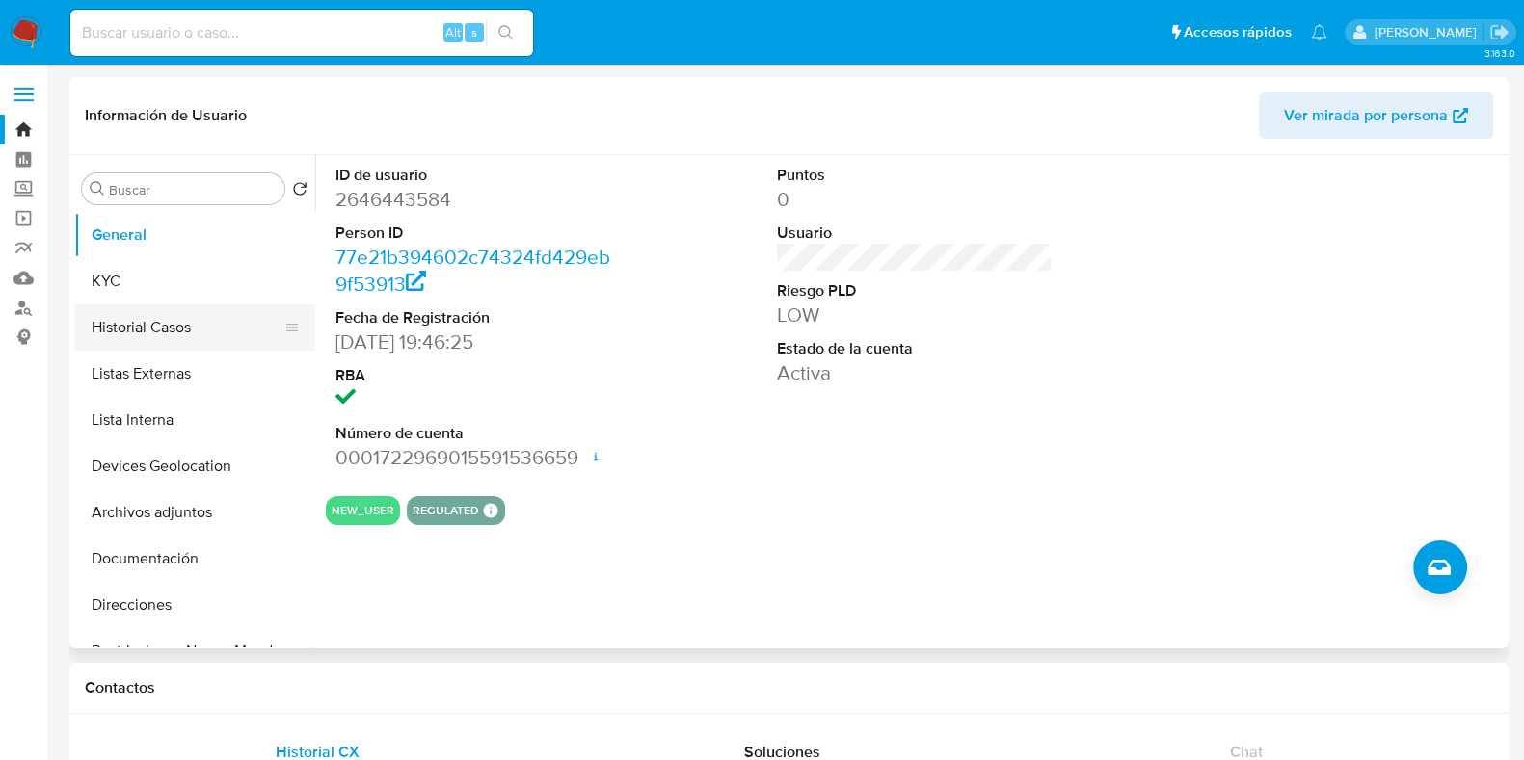
click at [151, 337] on button "Historial Casos" at bounding box center [186, 328] width 225 height 46
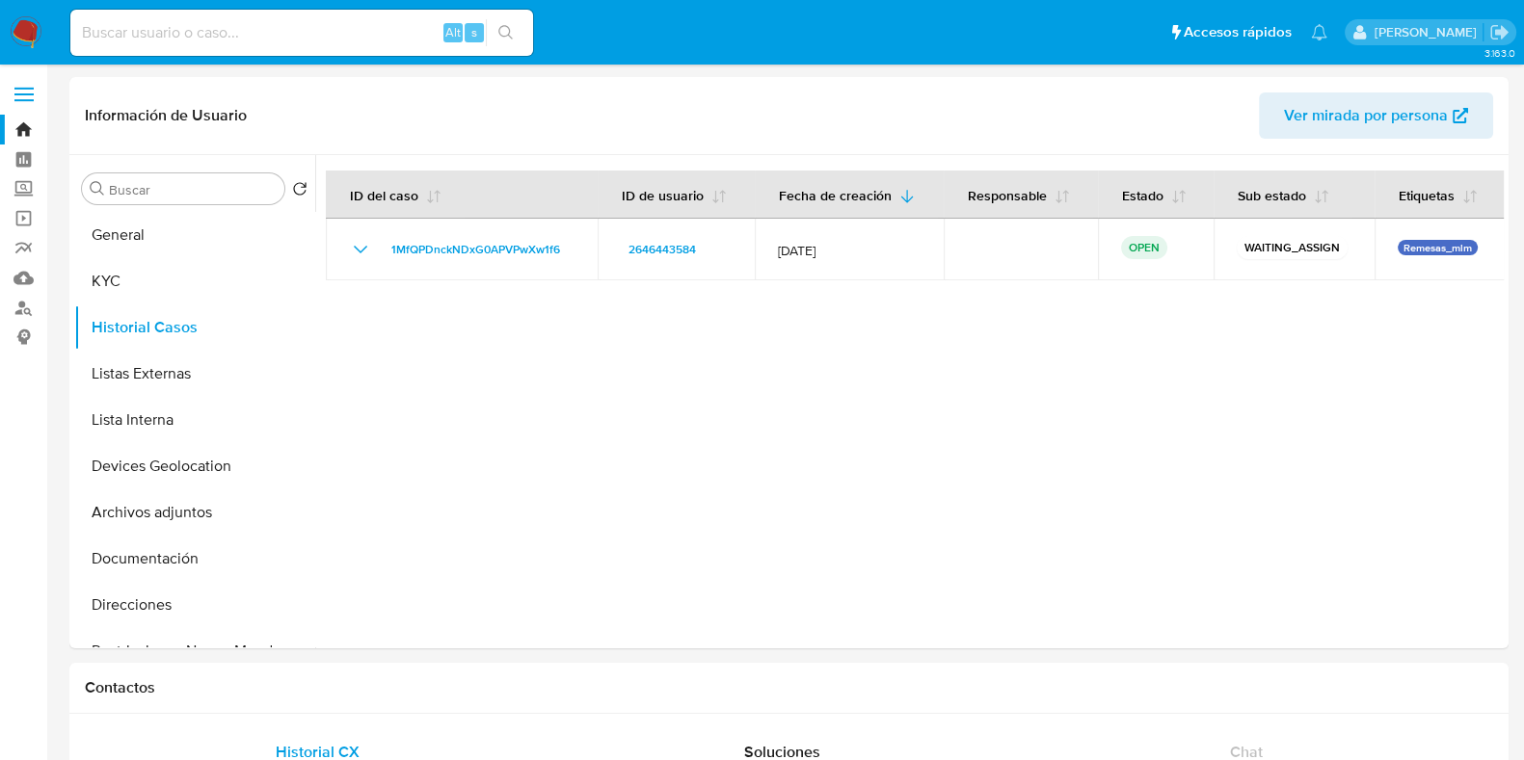
click at [40, 32] on img at bounding box center [26, 32] width 33 height 33
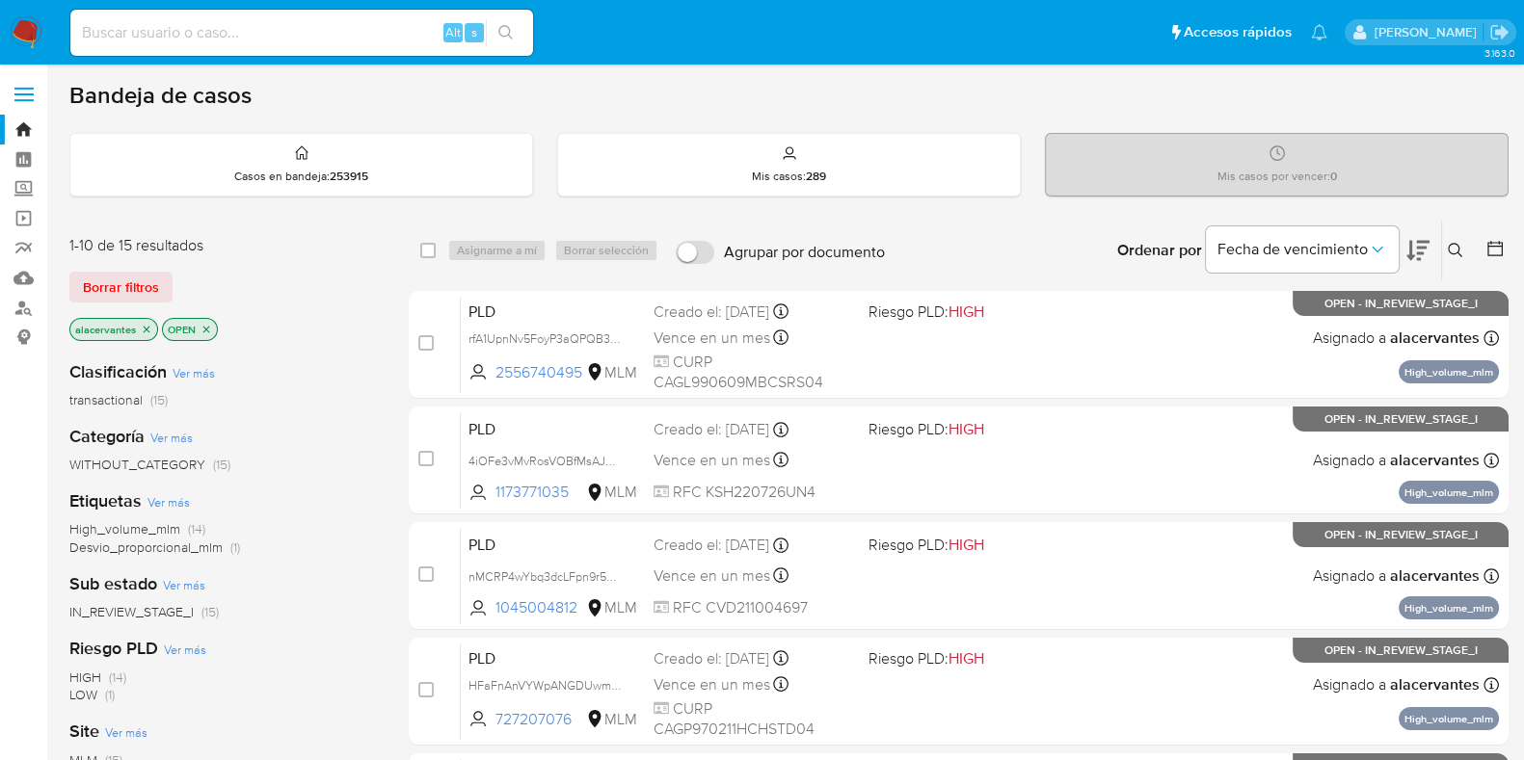
click at [1461, 245] on icon at bounding box center [1454, 250] width 15 height 15
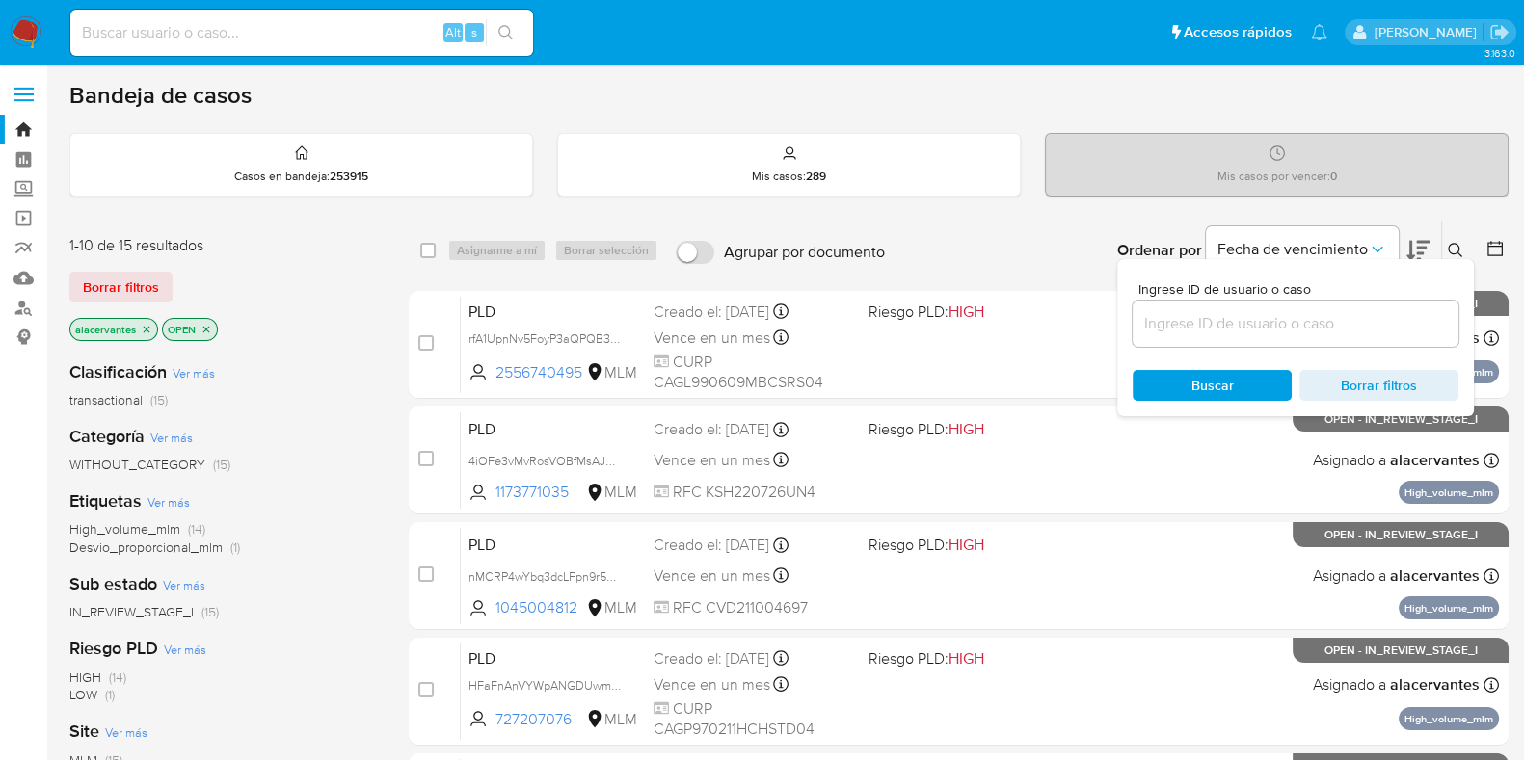
click at [1254, 321] on input at bounding box center [1295, 323] width 326 height 25
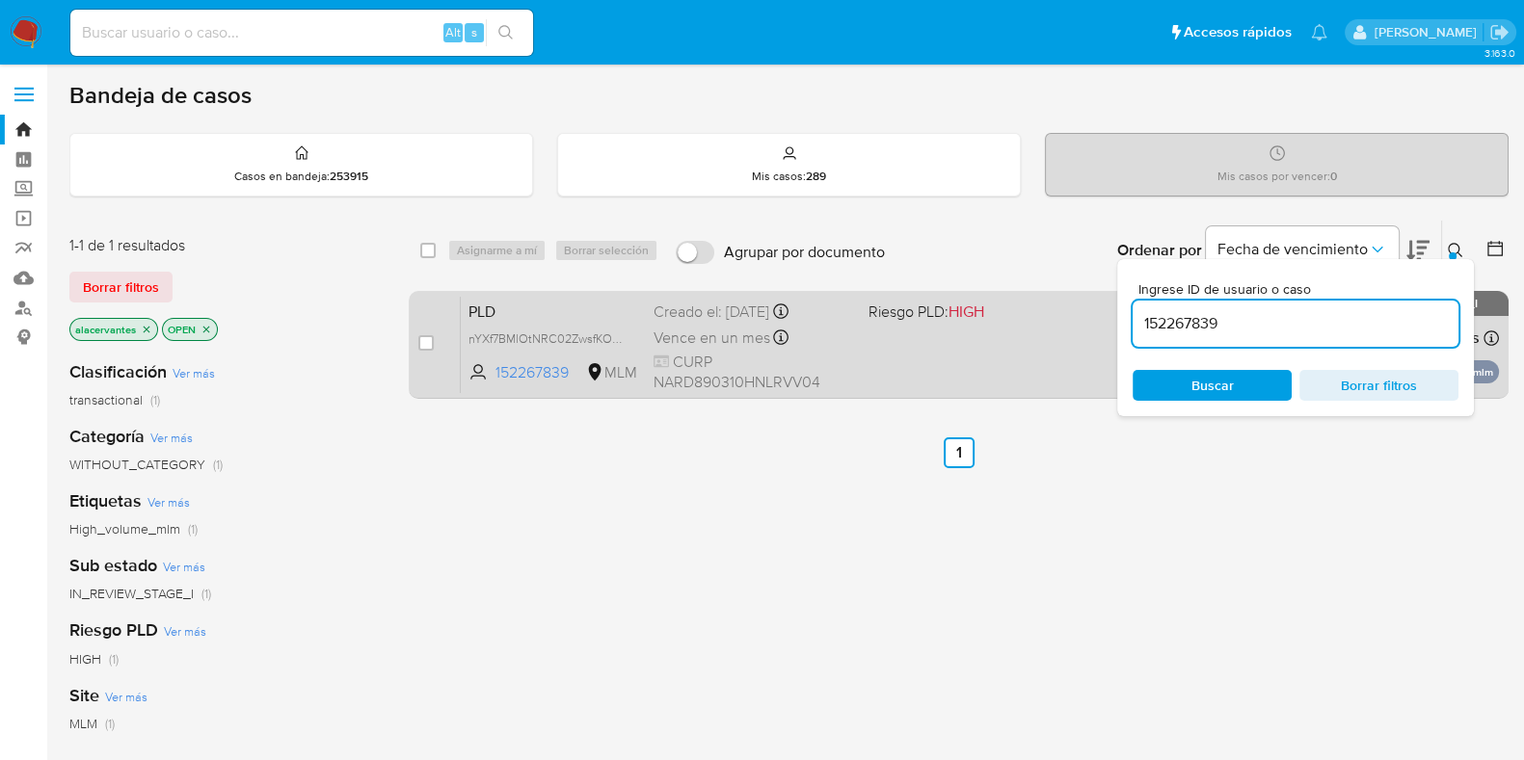
click at [1004, 343] on div "PLD nYXf7BMlOtNRC02ZwsfKONOB 152267839 MLM Riesgo PLD: HIGH Creado el: 12/09/20…" at bounding box center [980, 344] width 1038 height 97
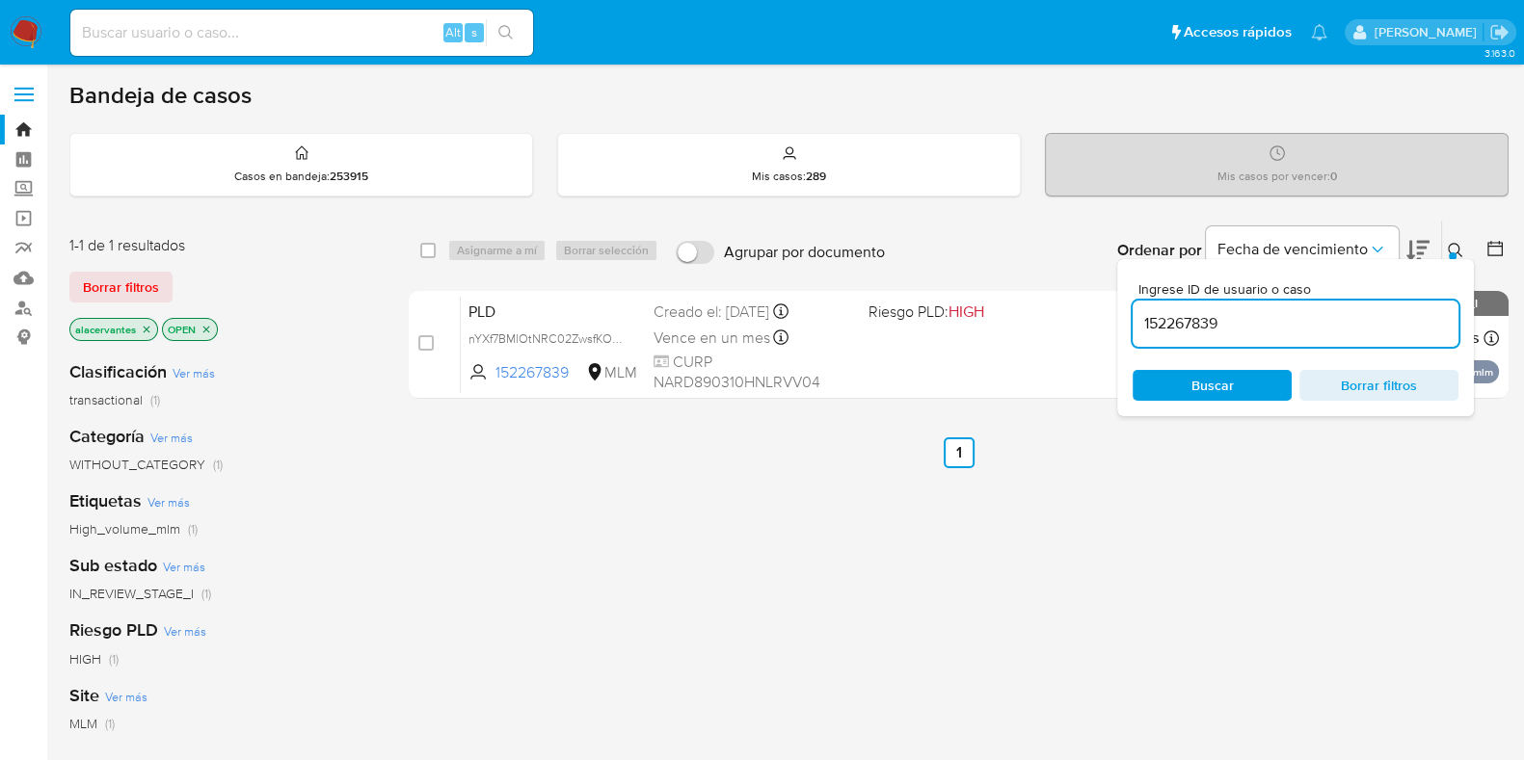
click at [1180, 328] on input "152267839" at bounding box center [1295, 323] width 326 height 25
paste input "2206750184"
type input "2206750184"
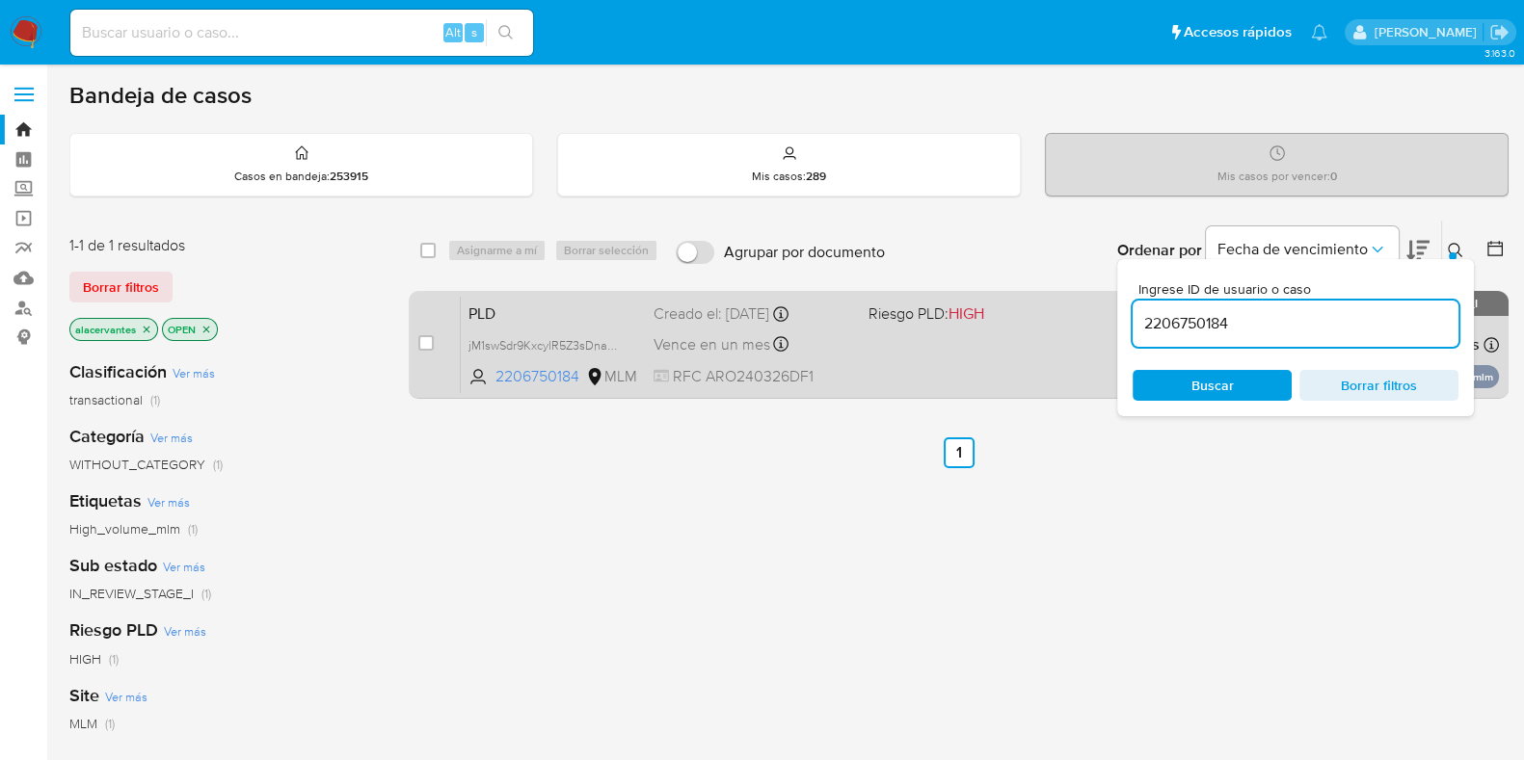
click at [911, 382] on div "PLD jM1swSdr9KxcylR5Z3sDnaOd 2206750184 MLM Riesgo PLD: HIGH Creado el: 12/09/2…" at bounding box center [980, 344] width 1038 height 97
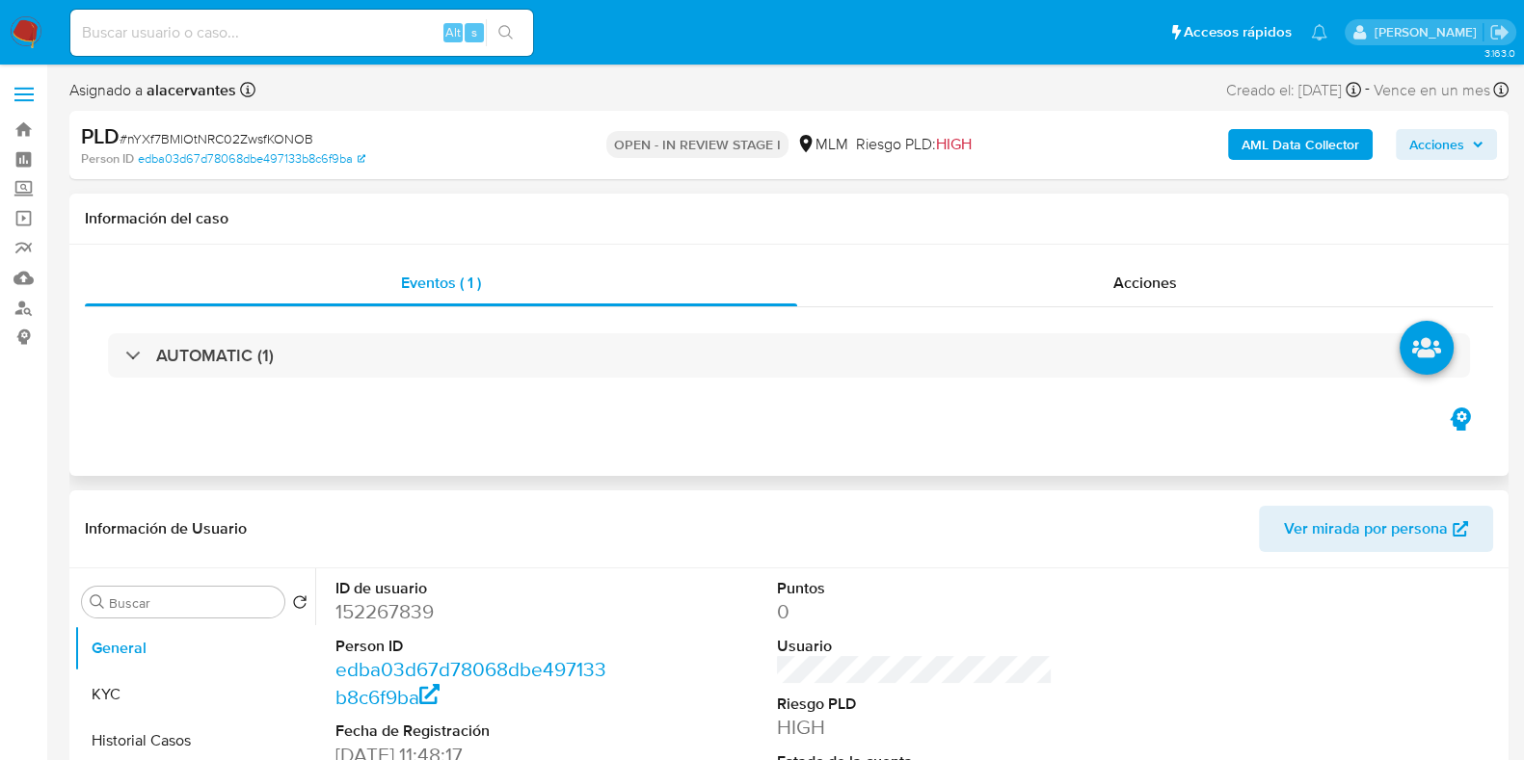
select select "10"
click at [156, 696] on button "KYC" at bounding box center [186, 695] width 225 height 46
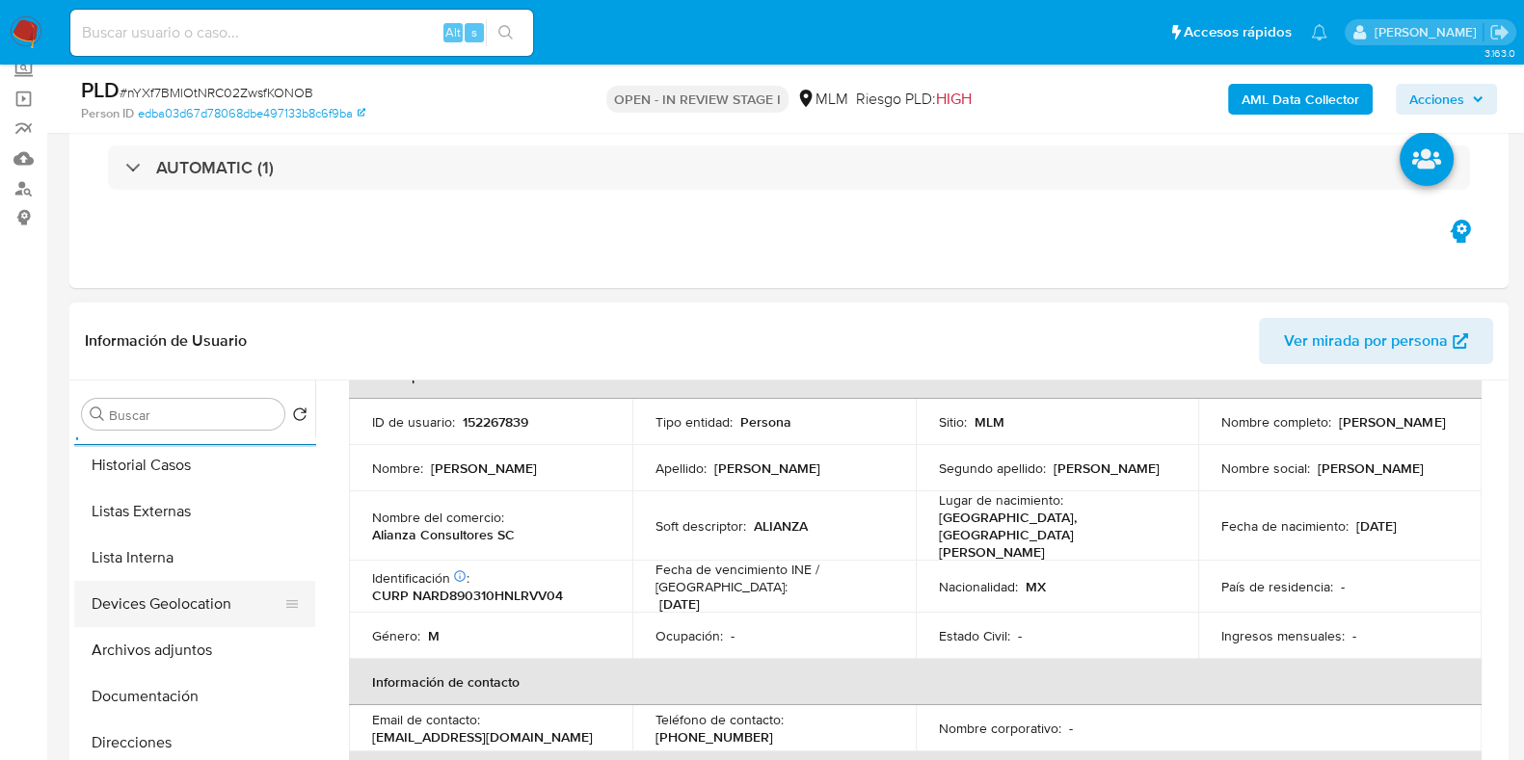
scroll to position [119, 0]
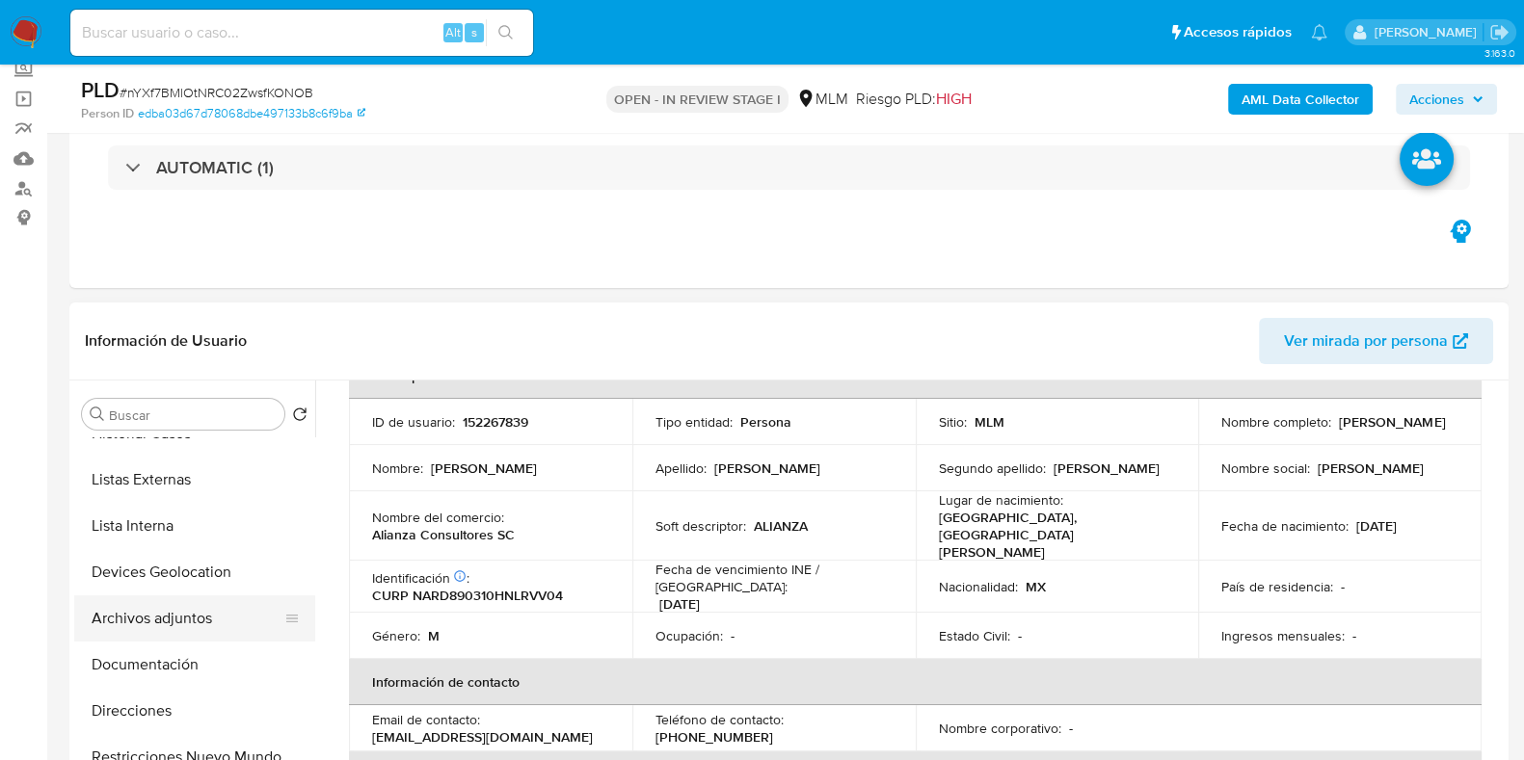
click at [207, 614] on button "Archivos adjuntos" at bounding box center [186, 619] width 225 height 46
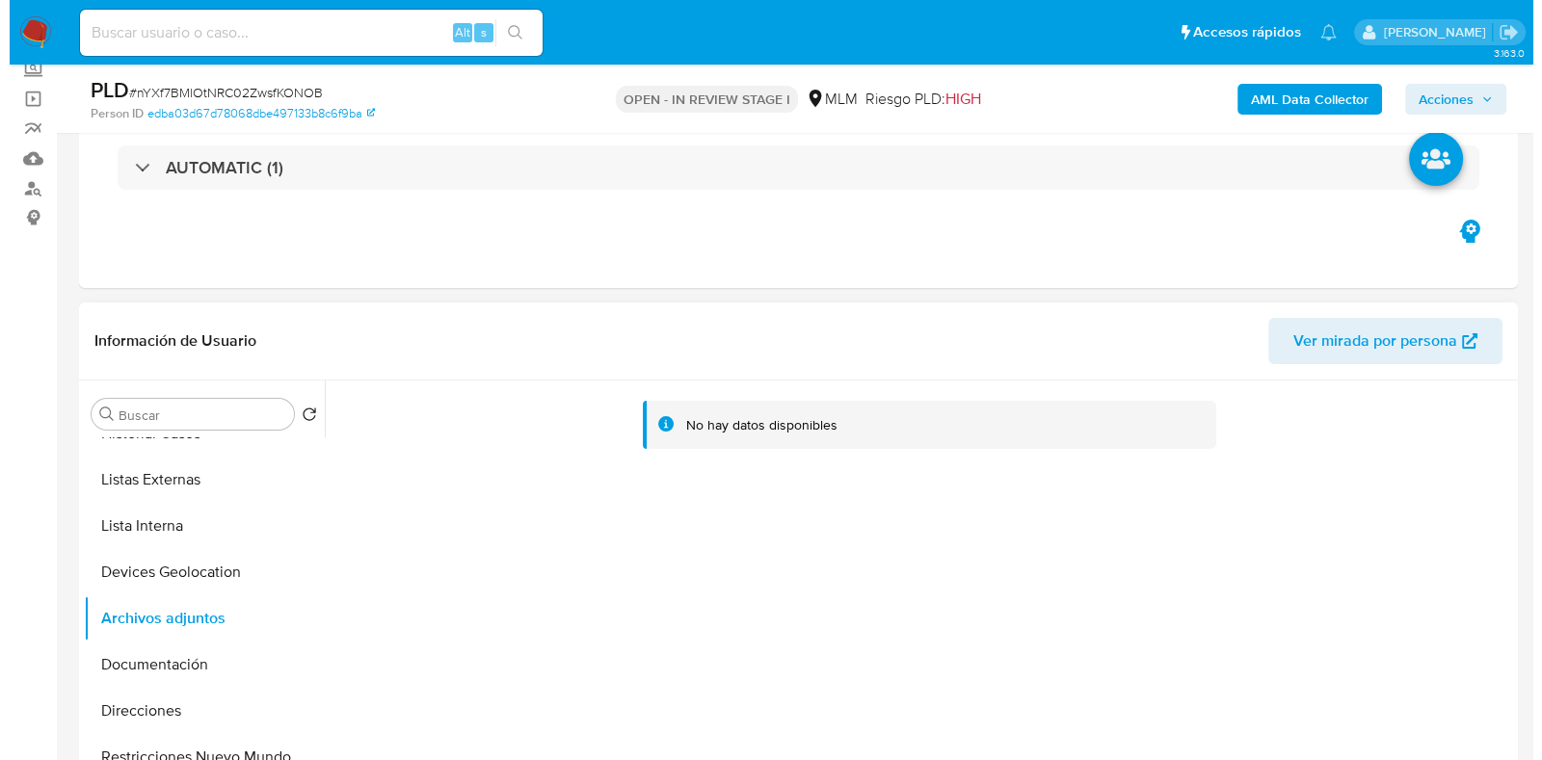
scroll to position [361, 0]
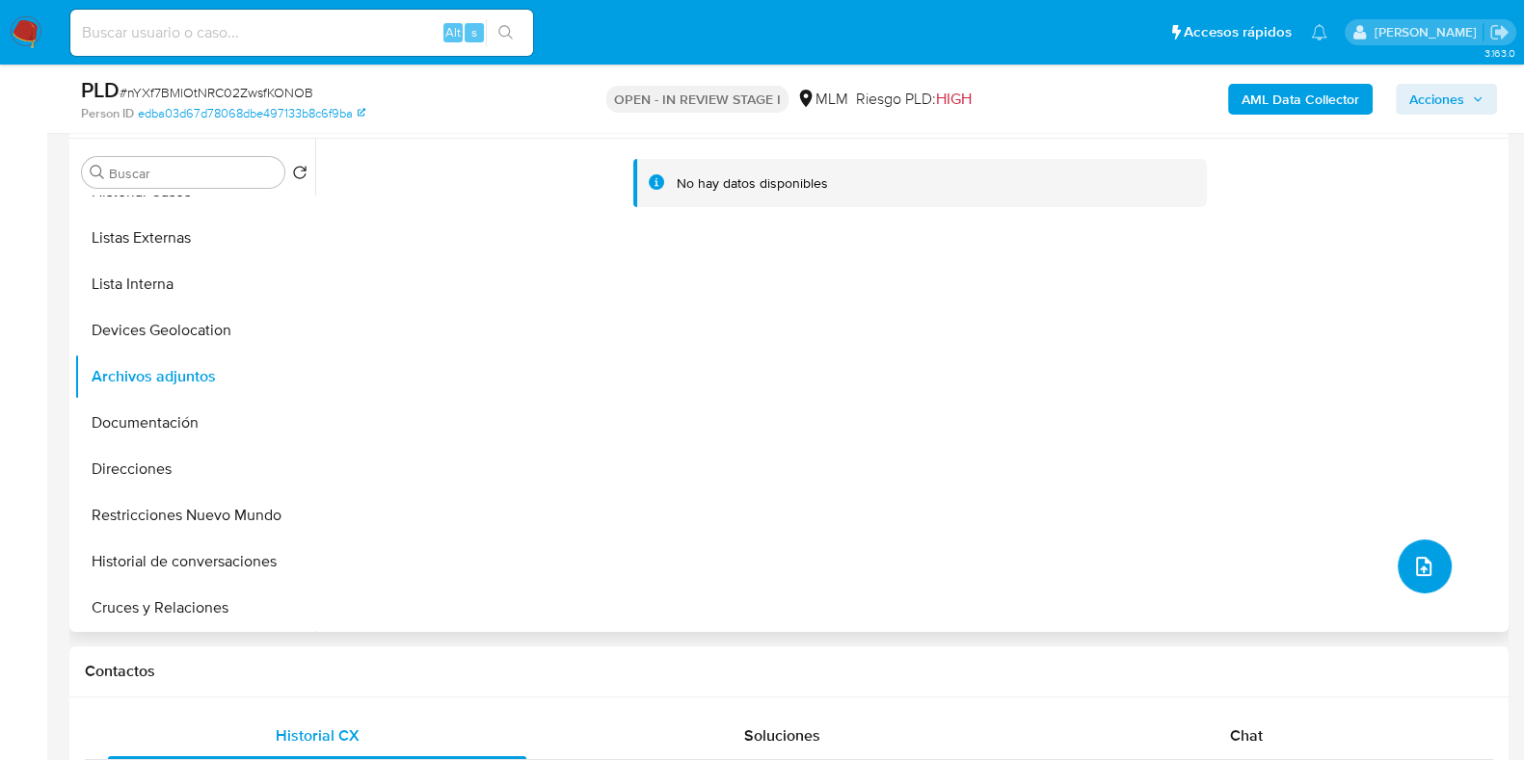
click at [1417, 570] on icon "upload-file" at bounding box center [1423, 566] width 23 height 23
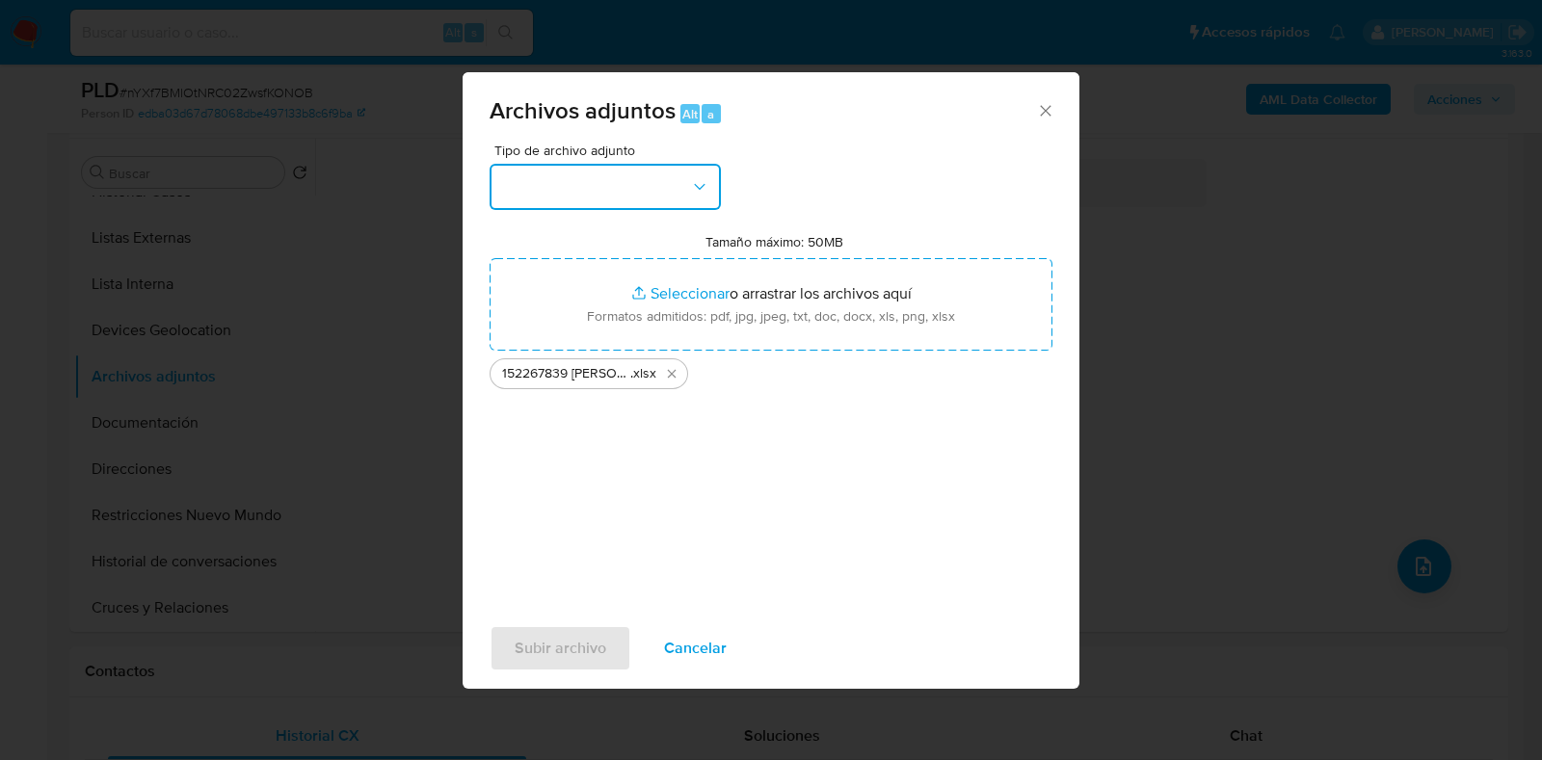
click at [615, 196] on button "button" at bounding box center [605, 187] width 231 height 46
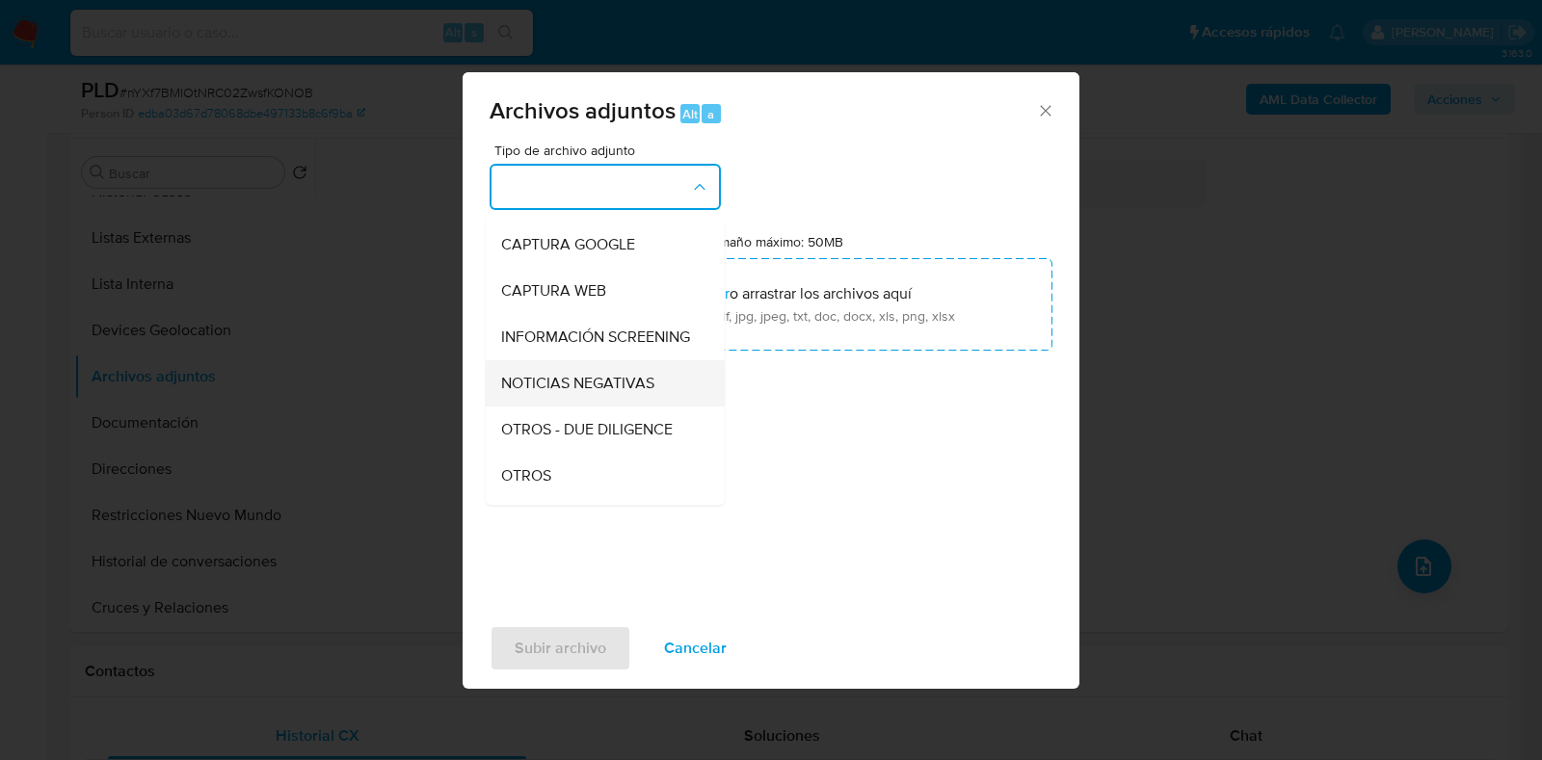
scroll to position [119, 0]
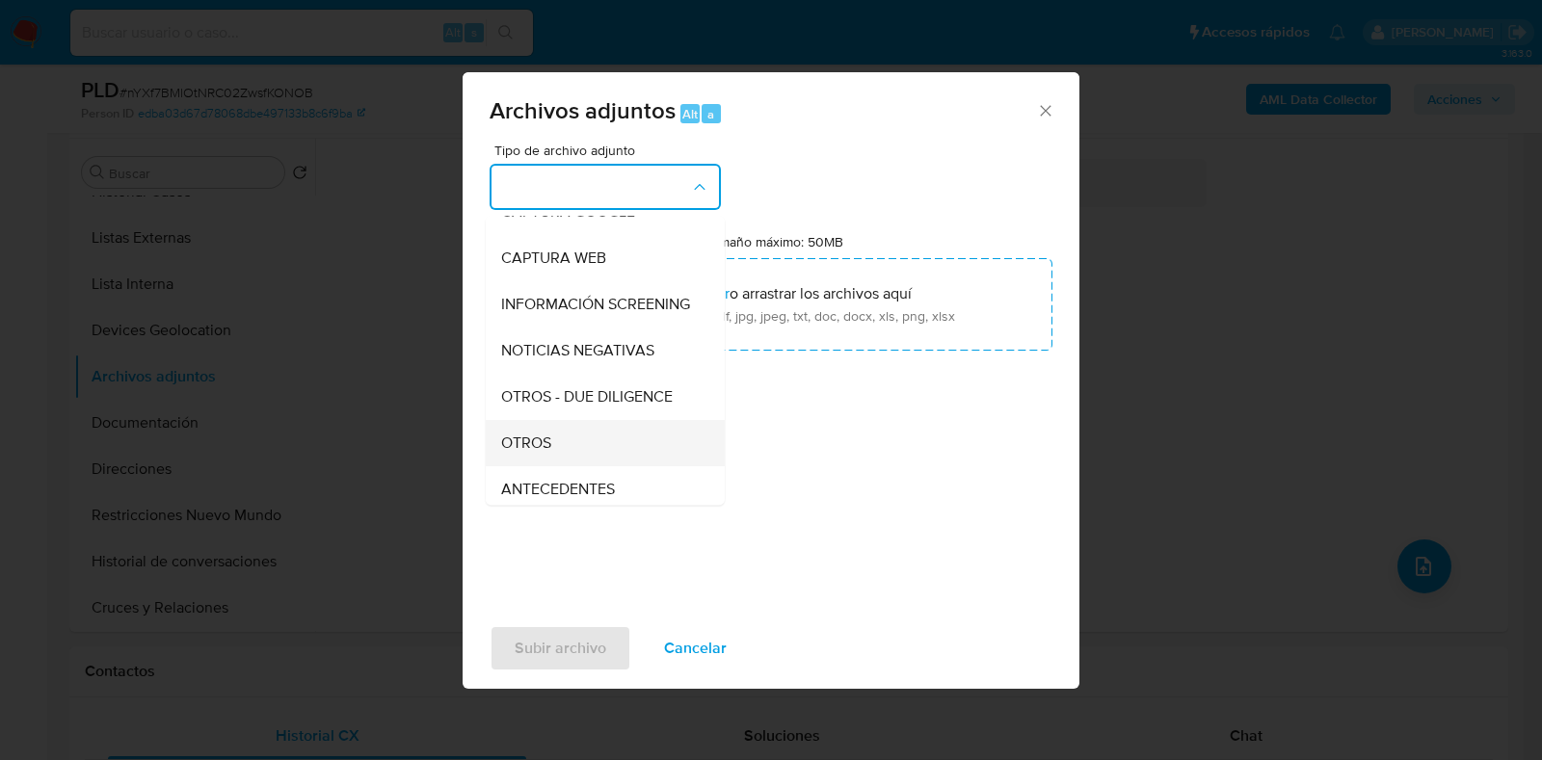
click at [578, 464] on div "OTROS" at bounding box center [599, 443] width 197 height 46
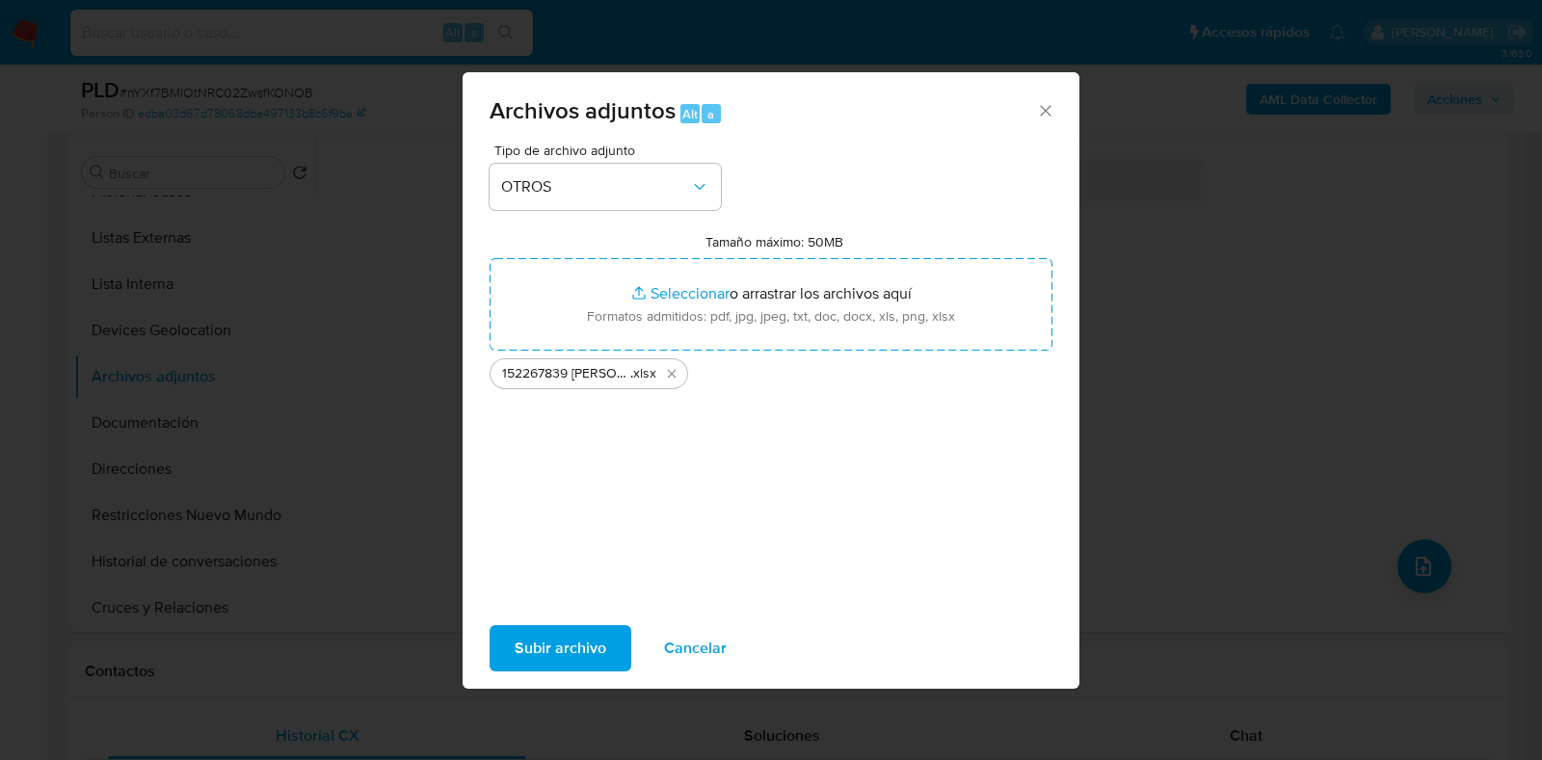
click at [578, 642] on span "Subir archivo" at bounding box center [561, 648] width 92 height 42
click at [642, 434] on div "Tipo de archivo adjunto OTROS Tamaño máximo: 50MB Seleccionar archivos Seleccio…" at bounding box center [771, 371] width 563 height 455
click at [584, 645] on span "Subir archivo" at bounding box center [561, 648] width 92 height 42
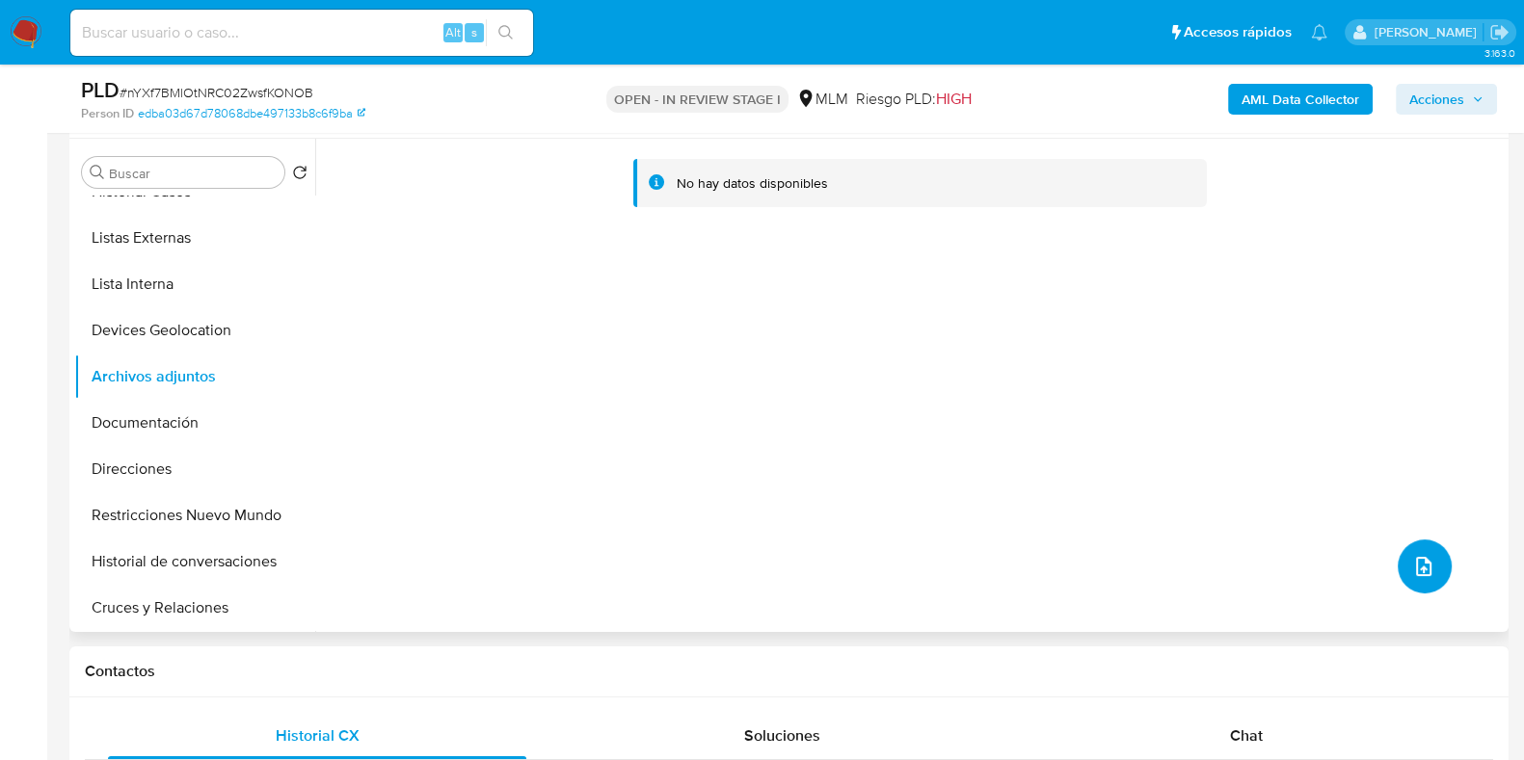
click at [1435, 555] on button "upload-file" at bounding box center [1424, 567] width 54 height 54
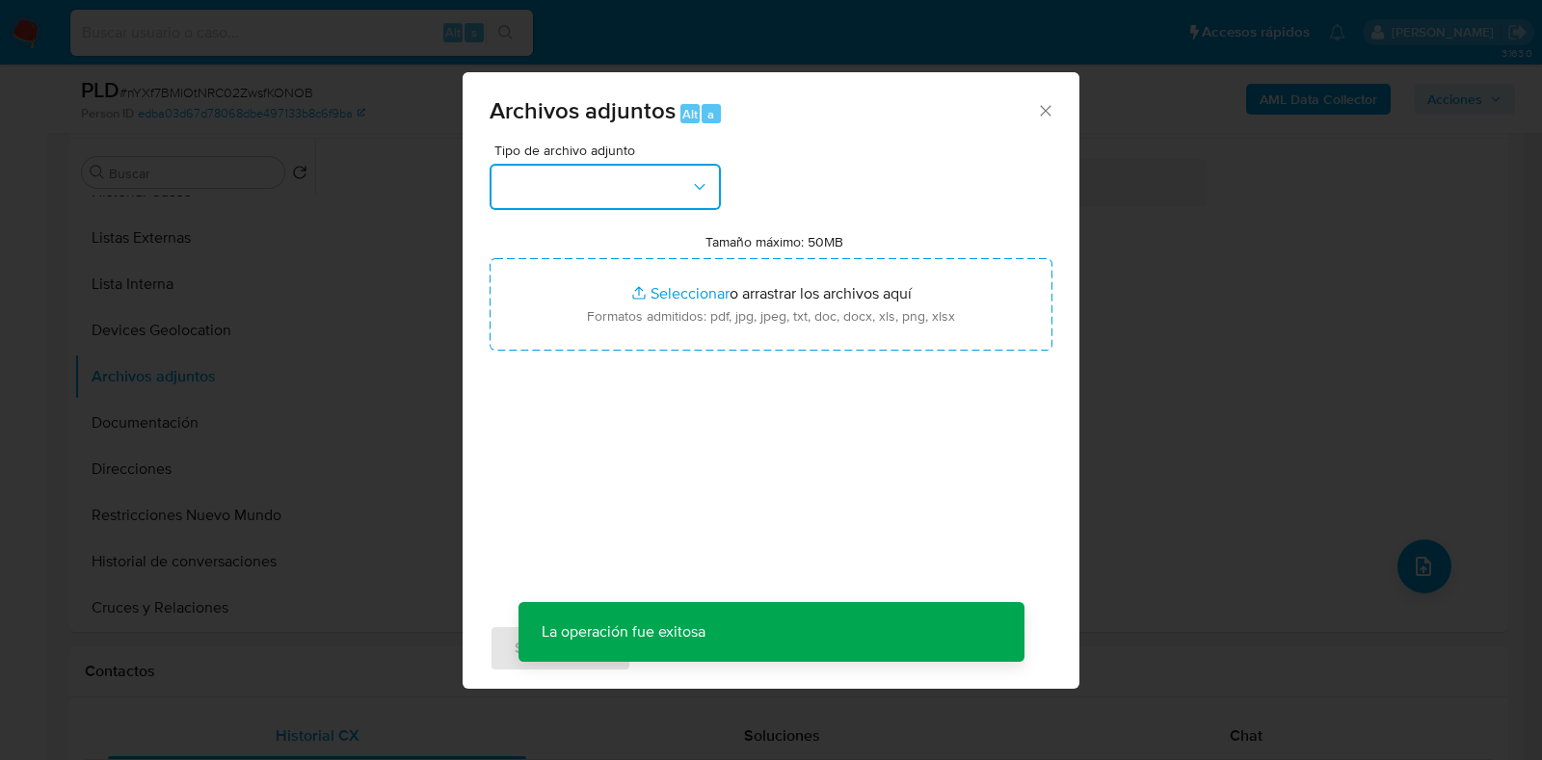
click at [665, 203] on button "button" at bounding box center [605, 187] width 231 height 46
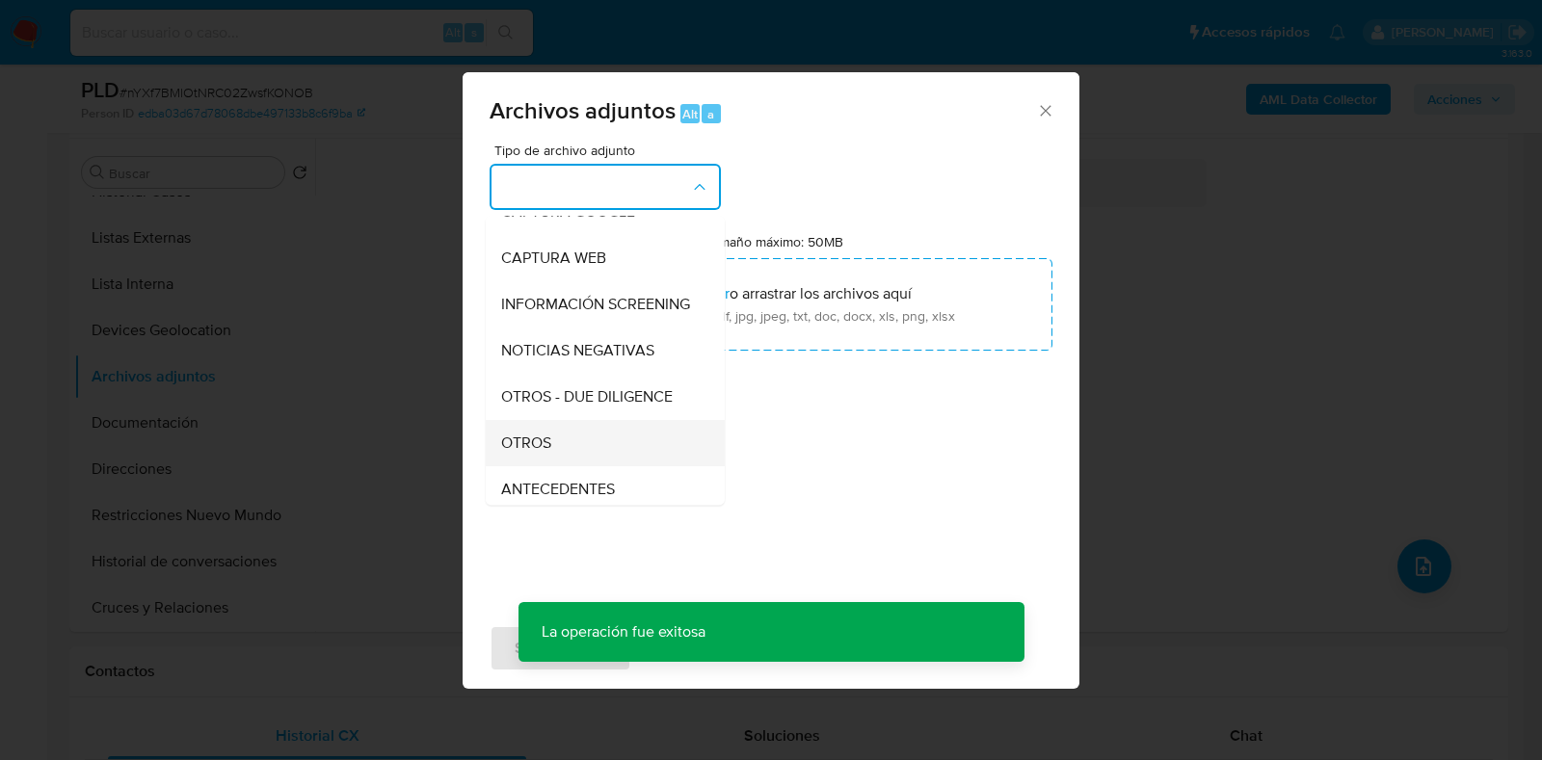
click at [588, 463] on div "OTROS" at bounding box center [599, 443] width 197 height 46
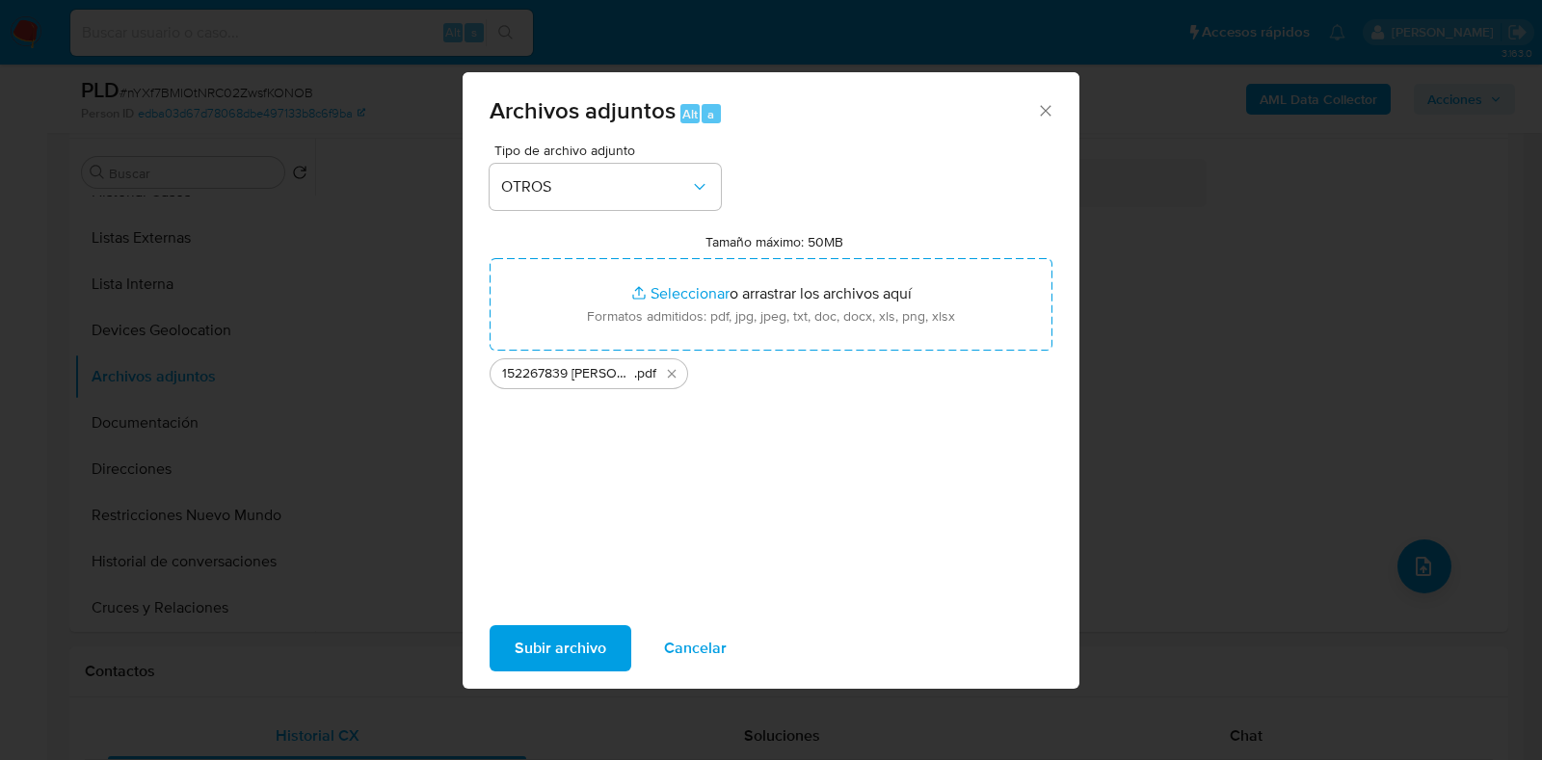
click at [581, 664] on span "Subir archivo" at bounding box center [561, 648] width 92 height 42
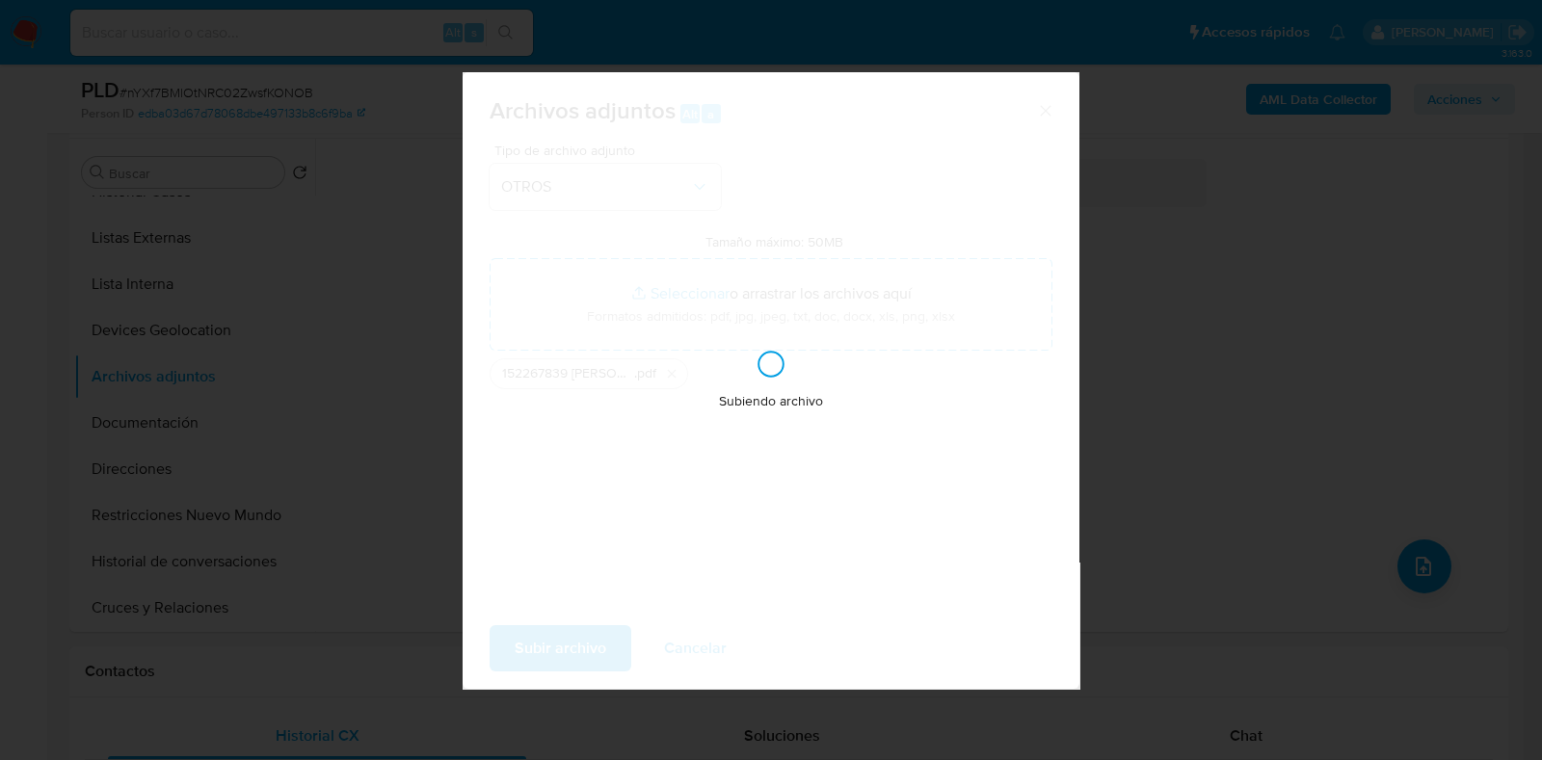
click at [674, 452] on div "Subiendo archivo" at bounding box center [771, 380] width 617 height 617
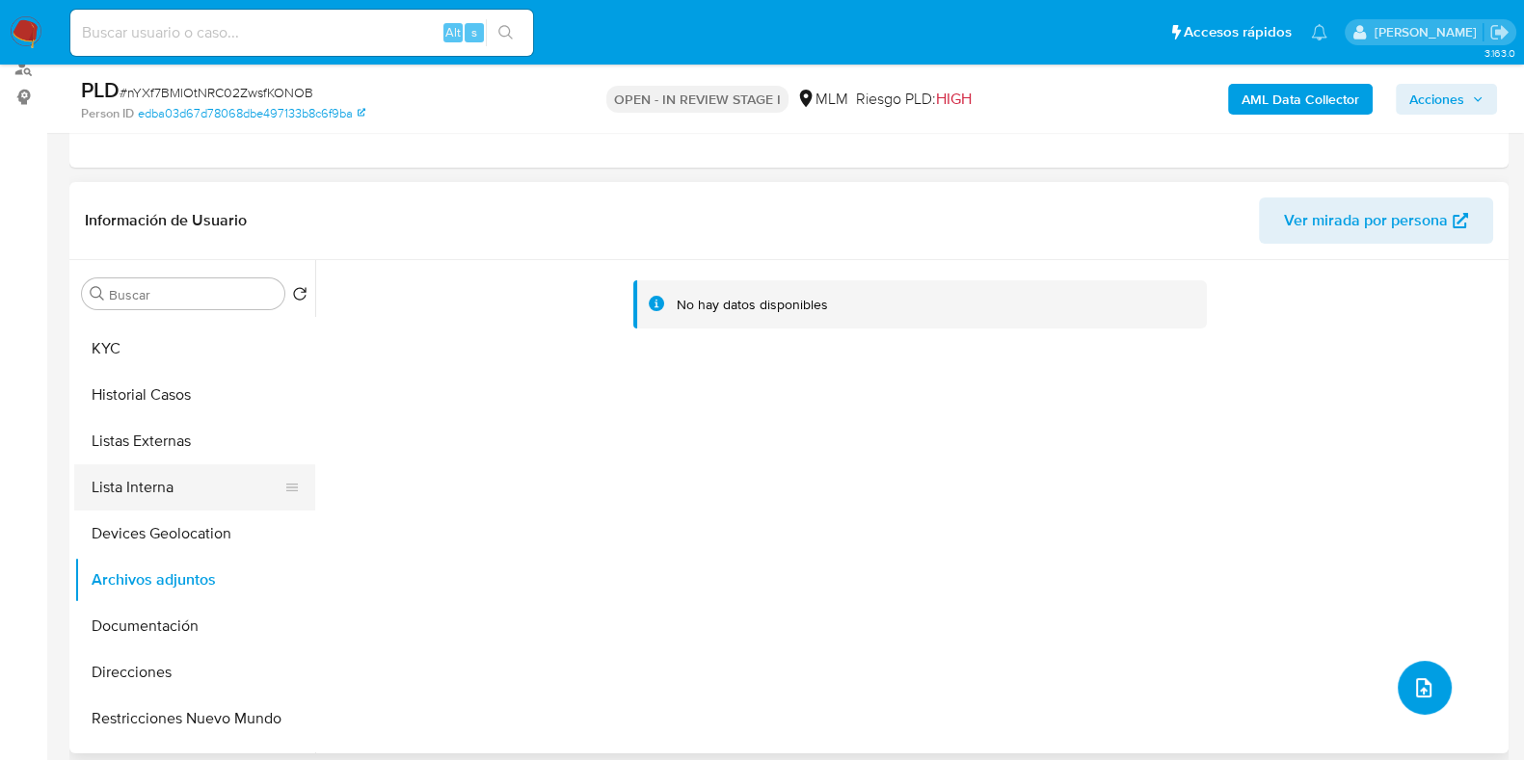
scroll to position [0, 0]
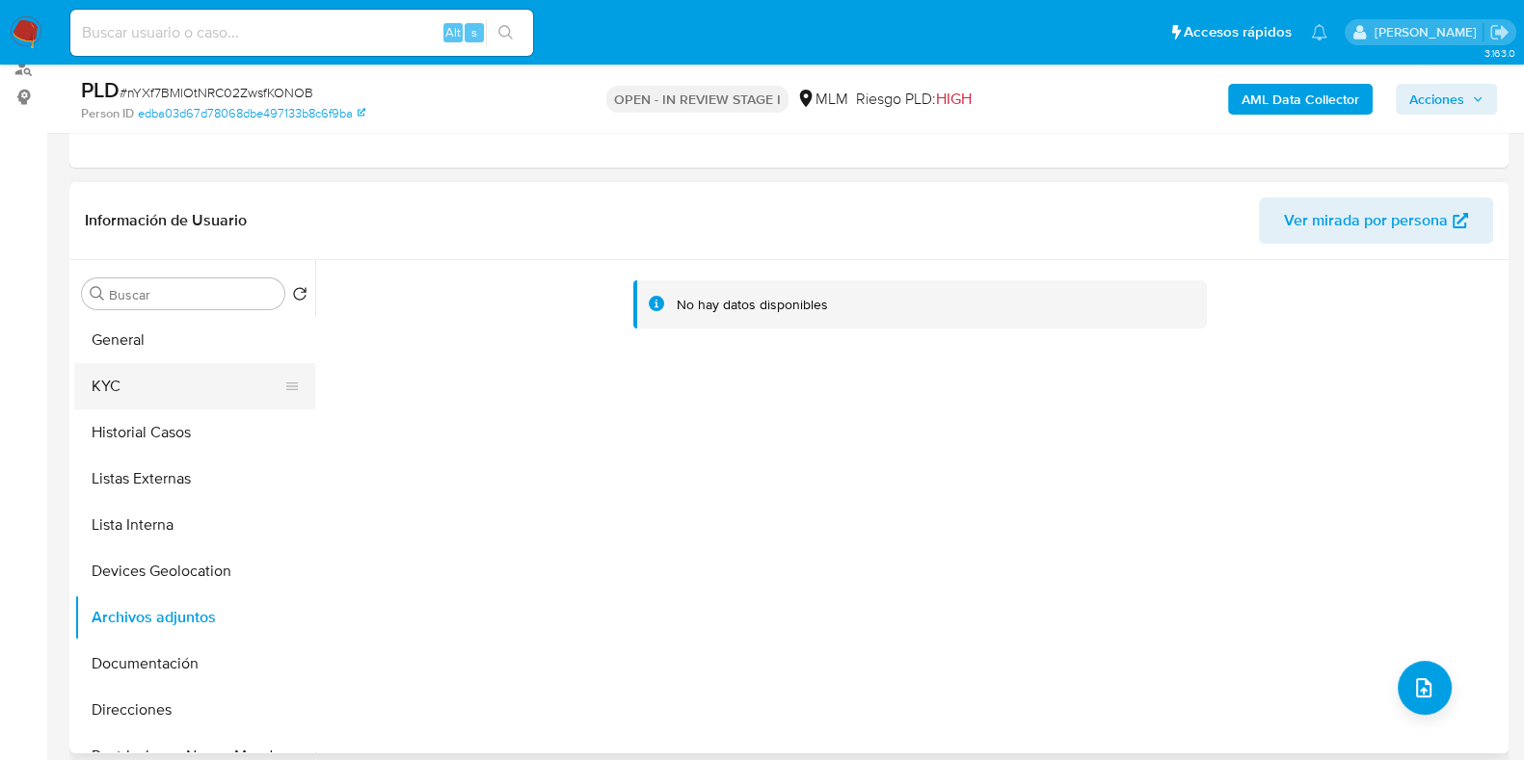
click at [159, 407] on button "KYC" at bounding box center [186, 386] width 225 height 46
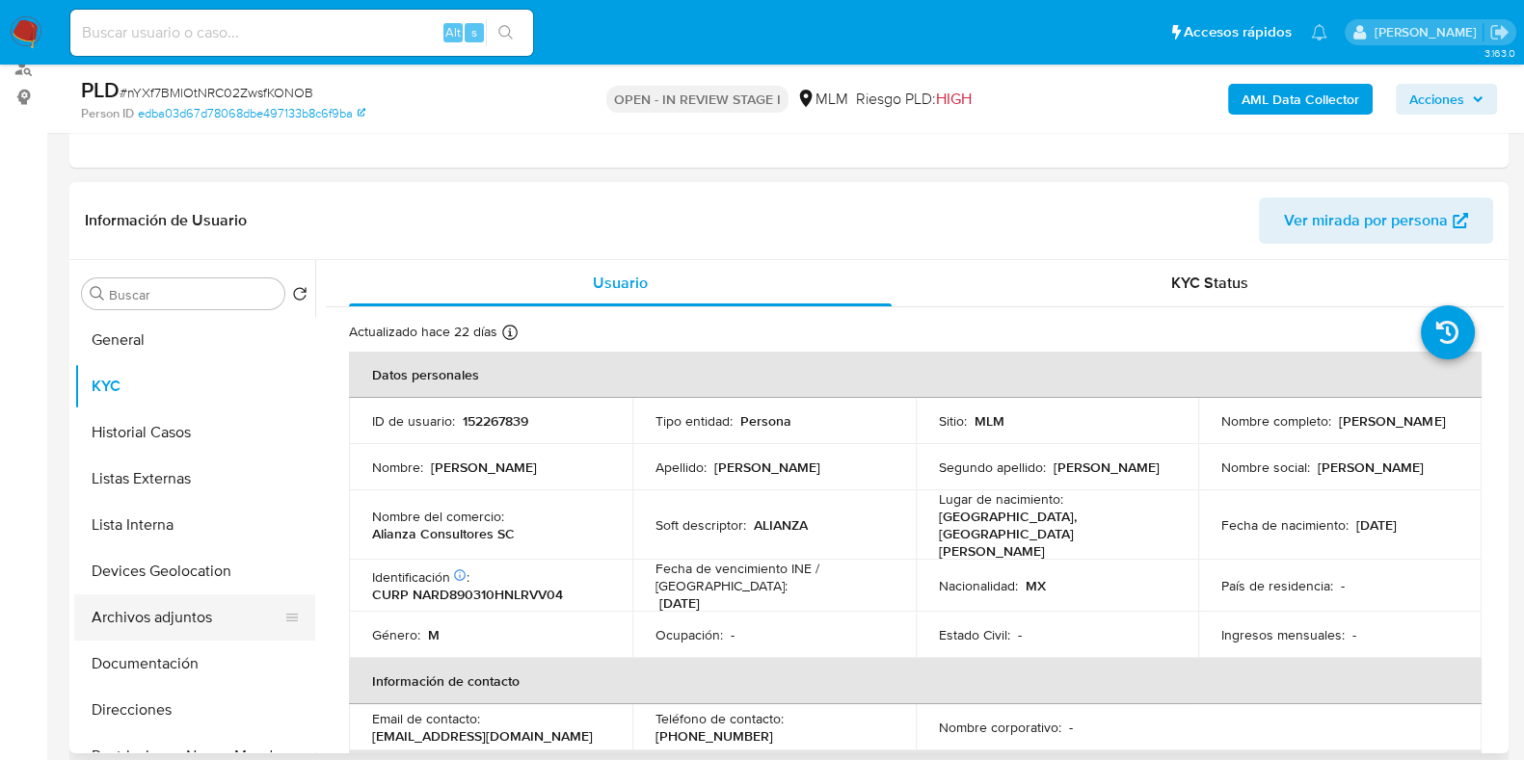
click at [188, 619] on button "Archivos adjuntos" at bounding box center [186, 618] width 225 height 46
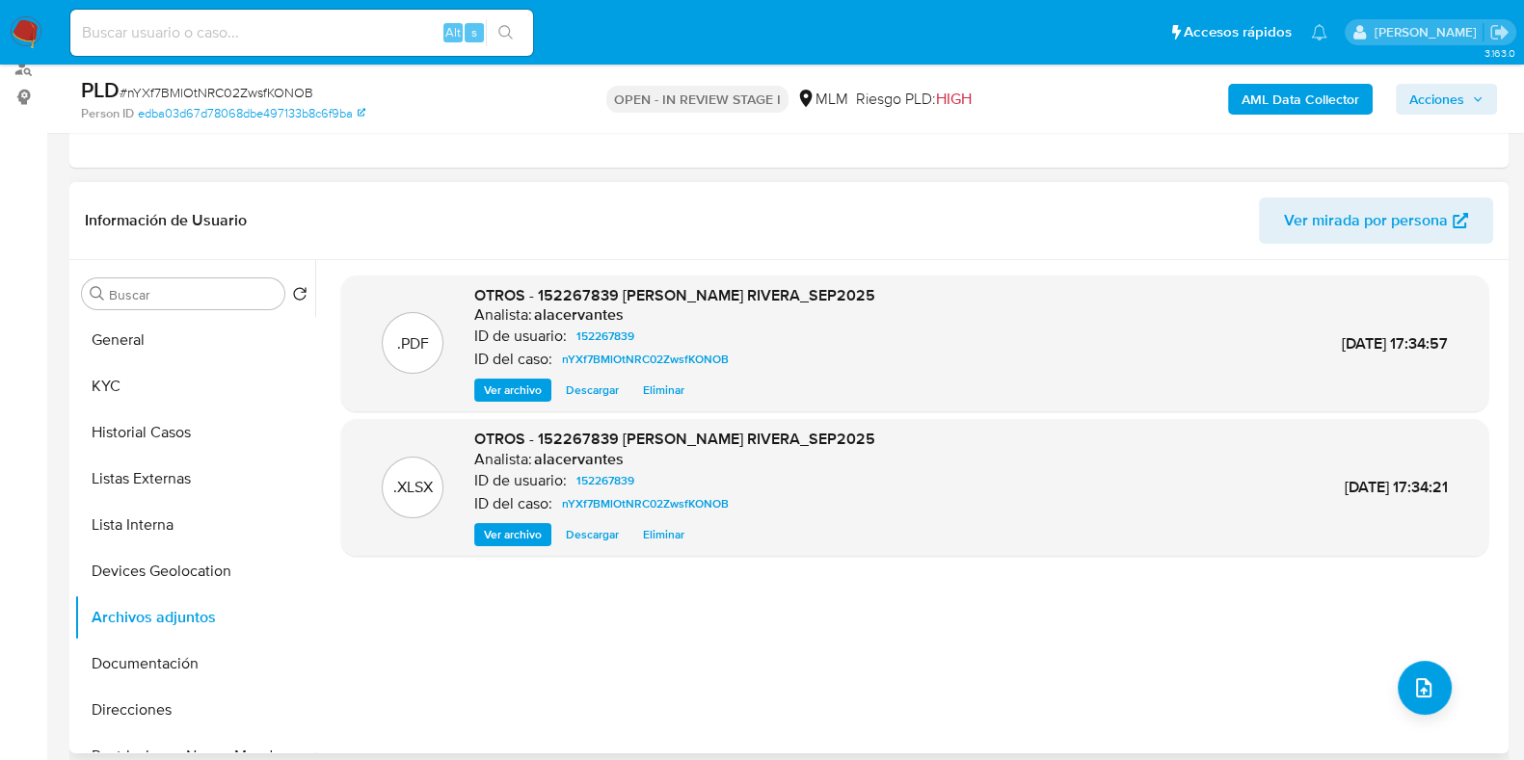
click at [529, 389] on span "Ver archivo" at bounding box center [513, 390] width 58 height 19
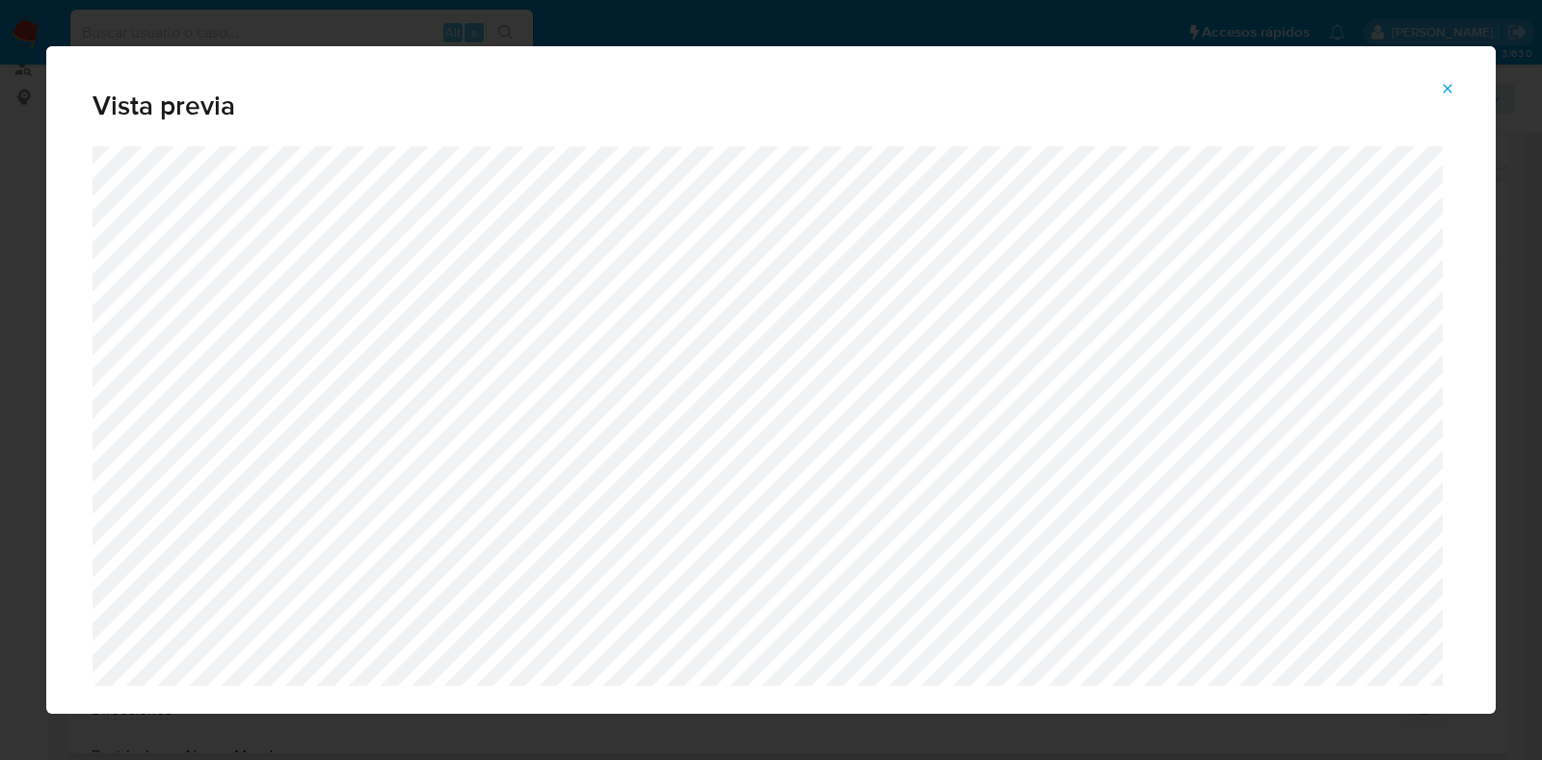
click at [1455, 79] on button "Attachment preview" at bounding box center [1447, 88] width 42 height 31
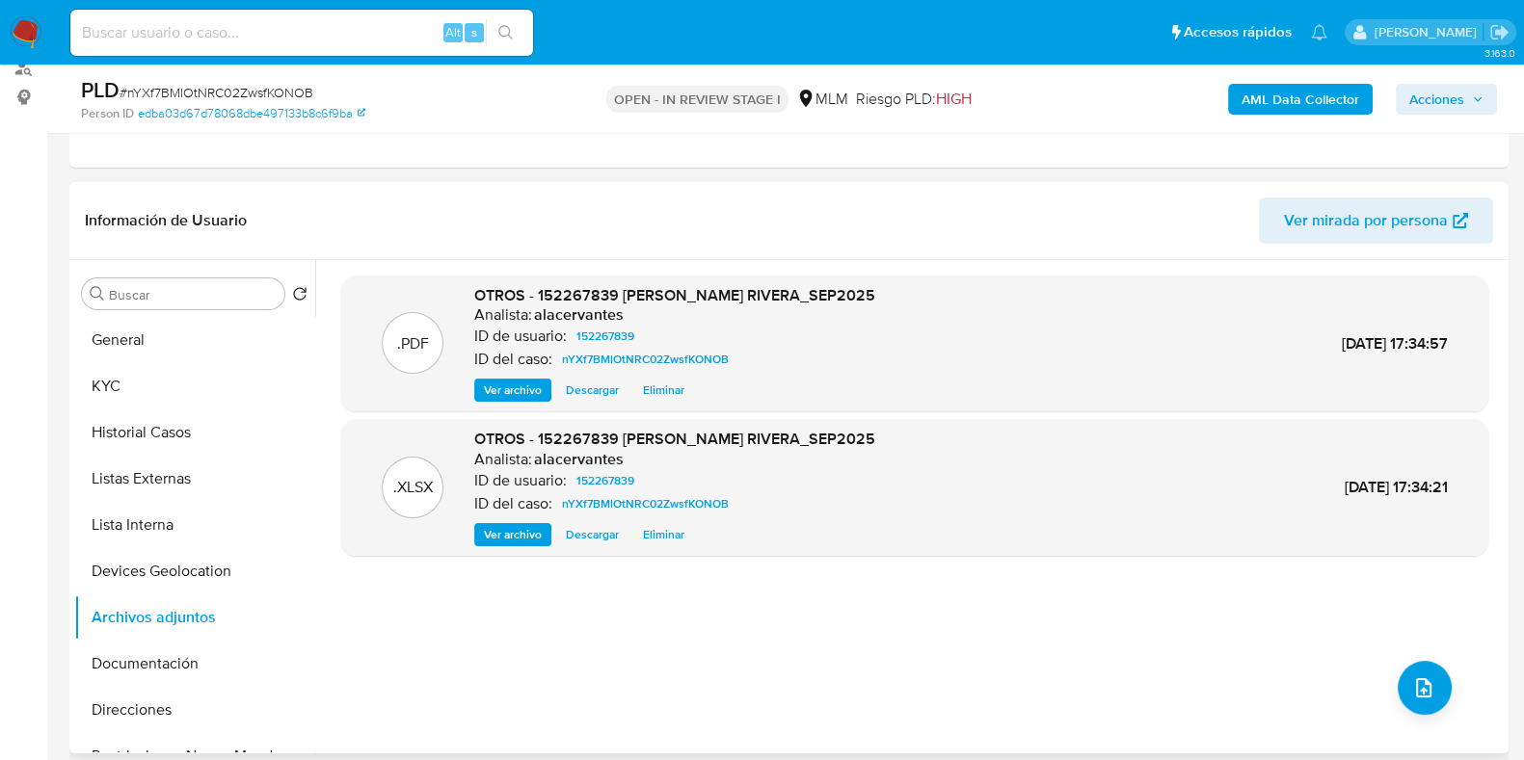
click at [1432, 115] on div "AML Data Collector Acciones" at bounding box center [1263, 98] width 466 height 45
click at [1418, 103] on span "Acciones" at bounding box center [1436, 99] width 55 height 31
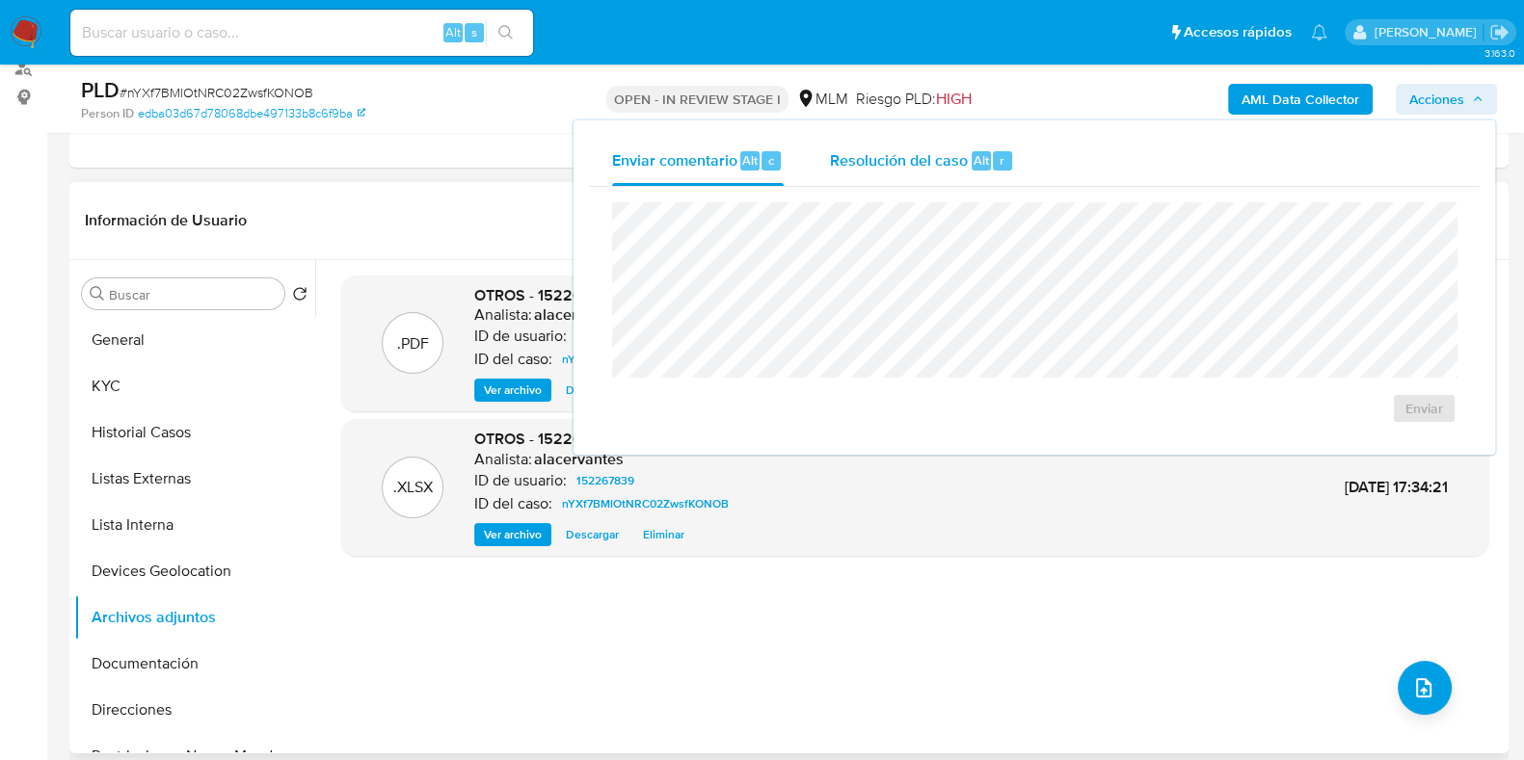
click at [900, 150] on span "Resolución del caso" at bounding box center [899, 159] width 138 height 22
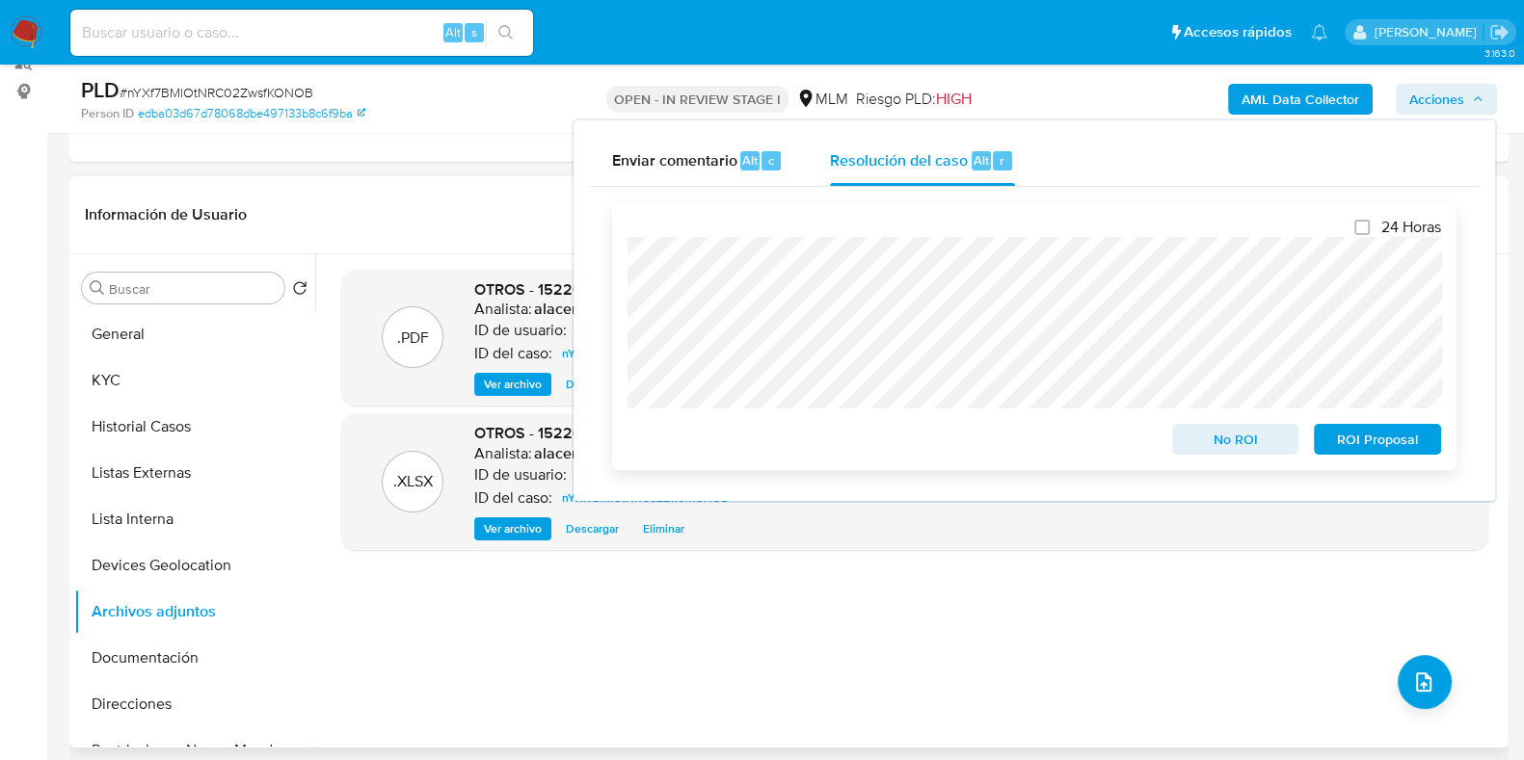
scroll to position [240, 0]
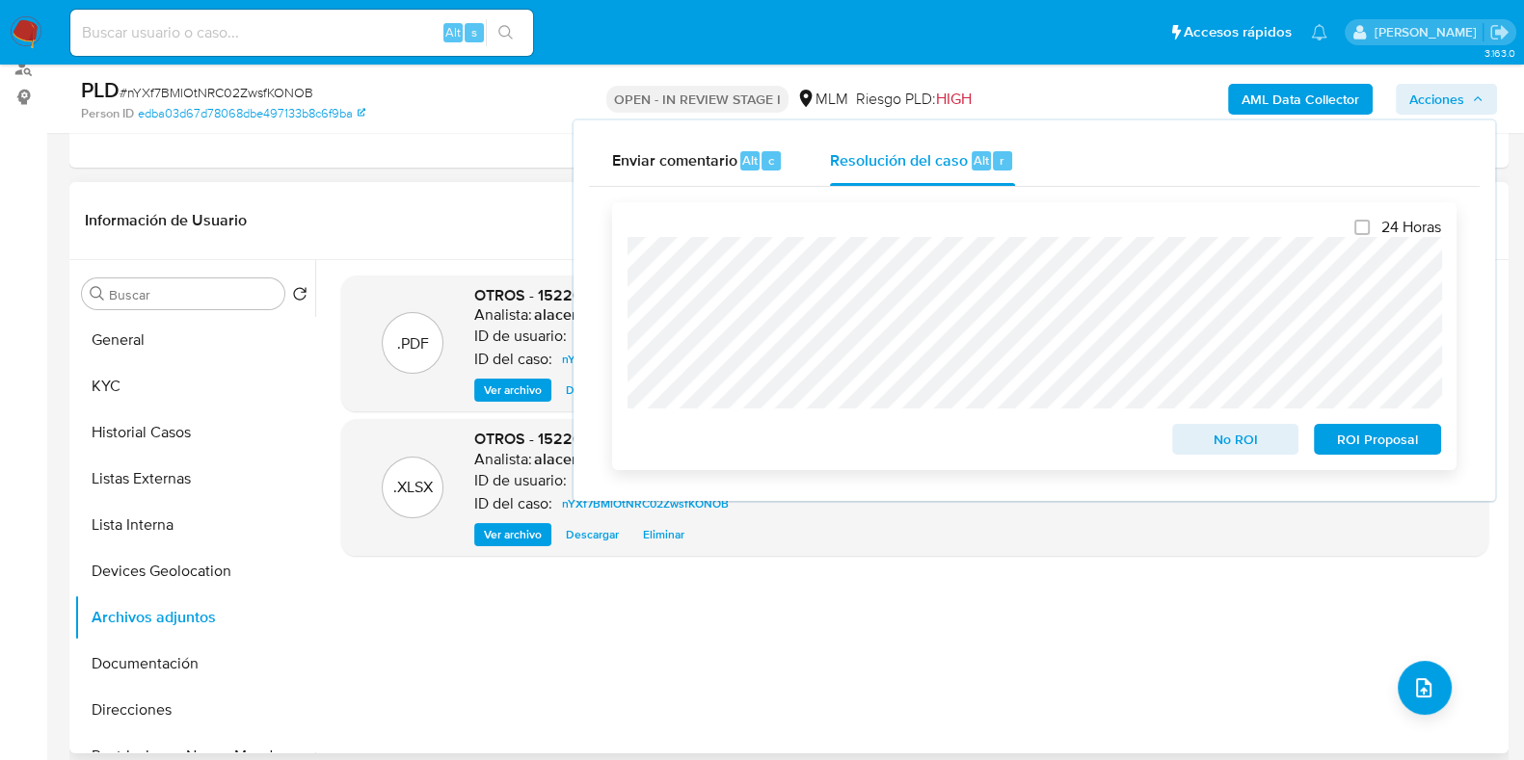
click at [617, 233] on div "24 Horas No ROI ROI Proposal" at bounding box center [1034, 336] width 844 height 268
click at [1243, 437] on span "No ROI" at bounding box center [1235, 439] width 100 height 27
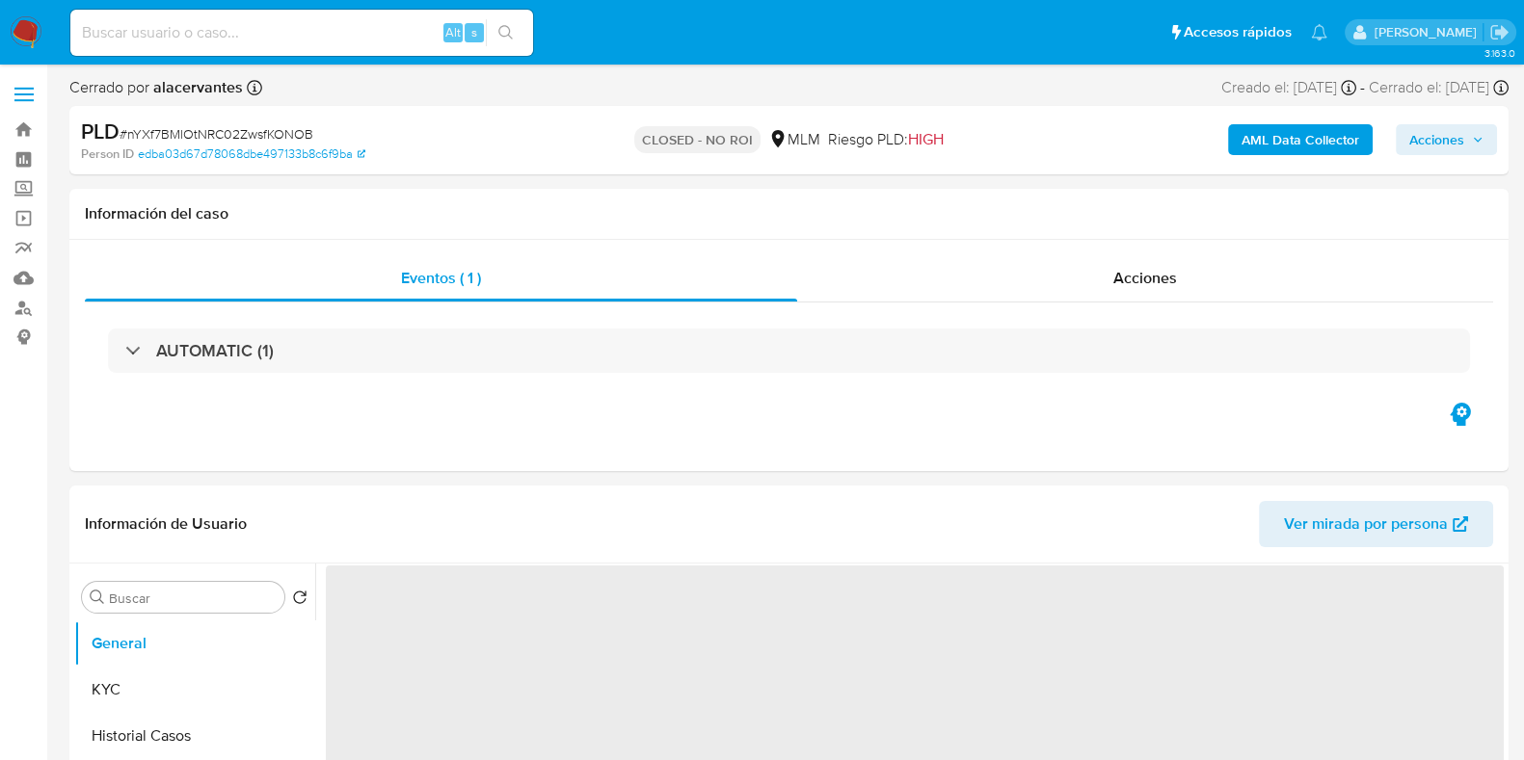
select select "10"
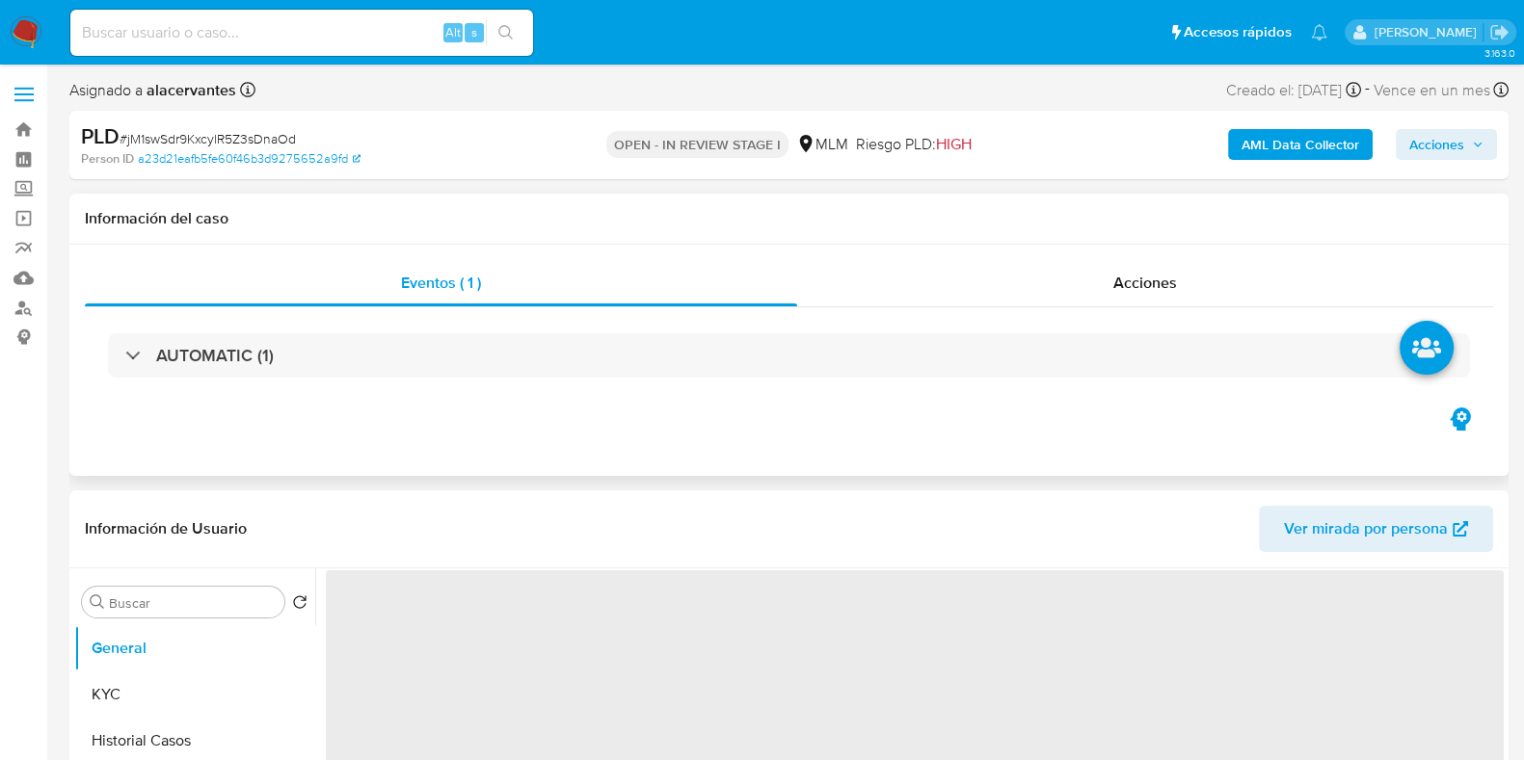
select select "10"
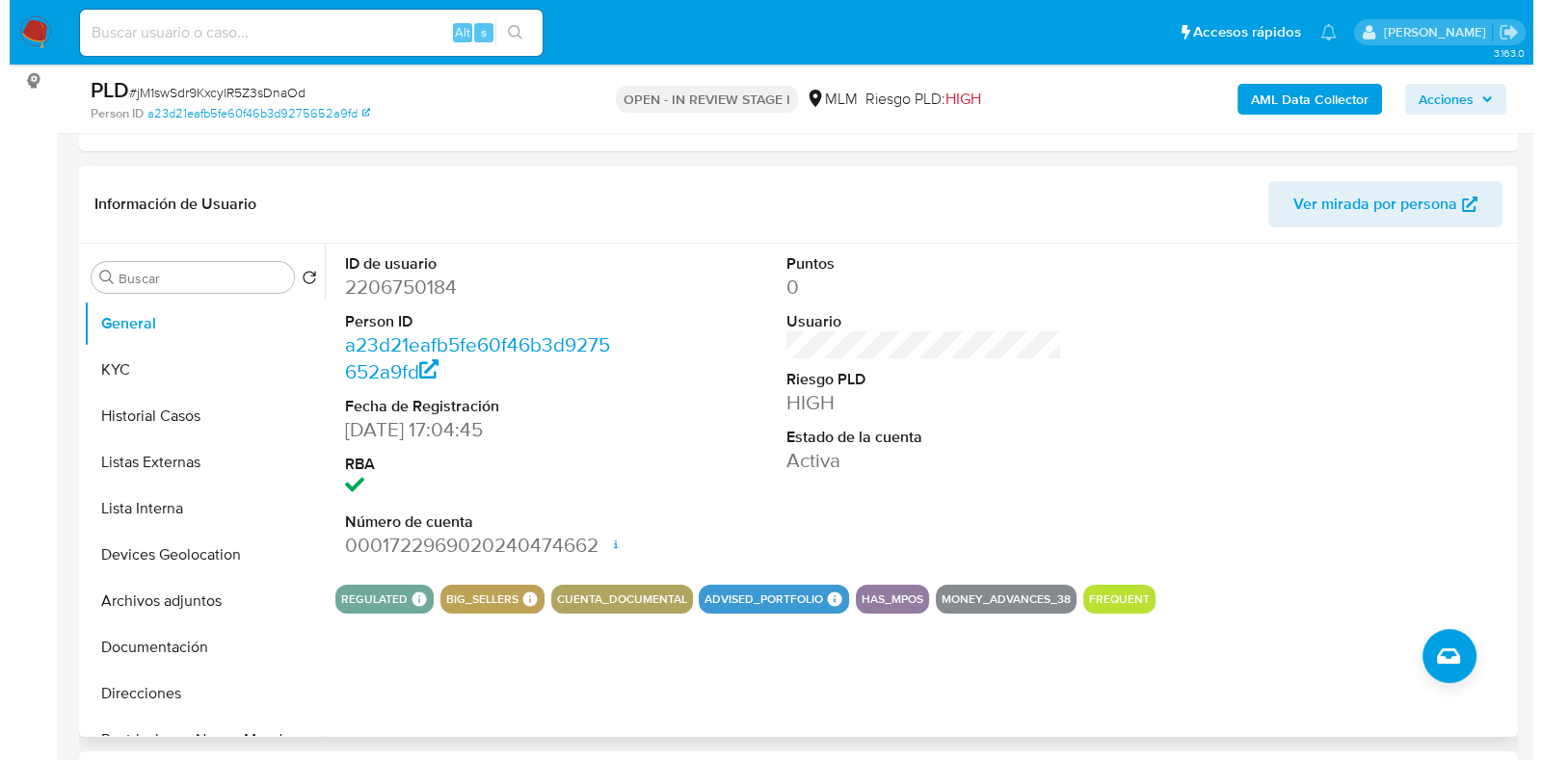
scroll to position [361, 0]
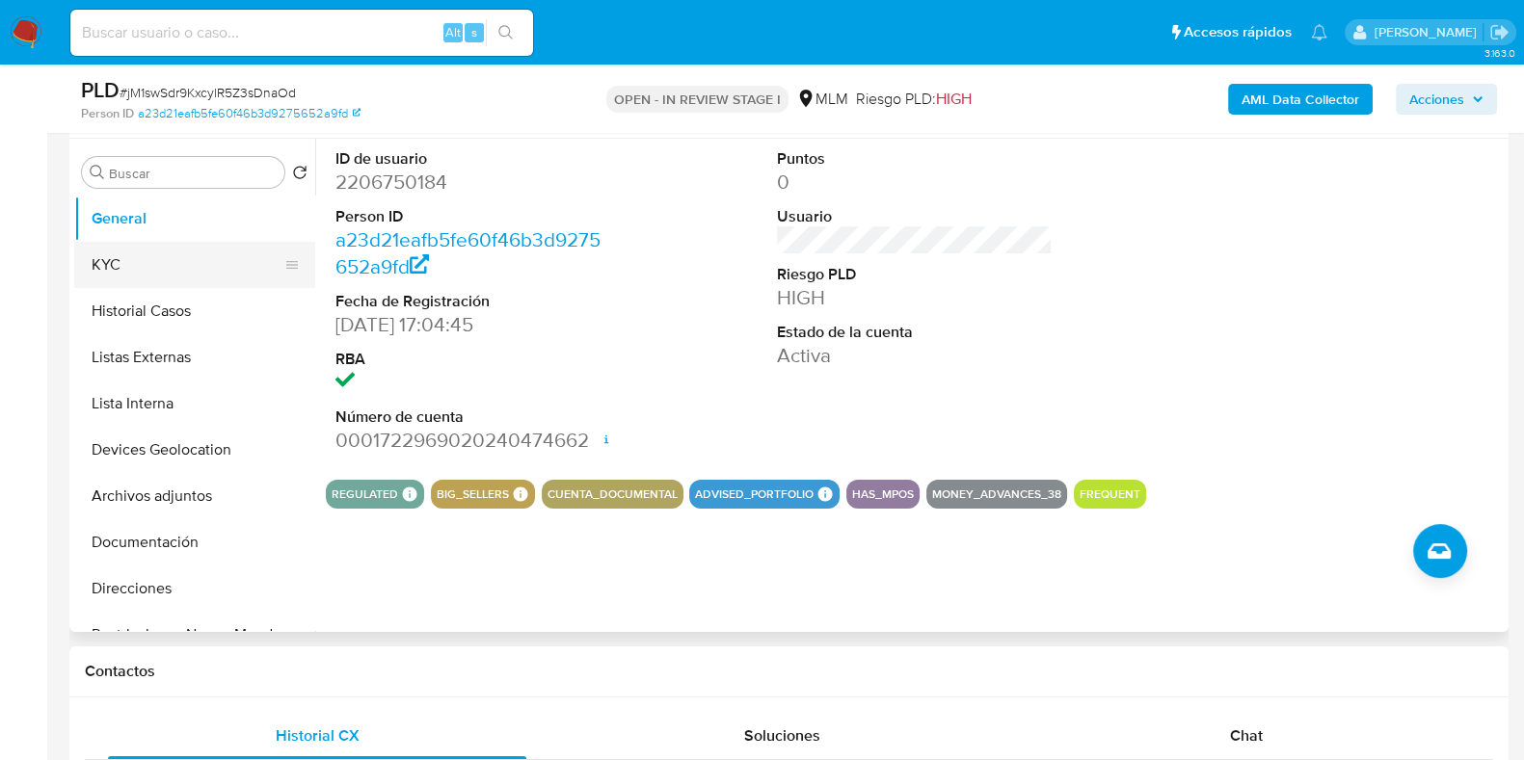
click at [246, 269] on button "KYC" at bounding box center [186, 265] width 225 height 46
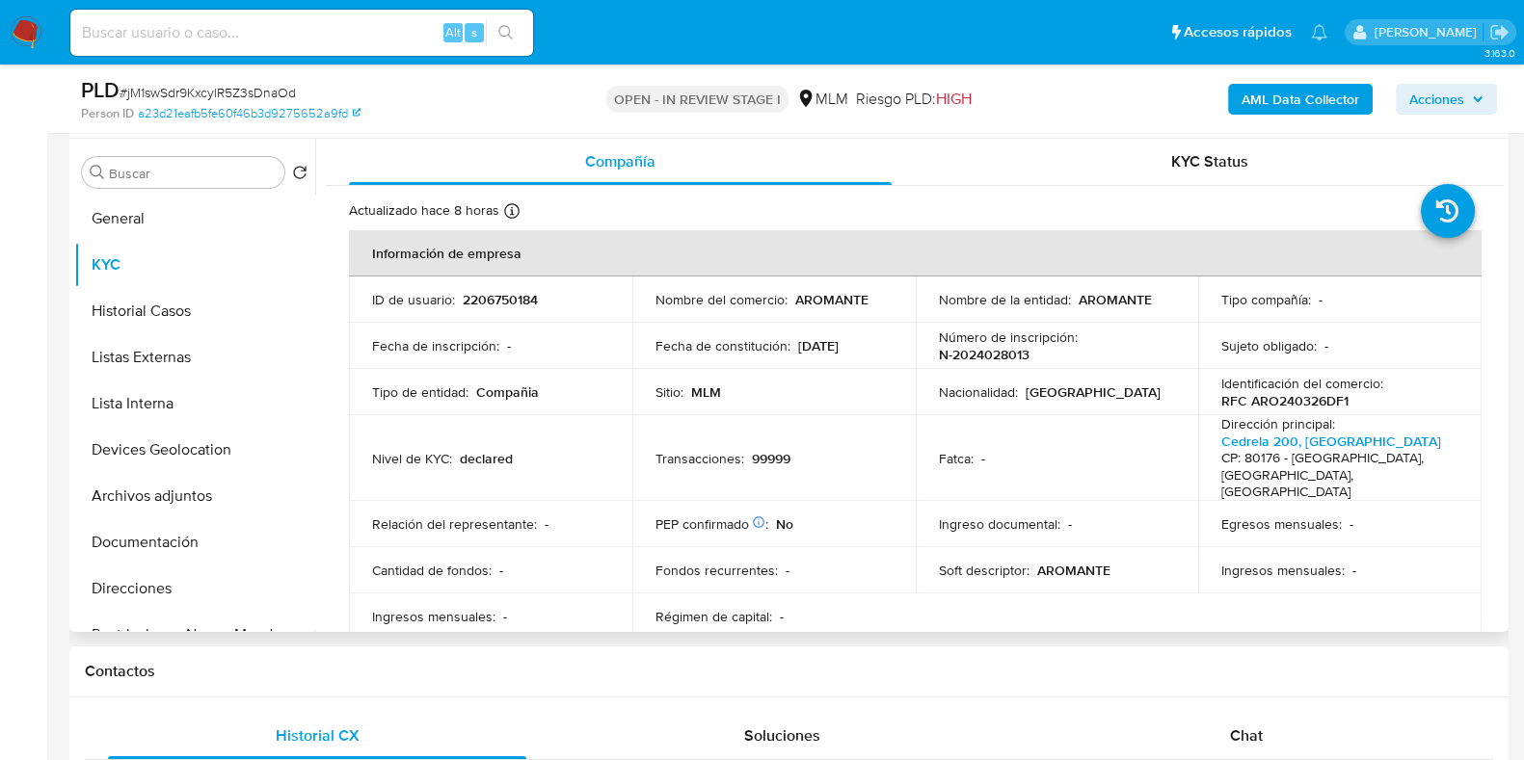
click at [1268, 217] on div "Actualizado hace 8 horas Creado: 10/01/2025 15:23:23 Actualizado: 08/10/2025 10…" at bounding box center [890, 213] width 1083 height 25
click at [126, 506] on button "Archivos adjuntos" at bounding box center [186, 496] width 225 height 46
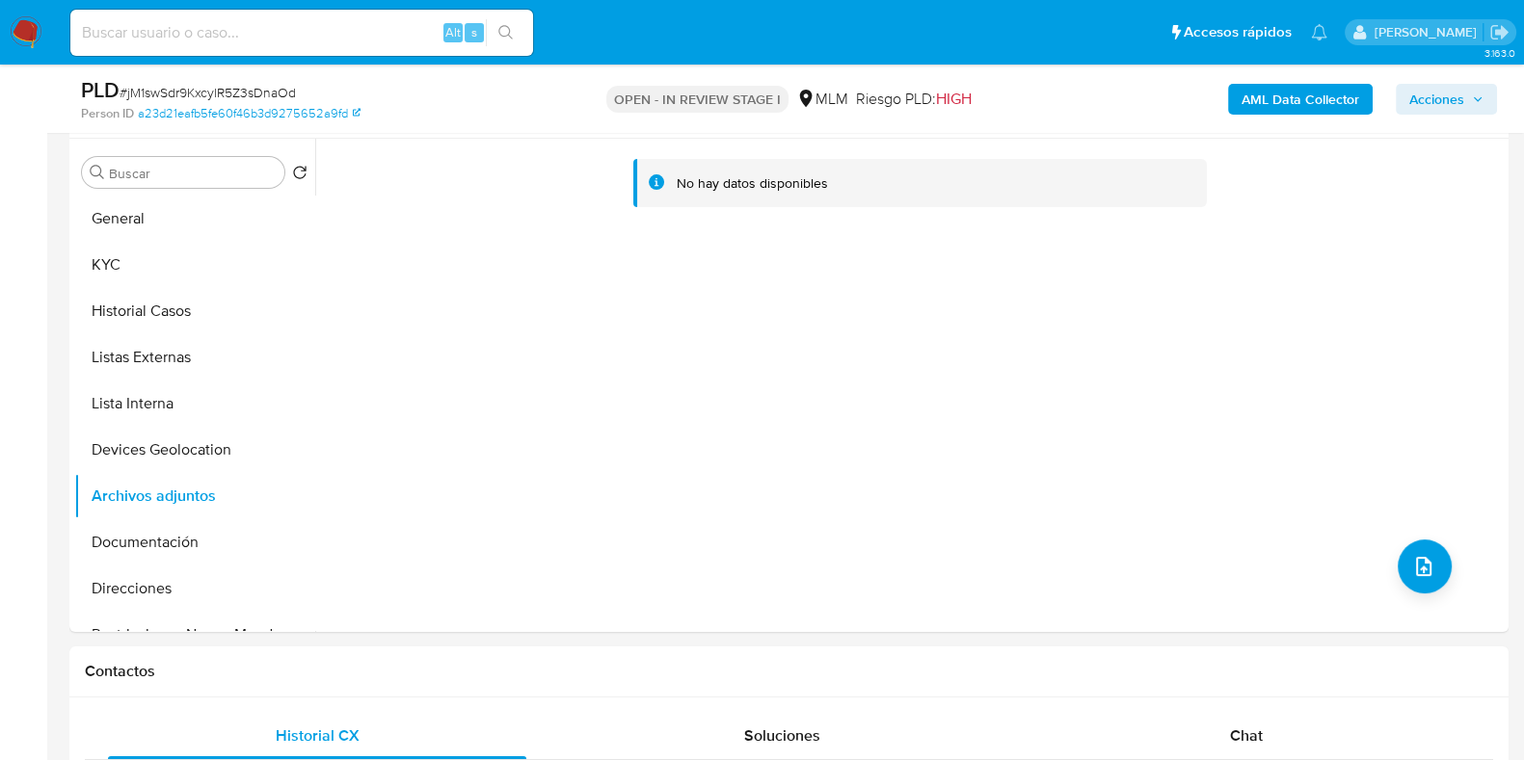
click at [1421, 98] on span "Acciones" at bounding box center [1436, 99] width 55 height 31
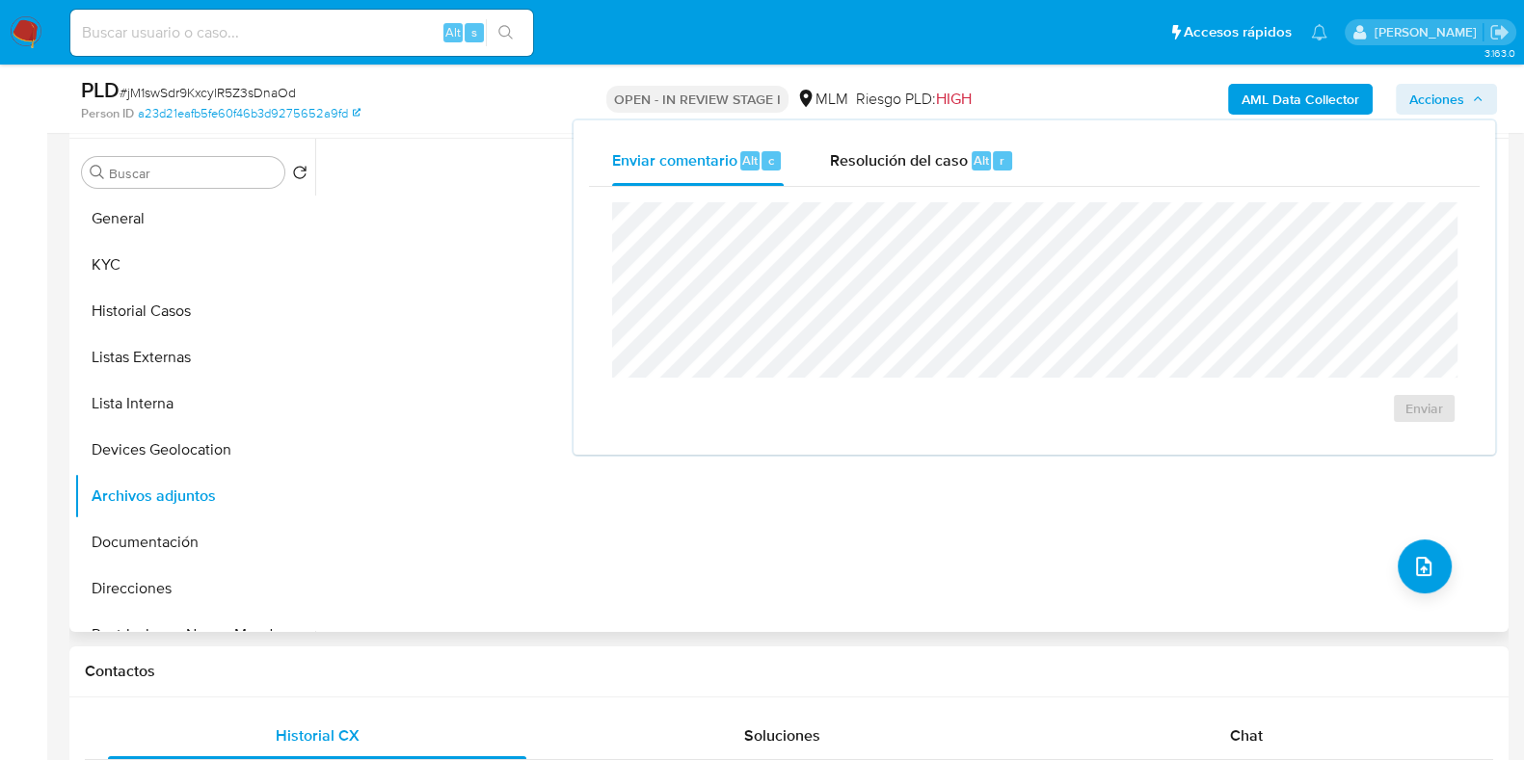
click at [395, 288] on div "No hay datos disponibles" at bounding box center [909, 385] width 1188 height 493
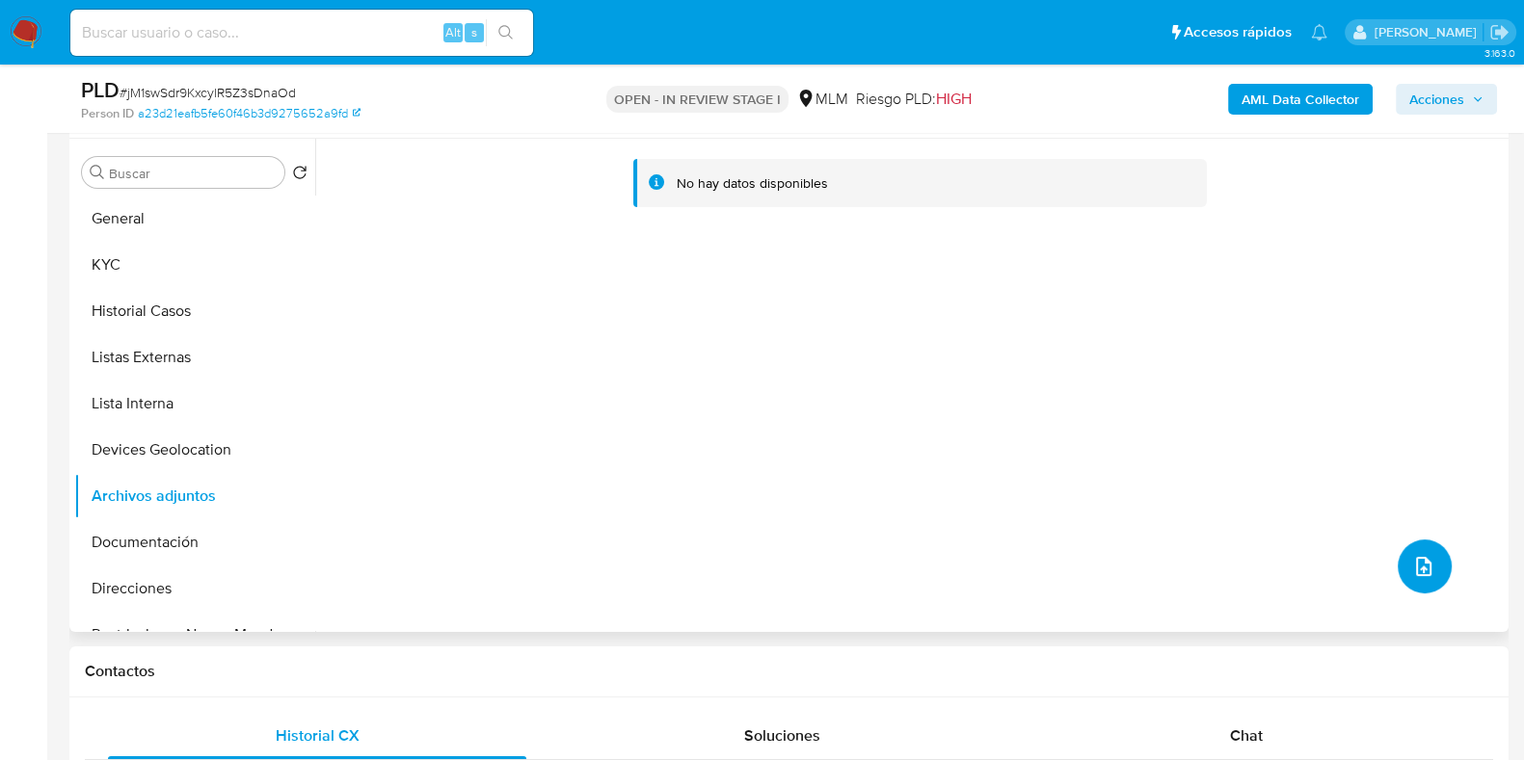
click at [1407, 547] on button "upload-file" at bounding box center [1424, 567] width 54 height 54
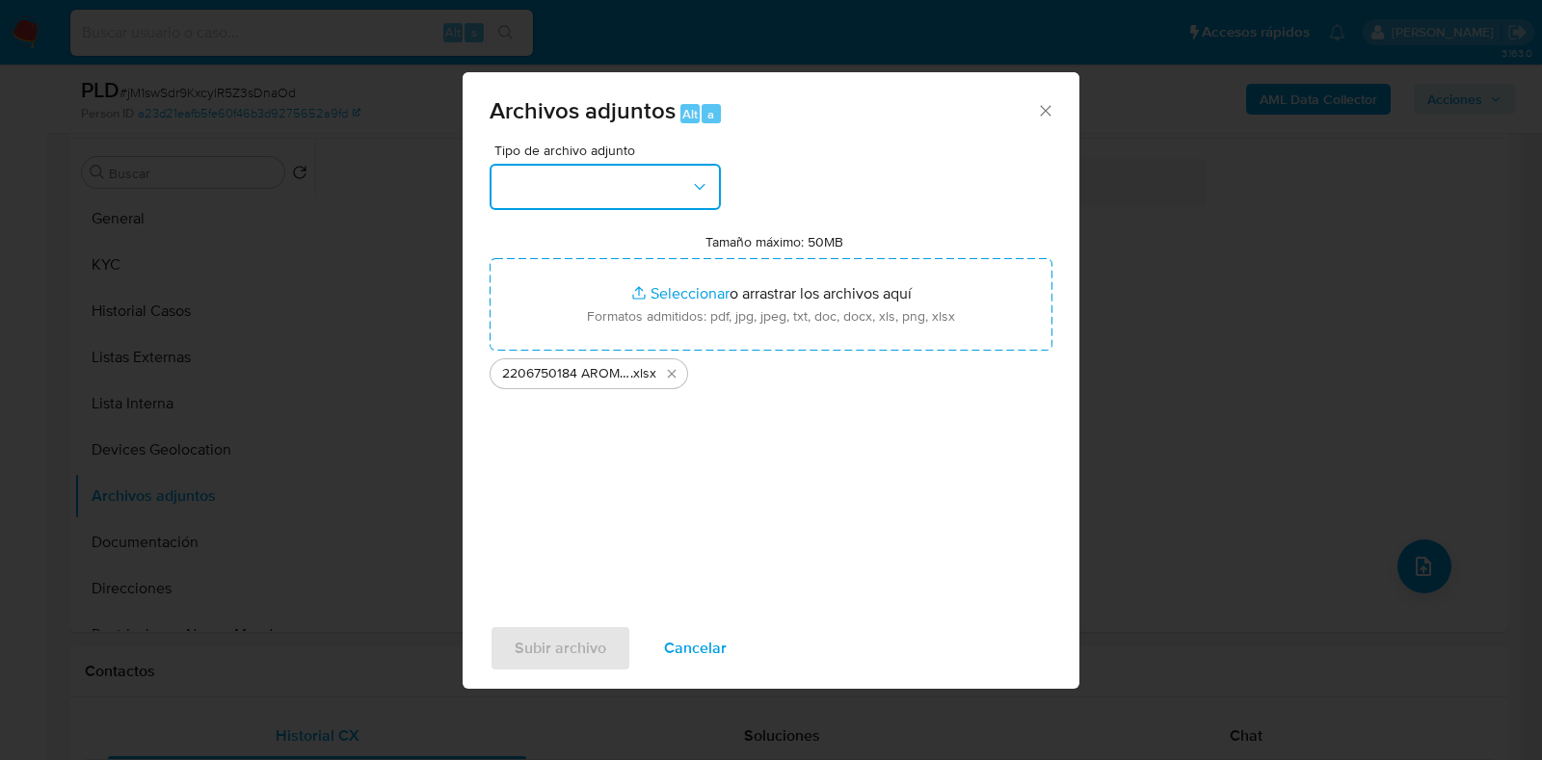
click at [638, 173] on button "button" at bounding box center [605, 187] width 231 height 46
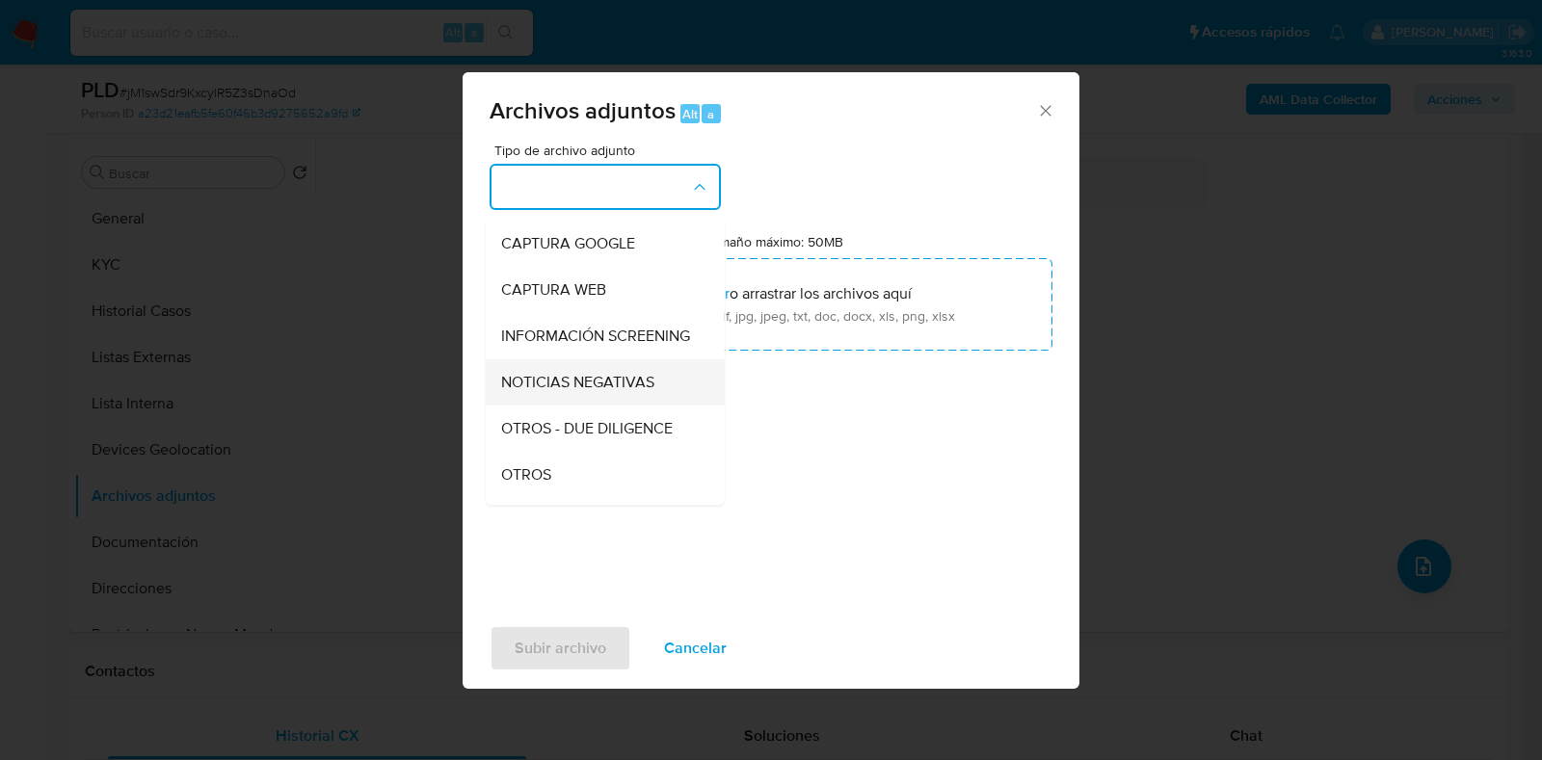
scroll to position [119, 0]
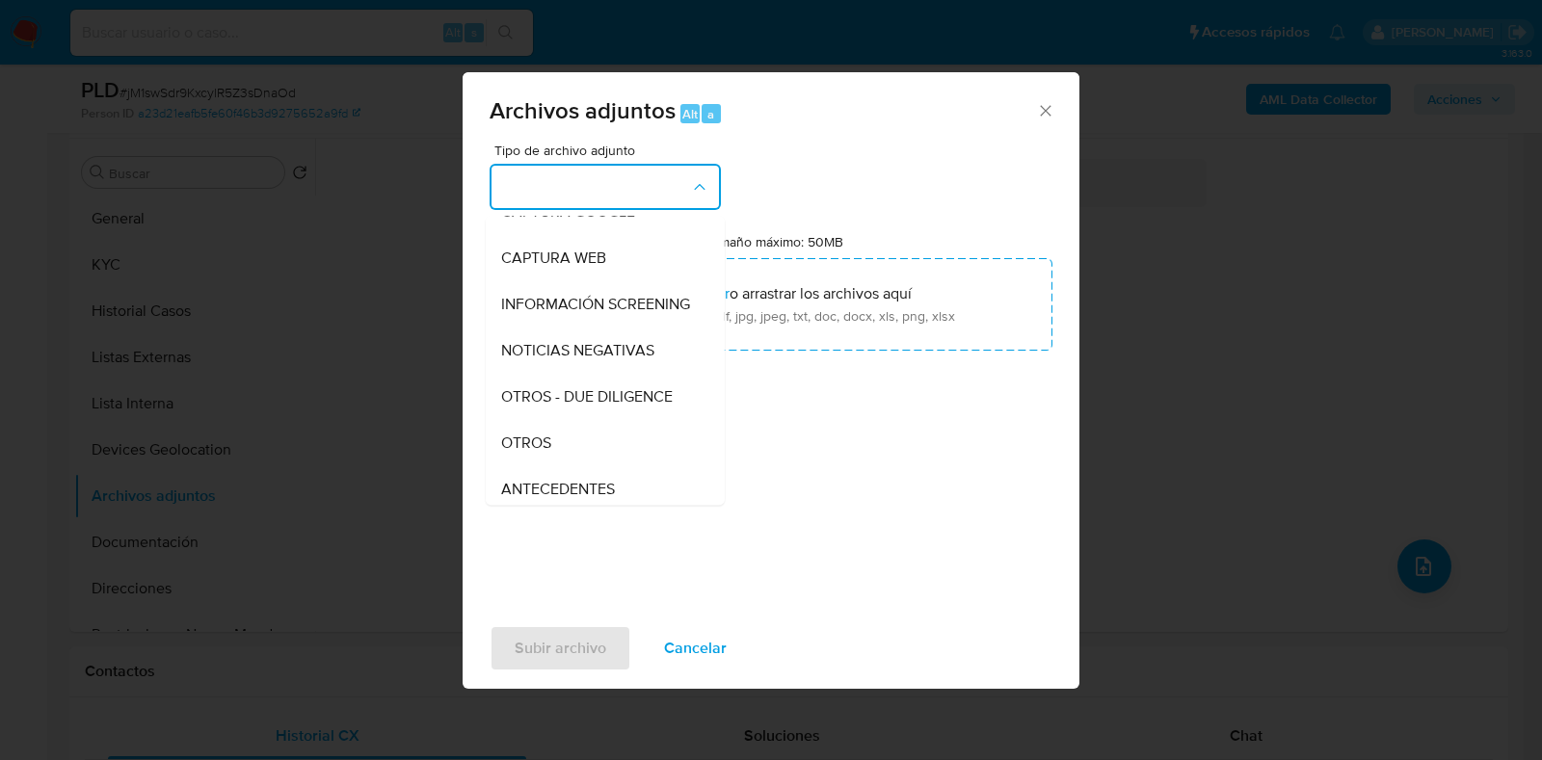
click at [580, 446] on div "OTROS" at bounding box center [599, 443] width 197 height 46
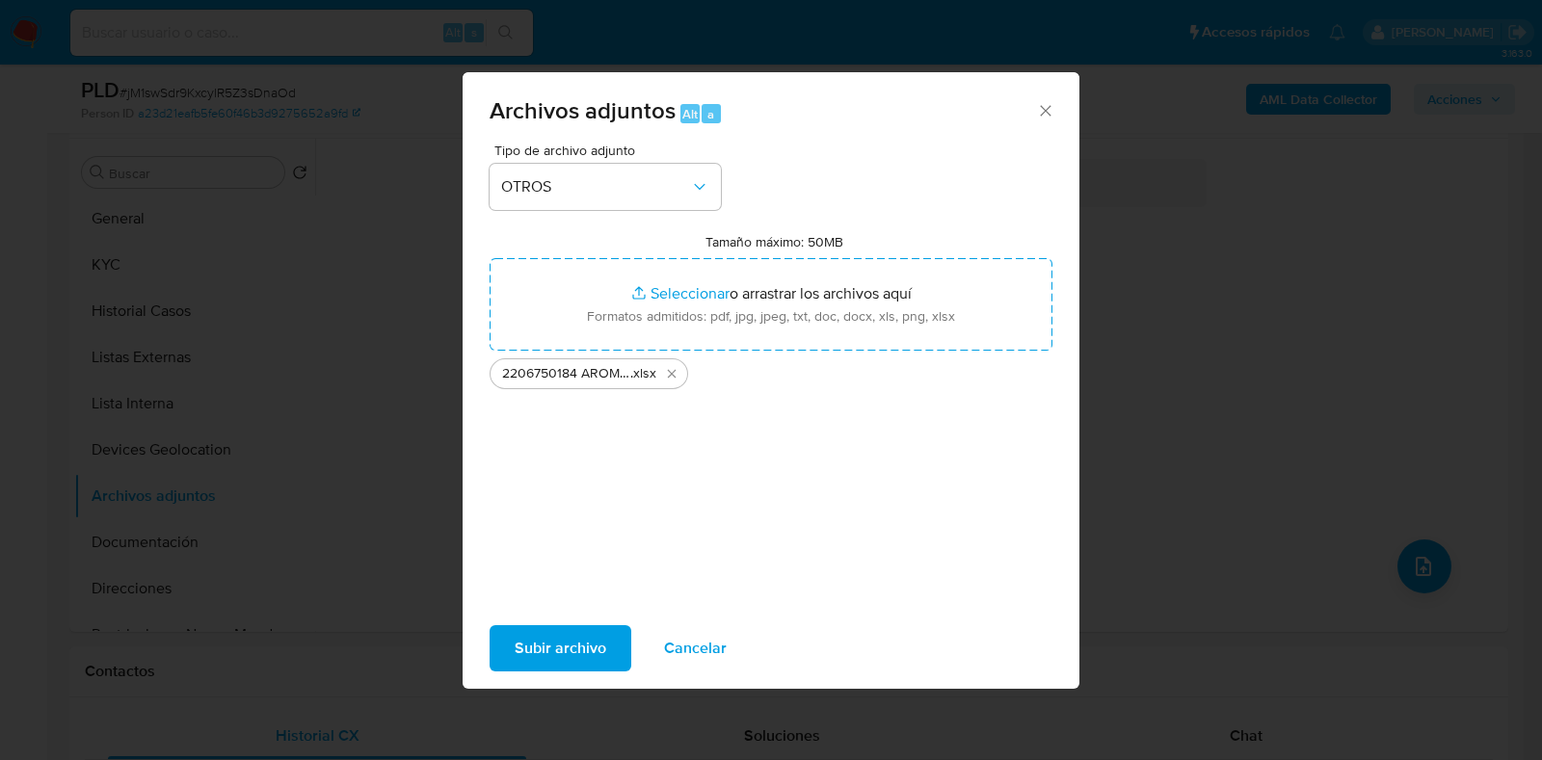
click at [569, 646] on span "Subir archivo" at bounding box center [561, 648] width 92 height 42
drag, startPoint x: 631, startPoint y: 541, endPoint x: 623, endPoint y: 575, distance: 35.8
click at [631, 541] on div "Tipo de archivo adjunto OTROS Tamaño máximo: 50MB Seleccionar archivos Seleccio…" at bounding box center [771, 371] width 563 height 455
click at [592, 665] on span "Subir archivo" at bounding box center [561, 648] width 92 height 42
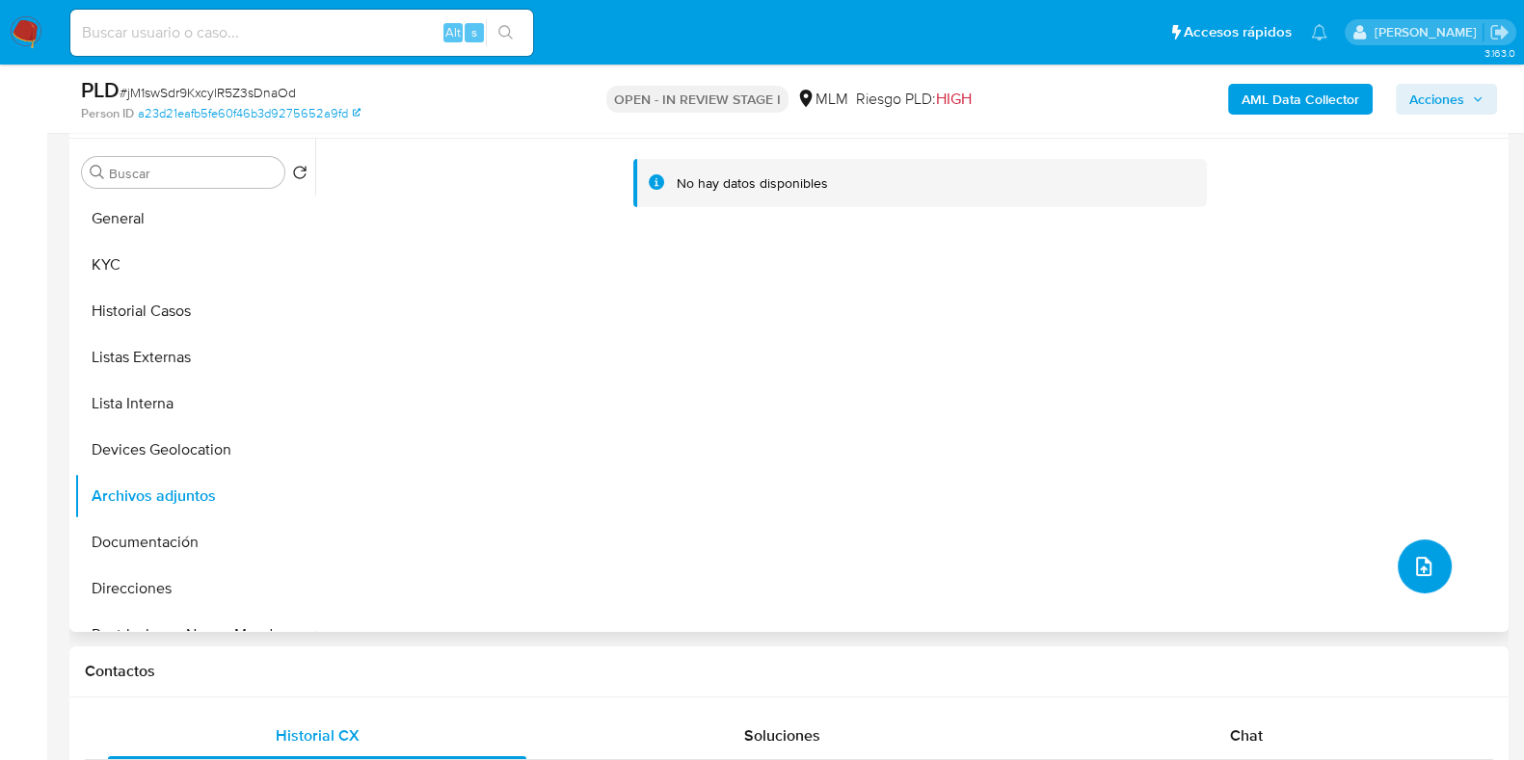
click at [1421, 551] on button "upload-file" at bounding box center [1424, 567] width 54 height 54
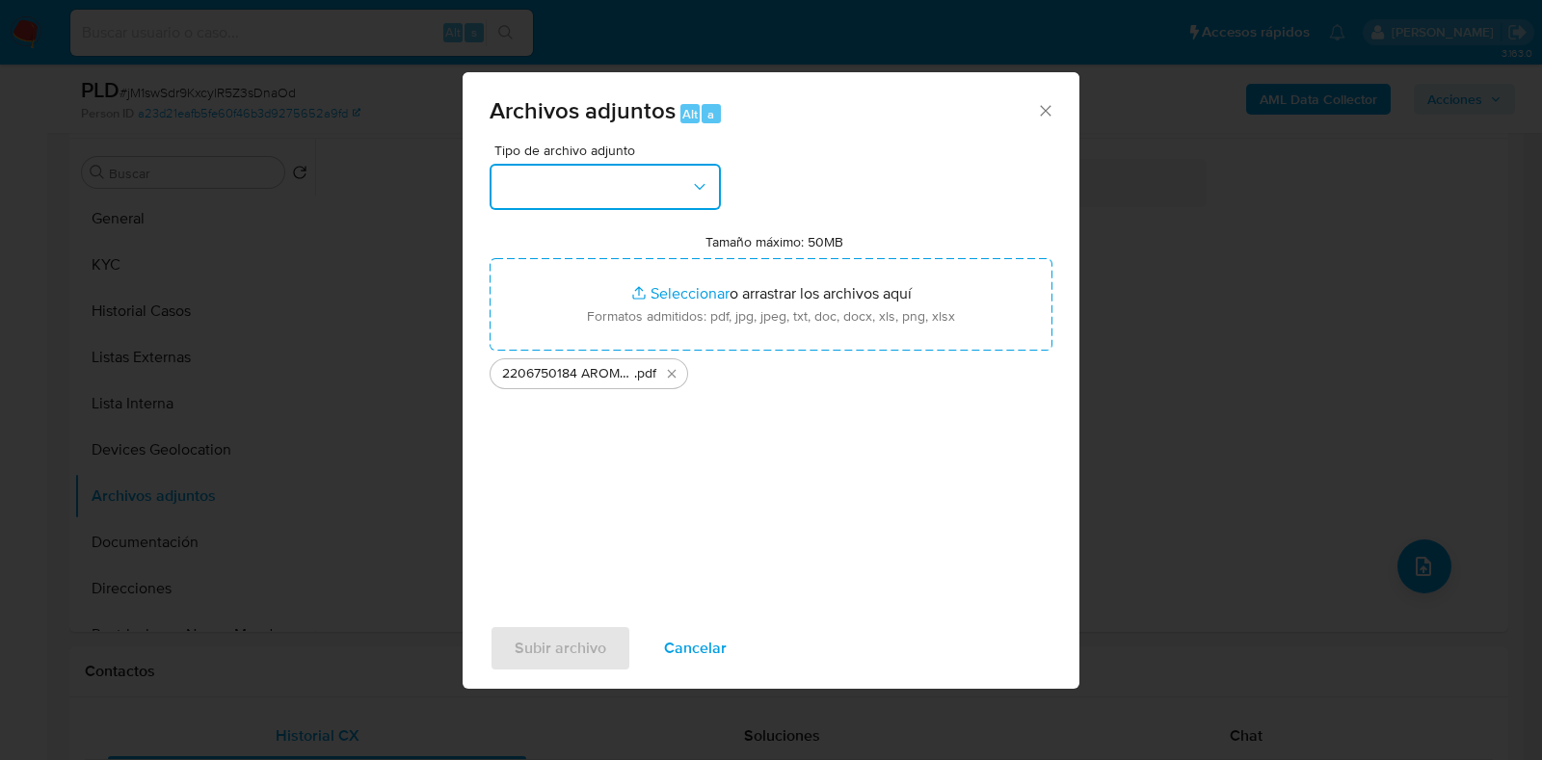
click at [648, 195] on button "button" at bounding box center [605, 187] width 231 height 46
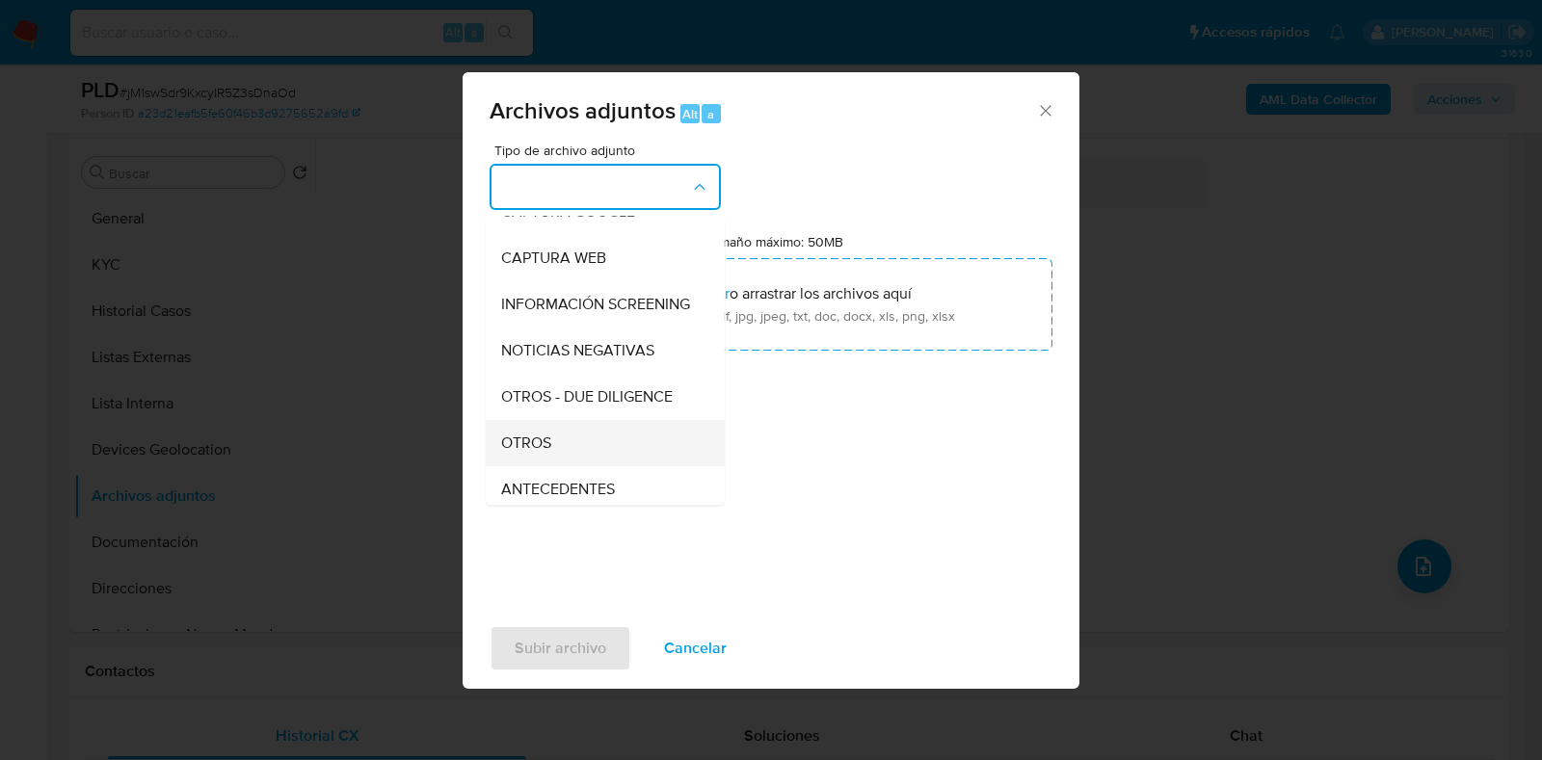
click at [582, 459] on div "OTROS" at bounding box center [599, 443] width 197 height 46
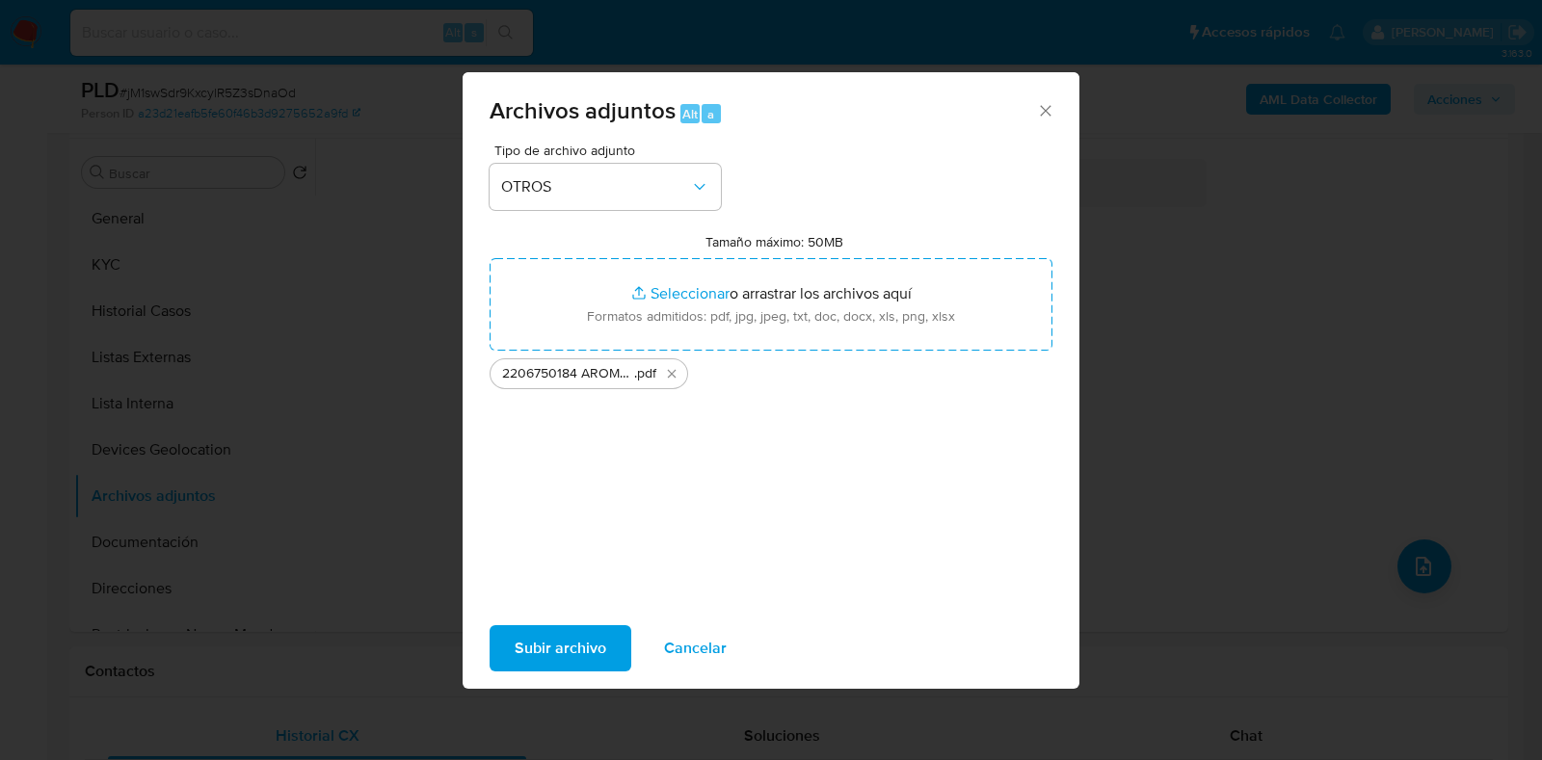
click at [588, 646] on span "Subir archivo" at bounding box center [561, 648] width 92 height 42
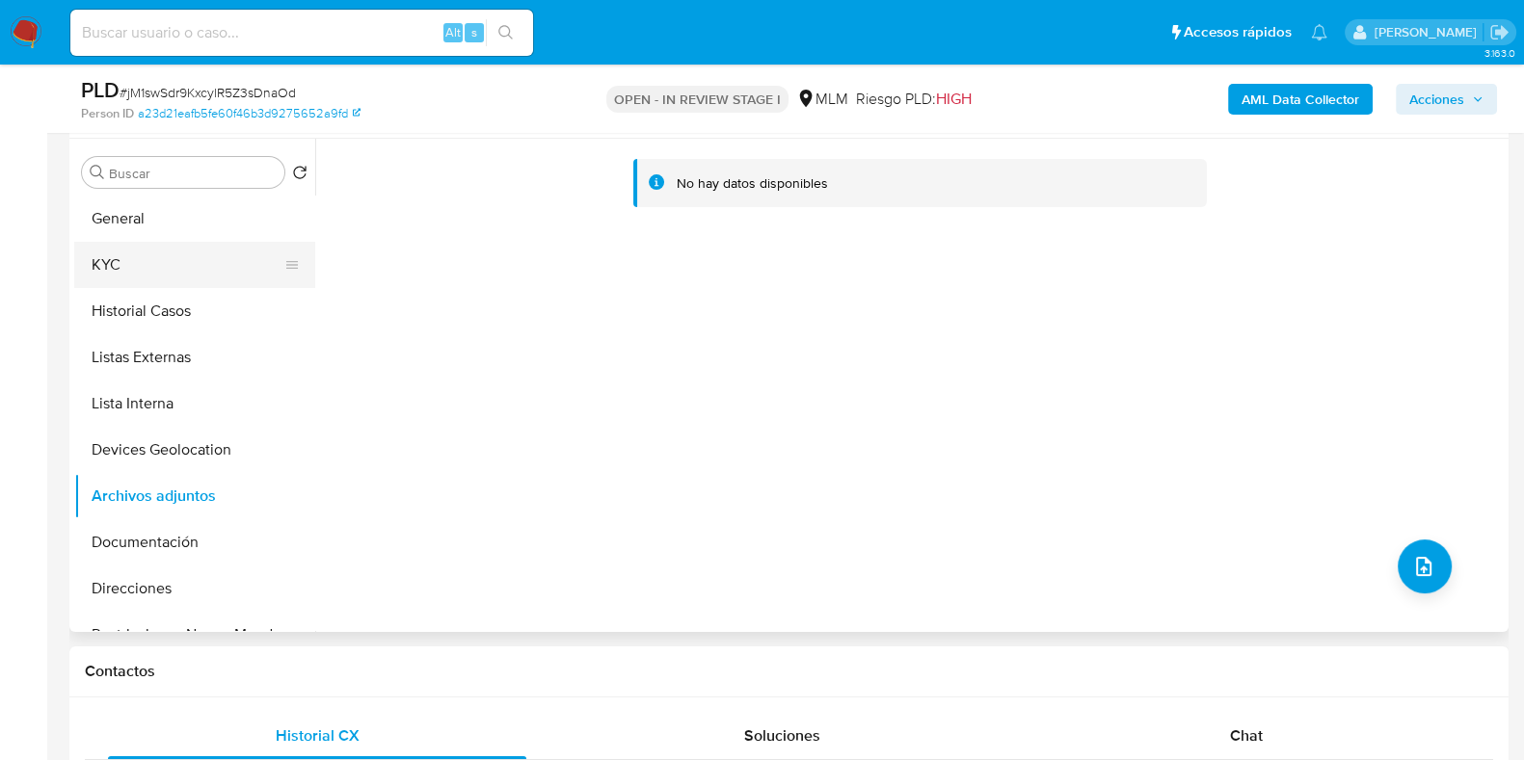
click at [140, 279] on button "KYC" at bounding box center [186, 265] width 225 height 46
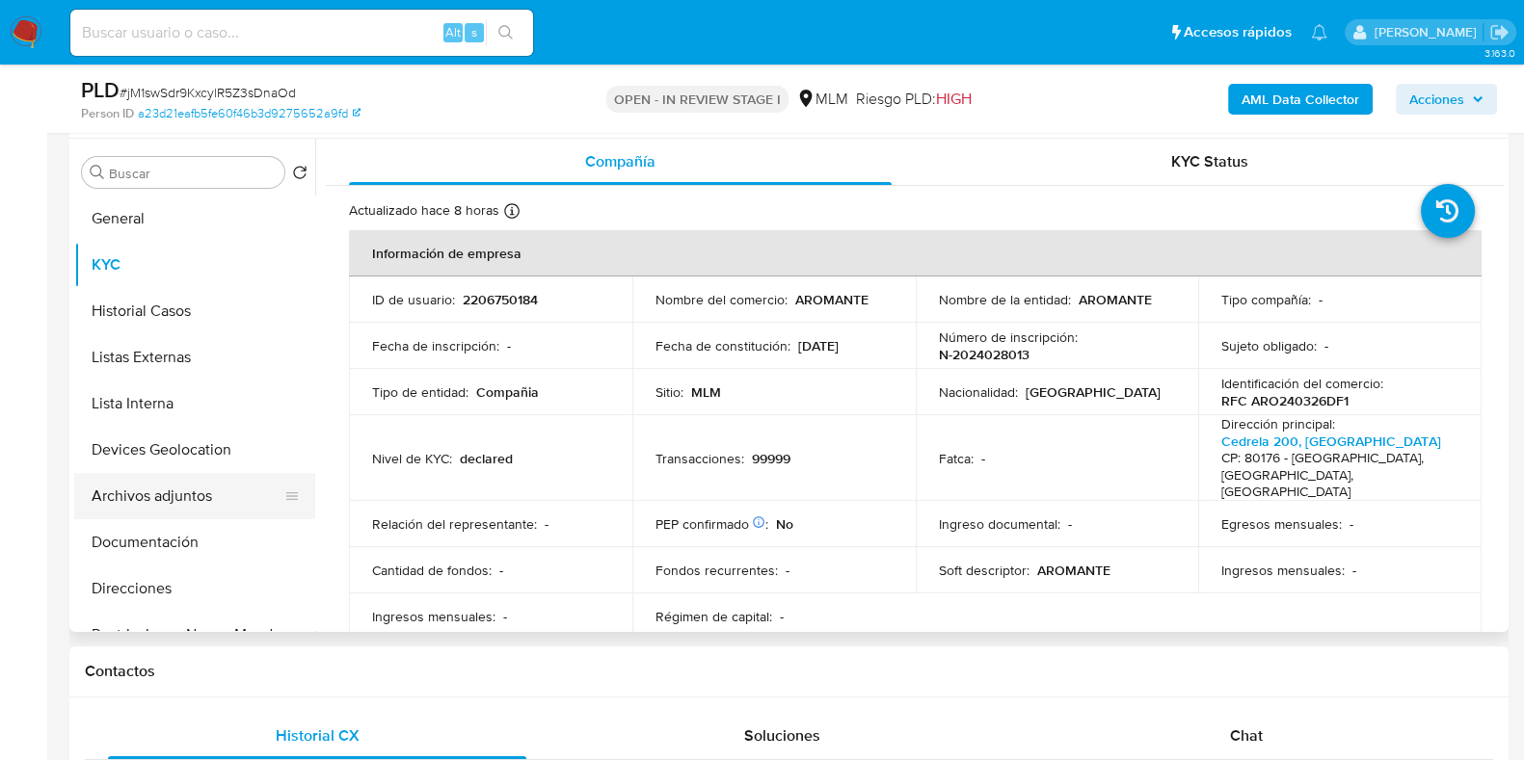
click at [149, 499] on button "Archivos adjuntos" at bounding box center [186, 496] width 225 height 46
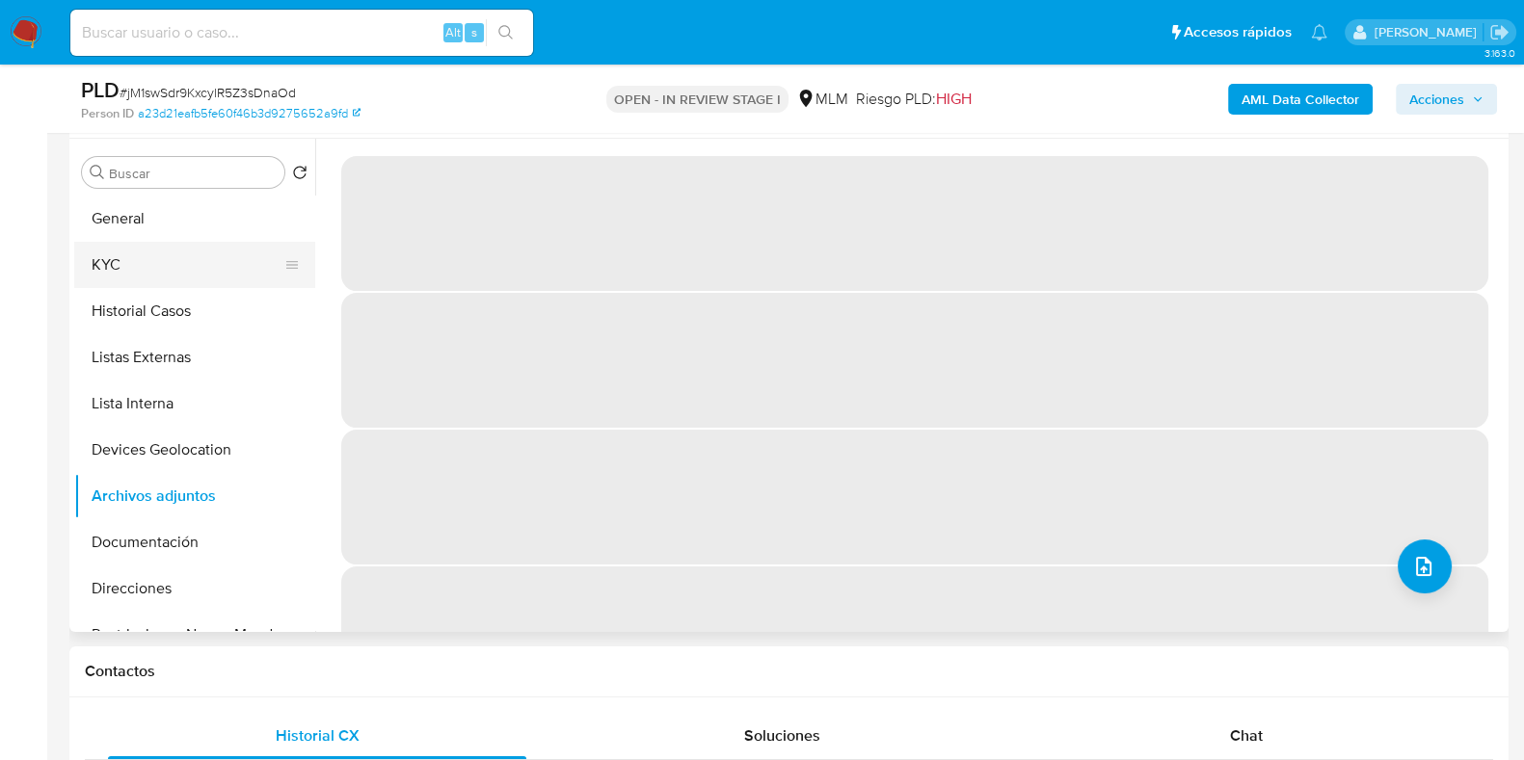
click at [119, 267] on button "KYC" at bounding box center [186, 265] width 225 height 46
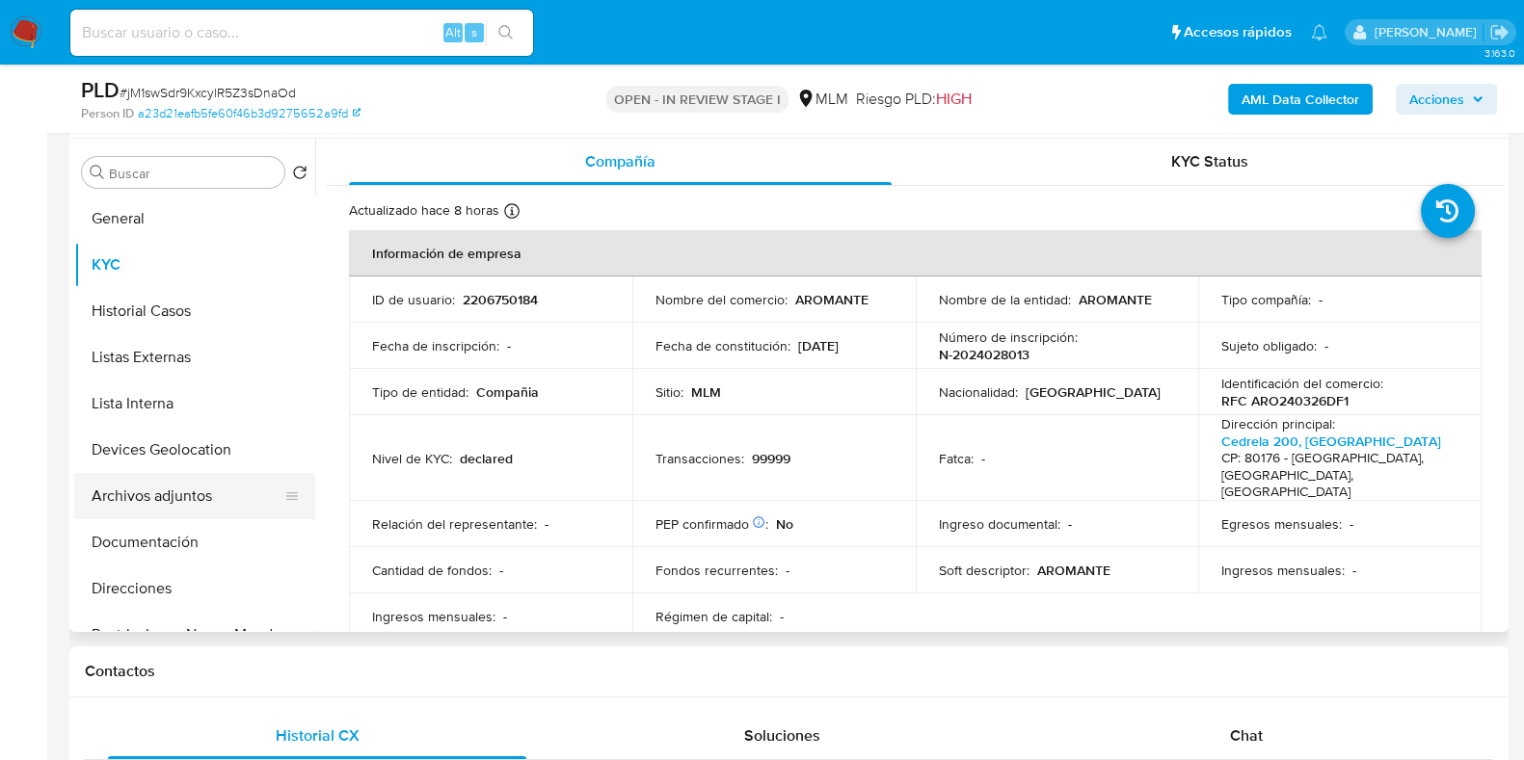
click at [166, 517] on button "Archivos adjuntos" at bounding box center [186, 496] width 225 height 46
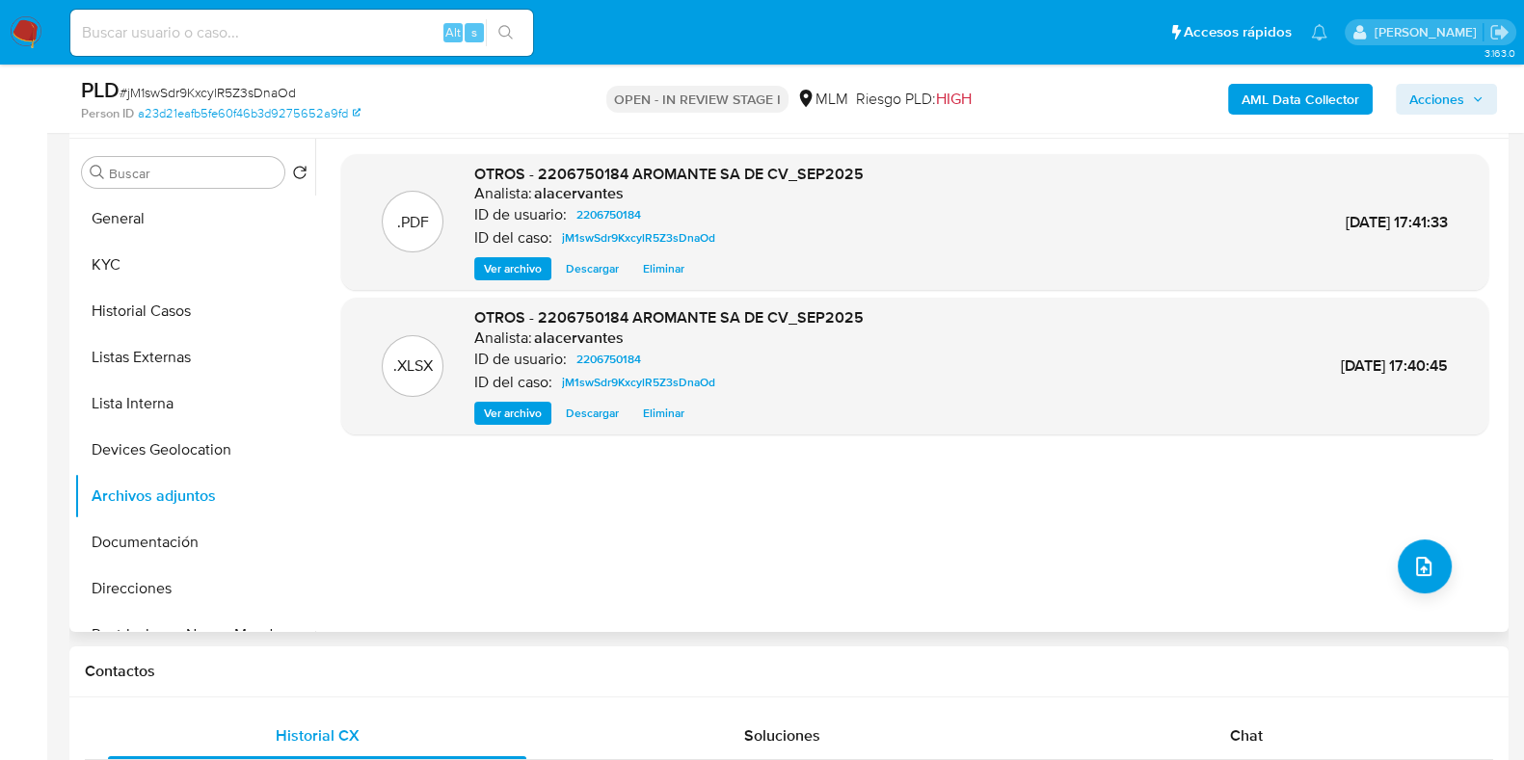
click at [528, 267] on span "Ver archivo" at bounding box center [513, 268] width 58 height 19
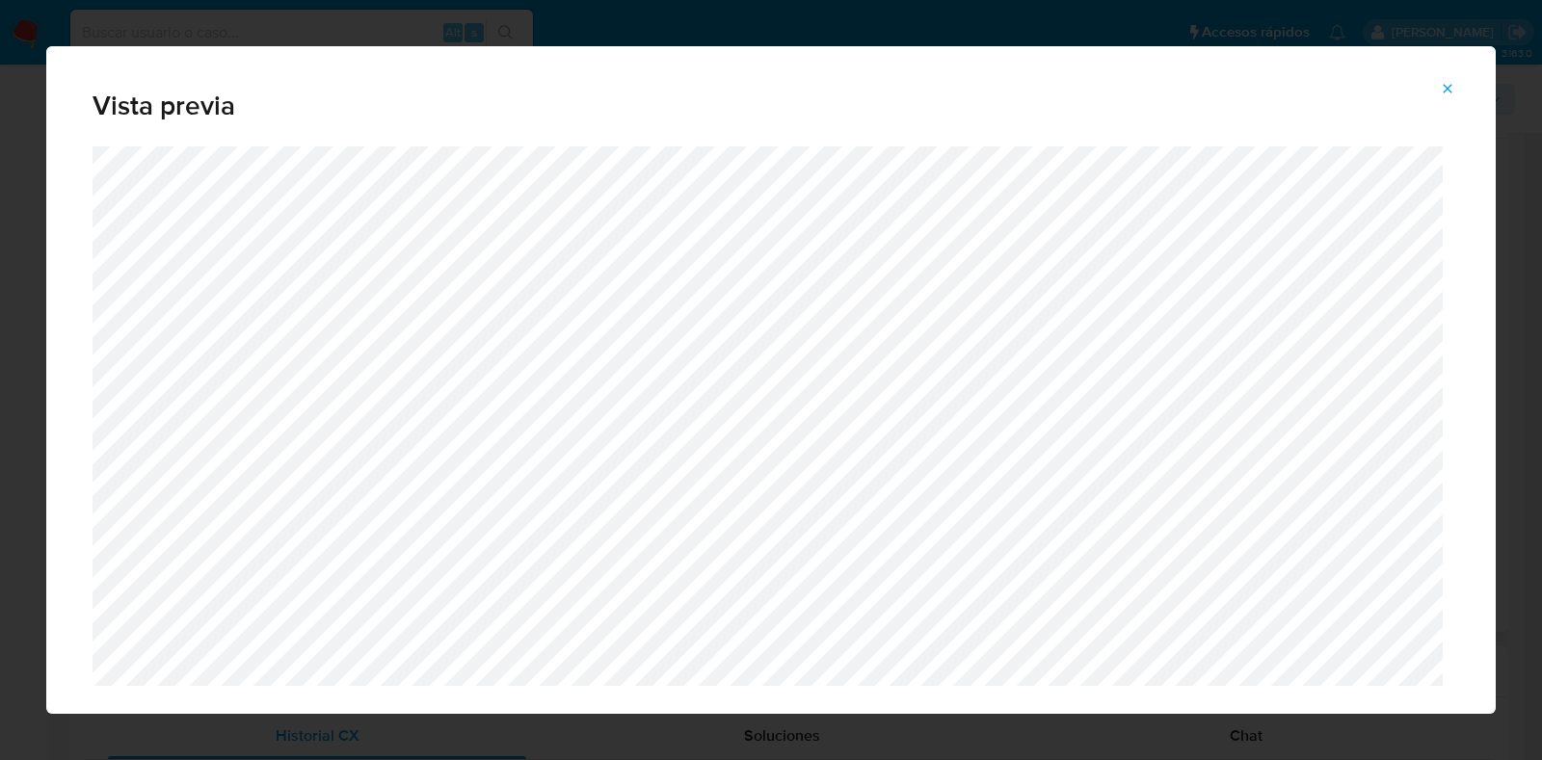
click at [1444, 101] on span "Attachment preview" at bounding box center [1447, 88] width 15 height 27
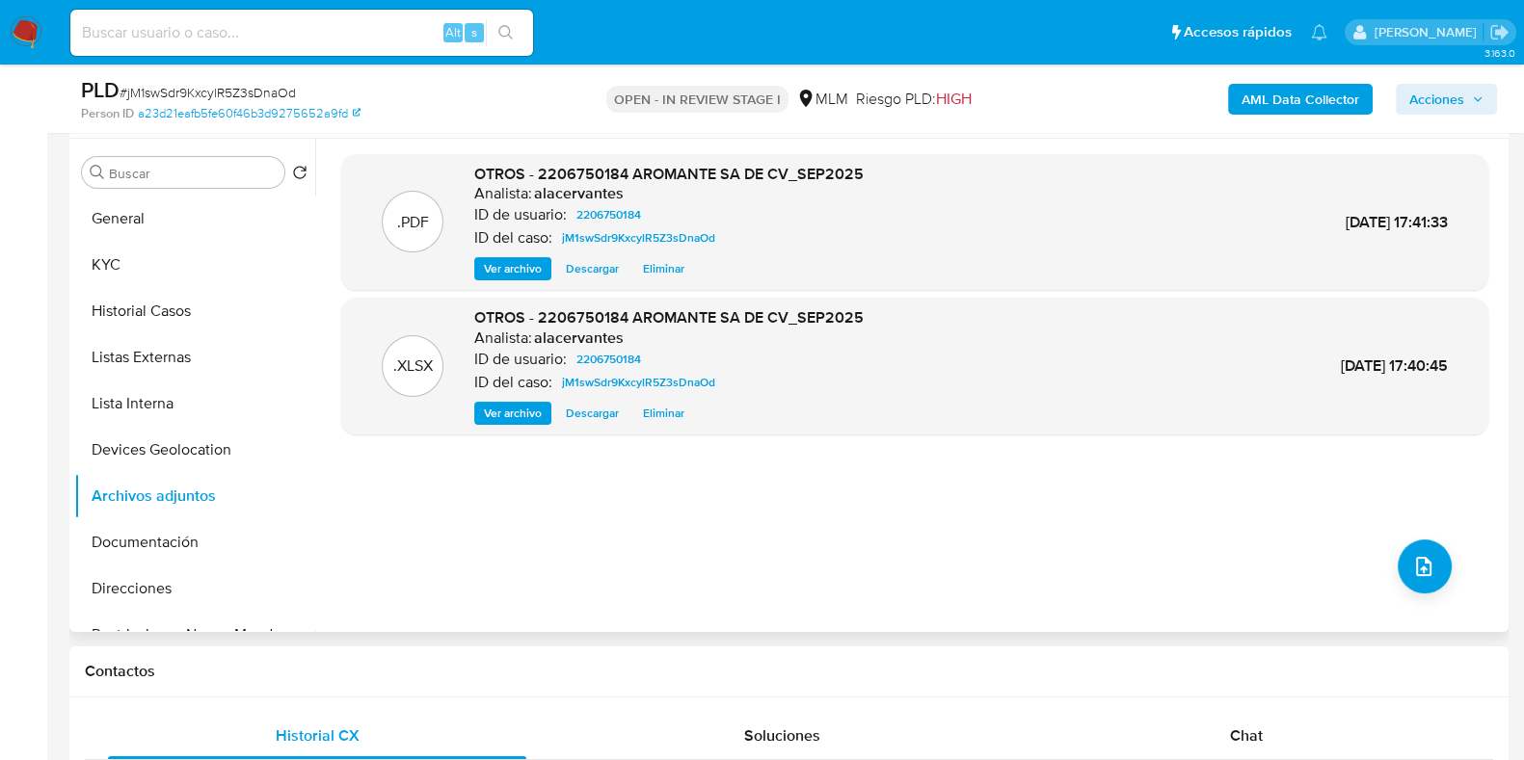
click at [1445, 108] on span "Acciones" at bounding box center [1436, 99] width 55 height 31
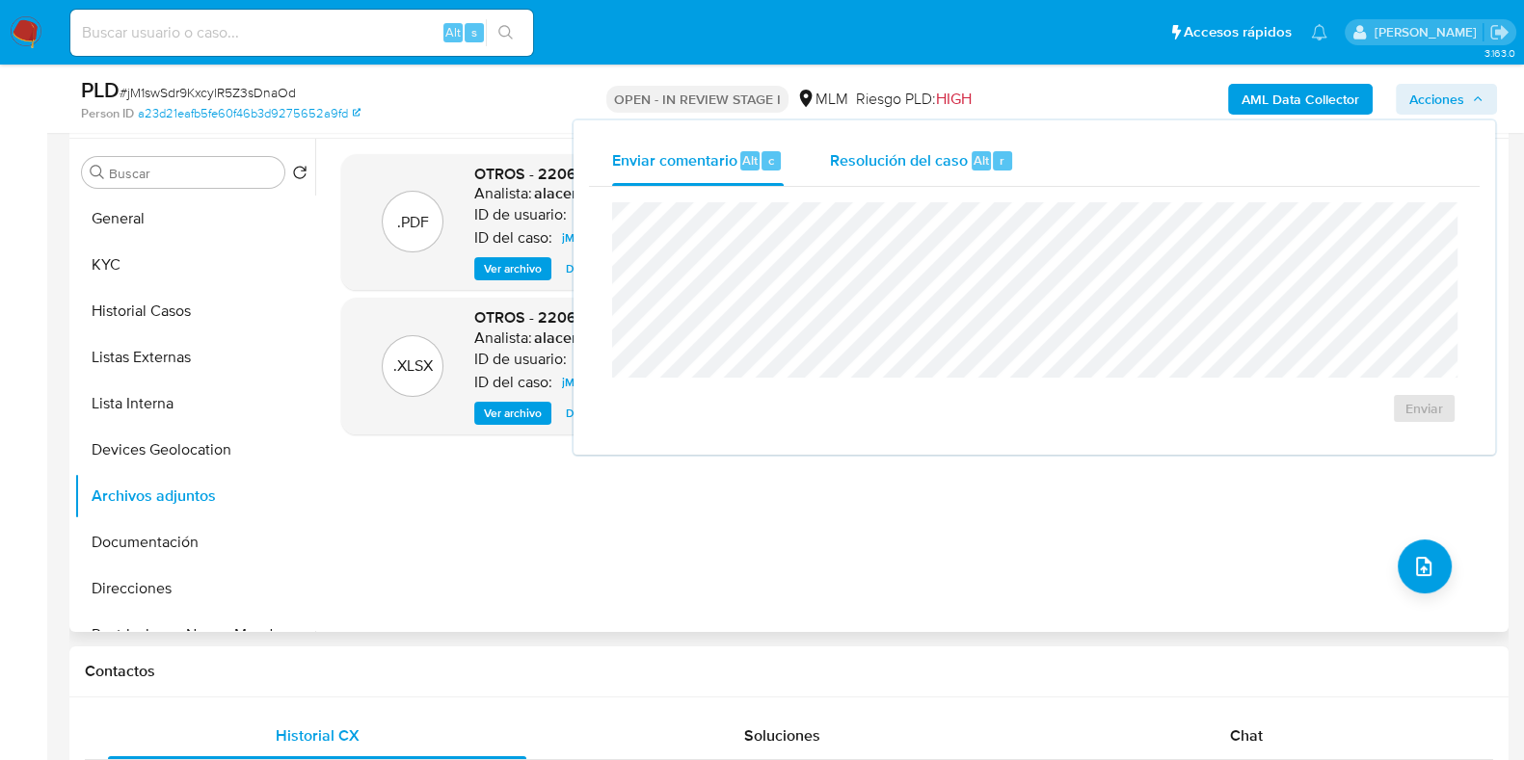
click at [928, 148] on span "Resolución del caso" at bounding box center [899, 159] width 138 height 22
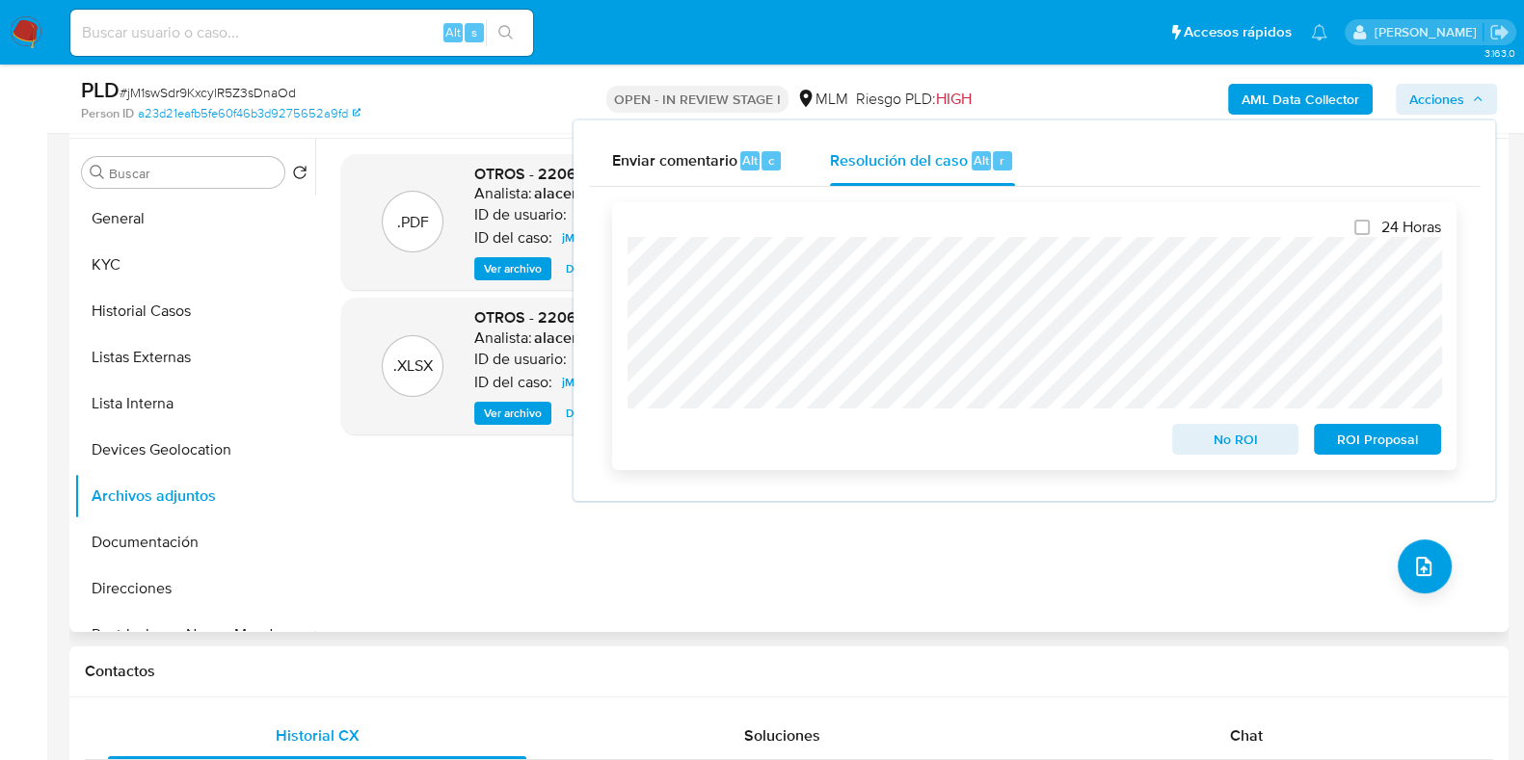
click at [1250, 440] on span "No ROI" at bounding box center [1235, 439] width 100 height 27
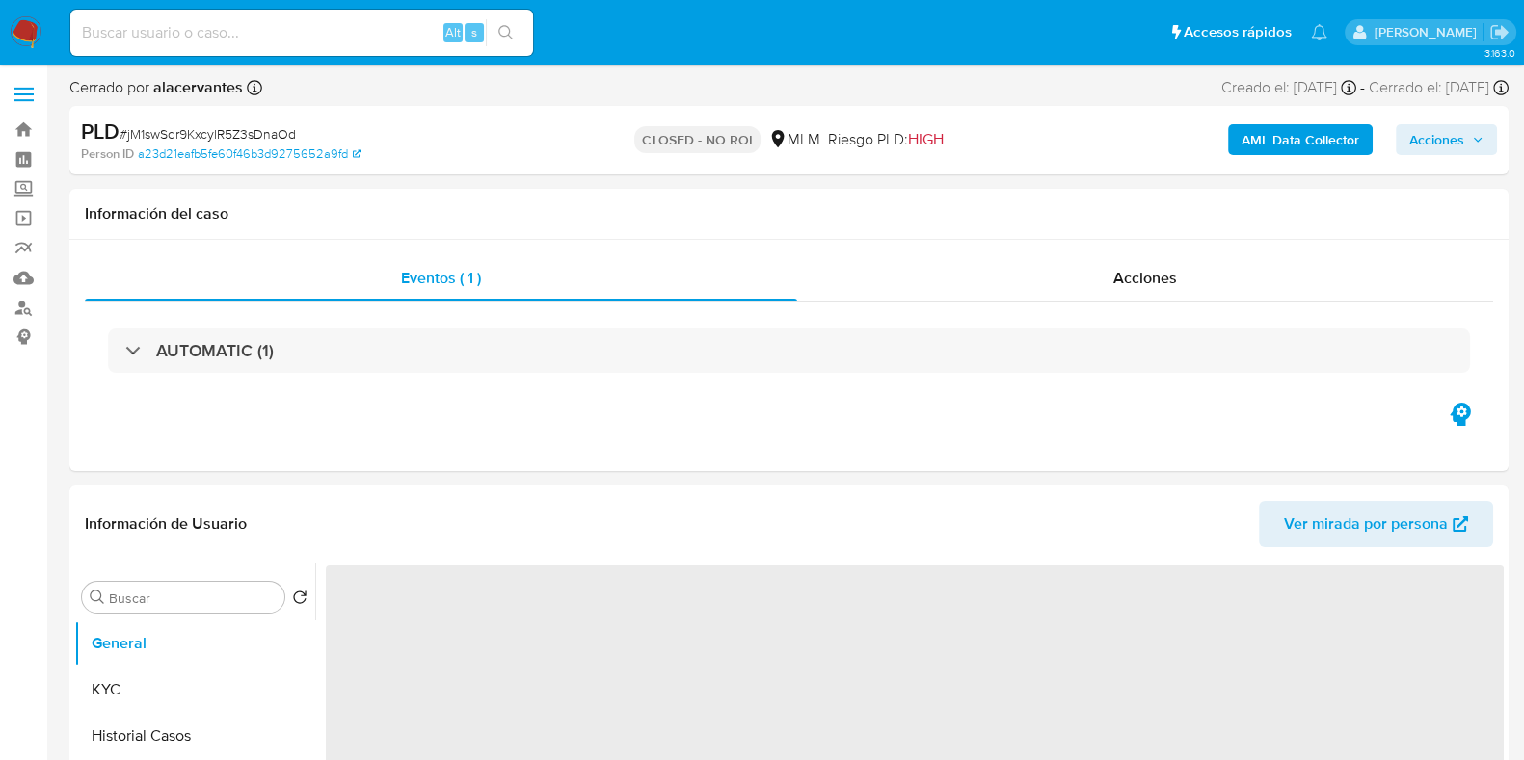
select select "10"
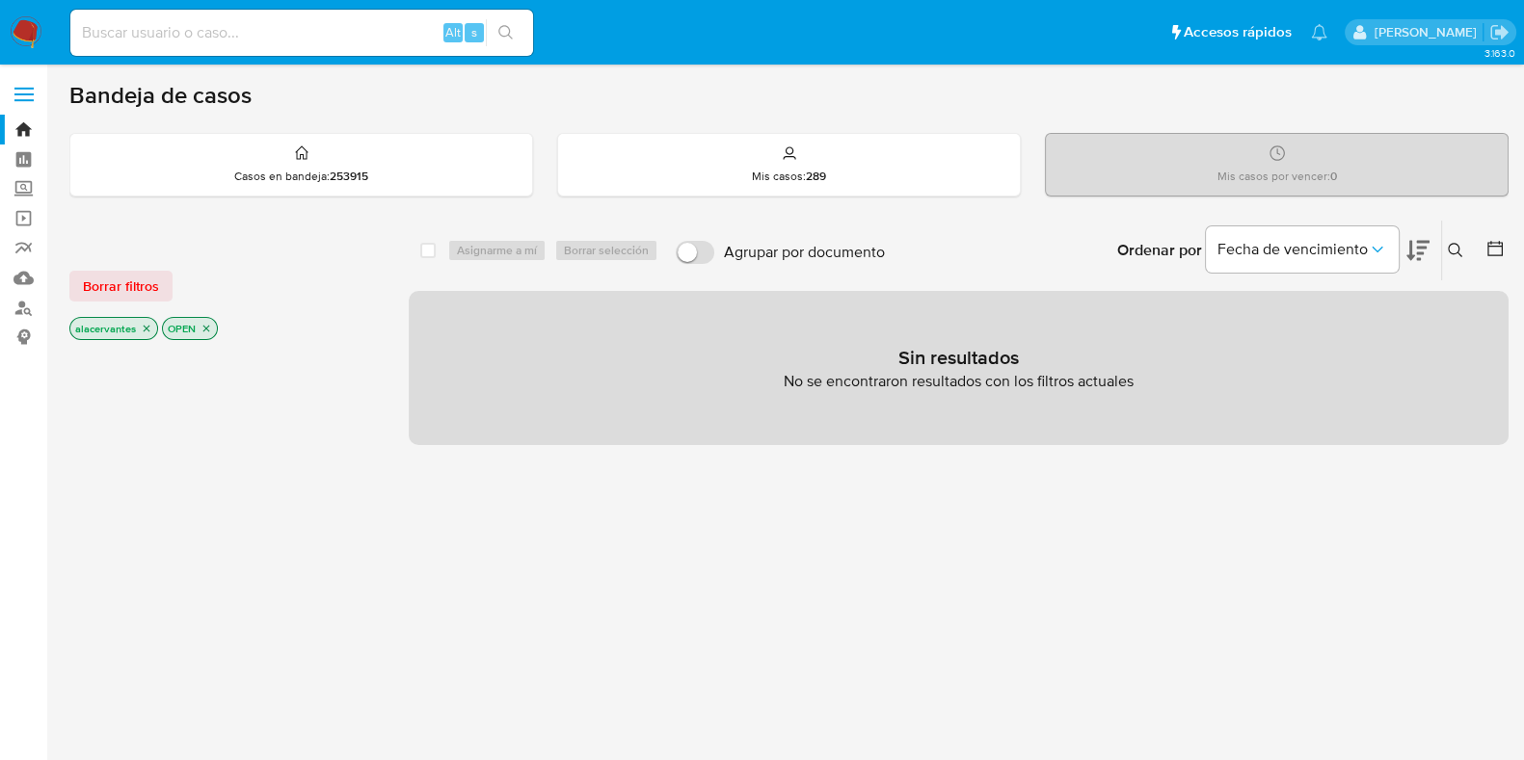
click at [1471, 245] on button at bounding box center [1458, 250] width 32 height 23
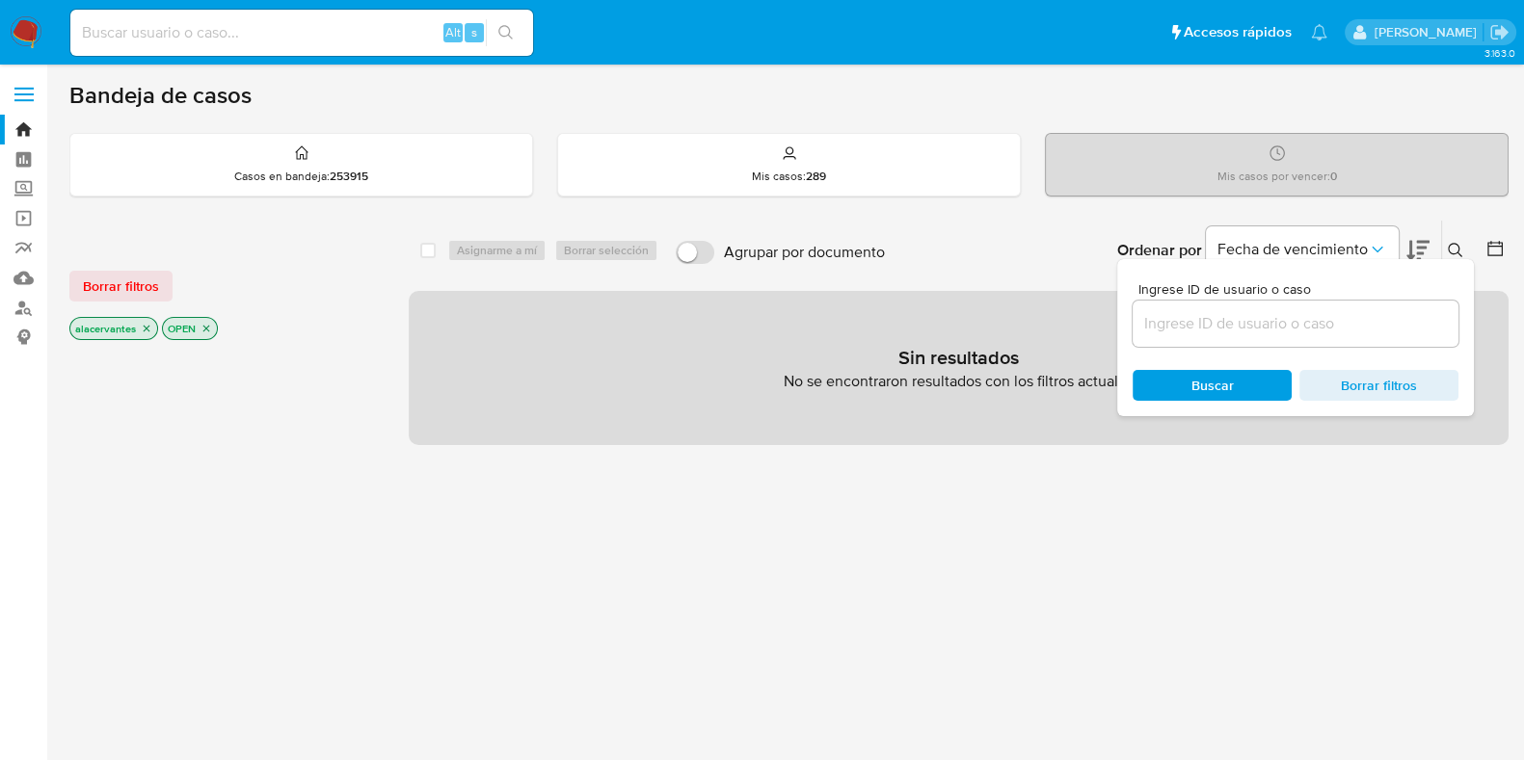
click at [1344, 312] on input at bounding box center [1295, 323] width 326 height 25
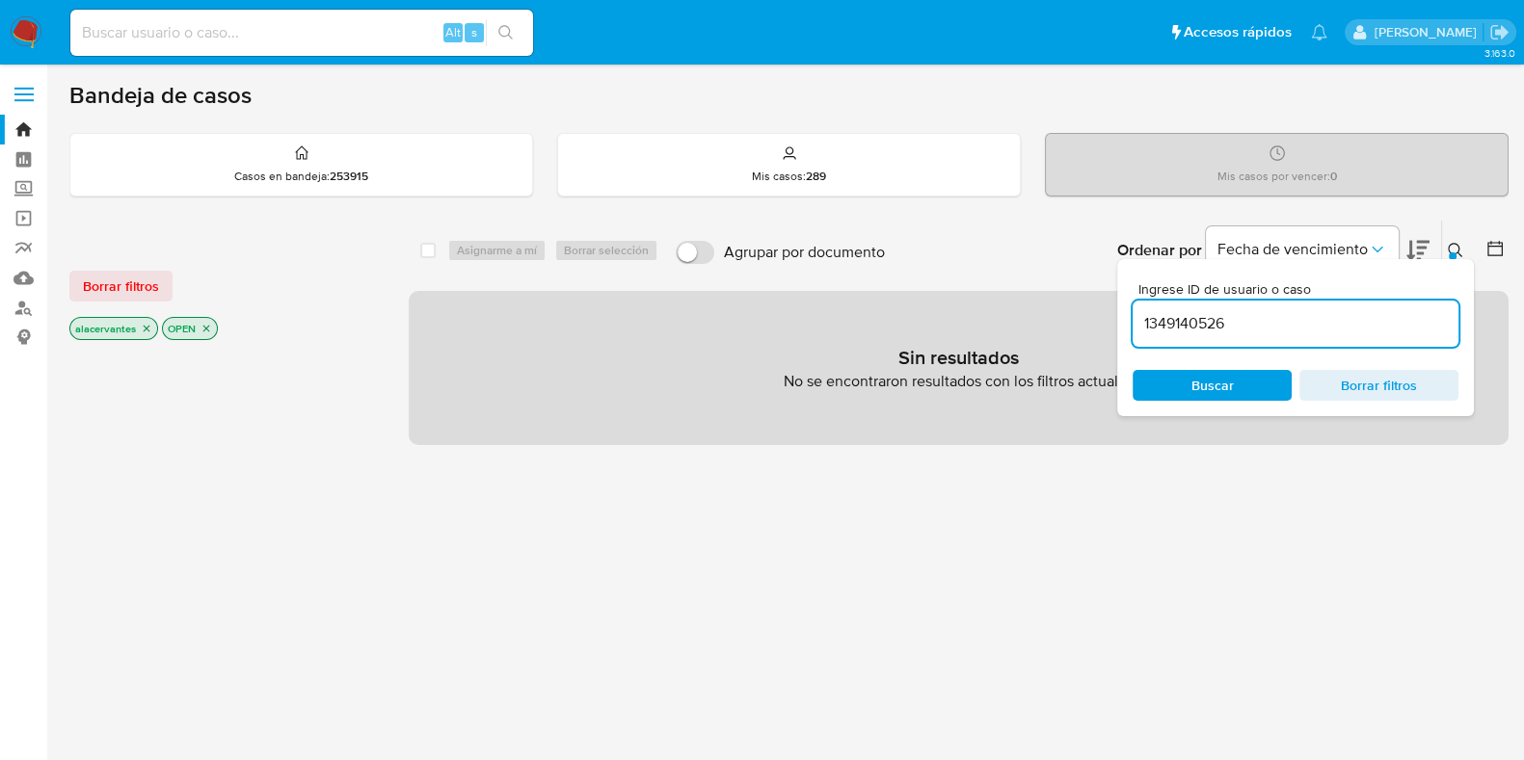
click at [1298, 329] on input "1349140526" at bounding box center [1295, 323] width 326 height 25
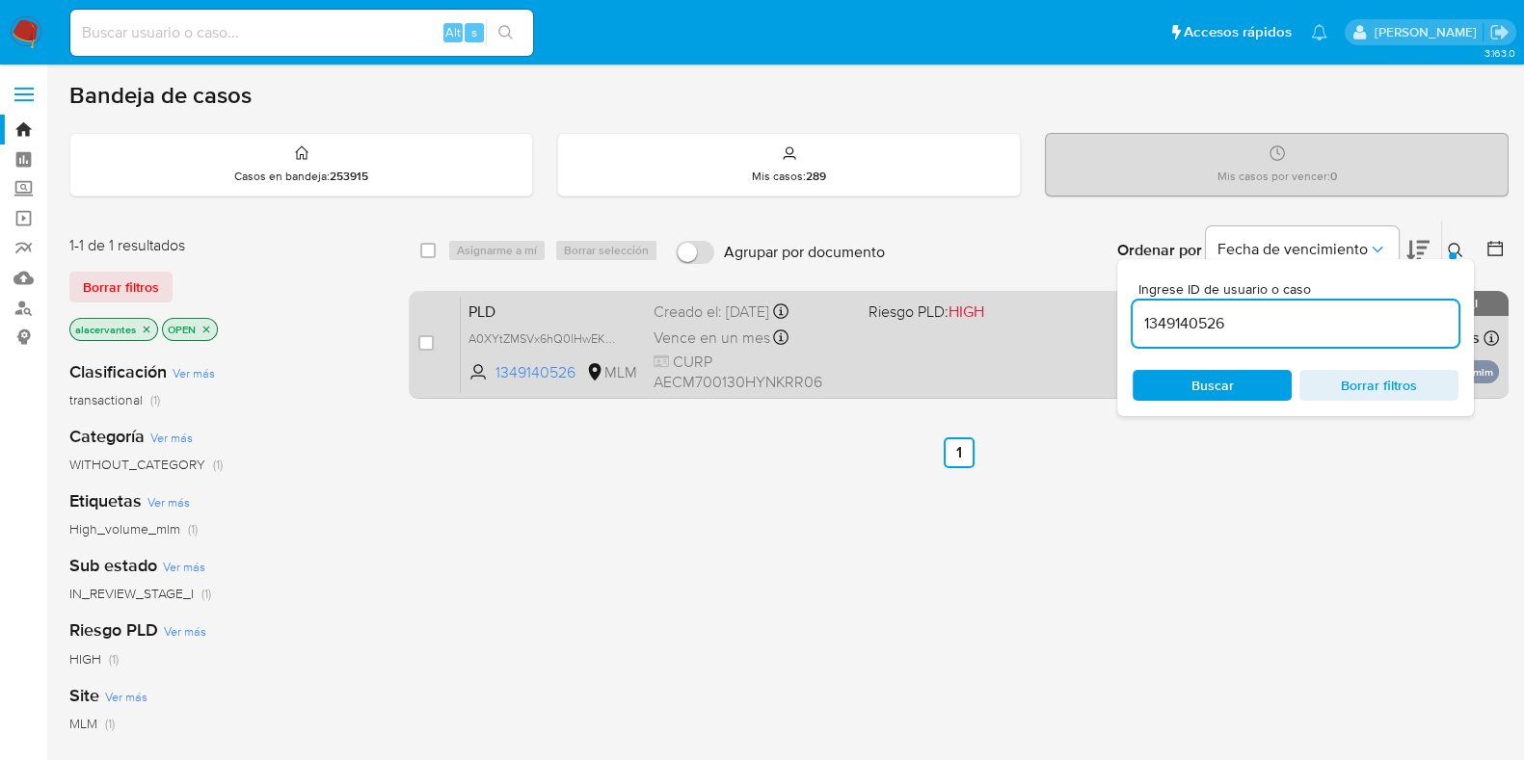
click at [986, 341] on div "PLD A0XYtZMSVx6hQ0lHwEKmS34J 1349140526 MLM Riesgo PLD: HIGH Creado el: [DATE] …" at bounding box center [980, 344] width 1038 height 97
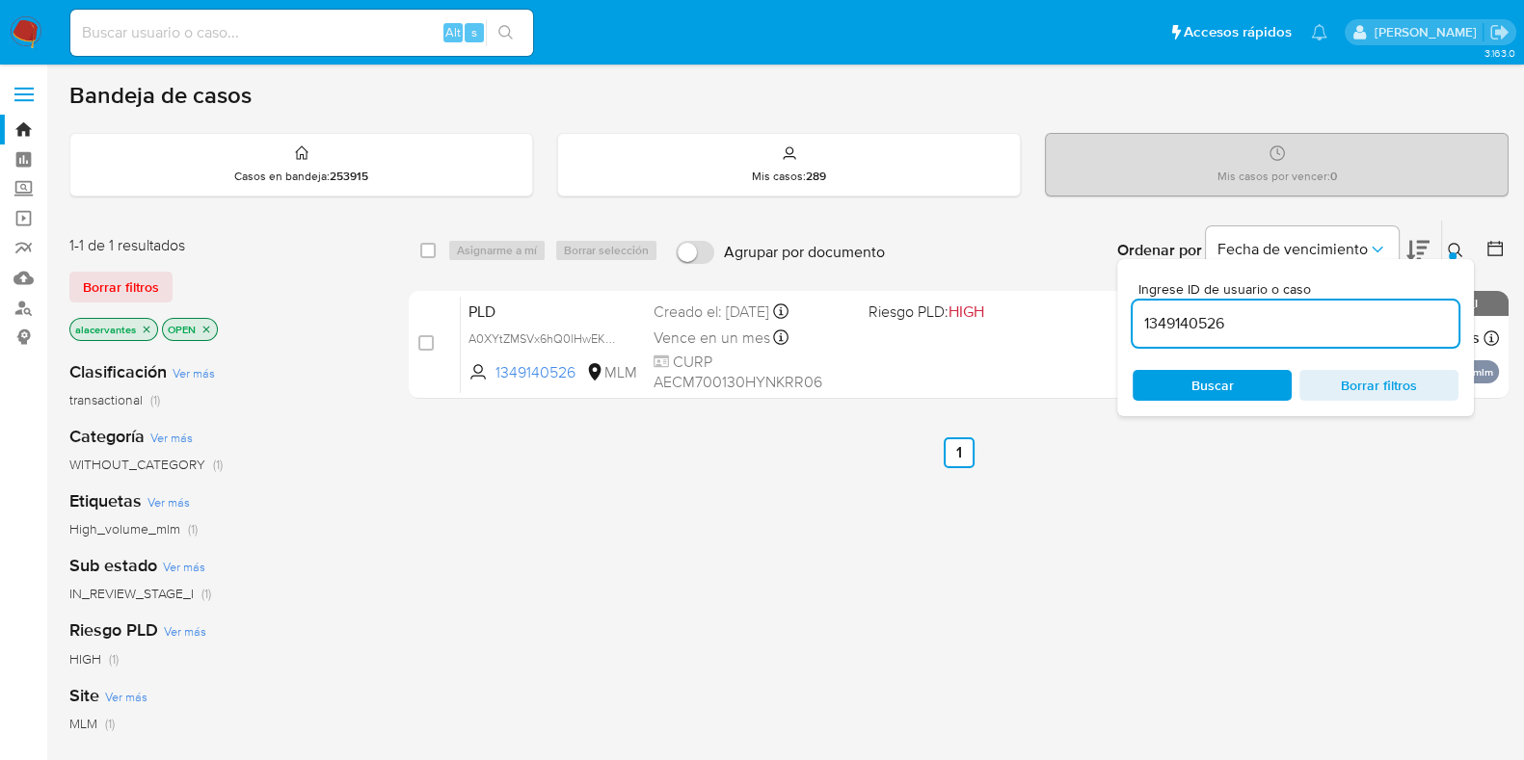
click at [1450, 259] on div "Ingrese ID de usuario o caso 1349140526 Buscar Borrar filtros" at bounding box center [1295, 337] width 357 height 157
click at [1455, 243] on icon at bounding box center [1454, 250] width 15 height 15
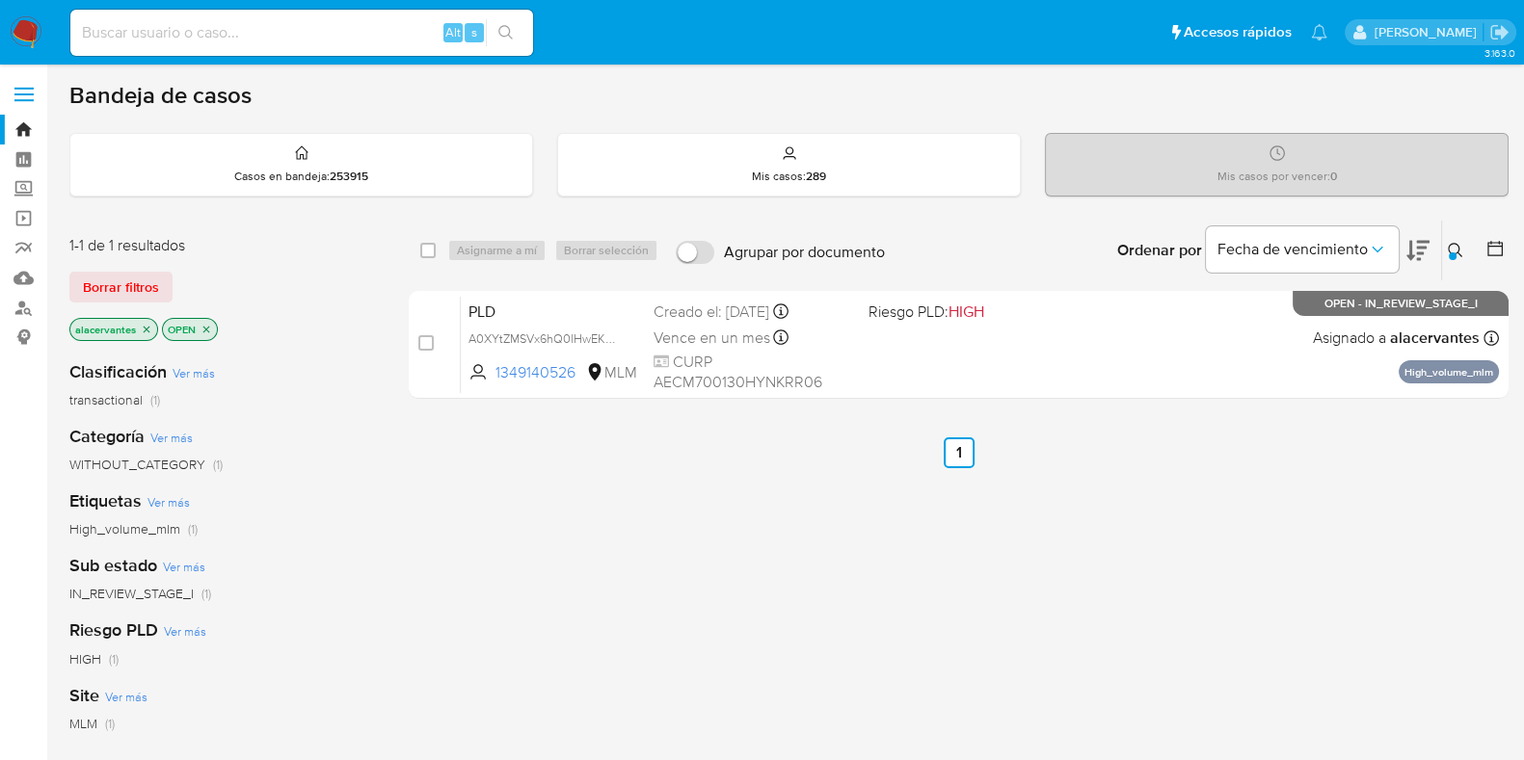
click at [1454, 252] on div at bounding box center [1452, 256] width 8 height 8
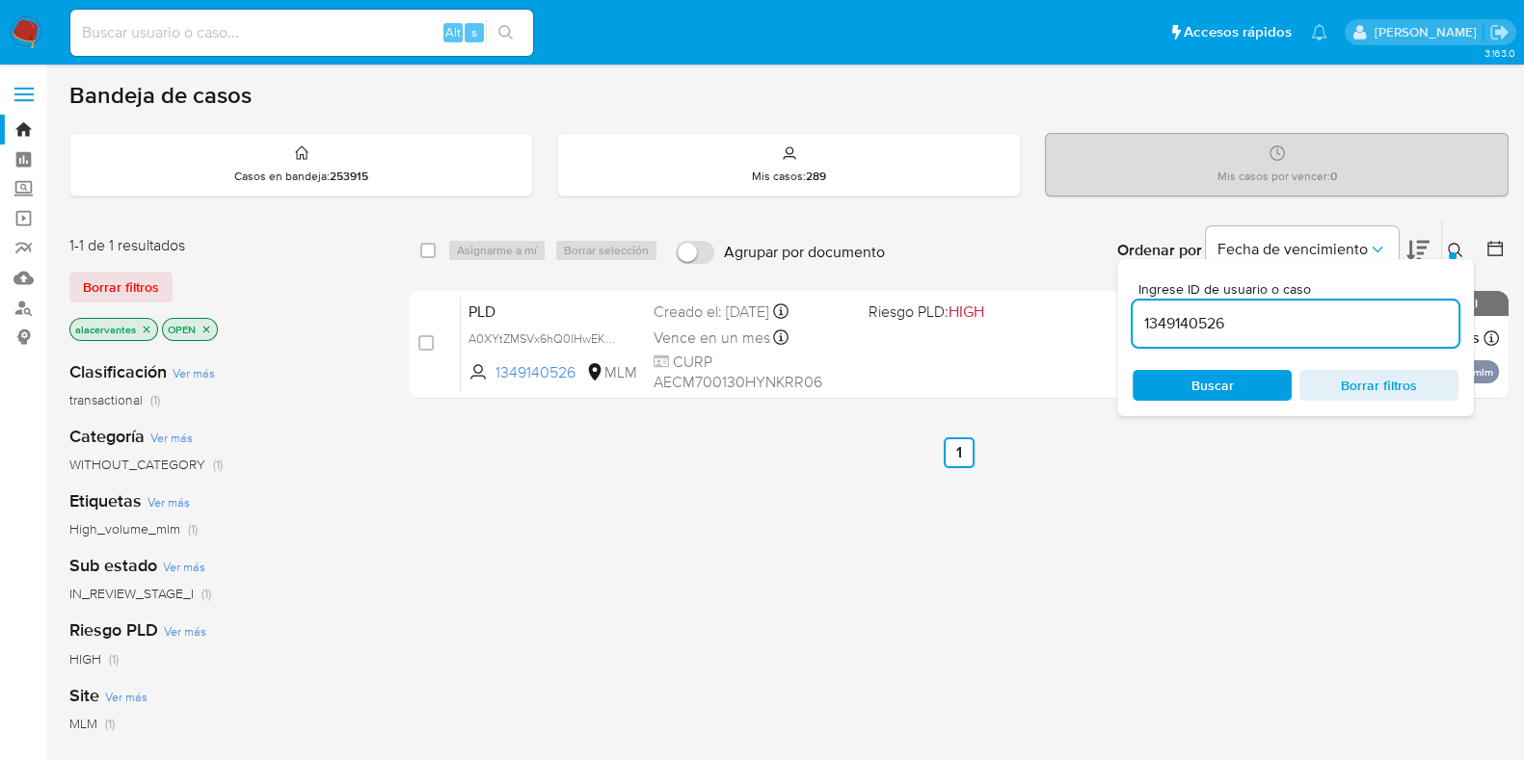
click at [1260, 325] on input "1349140526" at bounding box center [1295, 323] width 326 height 25
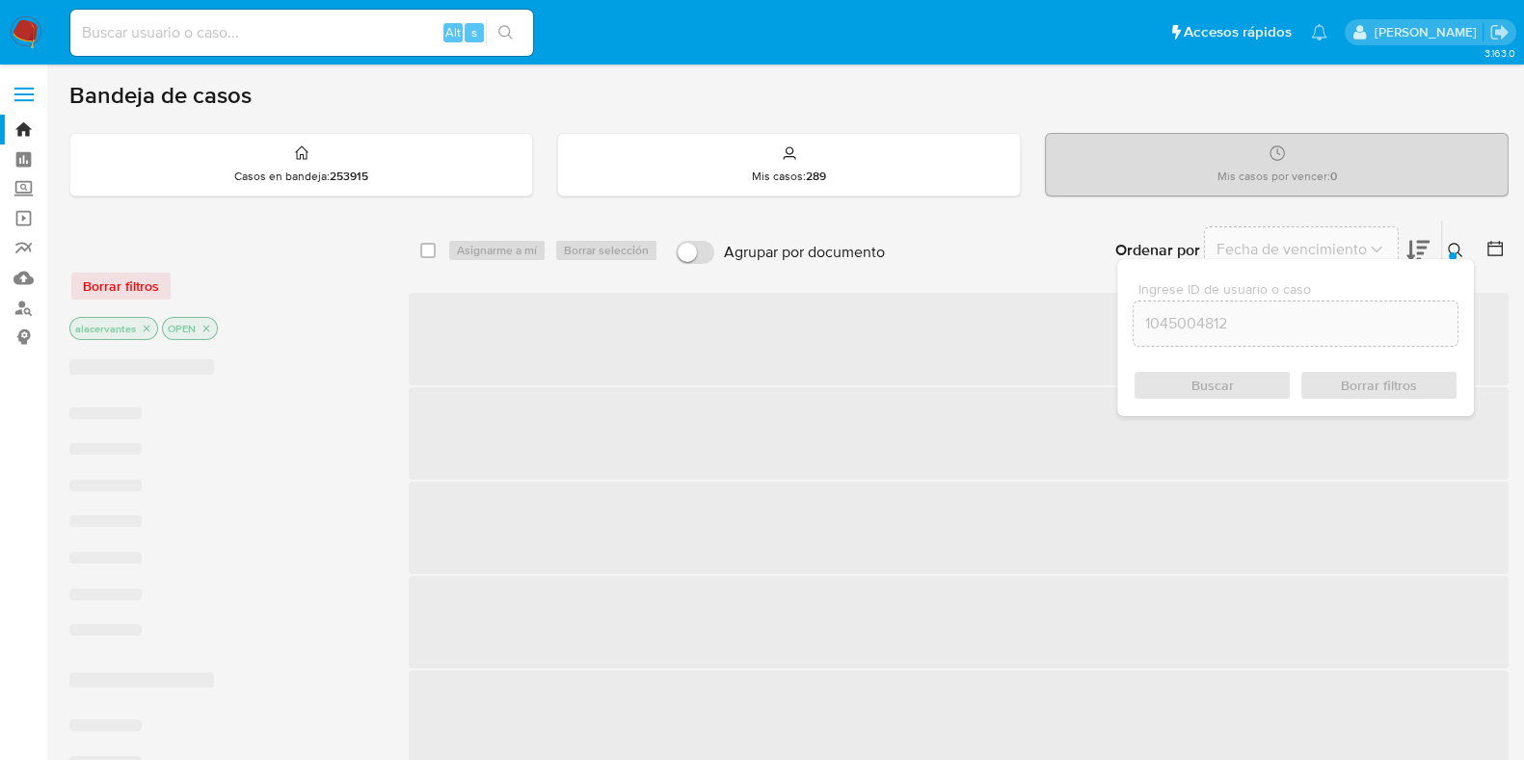
click at [1273, 327] on input "1045004812" at bounding box center [1295, 323] width 324 height 25
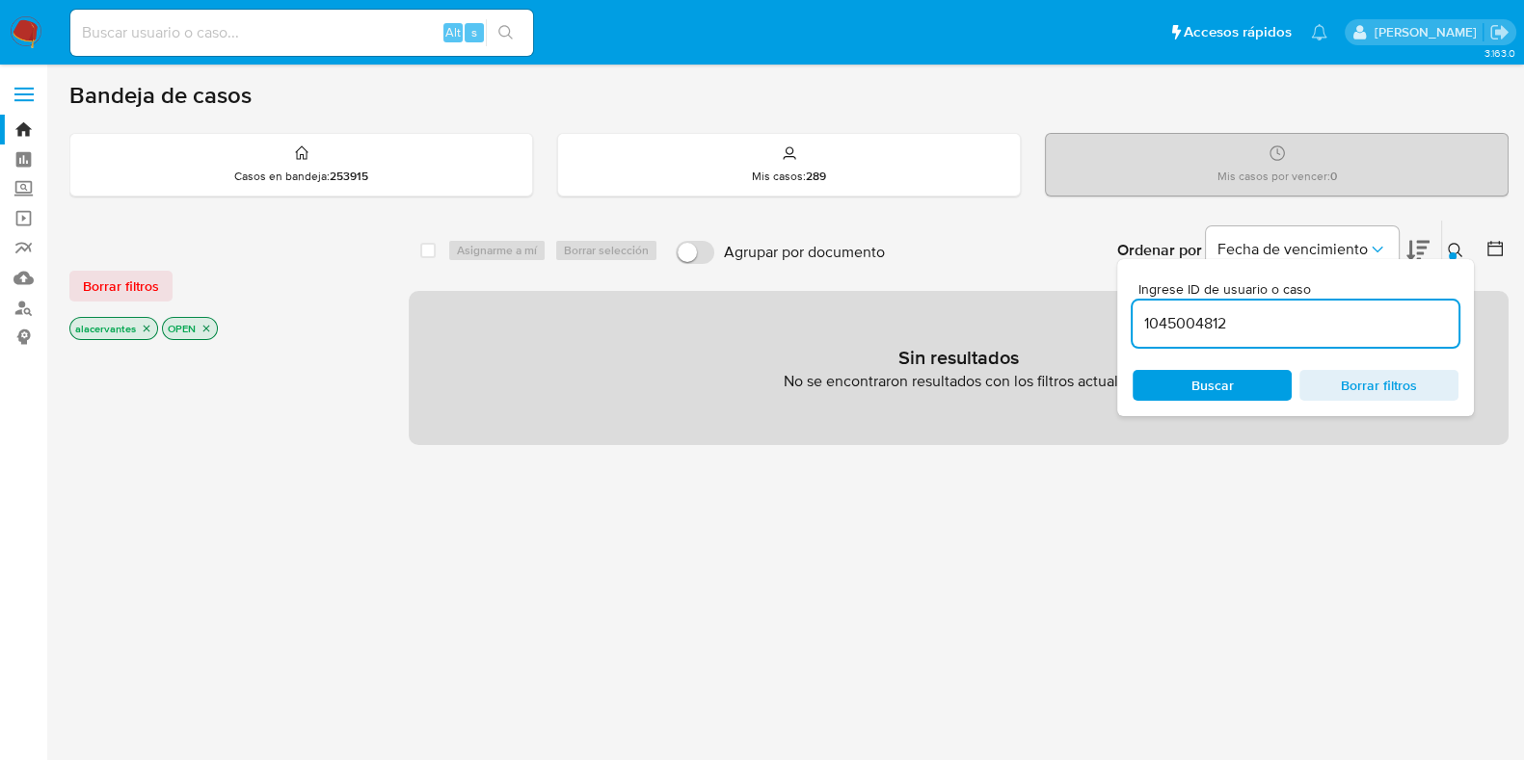
type input "1045004812"
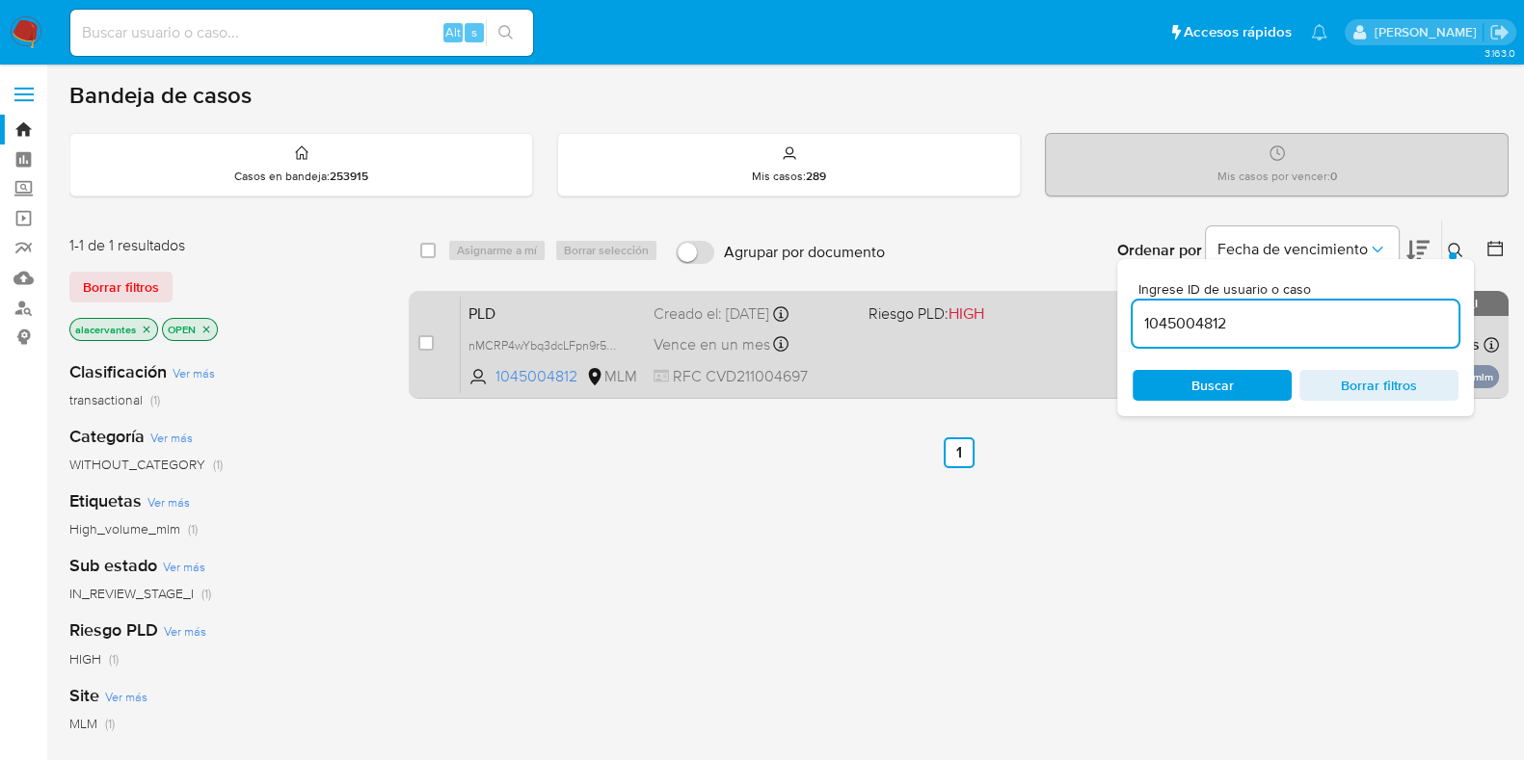
click at [936, 385] on div "PLD nMCRP4wYbq3dcLFpn9r59Ik1 1045004812 MLM Riesgo PLD: HIGH Creado el: [DATE] …" at bounding box center [980, 344] width 1038 height 97
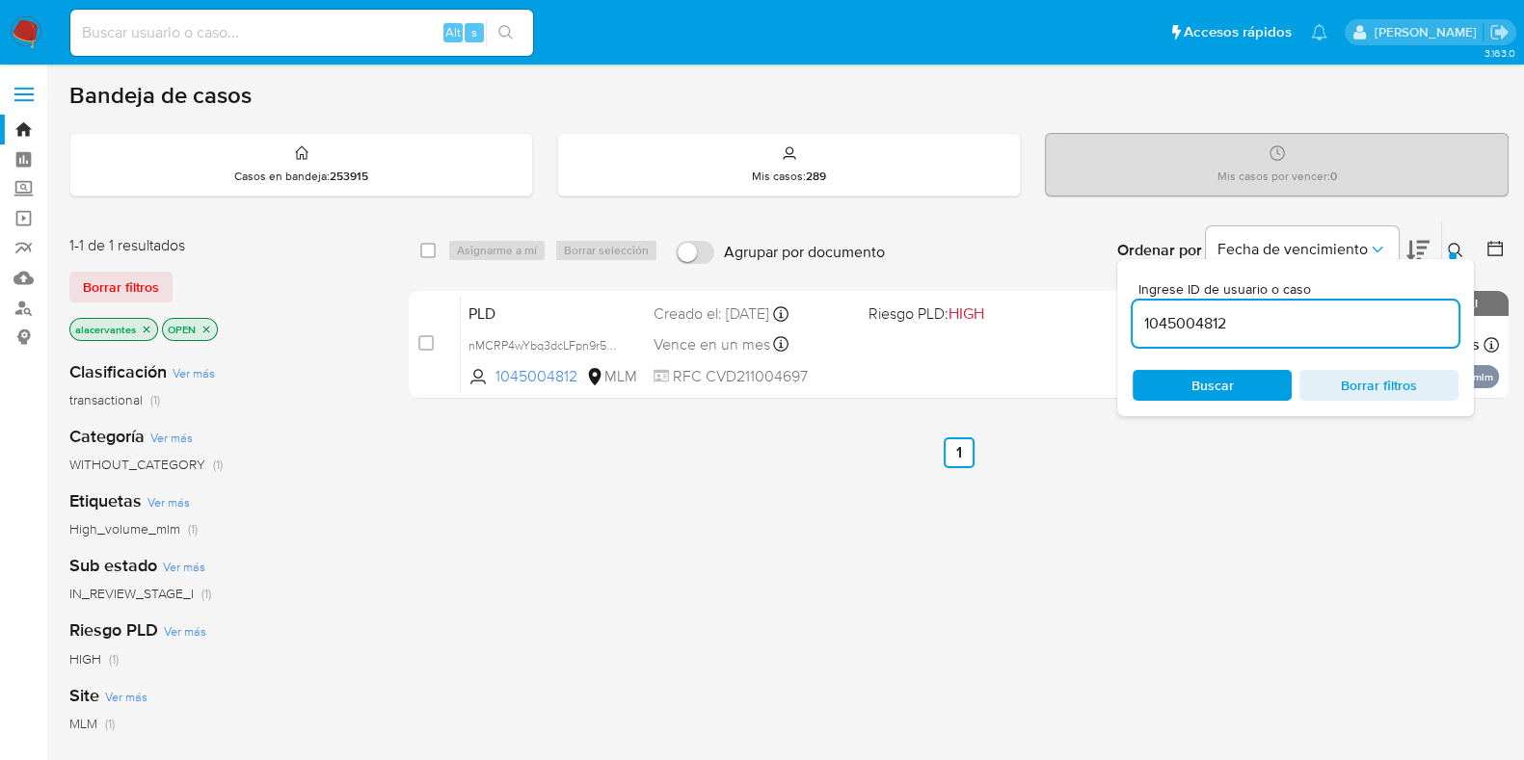
click at [375, 37] on input at bounding box center [301, 32] width 463 height 25
paste input "753658770"
type input "753658770"
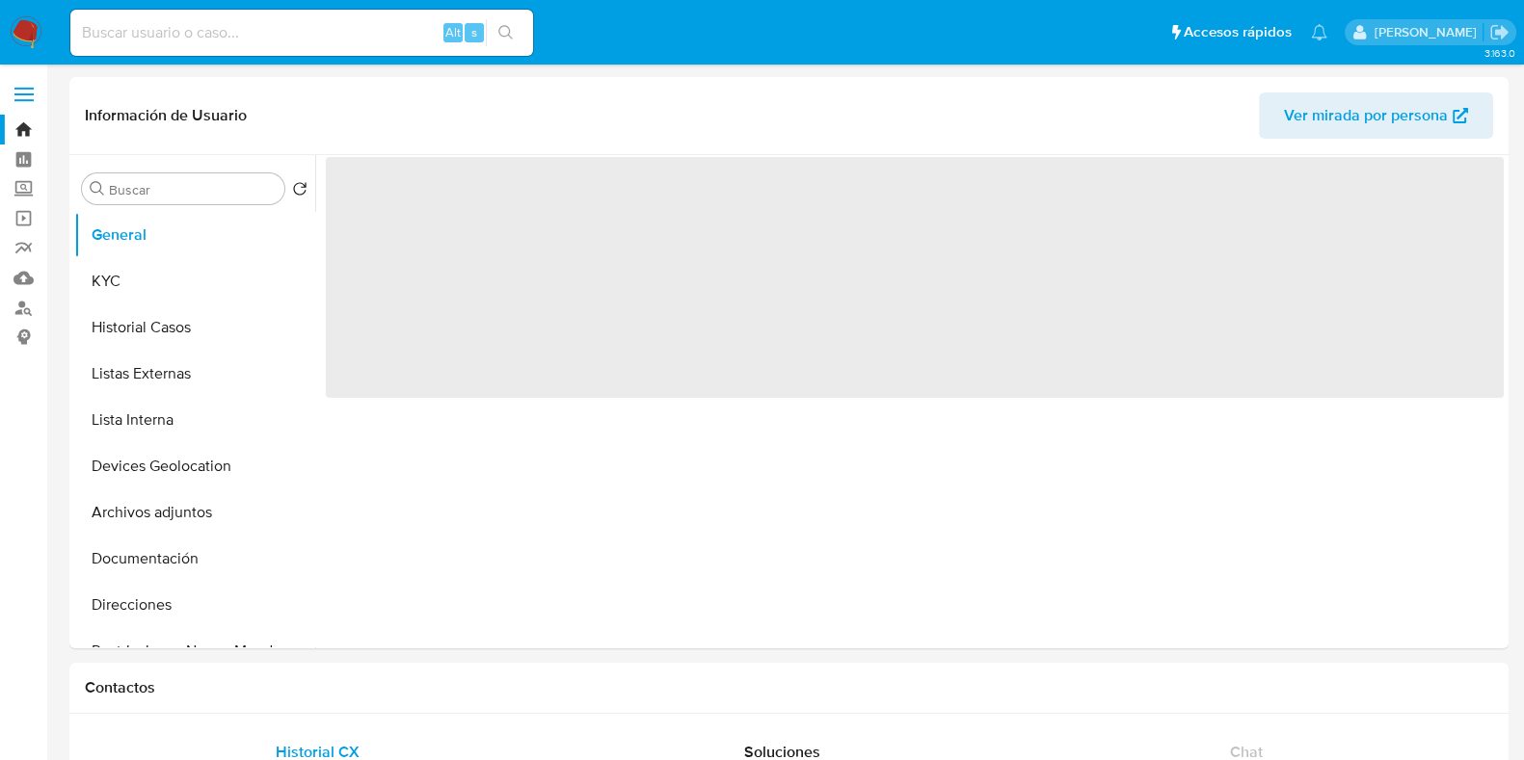
select select "10"
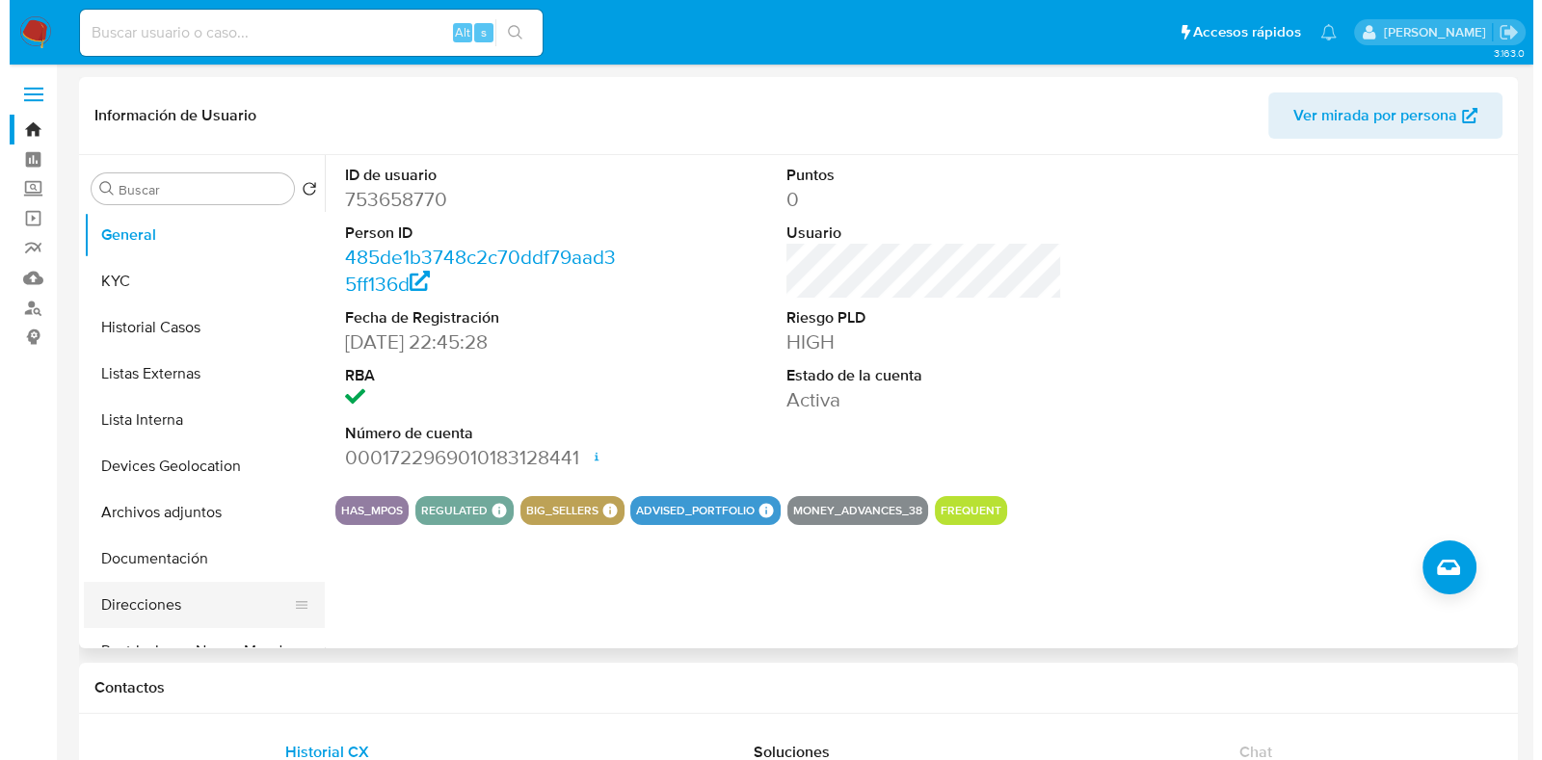
scroll to position [119, 0]
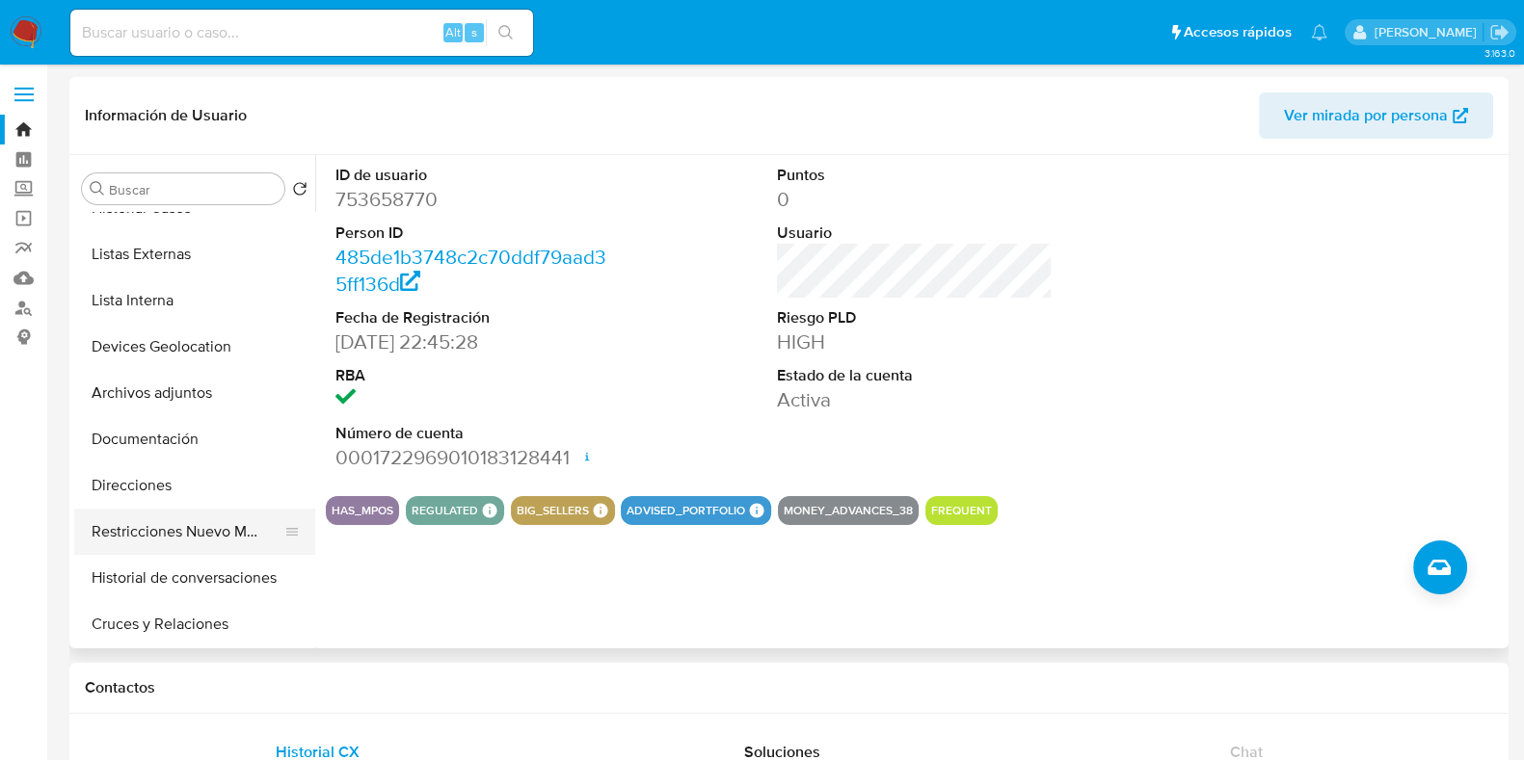
click at [184, 547] on button "Restricciones Nuevo Mundo" at bounding box center [186, 532] width 225 height 46
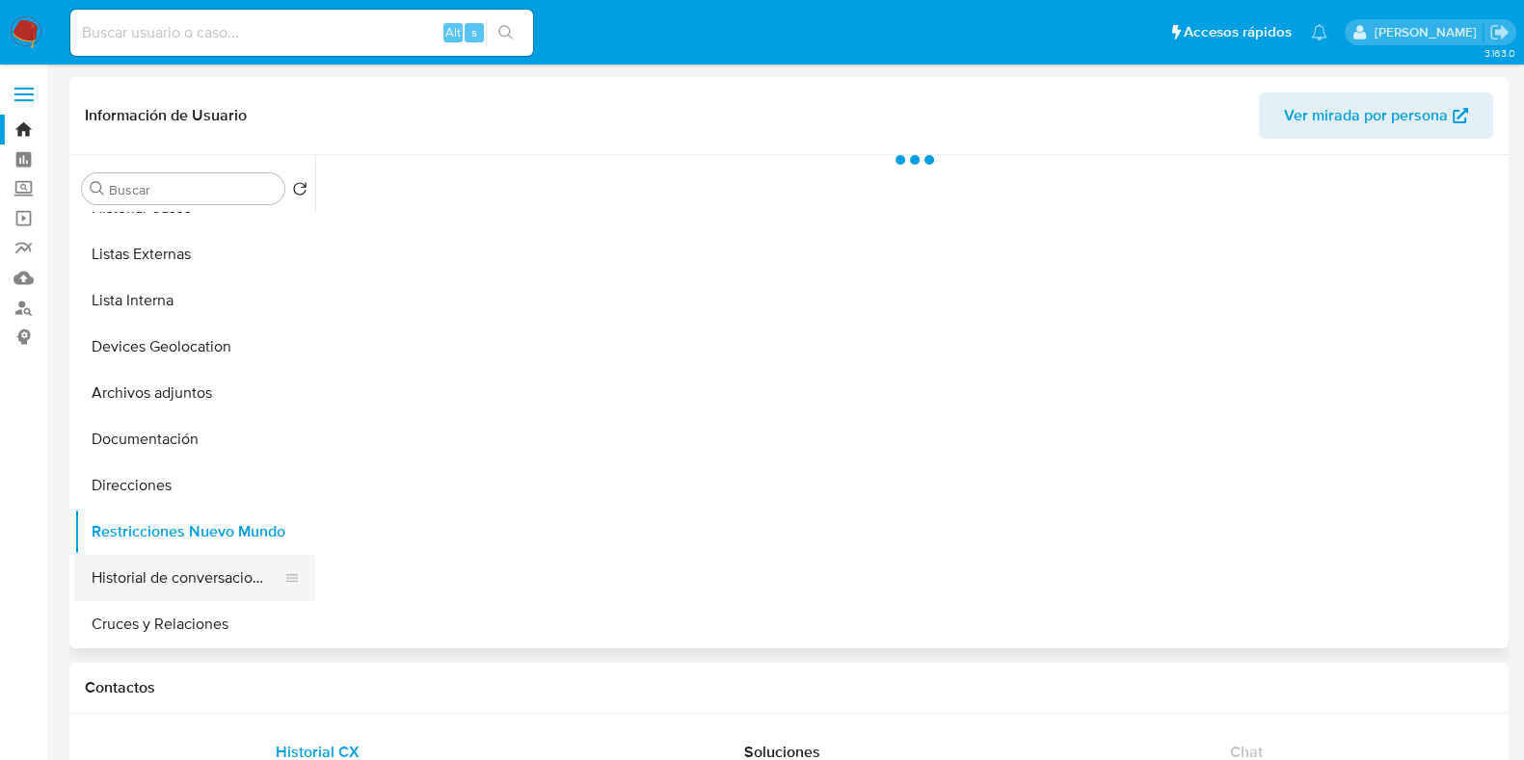
click at [184, 584] on button "Historial de conversaciones" at bounding box center [186, 578] width 225 height 46
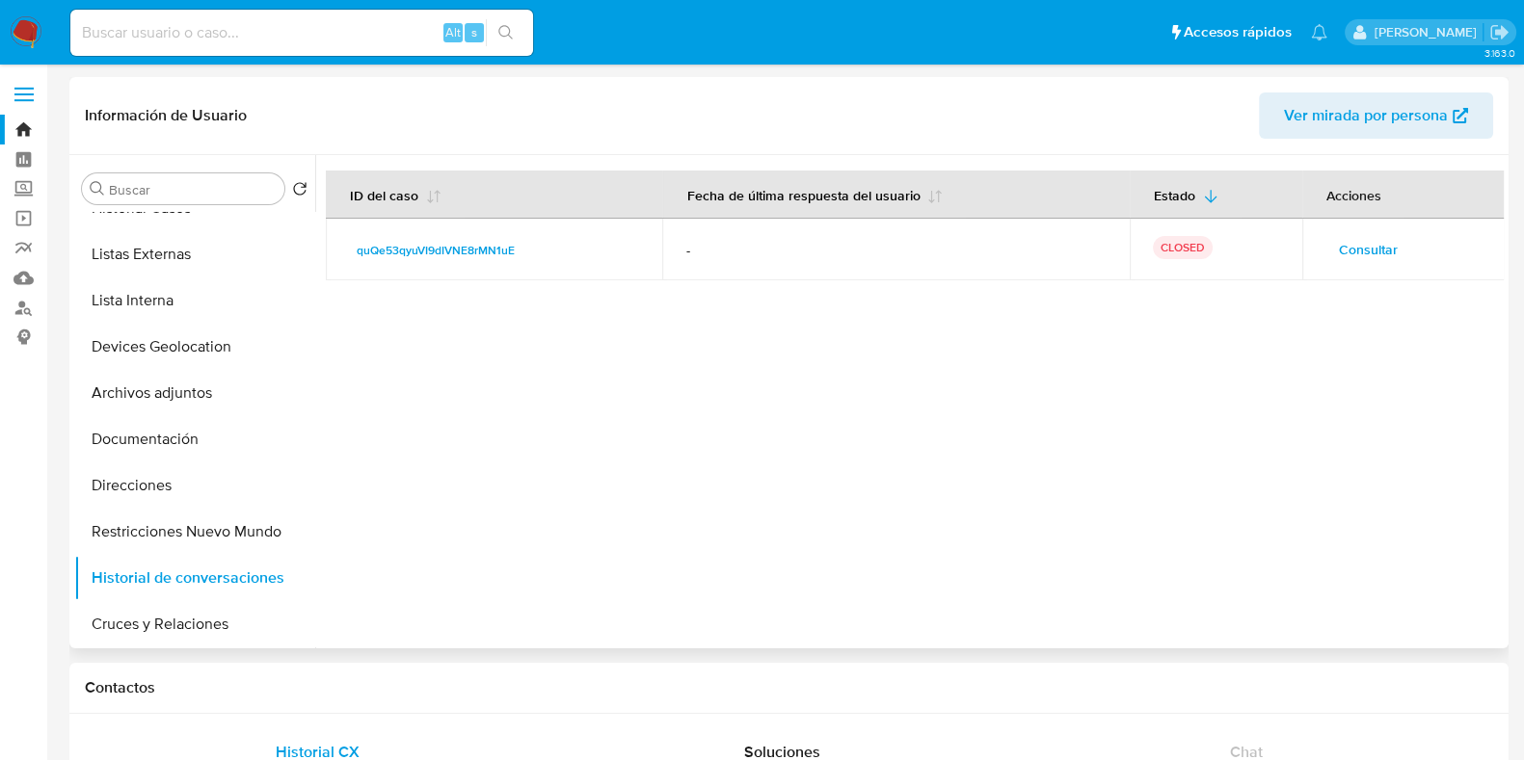
click at [1368, 254] on span "Consultar" at bounding box center [1368, 249] width 59 height 27
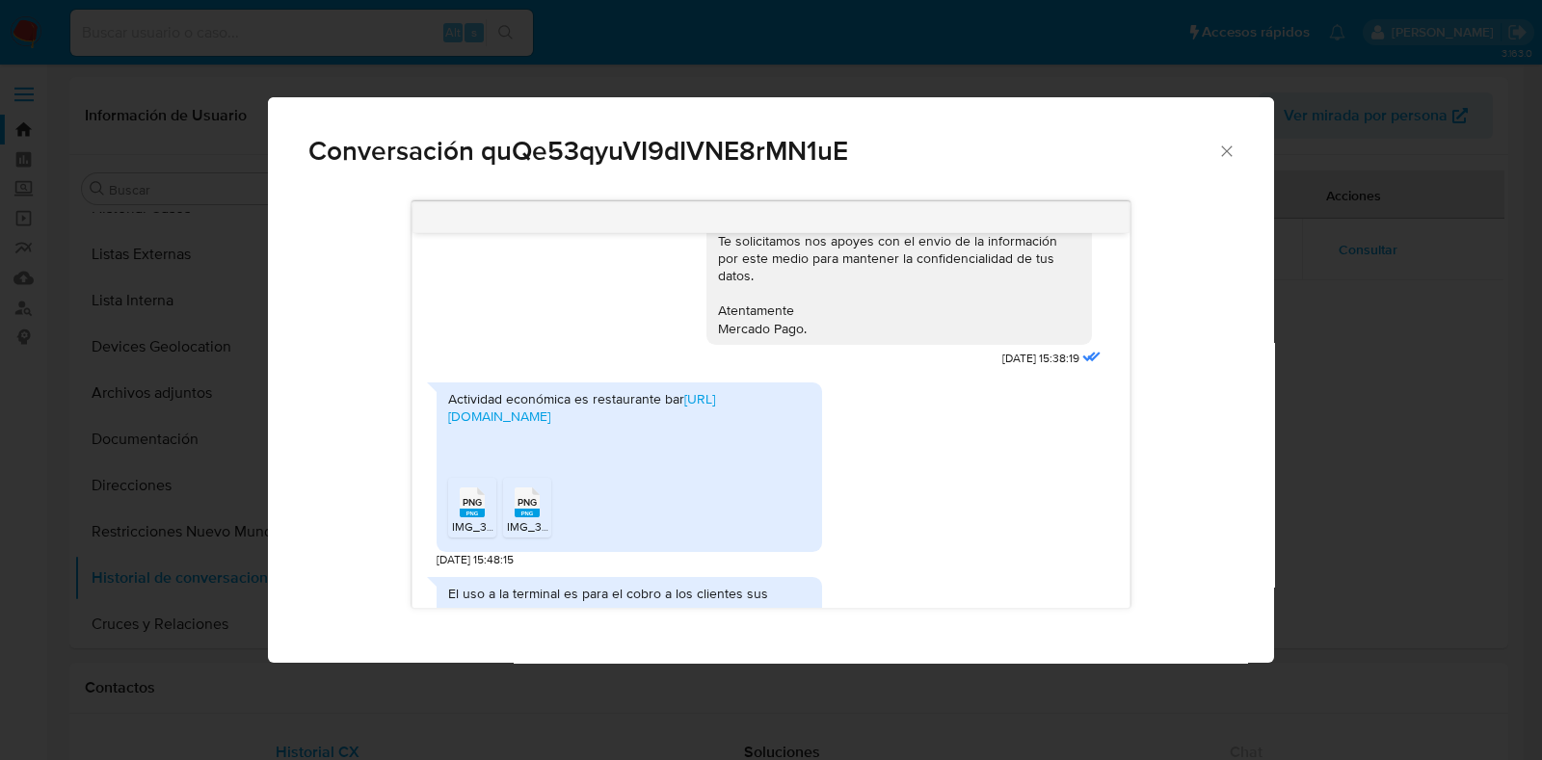
scroll to position [770, 0]
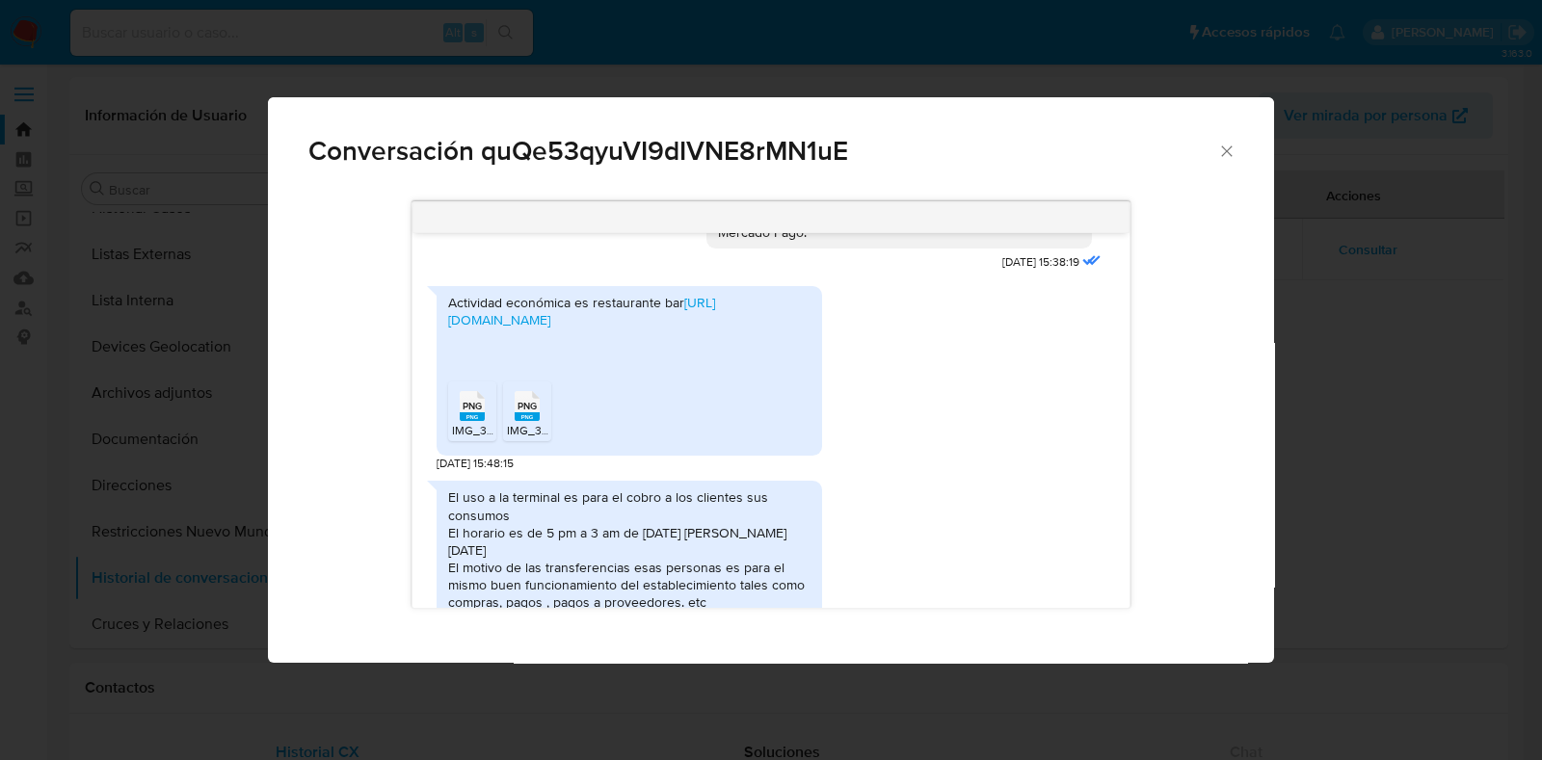
click at [461, 422] on span "IMG_3549.png" at bounding box center [491, 430] width 78 height 16
click at [528, 402] on icon "PNG" at bounding box center [527, 406] width 25 height 34
click at [1238, 151] on div "Conversación quQe53qyuVI9dIVNE8rMN1uE" at bounding box center [771, 143] width 1006 height 92
click at [1231, 157] on icon "Cerrar" at bounding box center [1226, 151] width 19 height 19
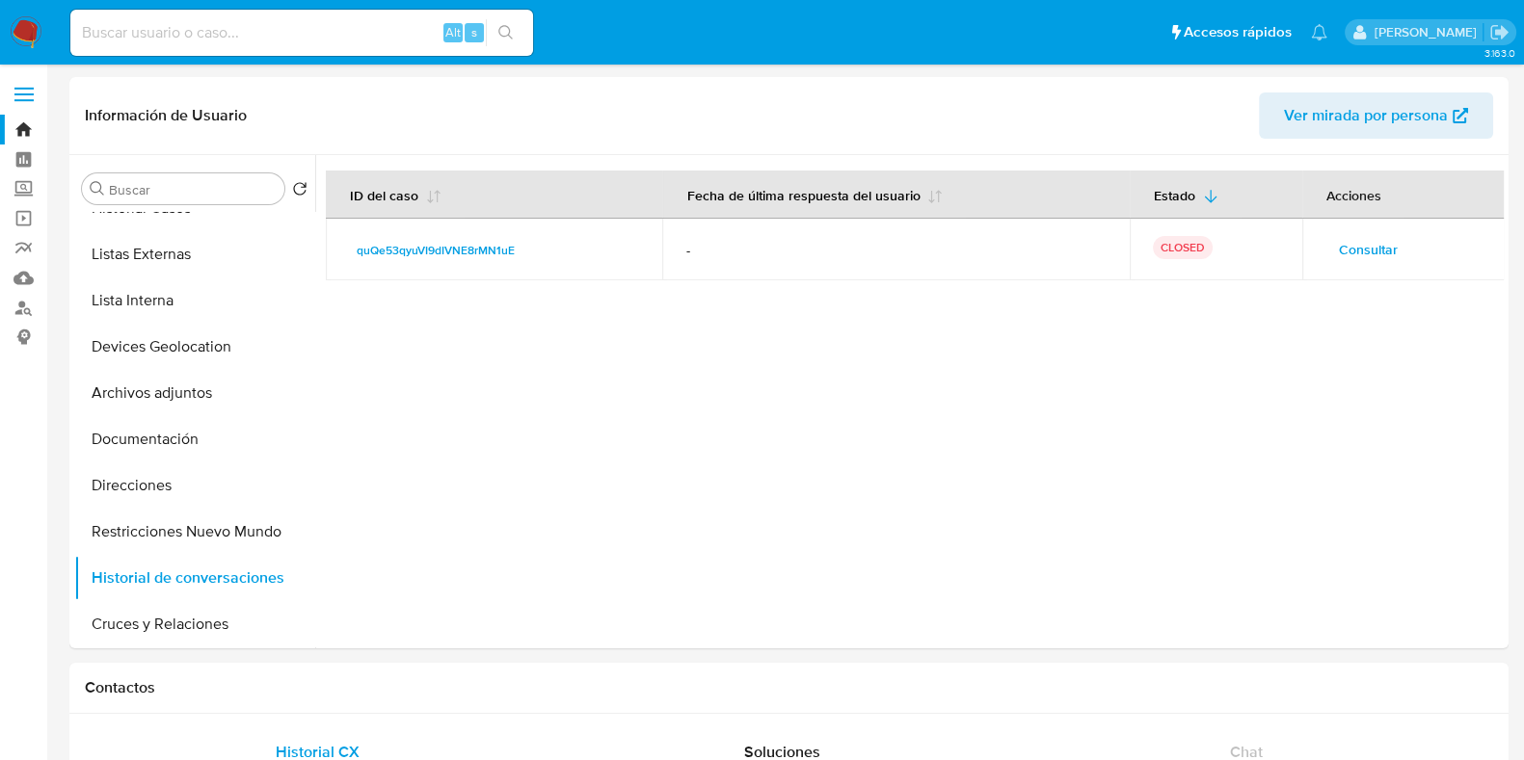
click at [429, 14] on div "Alt s" at bounding box center [301, 33] width 463 height 46
click at [381, 31] on input at bounding box center [301, 32] width 463 height 25
paste input "232447840"
type input "232447840"
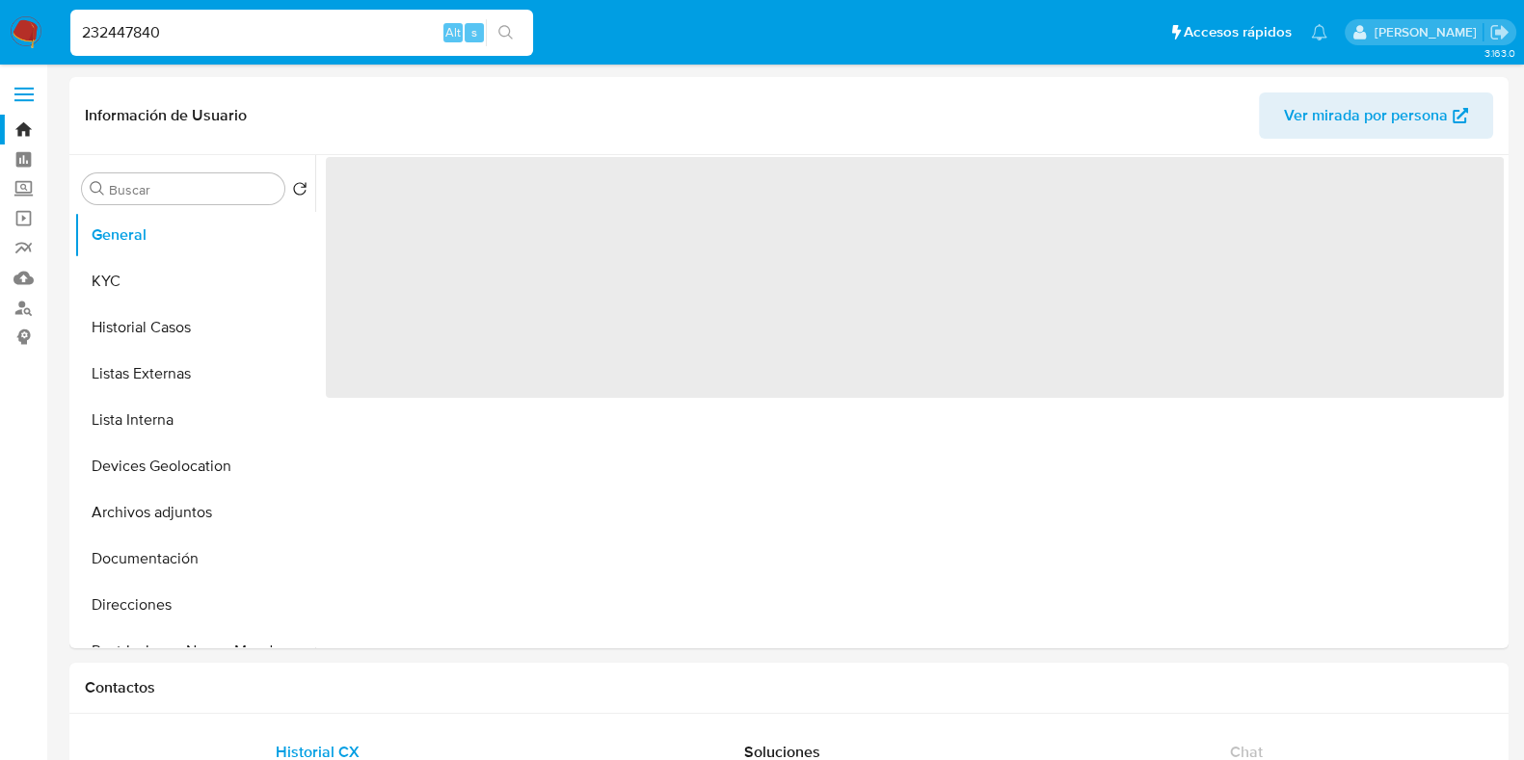
select select "10"
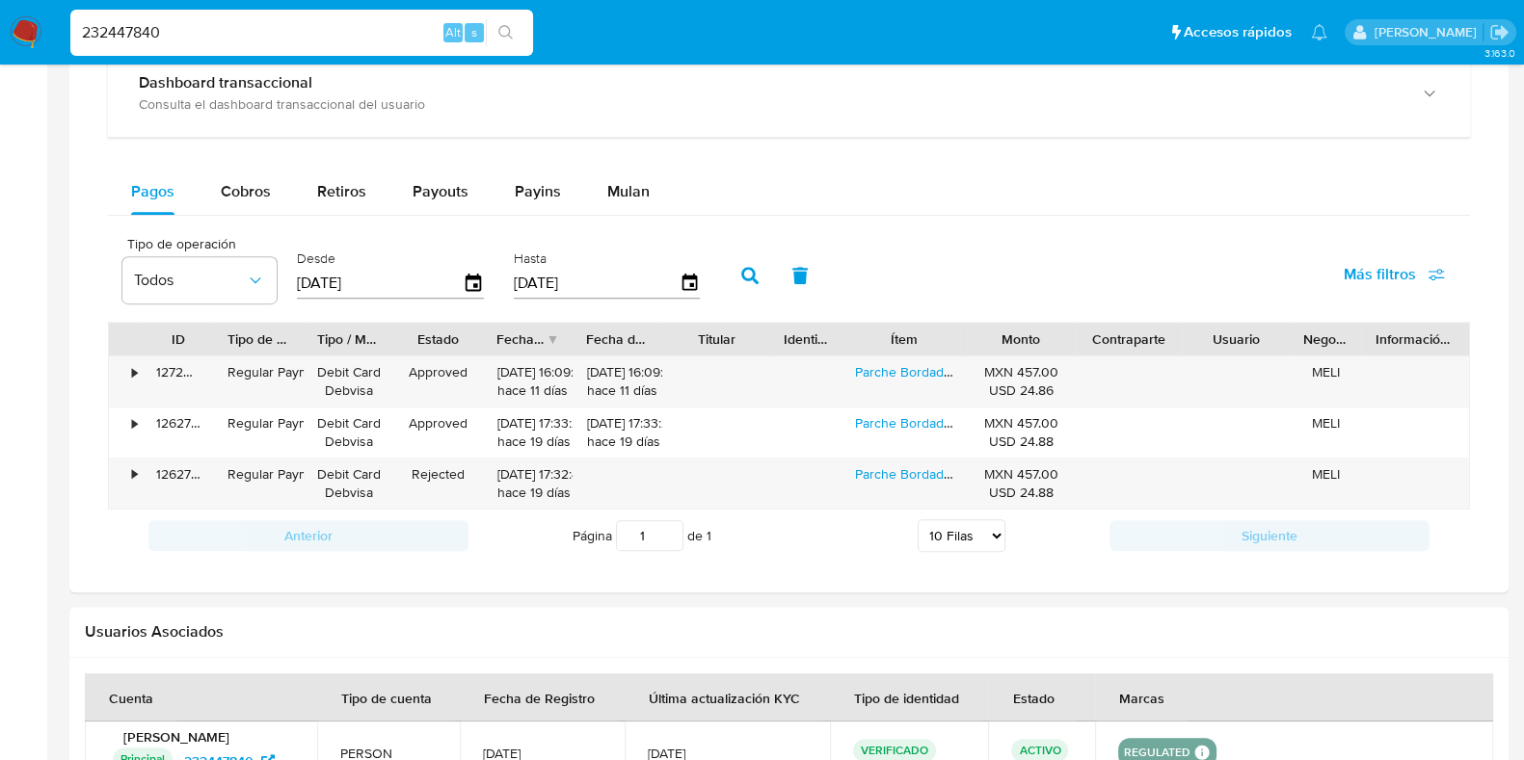
scroll to position [1189, 0]
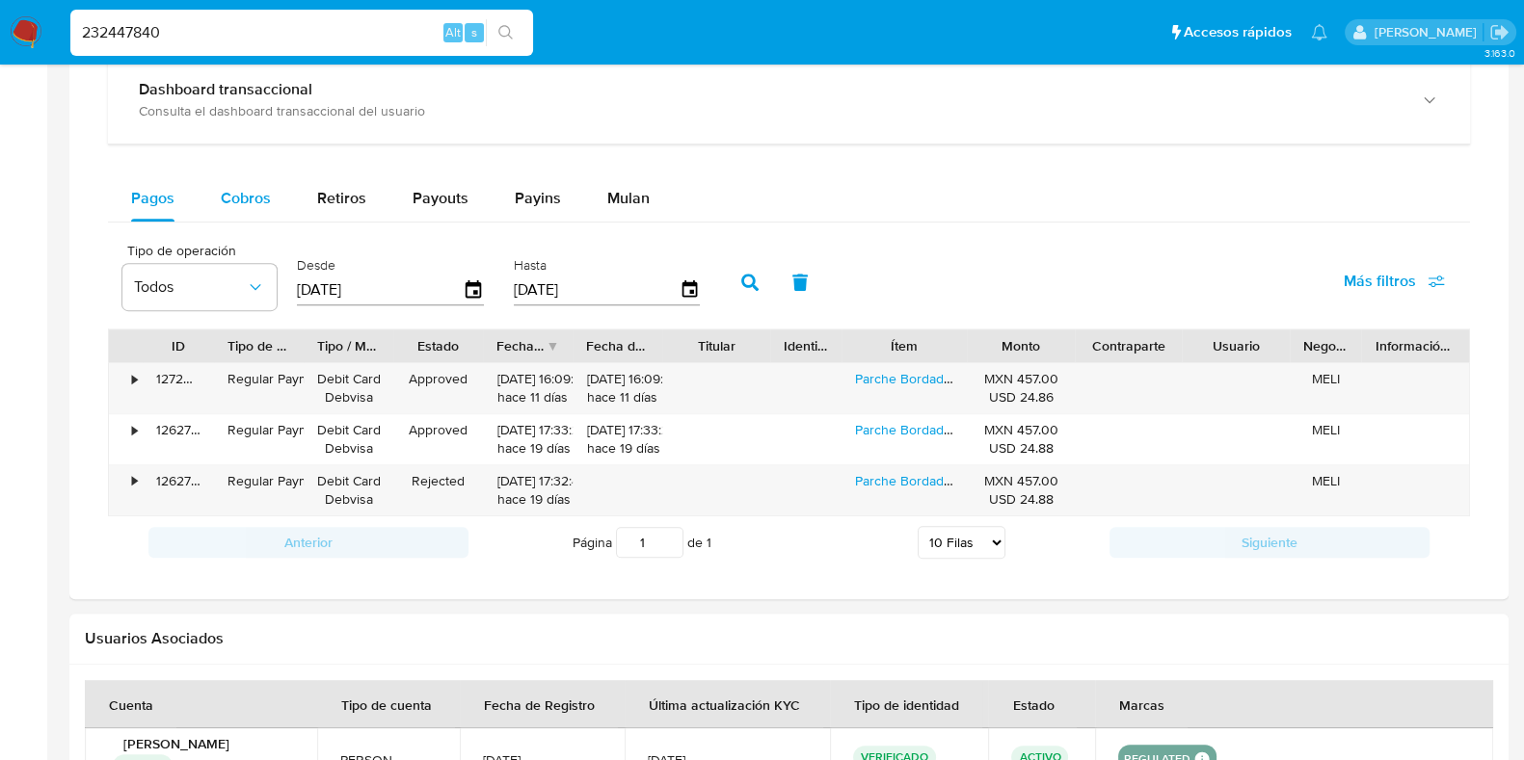
click at [274, 196] on button "Cobros" at bounding box center [246, 198] width 96 height 46
select select "10"
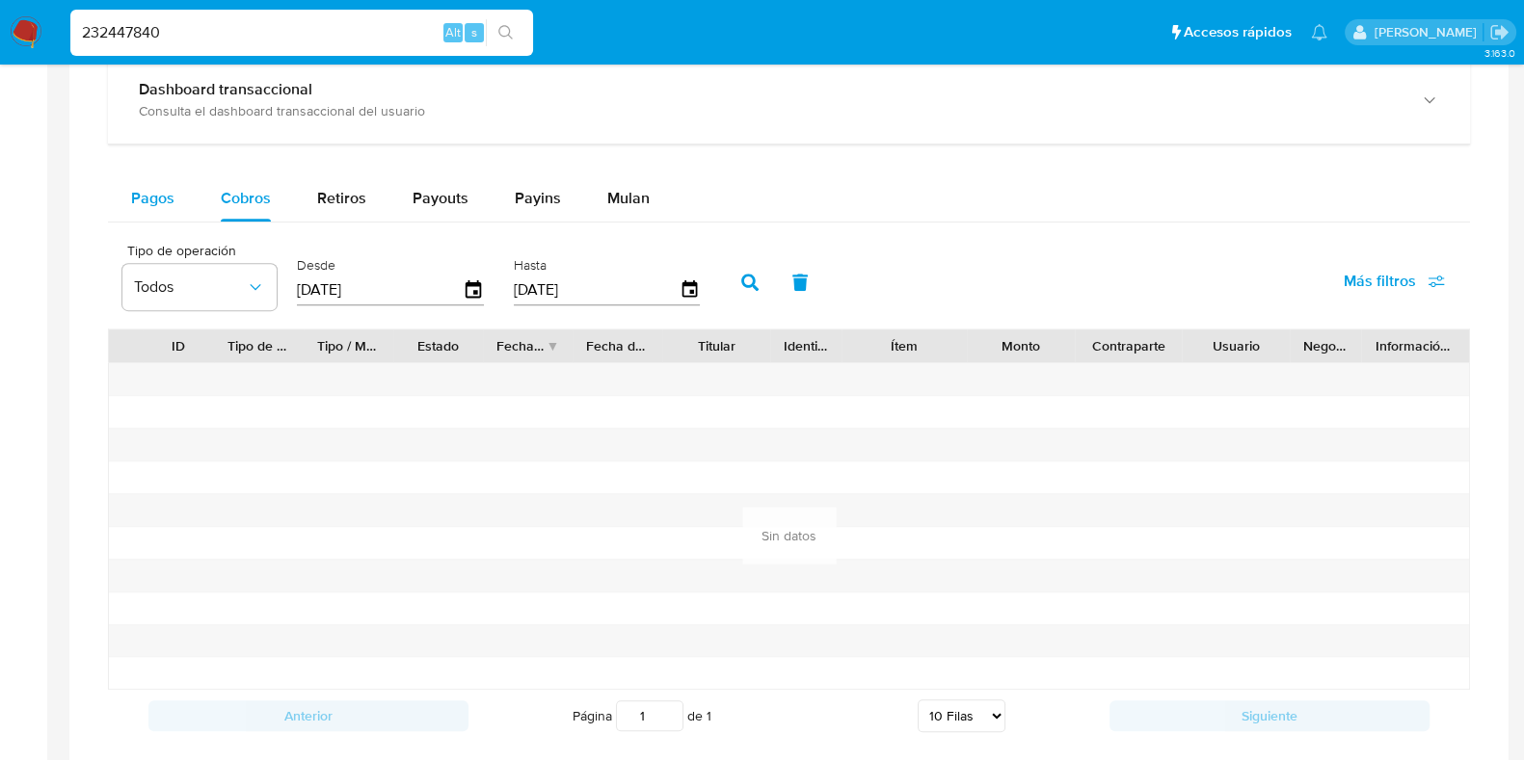
click at [183, 199] on button "Pagos" at bounding box center [153, 198] width 90 height 46
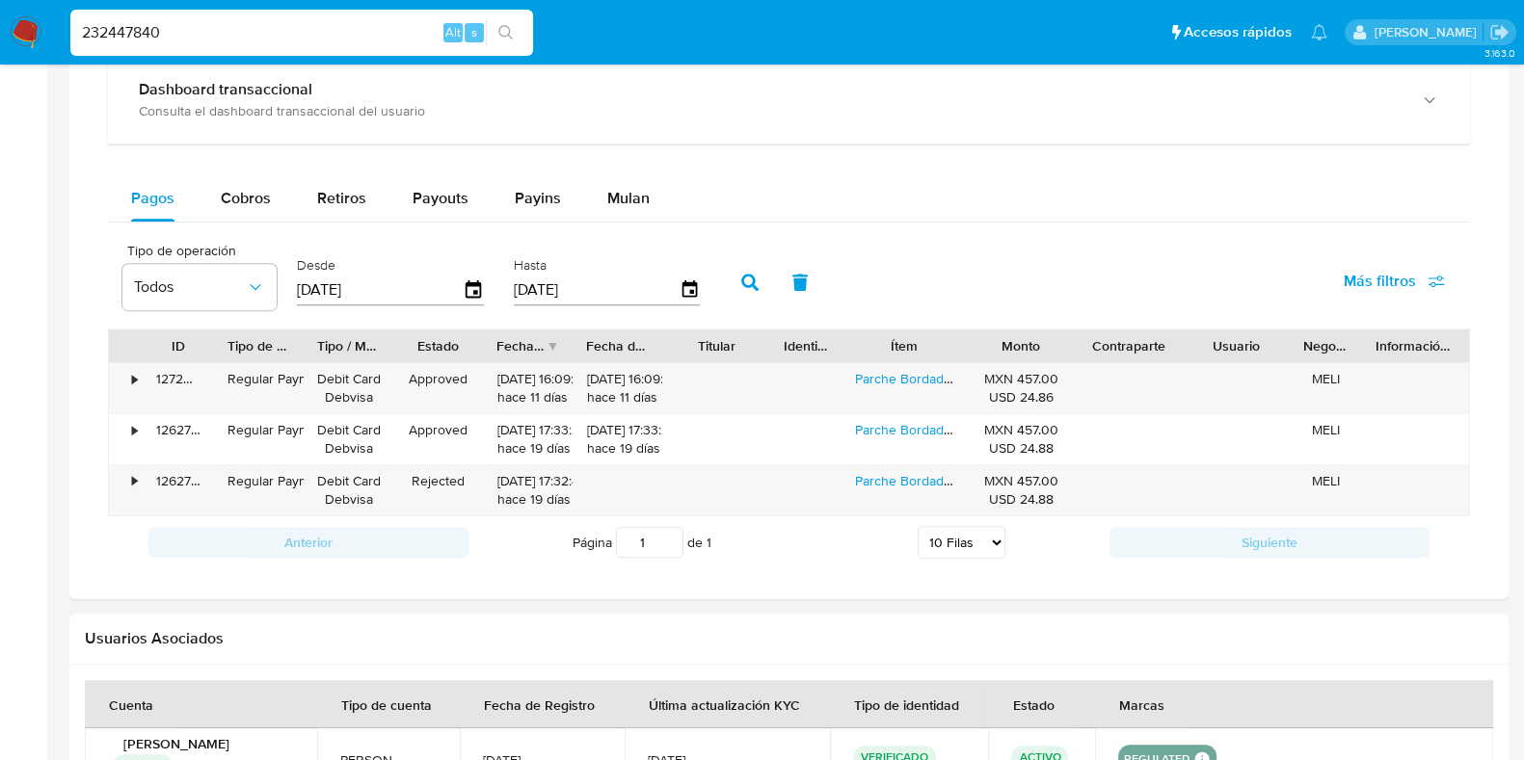
click at [237, 33] on input "232447840" at bounding box center [301, 32] width 463 height 25
paste input "753658770"
type input "753658770"
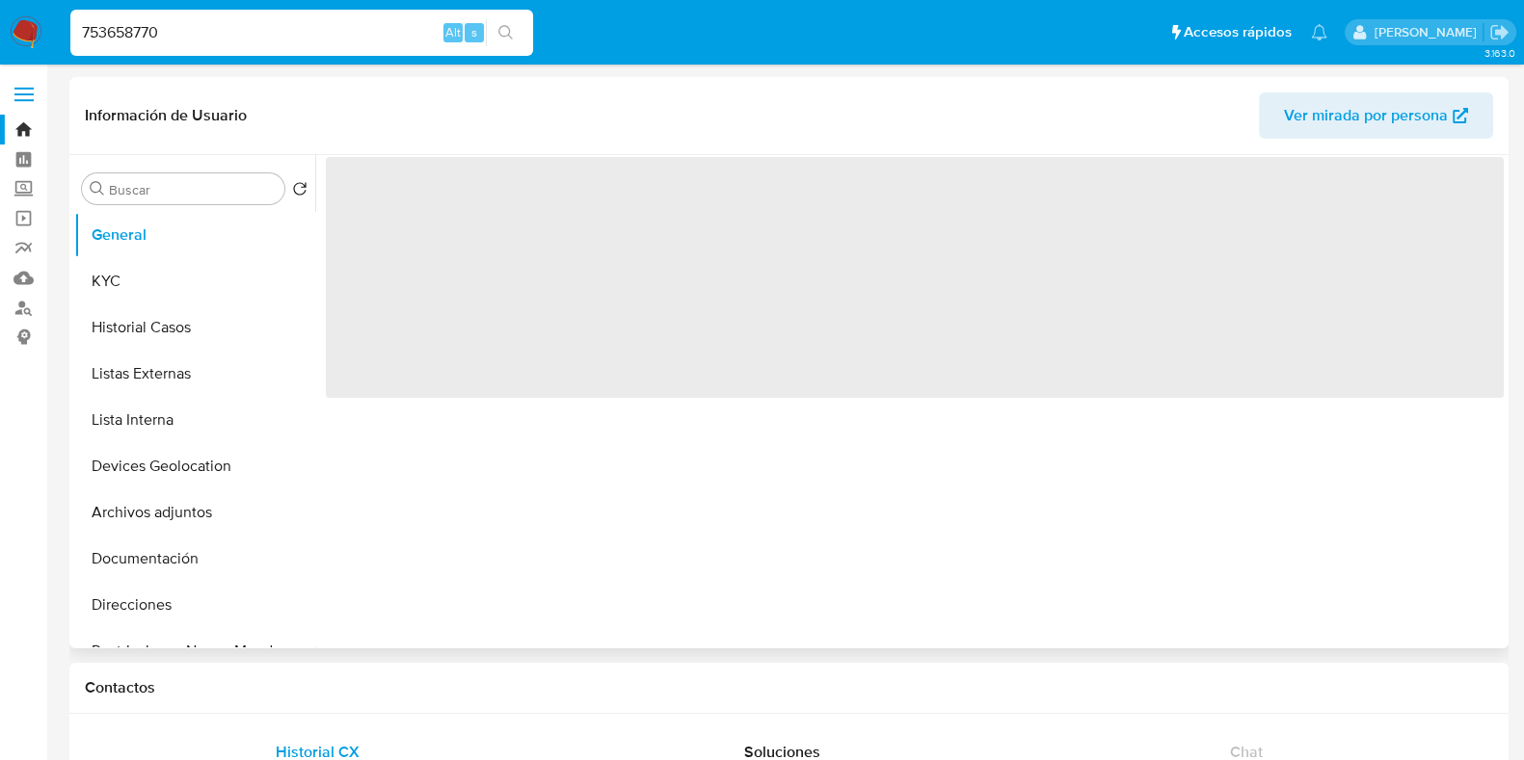
select select "10"
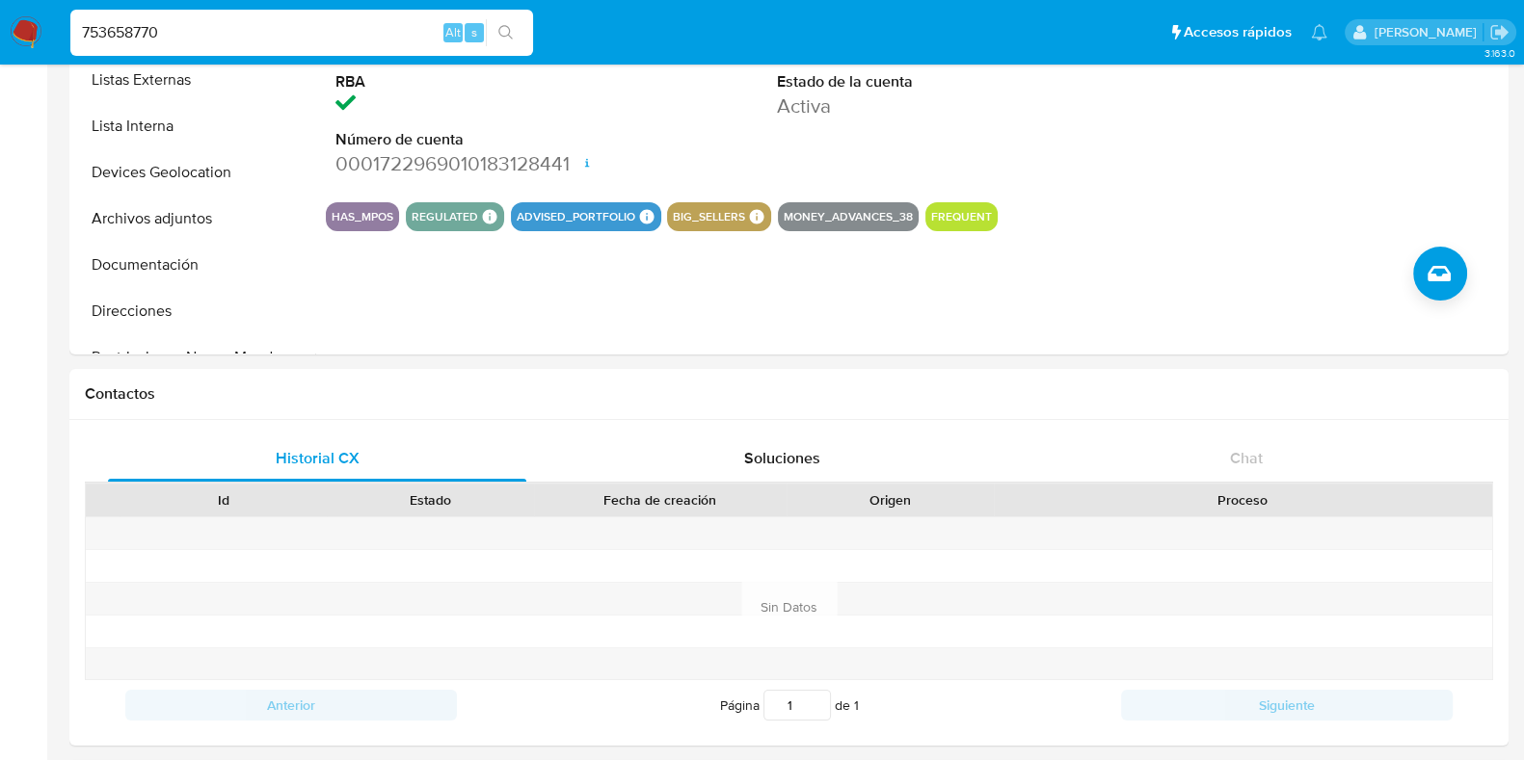
scroll to position [297, 0]
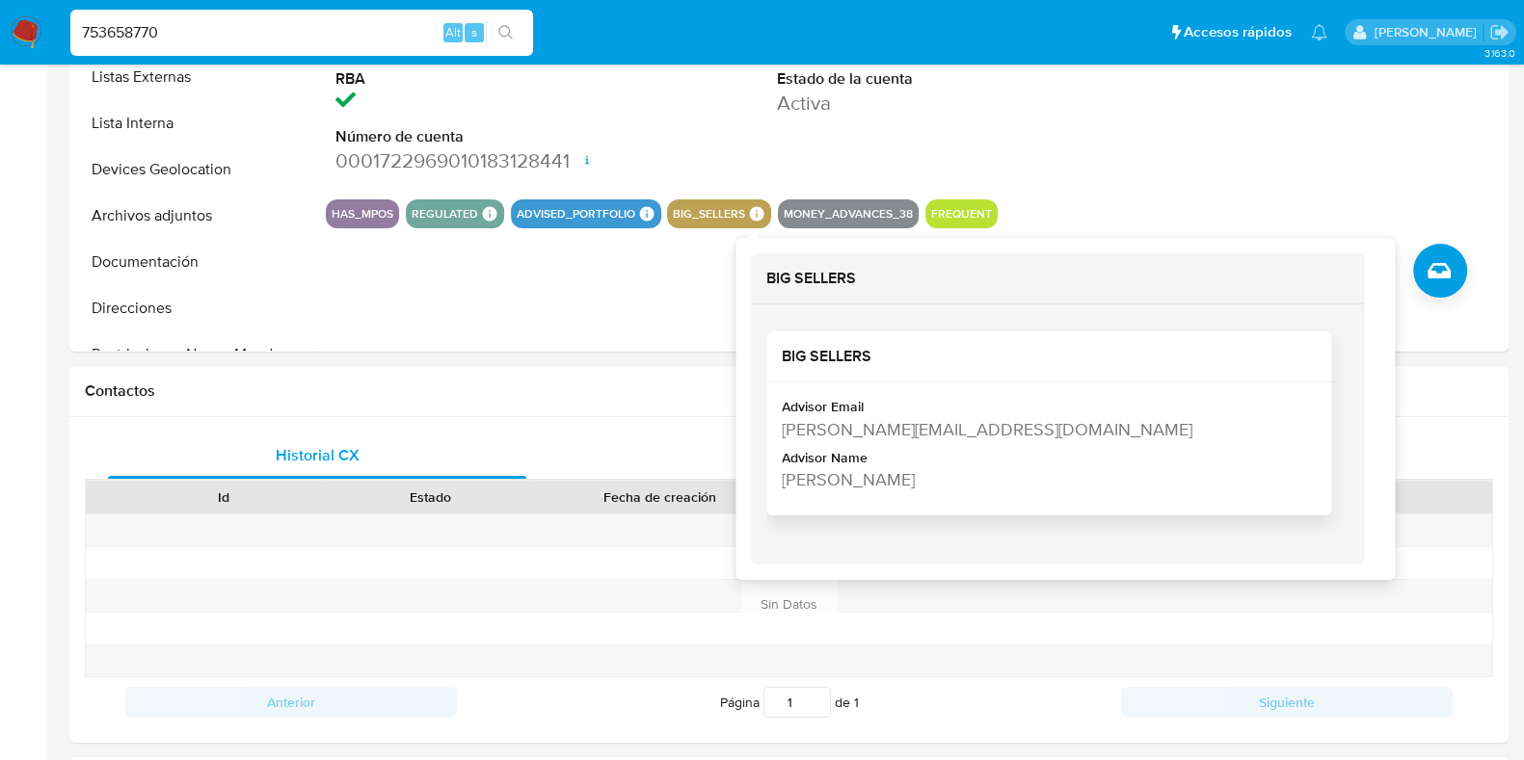
drag, startPoint x: 786, startPoint y: 487, endPoint x: 948, endPoint y: 485, distance: 161.9
click at [948, 485] on div "[PERSON_NAME]" at bounding box center [1047, 479] width 530 height 24
copy div "[PERSON_NAME]"
drag, startPoint x: 783, startPoint y: 427, endPoint x: 1137, endPoint y: 436, distance: 353.8
click at [1137, 436] on div "[PERSON_NAME][EMAIL_ADDRESS][DOMAIN_NAME]" at bounding box center [1047, 429] width 530 height 24
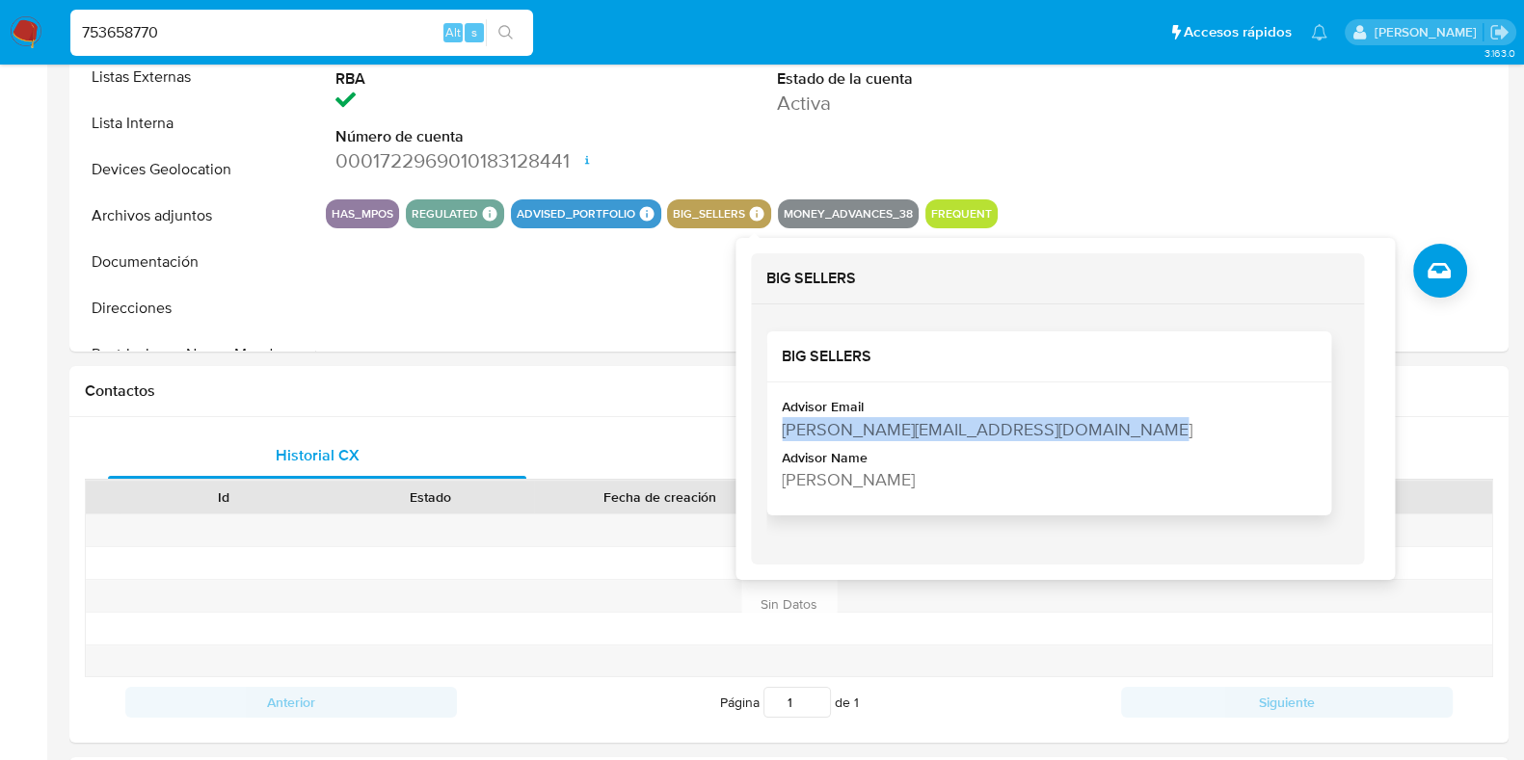
copy div "[PERSON_NAME][EMAIL_ADDRESS][DOMAIN_NAME]"
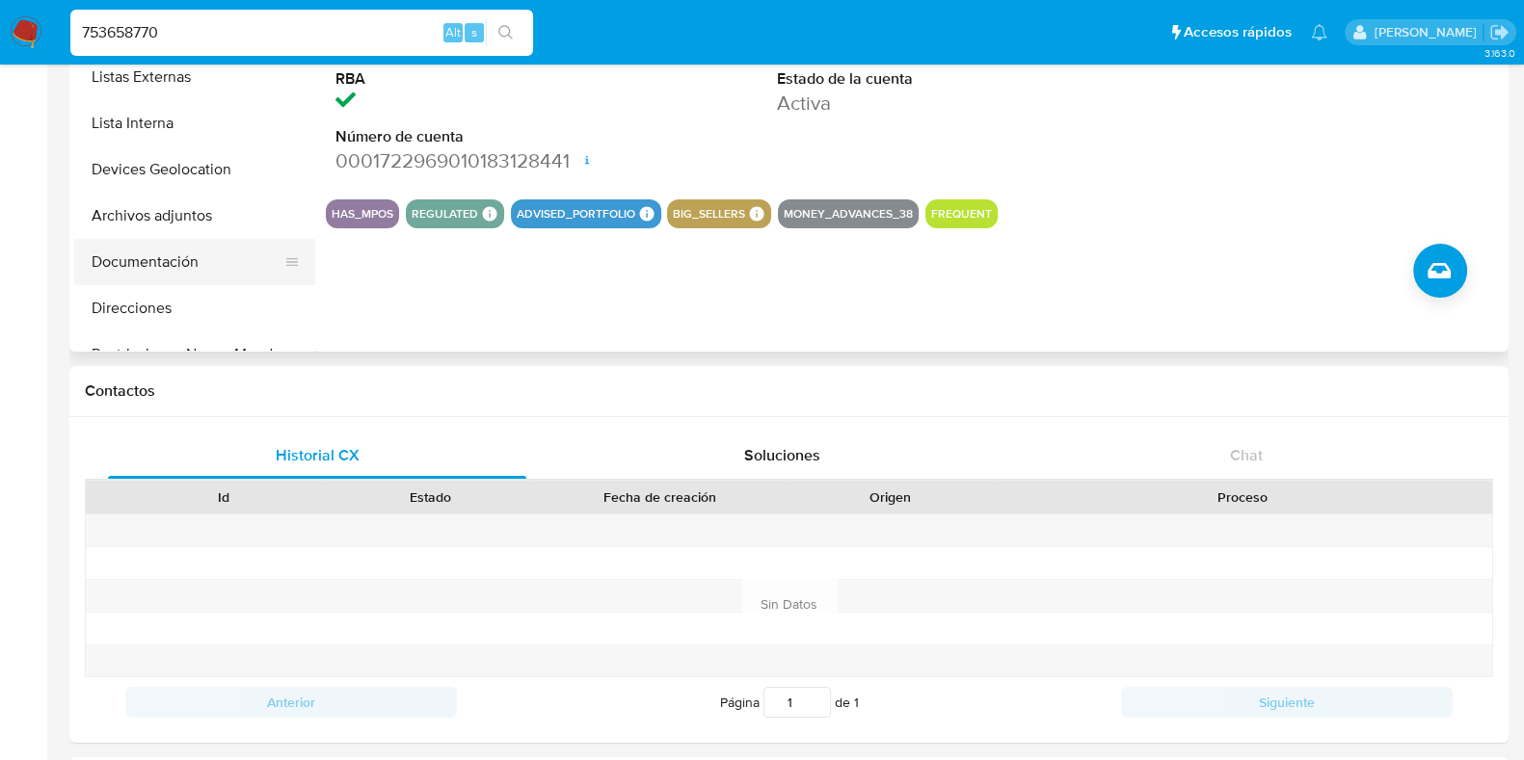
click at [219, 253] on button "Documentación" at bounding box center [186, 262] width 225 height 46
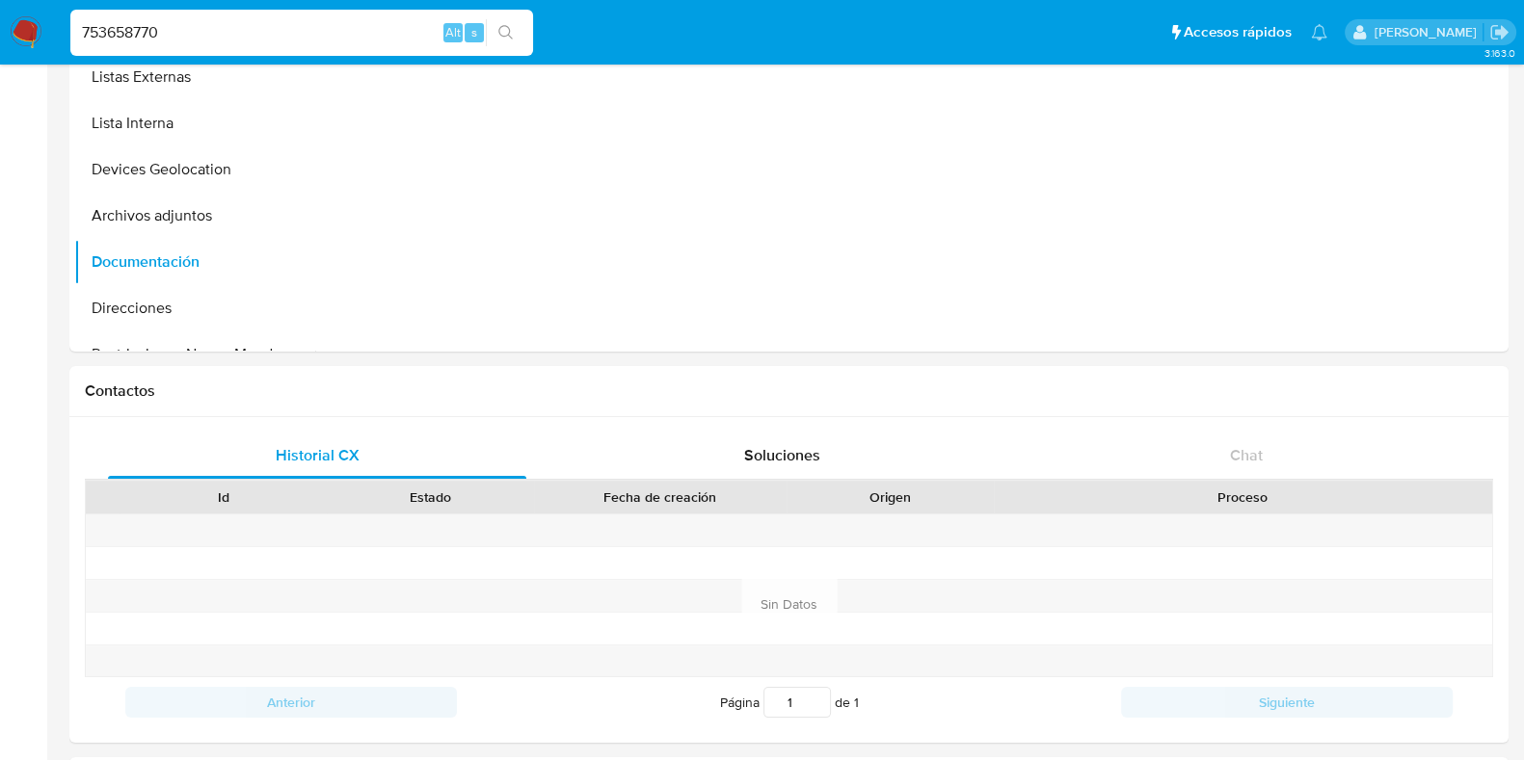
scroll to position [0, 0]
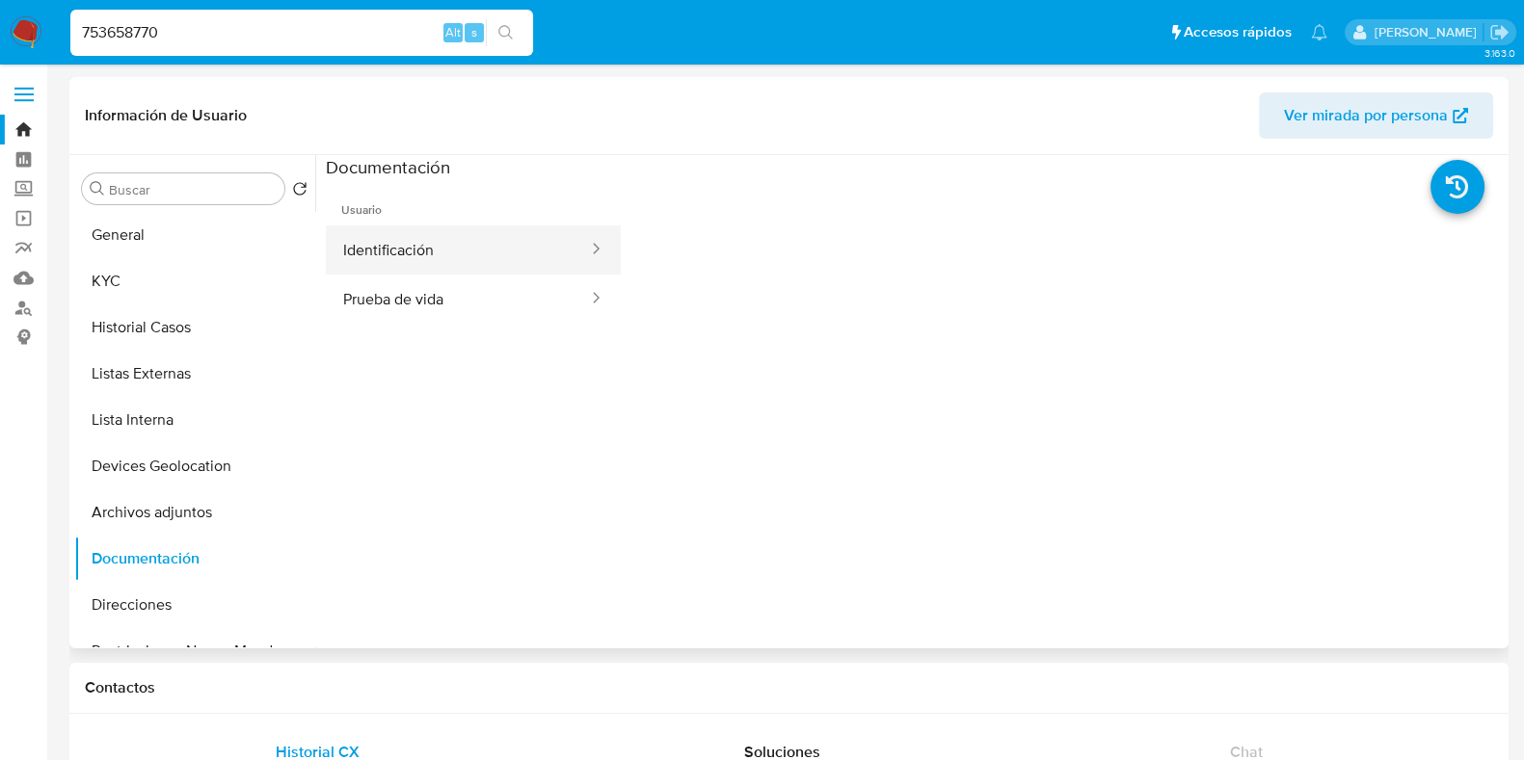
click at [540, 257] on button "Identificación" at bounding box center [458, 249] width 264 height 49
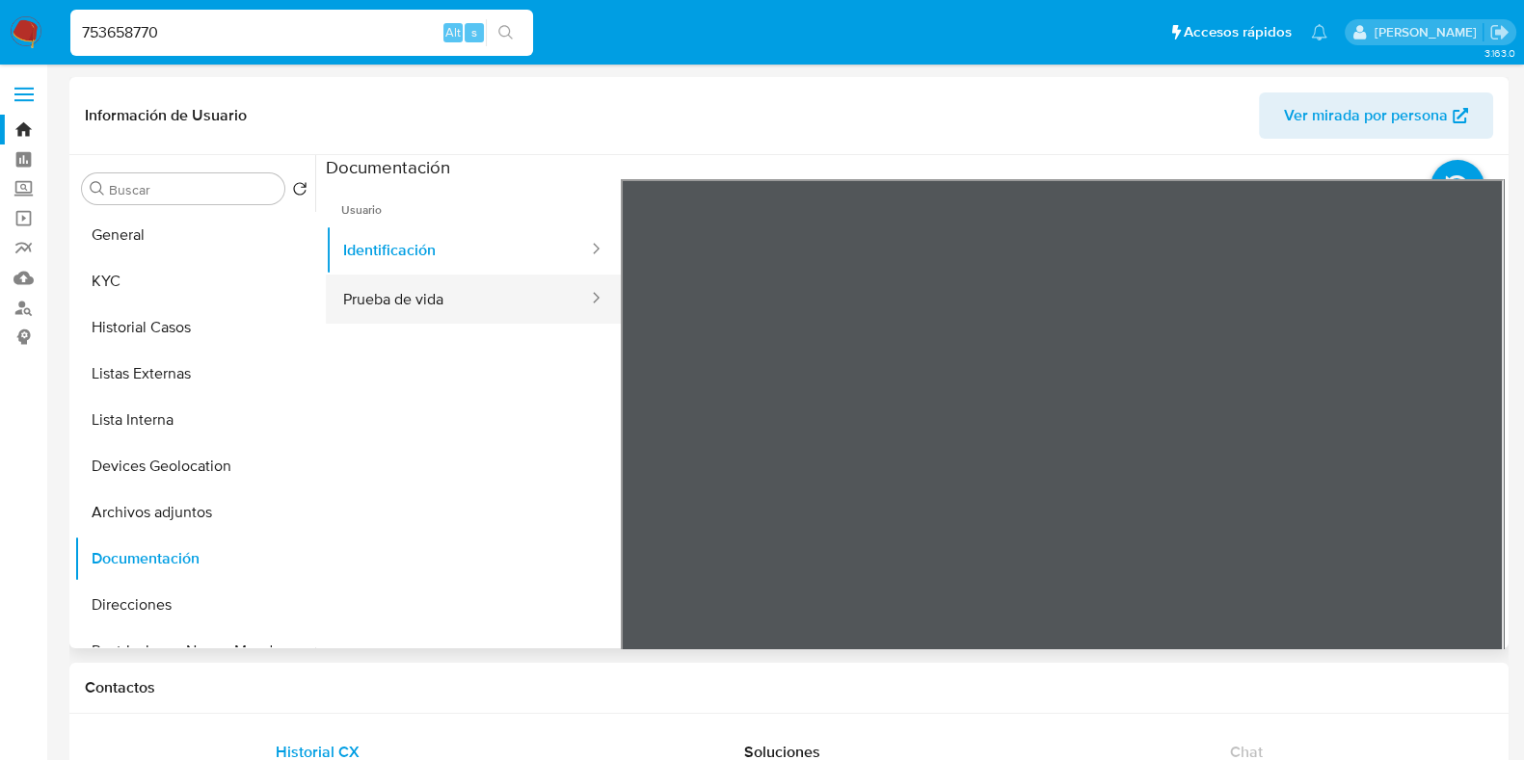
click at [549, 321] on button "Prueba de vida" at bounding box center [458, 299] width 264 height 49
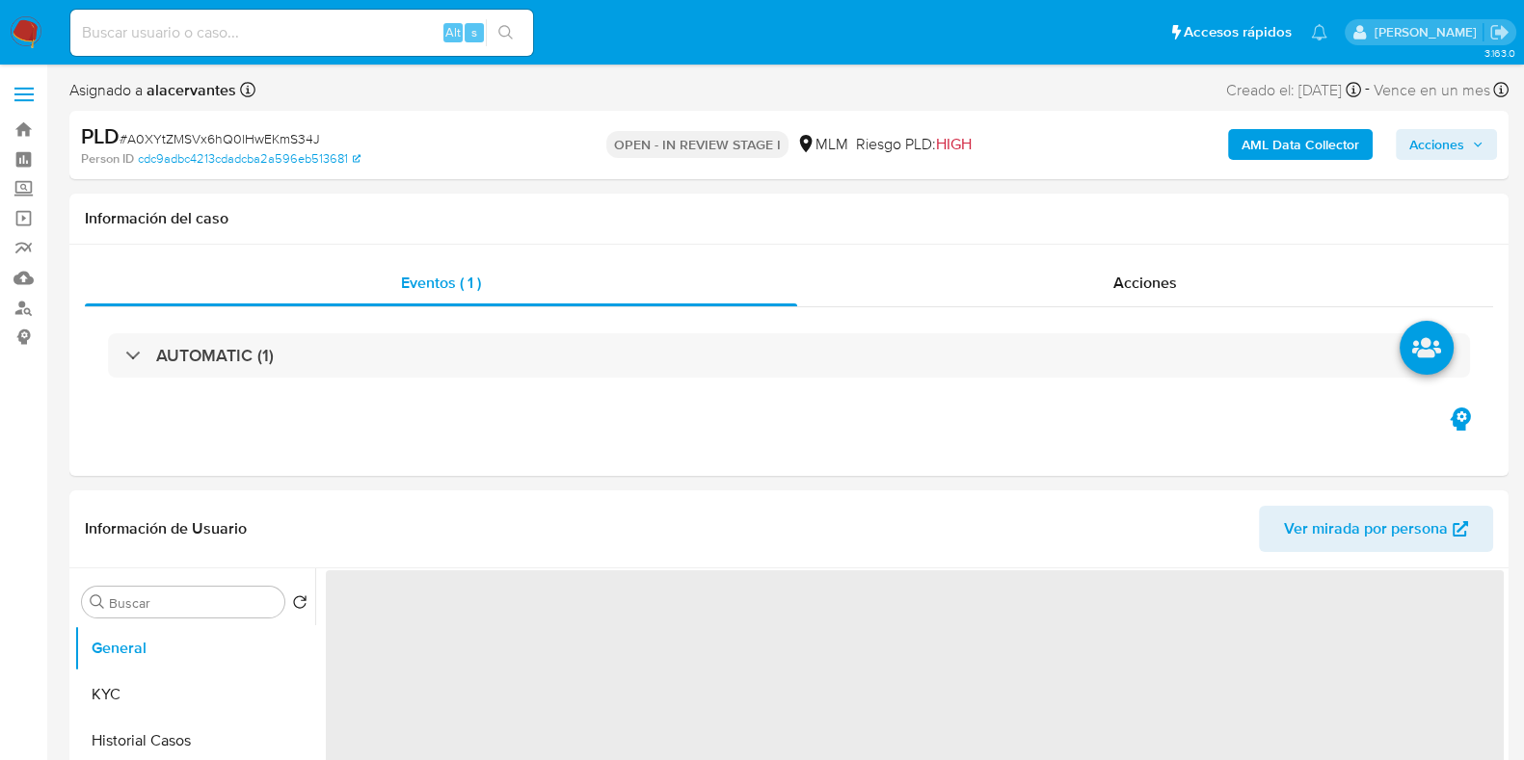
select select "10"
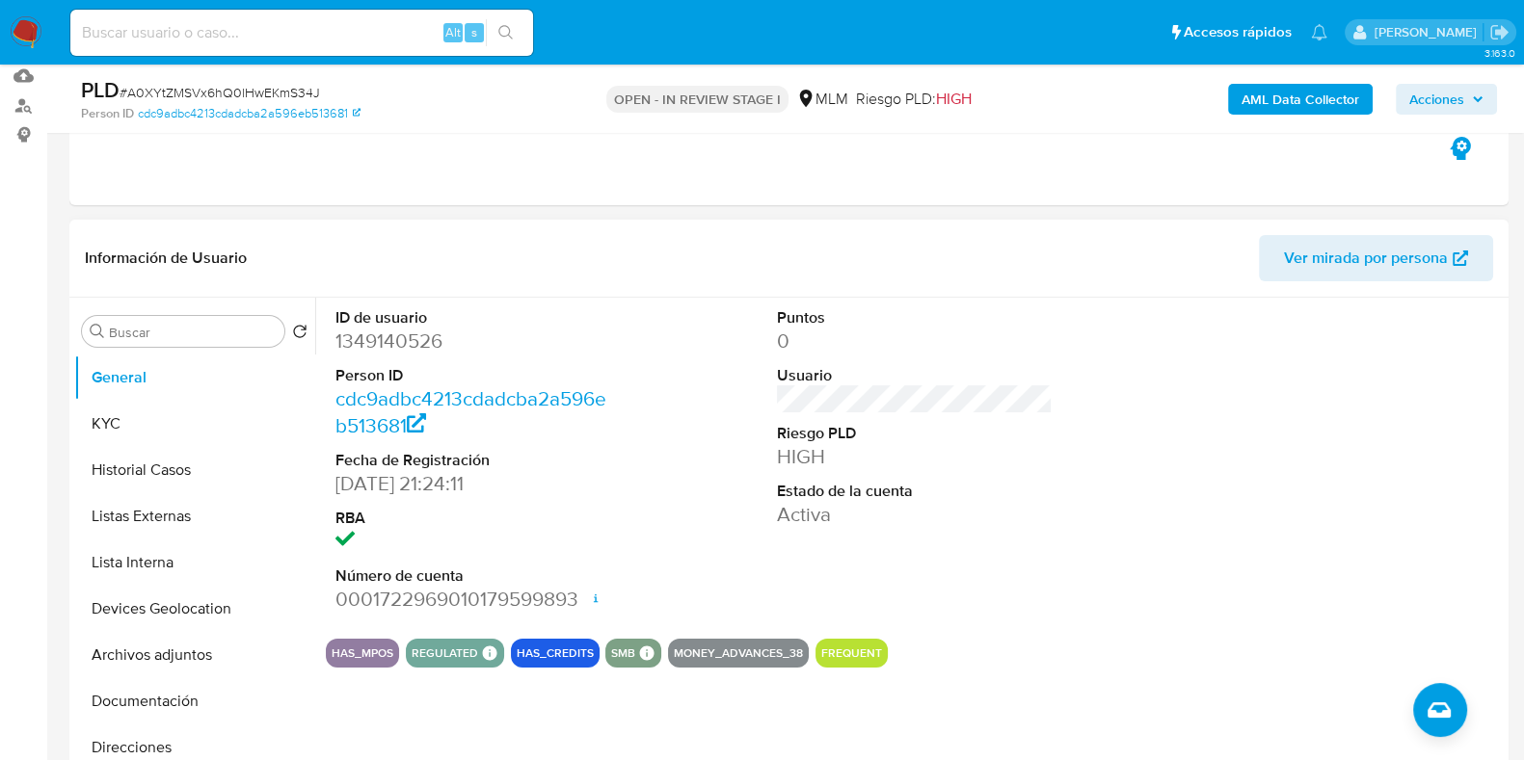
scroll to position [361, 0]
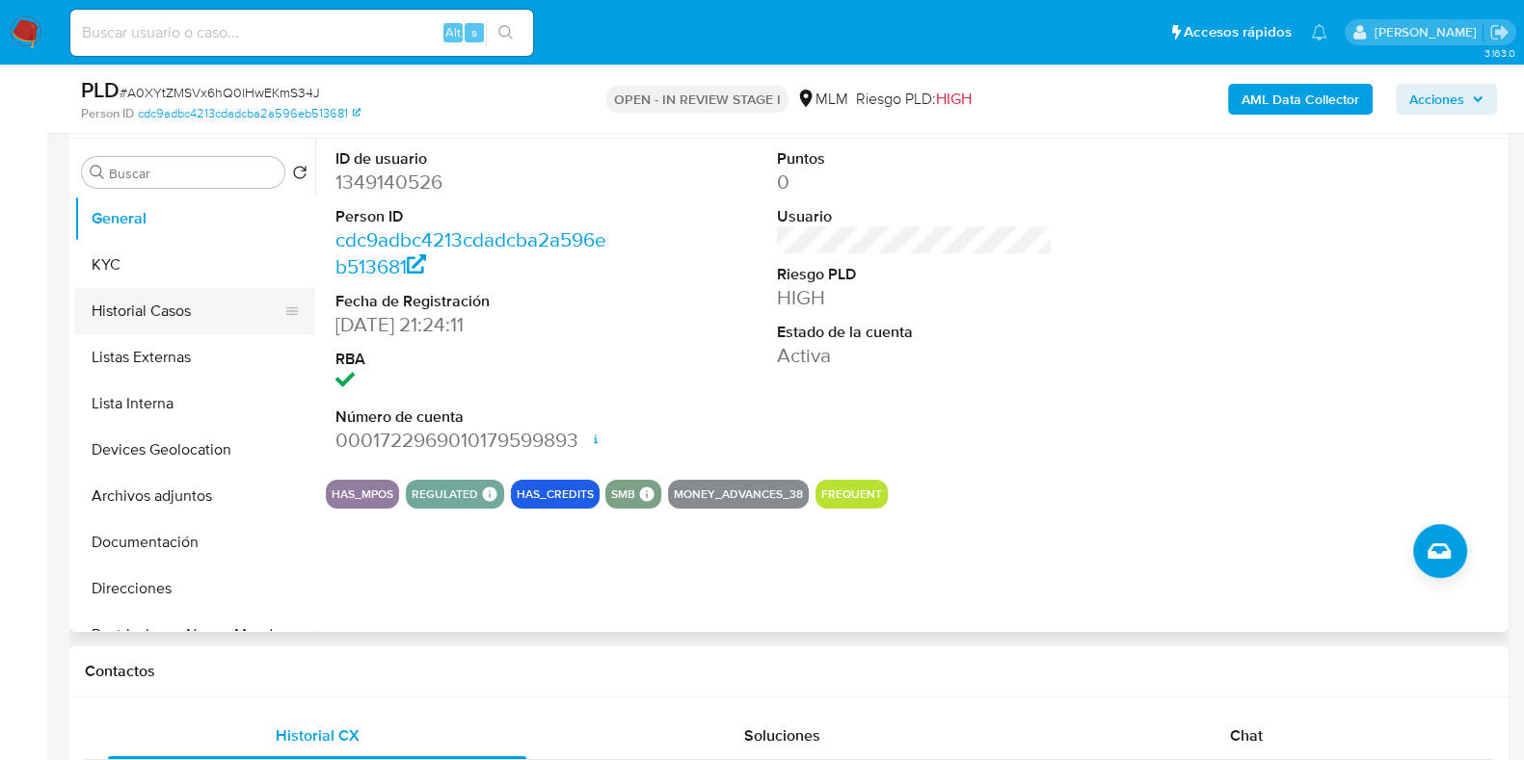
click at [183, 311] on button "Historial Casos" at bounding box center [186, 311] width 225 height 46
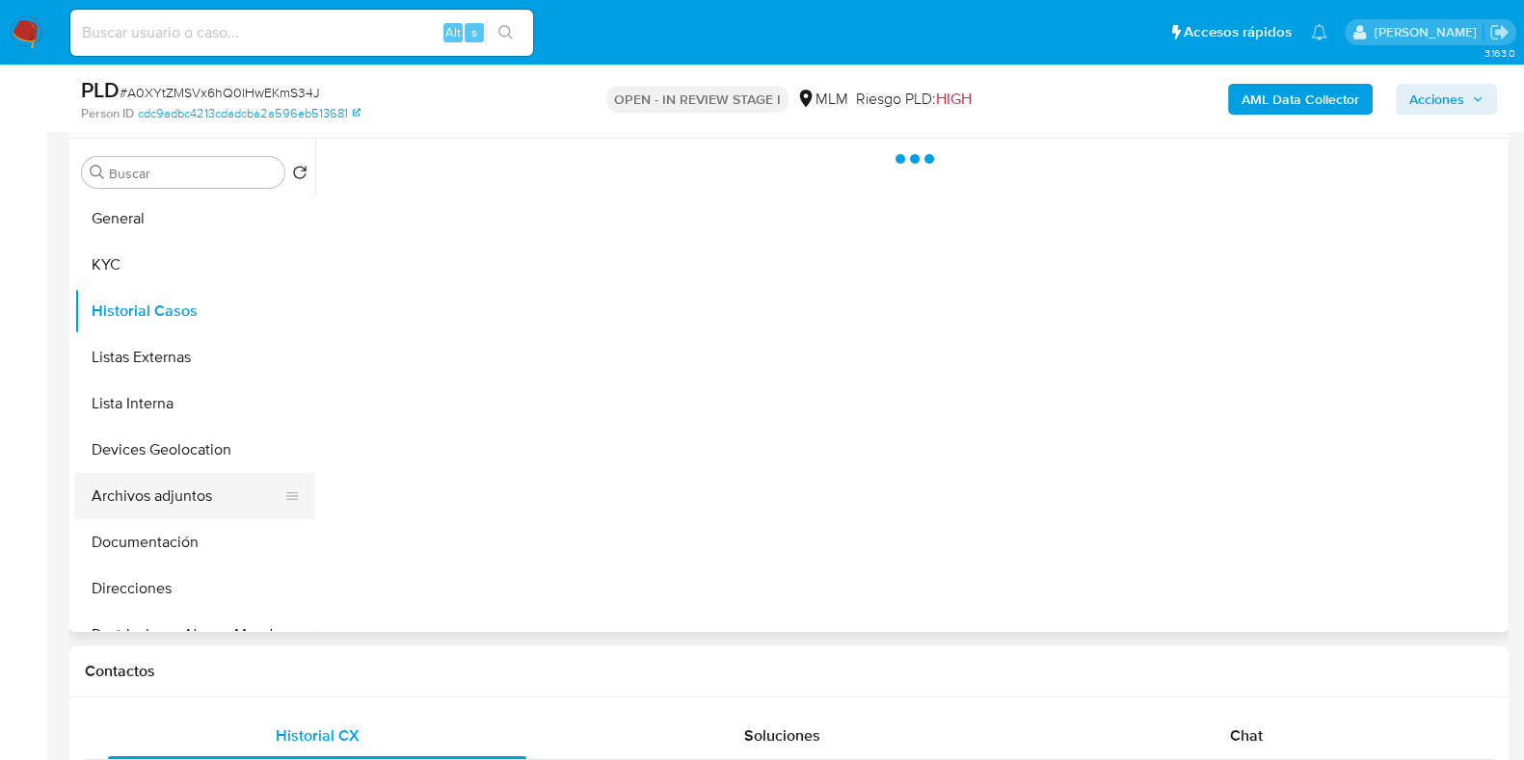
click at [160, 484] on button "Archivos adjuntos" at bounding box center [186, 496] width 225 height 46
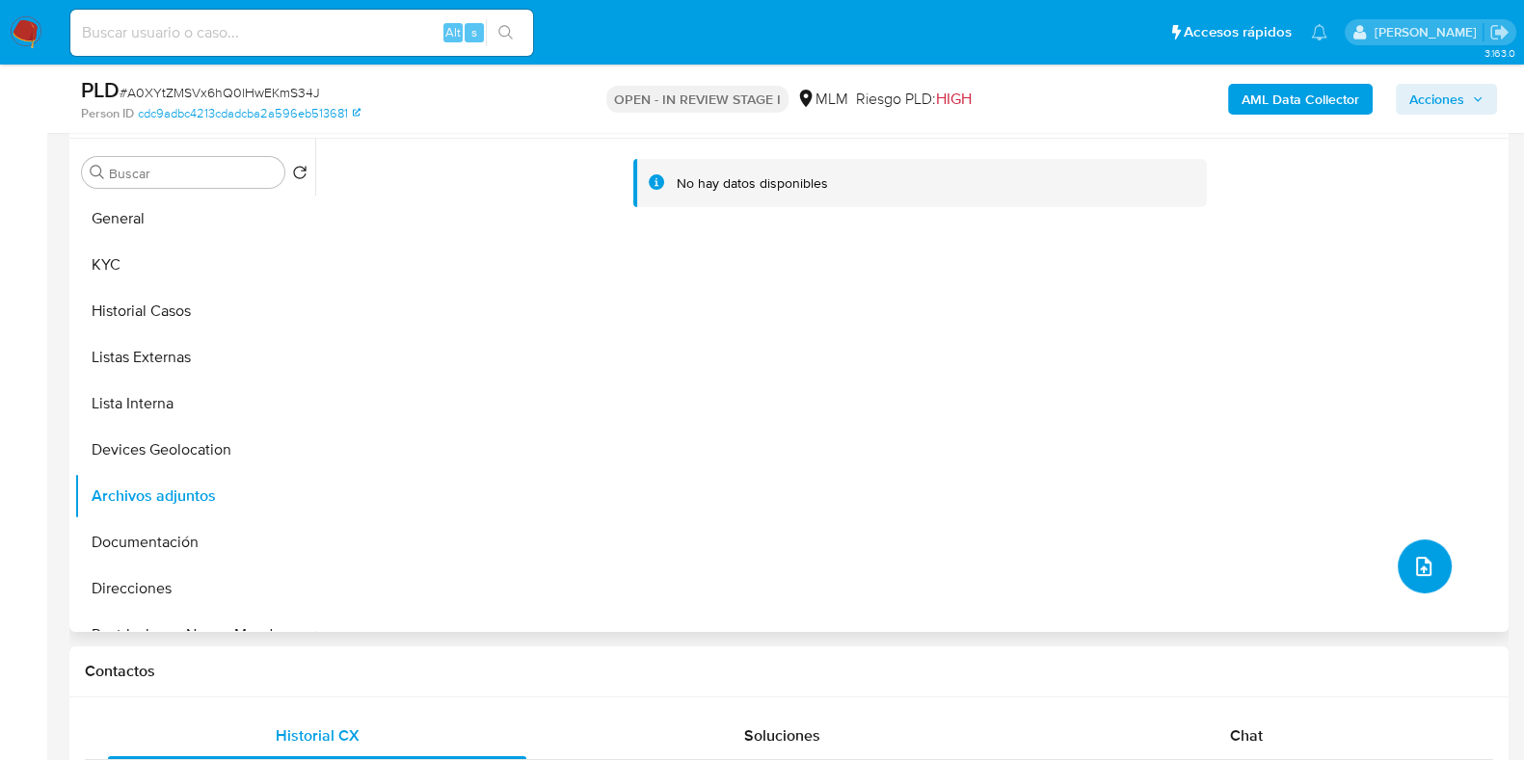
click at [1429, 585] on button "upload-file" at bounding box center [1424, 567] width 54 height 54
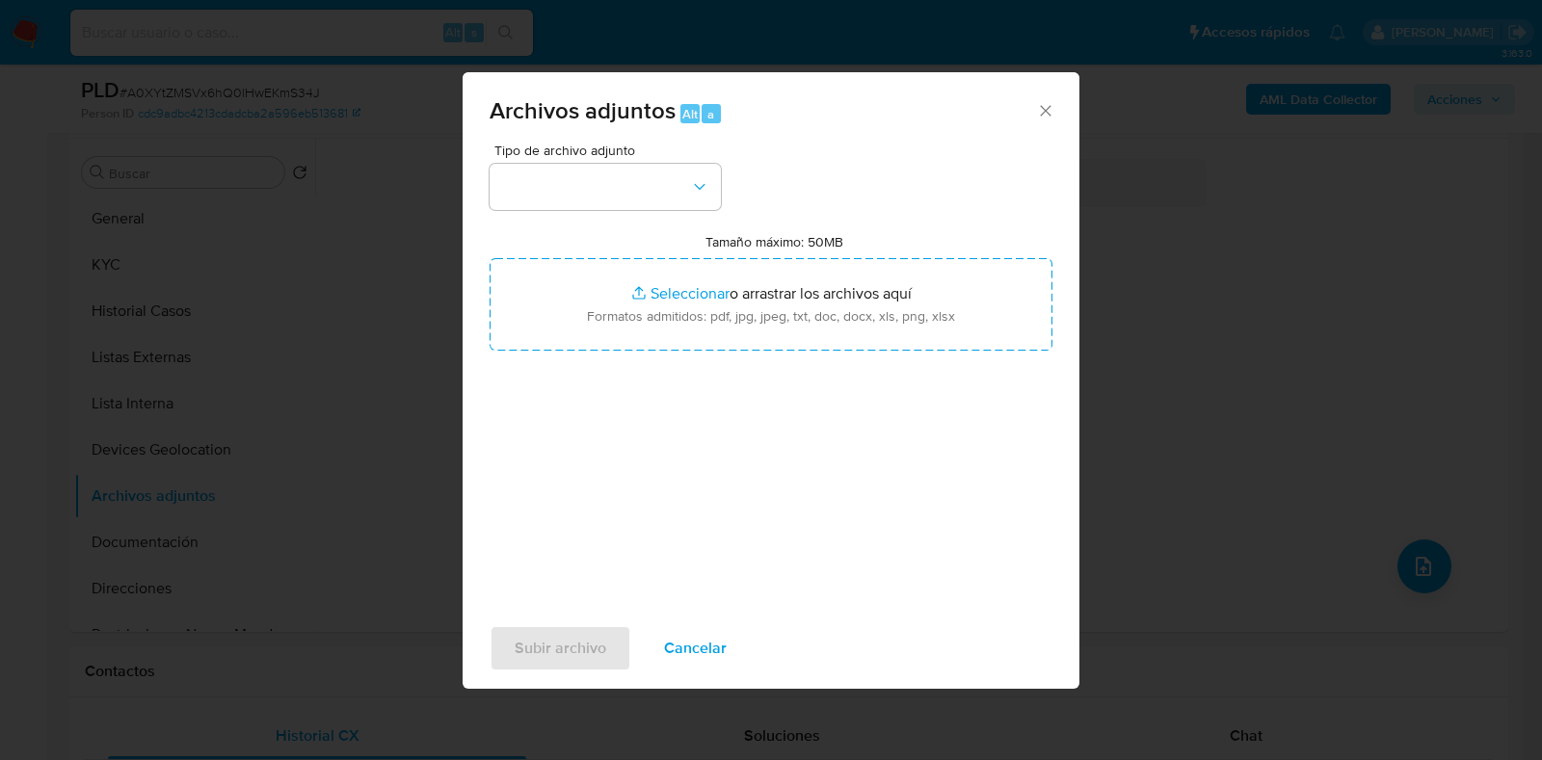
drag, startPoint x: 1047, startPoint y: 106, endPoint x: 390, endPoint y: 292, distance: 682.1
click at [1046, 106] on icon "Cerrar" at bounding box center [1045, 110] width 19 height 19
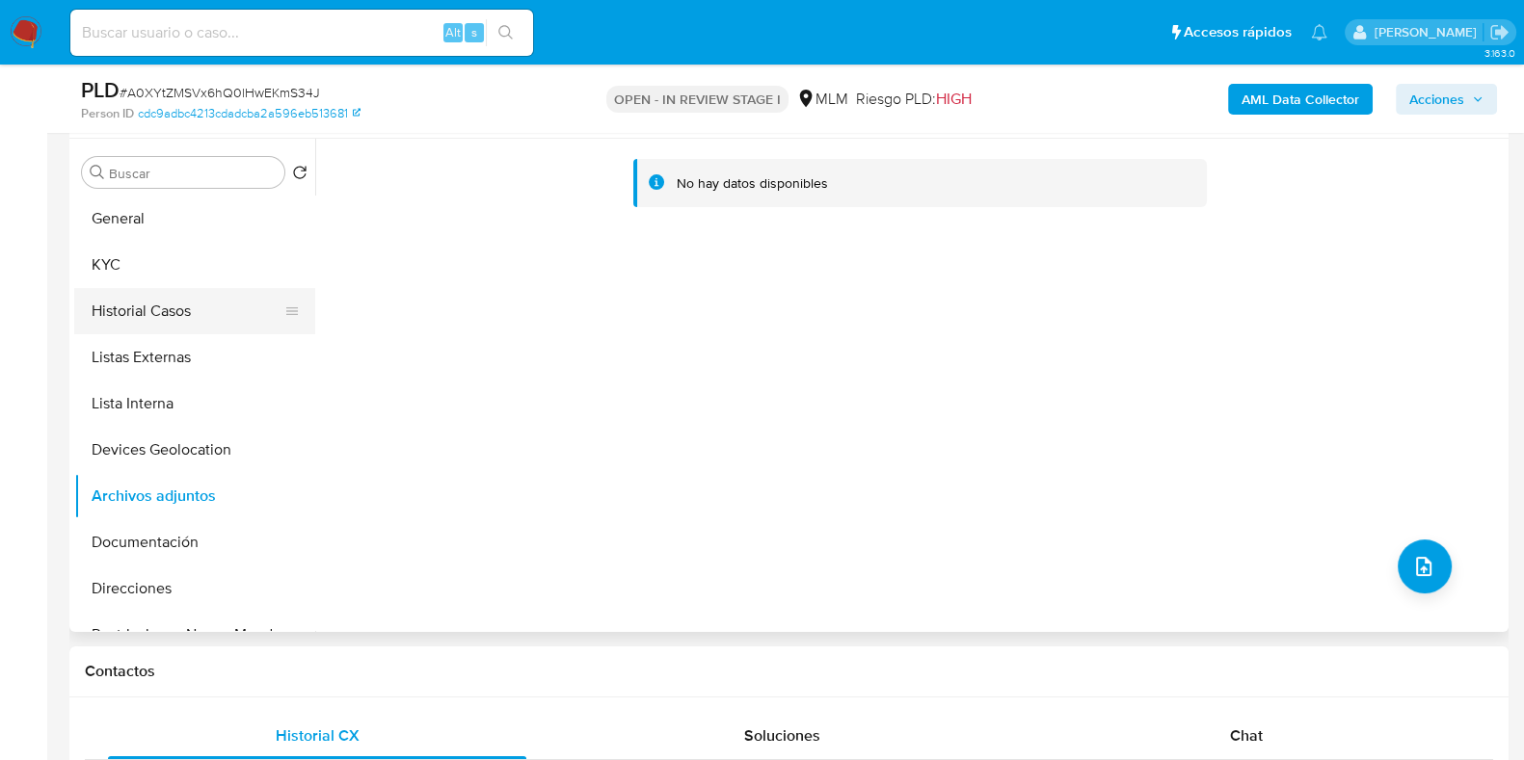
click at [149, 313] on button "Historial Casos" at bounding box center [186, 311] width 225 height 46
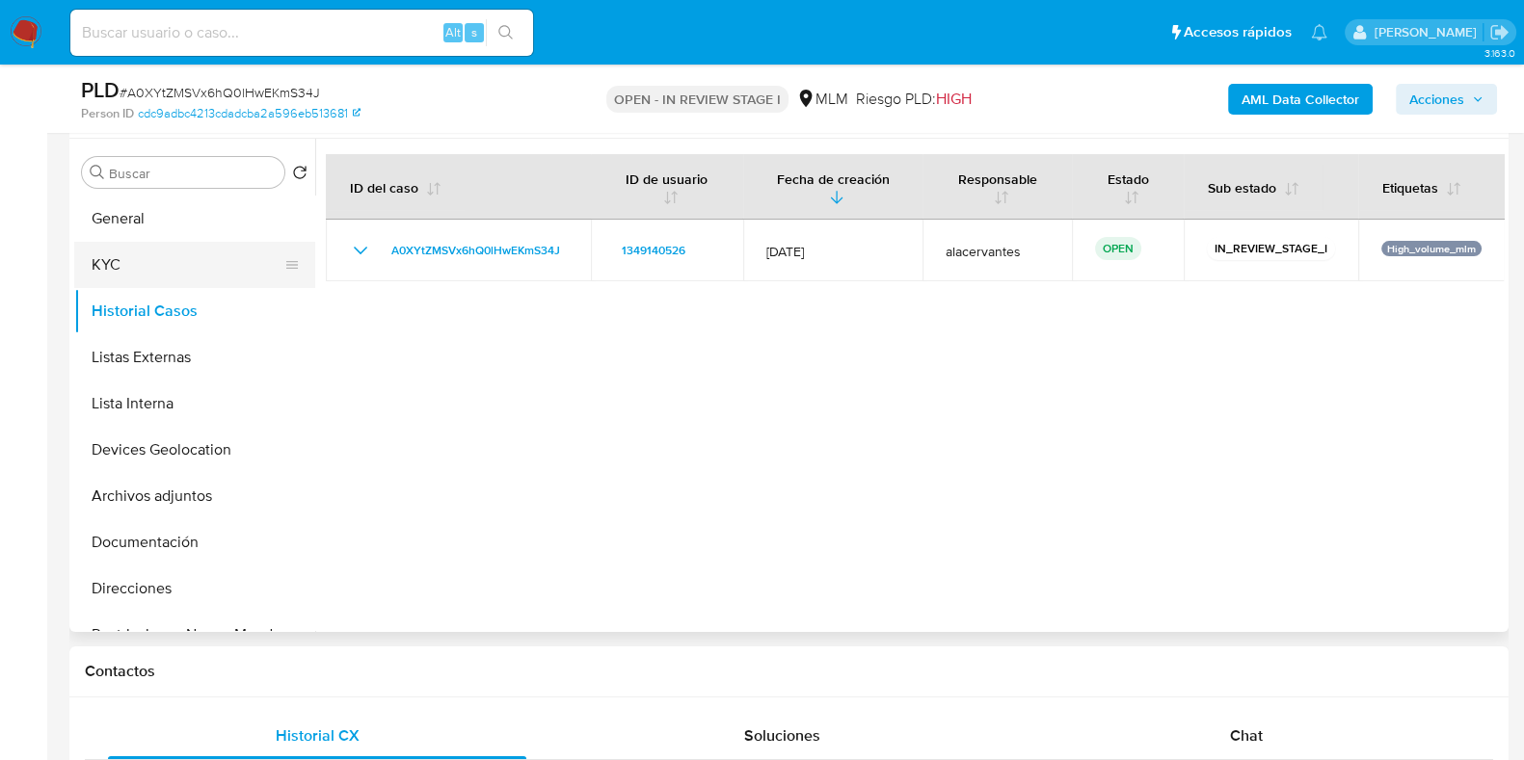
click at [145, 263] on button "KYC" at bounding box center [186, 265] width 225 height 46
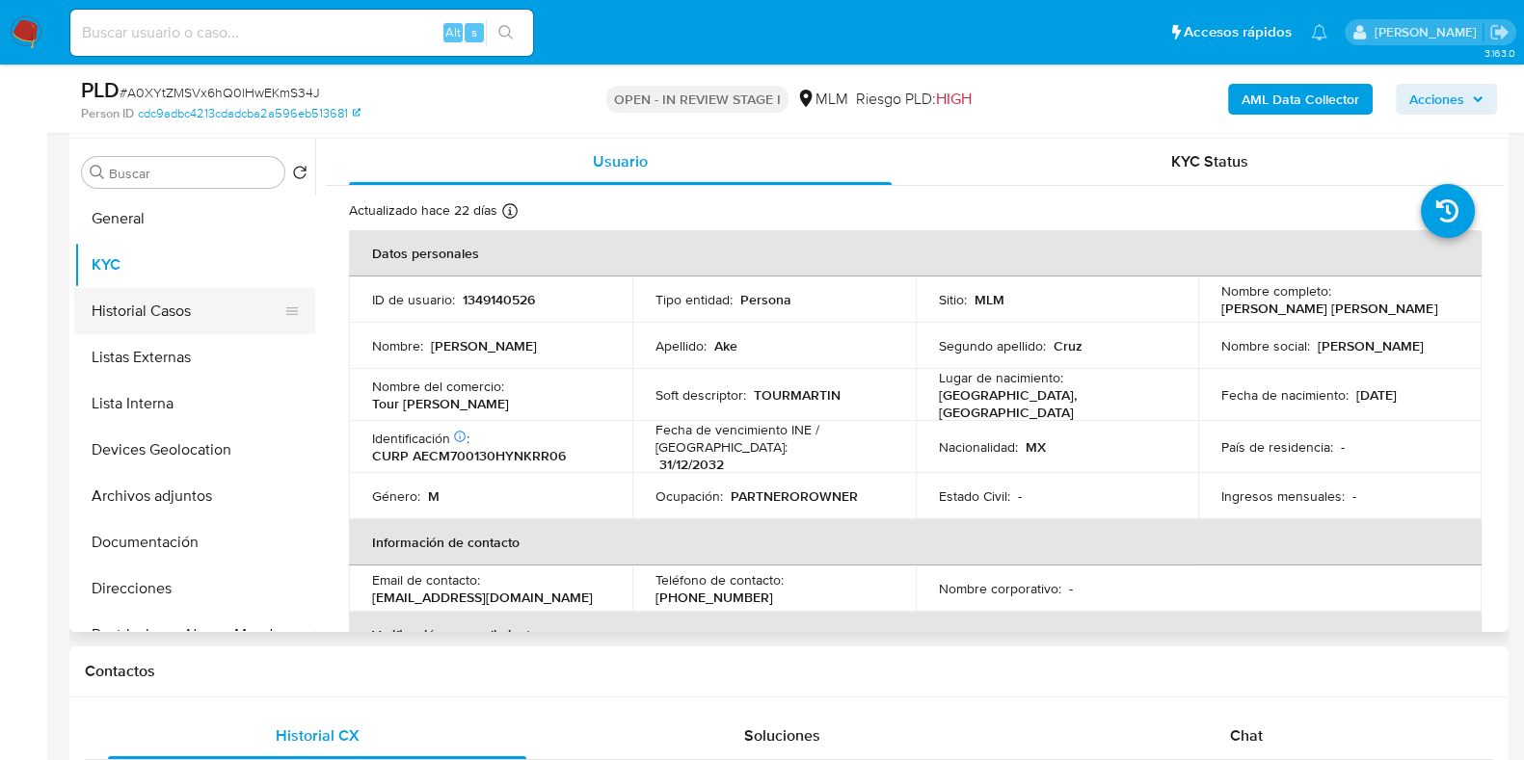
click at [154, 316] on button "Historial Casos" at bounding box center [186, 311] width 225 height 46
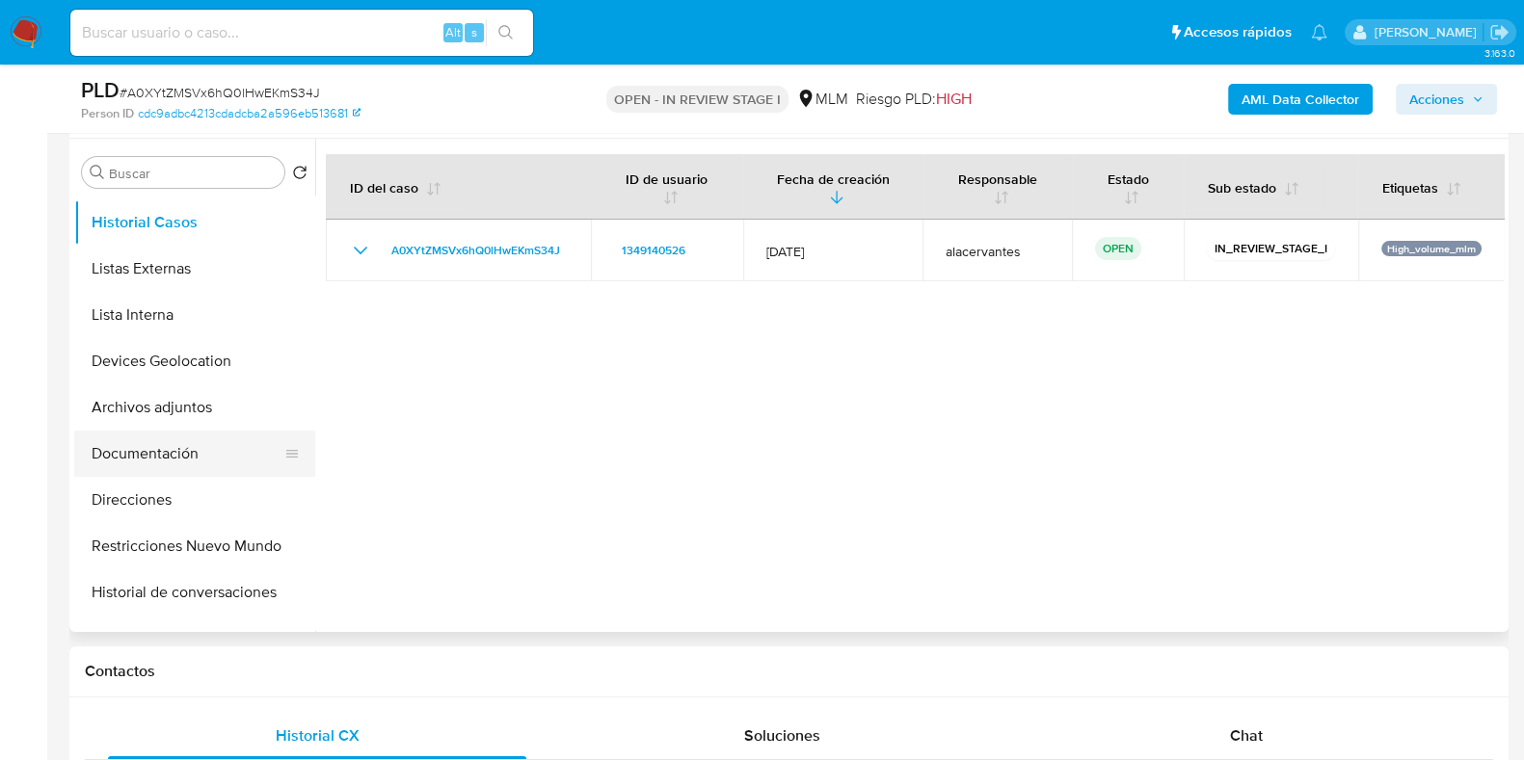
scroll to position [119, 0]
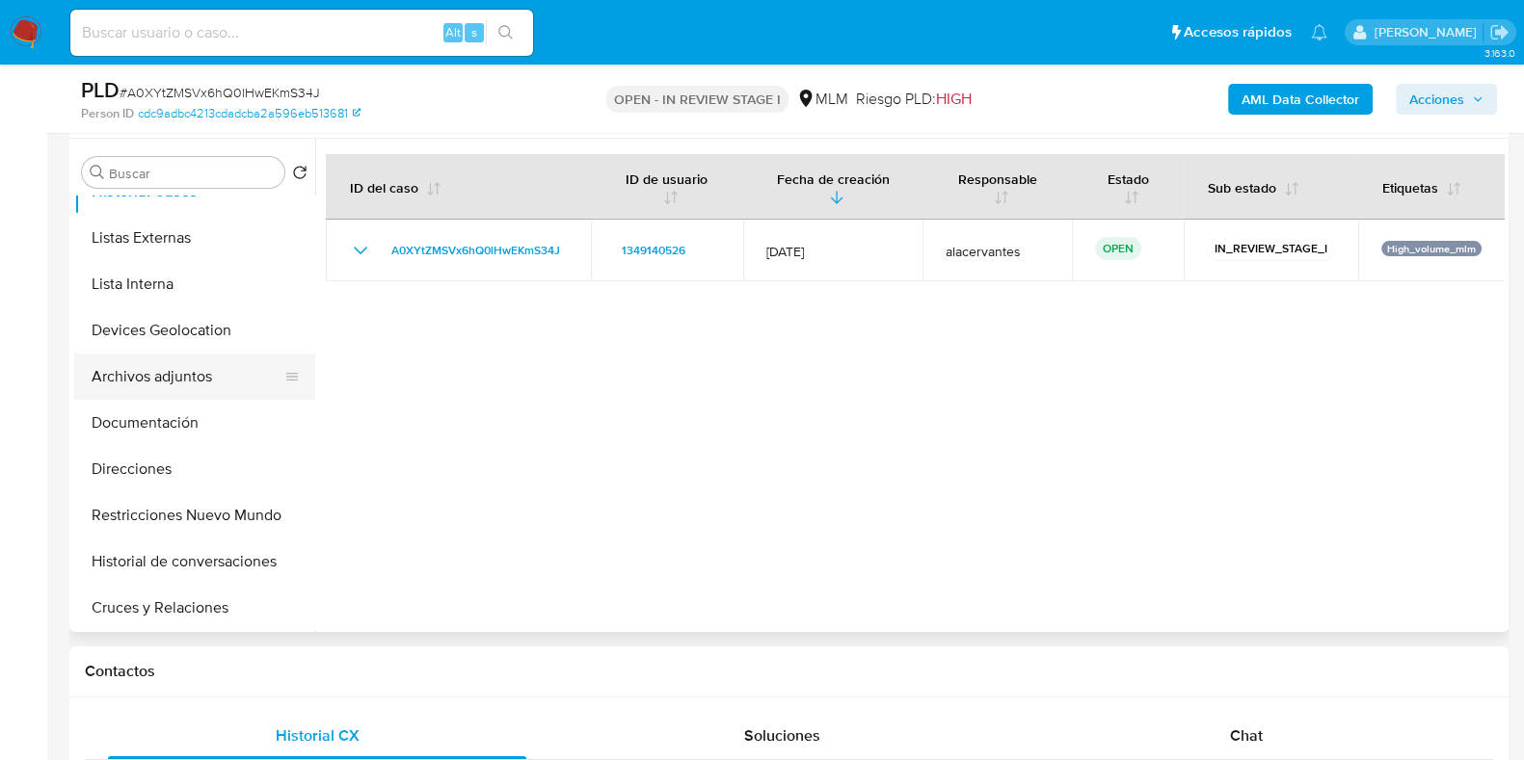
drag, startPoint x: 183, startPoint y: 379, endPoint x: 247, endPoint y: 377, distance: 63.6
click at [183, 378] on button "Archivos adjuntos" at bounding box center [186, 377] width 225 height 46
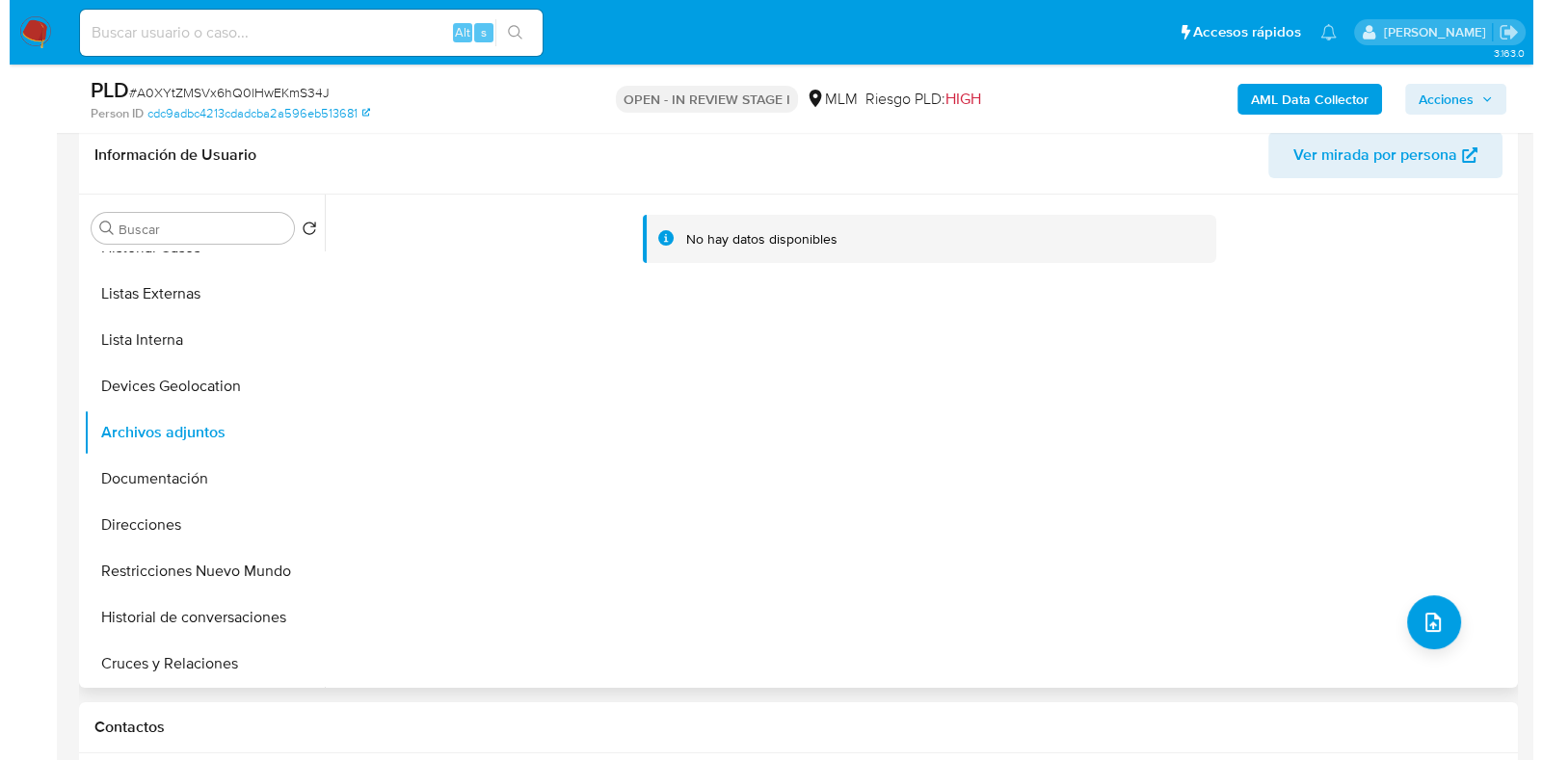
scroll to position [361, 0]
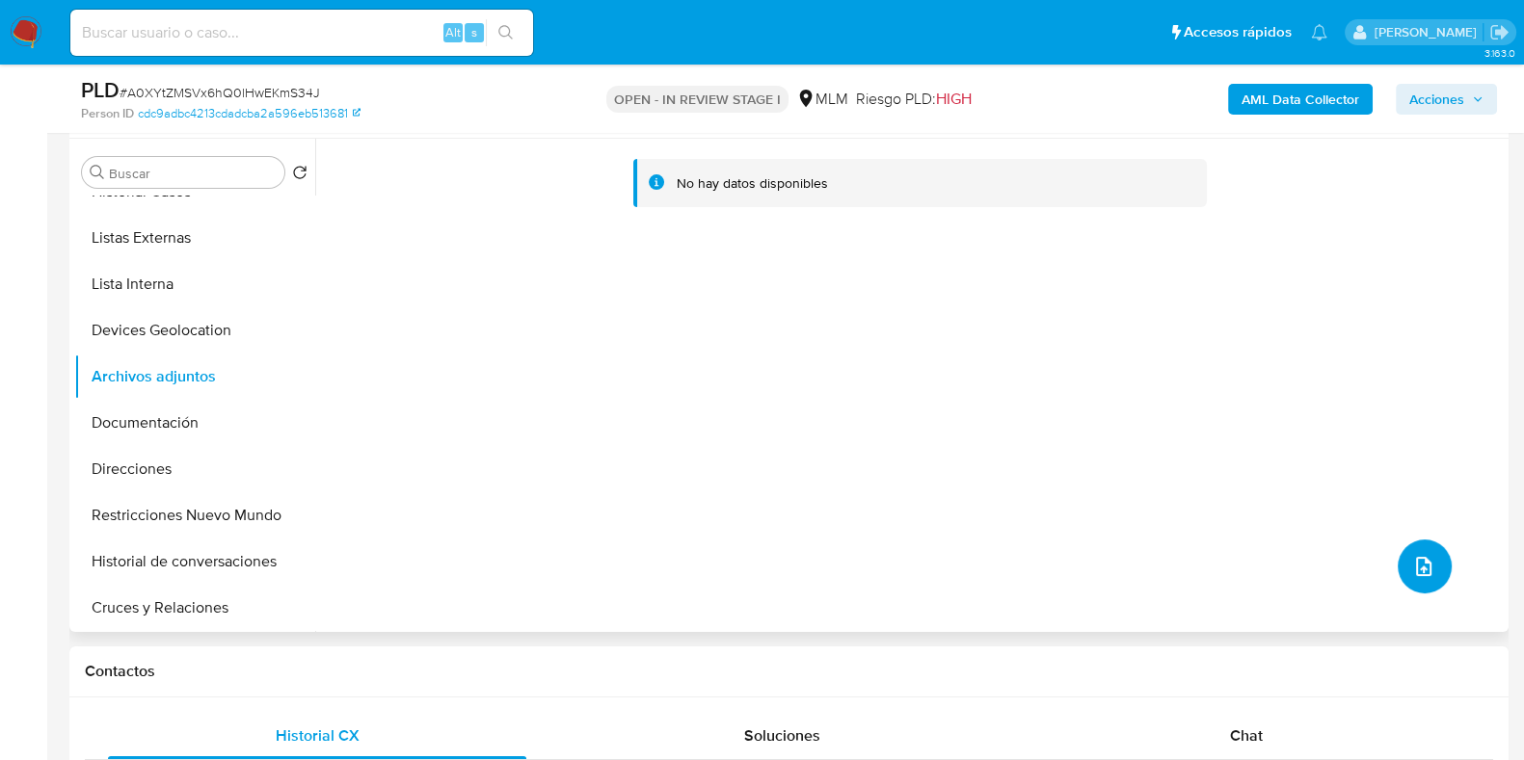
click at [1413, 546] on button "upload-file" at bounding box center [1424, 567] width 54 height 54
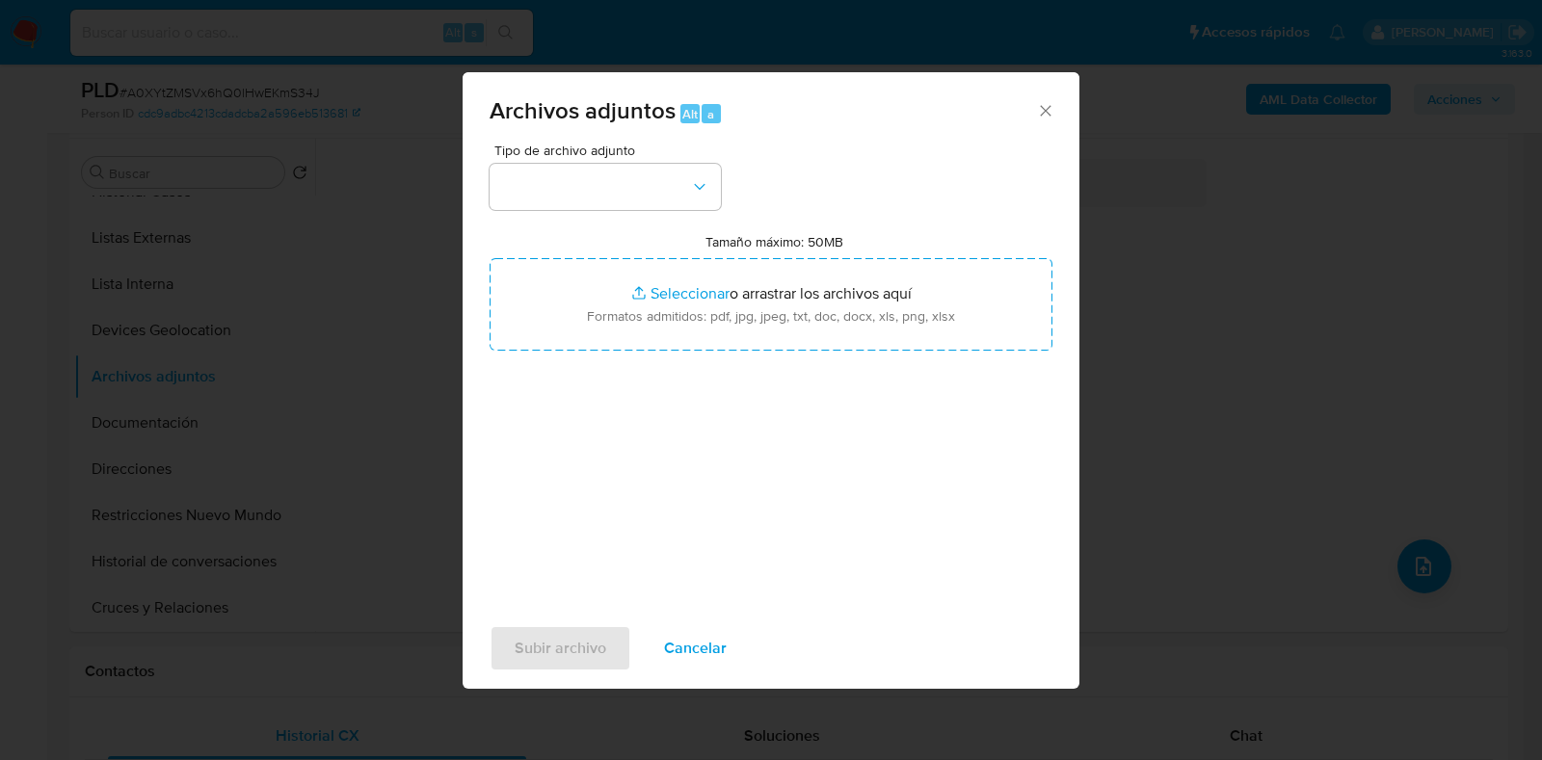
click at [616, 157] on span "Tipo de archivo adjunto" at bounding box center [609, 150] width 231 height 13
click at [615, 192] on button "button" at bounding box center [605, 187] width 231 height 46
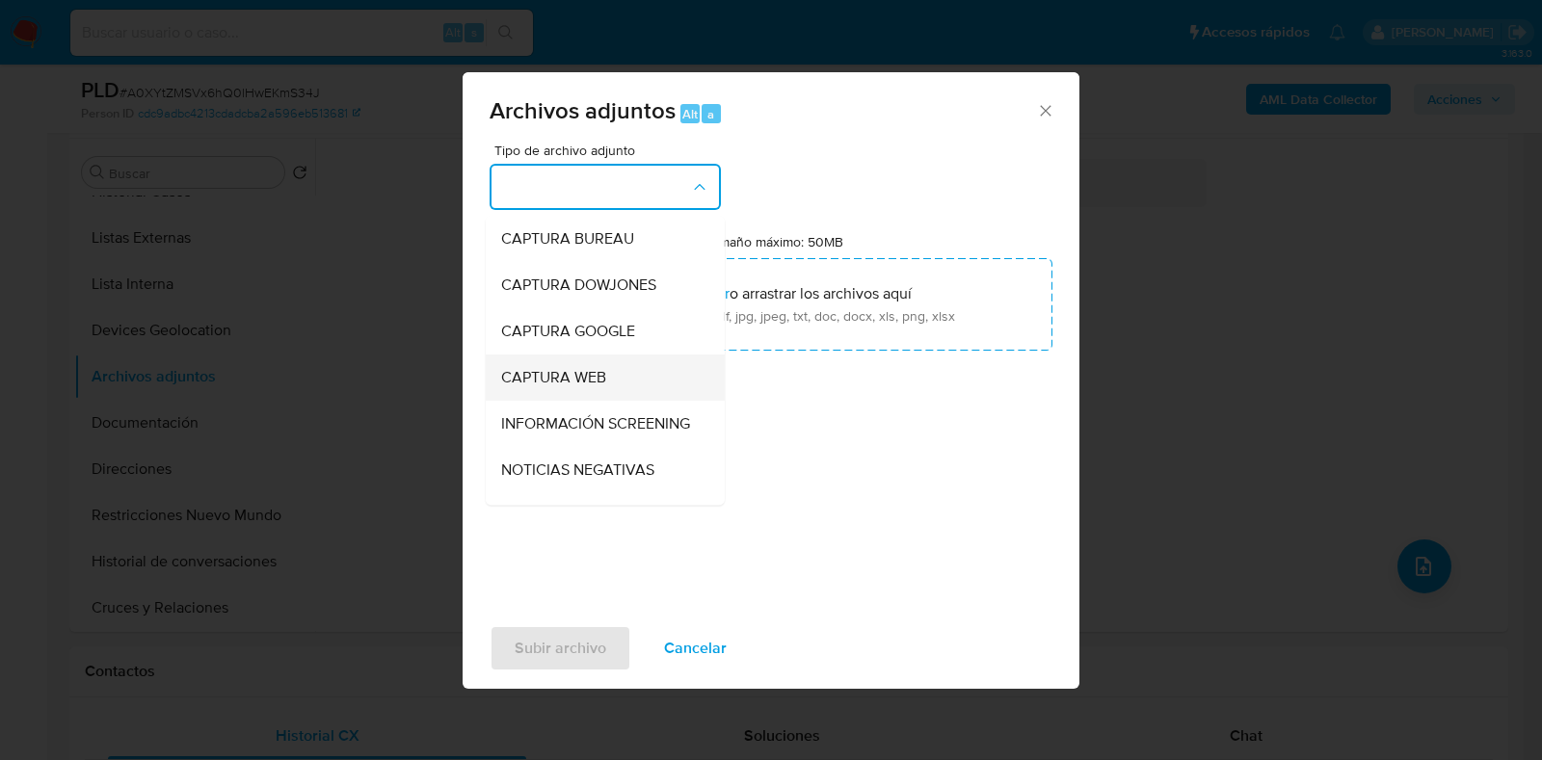
scroll to position [119, 0]
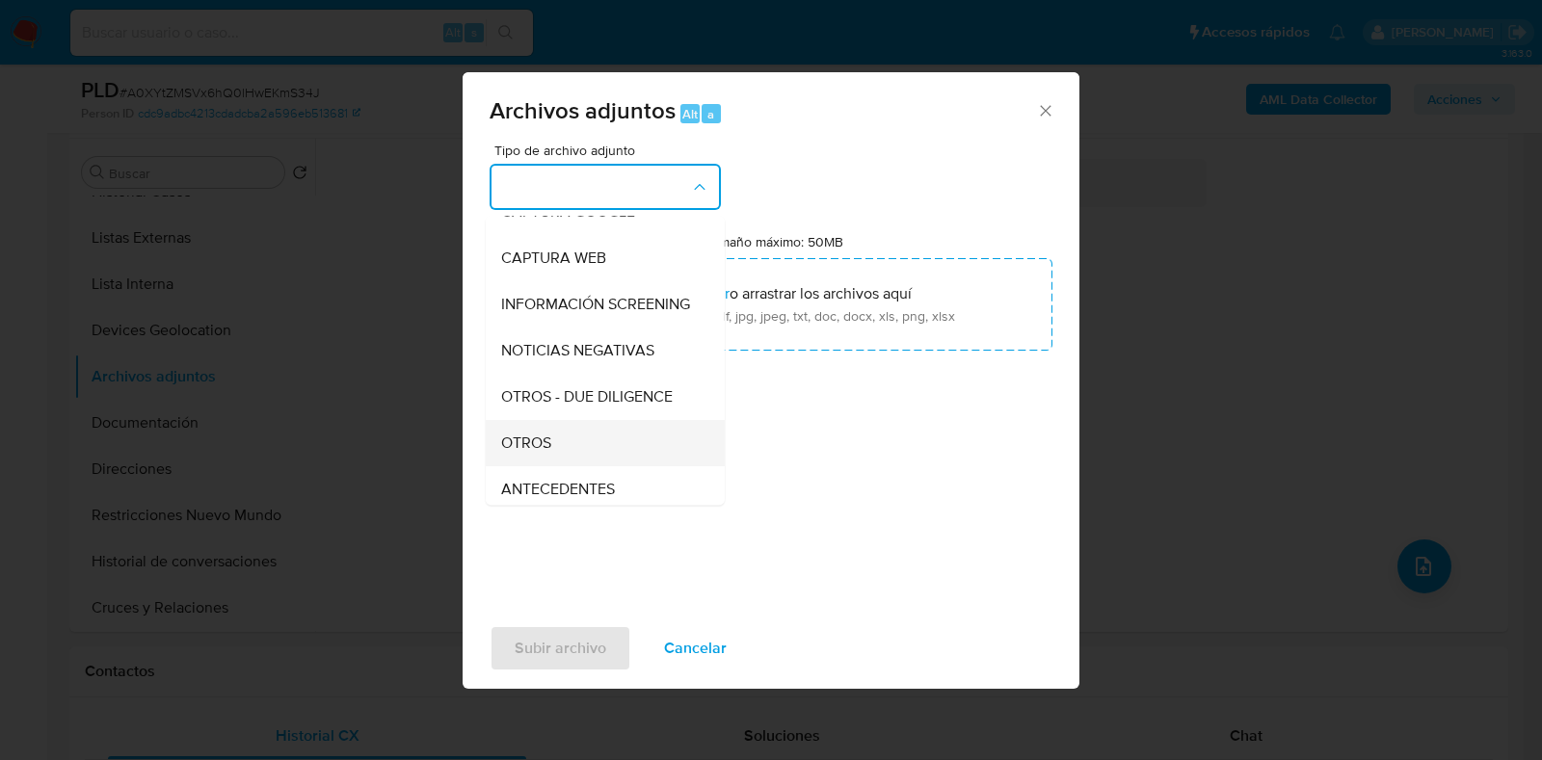
click at [588, 464] on div "OTROS" at bounding box center [599, 443] width 197 height 46
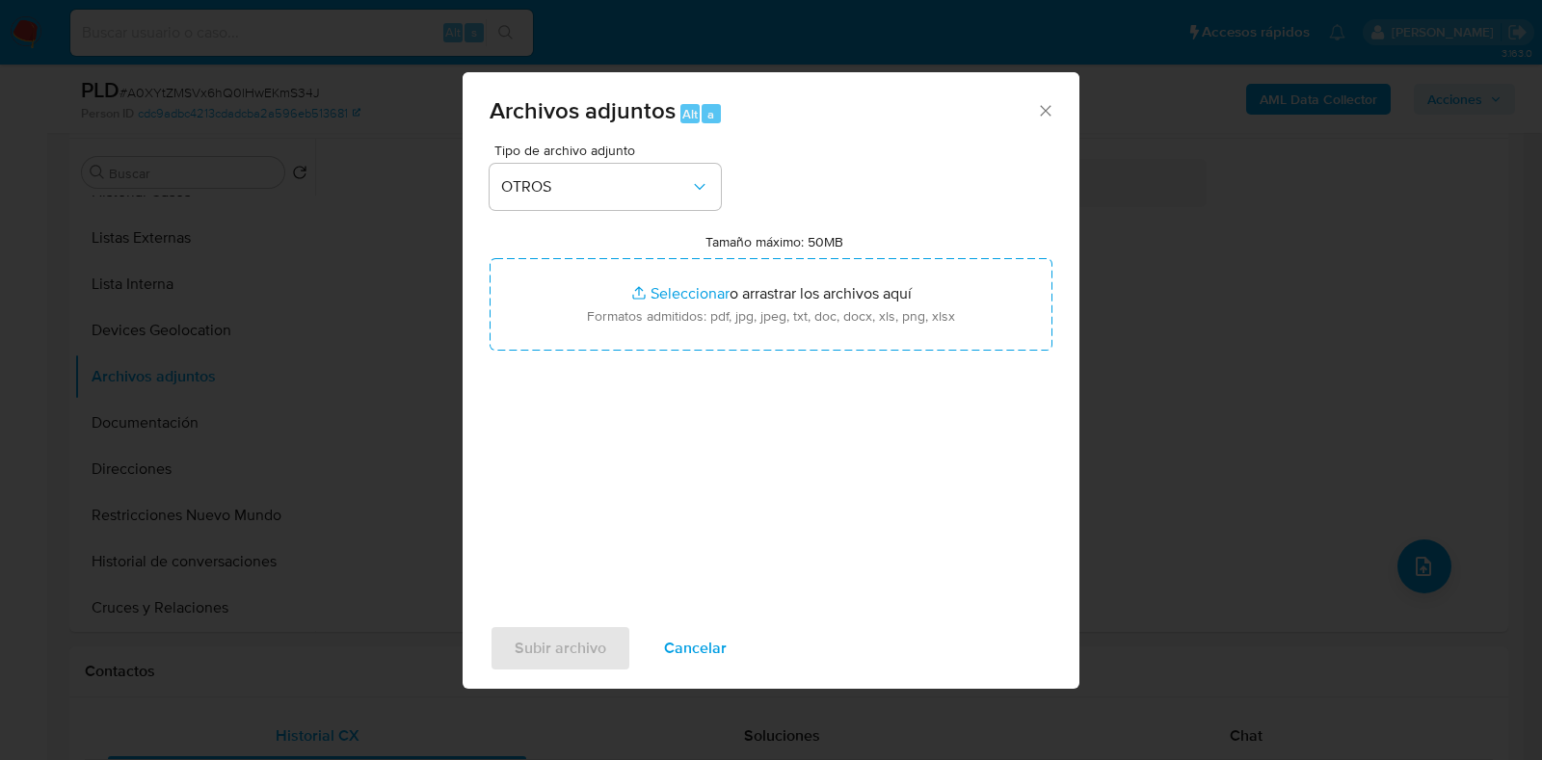
click at [988, 187] on div "Tipo de archivo adjunto OTROS Tamaño máximo: 50MB Seleccionar archivos Seleccio…" at bounding box center [771, 371] width 563 height 455
click at [590, 649] on span "Subir archivo" at bounding box center [561, 648] width 92 height 42
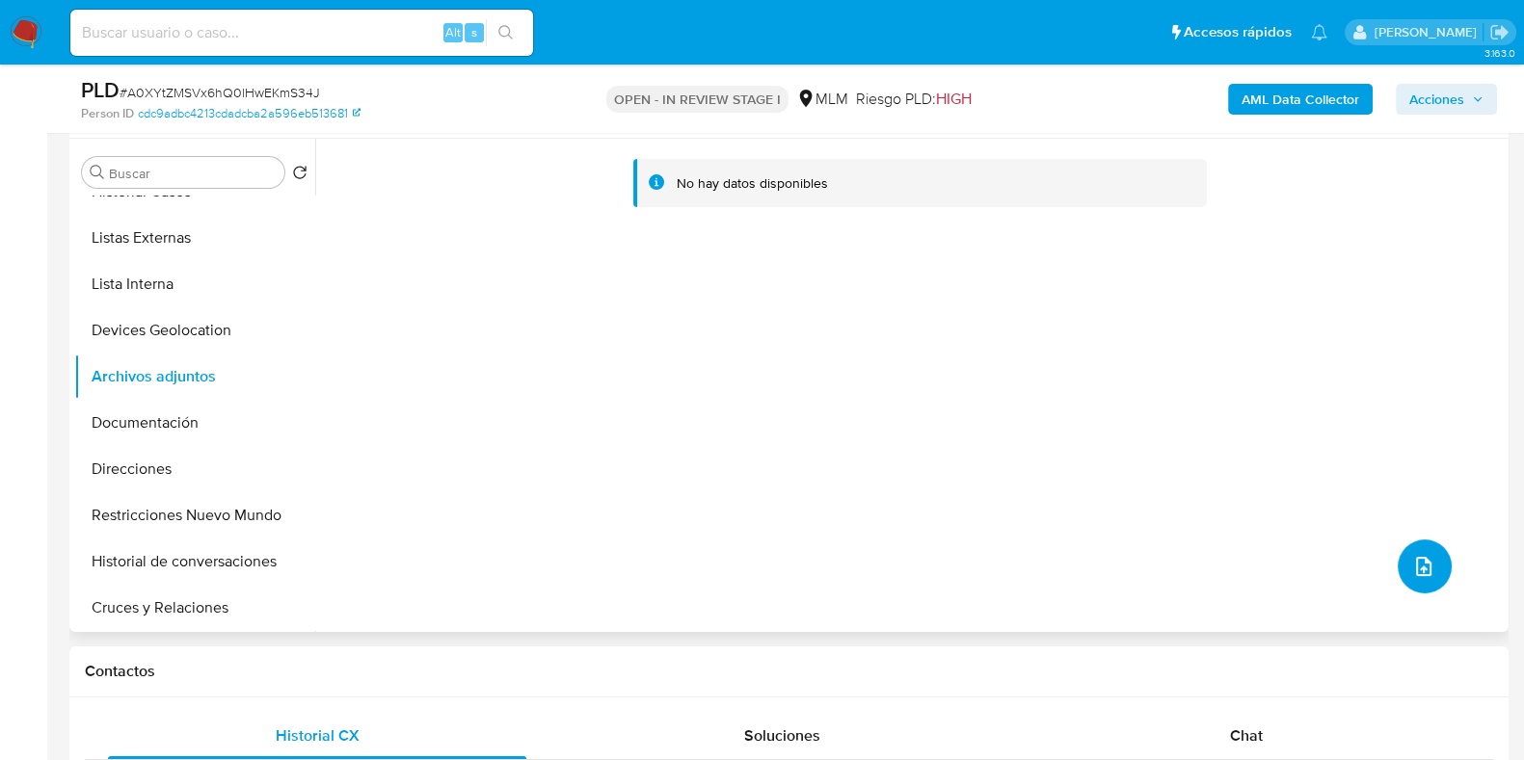
click at [1414, 558] on icon "upload-file" at bounding box center [1423, 566] width 23 height 23
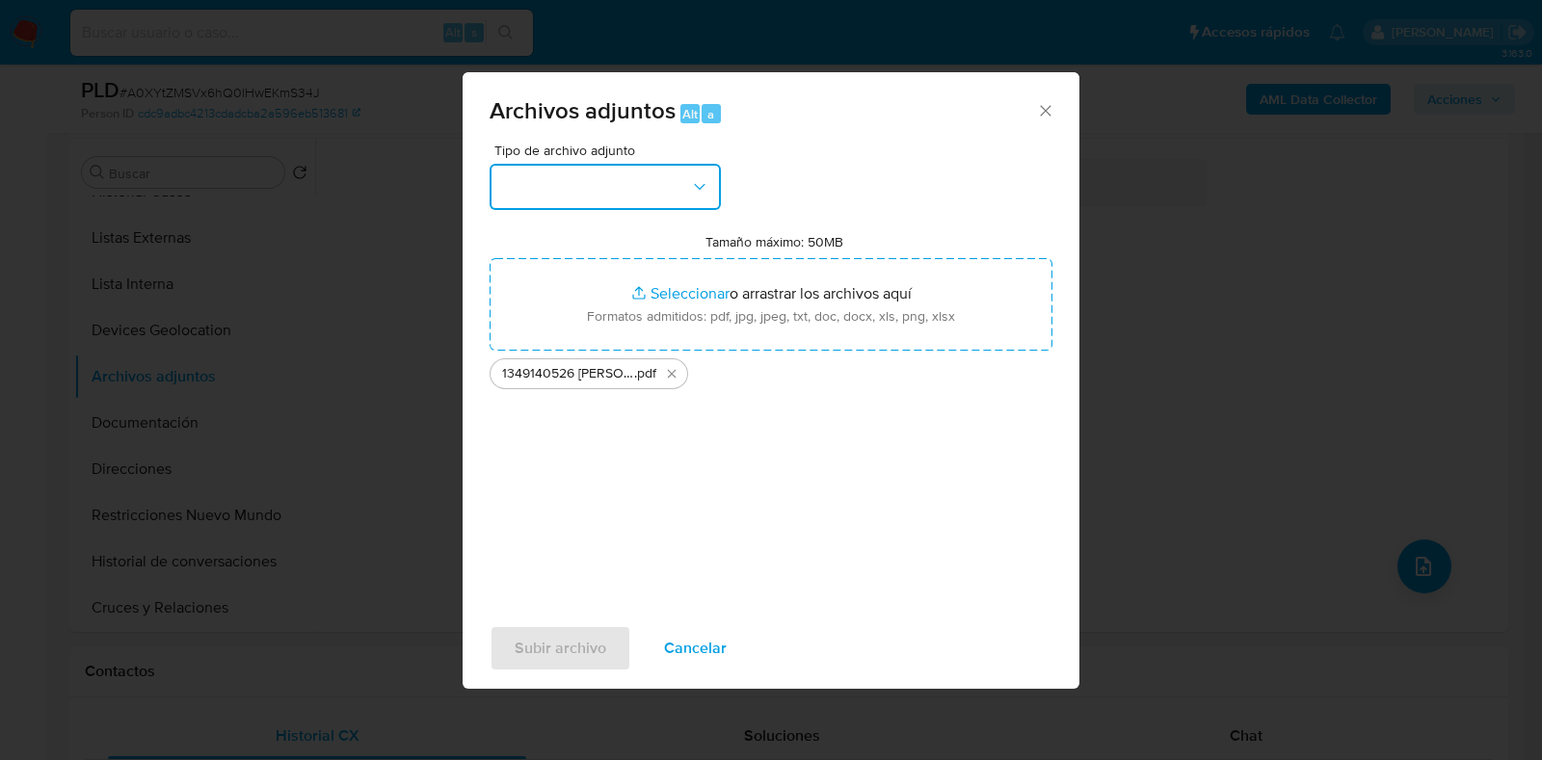
click at [565, 204] on button "button" at bounding box center [605, 187] width 231 height 46
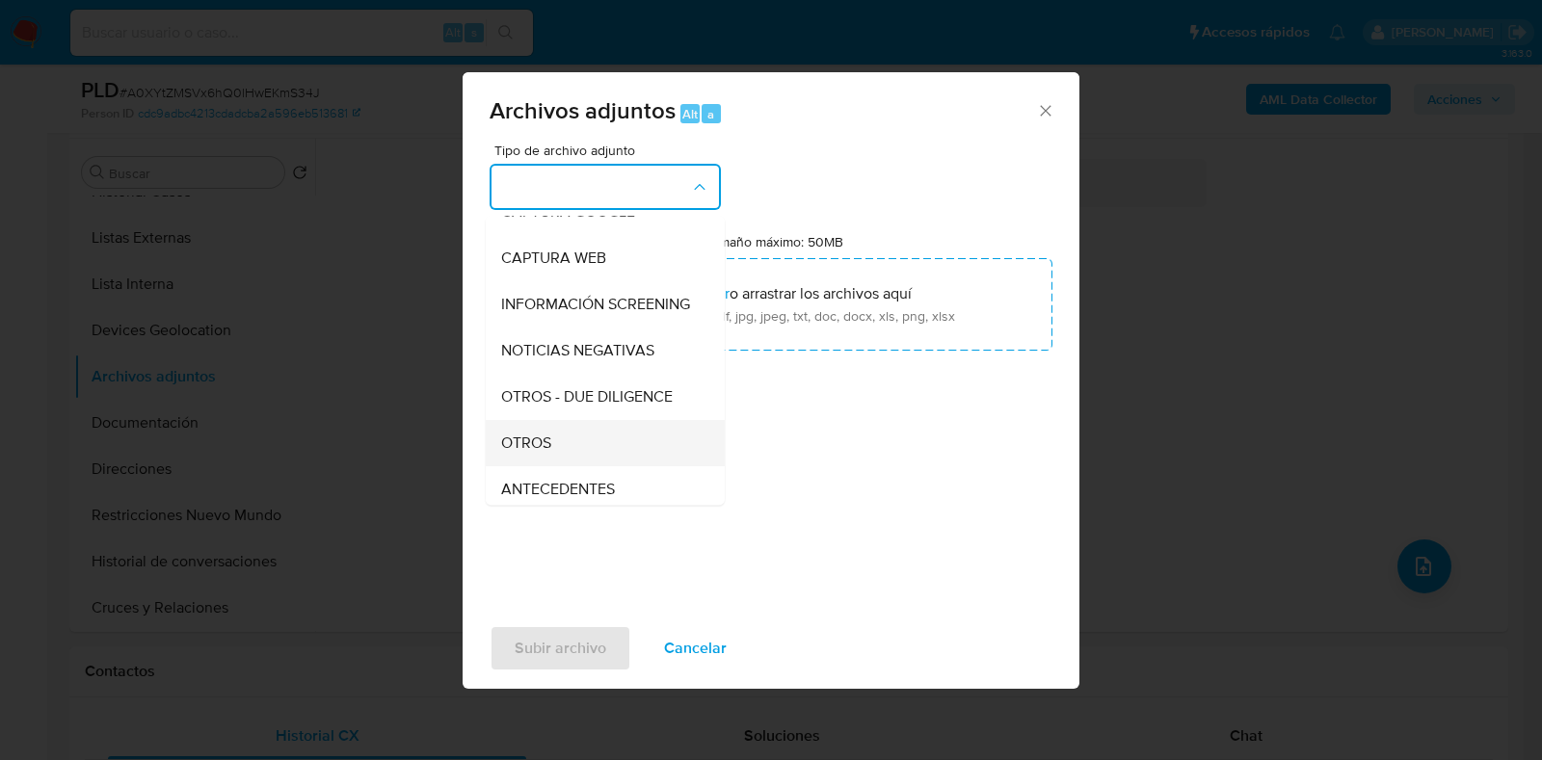
click at [597, 463] on div "OTROS" at bounding box center [599, 443] width 197 height 46
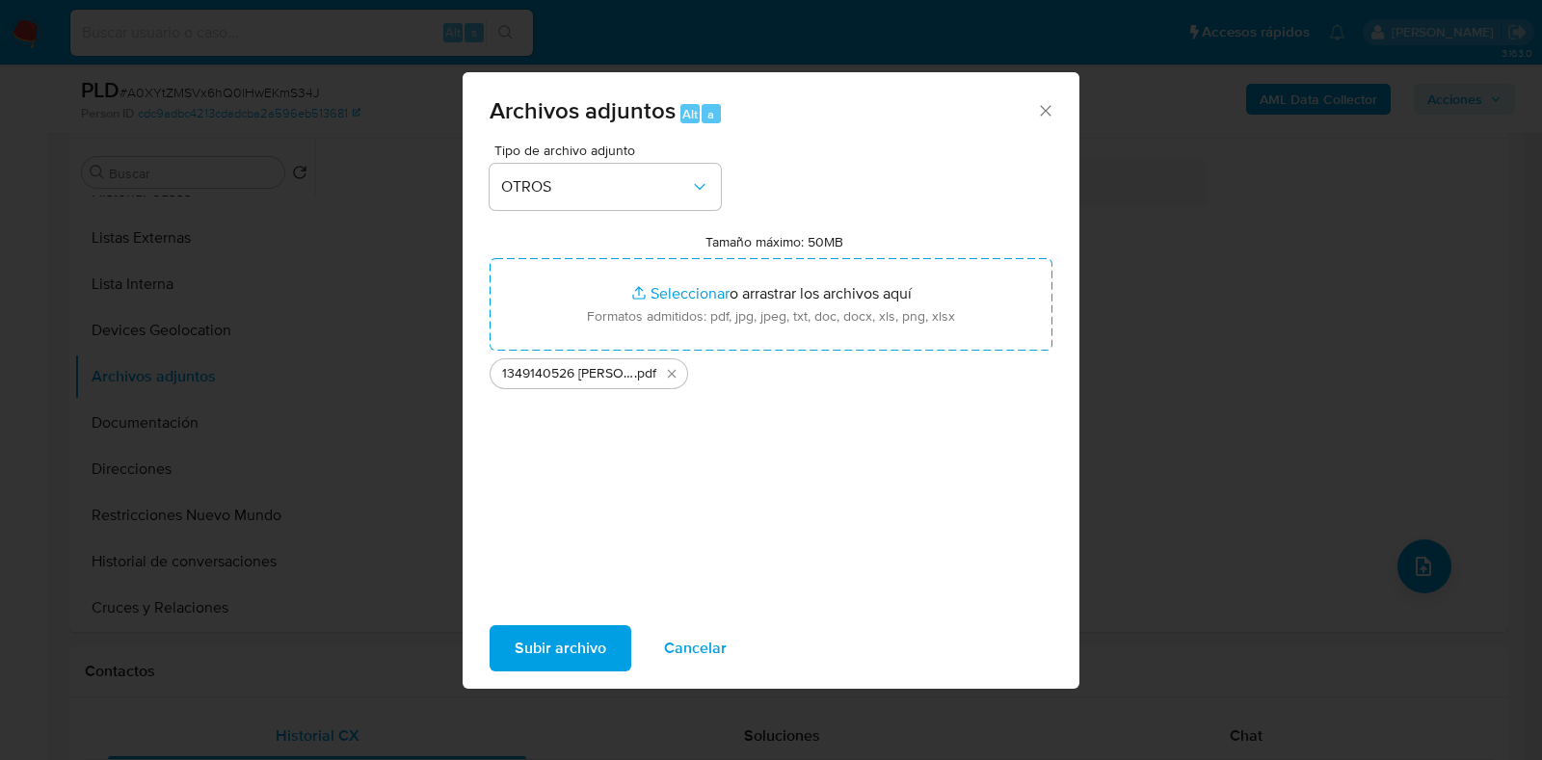
click at [580, 641] on span "Subir archivo" at bounding box center [561, 648] width 92 height 42
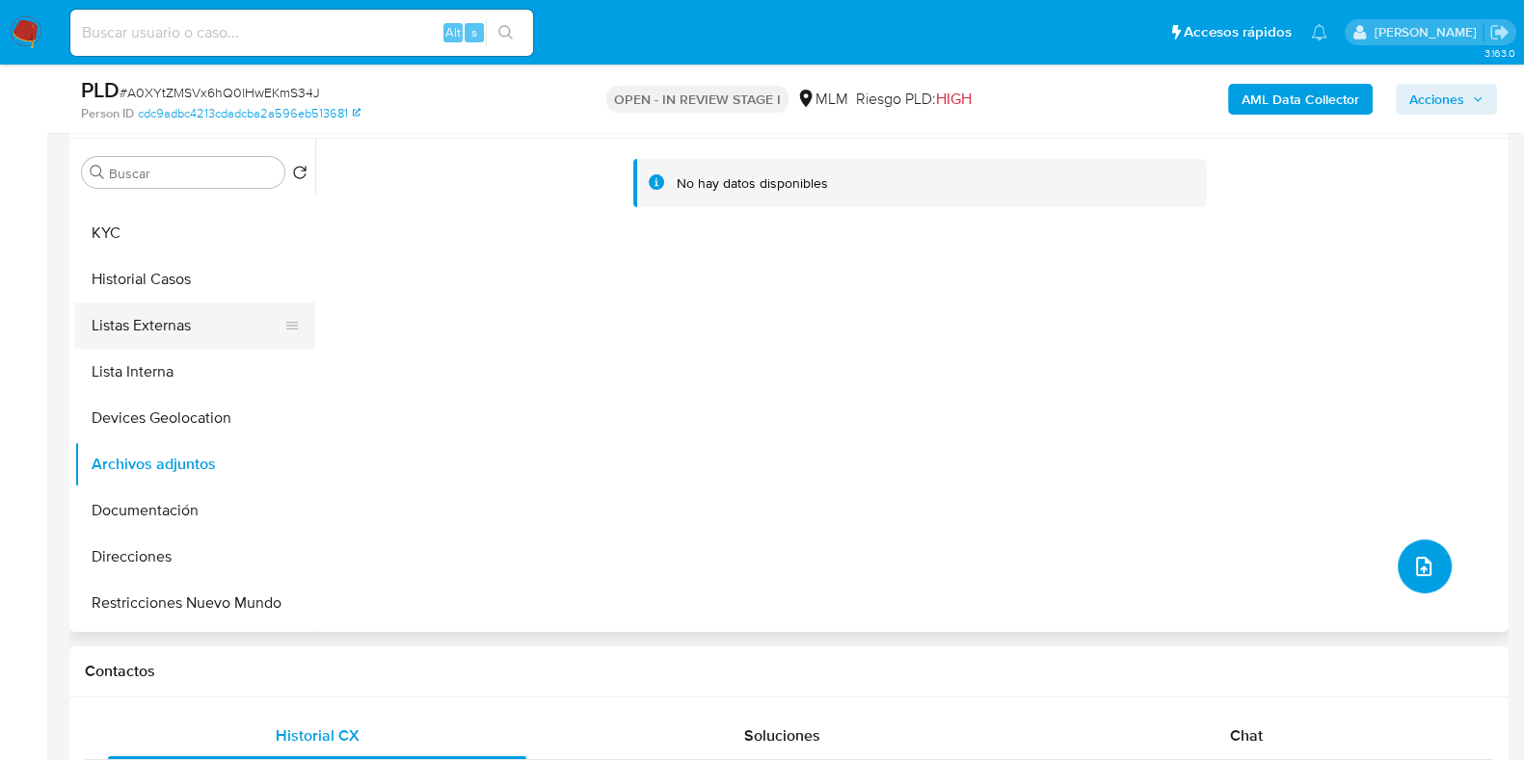
scroll to position [0, 0]
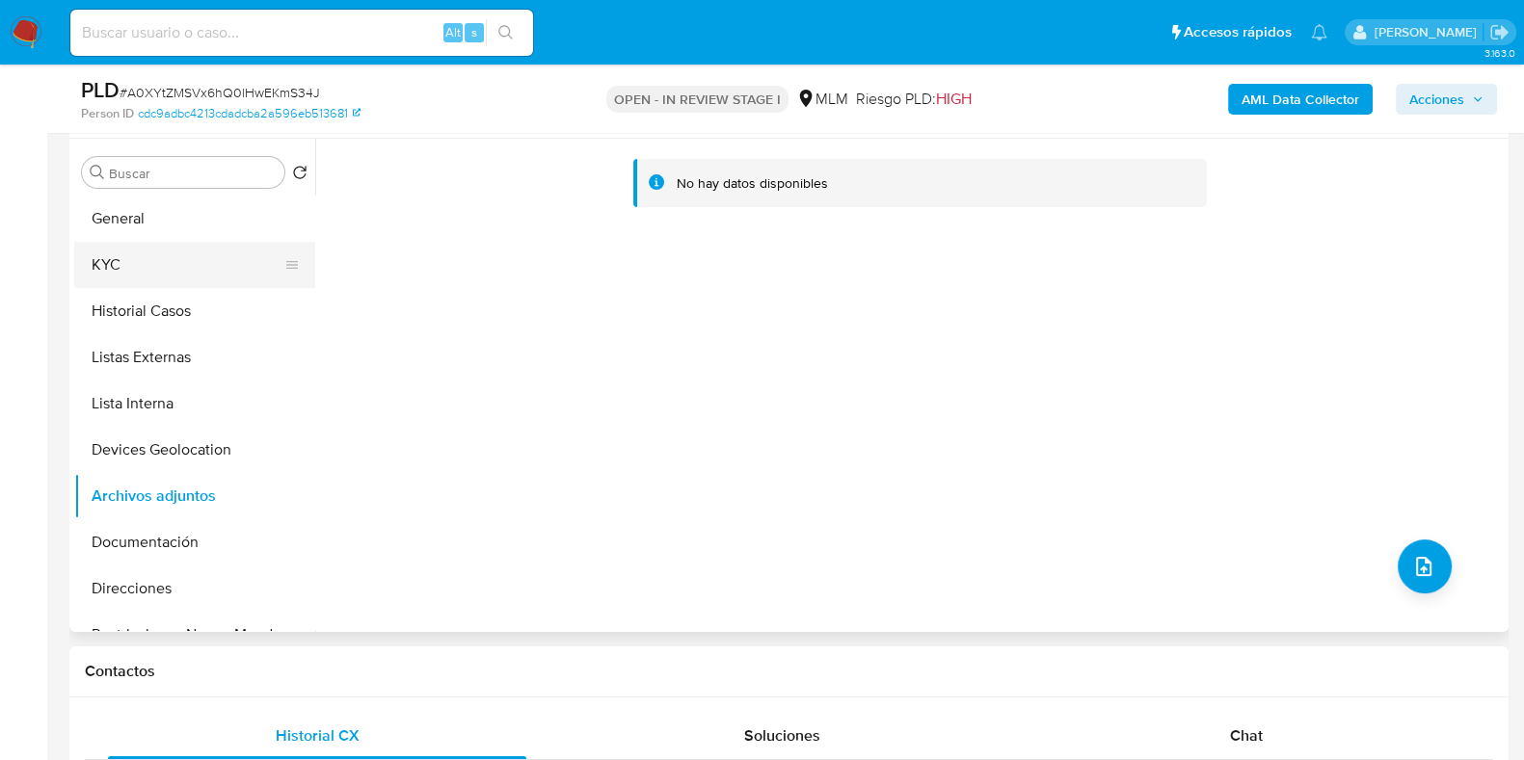
click at [154, 269] on button "KYC" at bounding box center [186, 265] width 225 height 46
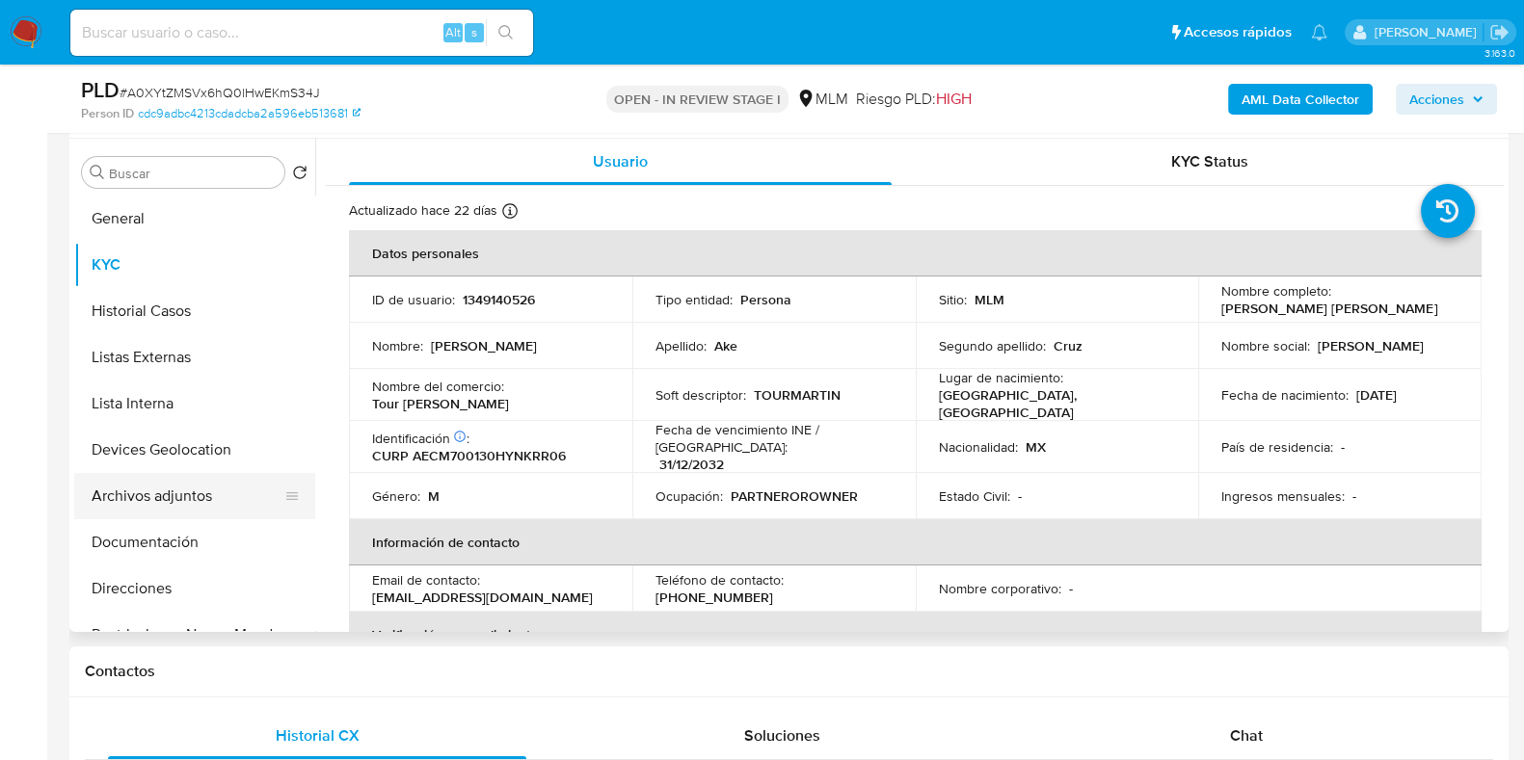
click at [156, 507] on button "Archivos adjuntos" at bounding box center [186, 496] width 225 height 46
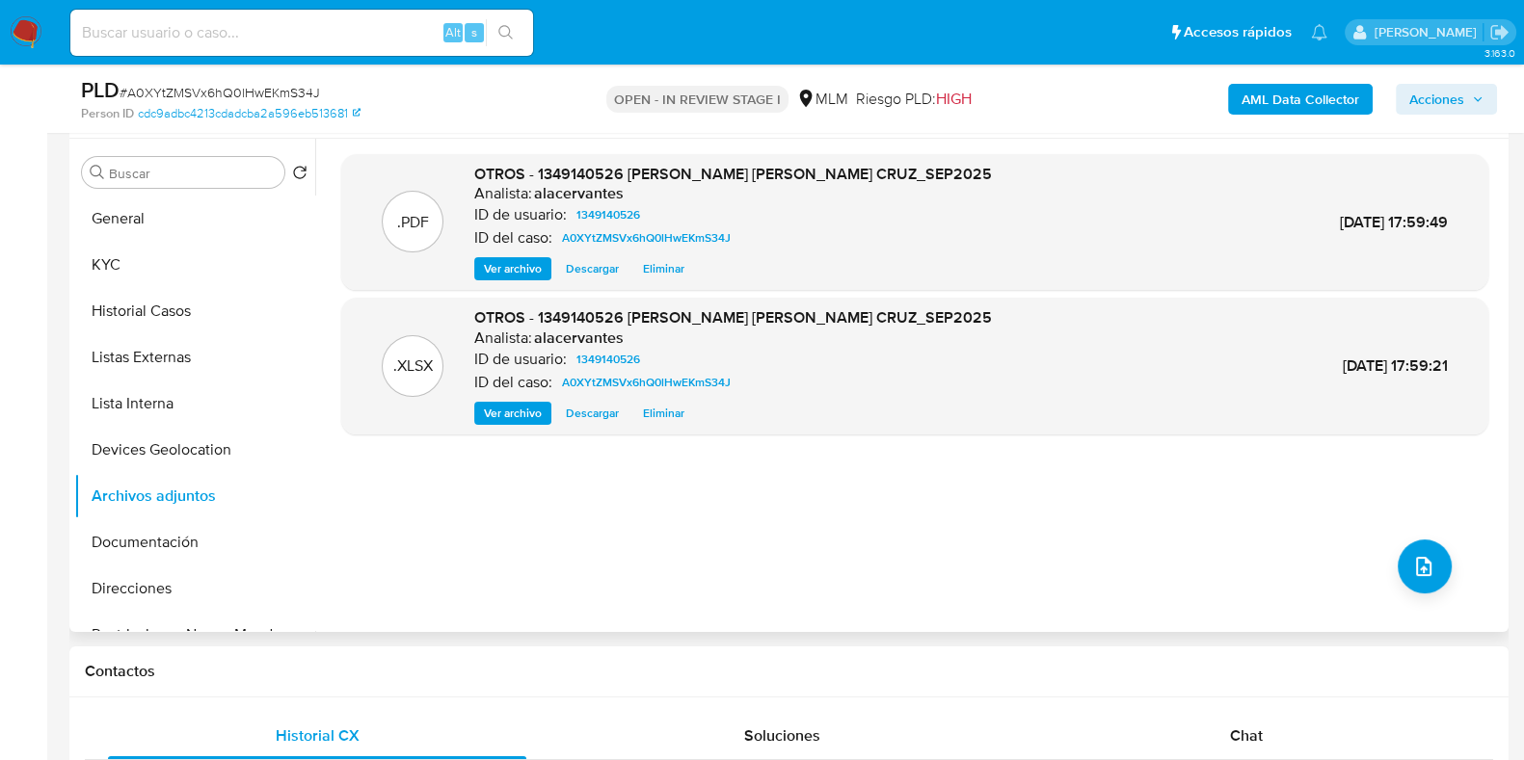
click at [499, 267] on span "Ver archivo" at bounding box center [513, 268] width 58 height 19
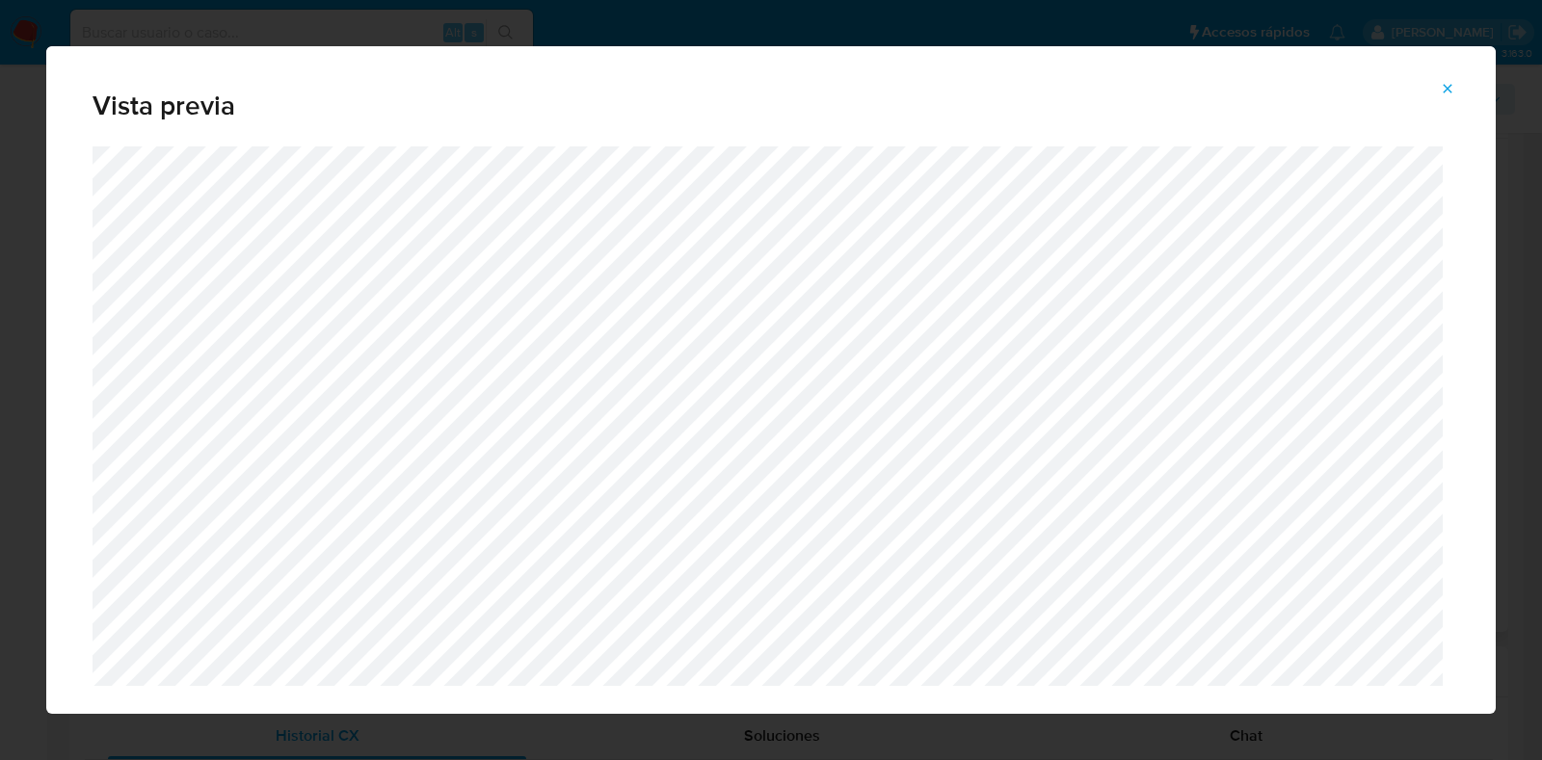
click at [1445, 88] on icon "Attachment preview" at bounding box center [1447, 88] width 15 height 15
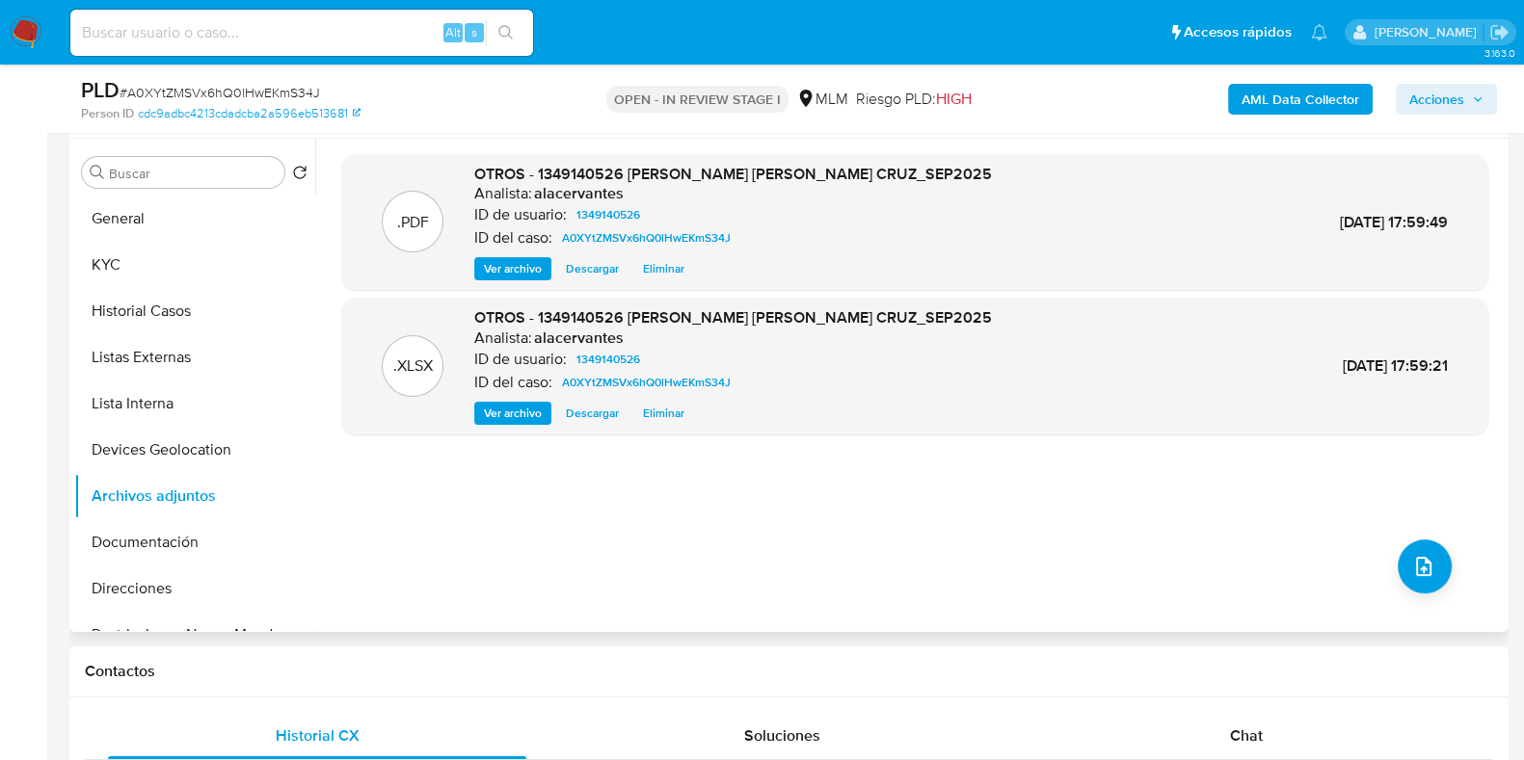
click at [1441, 95] on span "Acciones" at bounding box center [1436, 99] width 55 height 31
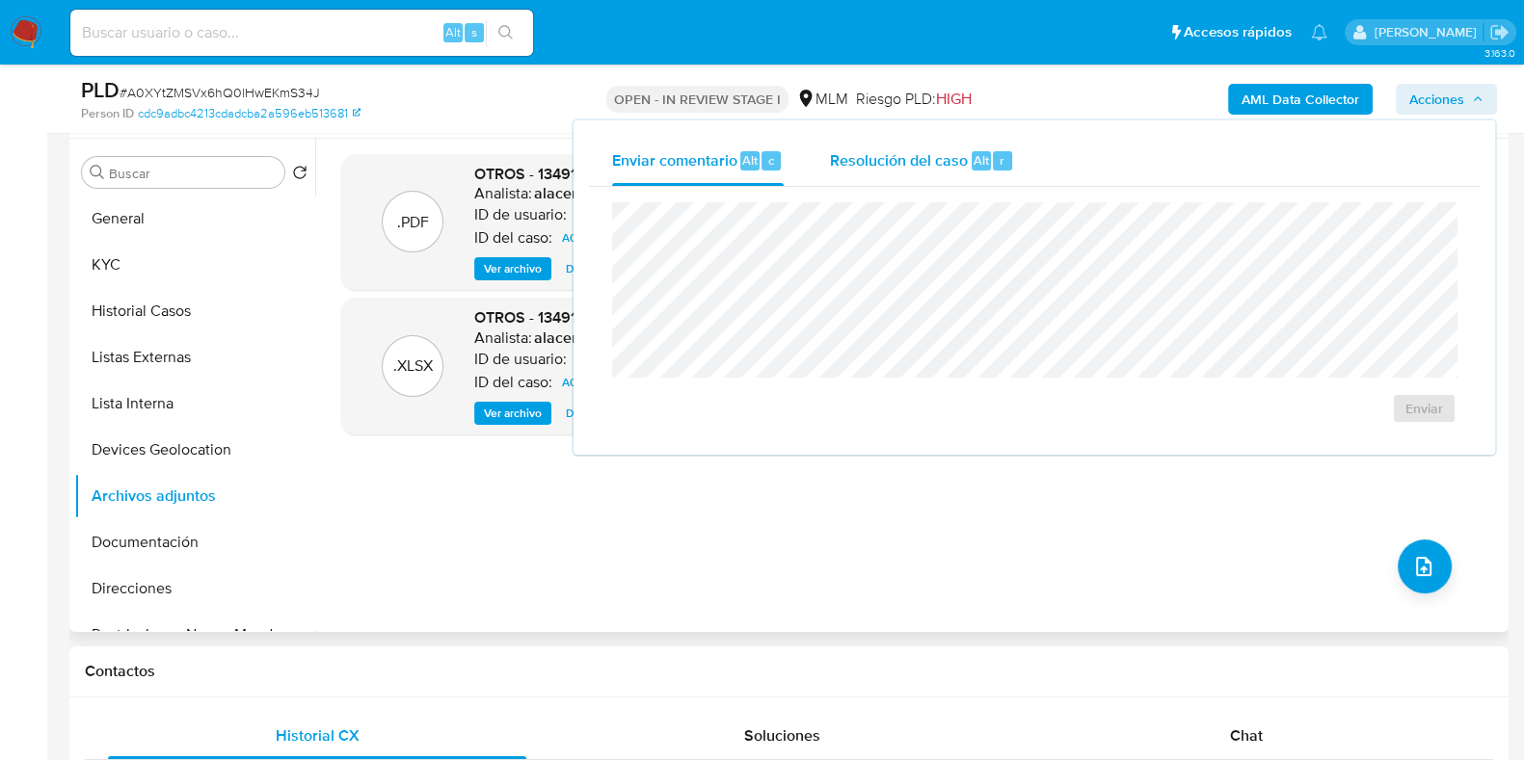
click at [1008, 151] on div "Alt r" at bounding box center [991, 160] width 40 height 19
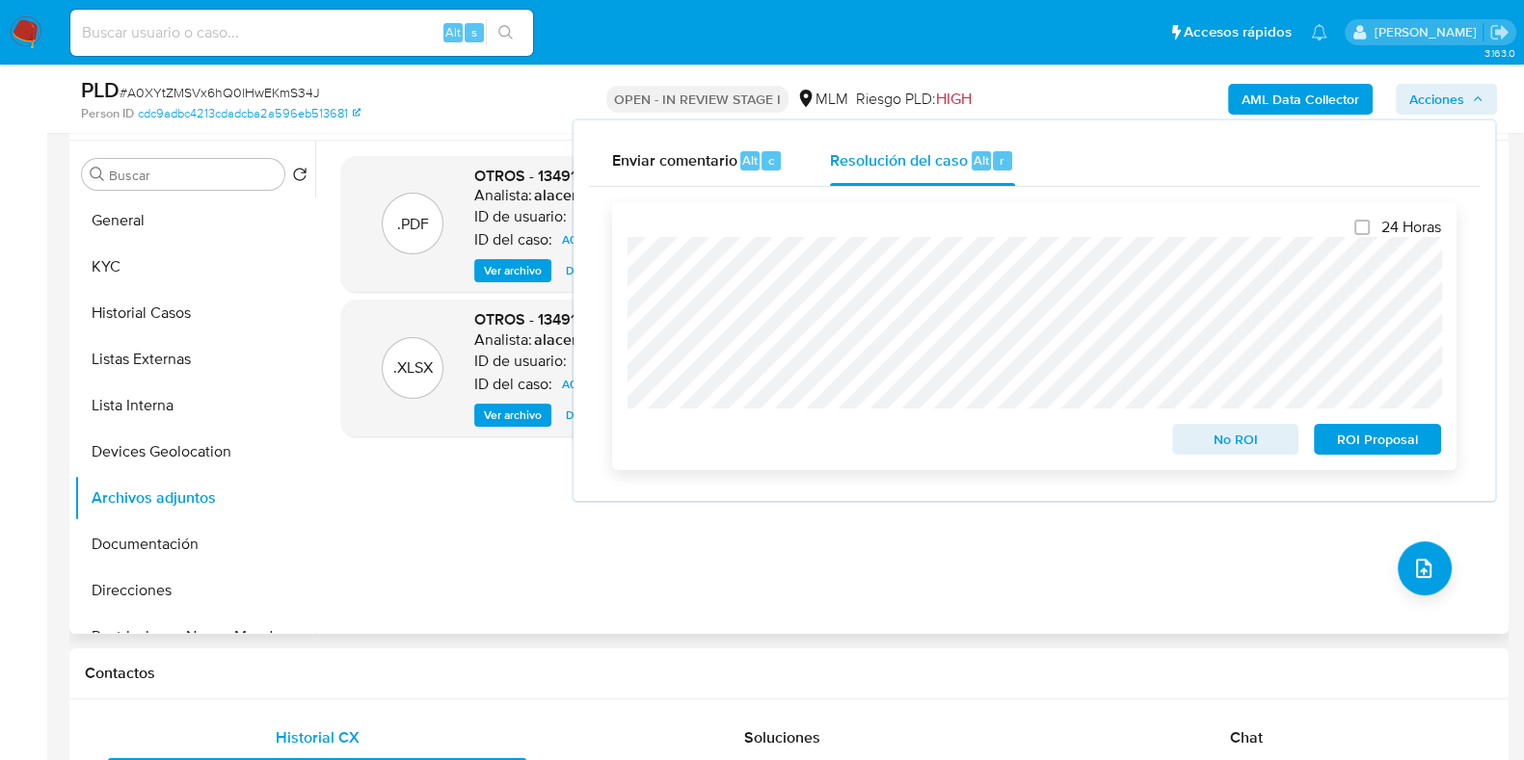
scroll to position [361, 0]
click at [1356, 433] on span "ROI Proposal" at bounding box center [1377, 439] width 100 height 27
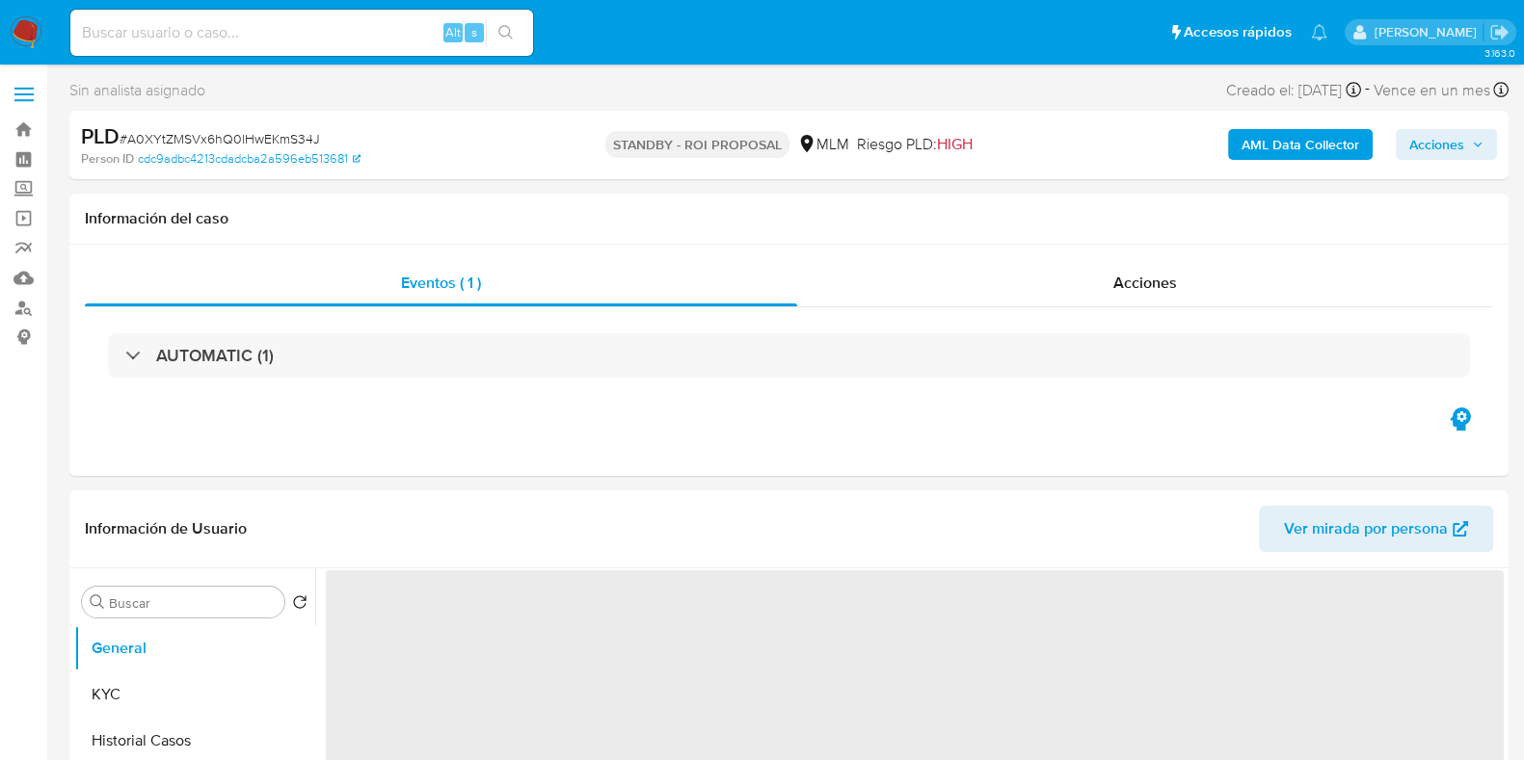
select select "10"
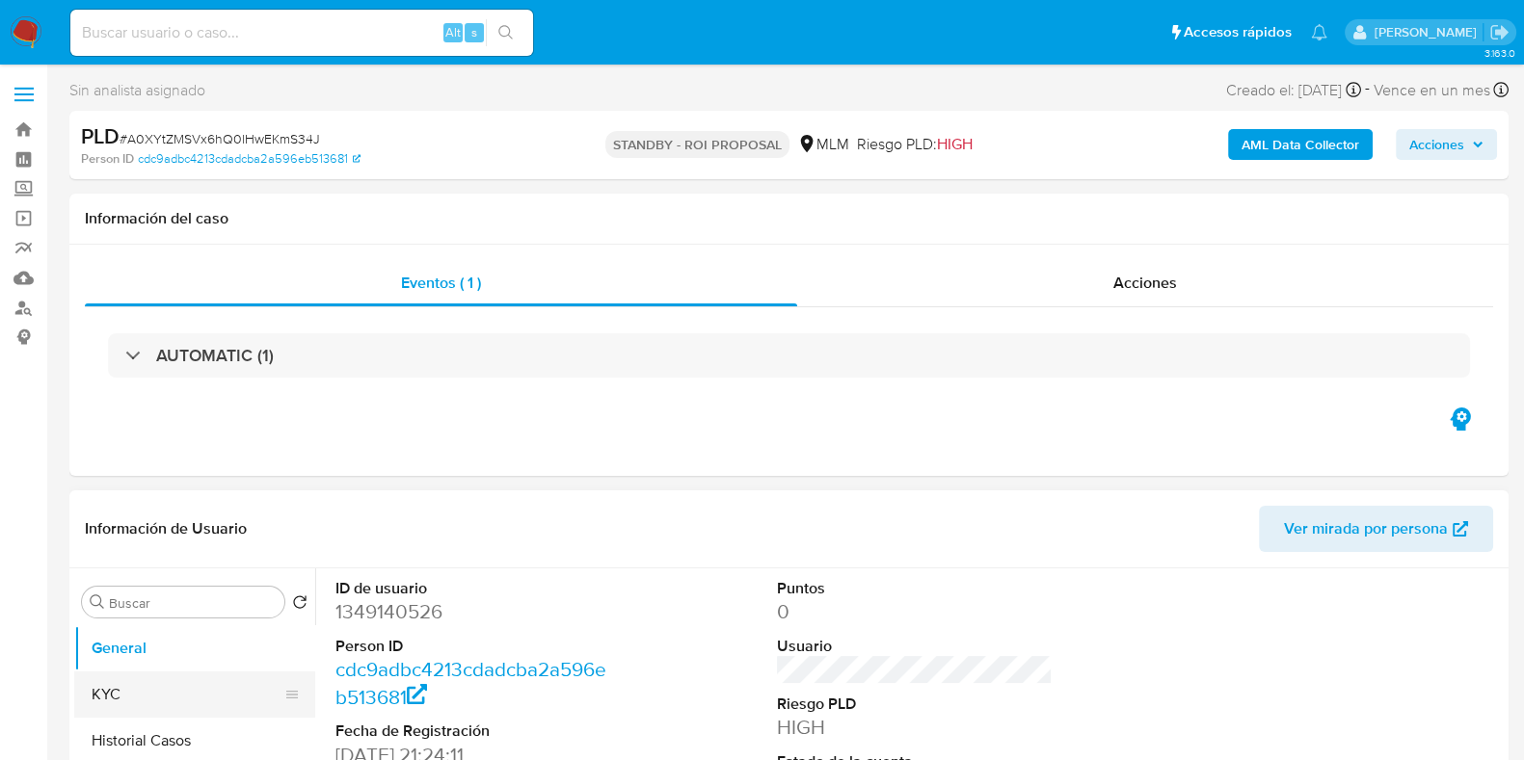
click at [205, 692] on button "KYC" at bounding box center [186, 695] width 225 height 46
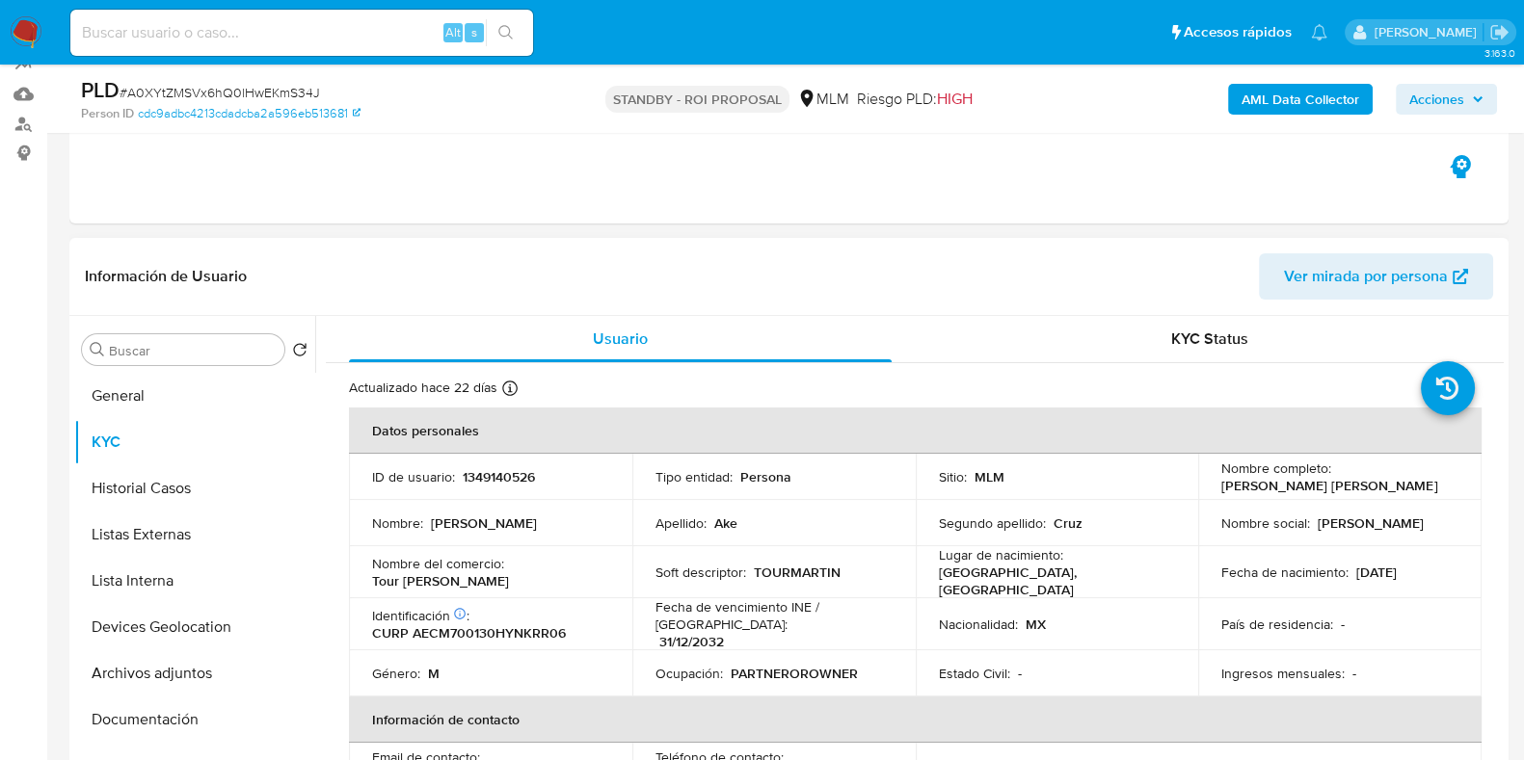
scroll to position [240, 0]
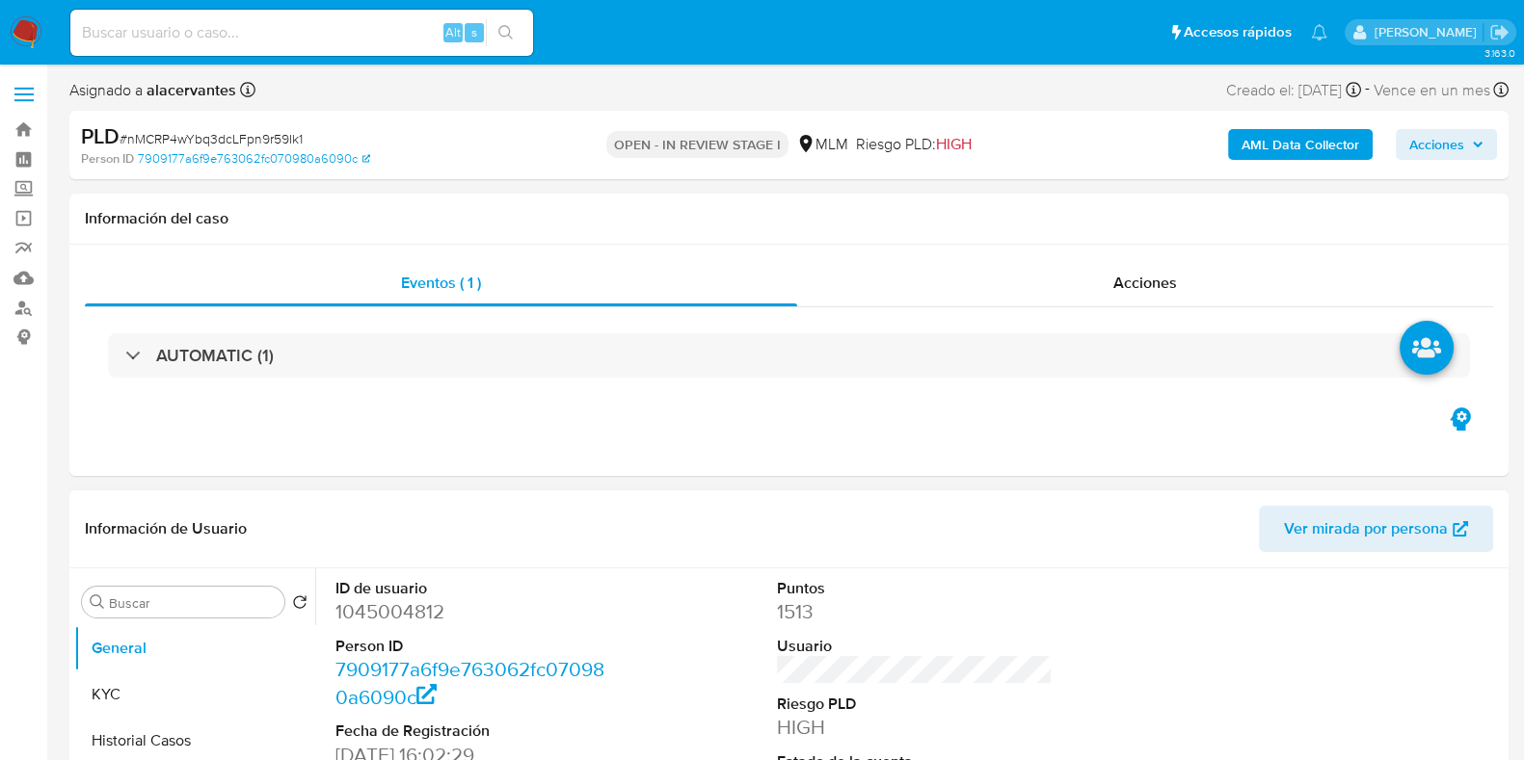
select select "10"
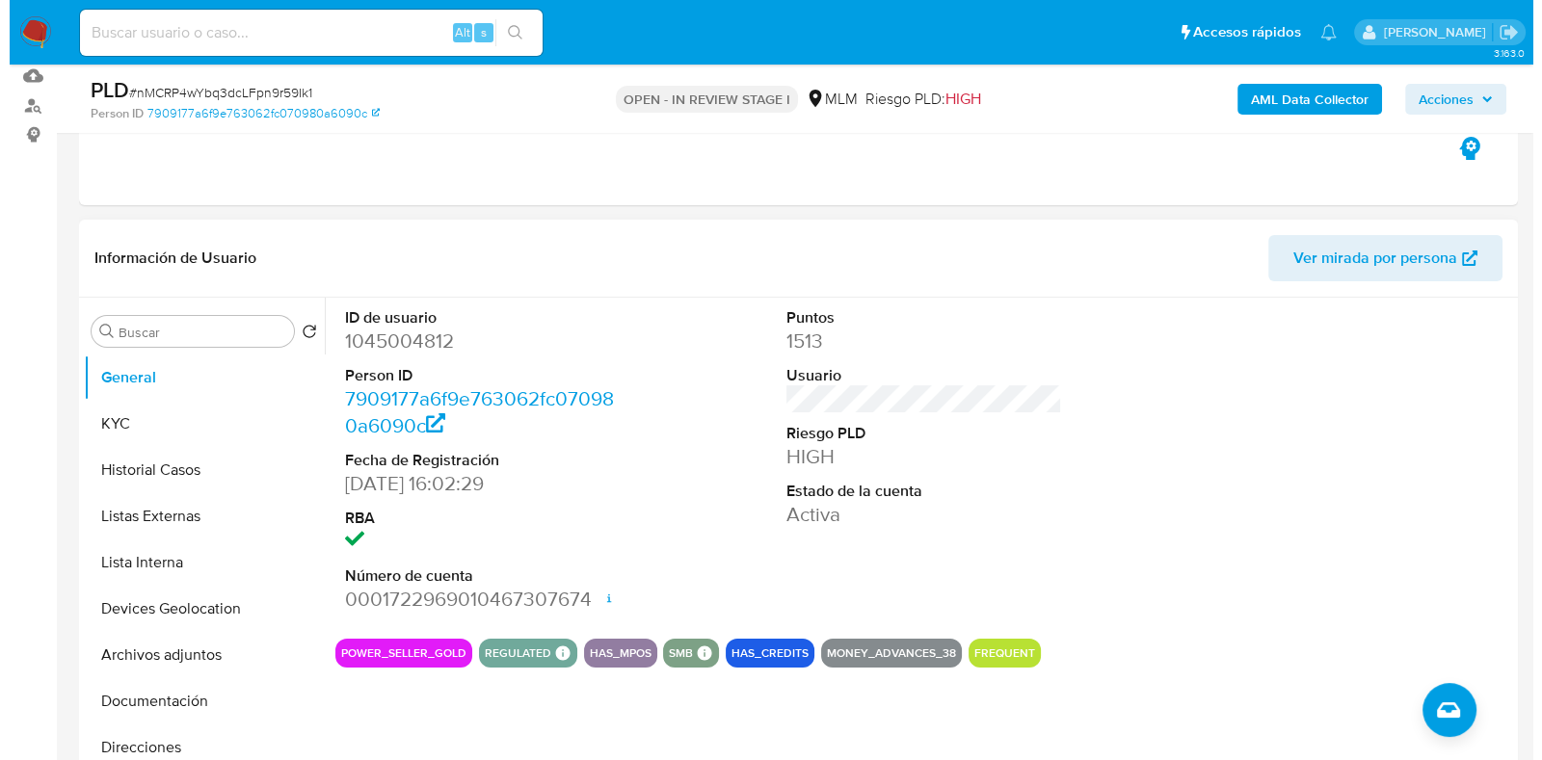
scroll to position [240, 0]
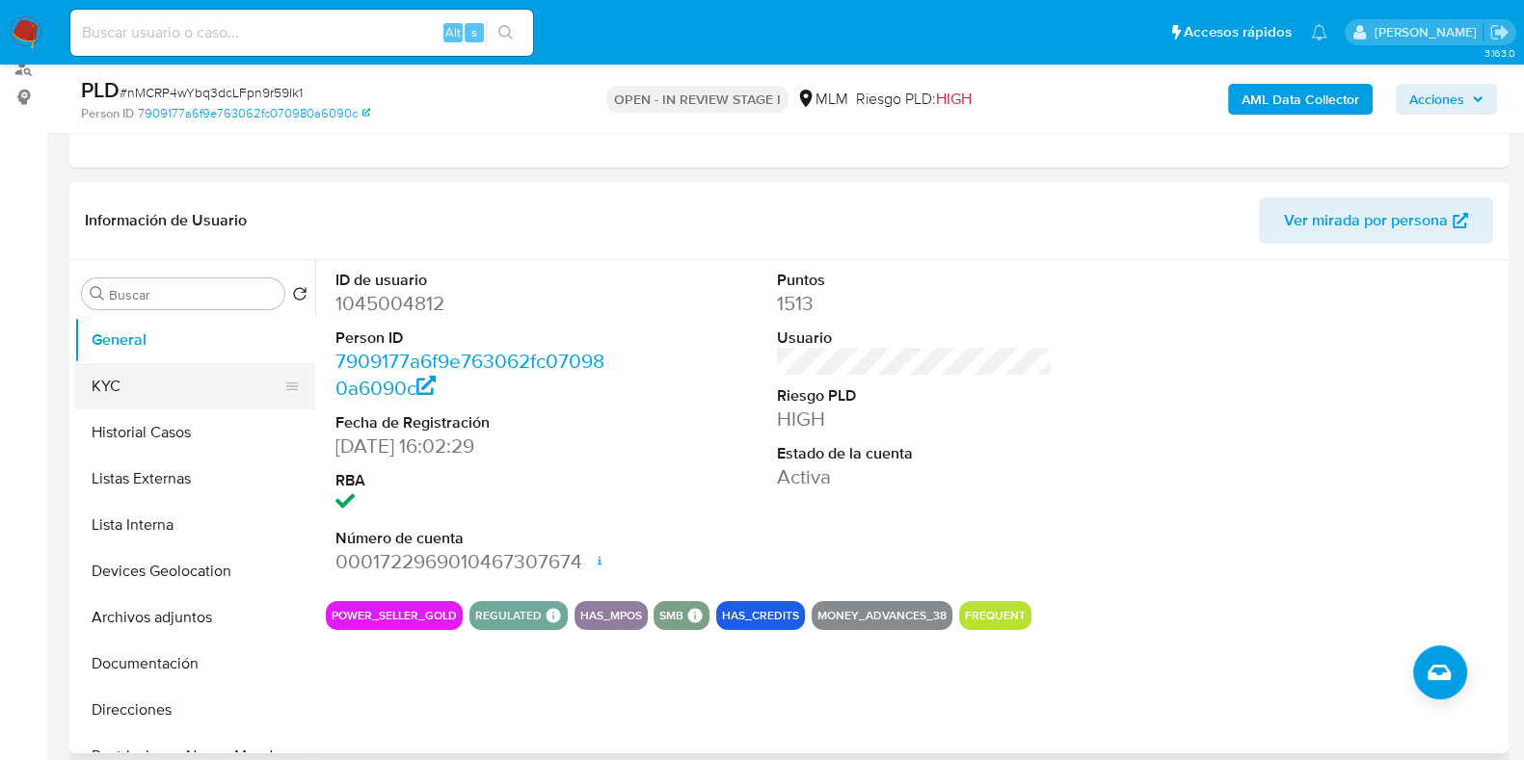
click at [177, 386] on button "KYC" at bounding box center [186, 386] width 225 height 46
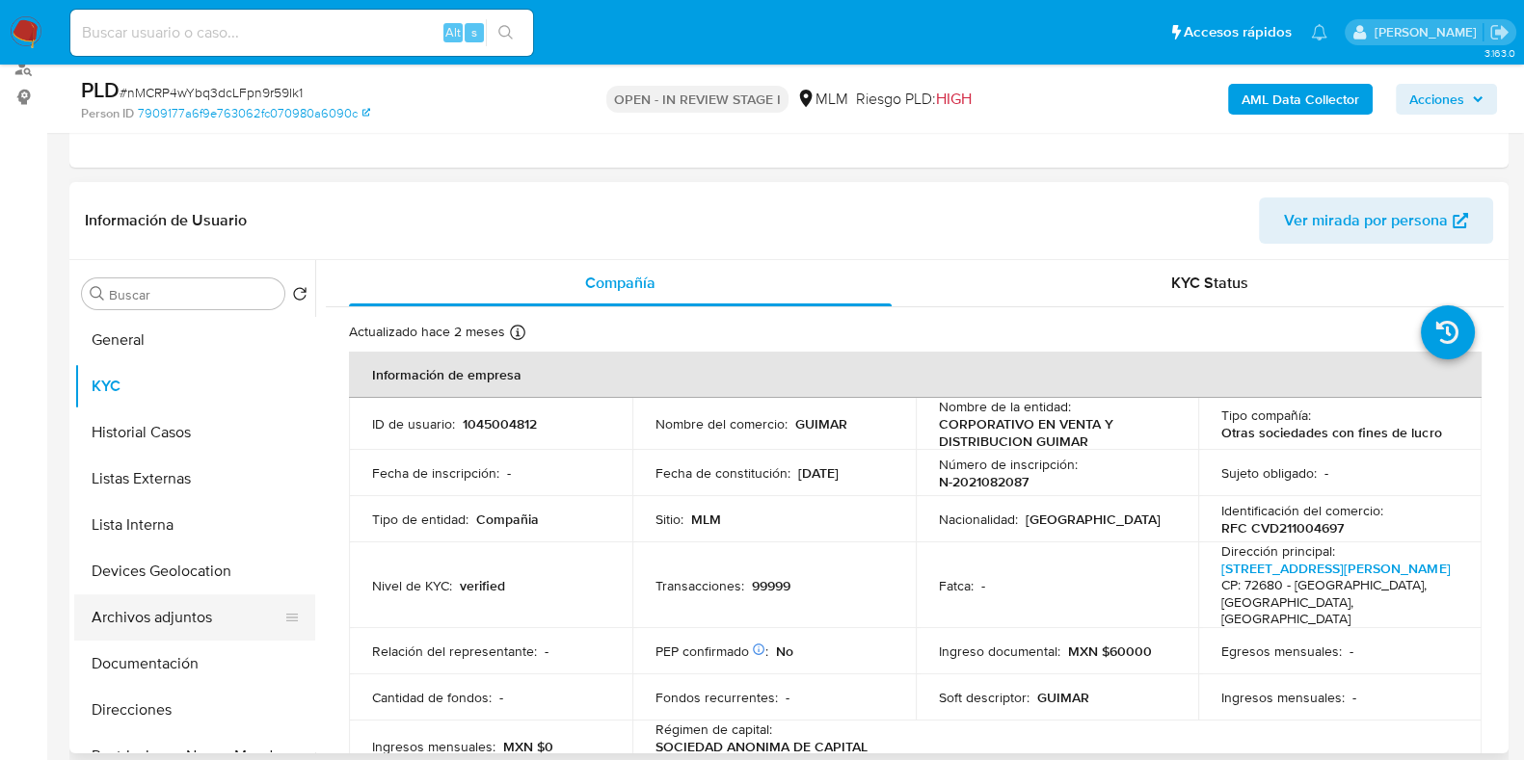
click at [196, 612] on button "Archivos adjuntos" at bounding box center [186, 618] width 225 height 46
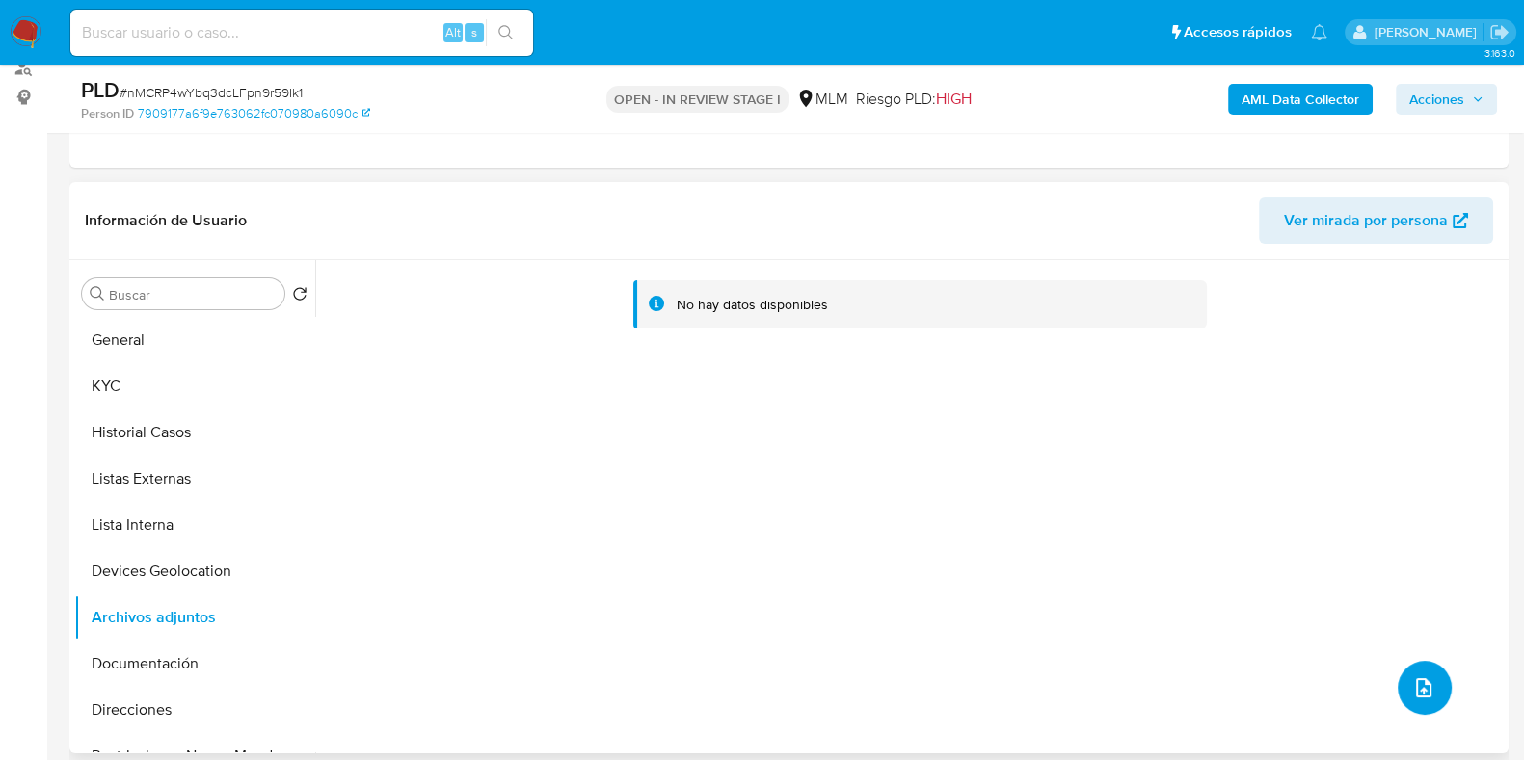
click at [1418, 686] on icon "upload-file" at bounding box center [1423, 687] width 23 height 23
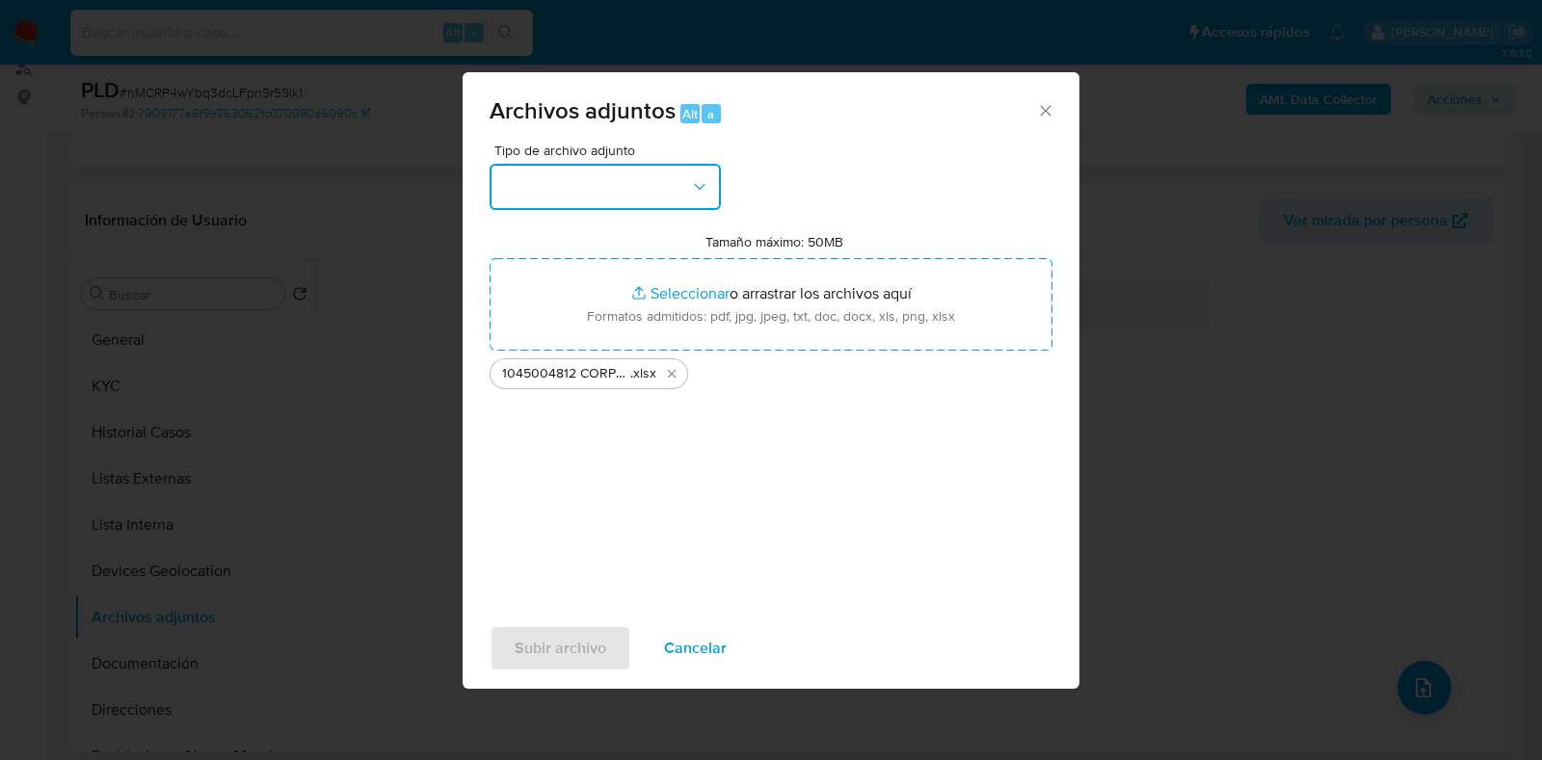
click at [602, 195] on button "button" at bounding box center [605, 187] width 231 height 46
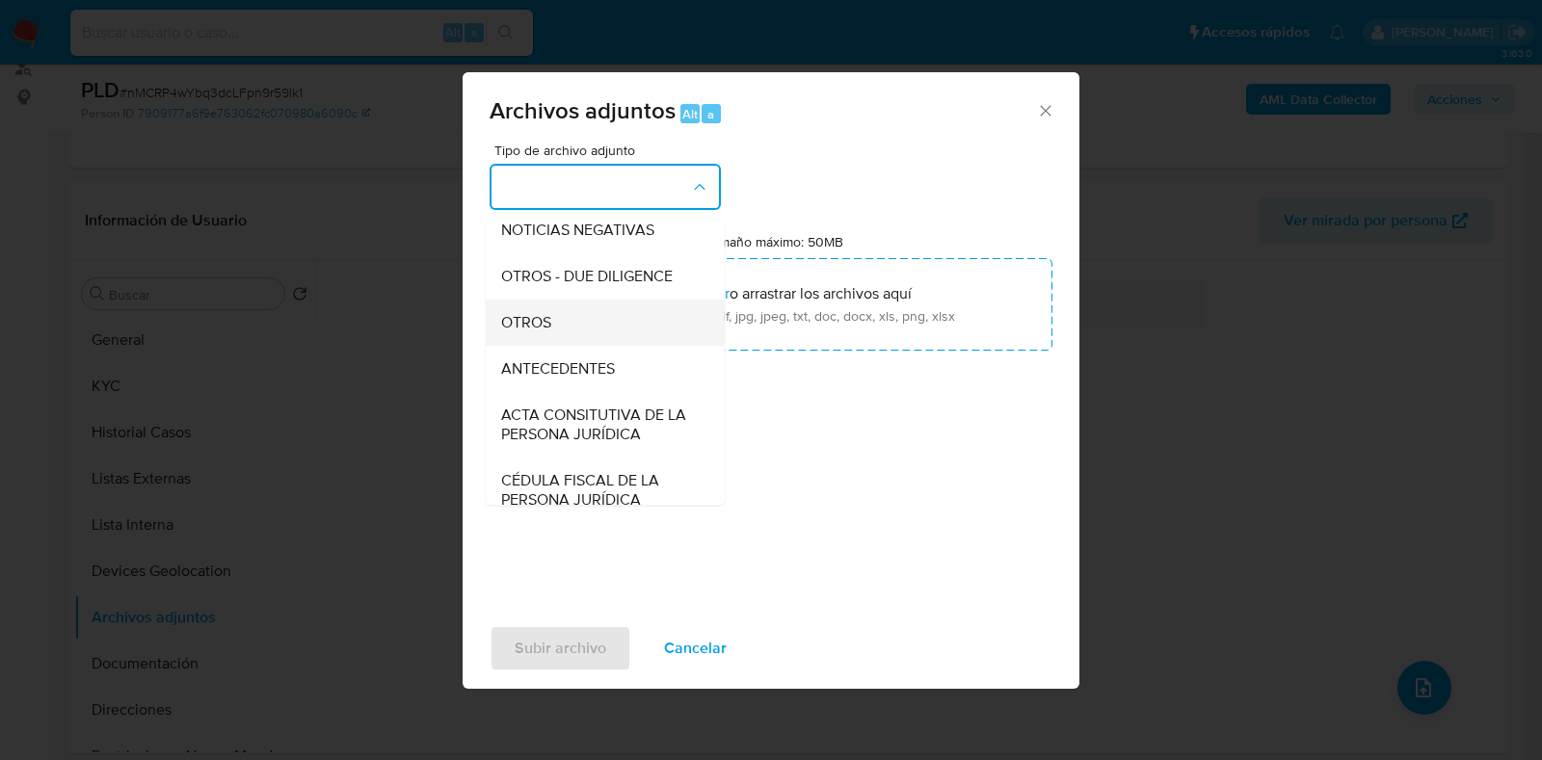
click at [556, 346] on div "OTROS" at bounding box center [599, 323] width 197 height 46
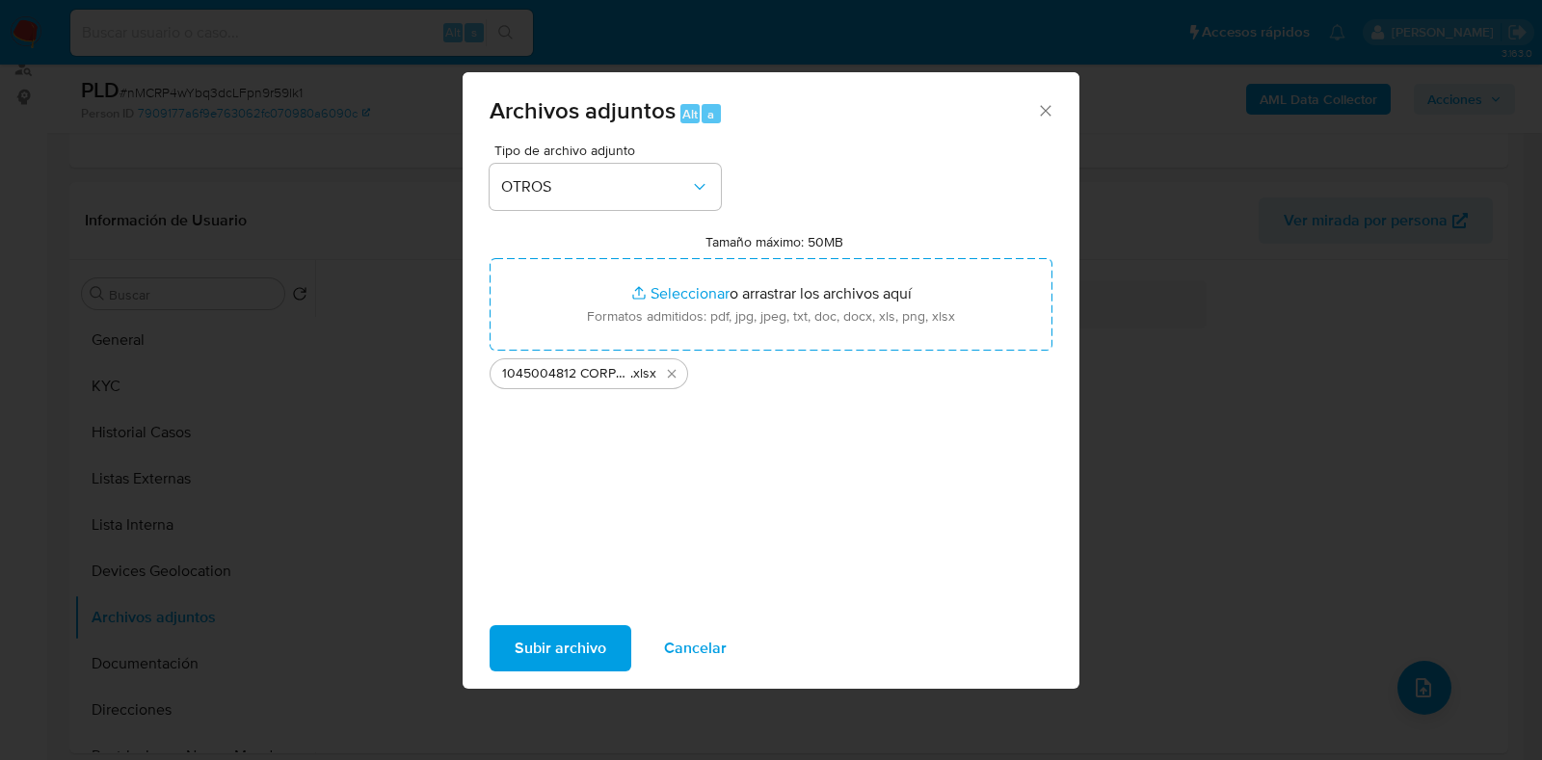
click at [559, 653] on span "Subir archivo" at bounding box center [561, 648] width 92 height 42
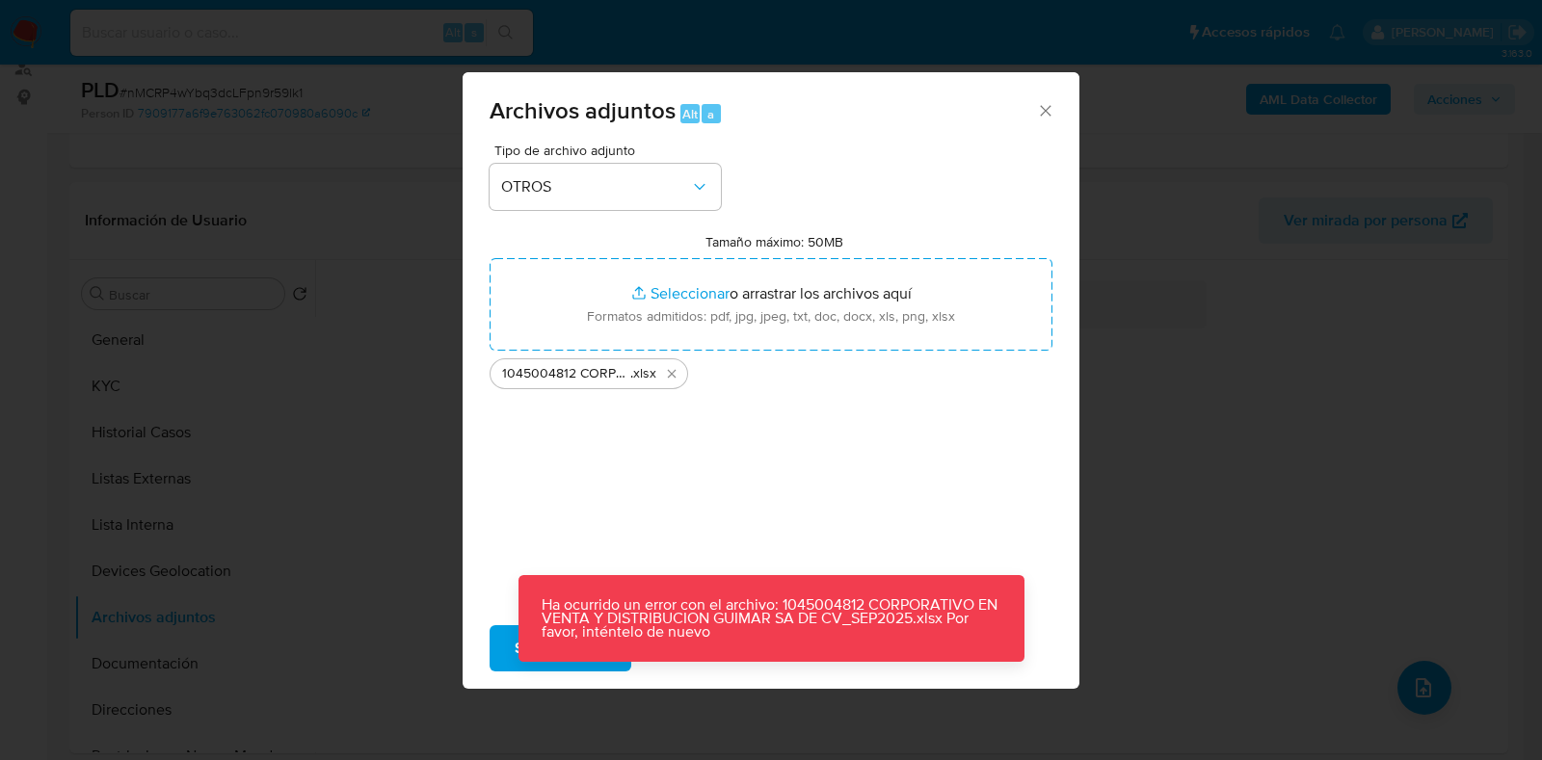
drag, startPoint x: 489, startPoint y: 580, endPoint x: 503, endPoint y: 623, distance: 44.8
click at [488, 580] on div "Tipo de archivo adjunto OTROS Tamaño máximo: 50MB Seleccionar archivos Seleccio…" at bounding box center [771, 378] width 617 height 468
click at [501, 648] on button "Subir archivo" at bounding box center [561, 648] width 142 height 46
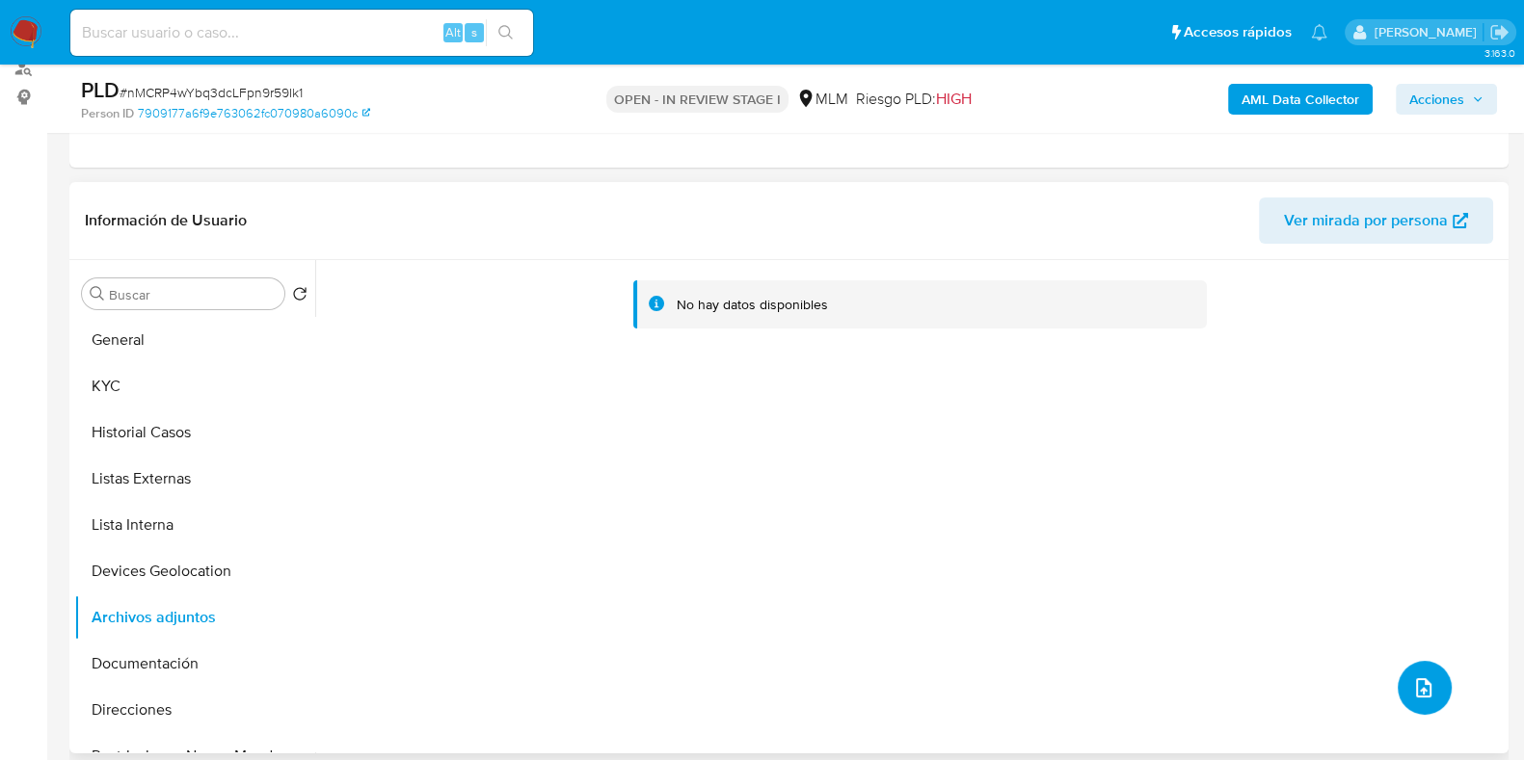
click at [1416, 676] on icon "upload-file" at bounding box center [1423, 687] width 23 height 23
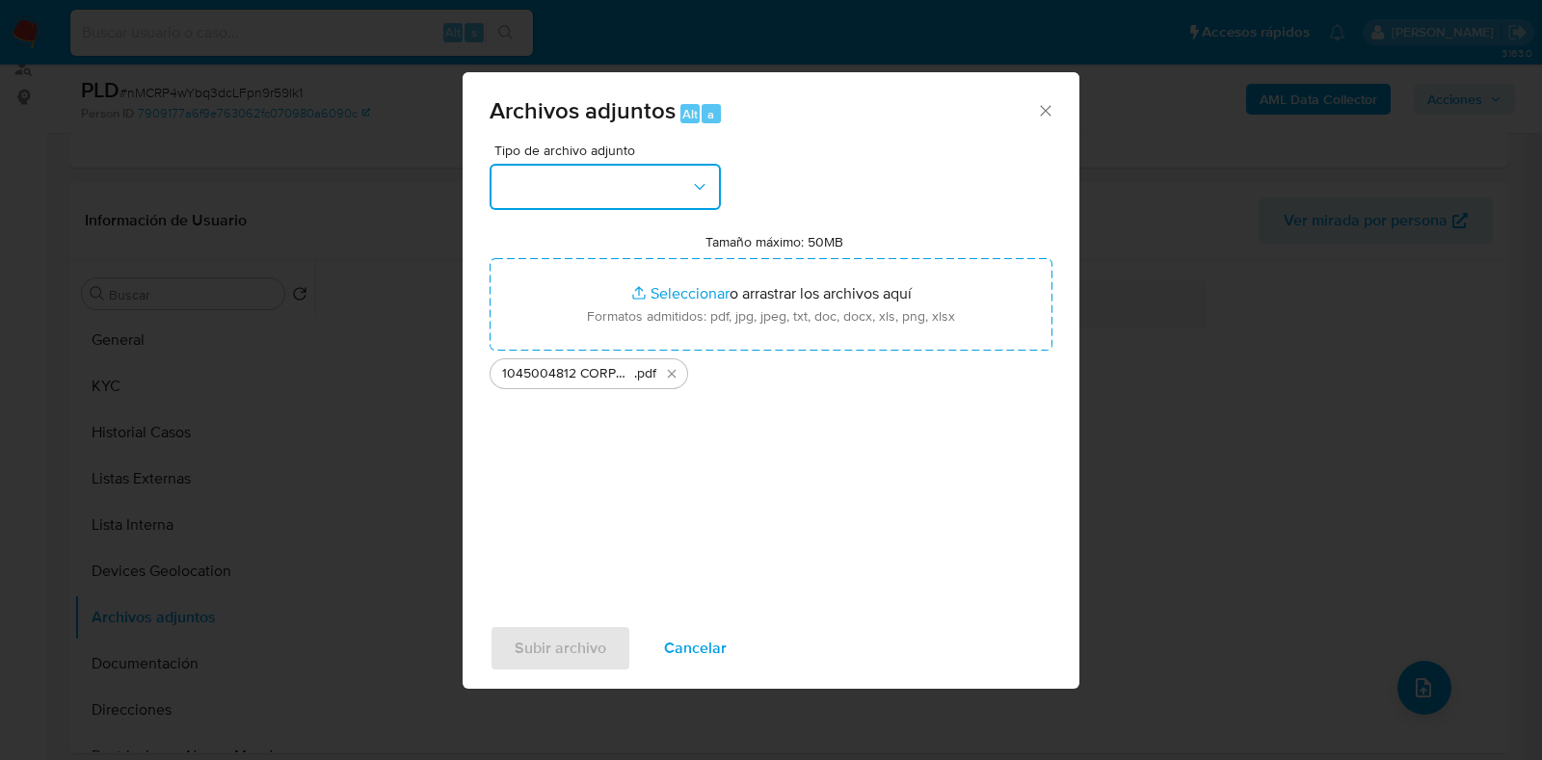
click at [573, 172] on button "button" at bounding box center [605, 187] width 231 height 46
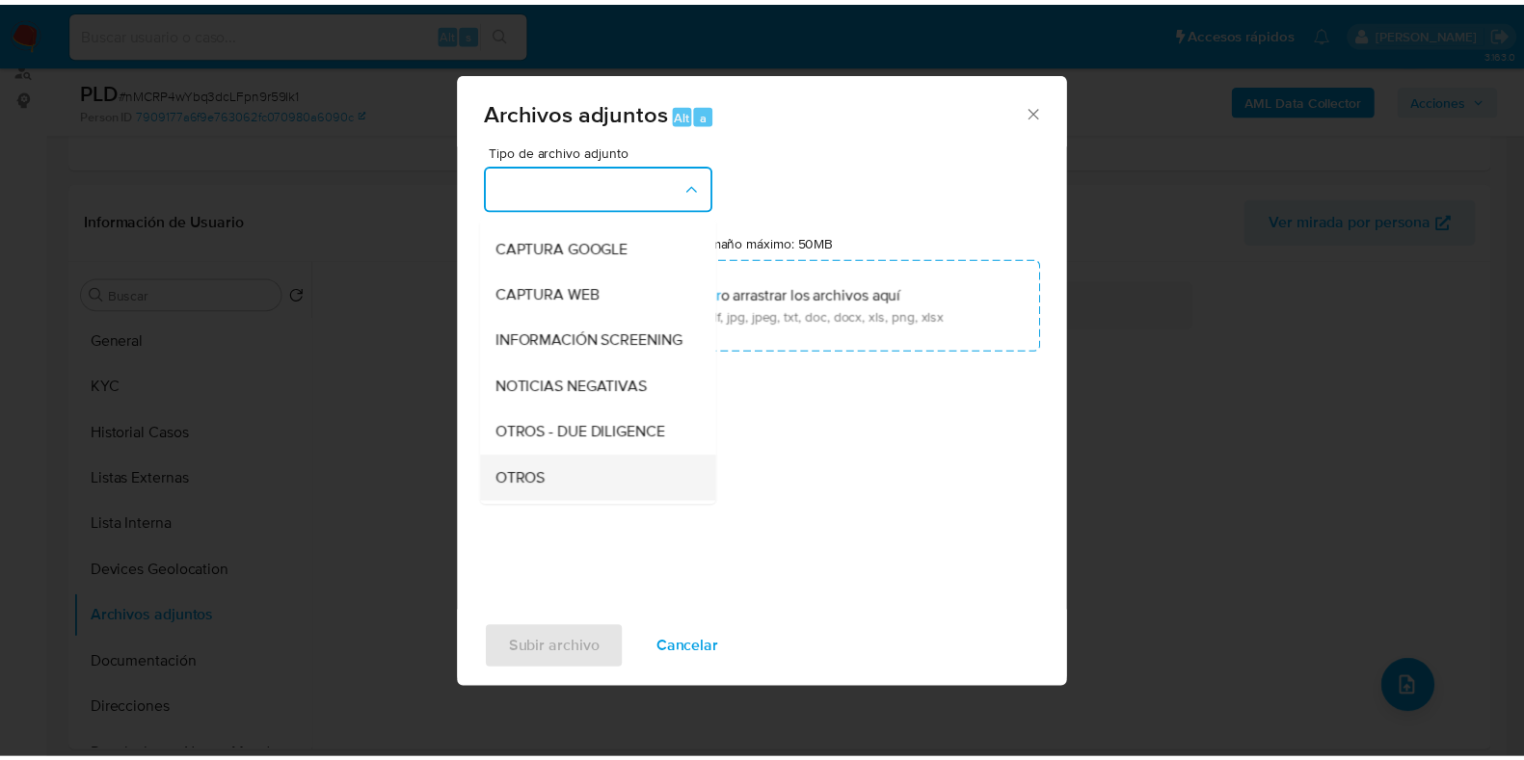
scroll to position [119, 0]
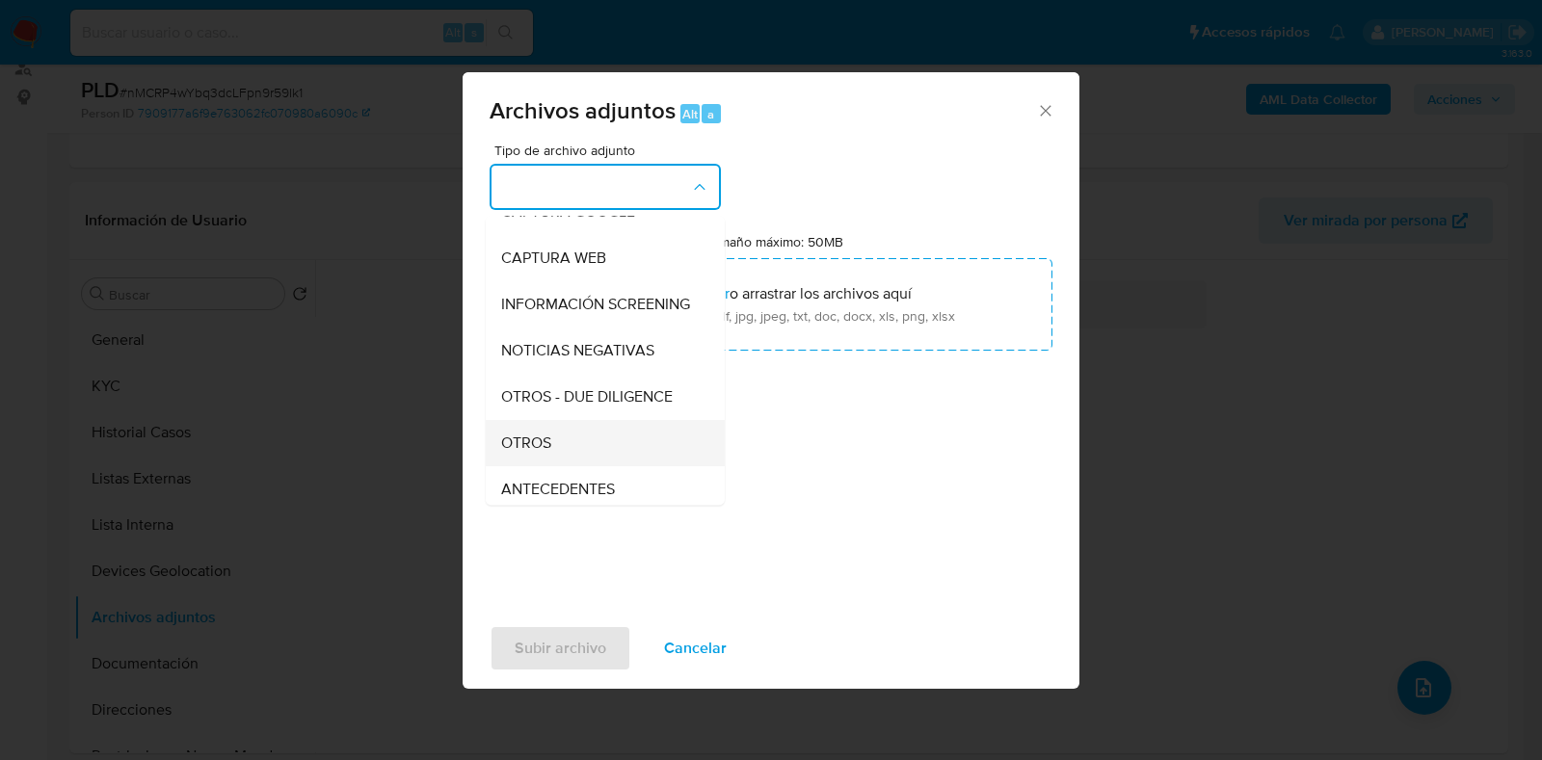
click at [582, 455] on div "OTROS" at bounding box center [599, 443] width 197 height 46
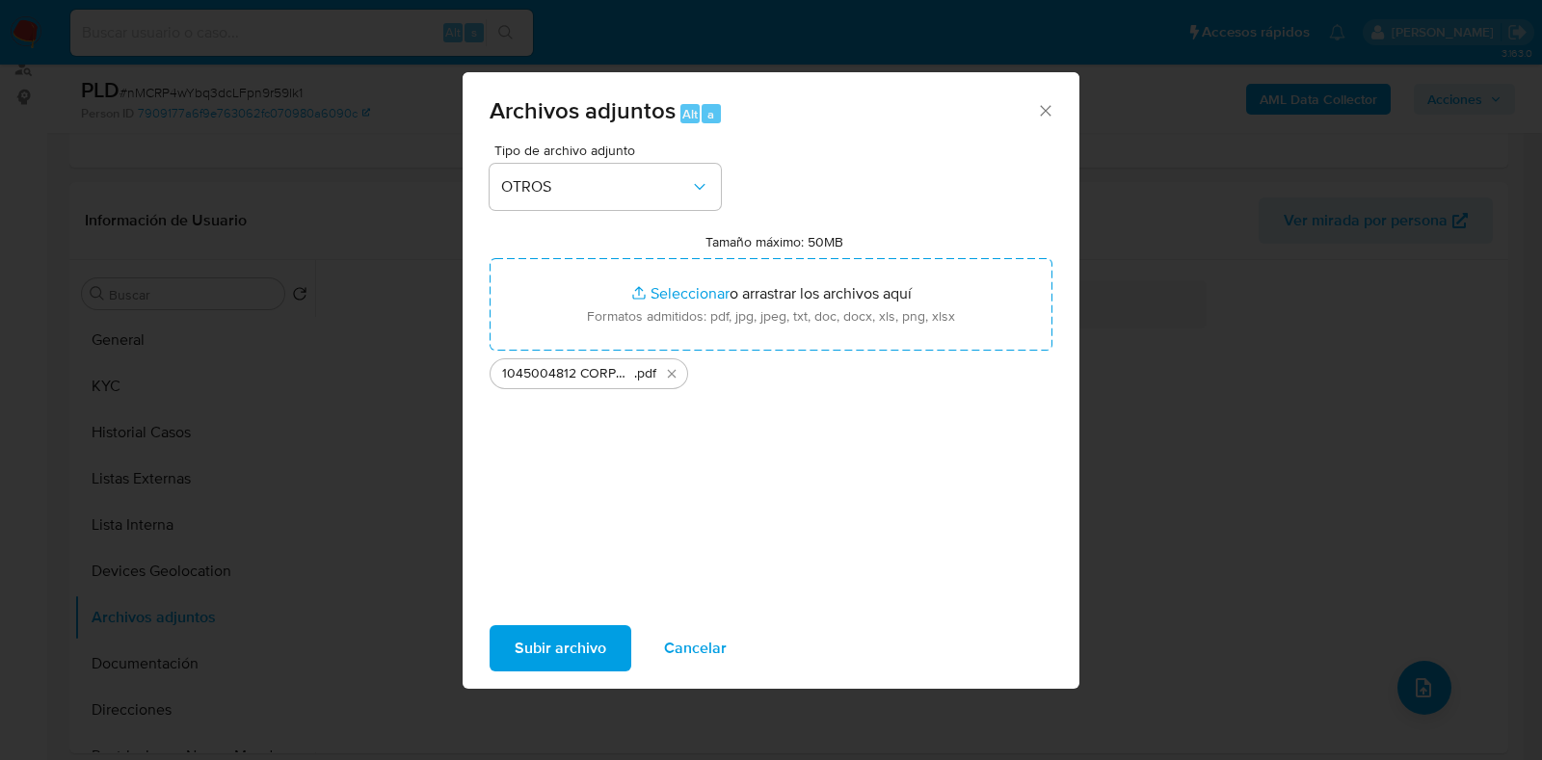
click at [567, 638] on span "Subir archivo" at bounding box center [561, 648] width 92 height 42
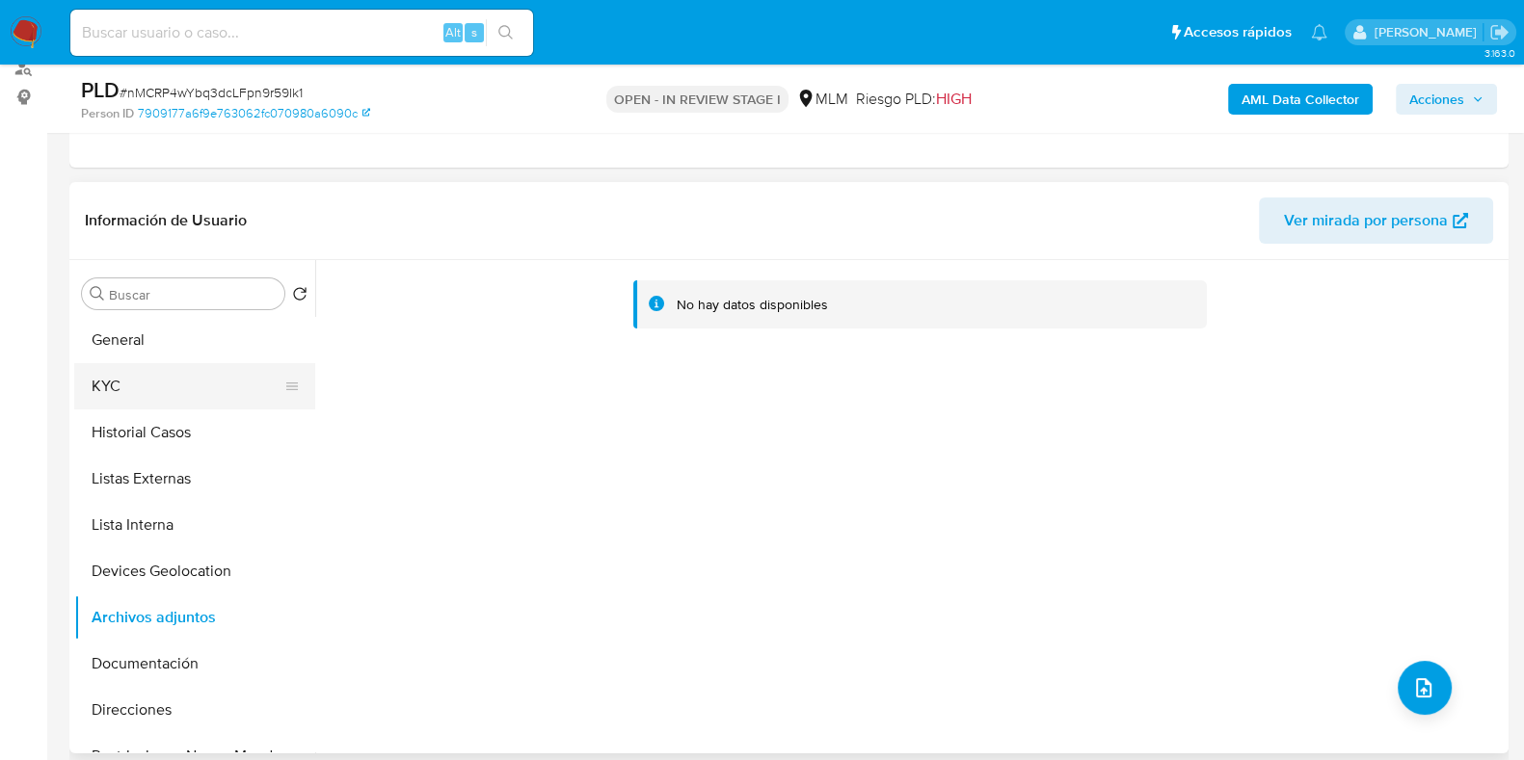
click at [209, 375] on button "KYC" at bounding box center [186, 386] width 225 height 46
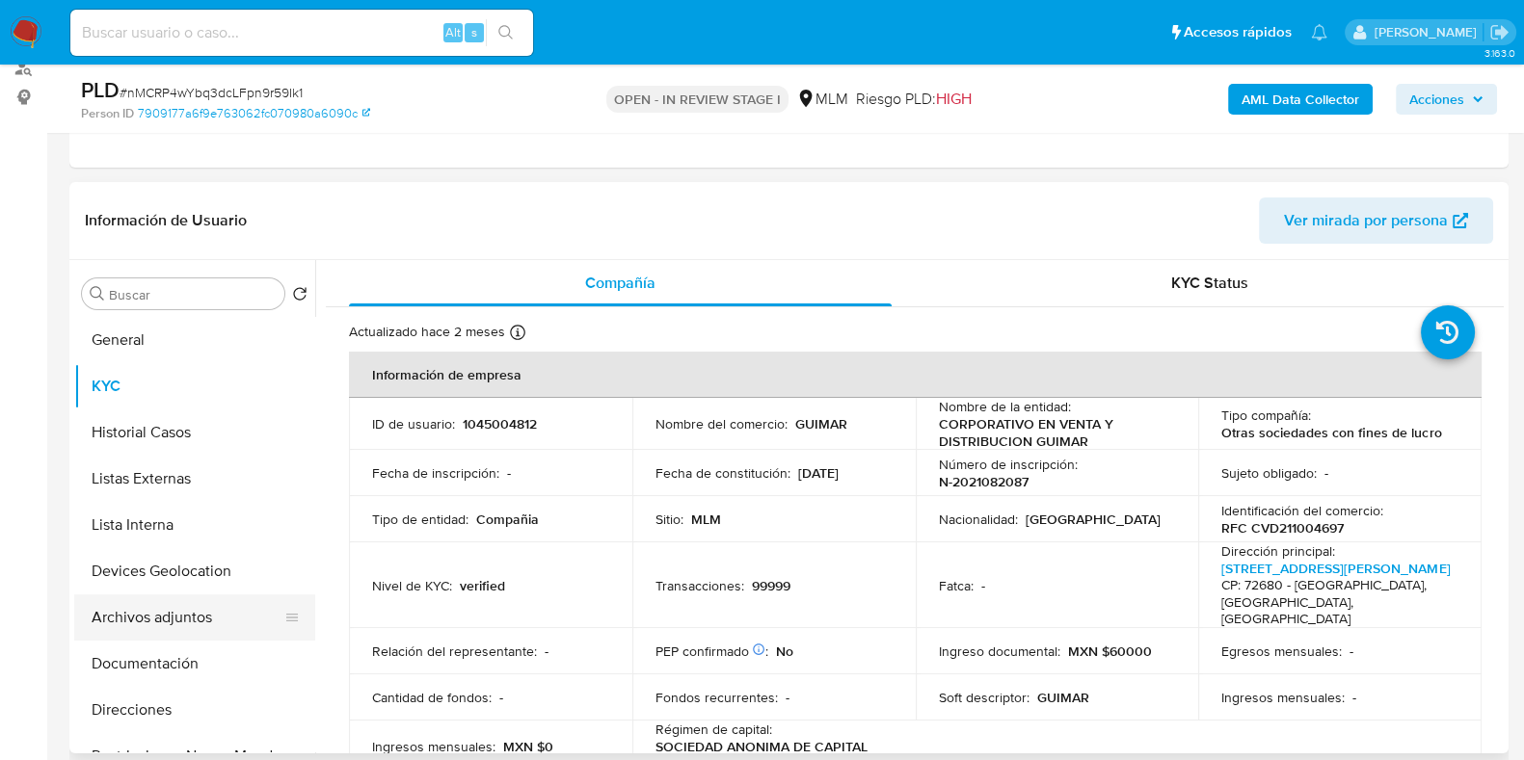
click at [172, 622] on button "Archivos adjuntos" at bounding box center [186, 618] width 225 height 46
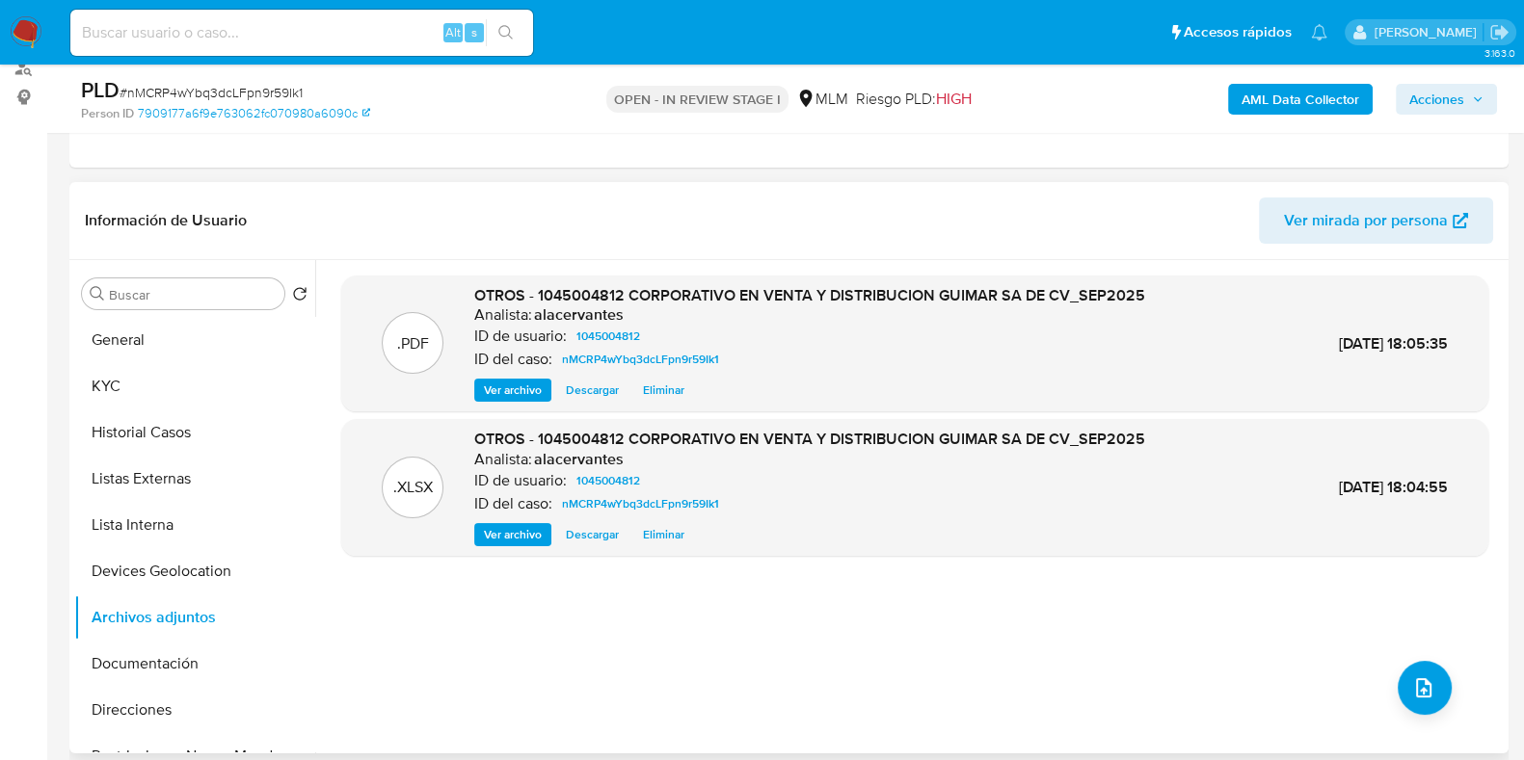
click at [514, 393] on span "Ver archivo" at bounding box center [513, 390] width 58 height 19
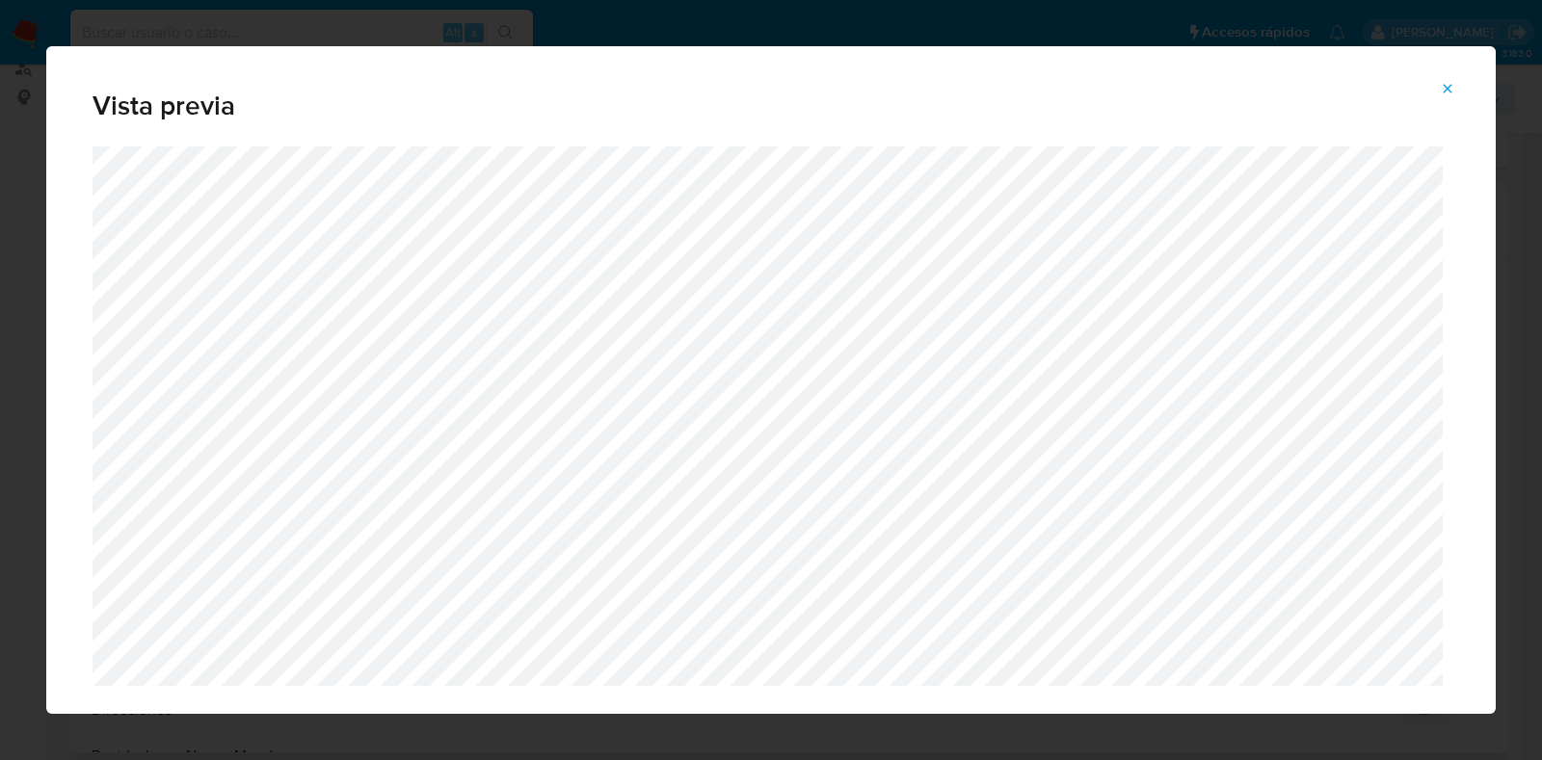
click at [1450, 87] on icon "Attachment preview" at bounding box center [1447, 88] width 15 height 15
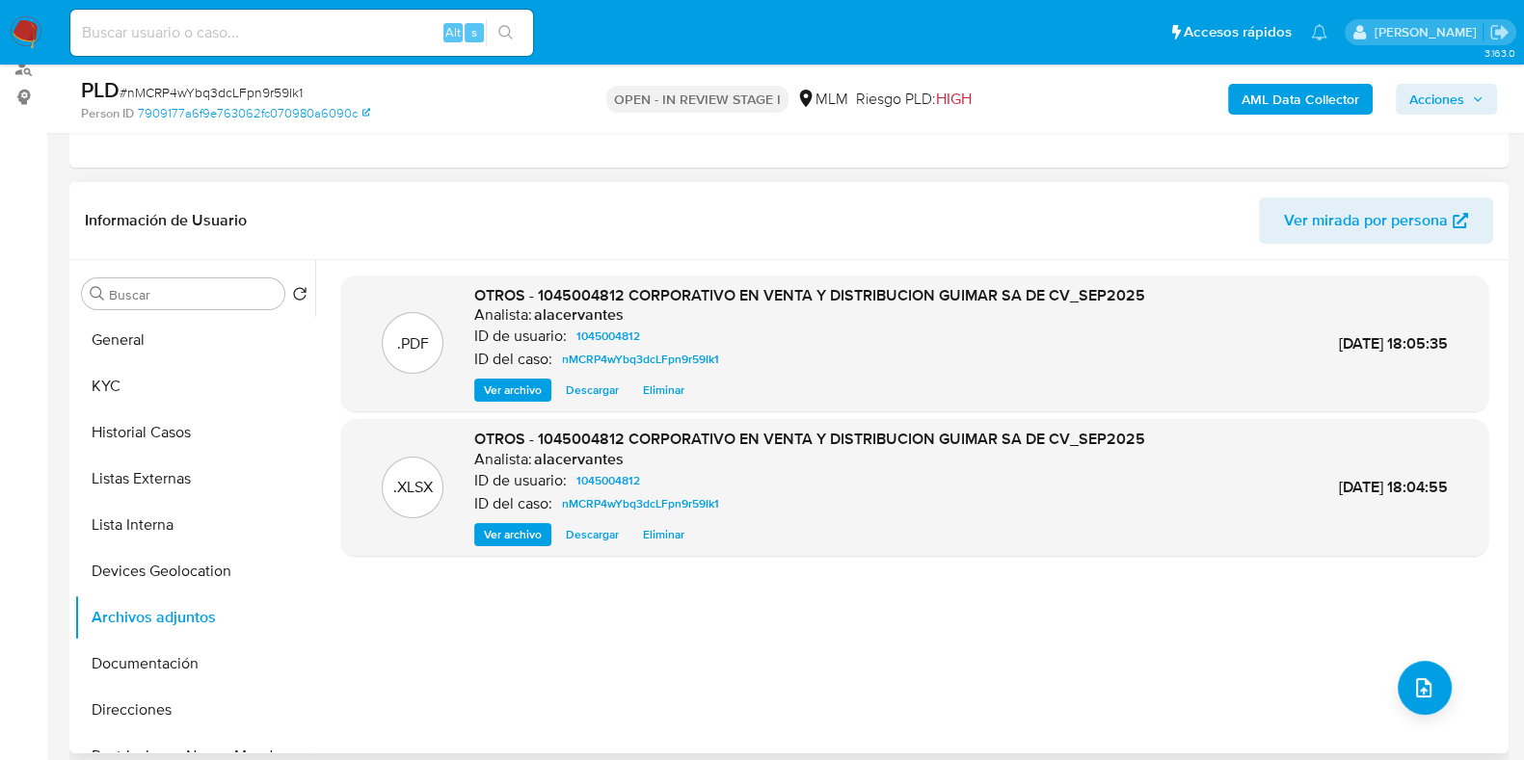
click at [1417, 106] on span "Acciones" at bounding box center [1436, 99] width 55 height 31
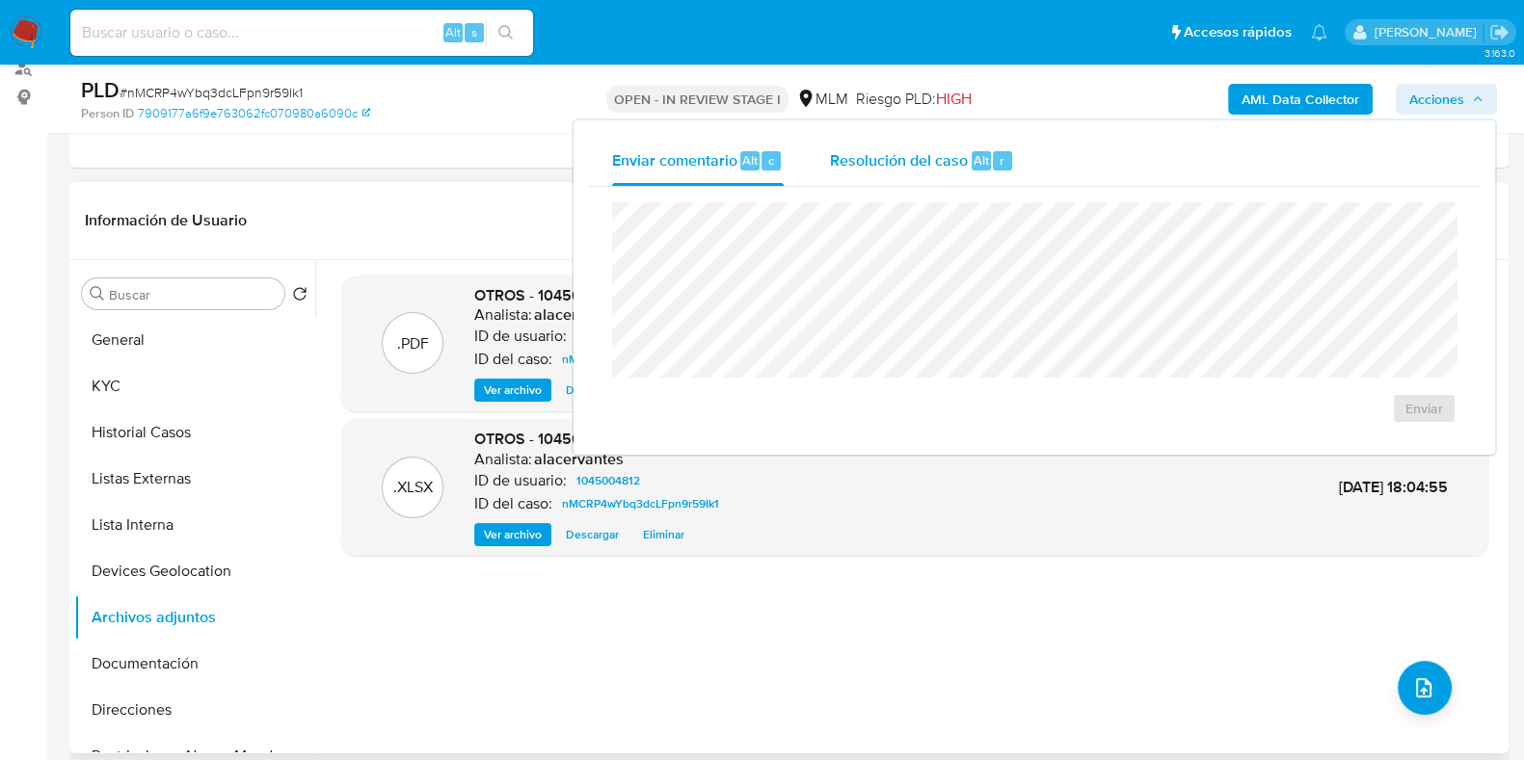
click at [975, 132] on div "Enviar comentario Alt c Resolución del caso Alt r Enviar" at bounding box center [1033, 287] width 921 height 334
click at [971, 143] on div "Resolución del caso Alt r" at bounding box center [922, 161] width 184 height 50
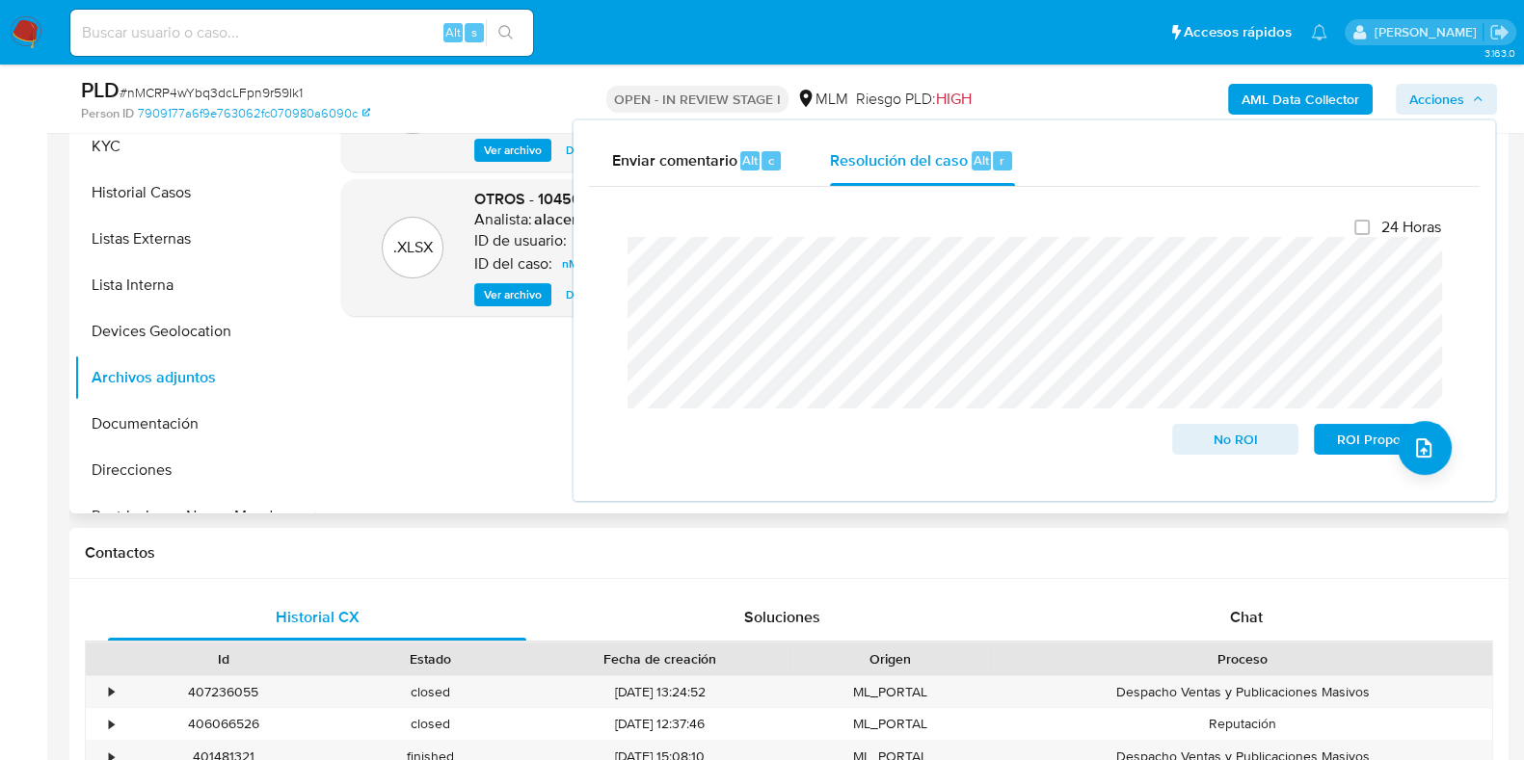
scroll to position [481, 0]
click at [1234, 453] on span "No ROI" at bounding box center [1235, 439] width 100 height 27
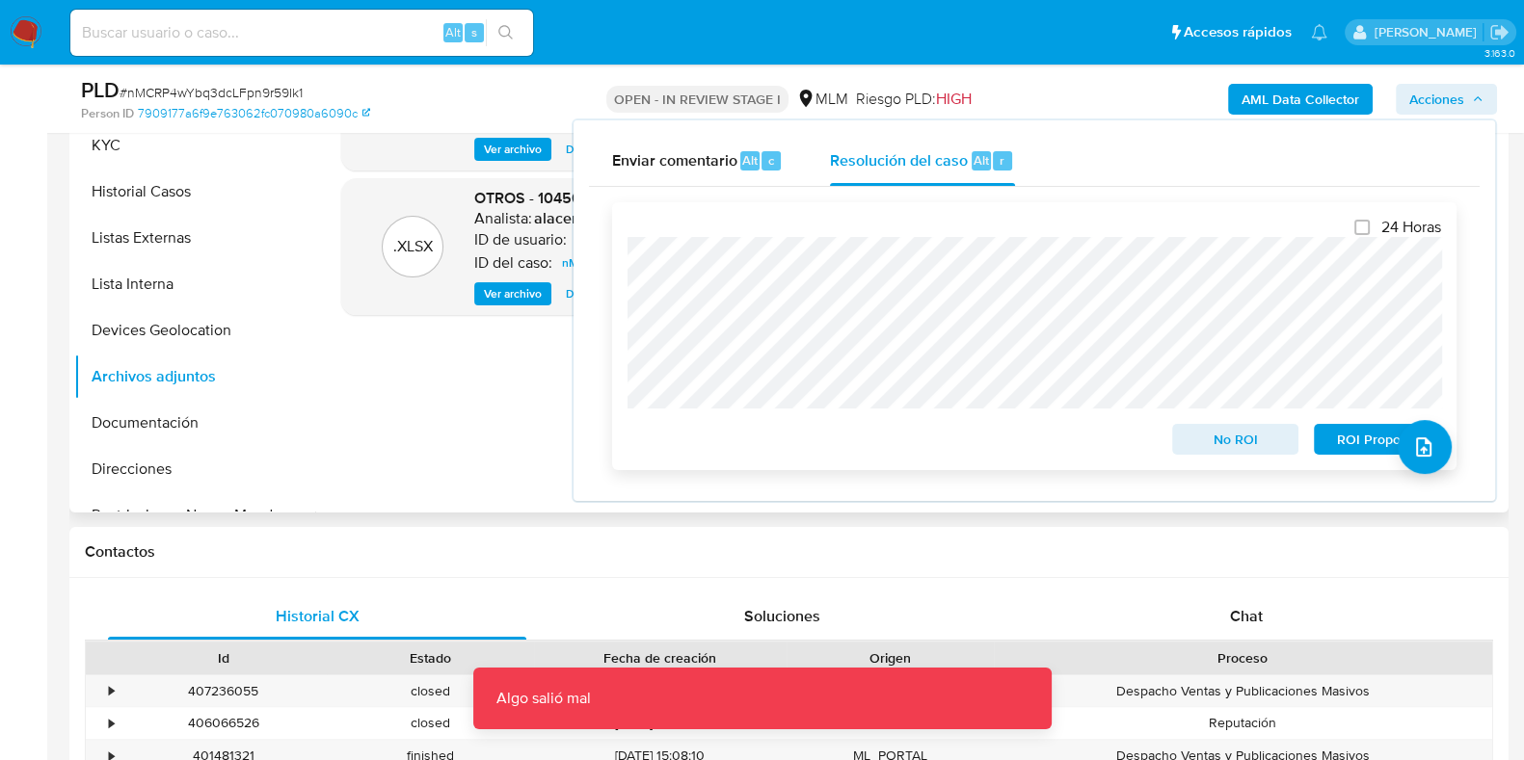
click at [1234, 453] on span "No ROI" at bounding box center [1235, 439] width 100 height 27
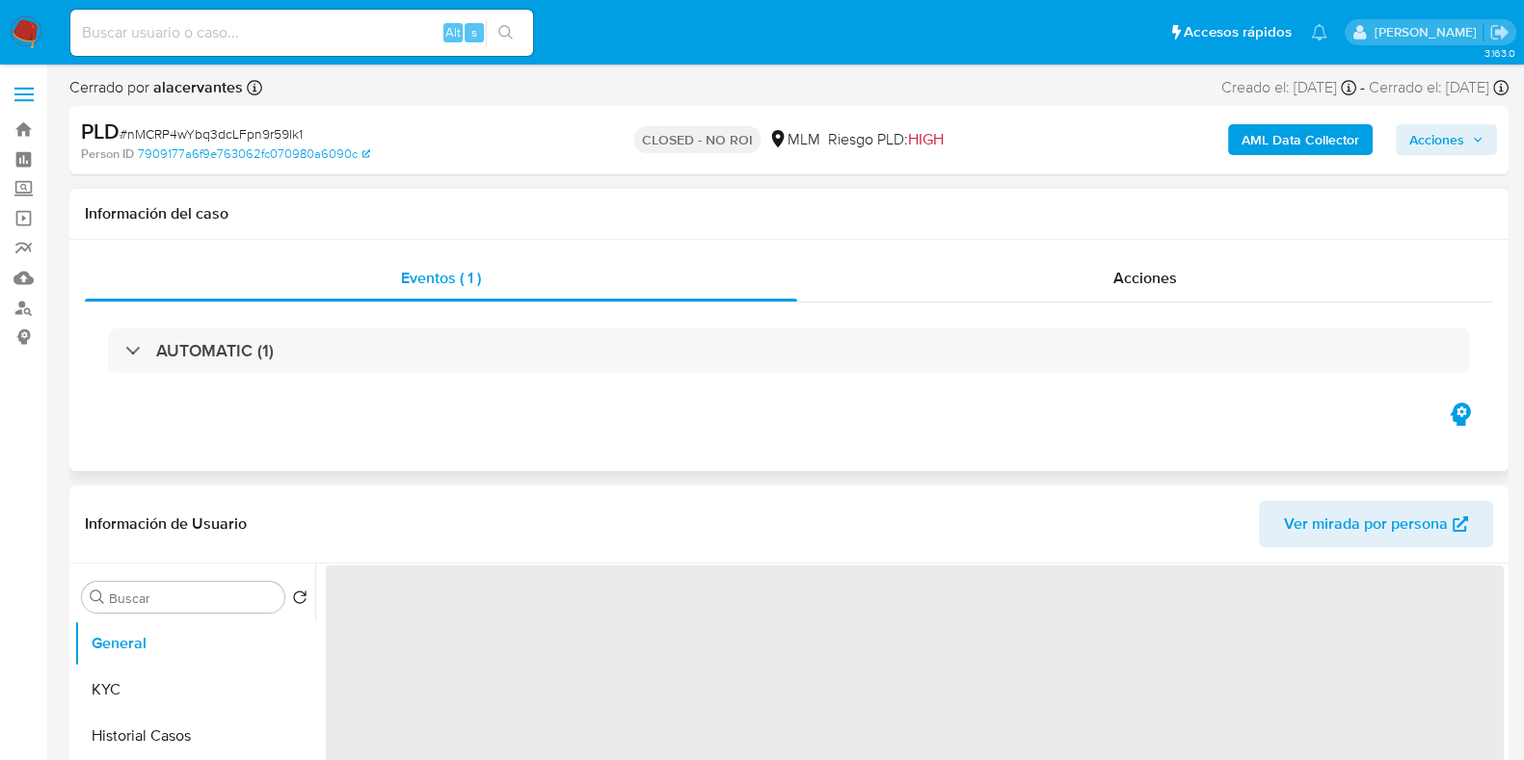
select select "10"
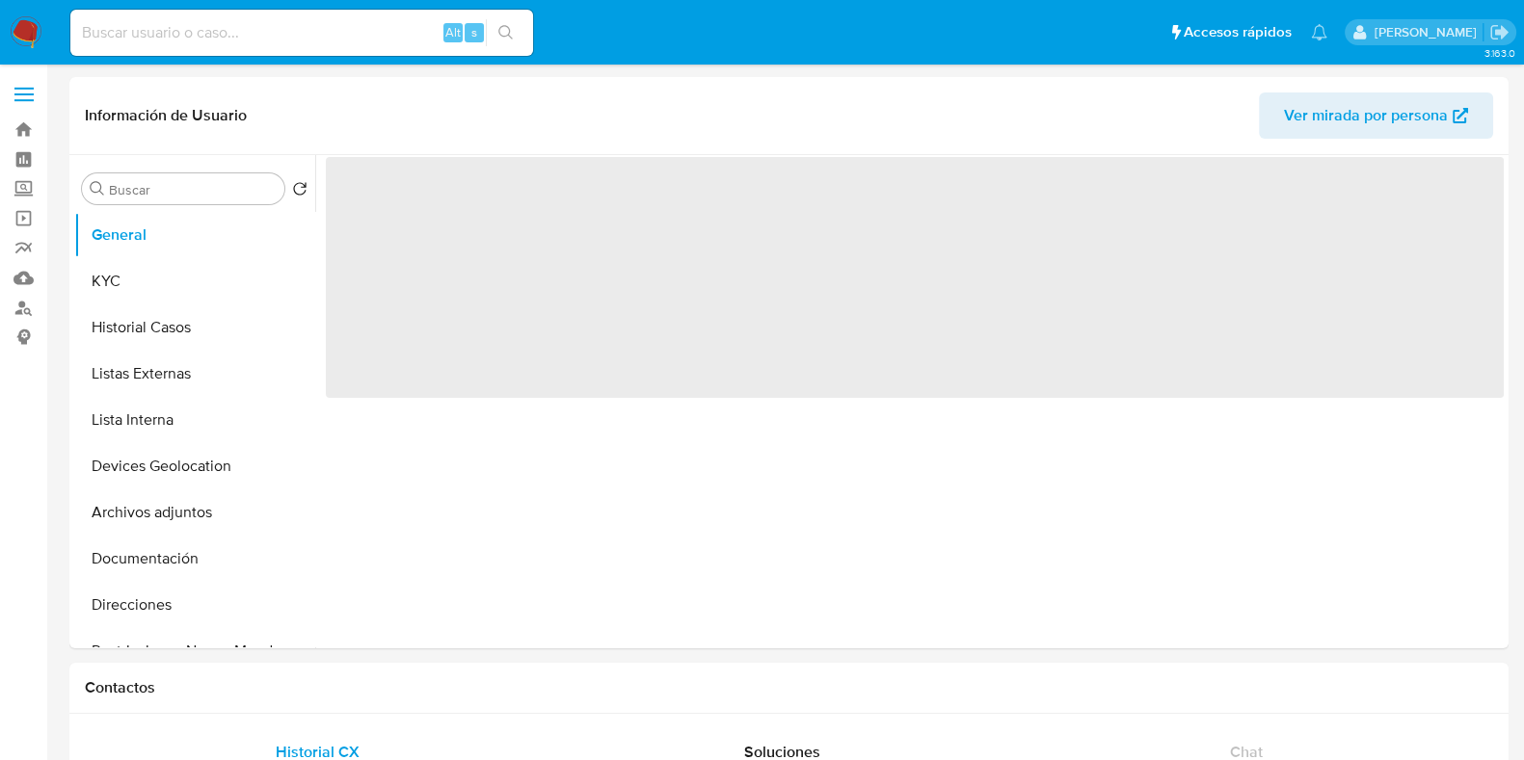
select select "10"
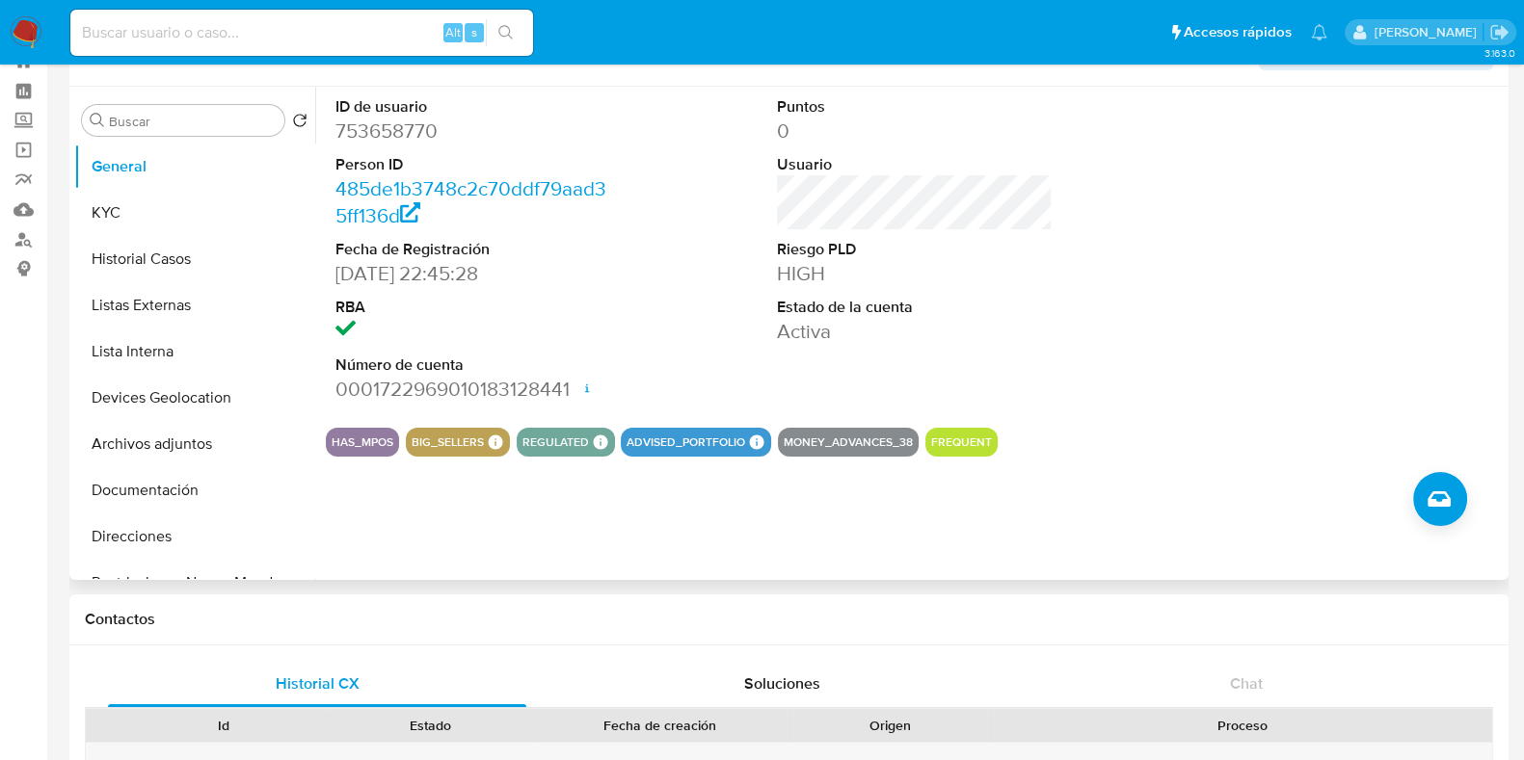
scroll to position [119, 0]
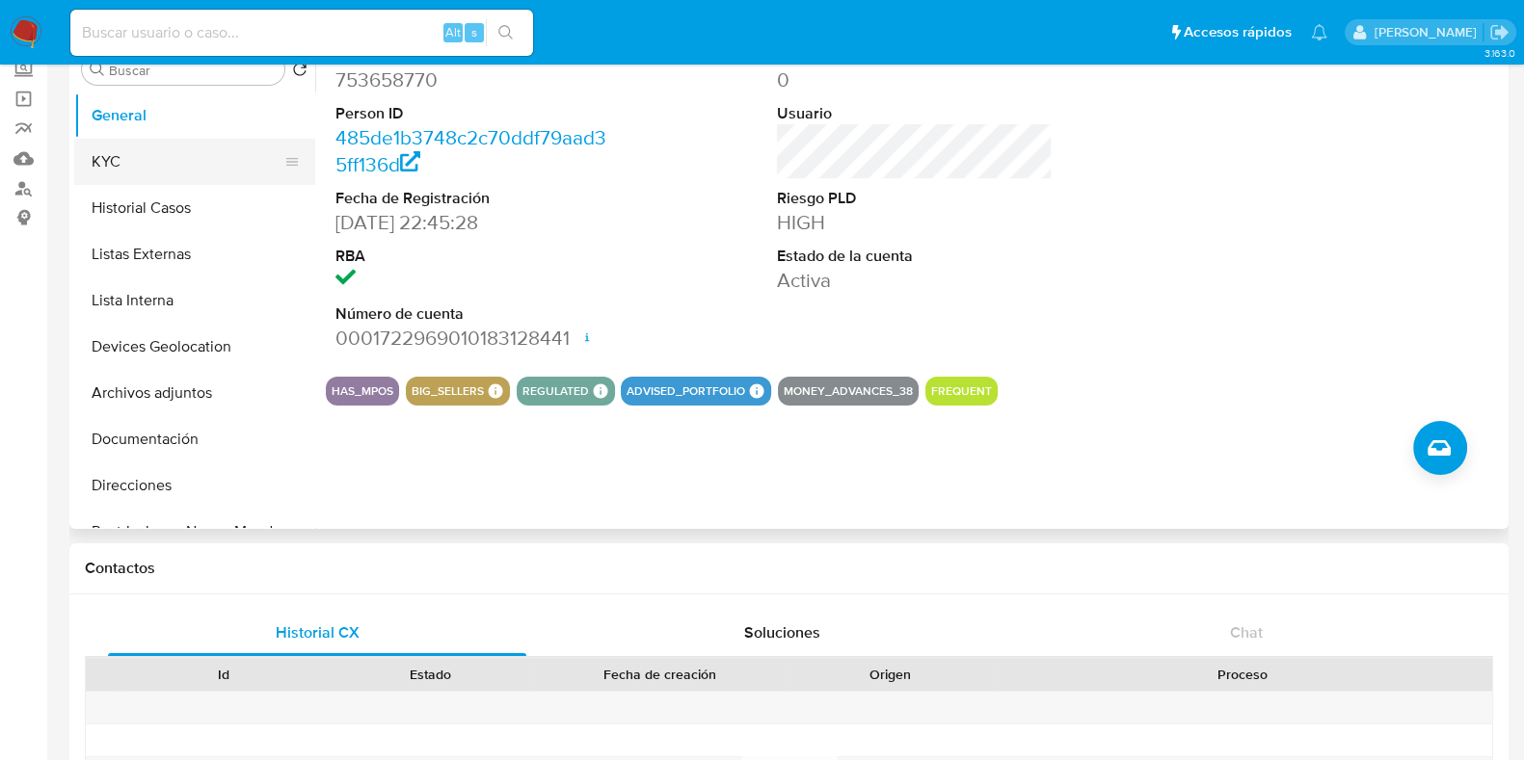
click at [111, 151] on button "KYC" at bounding box center [186, 162] width 225 height 46
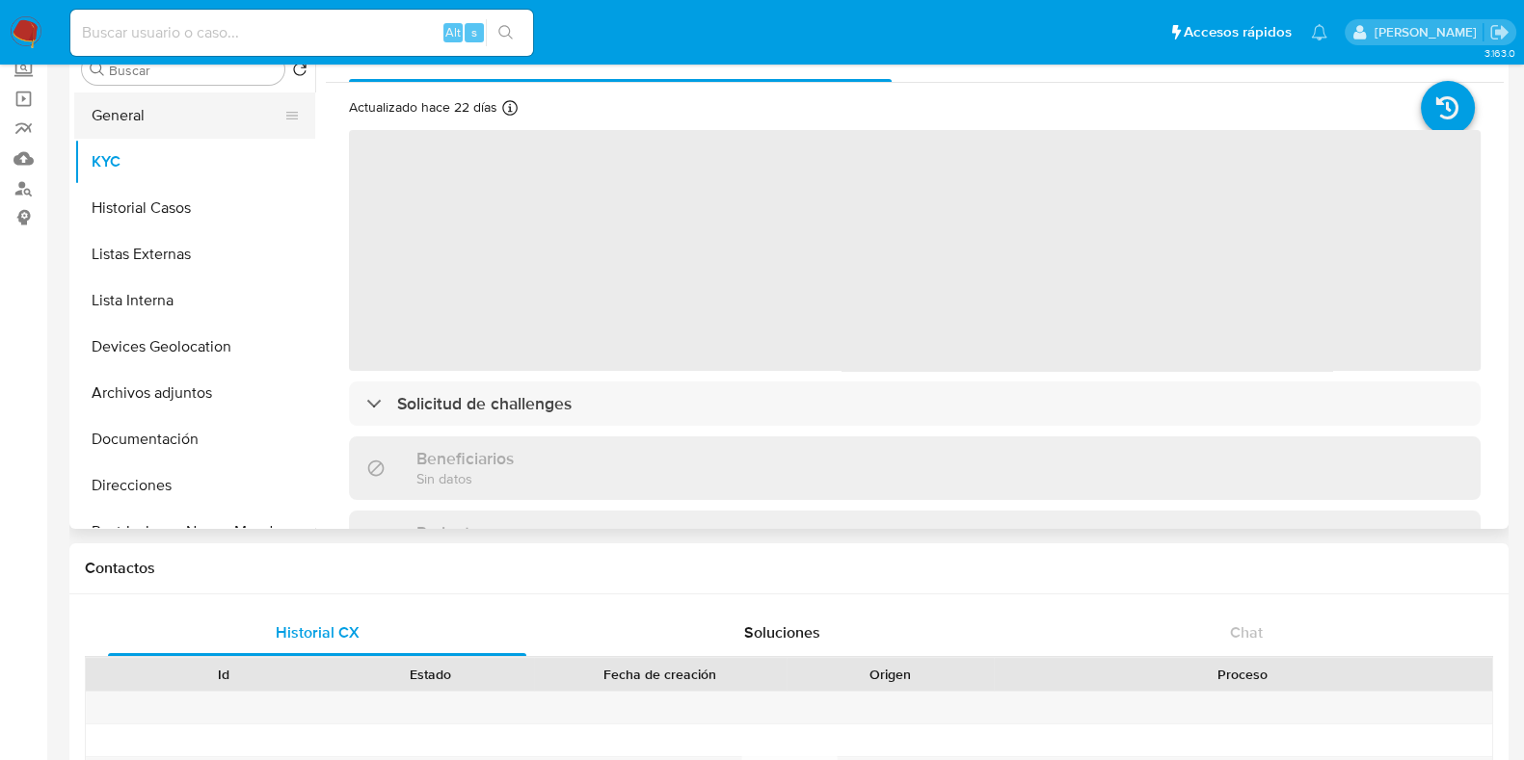
click at [127, 118] on button "General" at bounding box center [186, 116] width 225 height 46
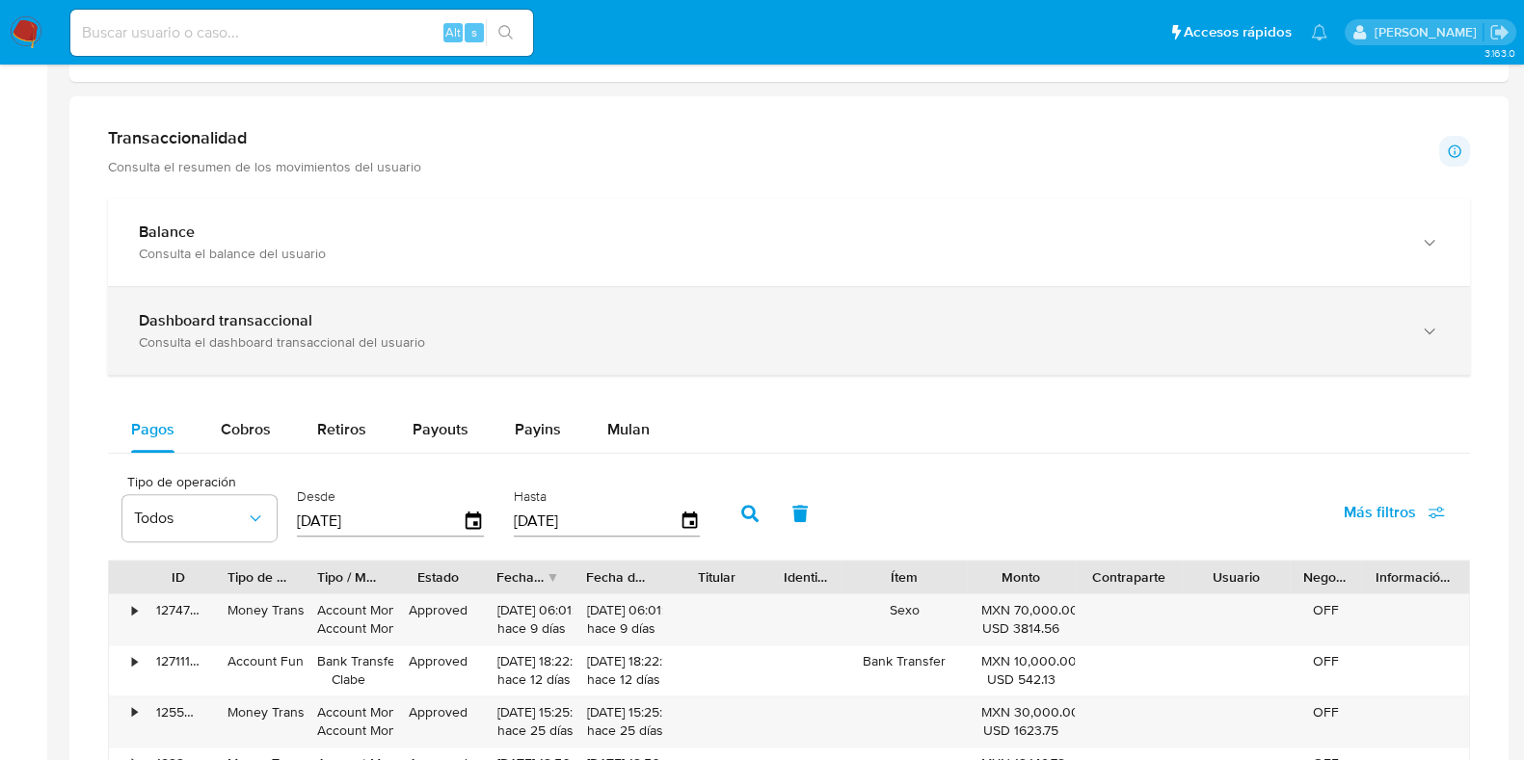
scroll to position [963, 0]
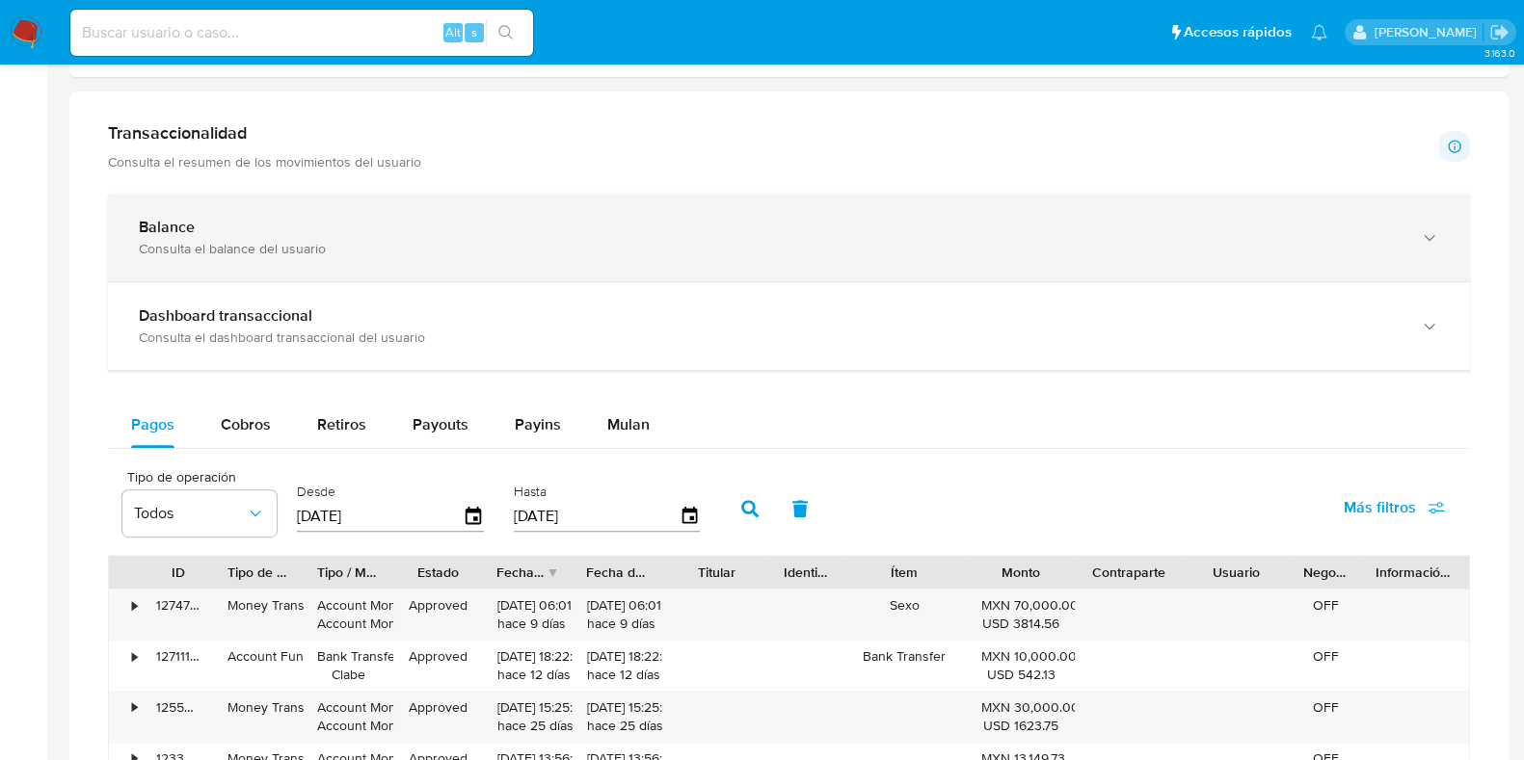
click at [812, 249] on div "Consulta el balance del usuario" at bounding box center [769, 248] width 1261 height 17
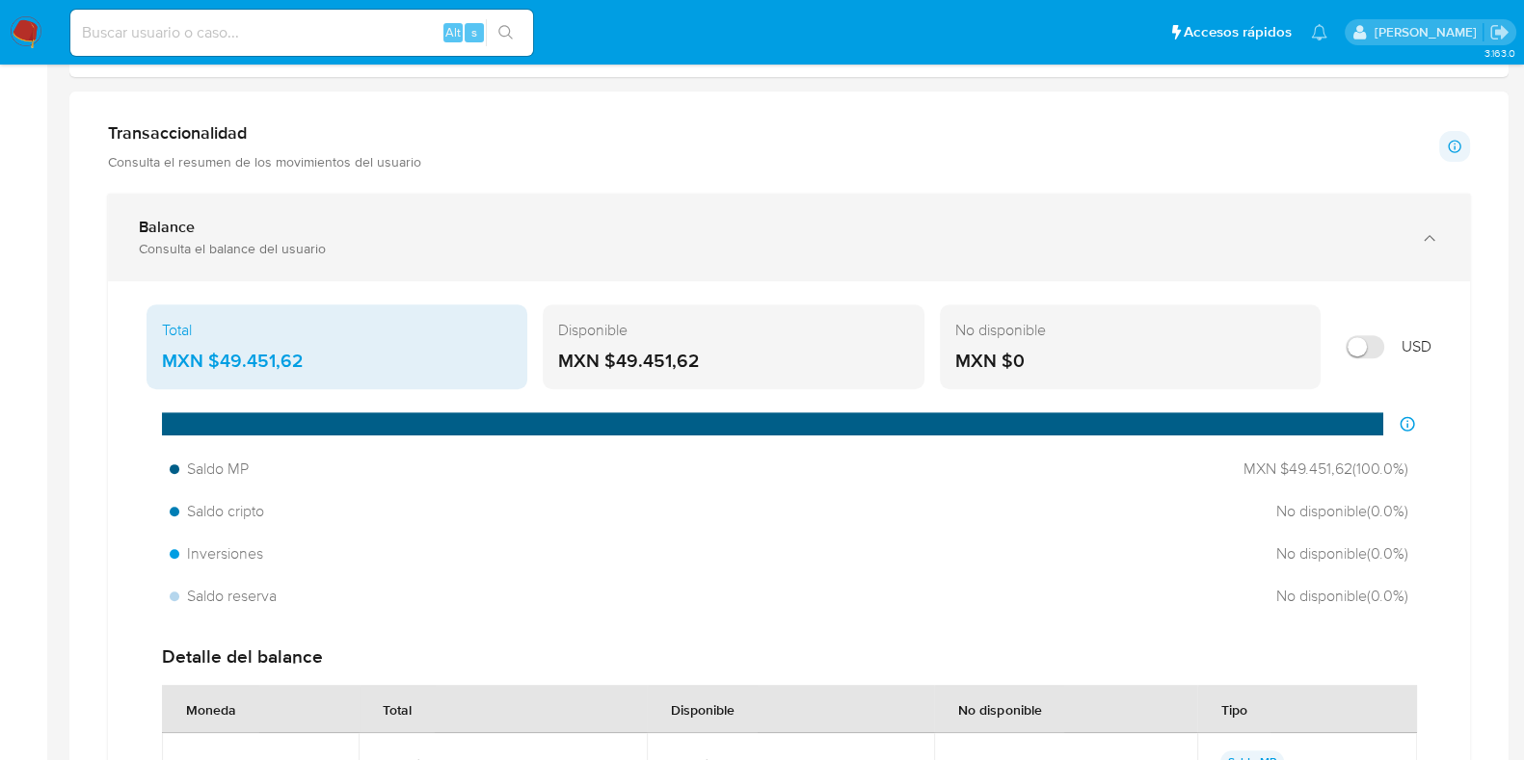
click at [811, 268] on div "Balance Consulta el balance del usuario" at bounding box center [789, 238] width 1362 height 88
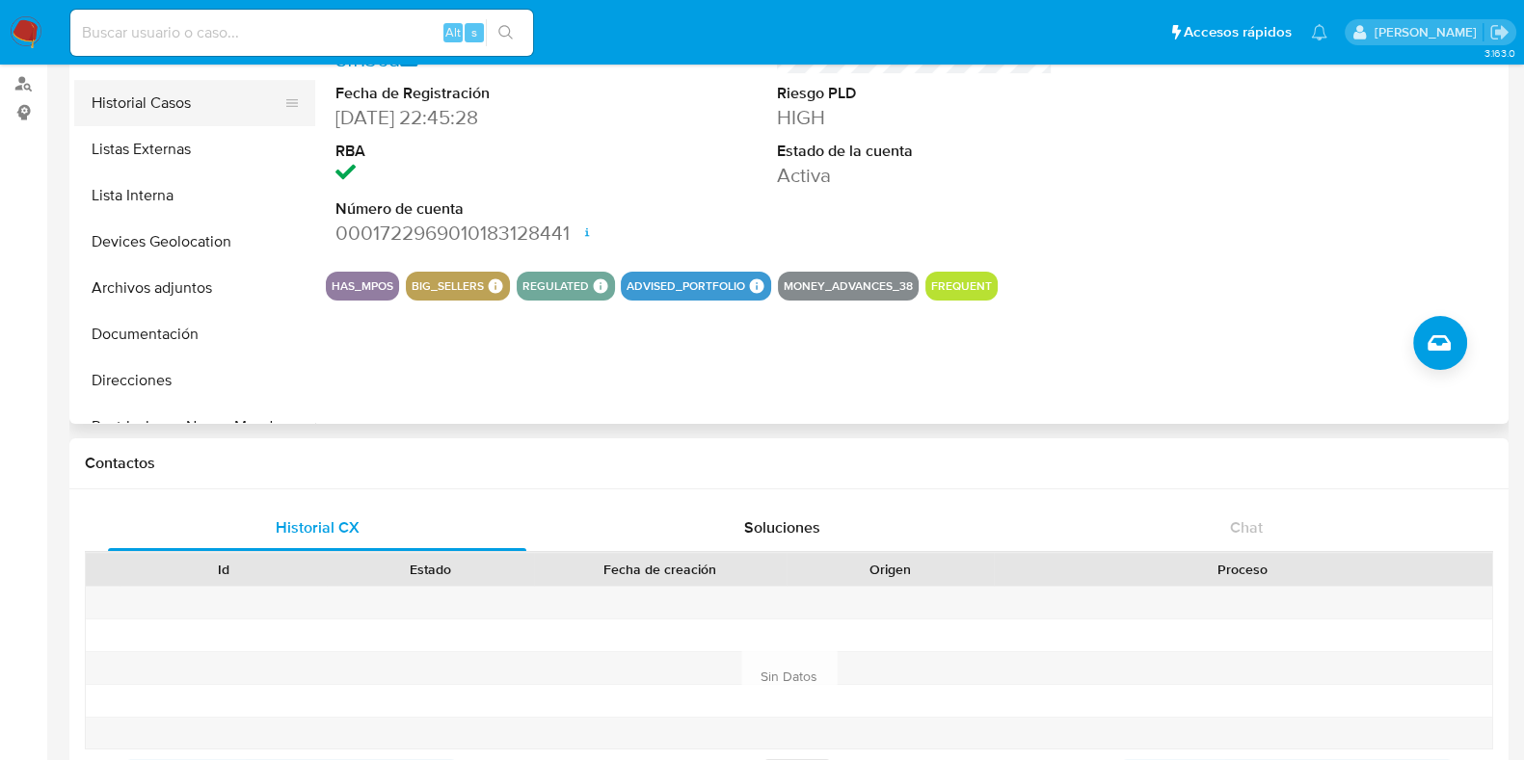
scroll to position [78, 0]
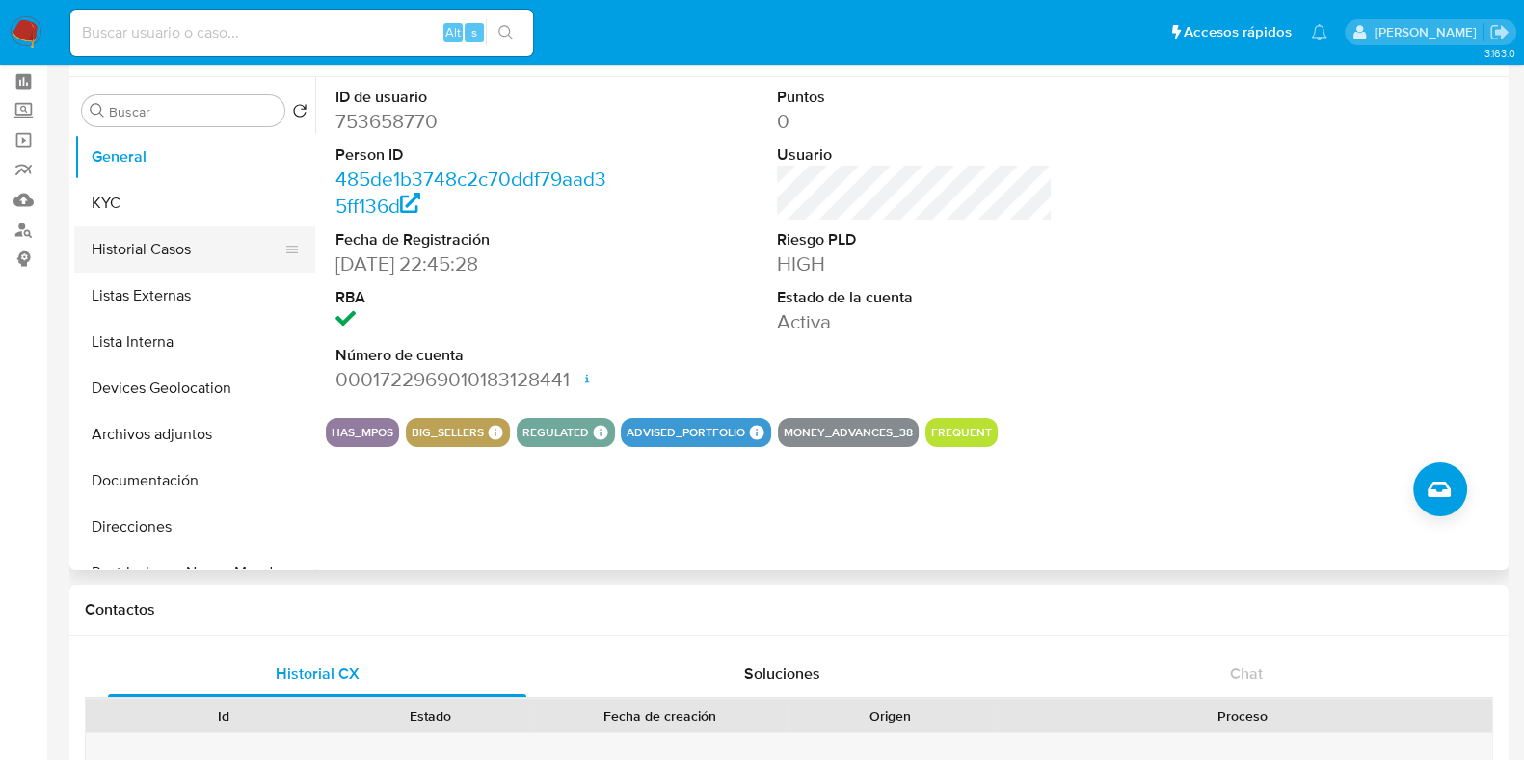
click at [183, 262] on button "Historial Casos" at bounding box center [186, 249] width 225 height 46
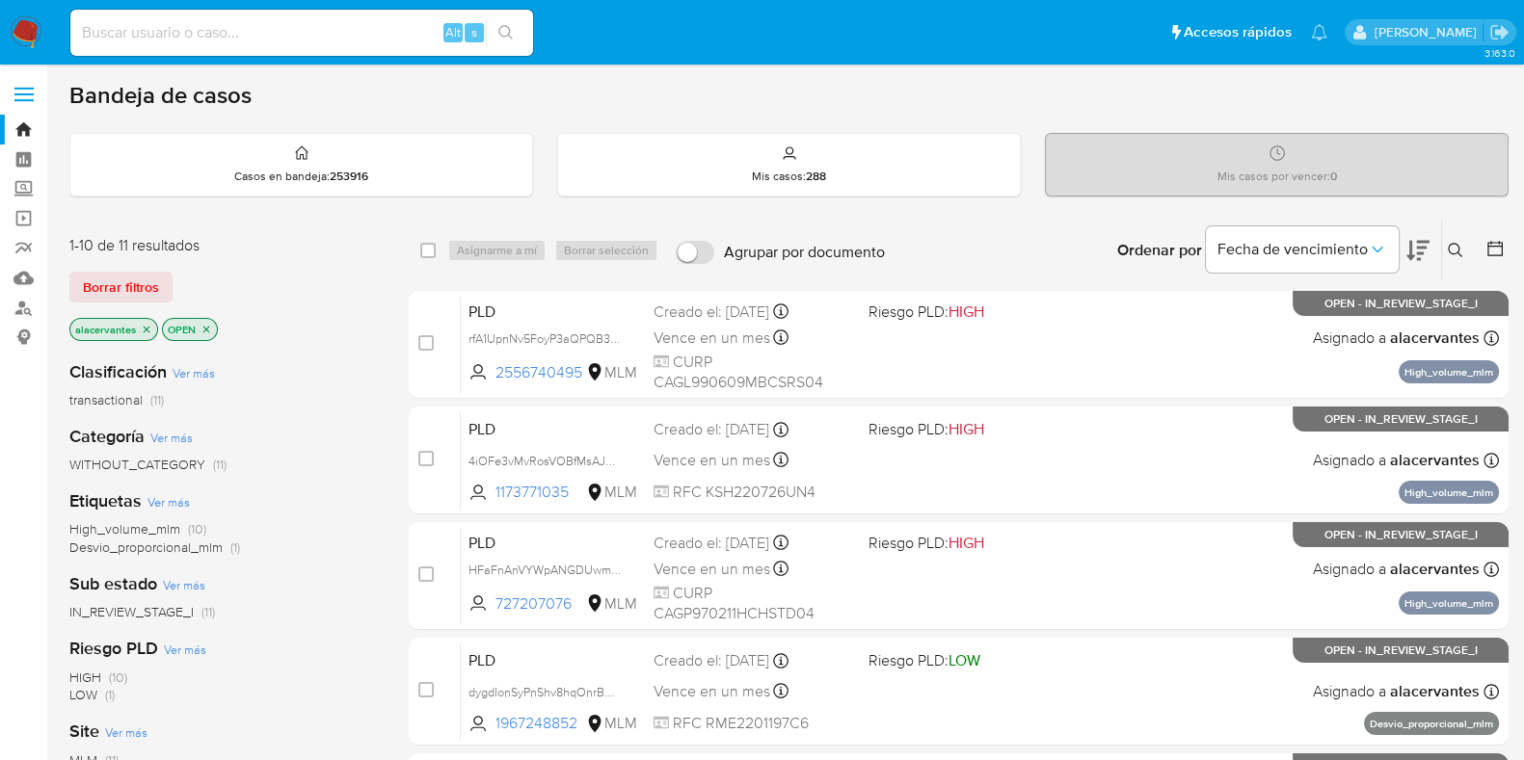
click at [1460, 248] on icon at bounding box center [1454, 250] width 15 height 15
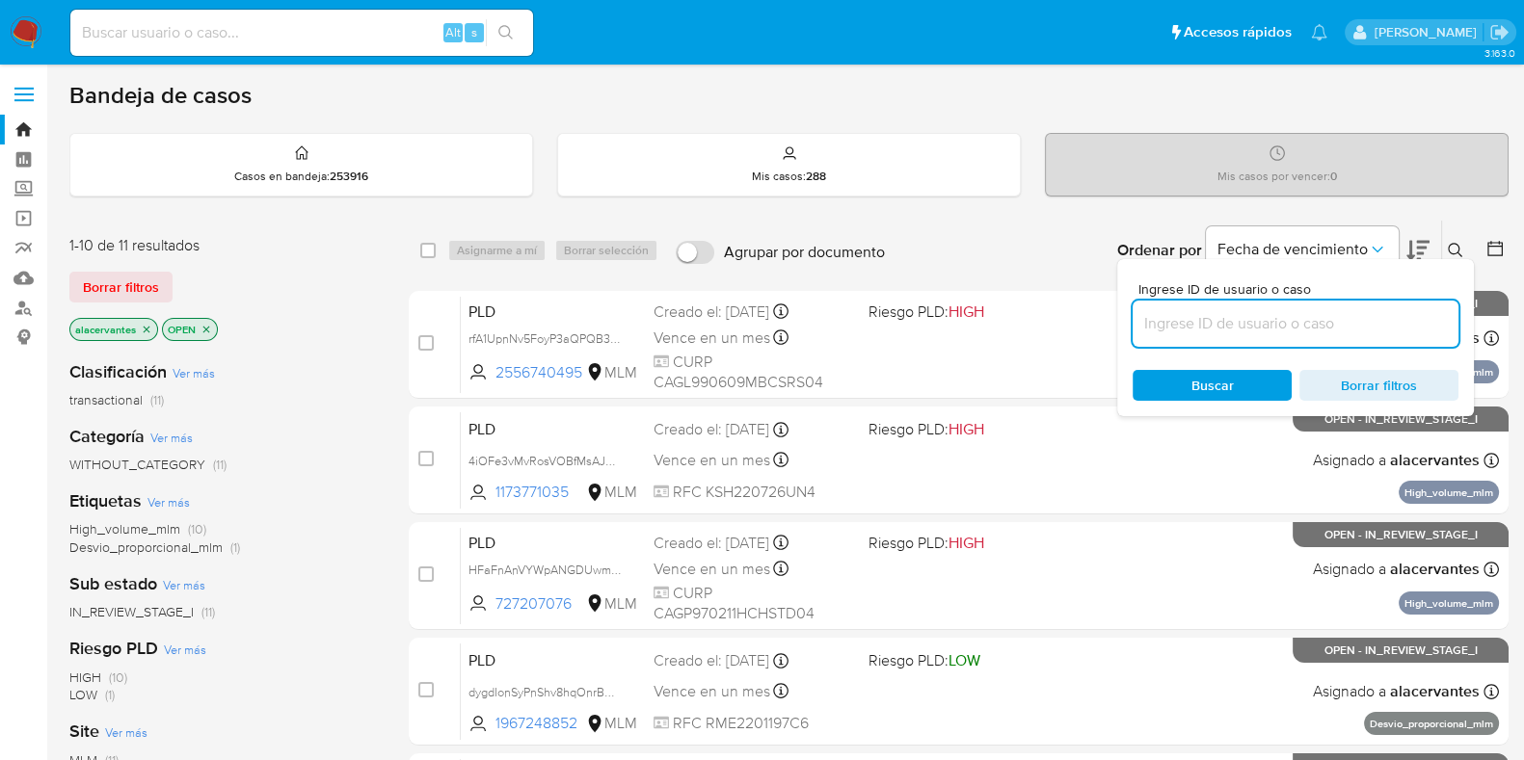
click at [1199, 333] on input at bounding box center [1295, 323] width 326 height 25
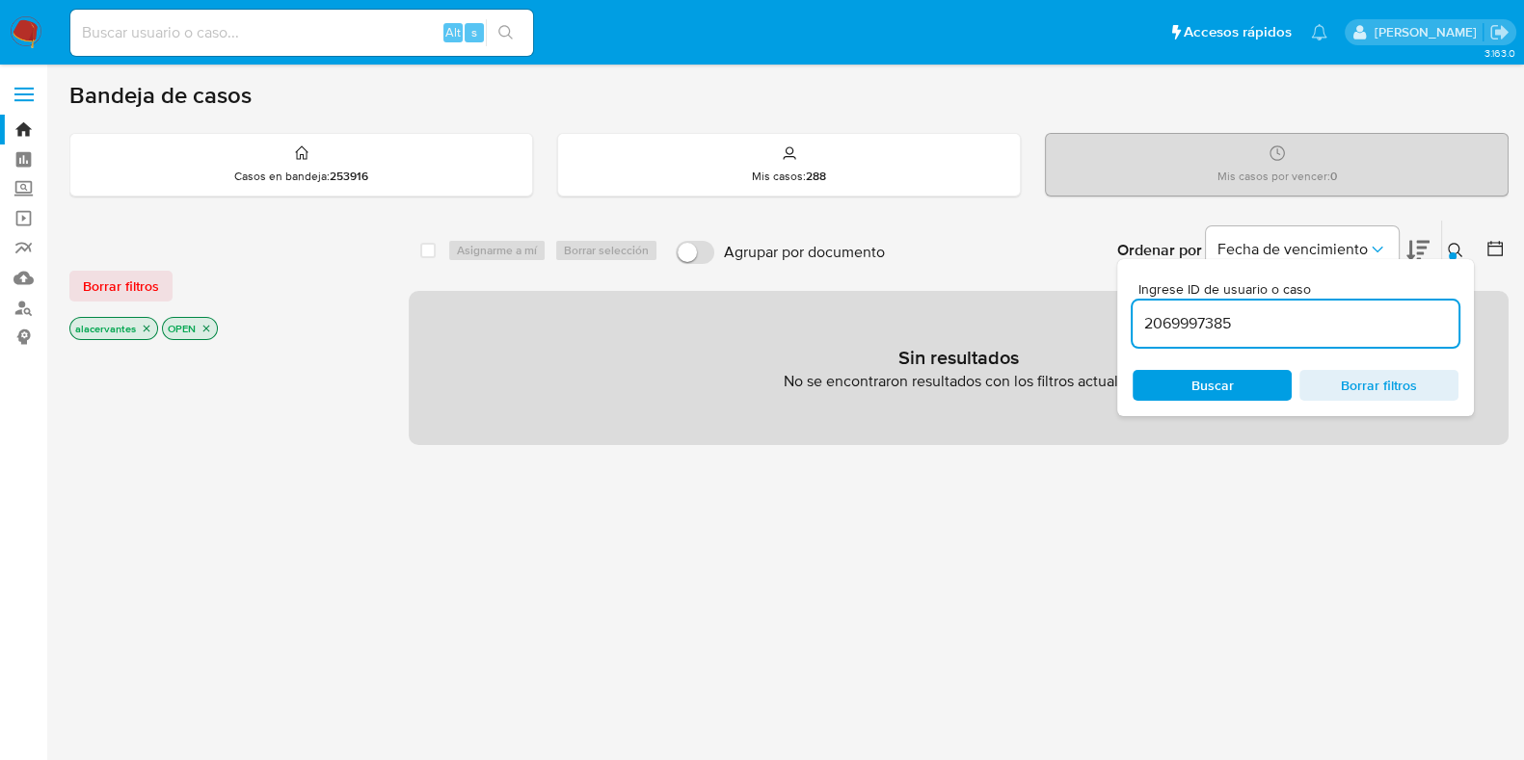
click at [1264, 333] on input "2069997385" at bounding box center [1295, 323] width 326 height 25
type input "2069997385"
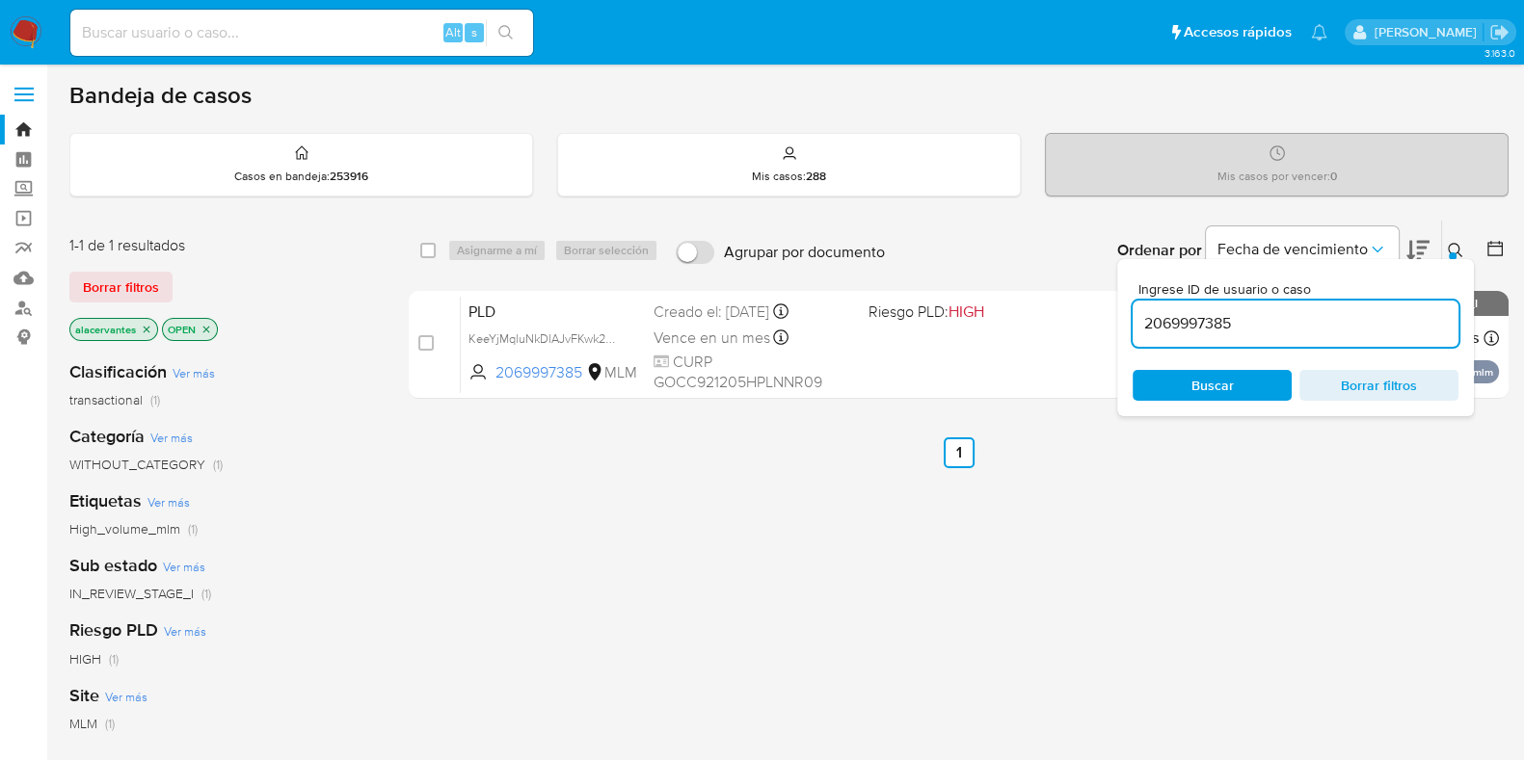
click at [1455, 259] on div "Ingrese ID de usuario o caso 2069997385 Buscar Borrar filtros" at bounding box center [1295, 337] width 357 height 157
click at [1460, 231] on div "Ingrese ID de usuario o caso 2069997385 Buscar Borrar filtros" at bounding box center [1457, 251] width 33 height 60
click at [1459, 244] on icon at bounding box center [1454, 250] width 15 height 15
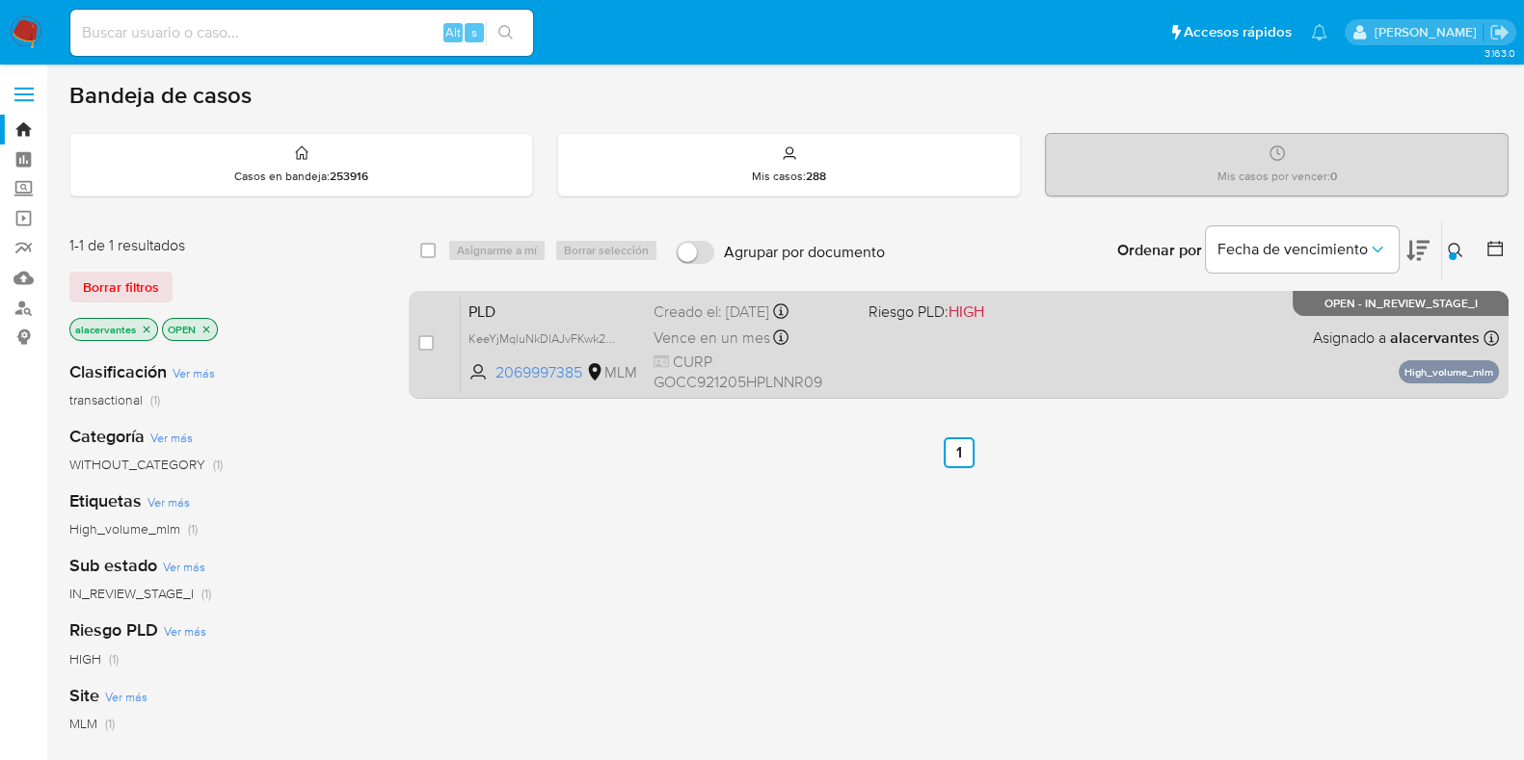
click at [1006, 375] on div "PLD KeeYjMqluNkDlAJvFKwk2DK5 2069997385 MLM Riesgo PLD: HIGH Creado el: 12/09/2…" at bounding box center [980, 344] width 1038 height 97
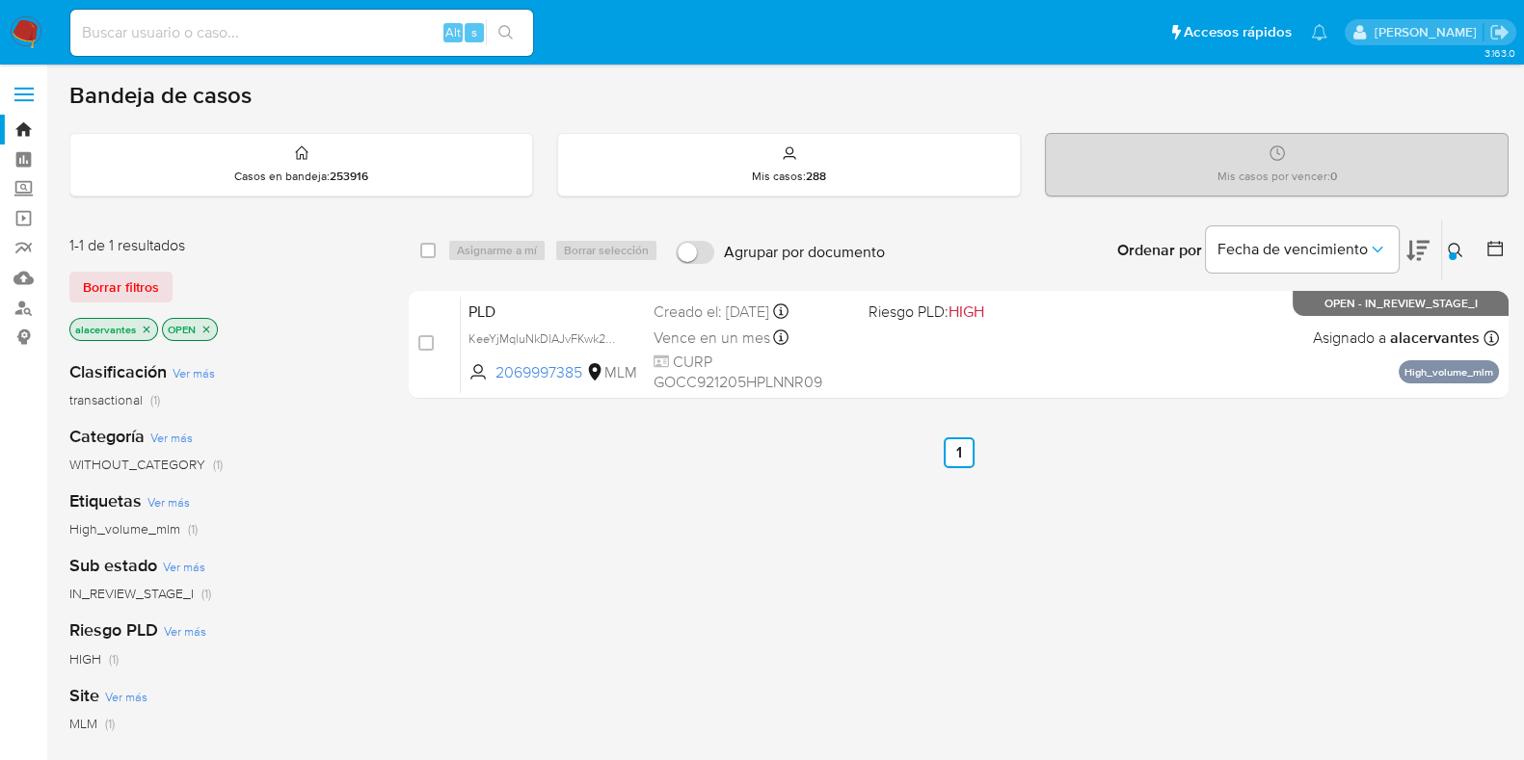
click at [335, 42] on input at bounding box center [301, 32] width 463 height 25
paste input "181884319"
type input "181884319"
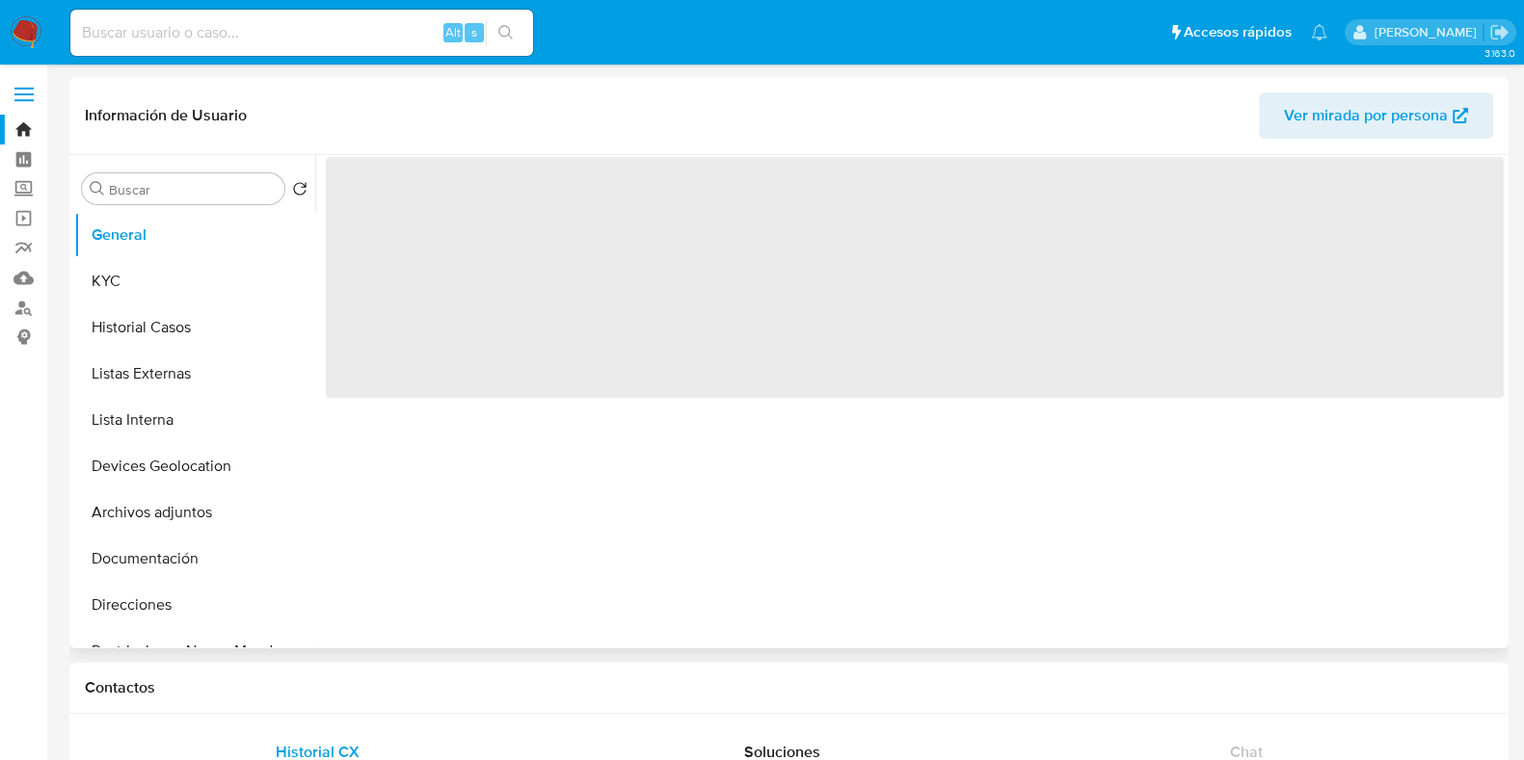
select select "10"
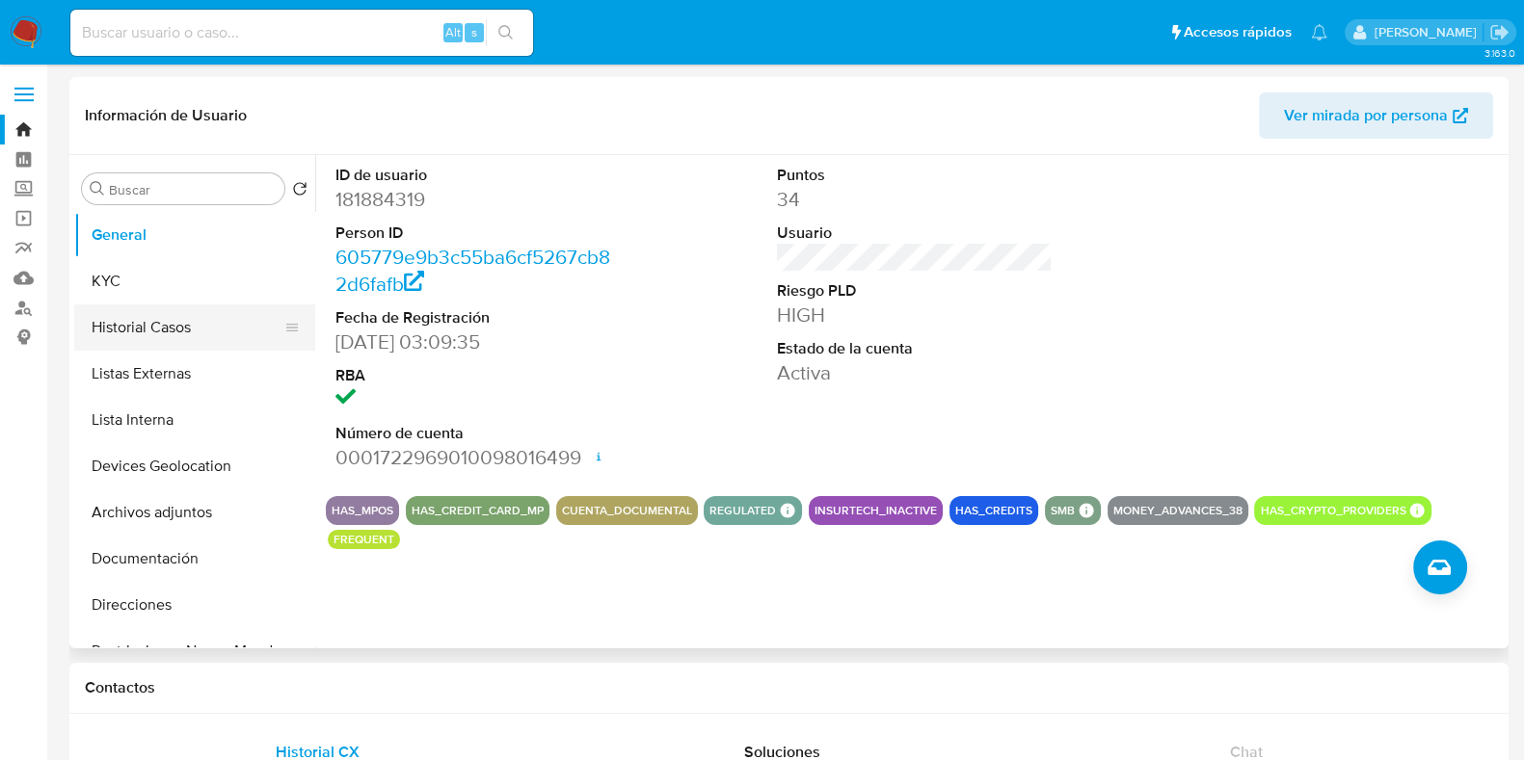
click at [172, 321] on button "Historial Casos" at bounding box center [186, 328] width 225 height 46
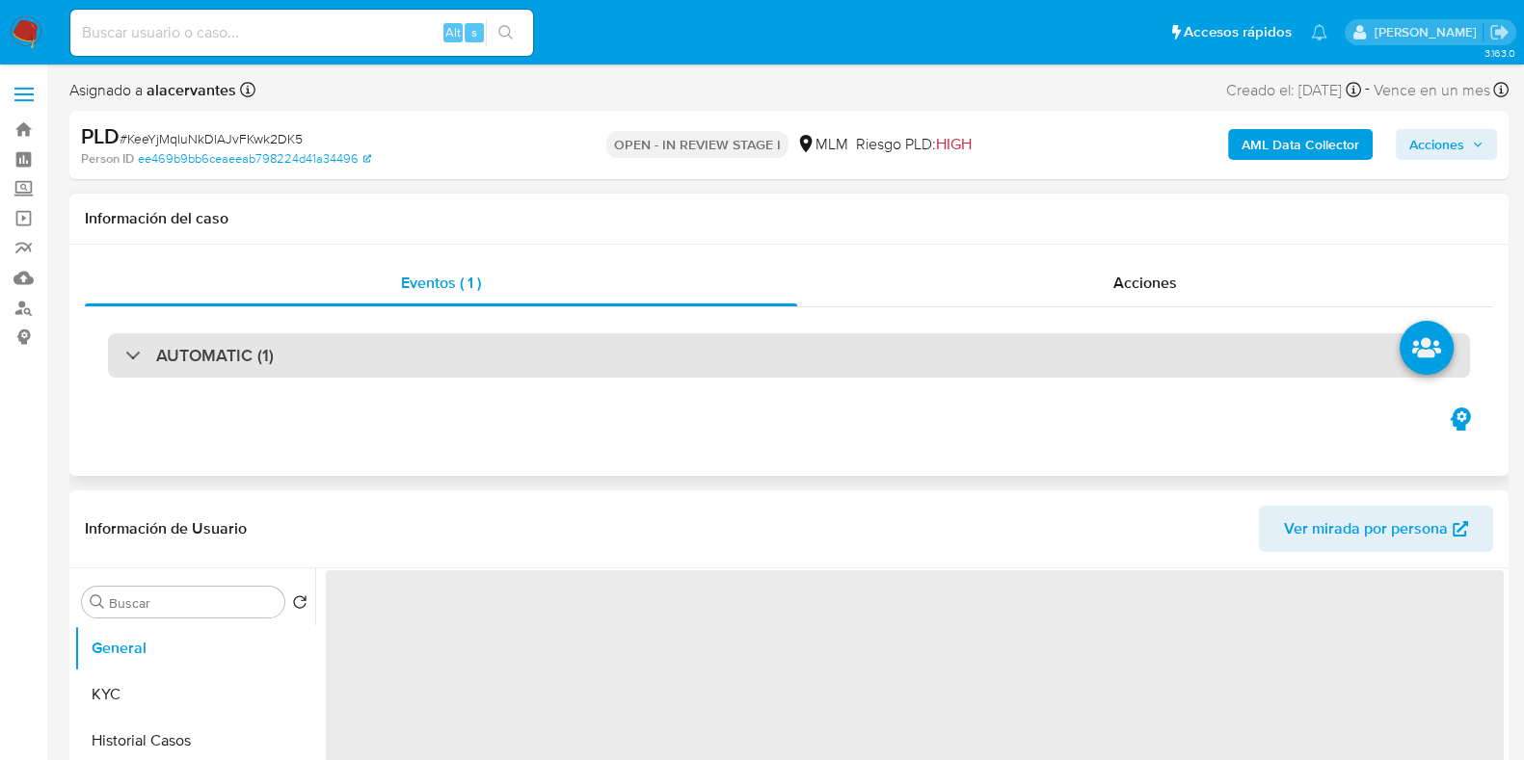
select select "10"
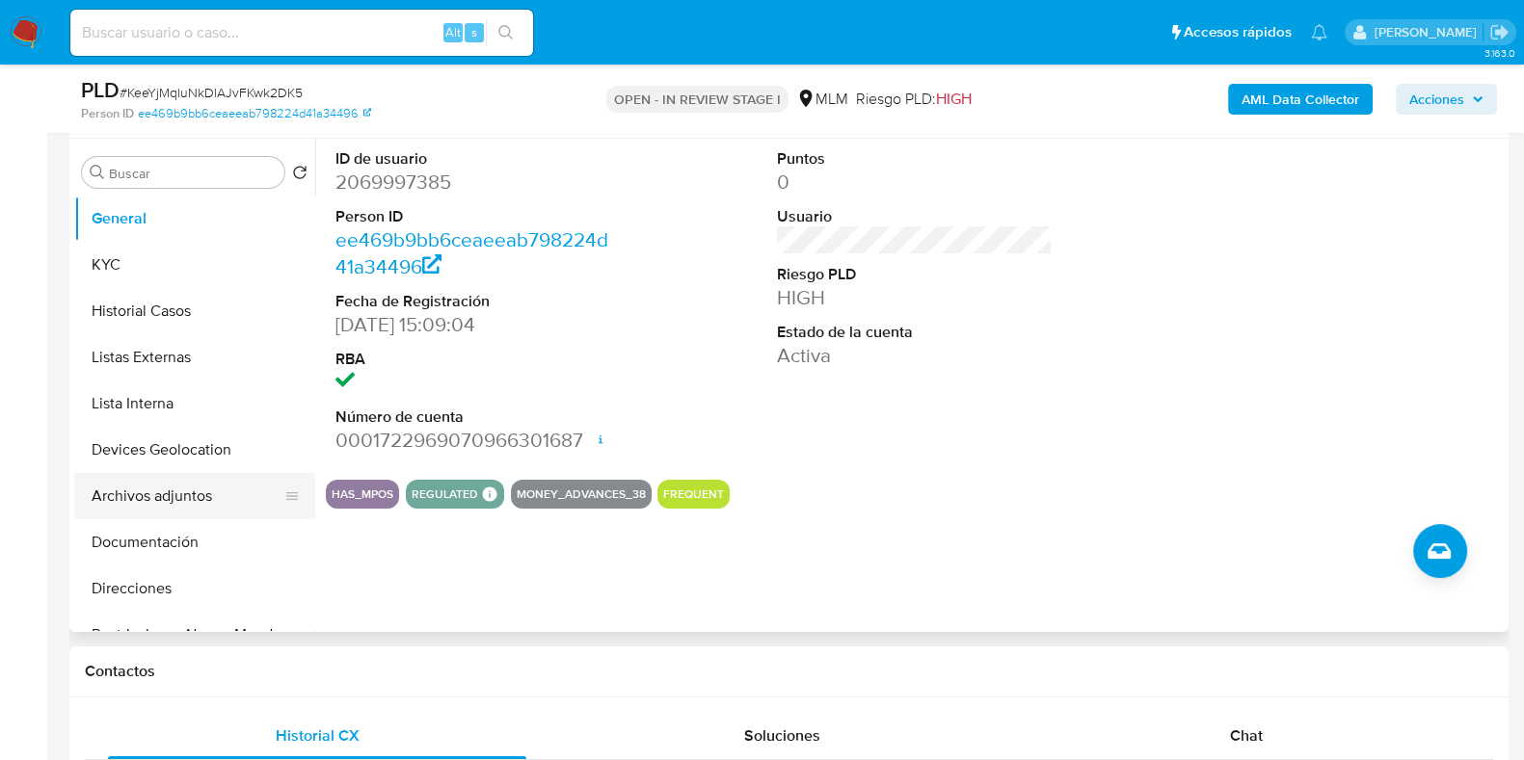
scroll to position [119, 0]
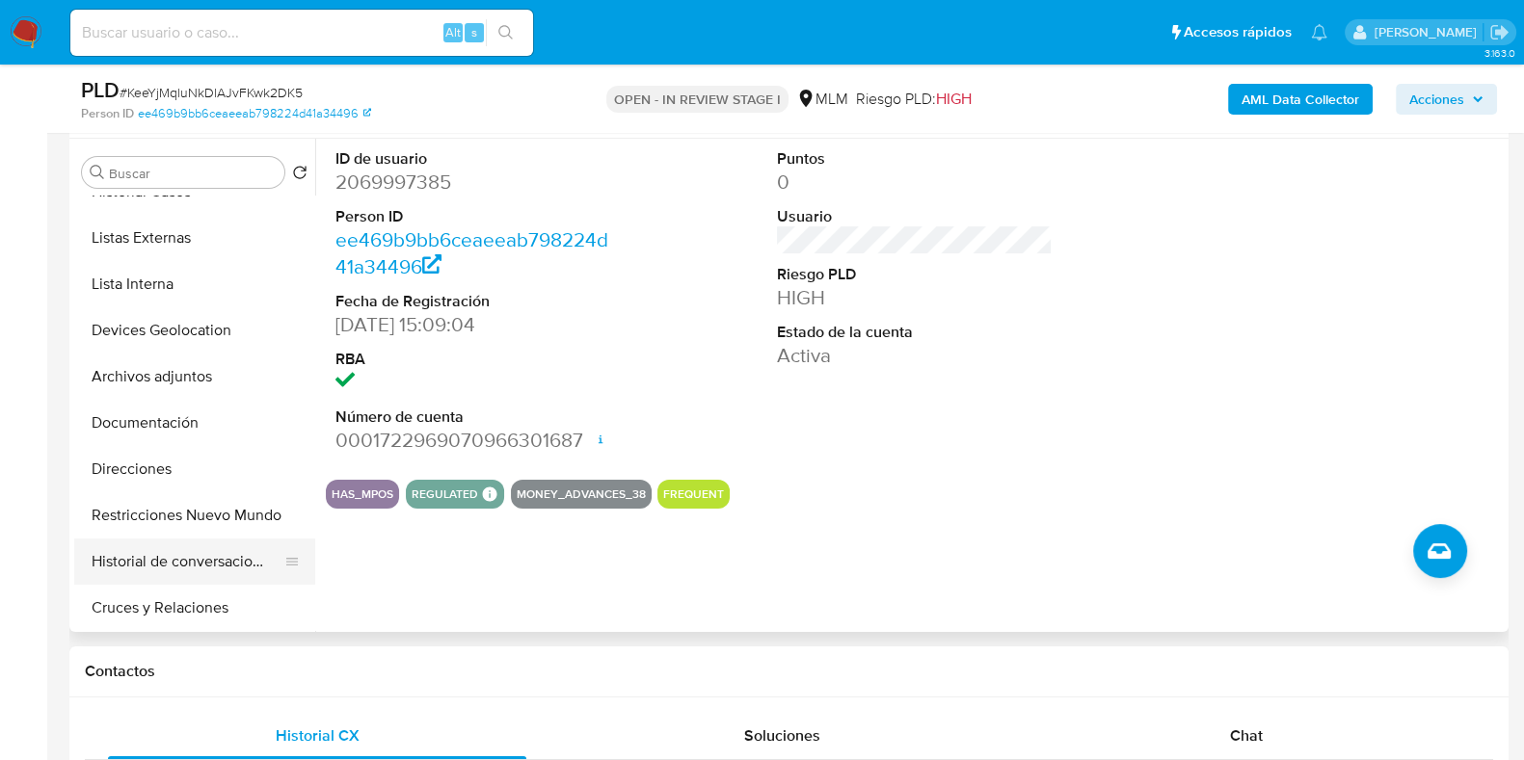
click at [193, 553] on button "Historial de conversaciones" at bounding box center [186, 562] width 225 height 46
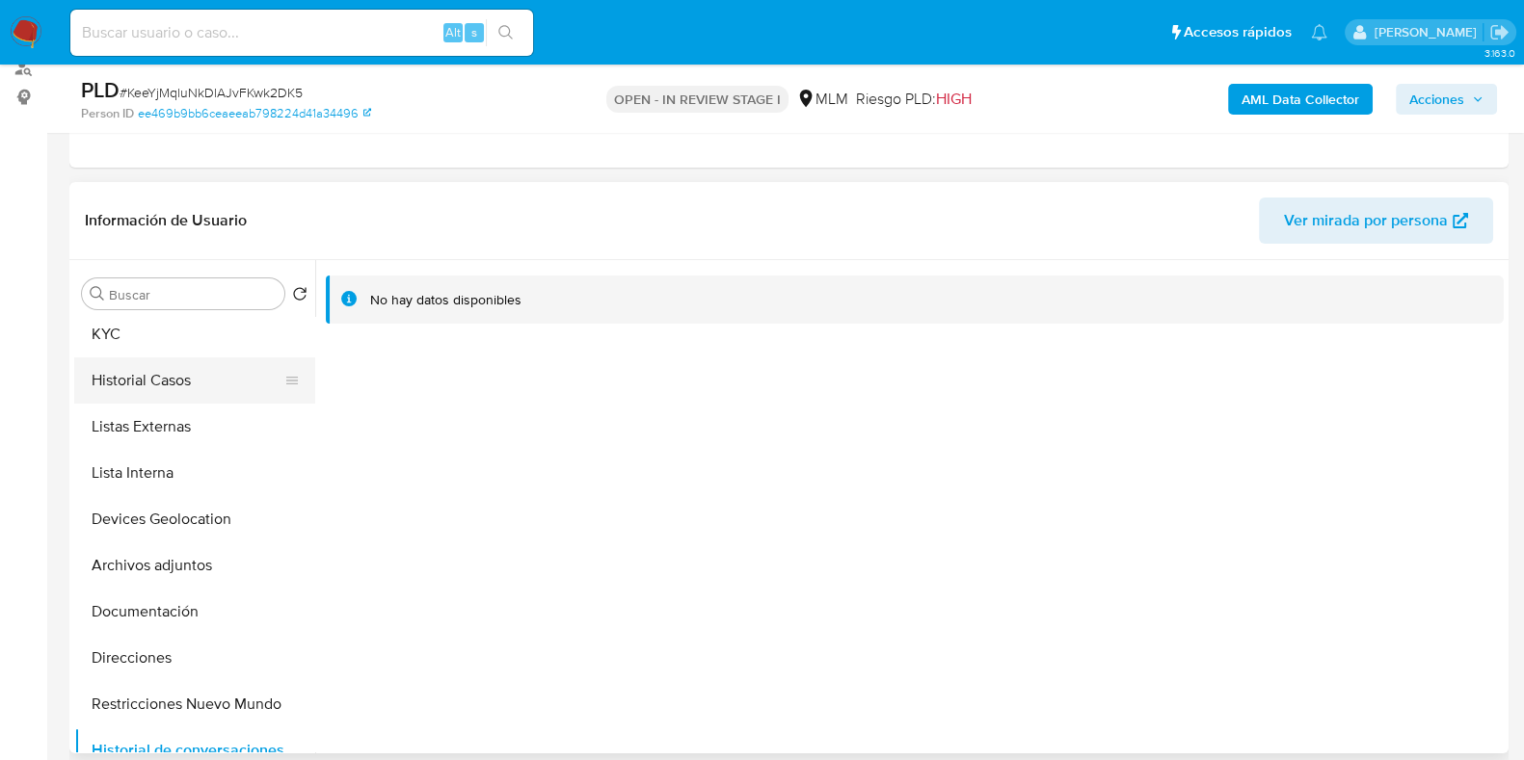
scroll to position [0, 0]
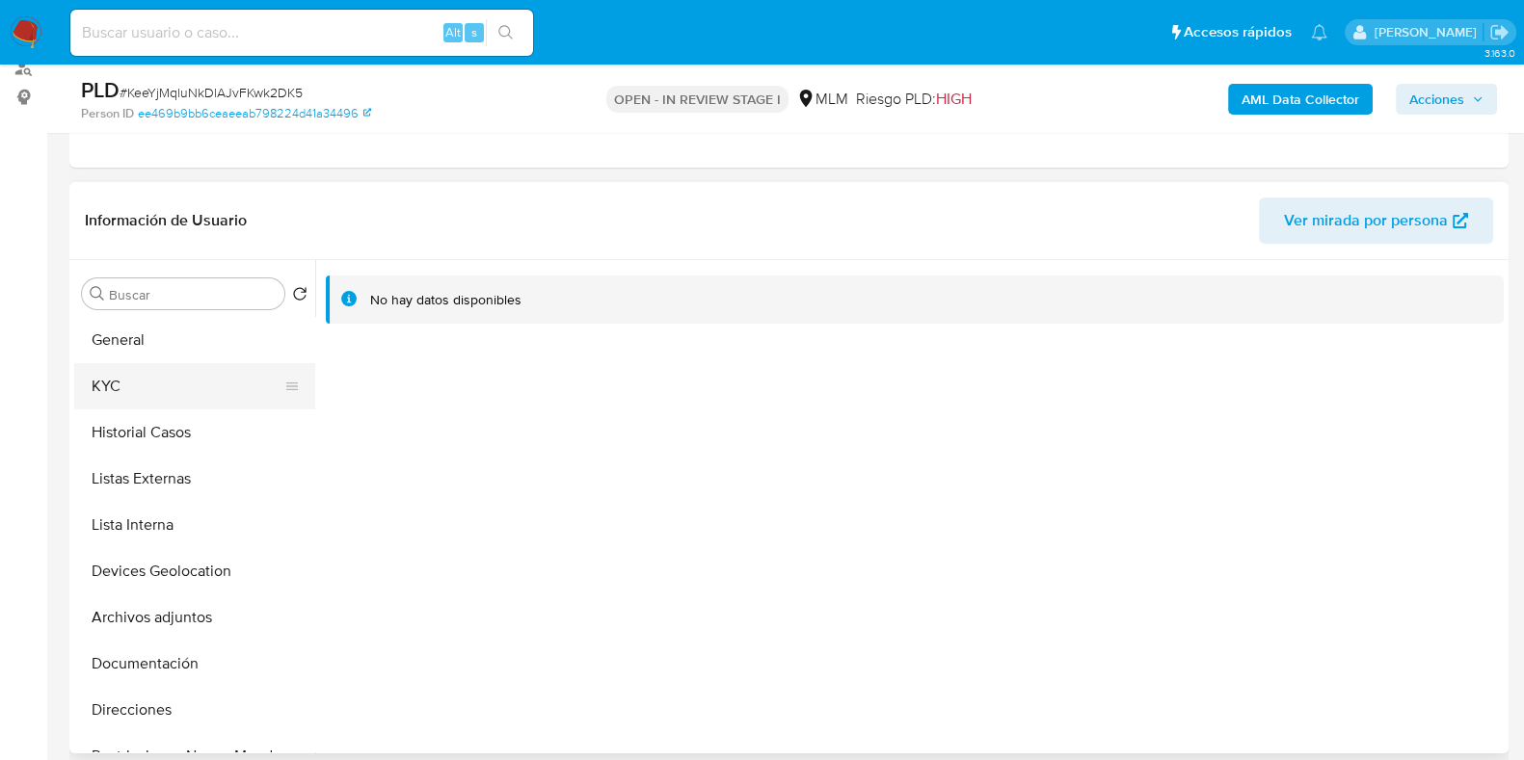
click at [167, 380] on button "KYC" at bounding box center [186, 386] width 225 height 46
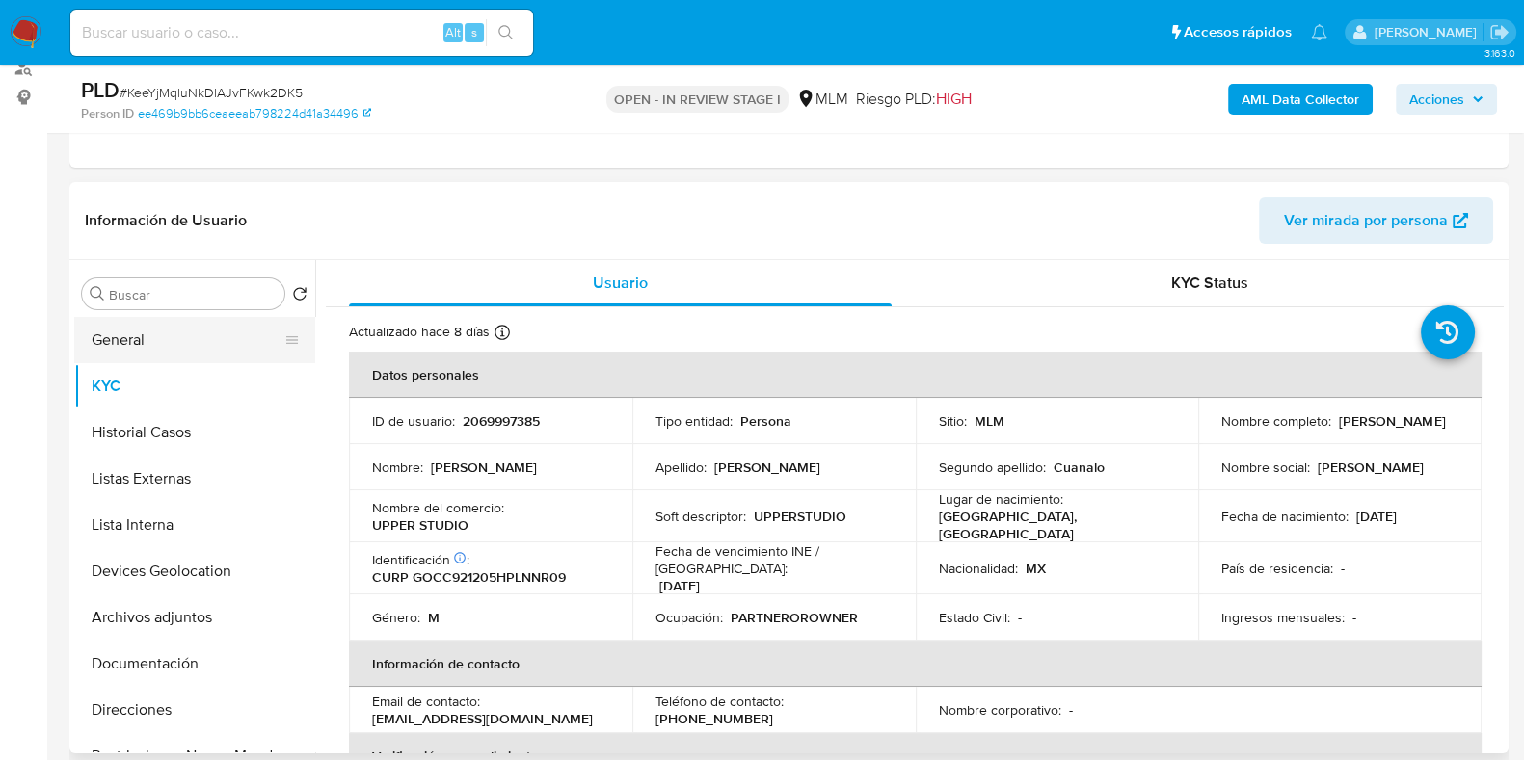
click at [159, 331] on button "General" at bounding box center [186, 340] width 225 height 46
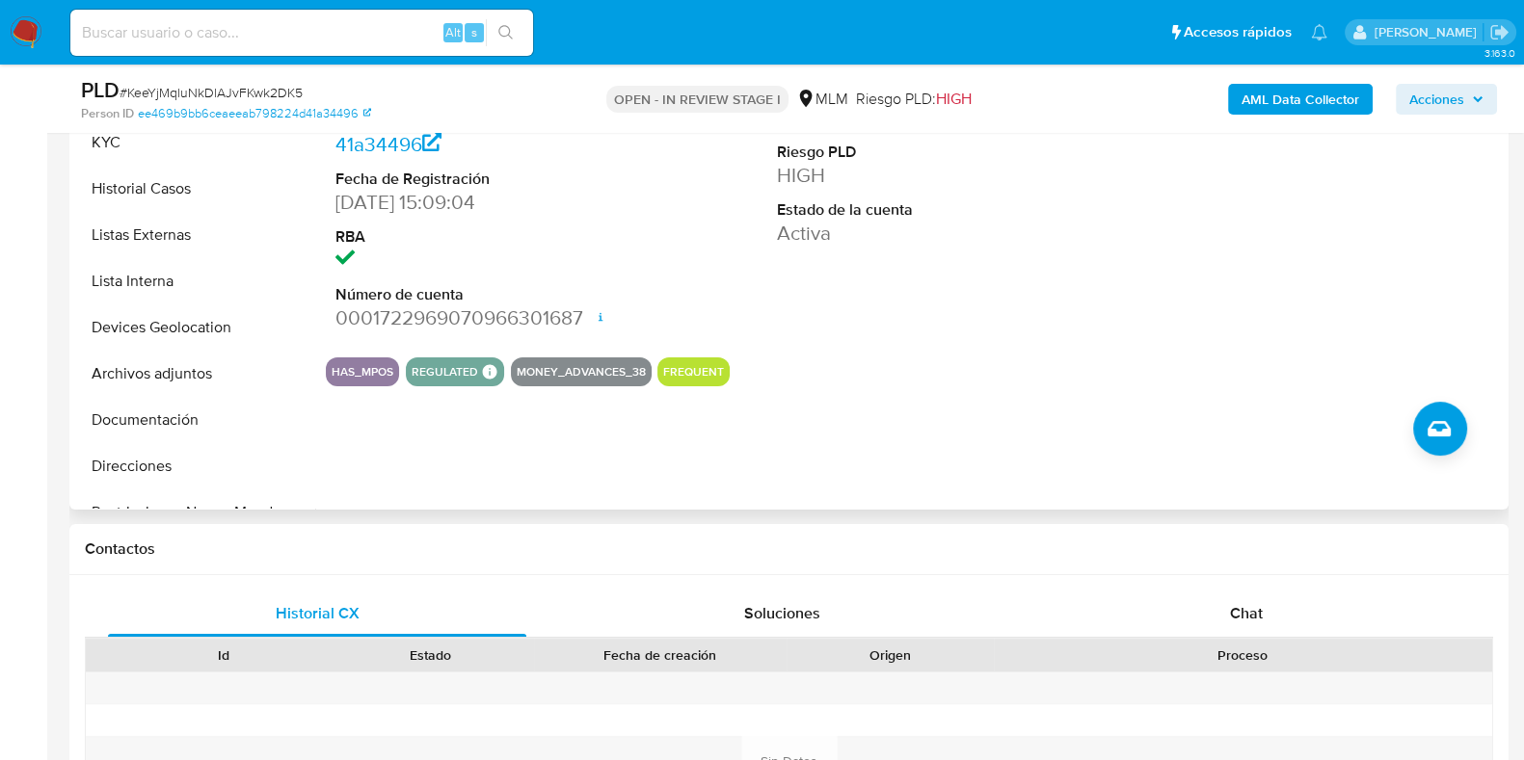
scroll to position [481, 0]
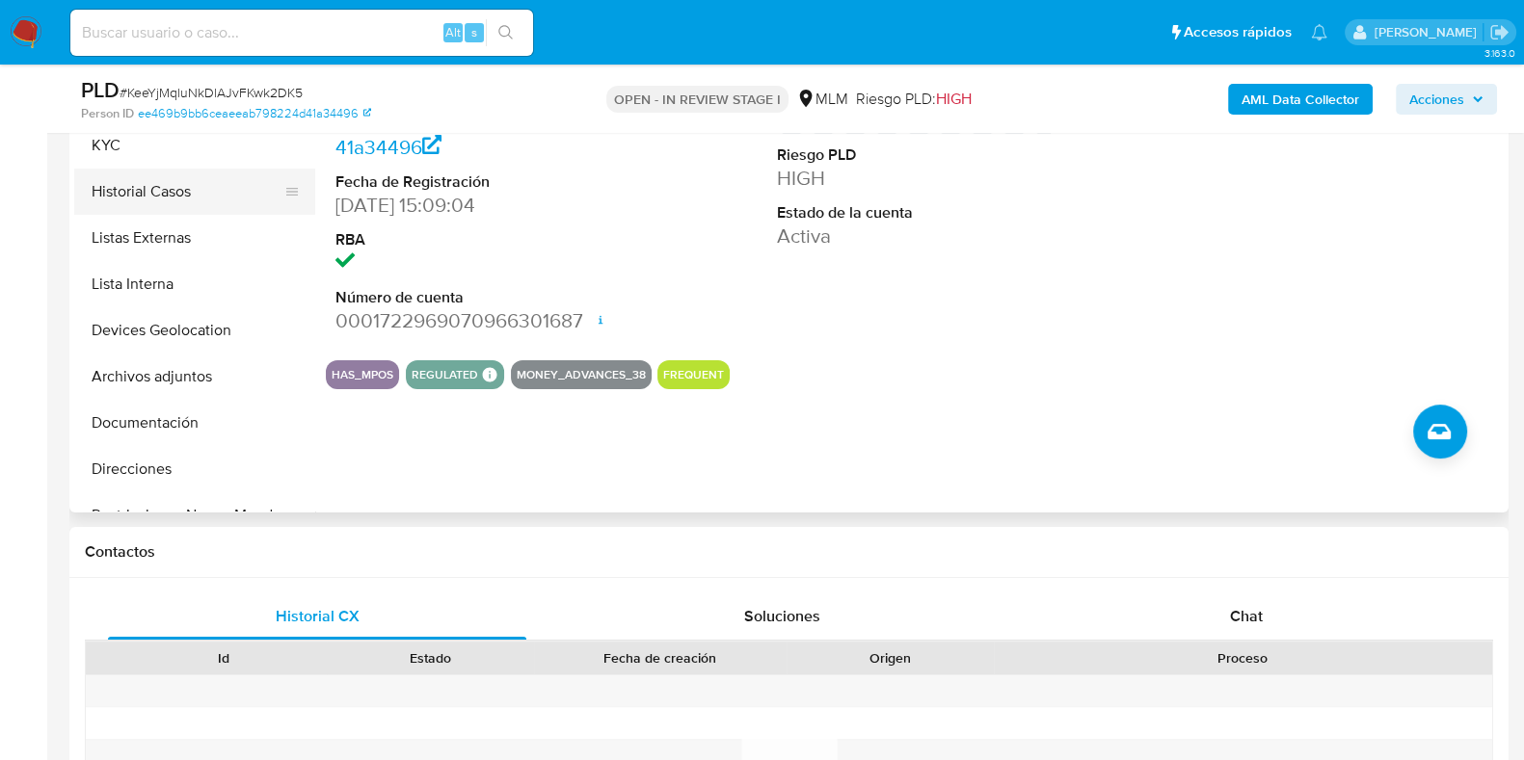
click at [168, 193] on button "Historial Casos" at bounding box center [186, 192] width 225 height 46
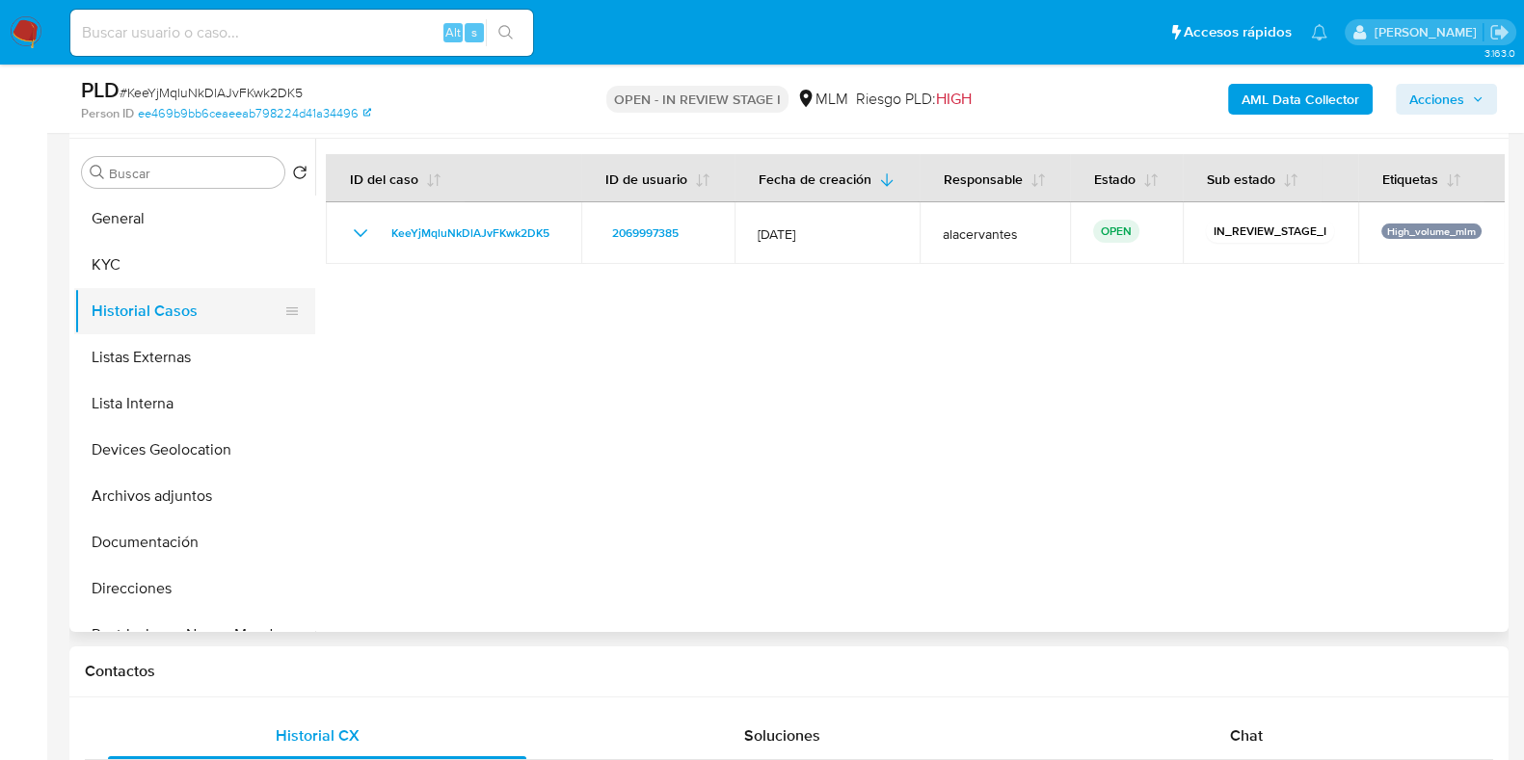
scroll to position [240, 0]
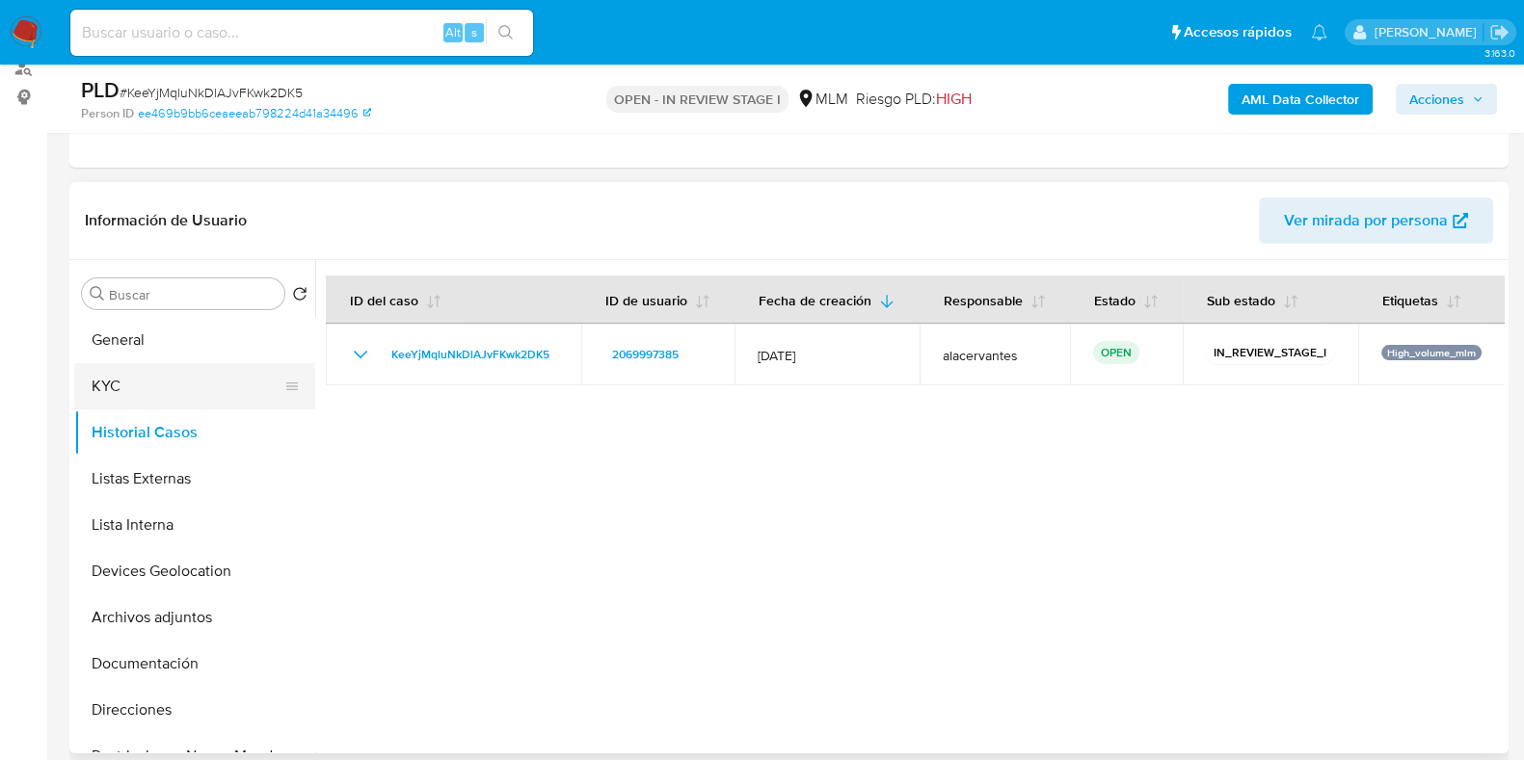
click at [142, 386] on button "KYC" at bounding box center [186, 386] width 225 height 46
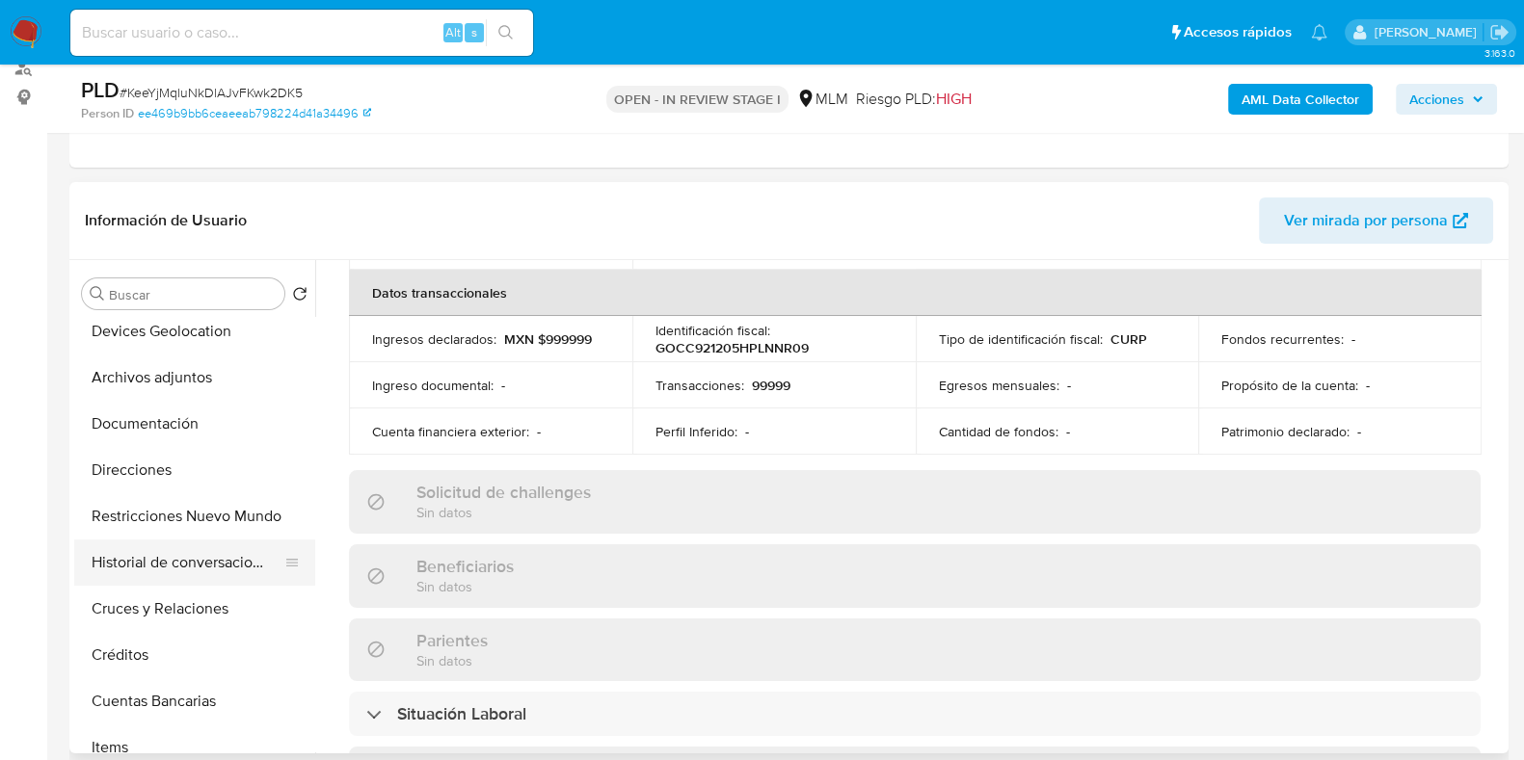
click at [188, 563] on button "Historial de conversaciones" at bounding box center [186, 563] width 225 height 46
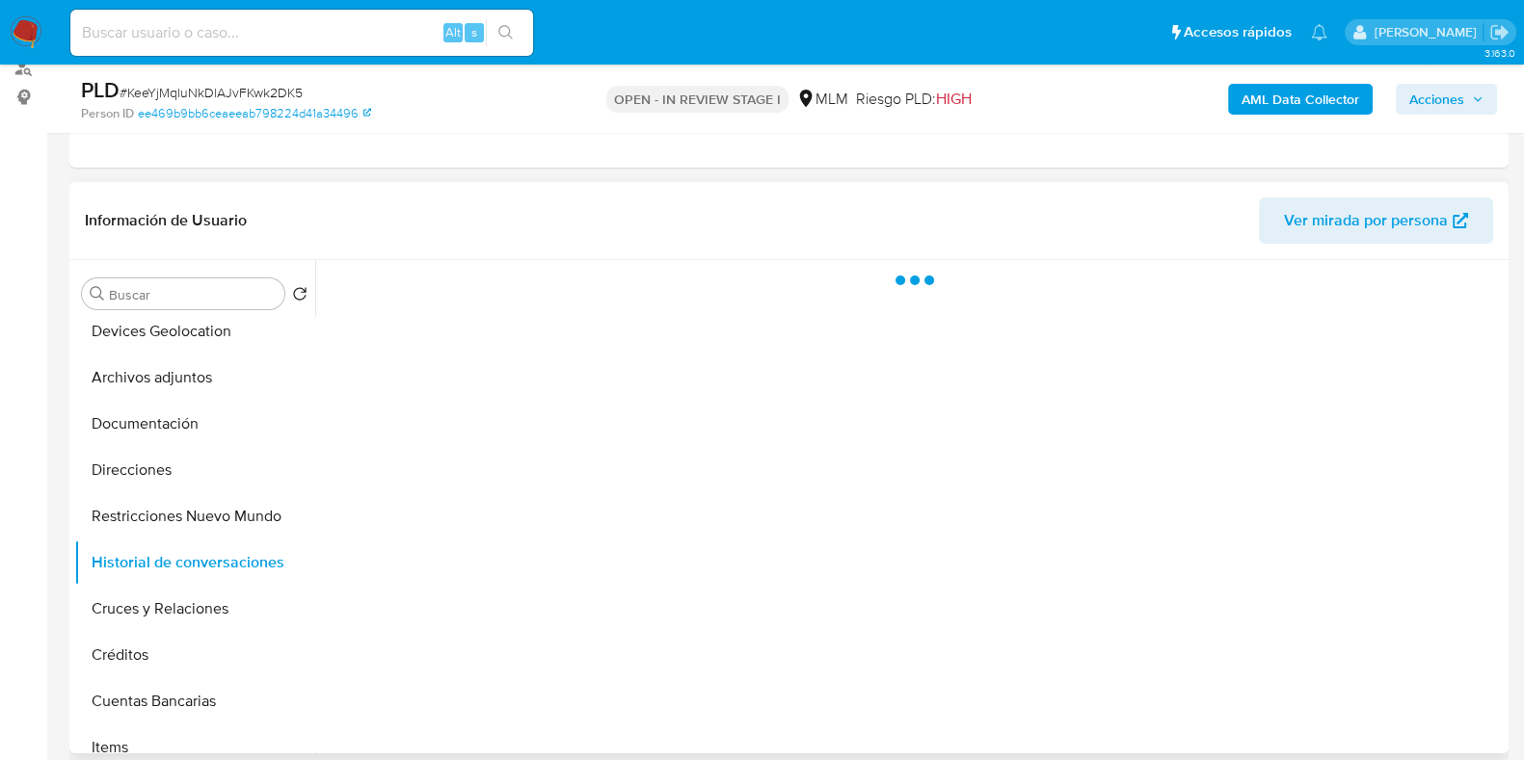
scroll to position [0, 0]
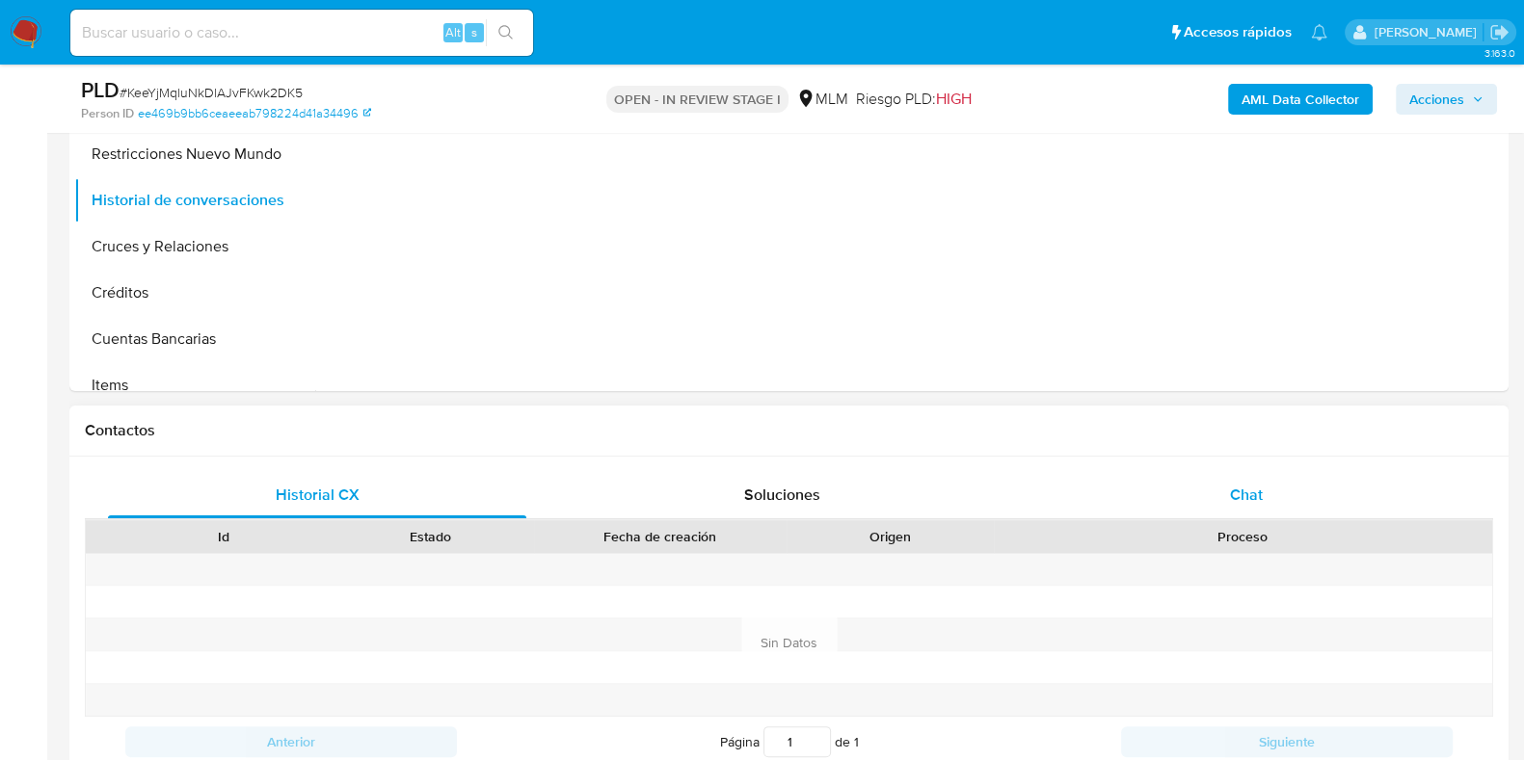
click at [1258, 500] on span "Chat" at bounding box center [1246, 495] width 33 height 22
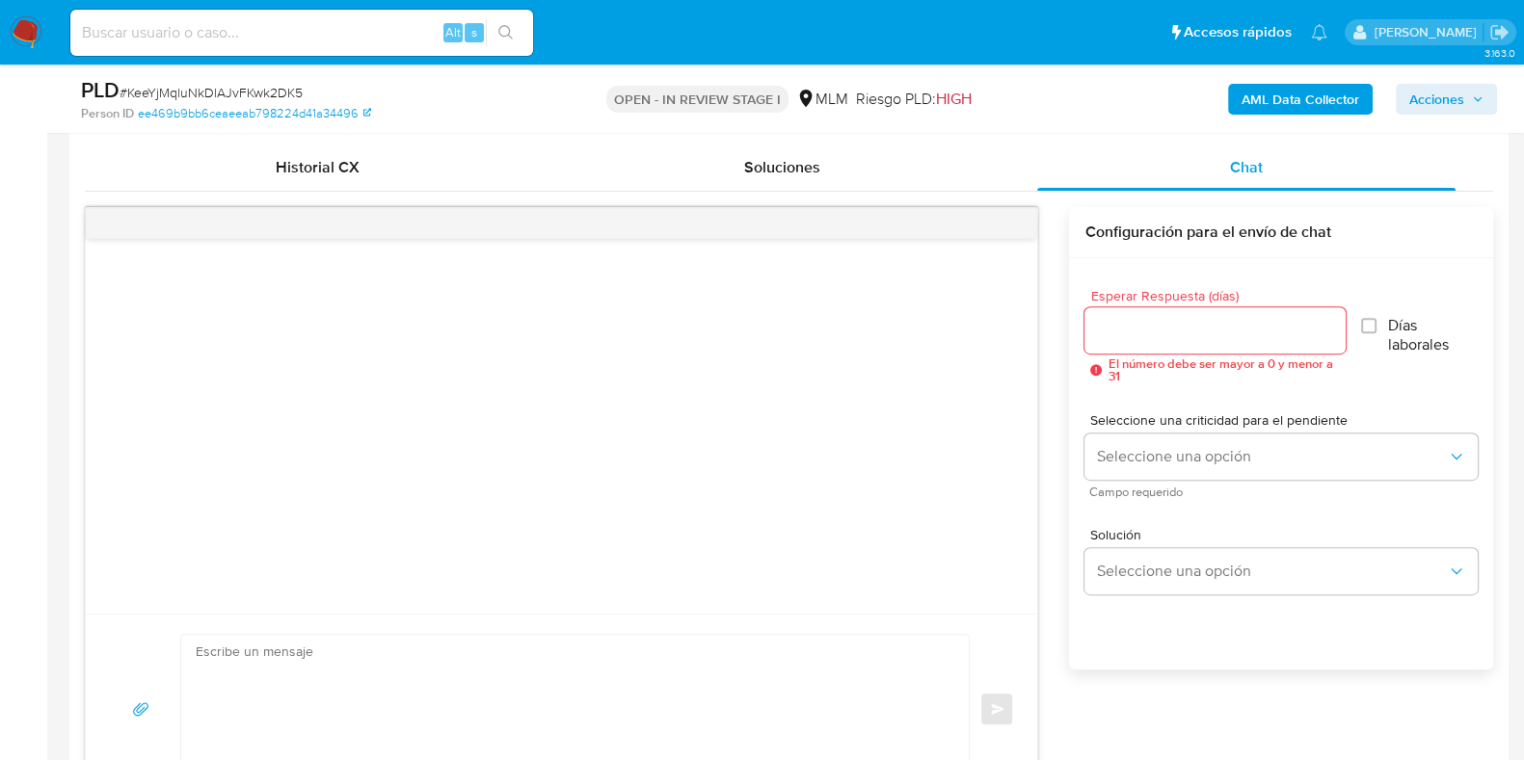
scroll to position [963, 0]
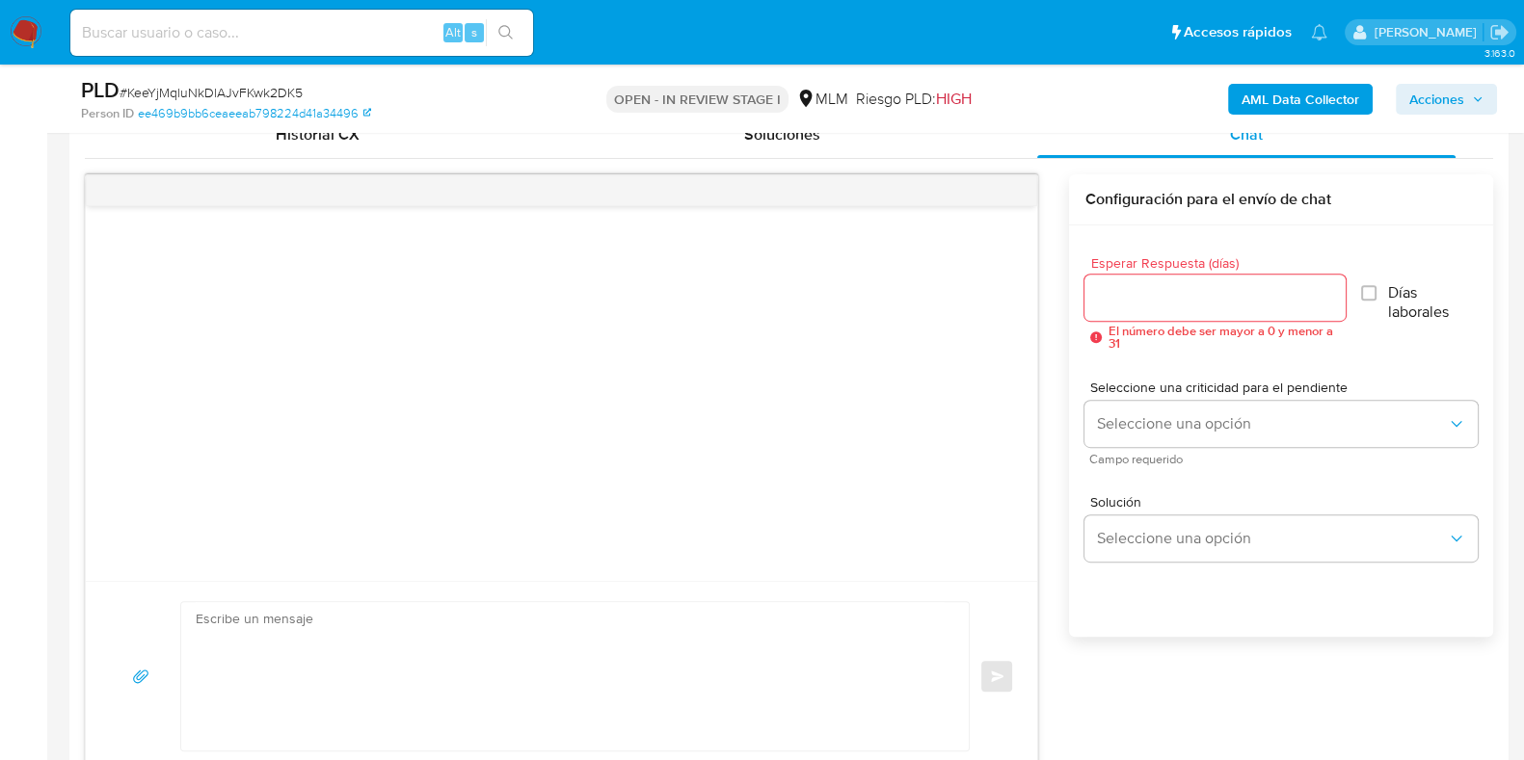
click at [1161, 276] on div at bounding box center [1214, 298] width 260 height 46
click at [1152, 328] on span "El número debe ser mayor a 0 y menor a 31" at bounding box center [1222, 337] width 231 height 25
click at [1150, 307] on div at bounding box center [1214, 298] width 260 height 46
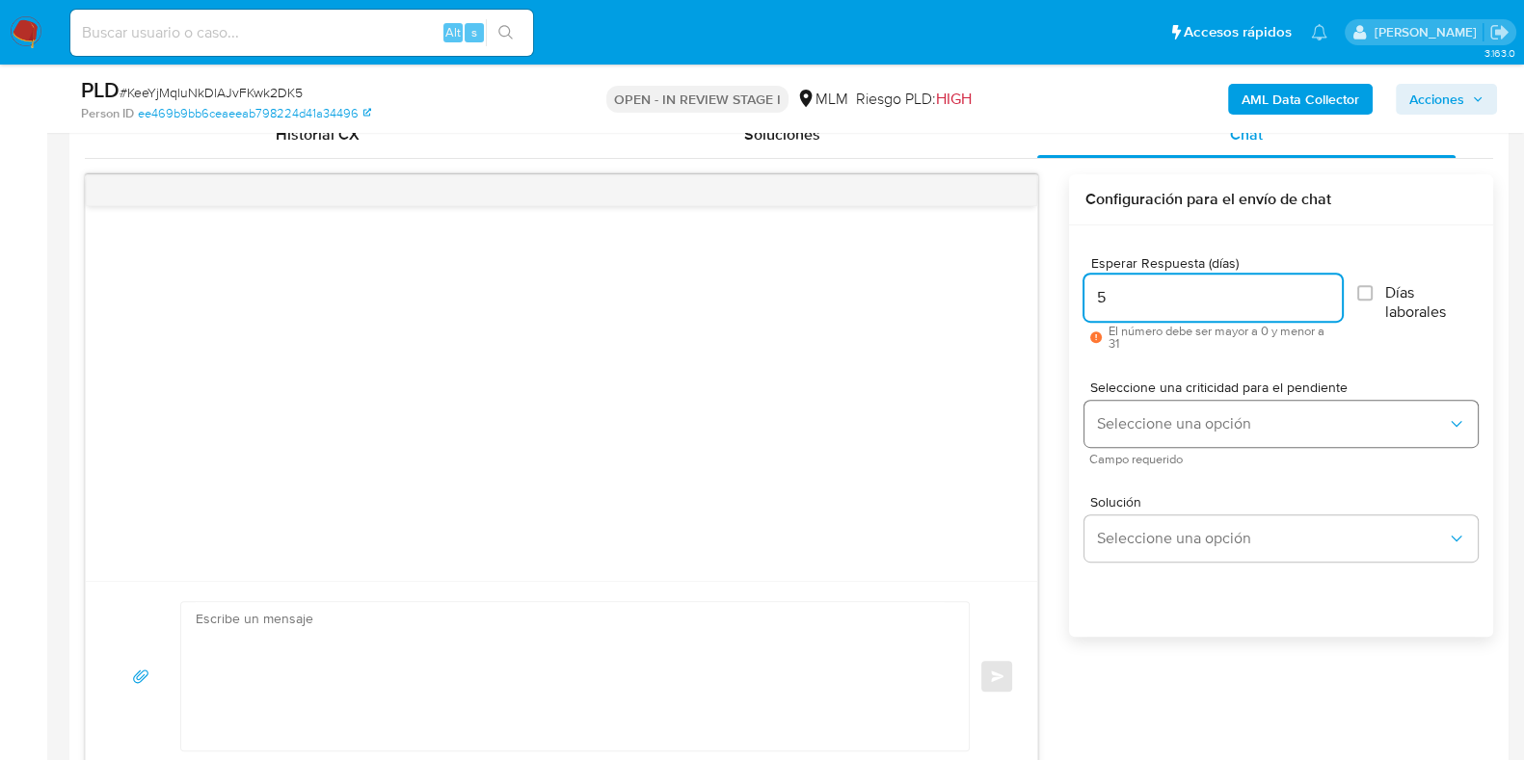
type input "5"
click at [1169, 420] on span "Seleccione una opción" at bounding box center [1271, 423] width 351 height 19
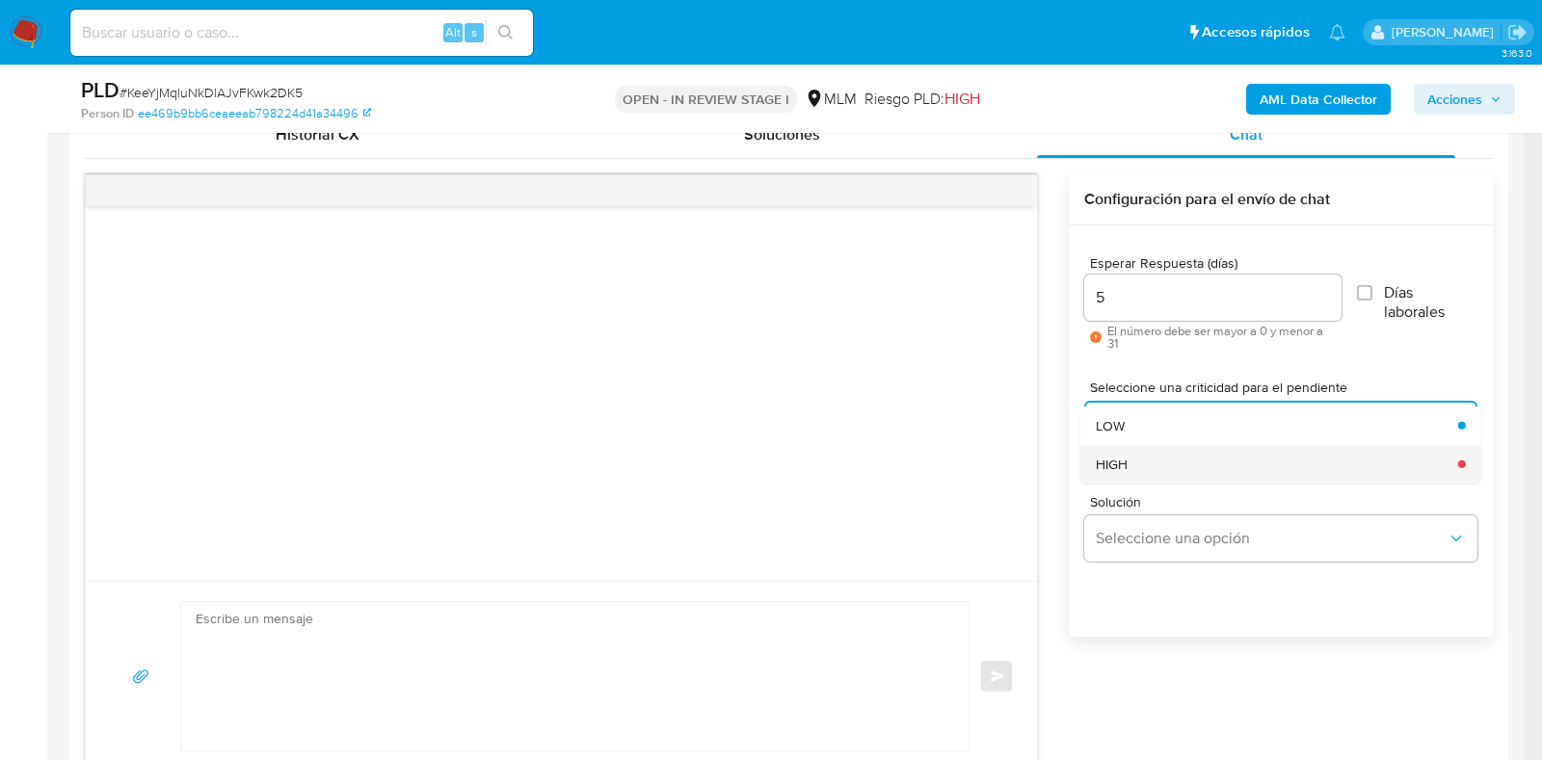
click at [1188, 460] on div "HIGH" at bounding box center [1271, 463] width 351 height 39
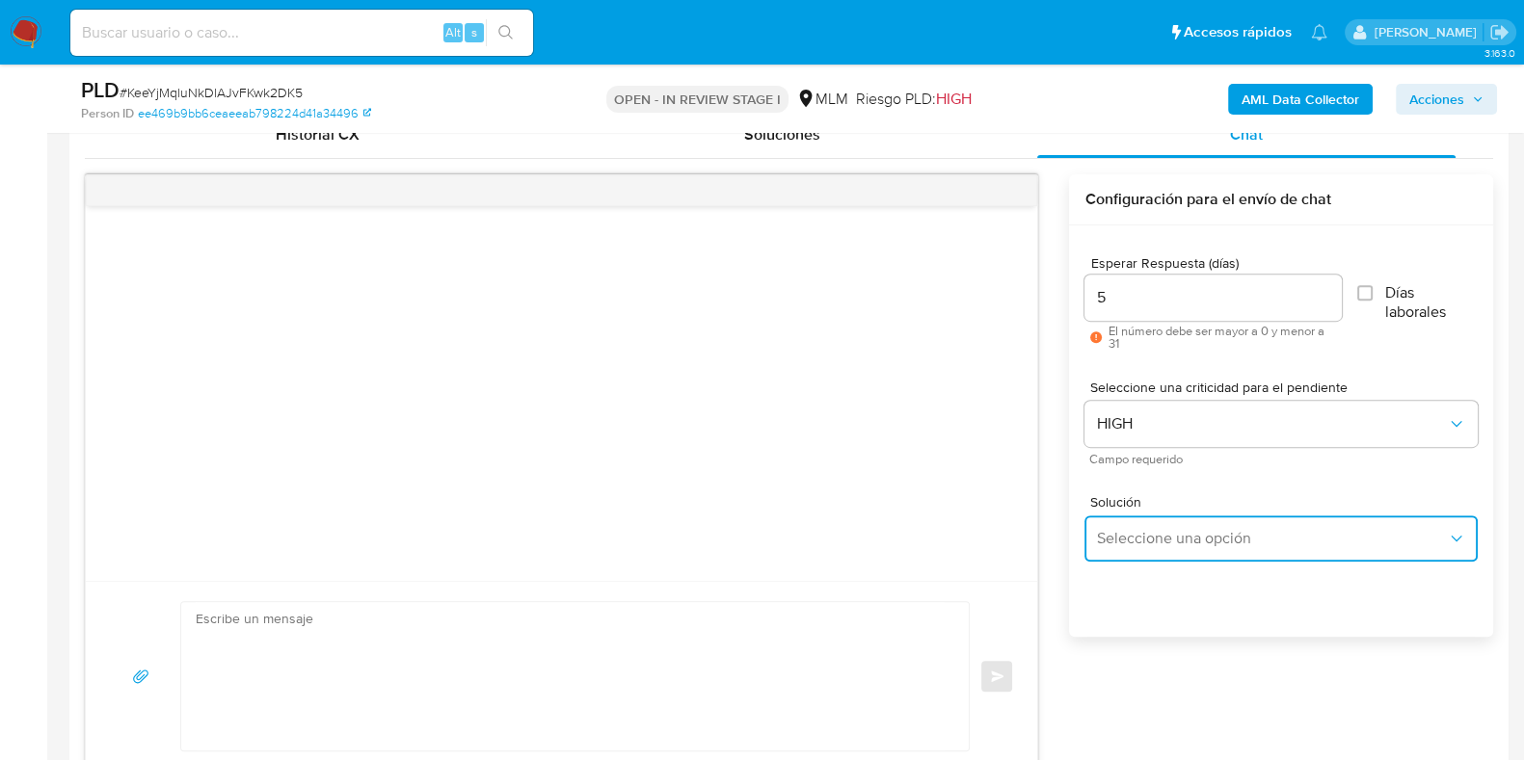
click at [1166, 547] on button "Seleccione una opción" at bounding box center [1280, 539] width 393 height 46
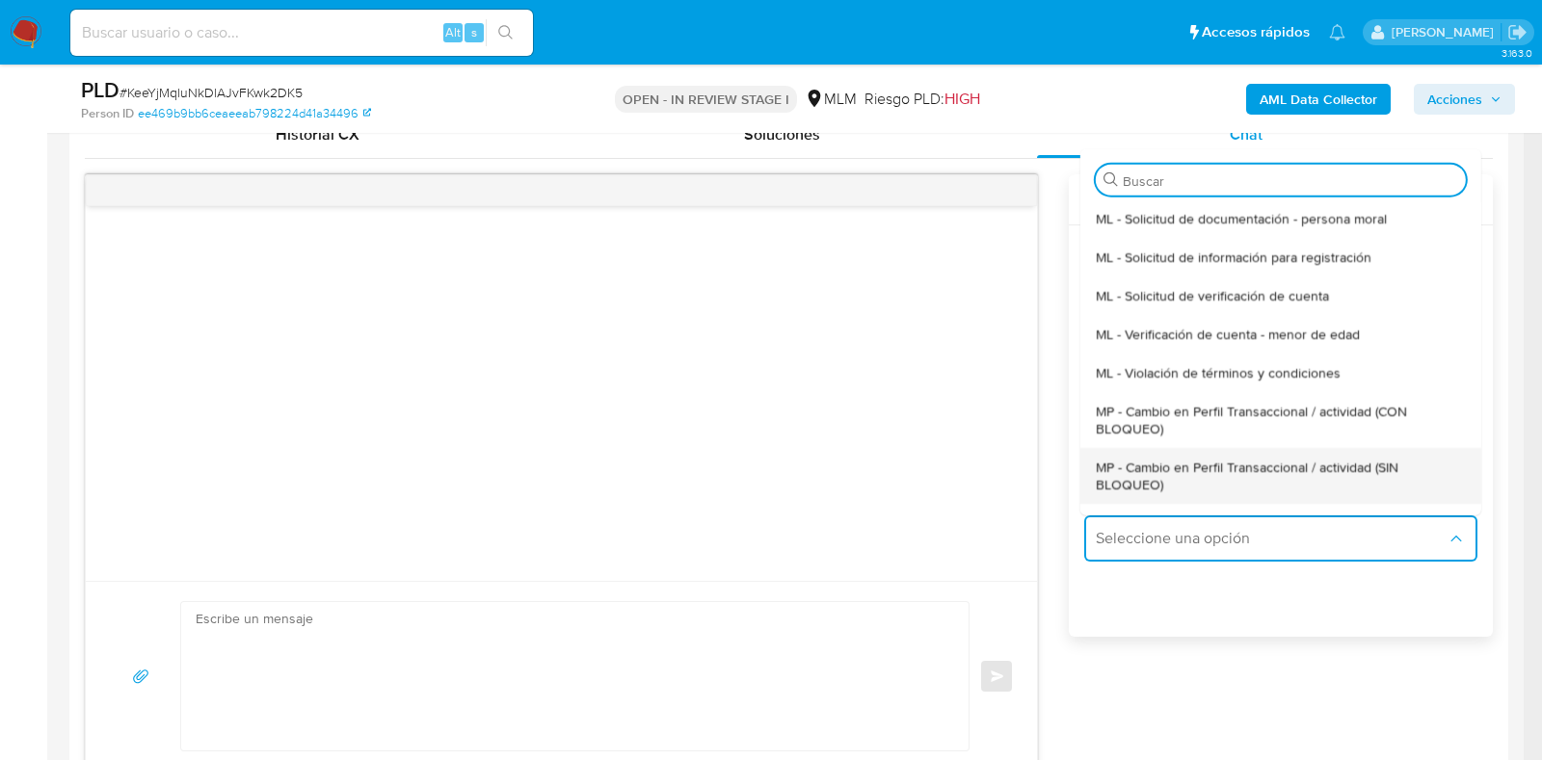
click at [1349, 480] on span "MP - Cambio en Perfil Transaccional / actividad (SIN BLOQUEO)" at bounding box center [1275, 475] width 358 height 35
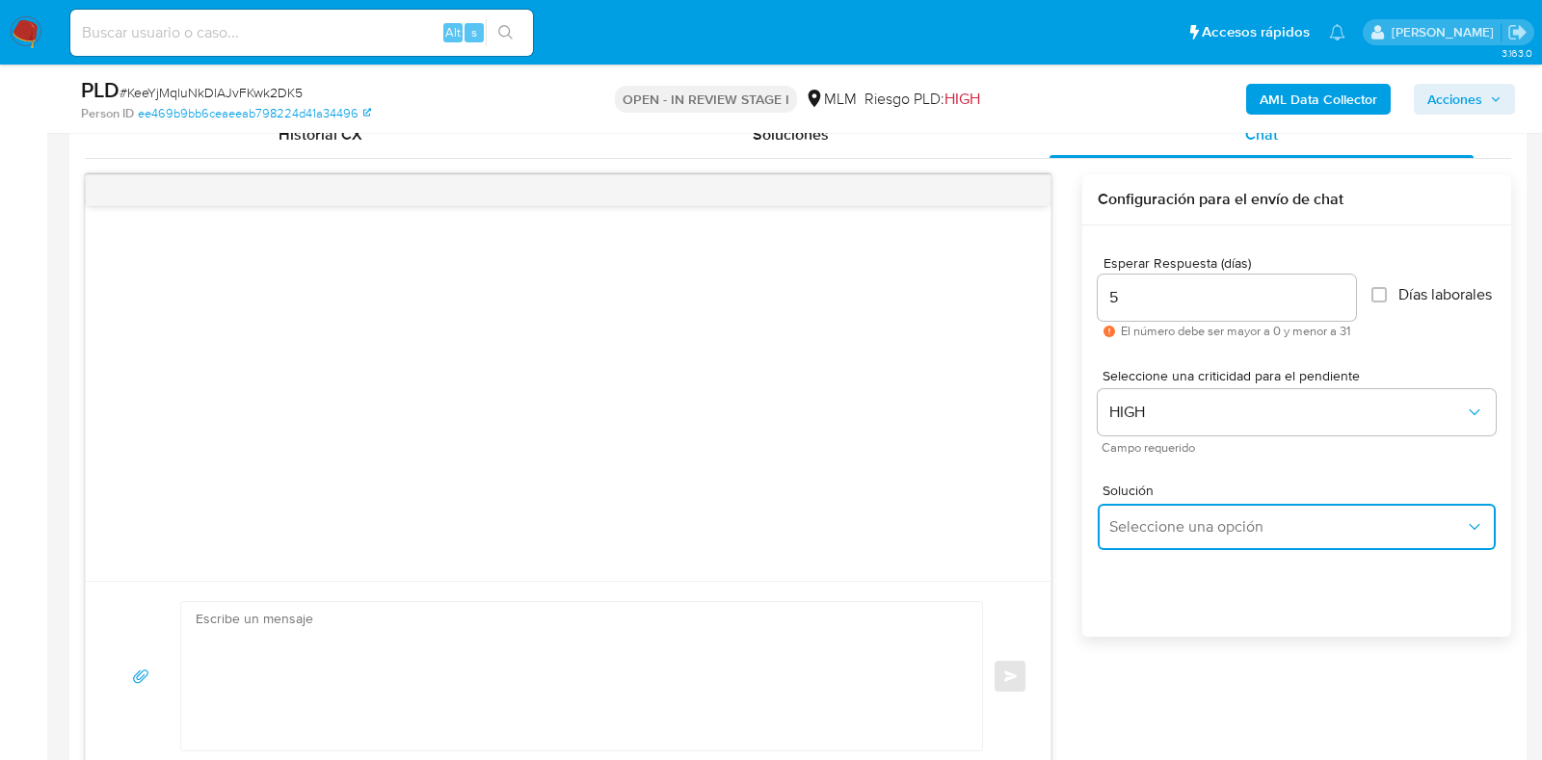
type textarea "Estimado ,Te comunicamos que se ha identificado un cambio en el uso habitual de…"
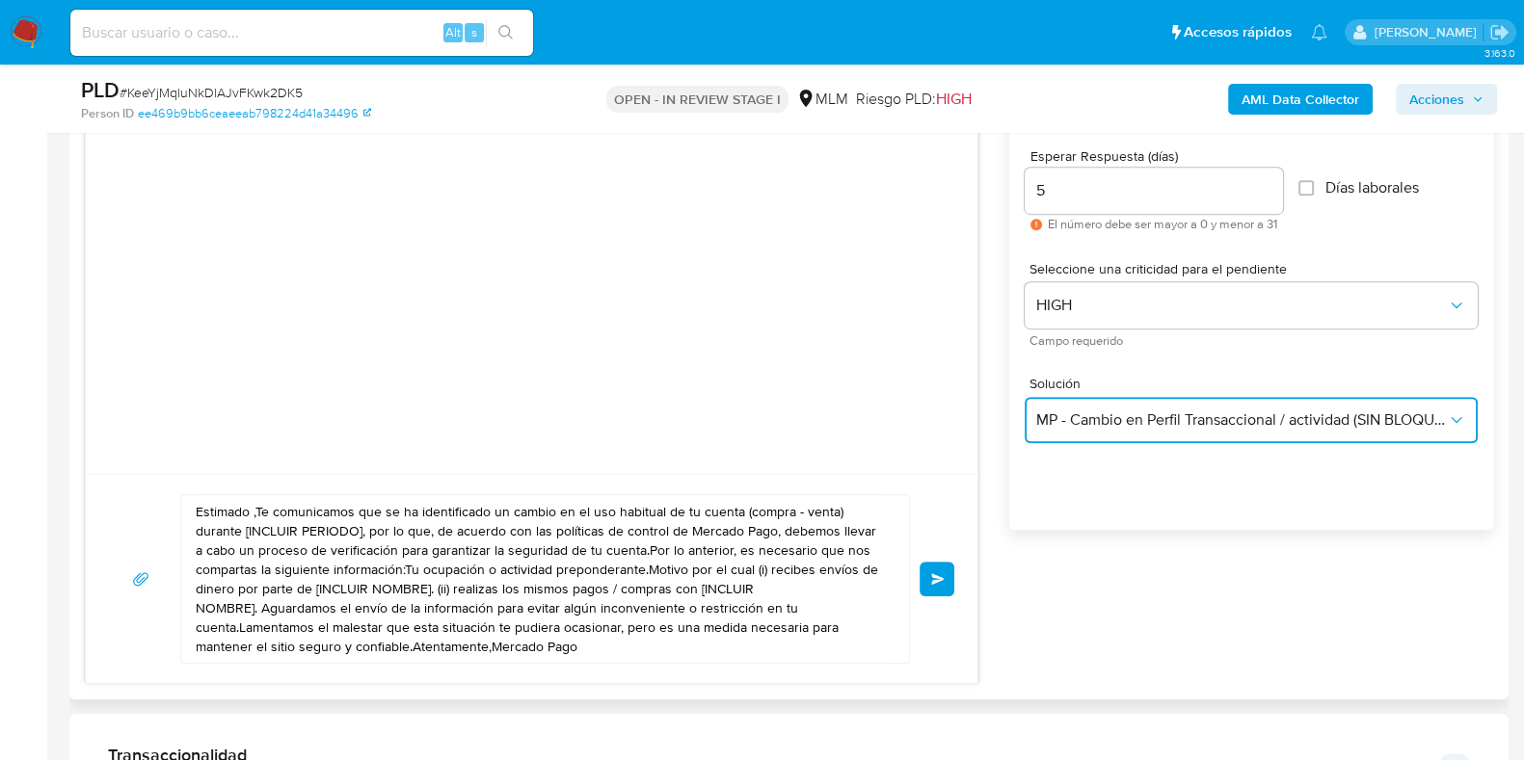
scroll to position [1205, 0]
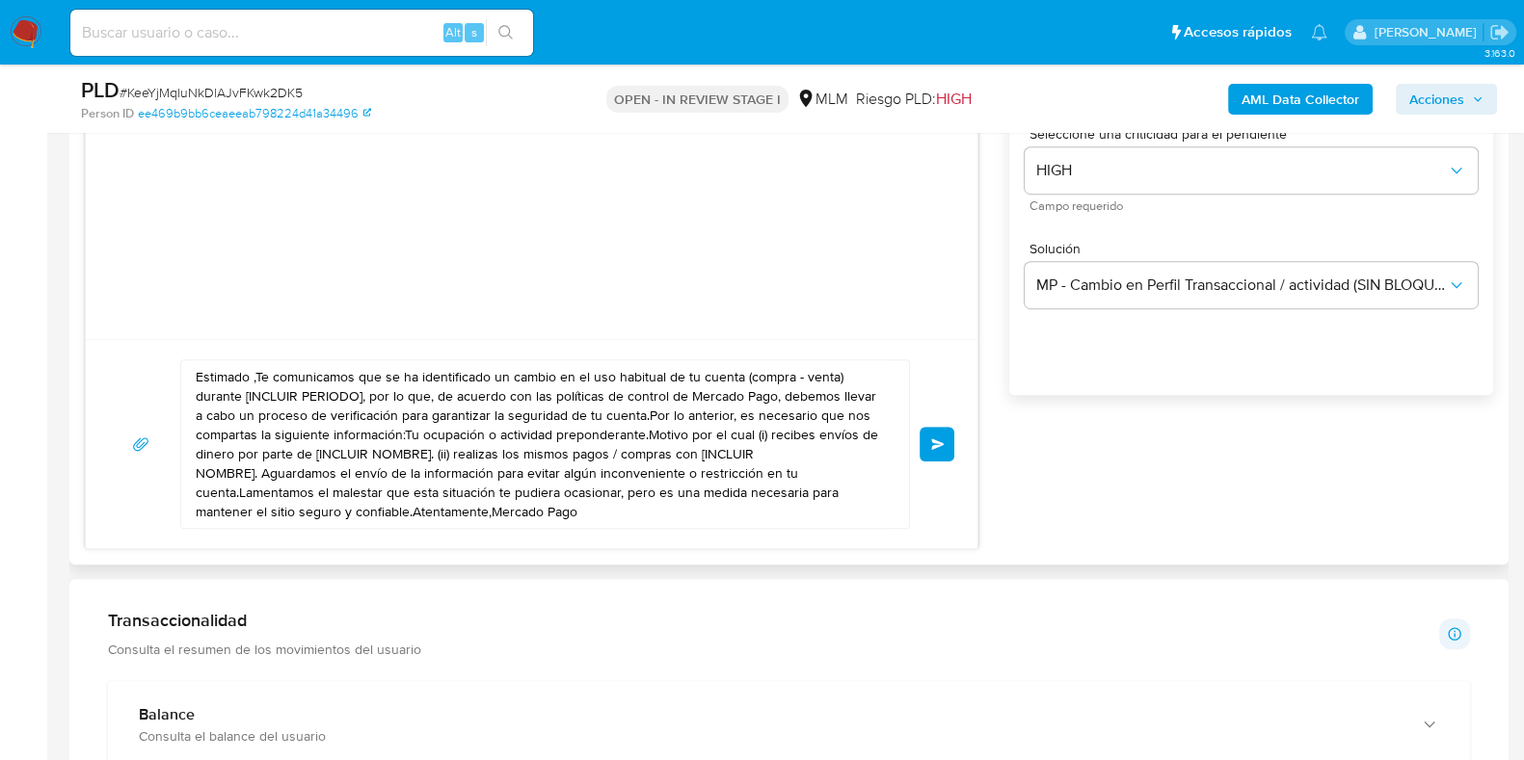
click at [694, 433] on textarea "Estimado ,Te comunicamos que se ha identificado un cambio en el uso habitual de…" at bounding box center [540, 444] width 689 height 168
click at [693, 434] on textarea "Estimado ,Te comunicamos que se ha identificado un cambio en el uso habitual de…" at bounding box center [540, 444] width 689 height 168
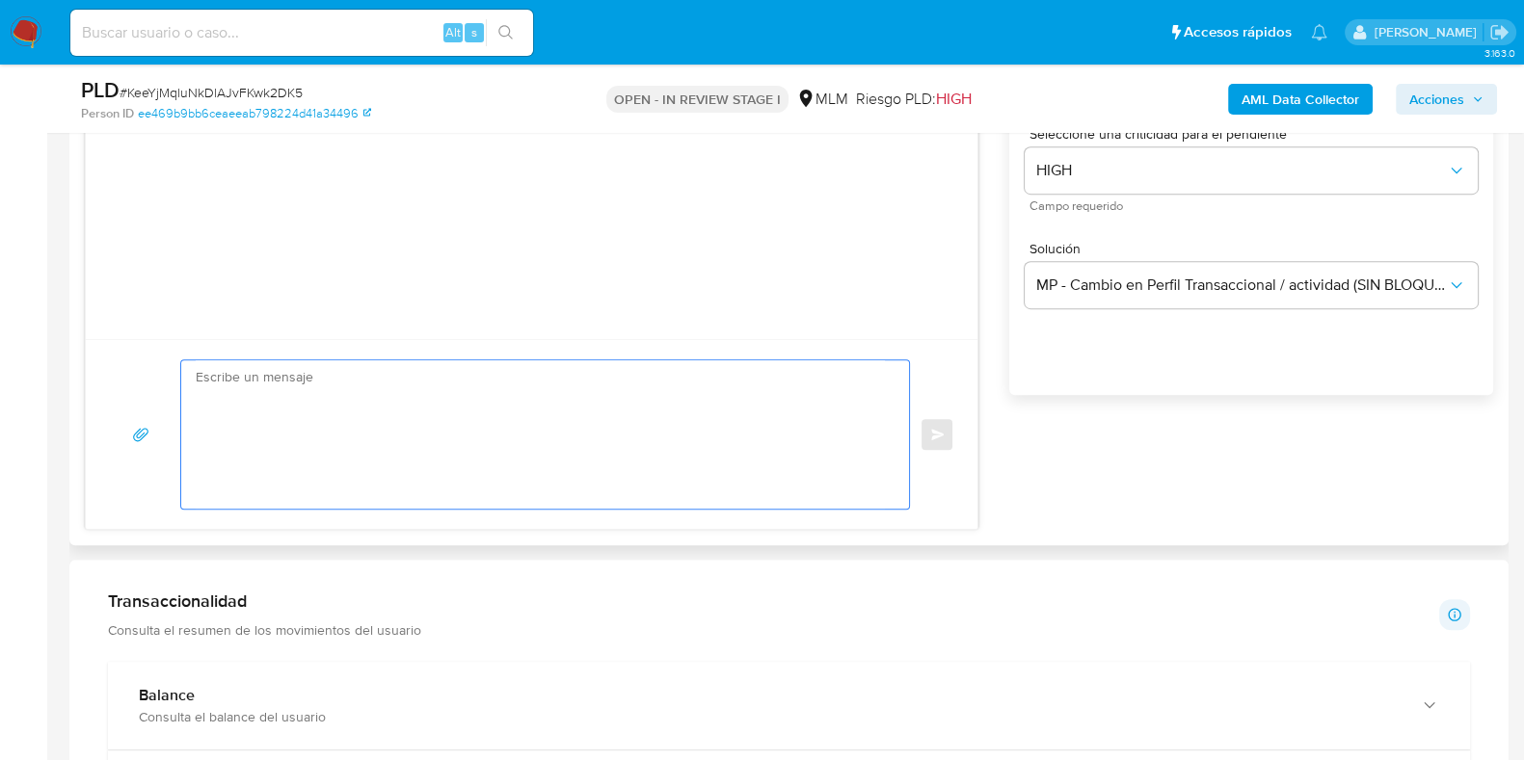
paste textarea "[PERSON_NAME], Te comunicamos que se ha identificado un cambio en el uso habitu…"
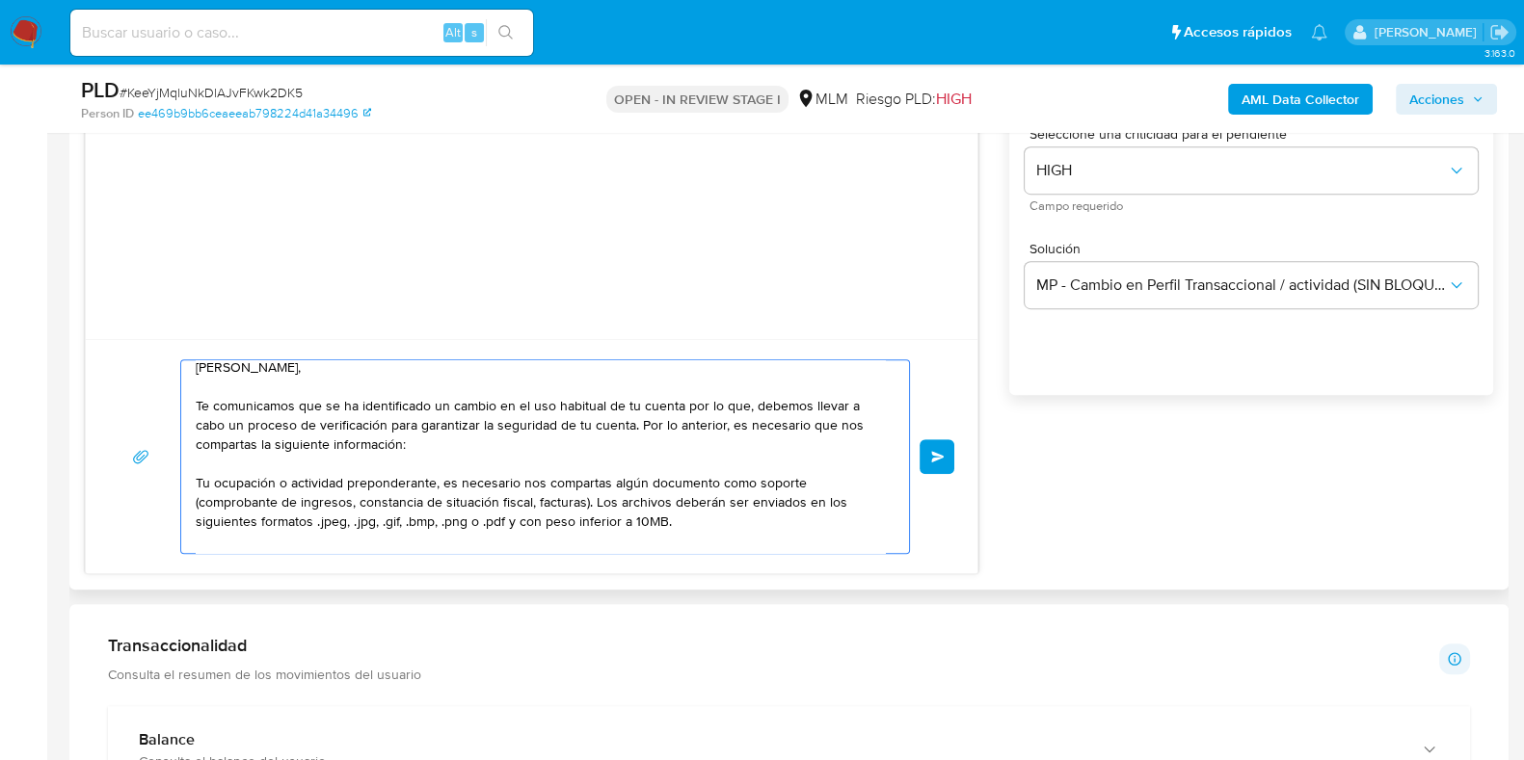
scroll to position [0, 0]
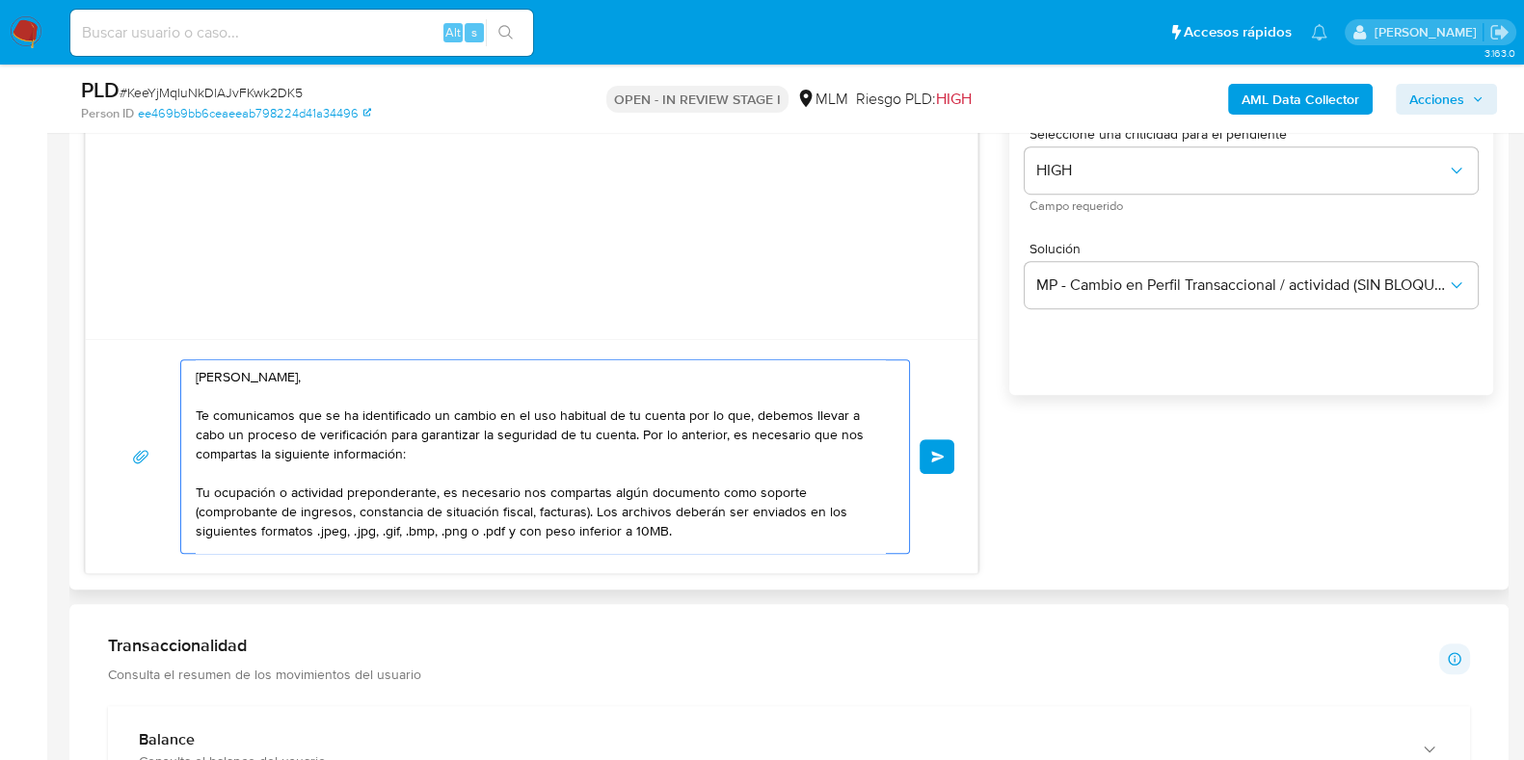
click at [271, 375] on textarea "[PERSON_NAME], Te comunicamos que se ha identificado un cambio en el uso habitu…" at bounding box center [540, 456] width 689 height 193
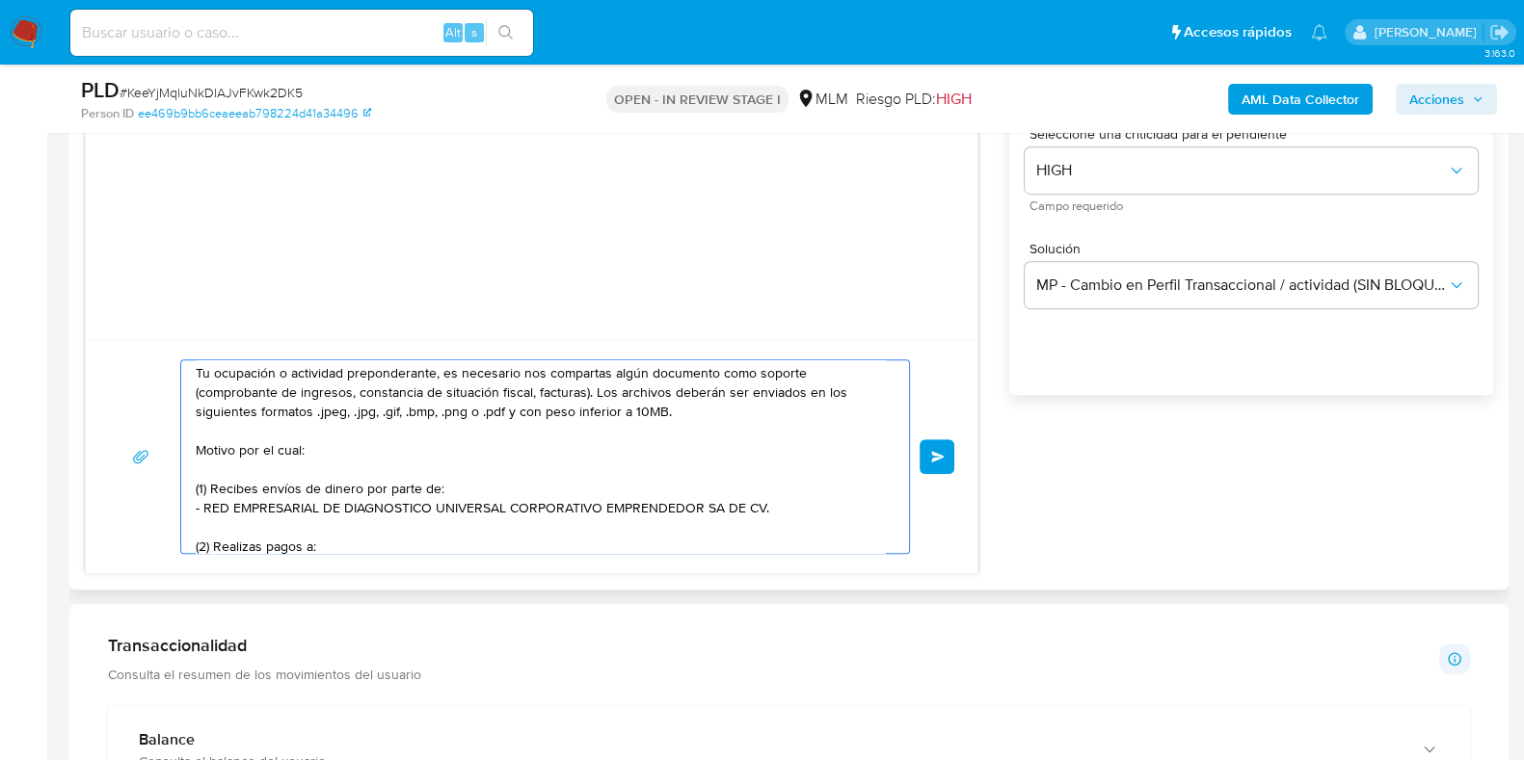
click at [361, 391] on textarea "[PERSON_NAME], Te comunicamos que se ha identificado un cambio en el uso habitu…" at bounding box center [540, 456] width 689 height 193
click at [453, 389] on textarea "[PERSON_NAME], Te comunicamos que se ha identificado un cambio en el uso habitu…" at bounding box center [540, 456] width 689 height 193
click at [551, 392] on textarea "[PERSON_NAME], Te comunicamos que se ha identificado un cambio en el uso habitu…" at bounding box center [540, 456] width 689 height 193
click at [595, 394] on textarea "[PERSON_NAME], Te comunicamos que se ha identificado un cambio en el uso habitu…" at bounding box center [540, 456] width 689 height 193
click at [726, 407] on textarea "[PERSON_NAME], Te comunicamos que se ha identificado un cambio en el uso habitu…" at bounding box center [540, 456] width 689 height 193
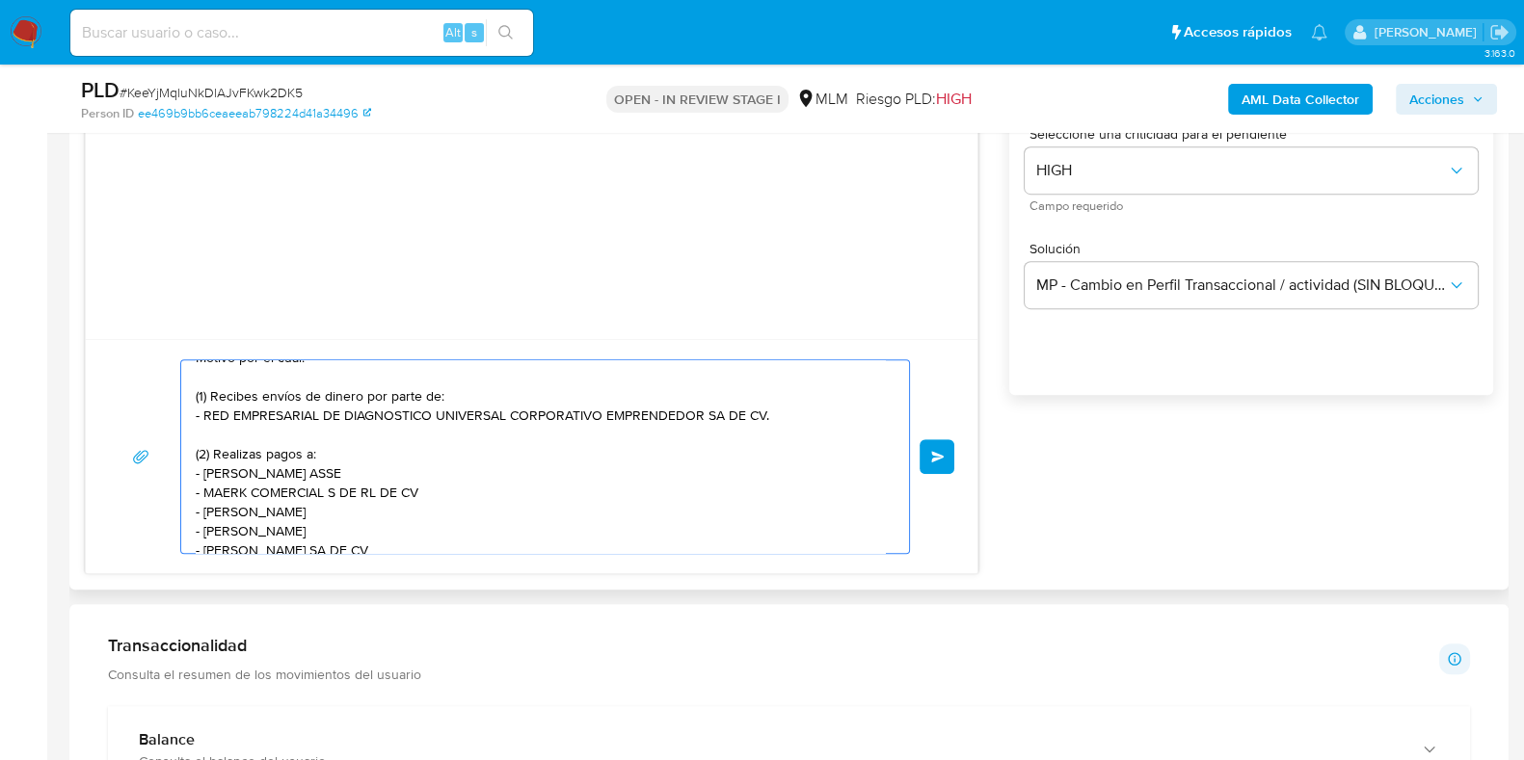
scroll to position [182, 0]
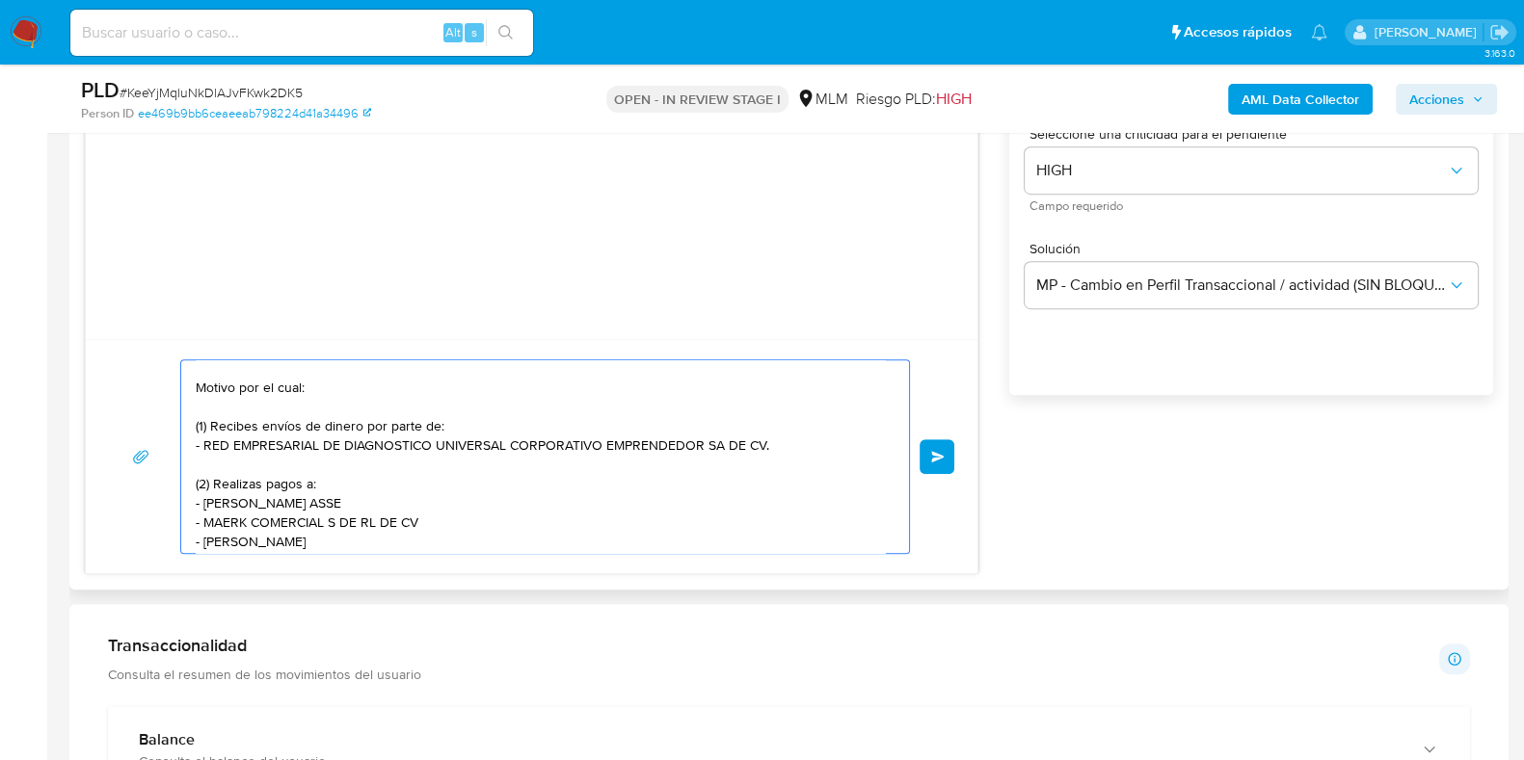
click at [200, 485] on div "[PERSON_NAME], Te comunicamos que se ha identificado un cambio en el uso habitu…" at bounding box center [540, 456] width 718 height 193
drag, startPoint x: 193, startPoint y: 481, endPoint x: 226, endPoint y: 487, distance: 34.2
click at [225, 485] on div "[PERSON_NAME], Te comunicamos que se ha identificado un cambio en el uso habitu…" at bounding box center [540, 456] width 718 height 193
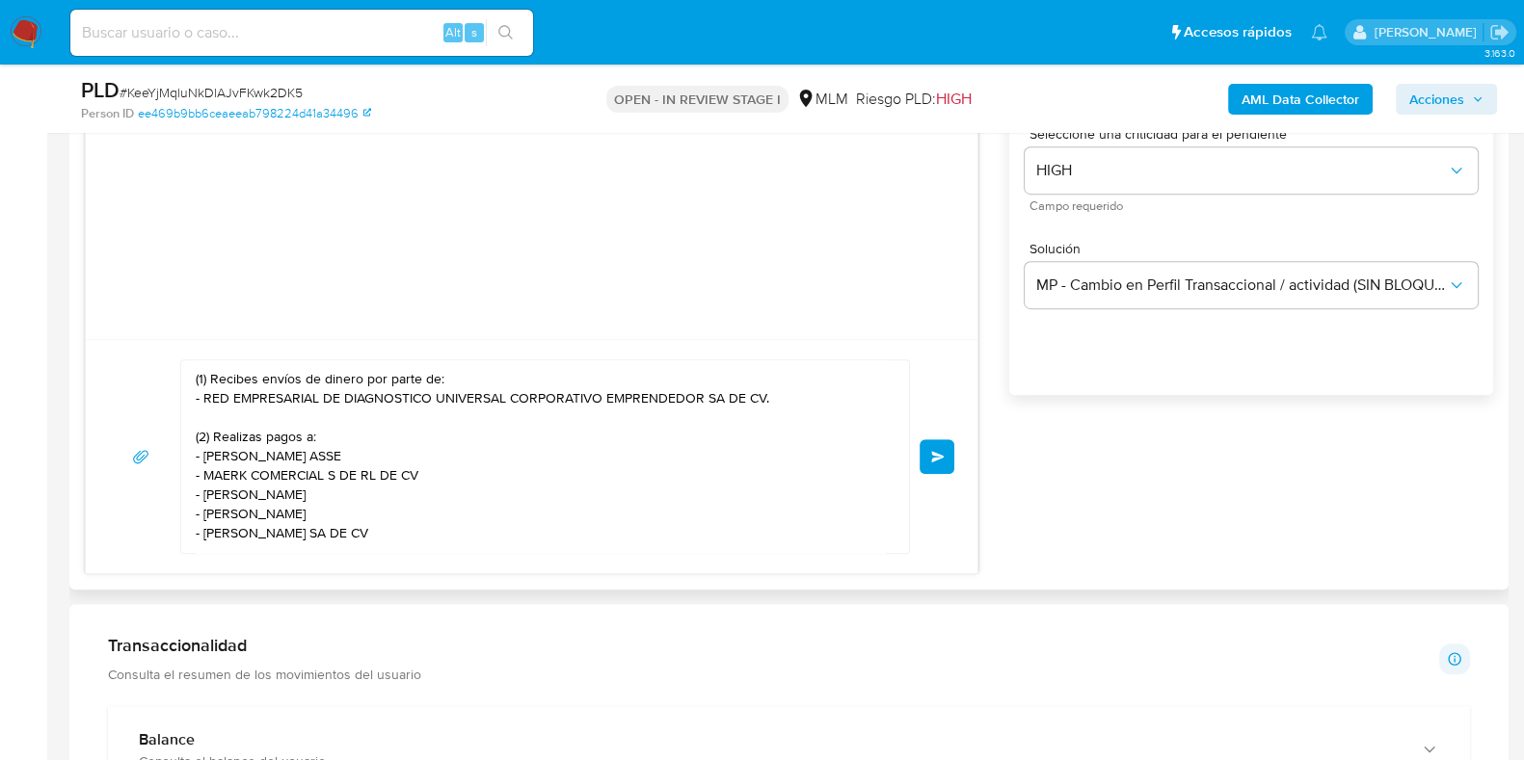
scroll to position [303, 0]
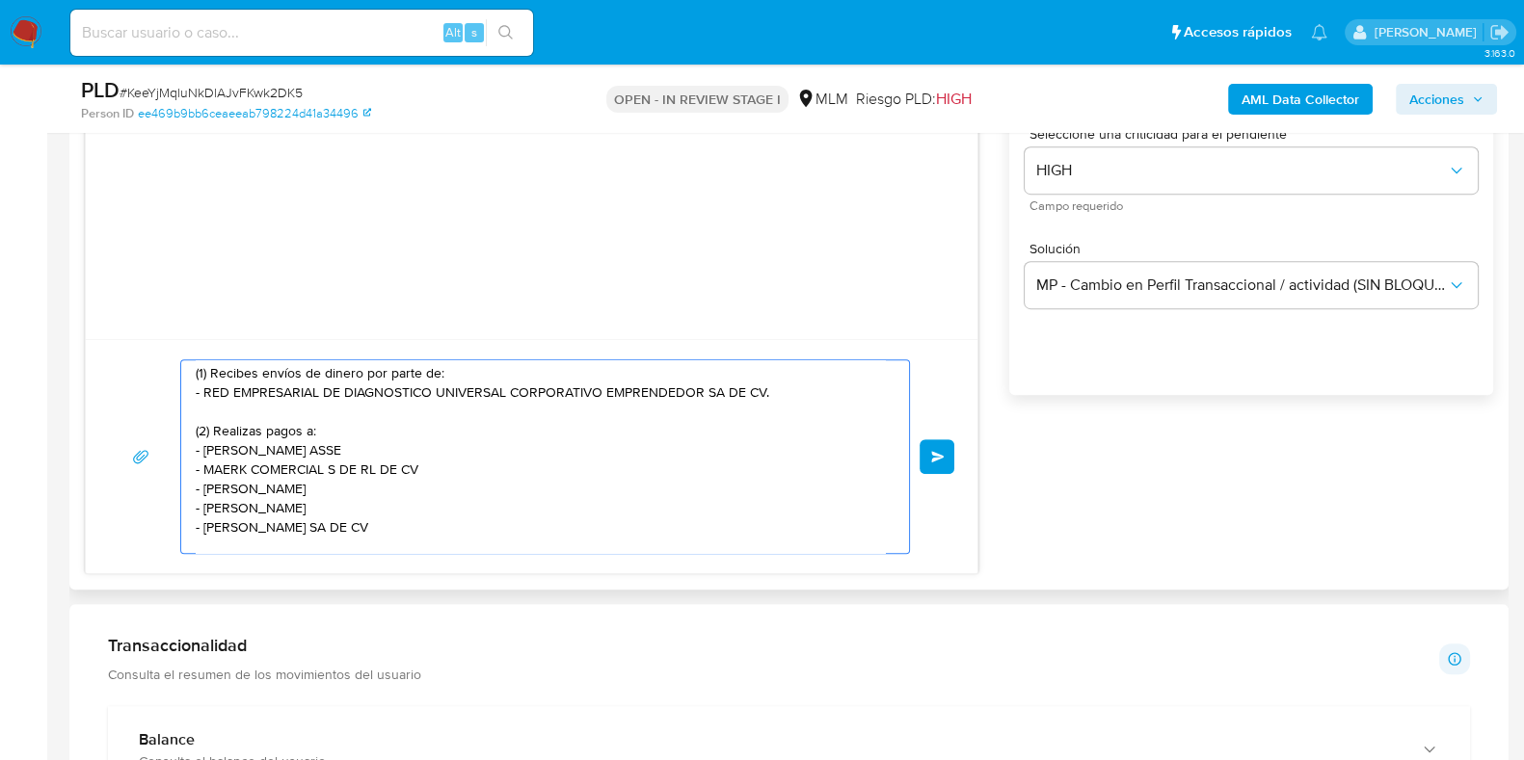
drag, startPoint x: 420, startPoint y: 464, endPoint x: 198, endPoint y: 378, distance: 238.6
click at [197, 369] on textarea "[PERSON_NAME], Te comunicamos que se ha identificado un cambio en el uso habitu…" at bounding box center [540, 456] width 689 height 193
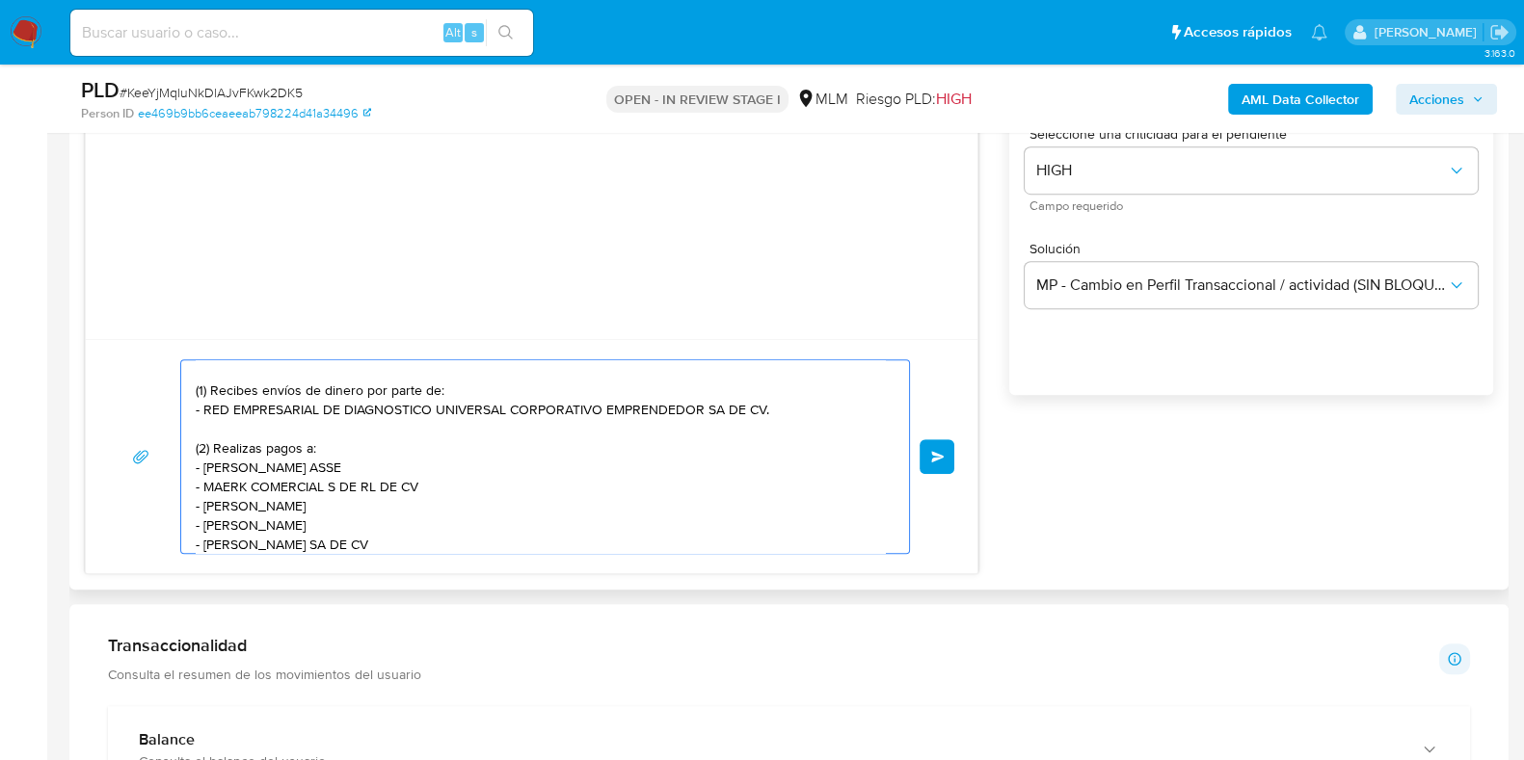
click at [520, 497] on textarea "[PERSON_NAME], Te comunicamos que se ha identificado un cambio en el uso habitu…" at bounding box center [540, 456] width 689 height 193
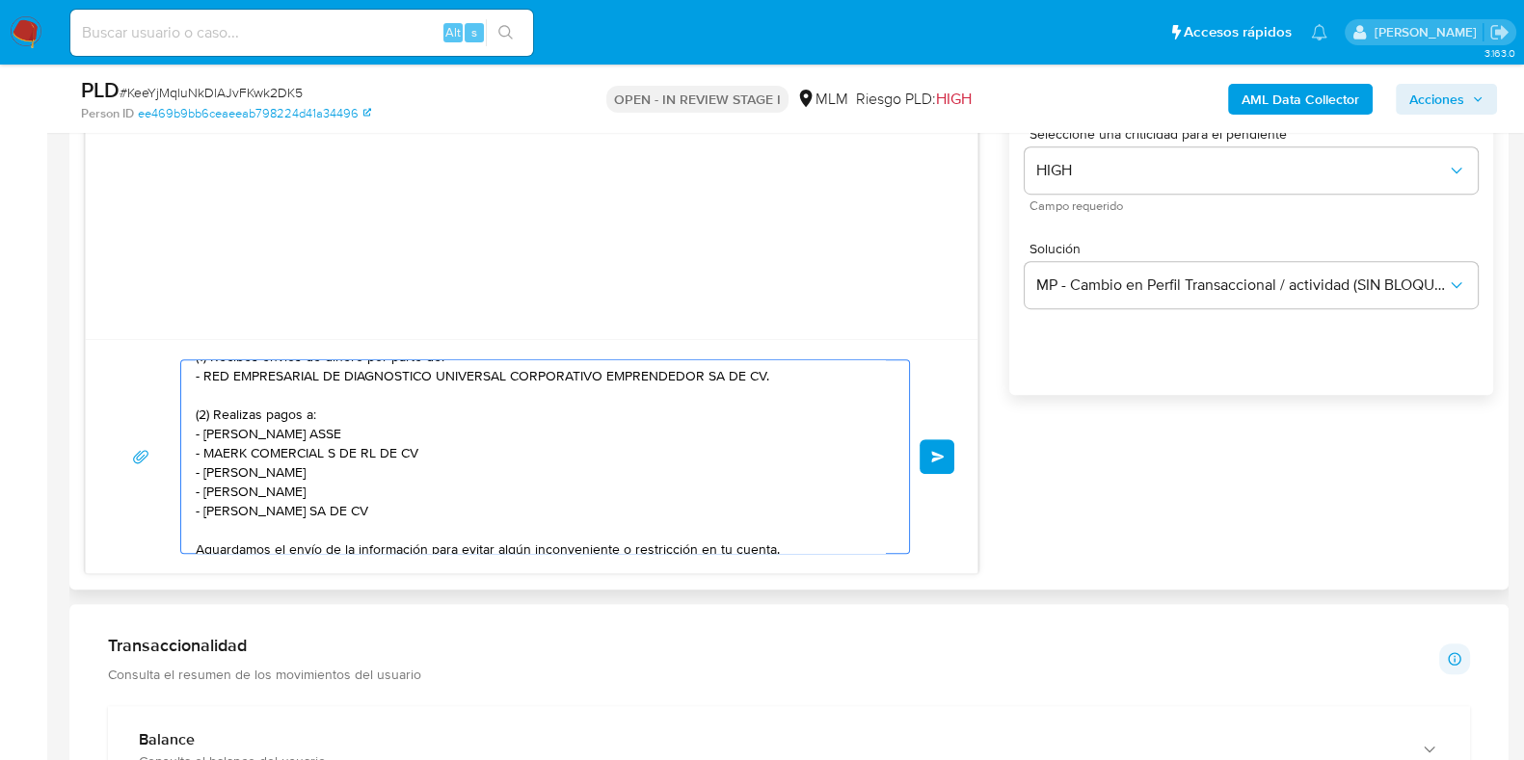
scroll to position [236, 0]
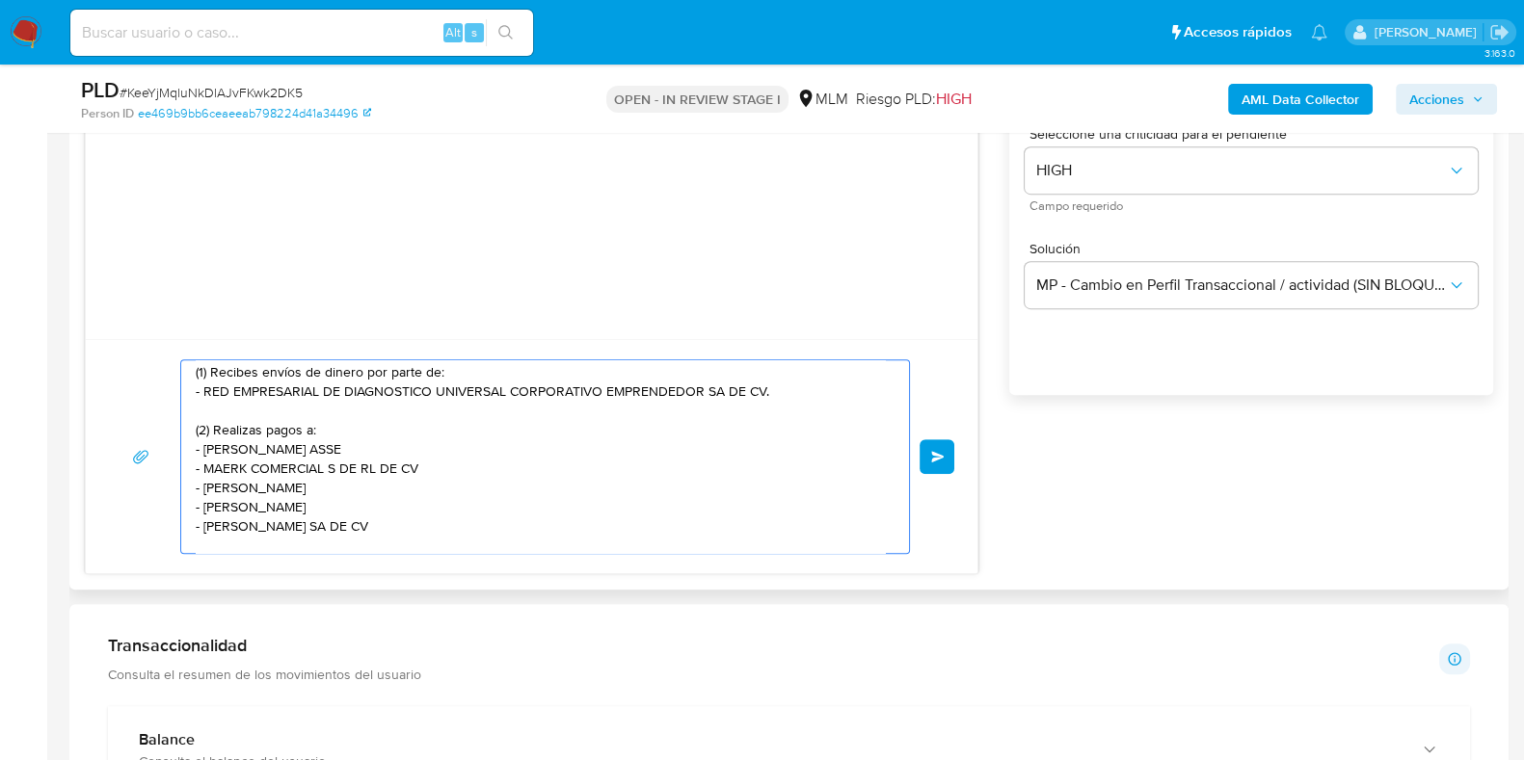
drag, startPoint x: 453, startPoint y: 468, endPoint x: 645, endPoint y: 533, distance: 202.3
click at [199, 433] on textarea "[PERSON_NAME], Te comunicamos que se ha identificado un cambio en el uso habitu…" at bounding box center [540, 456] width 689 height 193
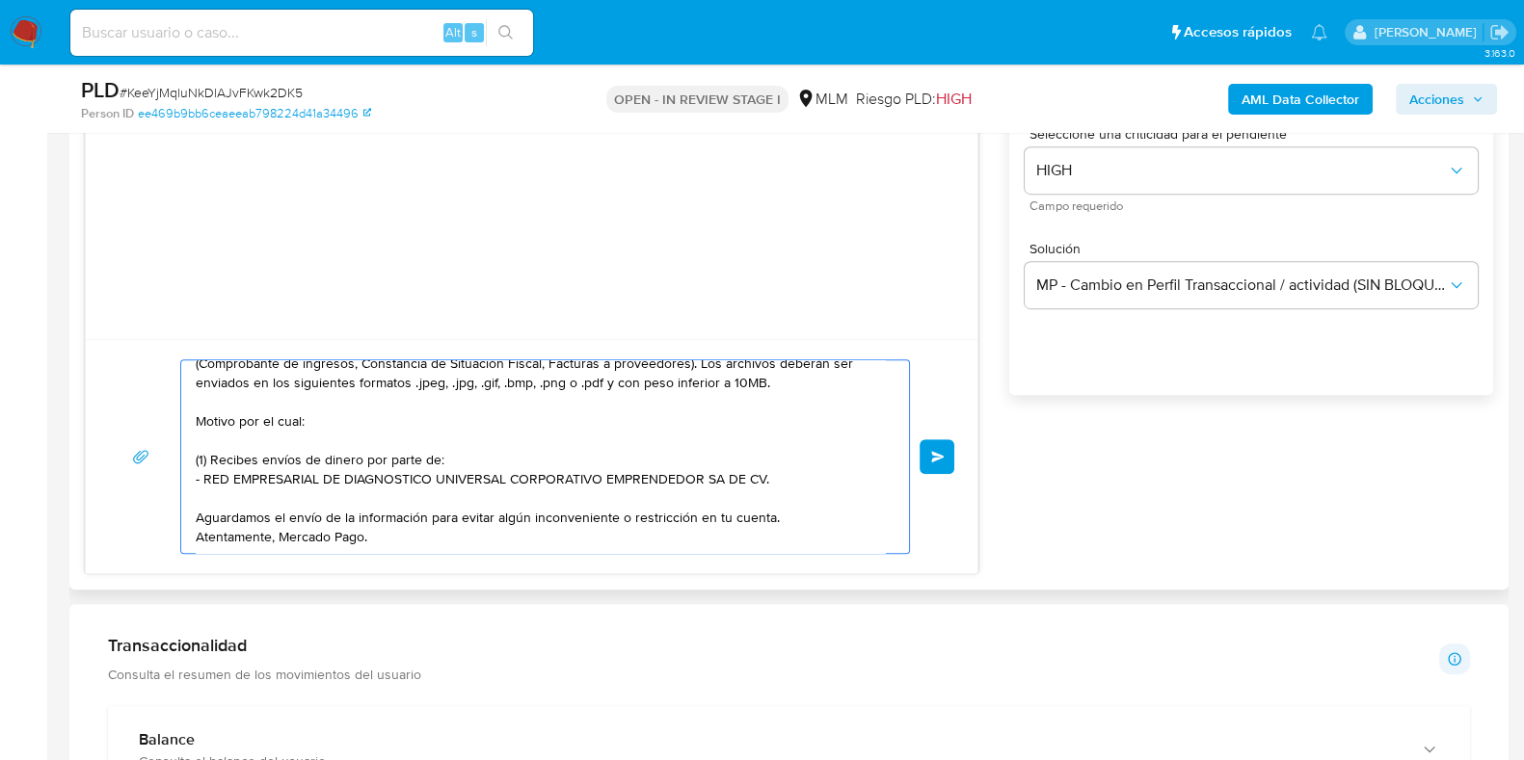
scroll to position [168, 0]
drag, startPoint x: 215, startPoint y: 436, endPoint x: 441, endPoint y: 438, distance: 226.5
click at [443, 438] on textarea "[PERSON_NAME], Te comunicamos que se ha identificado un cambio en el uso habitu…" at bounding box center [540, 456] width 689 height 193
click at [693, 503] on textarea "[PERSON_NAME], Te comunicamos que se ha identificado un cambio en el uso habitu…" at bounding box center [540, 456] width 689 height 193
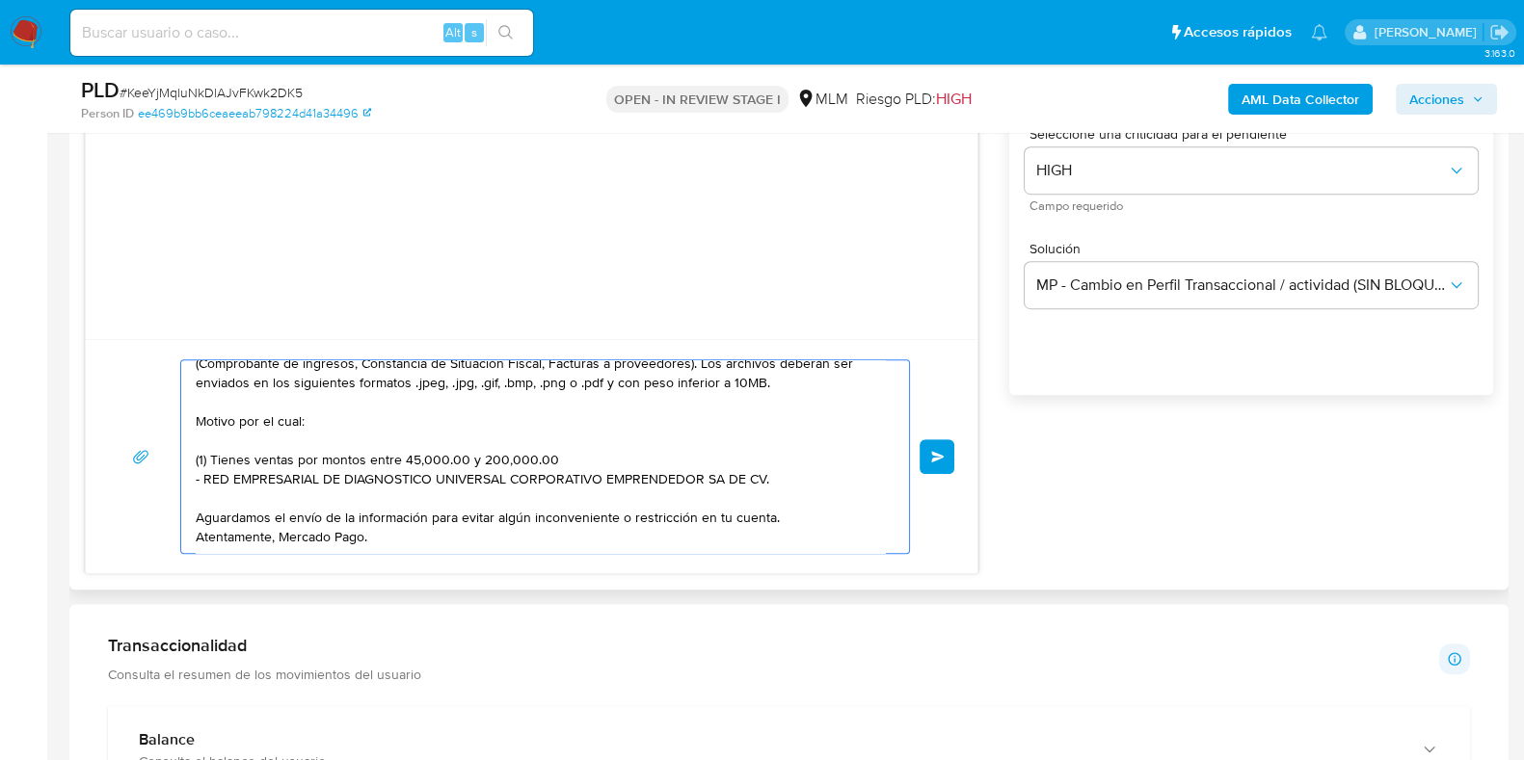
click at [694, 504] on textarea "[PERSON_NAME], Te comunicamos que se ha identificado un cambio en el uso habitu…" at bounding box center [540, 456] width 689 height 193
drag, startPoint x: 451, startPoint y: 508, endPoint x: 332, endPoint y: 536, distance: 121.8
click at [449, 508] on textarea "[PERSON_NAME], Te comunicamos que se ha identificado un cambio en el uso habitu…" at bounding box center [540, 456] width 689 height 193
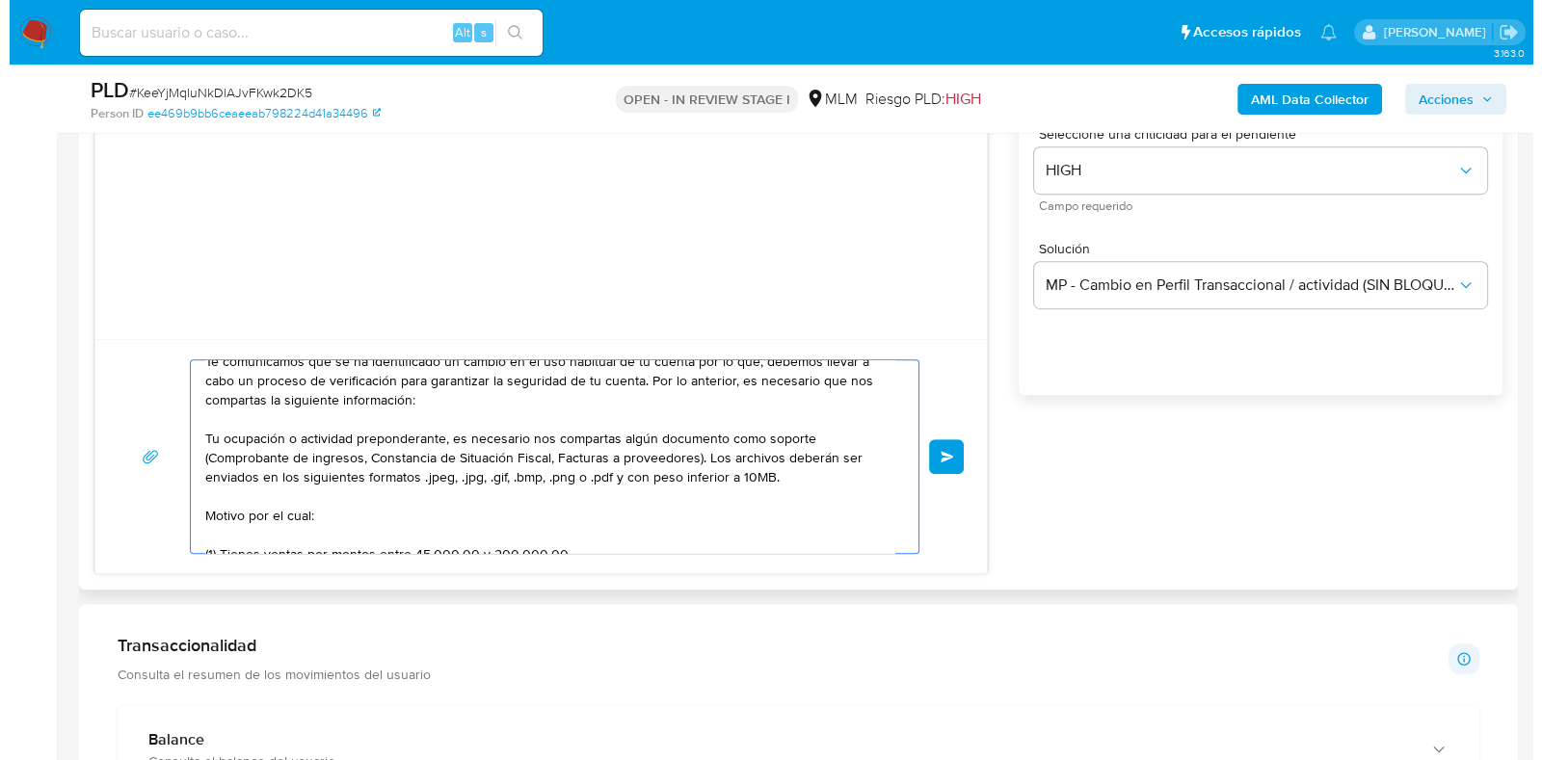
scroll to position [0, 0]
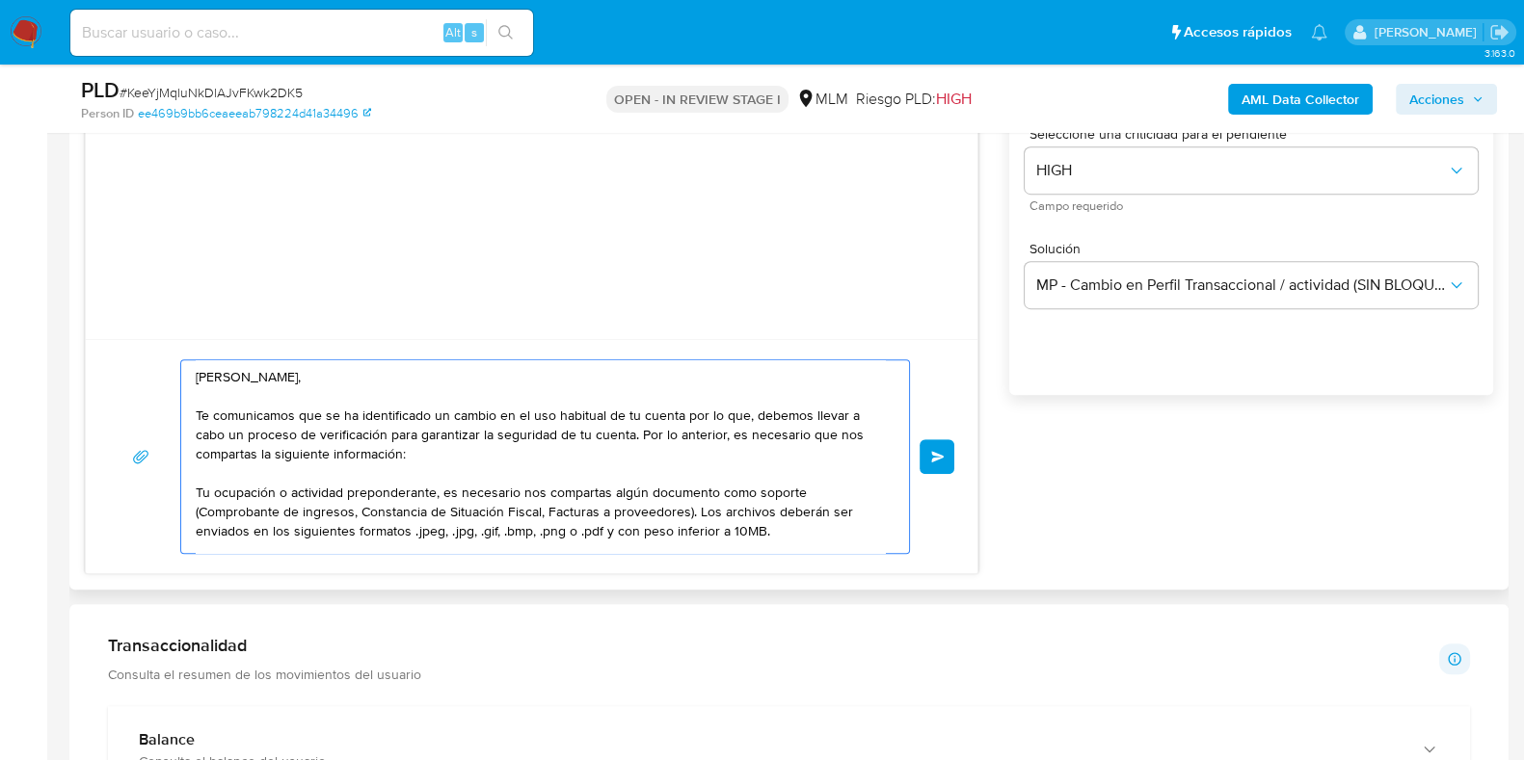
drag, startPoint x: 383, startPoint y: 524, endPoint x: 182, endPoint y: 349, distance: 266.3
click at [182, 349] on div "[PERSON_NAME], Te comunicamos que se ha identificado un cambio en el uso habitu…" at bounding box center [531, 456] width 891 height 234
click at [1240, 283] on span "MP - Cambio en Perfil Transaccional / actividad (SIN BLOQUEO)" at bounding box center [1241, 285] width 411 height 19
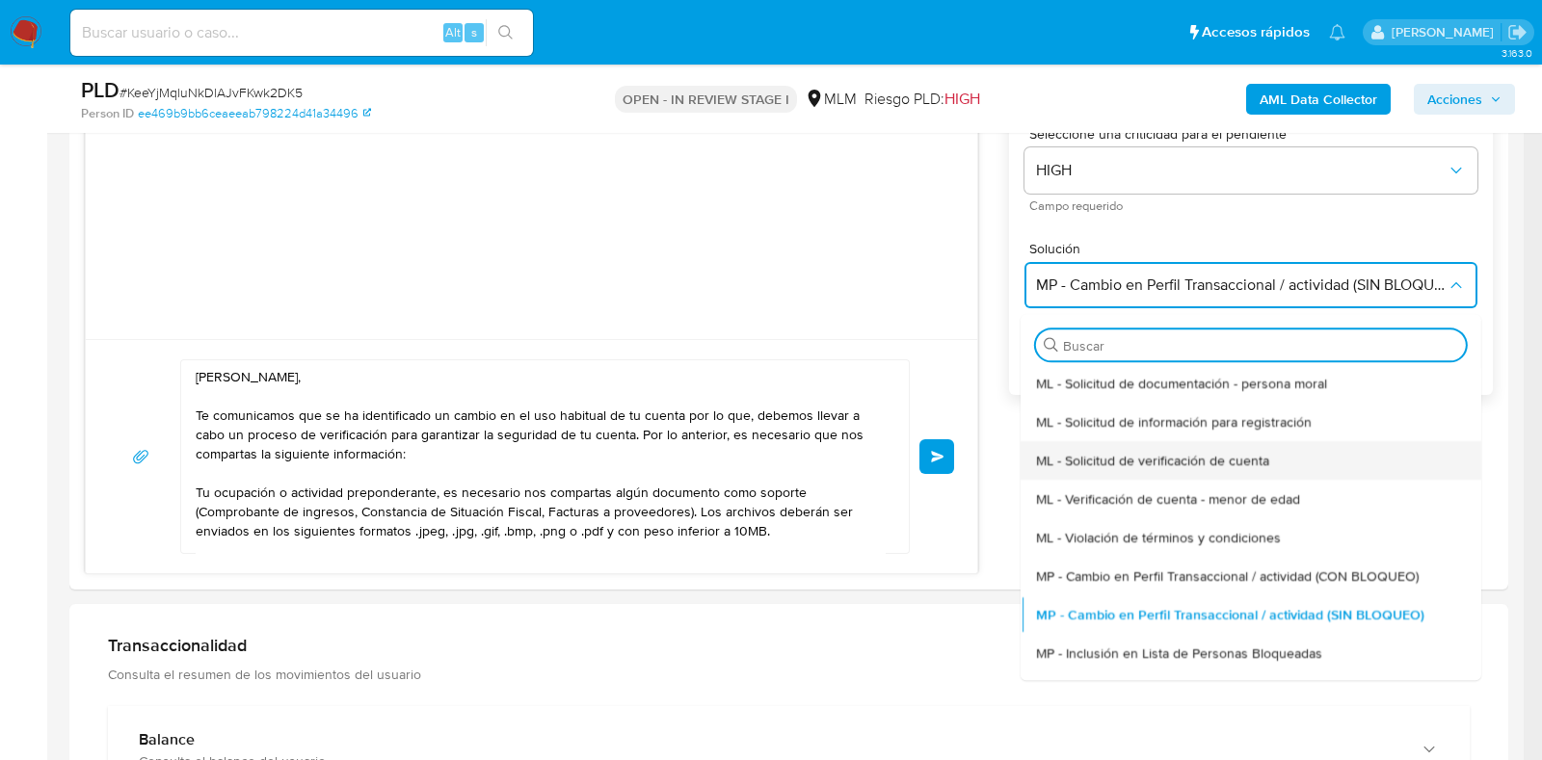
click at [1334, 449] on div "ML - Solicitud de verificación de cuenta" at bounding box center [1245, 460] width 418 height 39
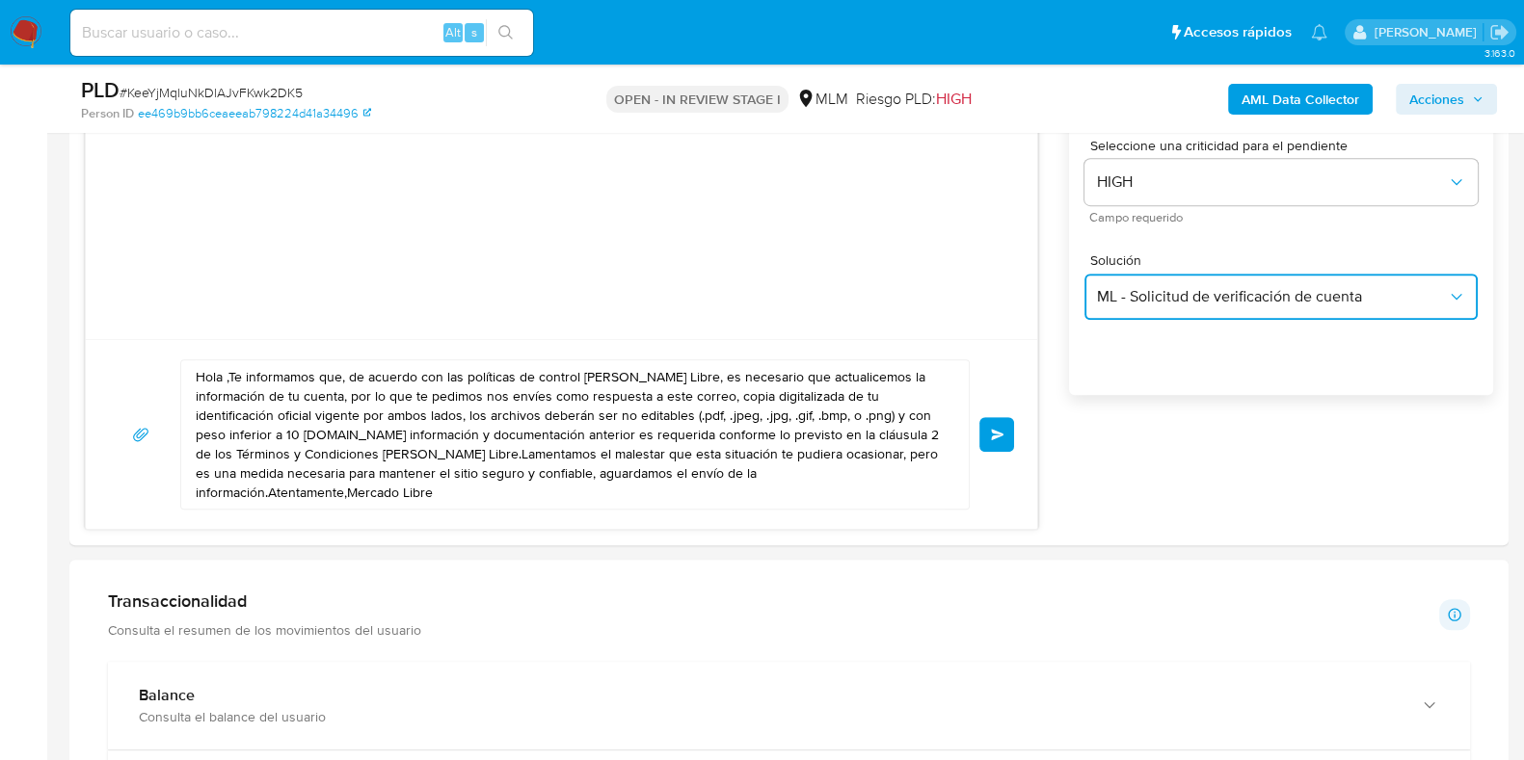
click at [1212, 308] on button "ML - Solicitud de verificación de cuenta" at bounding box center [1280, 297] width 393 height 46
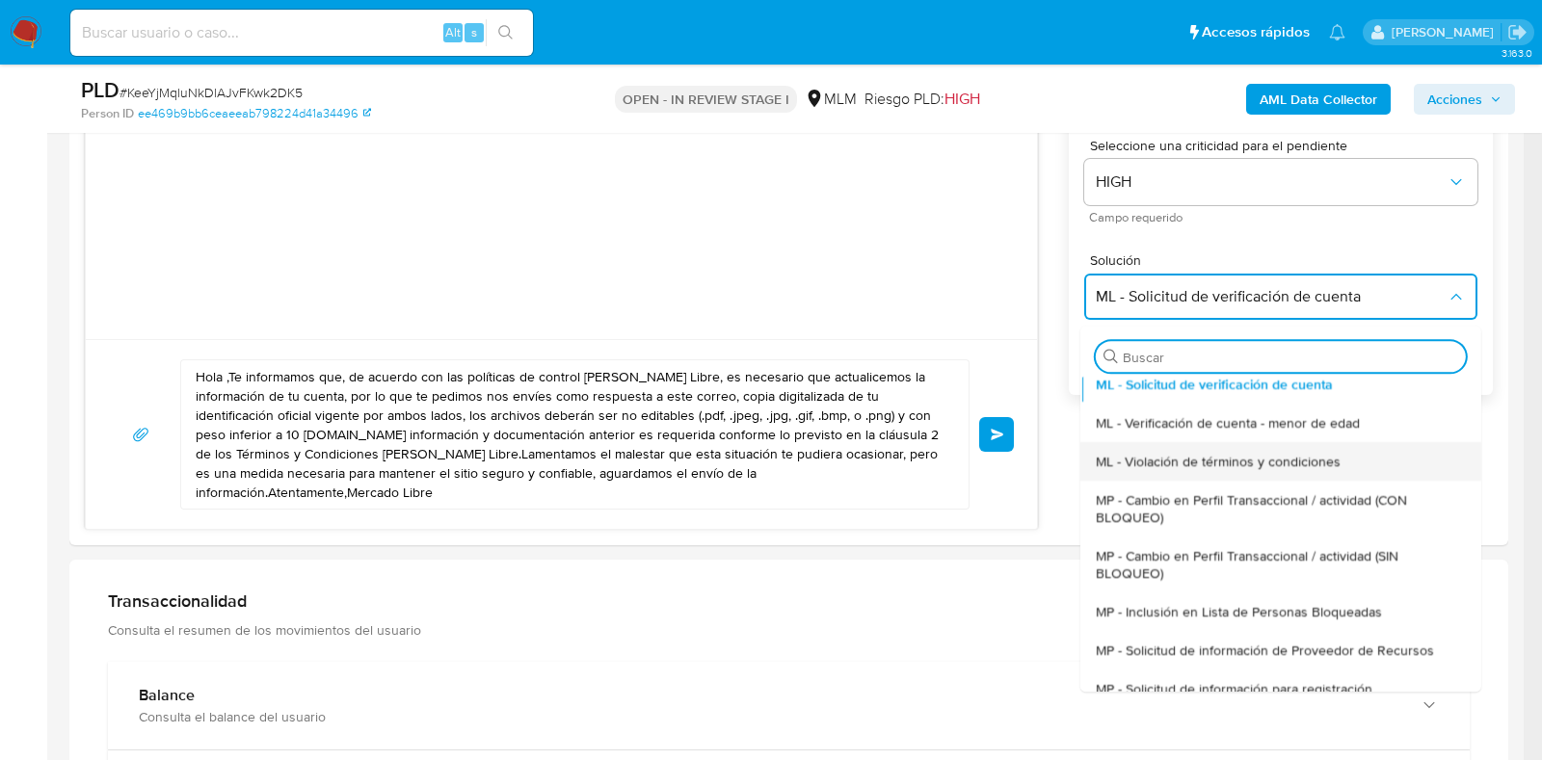
scroll to position [119, 0]
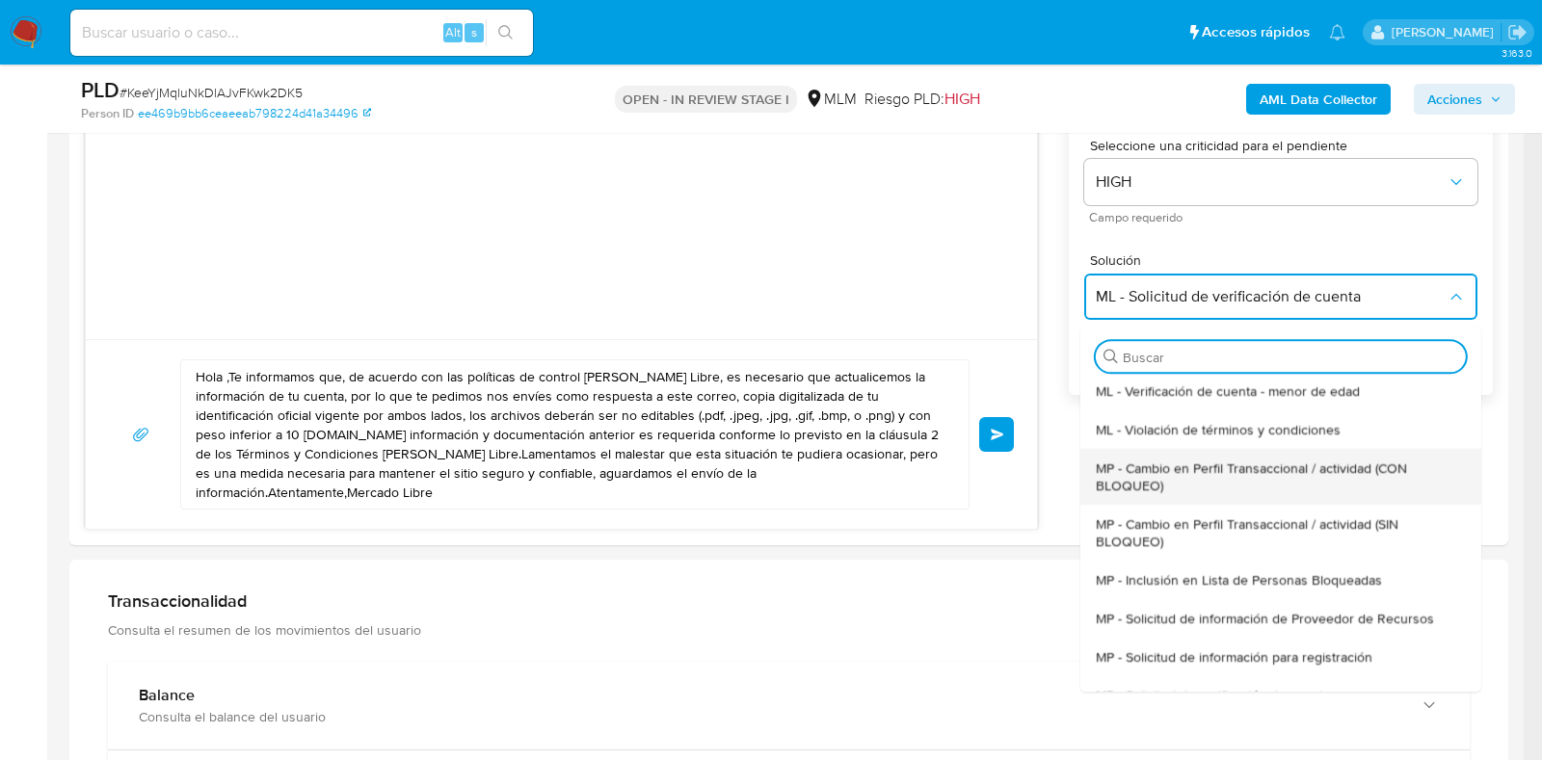
click at [1293, 469] on span "MP - Cambio en Perfil Transaccional / actividad (CON BLOQUEO)" at bounding box center [1275, 477] width 358 height 35
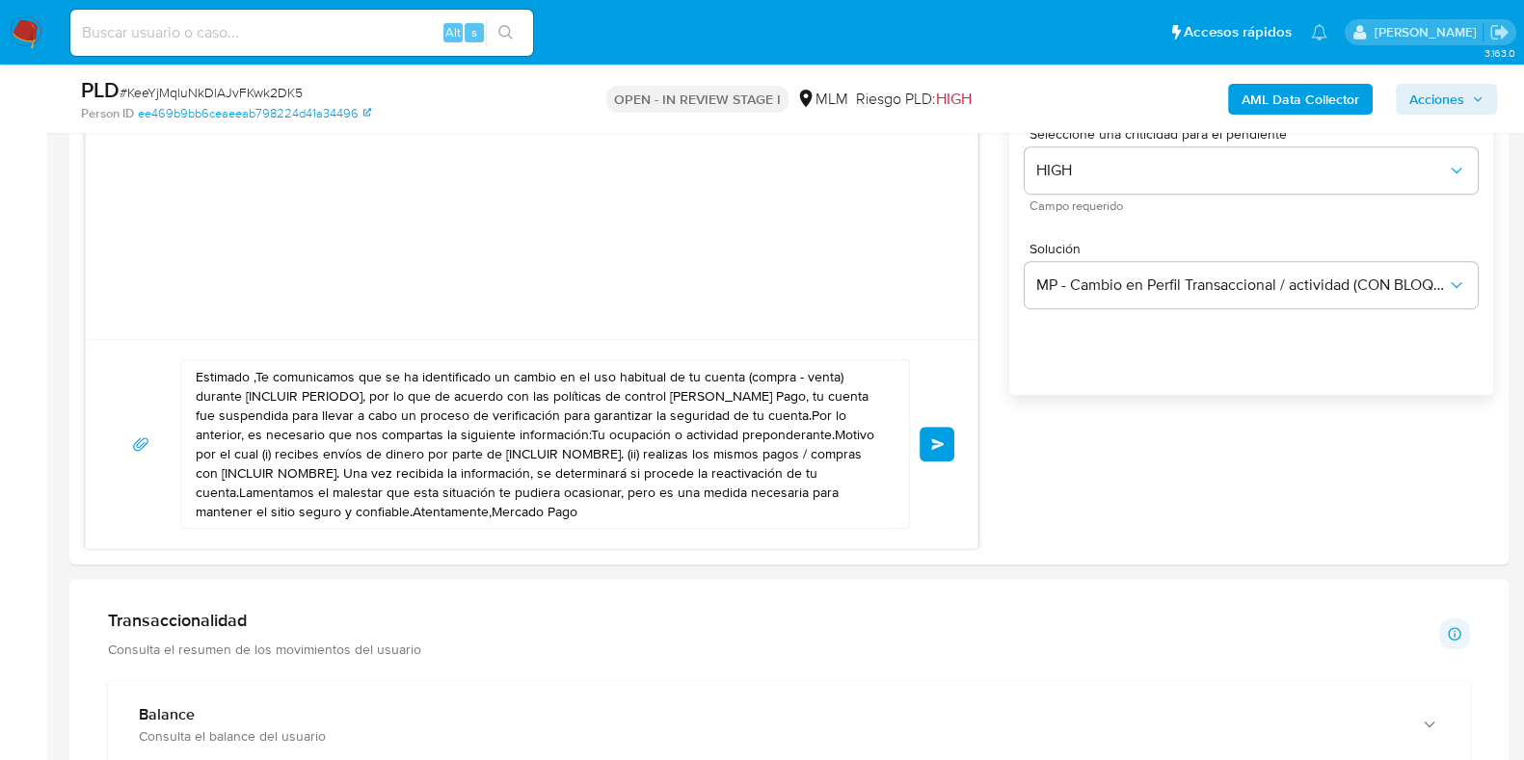
click at [1259, 259] on div "Solución MP - Cambio en Perfil Transaccional / actividad (CON BLOQUEO)" at bounding box center [1250, 275] width 453 height 66
click at [1267, 268] on button "MP - Cambio en Perfil Transaccional / actividad (CON BLOQUEO)" at bounding box center [1250, 285] width 453 height 46
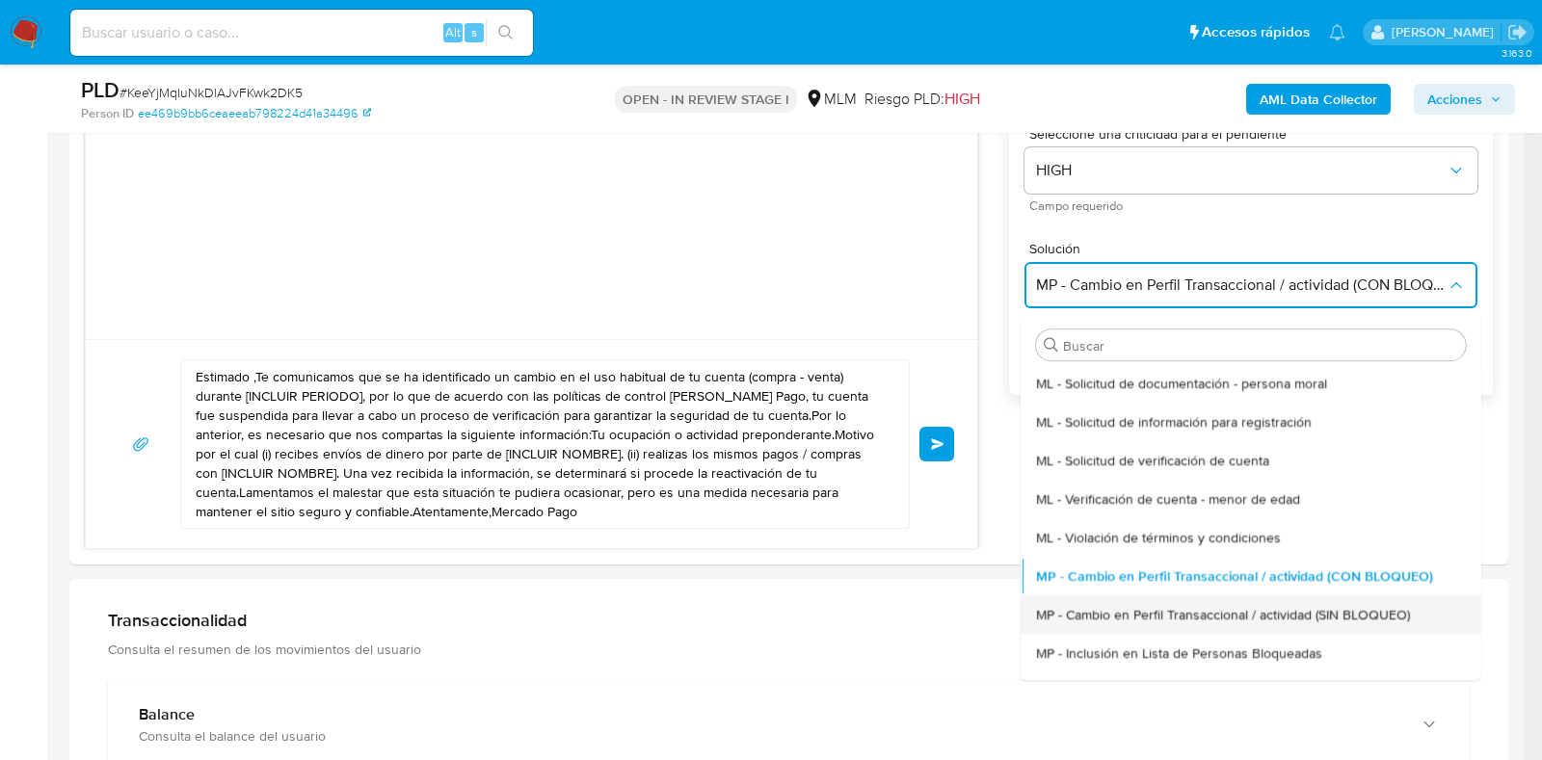
click at [1277, 618] on span "MP - Cambio en Perfil Transaccional / actividad (SIN BLOQUEO)" at bounding box center [1223, 614] width 374 height 17
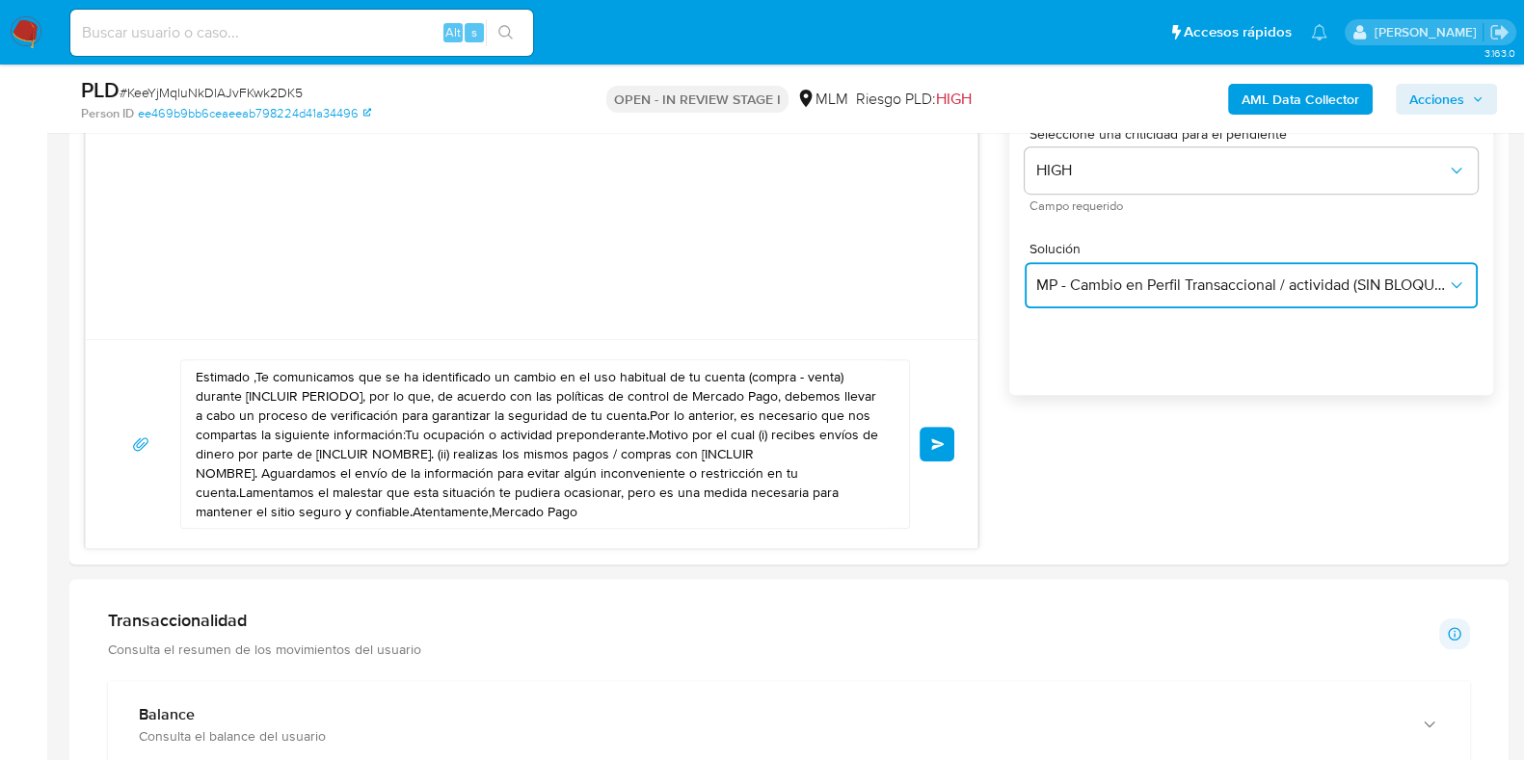
click at [1204, 291] on span "MP - Cambio en Perfil Transaccional / actividad (SIN BLOQUEO)" at bounding box center [1241, 285] width 411 height 19
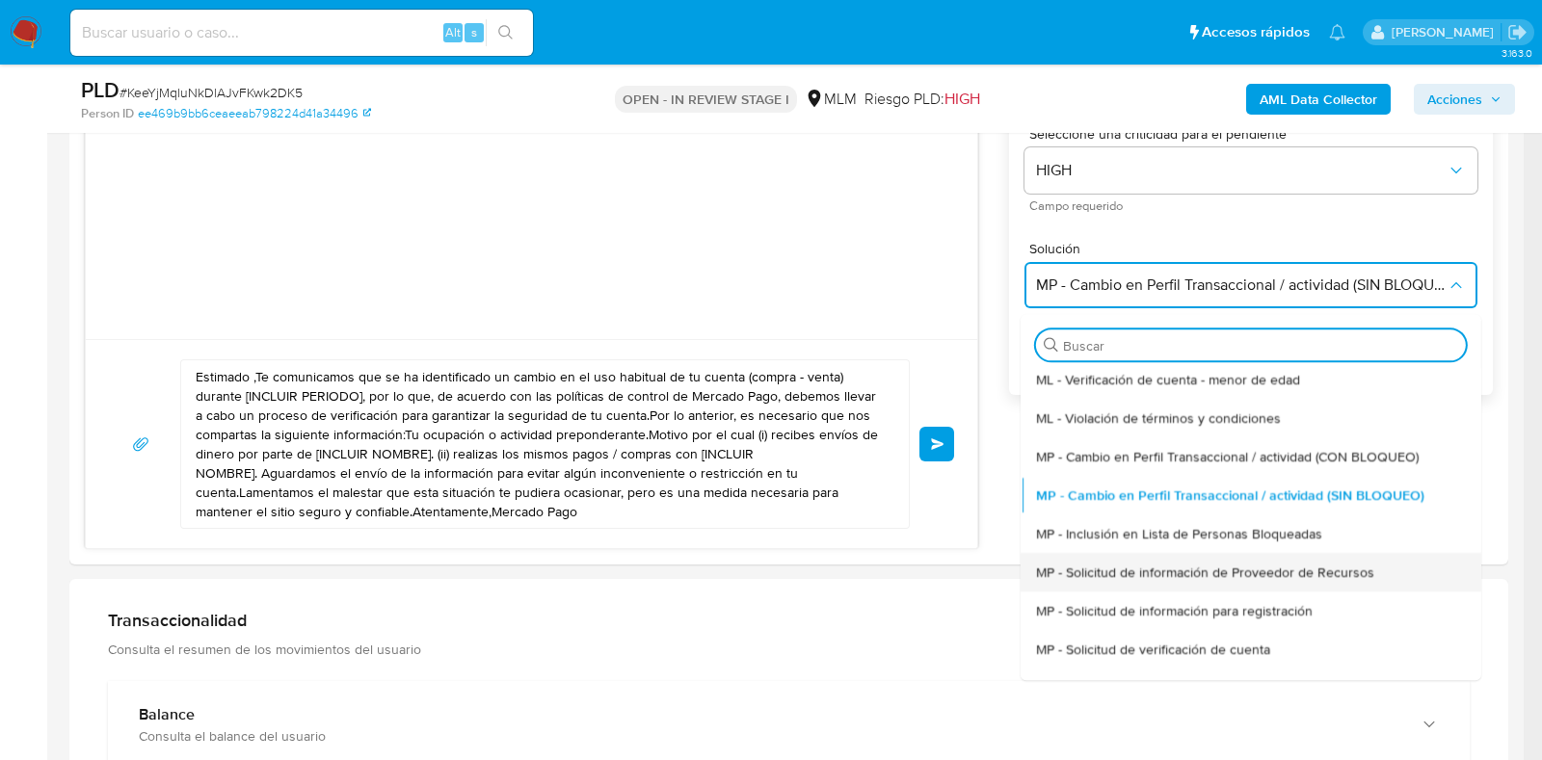
click at [1302, 573] on span "MP - Solicitud de información de Proveedor de Recursos" at bounding box center [1205, 572] width 338 height 17
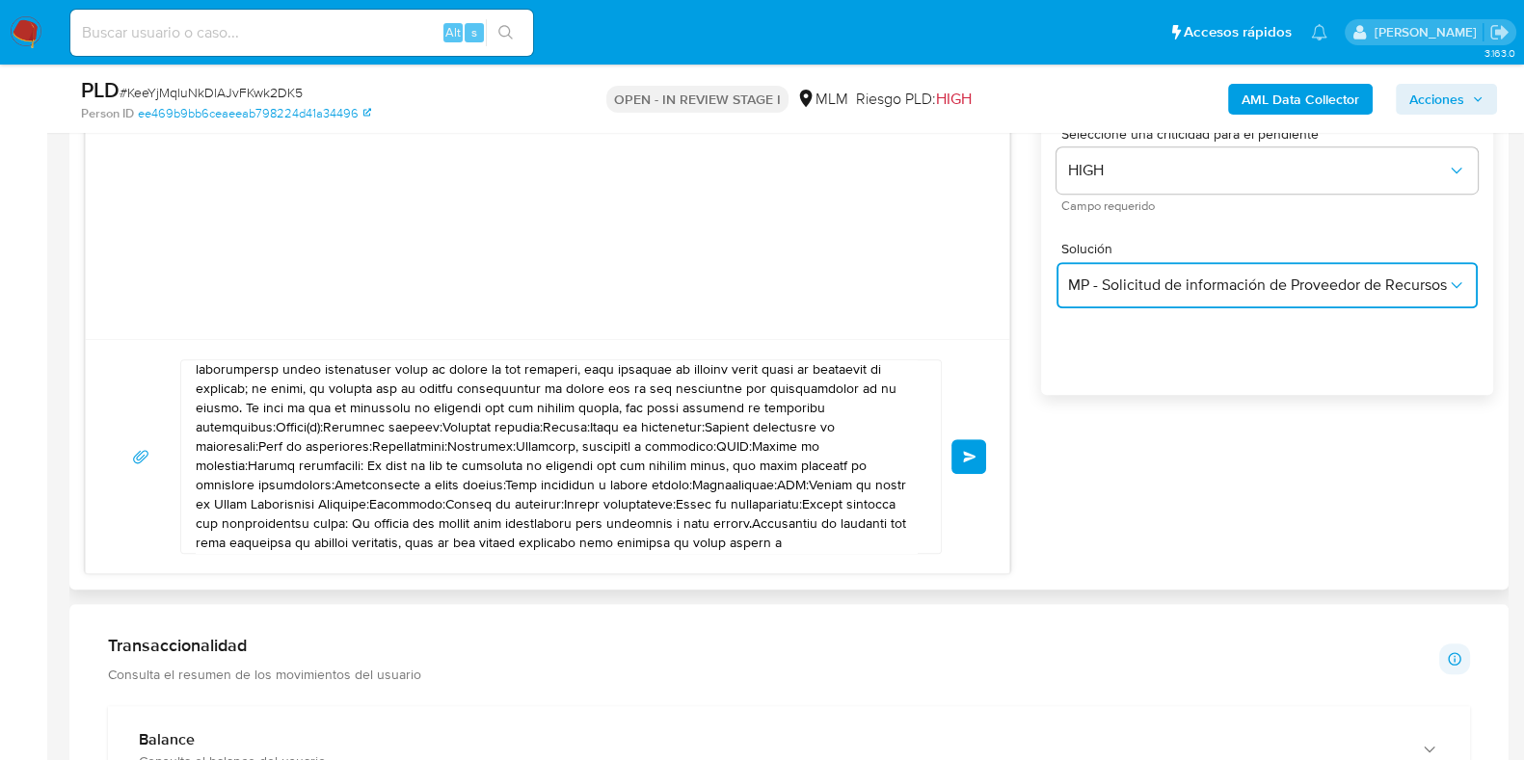
scroll to position [71, 0]
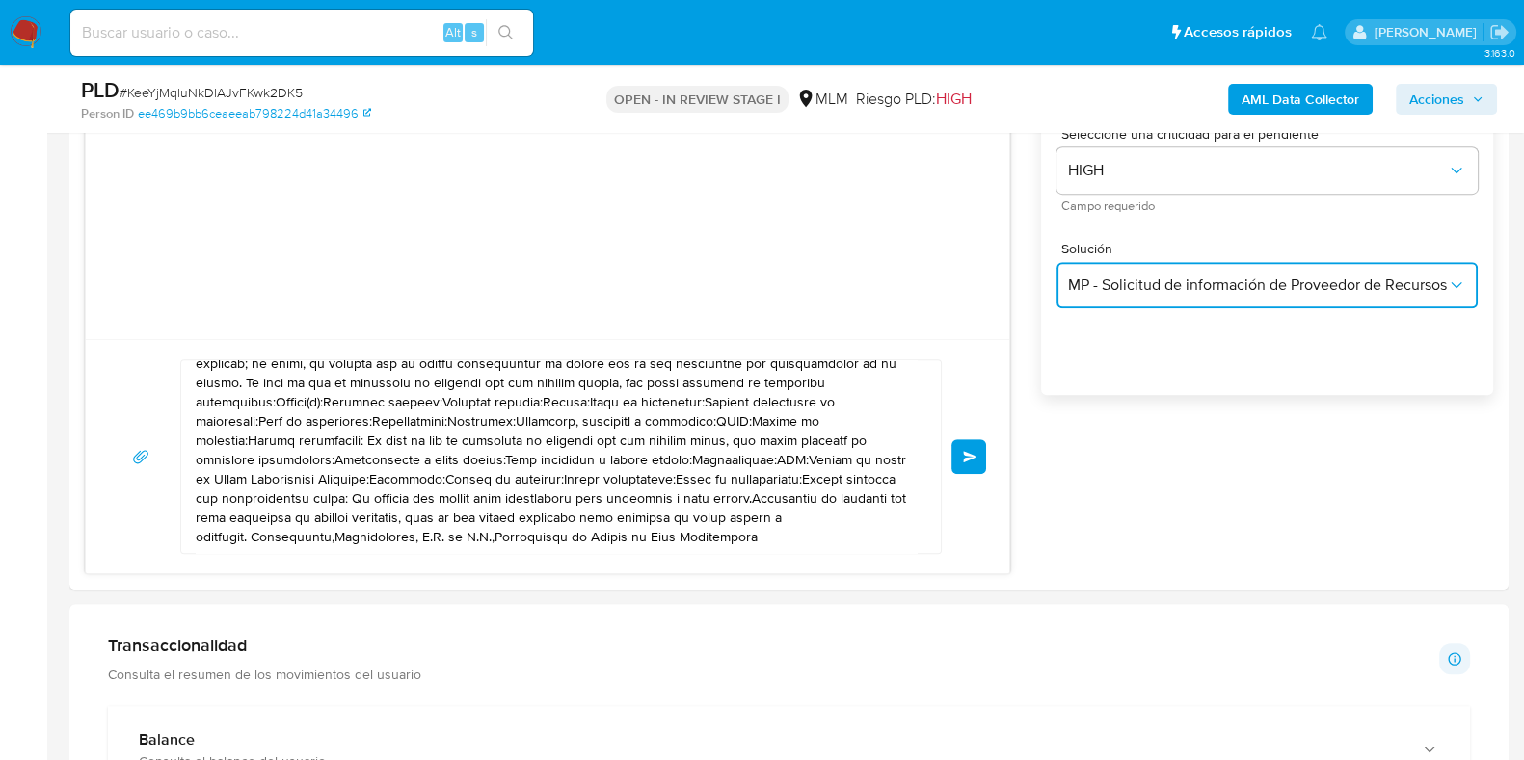
click at [1147, 292] on span "MP - Solicitud de información de Proveedor de Recursos" at bounding box center [1257, 285] width 379 height 19
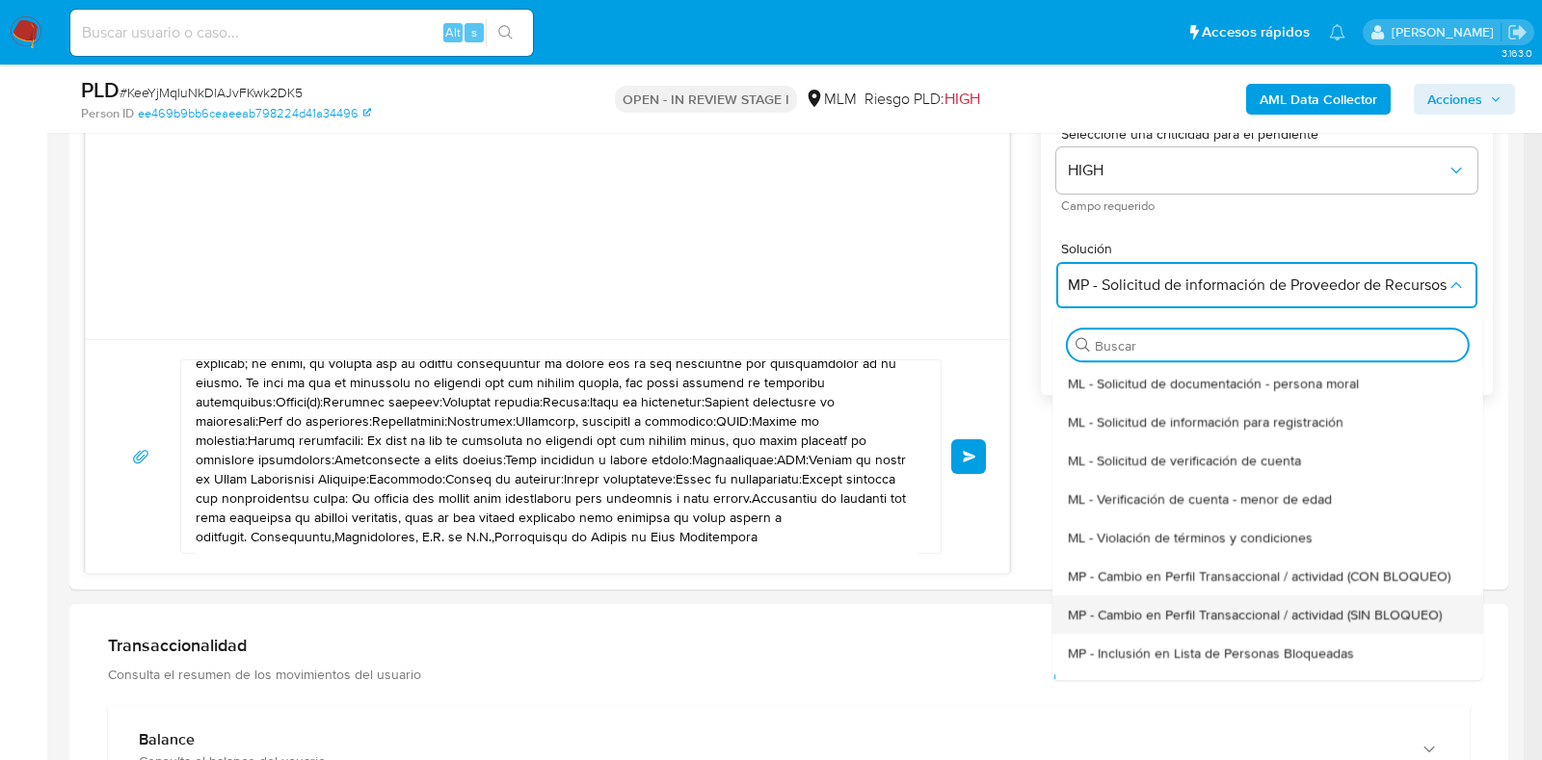
click at [1290, 623] on span "MP - Cambio en Perfil Transaccional / actividad (SIN BLOQUEO)" at bounding box center [1255, 614] width 374 height 17
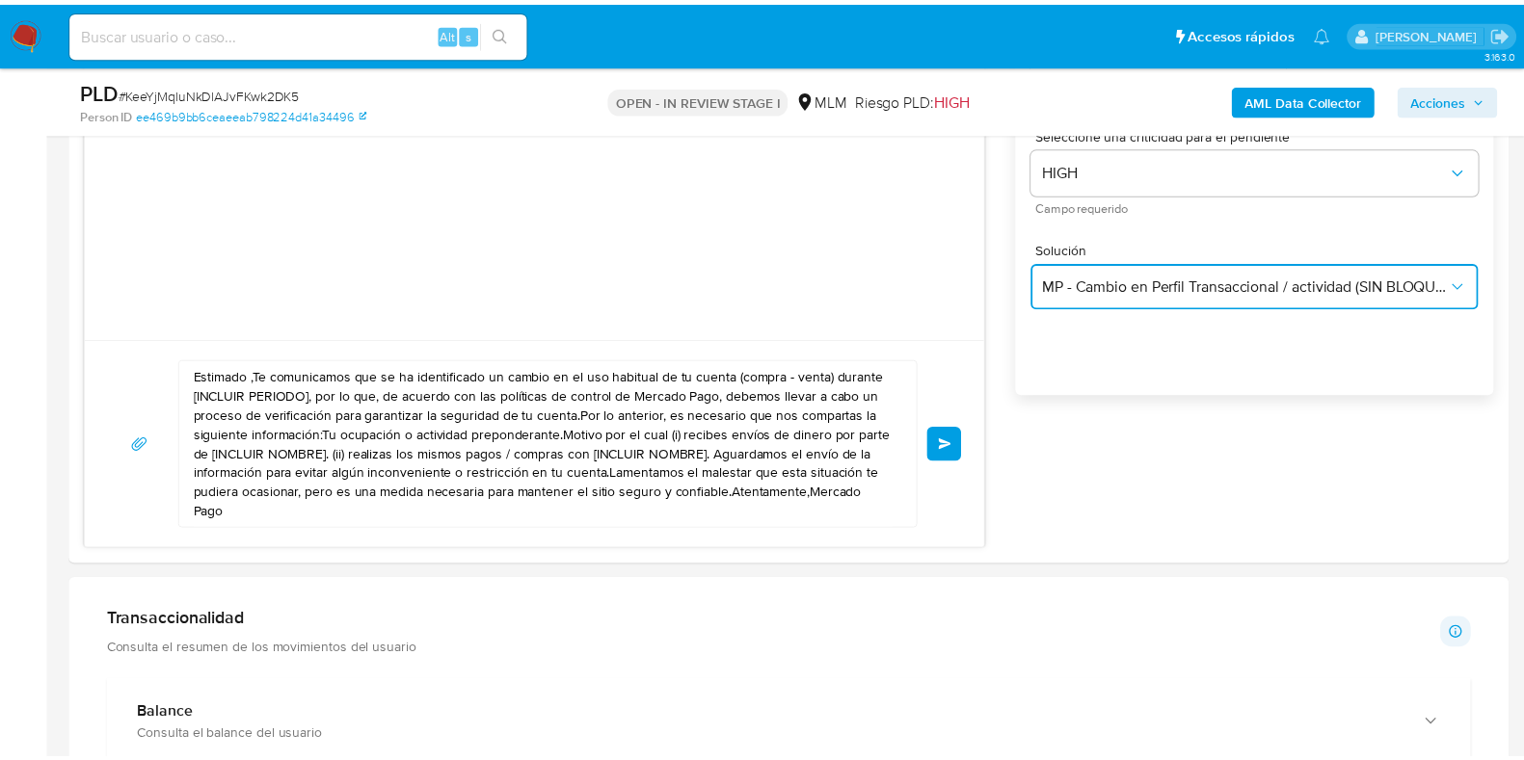
scroll to position [0, 0]
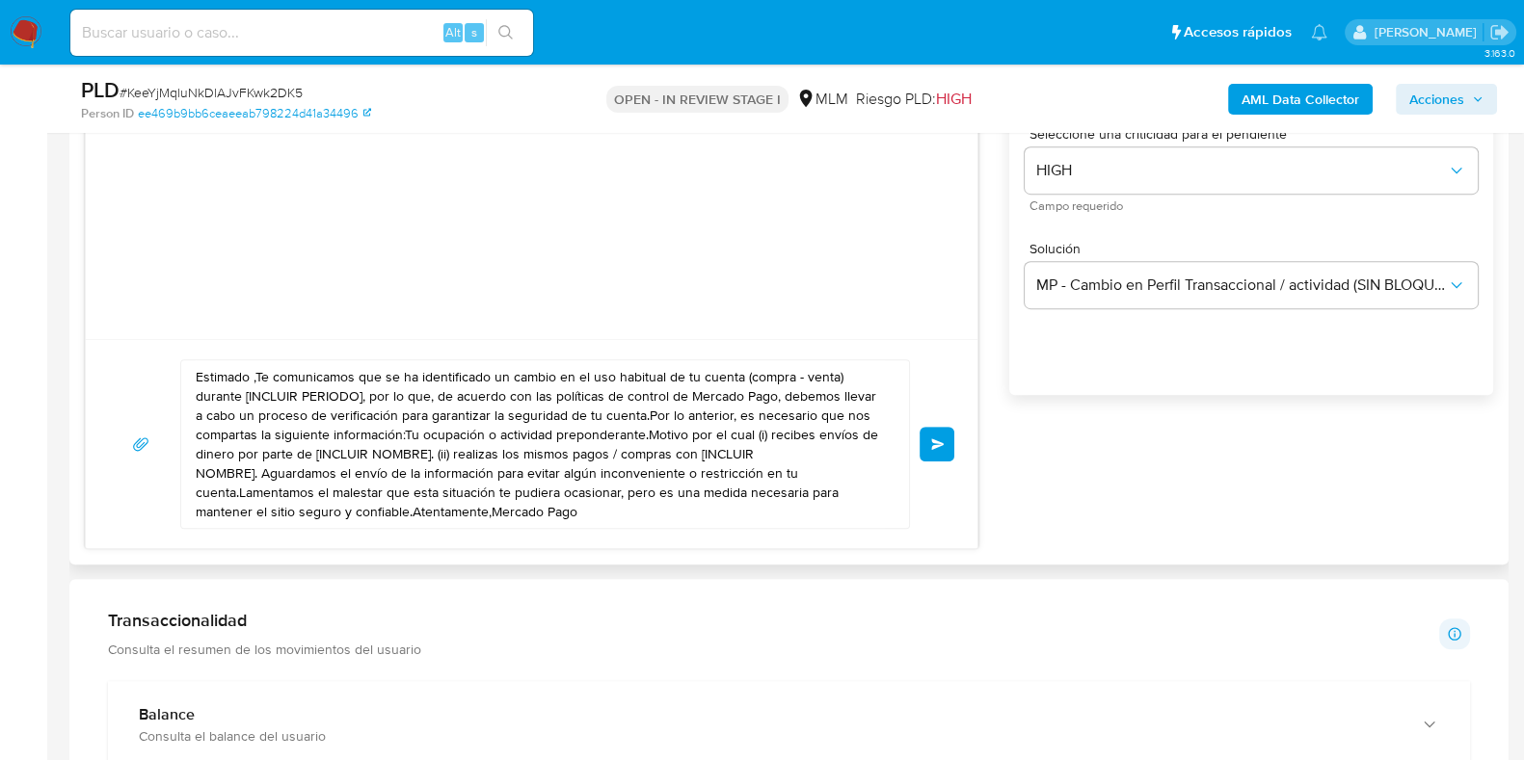
click at [714, 482] on textarea "Estimado ,Te comunicamos que se ha identificado un cambio en el uso habitual de…" at bounding box center [540, 444] width 689 height 168
paste textarea "[PERSON_NAME], Te comunicamos que se ha identificado un cambio en el uso habitu…"
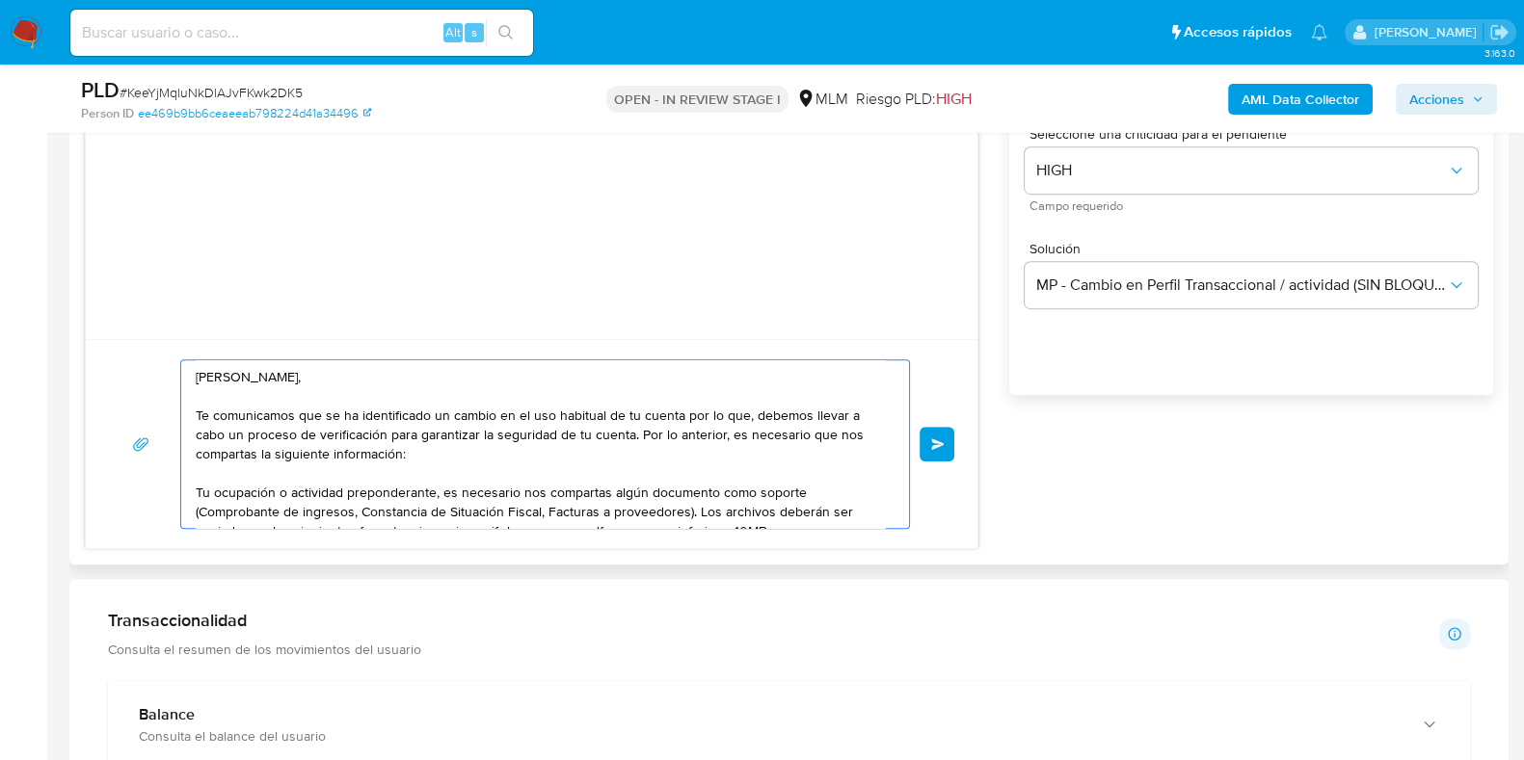
scroll to position [142, 0]
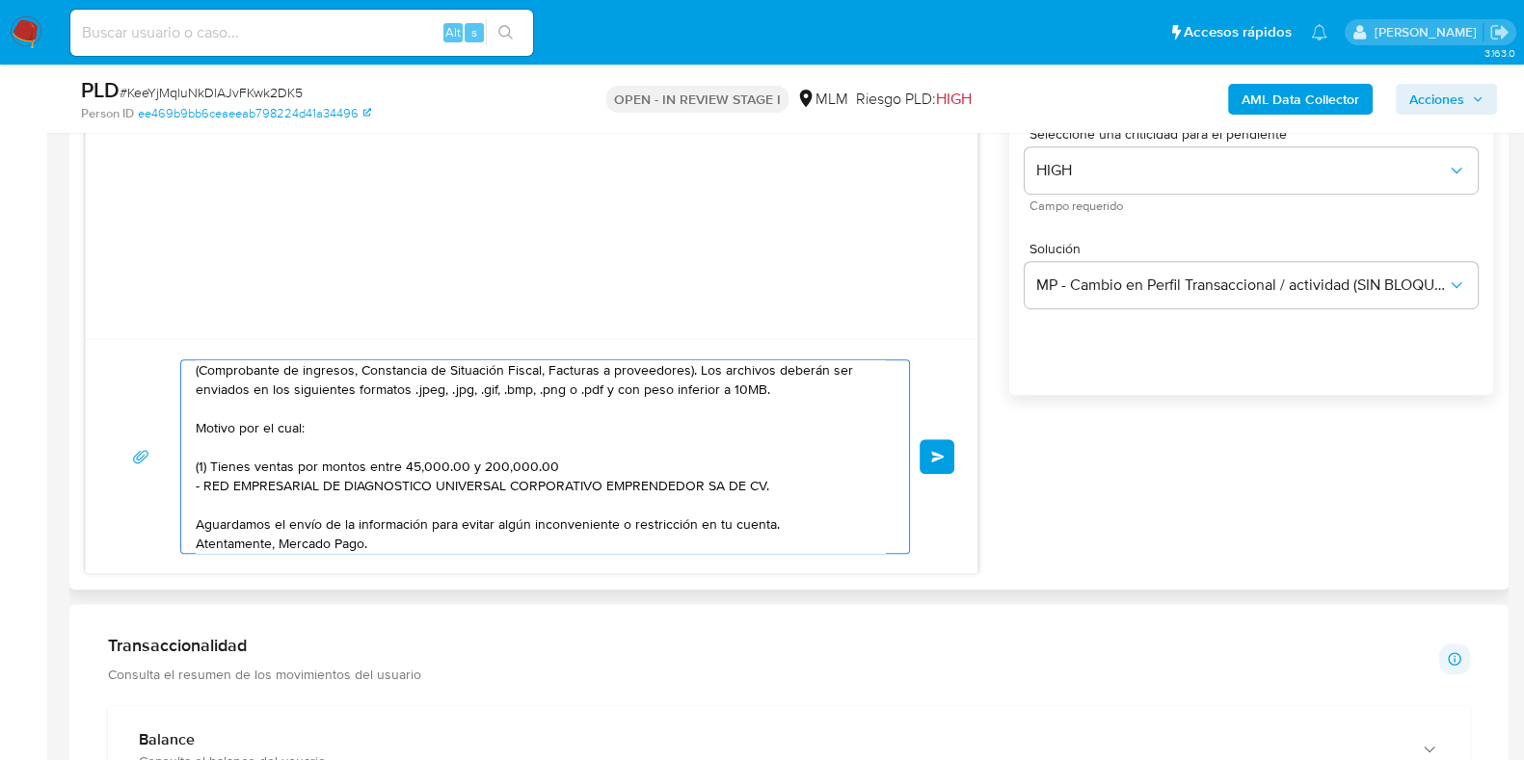
drag, startPoint x: 313, startPoint y: 427, endPoint x: 240, endPoint y: 426, distance: 73.2
click at [240, 426] on textarea "[PERSON_NAME], Te comunicamos que se ha identificado un cambio en el uso habitu…" at bounding box center [540, 456] width 689 height 193
click at [196, 437] on textarea "[PERSON_NAME], Te comunicamos que se ha identificado un cambio en el uso habitu…" at bounding box center [540, 456] width 689 height 193
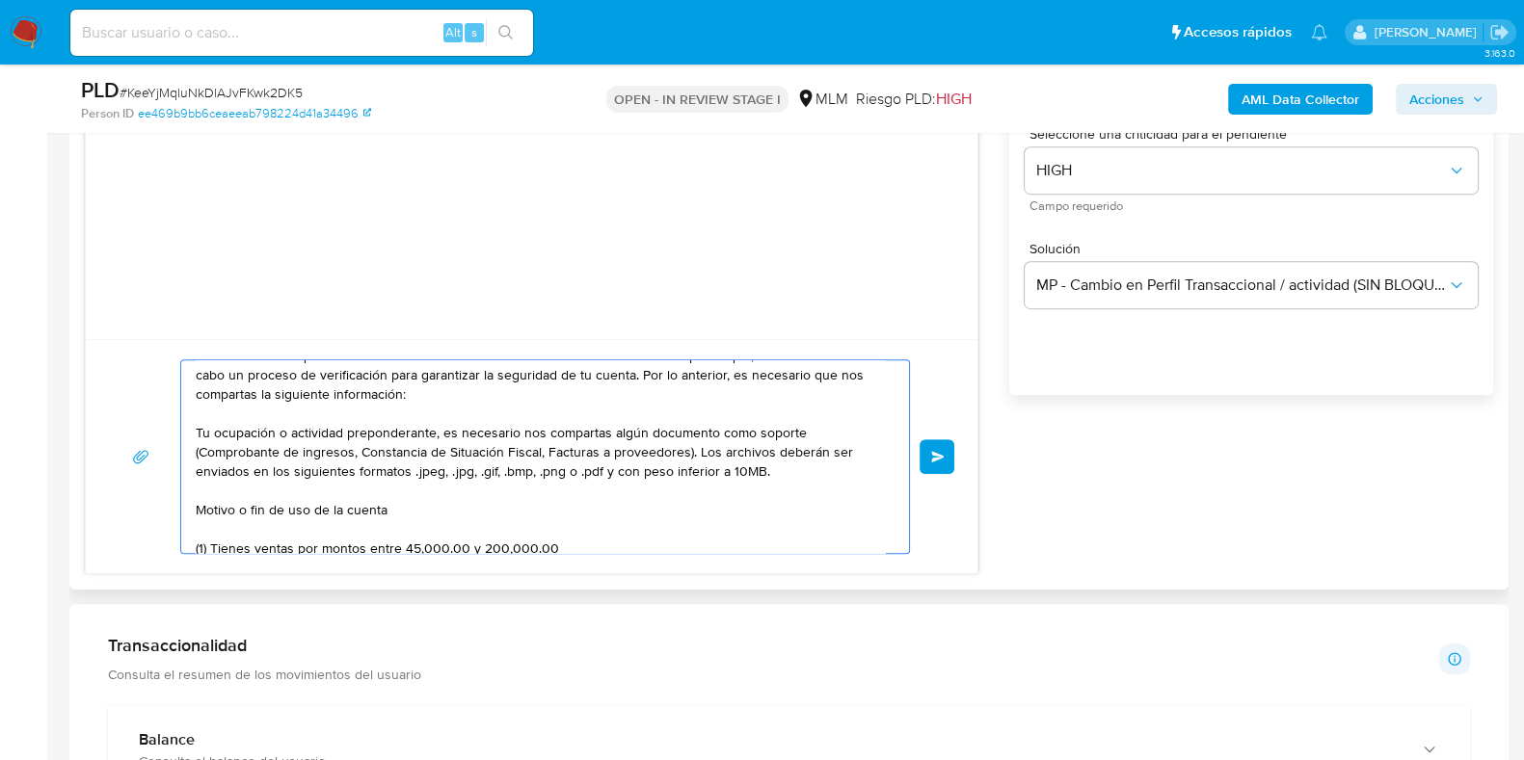
scroll to position [55, 0]
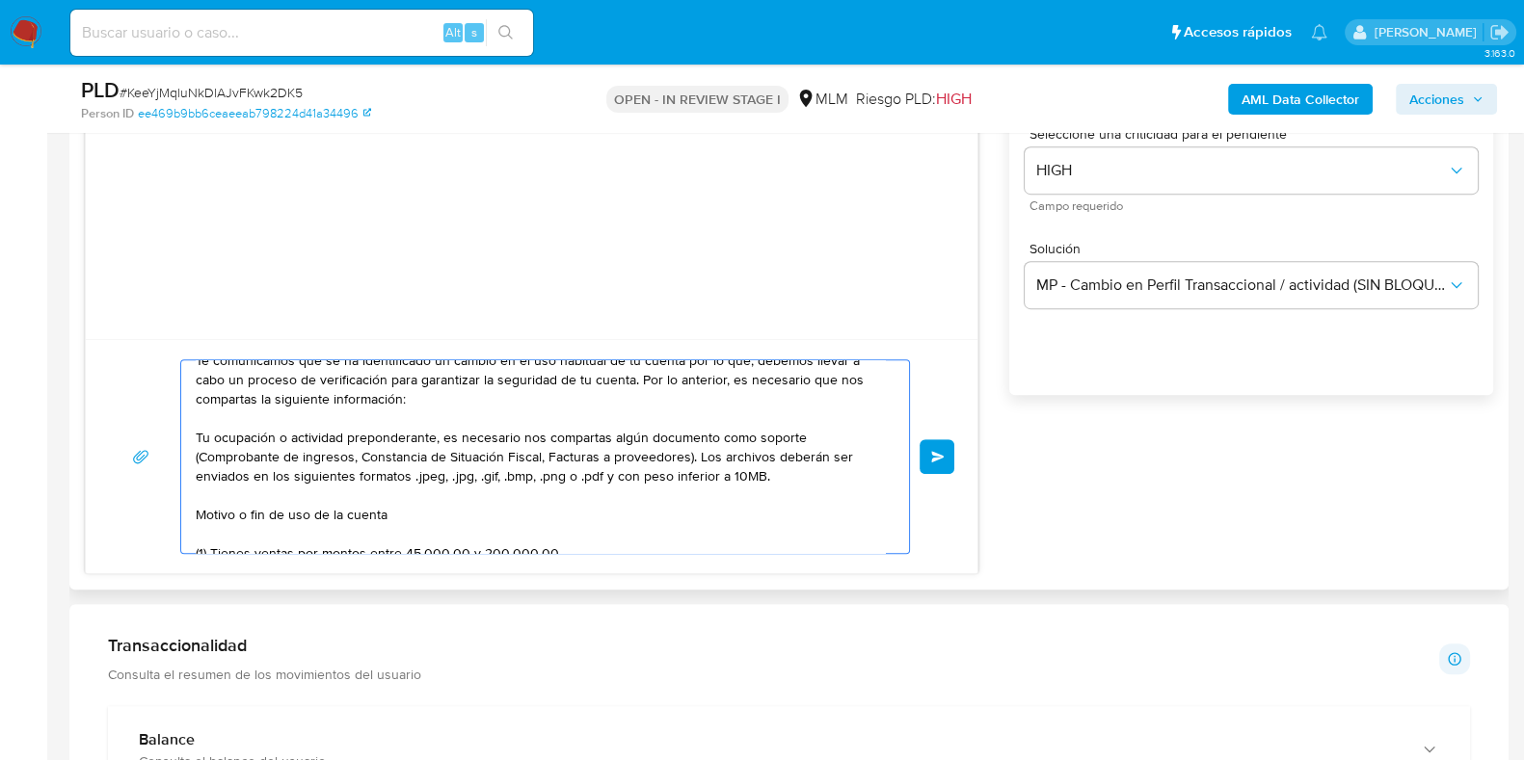
click at [199, 440] on textarea "[PERSON_NAME], Te comunicamos que se ha identificado un cambio en el uso habitu…" at bounding box center [540, 456] width 689 height 193
click at [196, 516] on textarea "[PERSON_NAME], Te comunicamos que se ha identificado un cambio en el uso habitu…" at bounding box center [540, 456] width 689 height 193
click at [427, 520] on textarea "[PERSON_NAME], Te comunicamos que se ha identificado un cambio en el uso habitu…" at bounding box center [540, 456] width 689 height 193
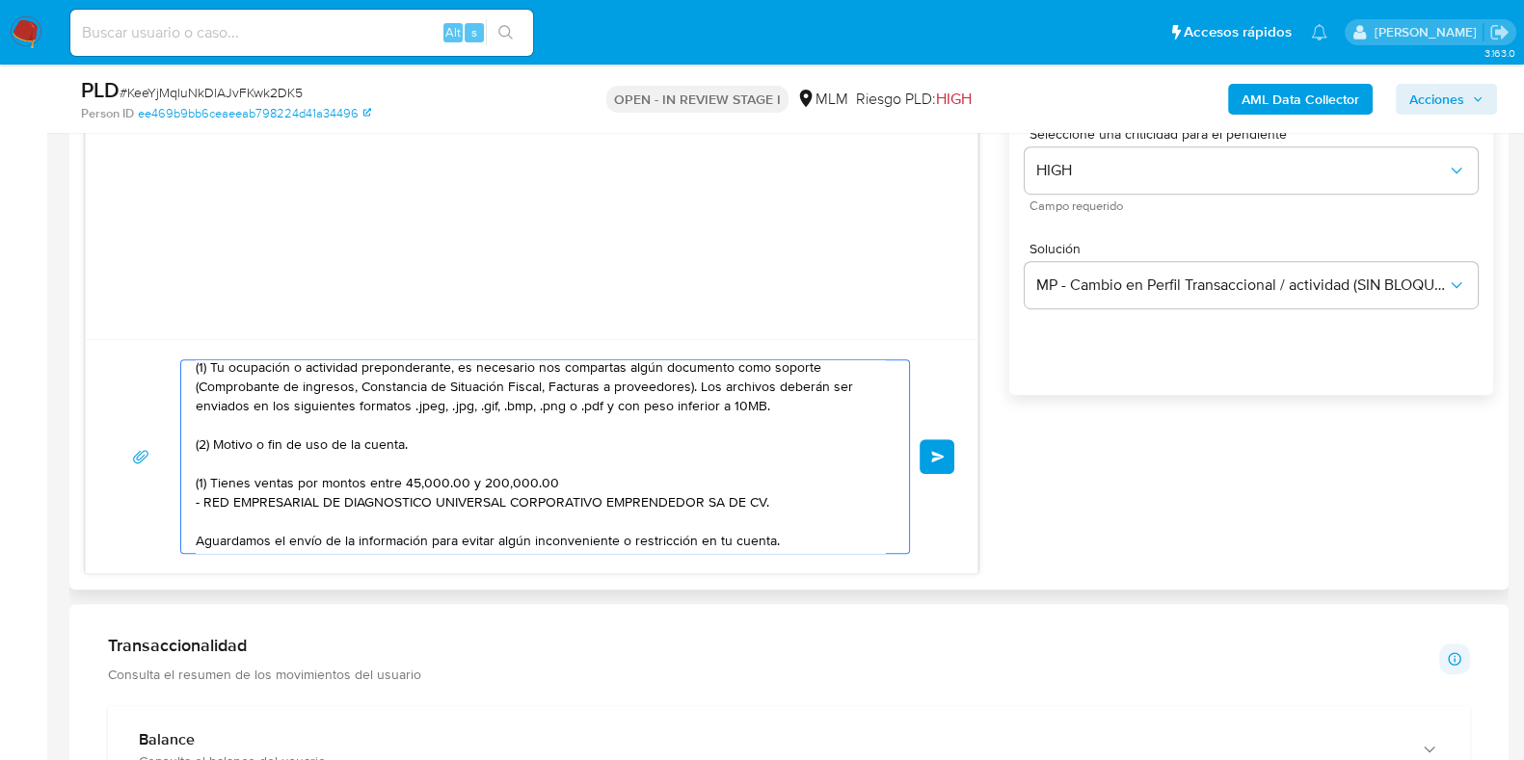
scroll to position [135, 0]
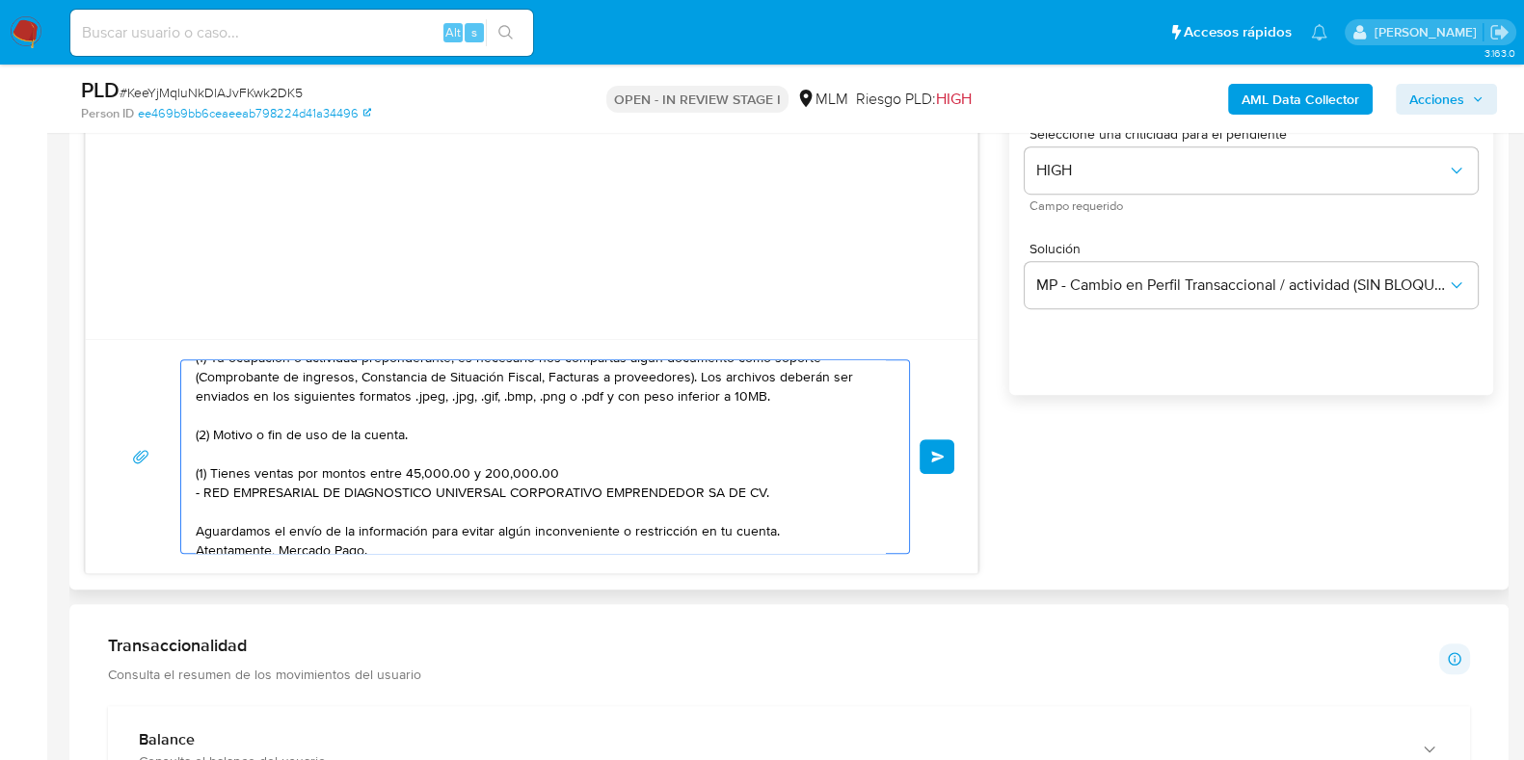
click at [214, 474] on textarea "[PERSON_NAME], Te comunicamos que se ha identificado un cambio en el uso habitu…" at bounding box center [540, 456] width 689 height 193
click at [671, 479] on textarea "[PERSON_NAME], Te comunicamos que se ha identificado un cambio en el uso habitu…" at bounding box center [540, 456] width 689 height 193
click at [703, 484] on textarea "[PERSON_NAME], Te comunicamos que se ha identificado un cambio en el uso habitu…" at bounding box center [540, 456] width 689 height 193
drag, startPoint x: 197, startPoint y: 490, endPoint x: 774, endPoint y: 490, distance: 577.2
click at [774, 490] on textarea "[PERSON_NAME], Te comunicamos que se ha identificado un cambio en el uso habitu…" at bounding box center [540, 456] width 689 height 193
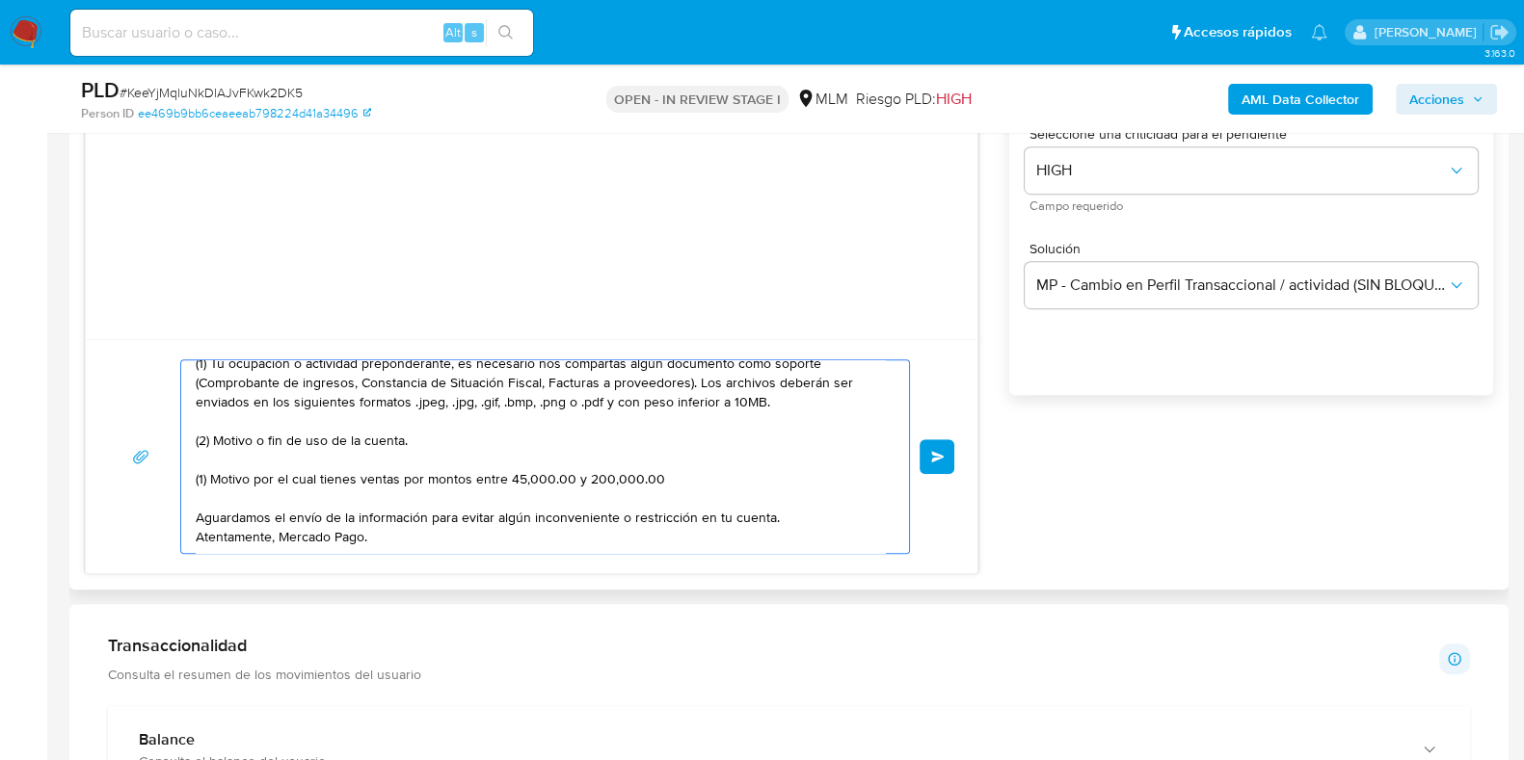
scroll to position [129, 0]
click at [200, 479] on textarea "[PERSON_NAME], Te comunicamos que se ha identificado un cambio en el uso habitu…" at bounding box center [540, 456] width 689 height 193
click at [687, 485] on textarea "[PERSON_NAME], Te comunicamos que se ha identificado un cambio en el uso habitu…" at bounding box center [540, 456] width 689 height 193
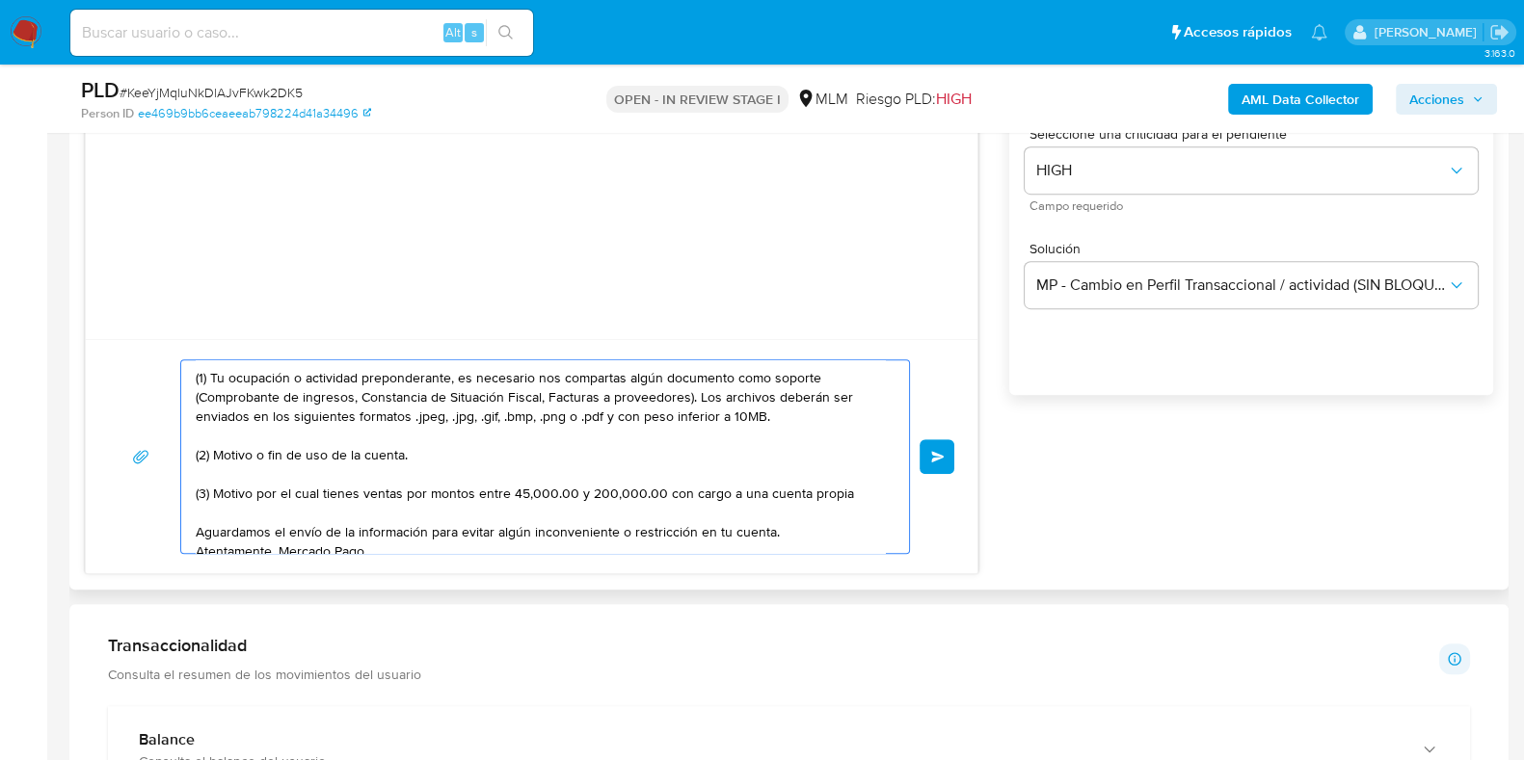
scroll to position [122, 0]
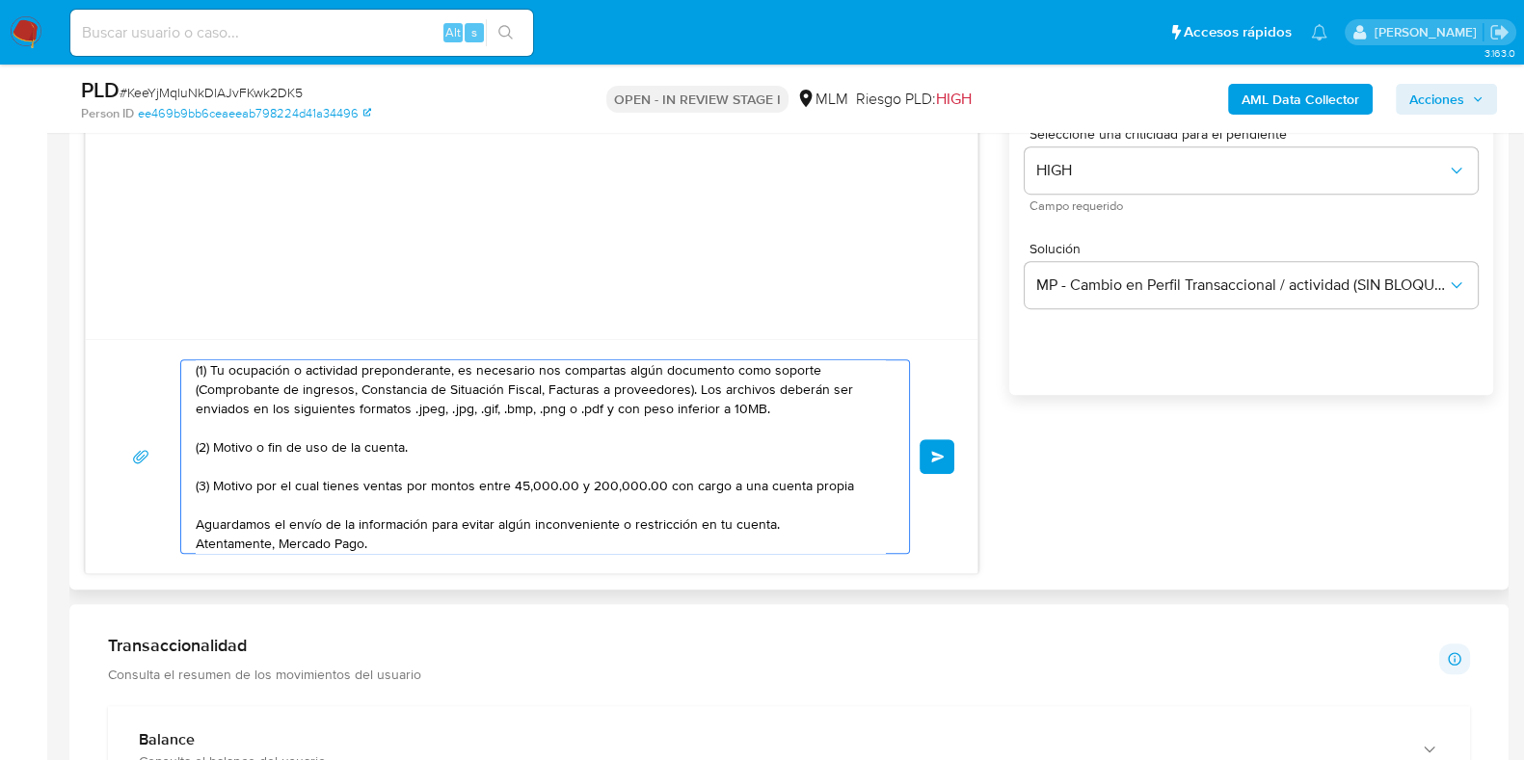
click at [685, 396] on textarea "[PERSON_NAME], Te comunicamos que se ha identificado un cambio en el uso habitu…" at bounding box center [540, 456] width 689 height 193
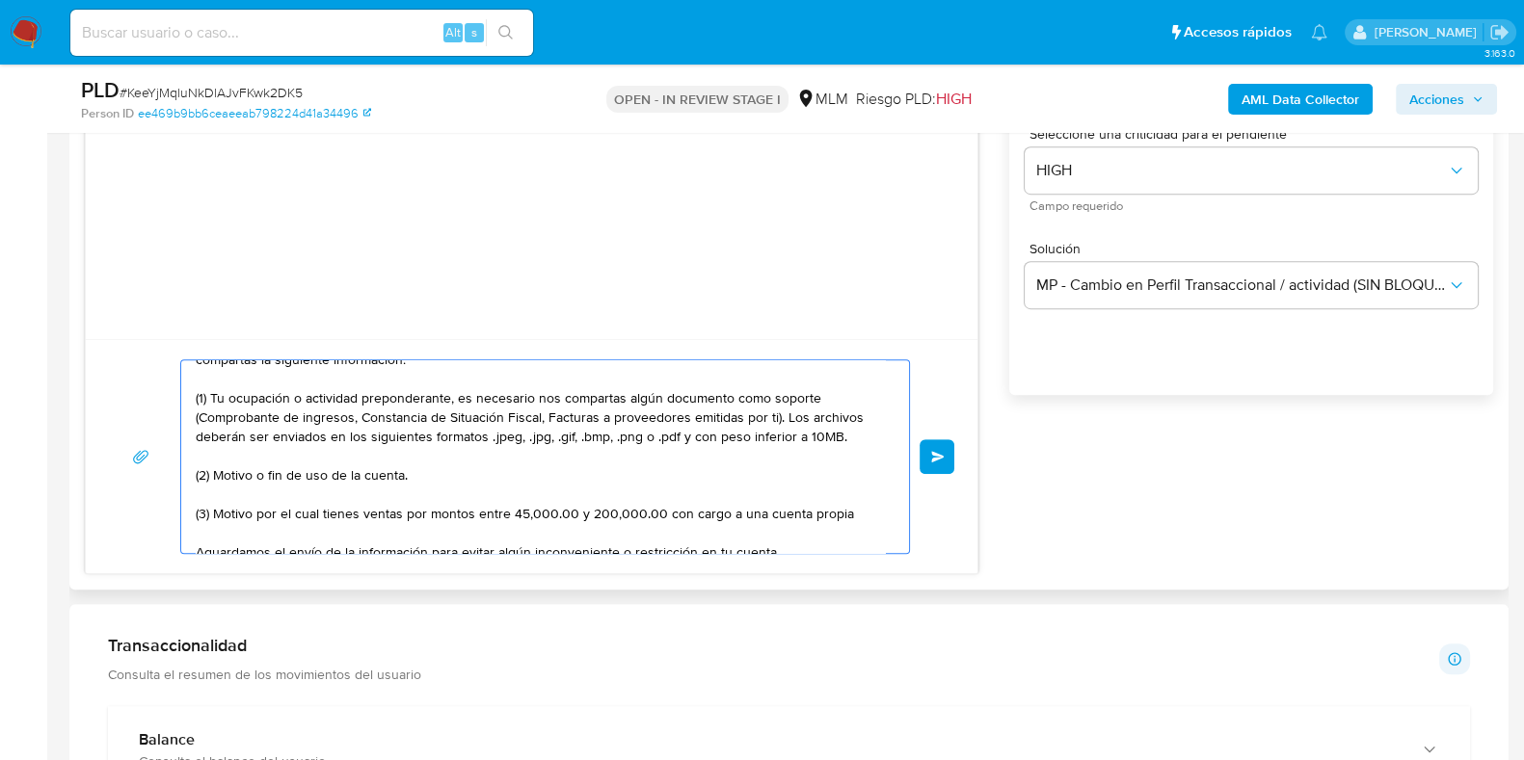
scroll to position [0, 0]
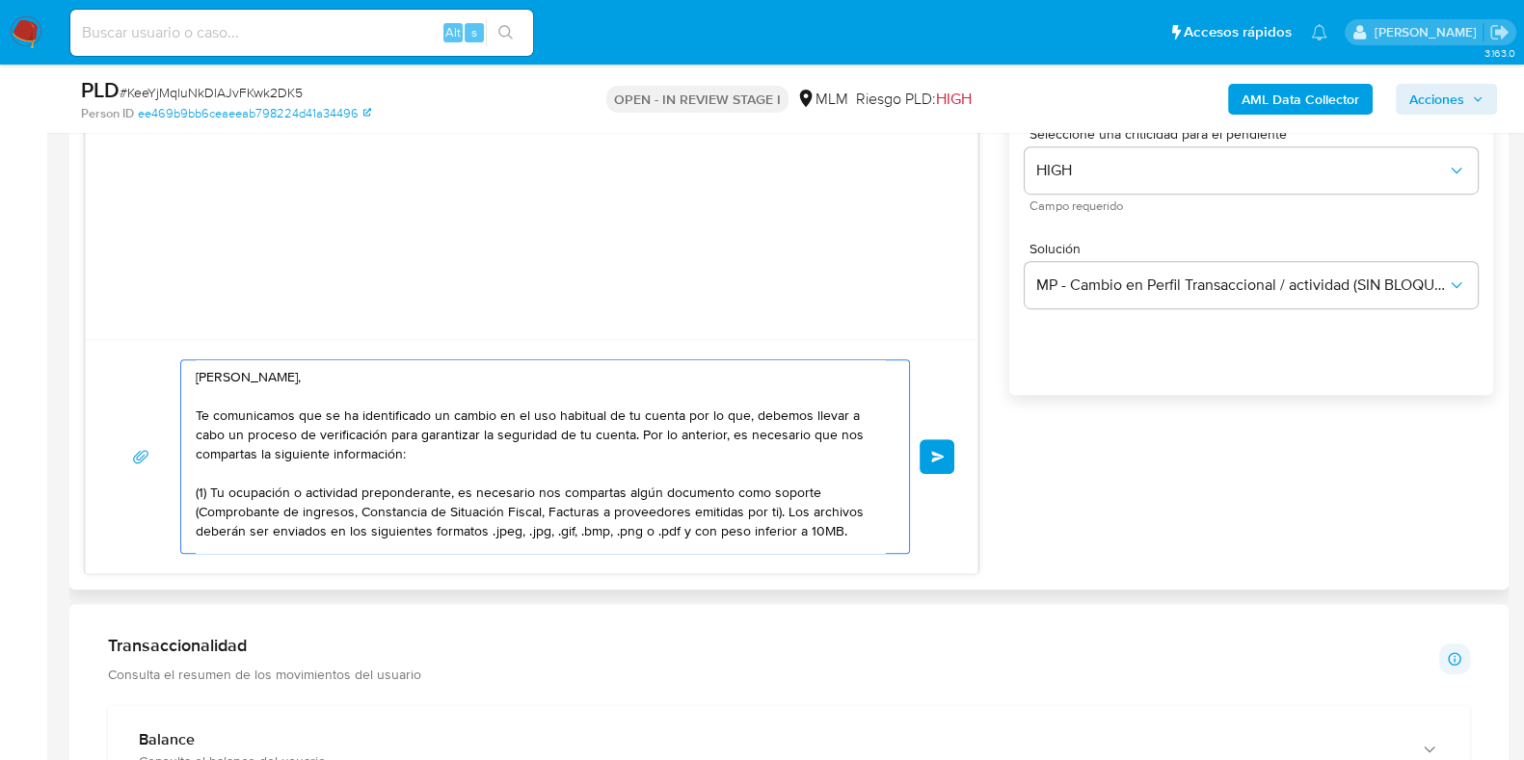
drag, startPoint x: 385, startPoint y: 532, endPoint x: 188, endPoint y: 363, distance: 259.7
click at [188, 363] on div "[PERSON_NAME], Te comunicamos que se ha identificado un cambio en el uso habitu…" at bounding box center [540, 456] width 718 height 193
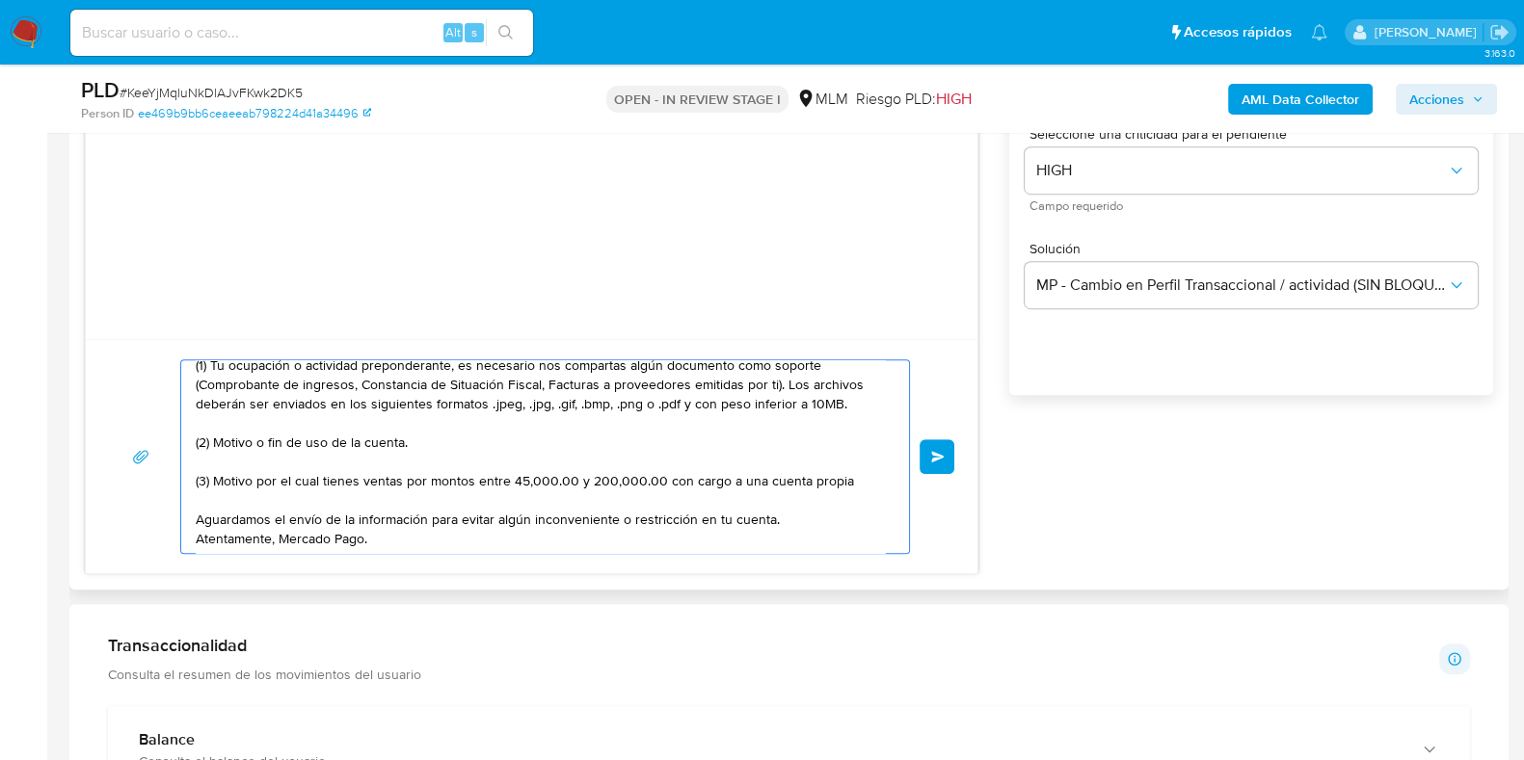
scroll to position [129, 0]
click at [522, 479] on textarea "[PERSON_NAME], Te comunicamos que se ha identificado un cambio en el uso habitu…" at bounding box center [540, 456] width 689 height 193
type textarea "[PERSON_NAME], Te comunicamos que se ha identificado un cambio en el uso habitu…"
click at [664, 517] on textarea "[PERSON_NAME], Te comunicamos que se ha identificado un cambio en el uso habitu…" at bounding box center [540, 456] width 689 height 193
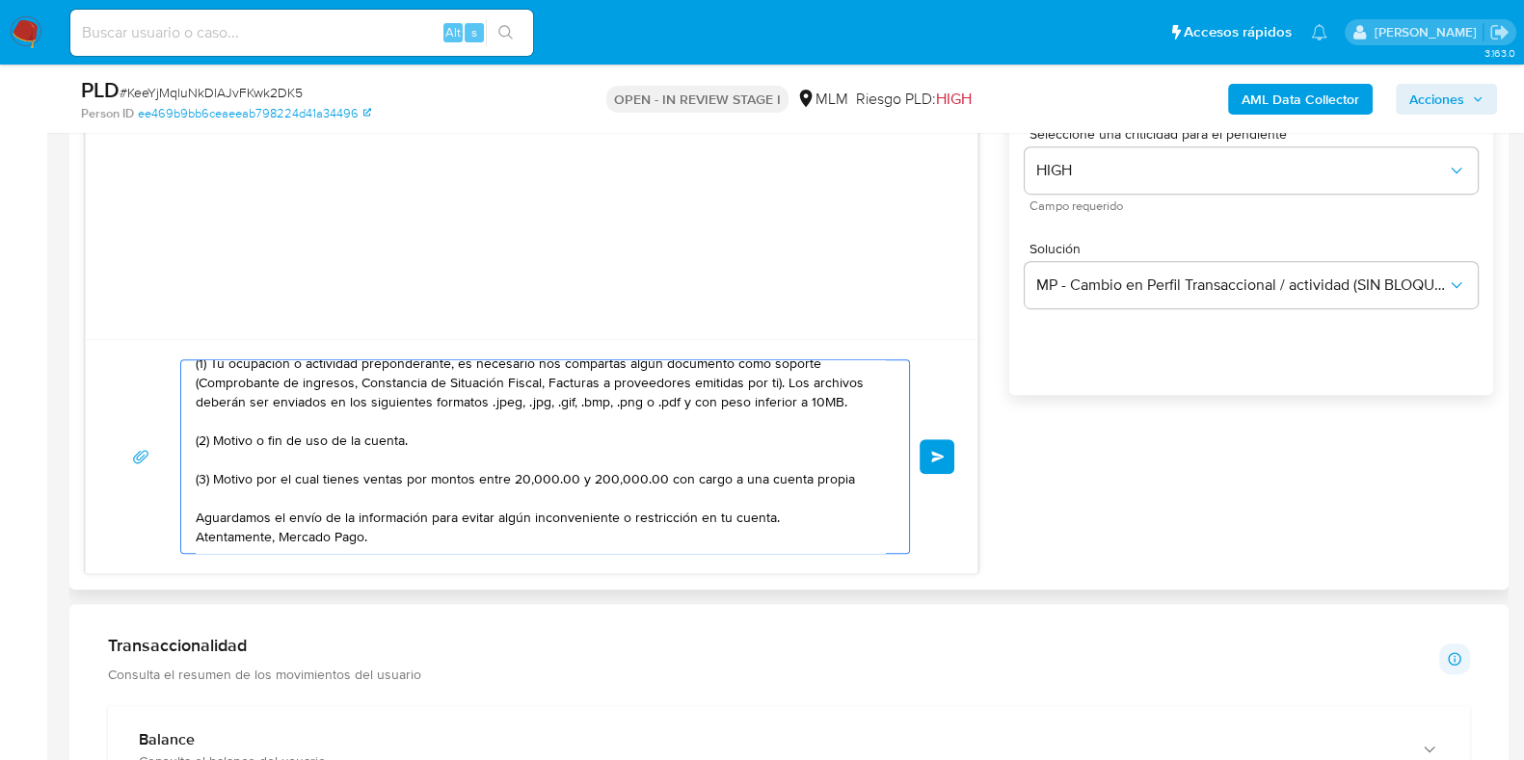
click at [790, 519] on textarea "[PERSON_NAME], Te comunicamos que se ha identificado un cambio en el uso habitu…" at bounding box center [540, 456] width 689 height 193
